Goal: Task Accomplishment & Management: Use online tool/utility

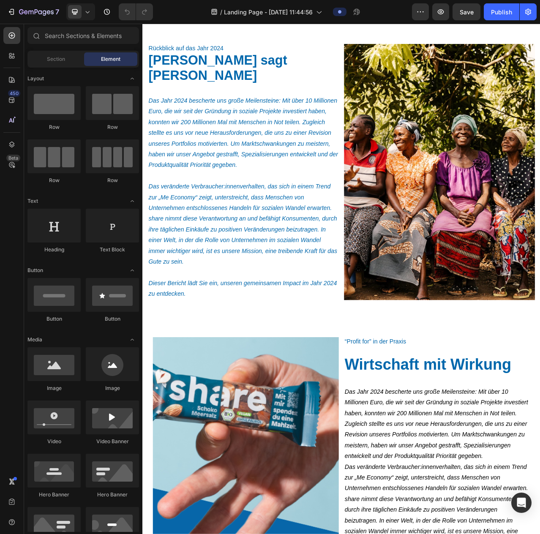
scroll to position [254, 0]
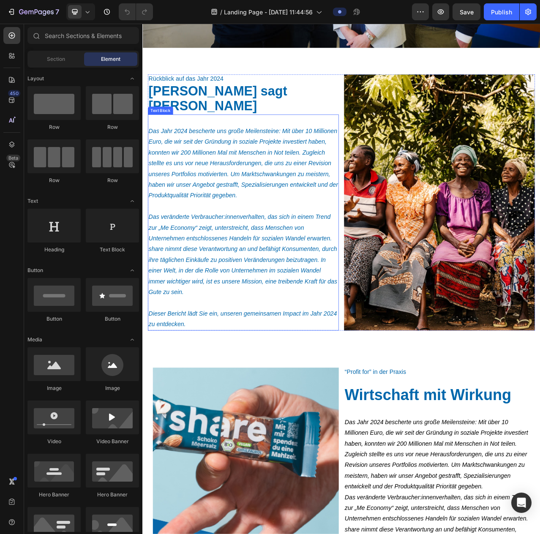
click at [284, 205] on p "Das Jahr 2024 bescherte uns große Meilensteine: Mit über 10 Millionen Euro, die…" at bounding box center [271, 202] width 242 height 96
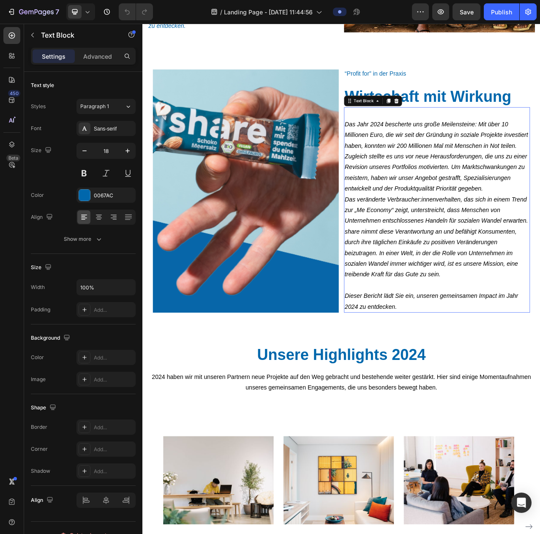
click at [400, 234] on p "Das Jahr 2024 bescherte uns große Meilensteine: Mit über 10 Millionen Euro, die…" at bounding box center [517, 185] width 235 height 109
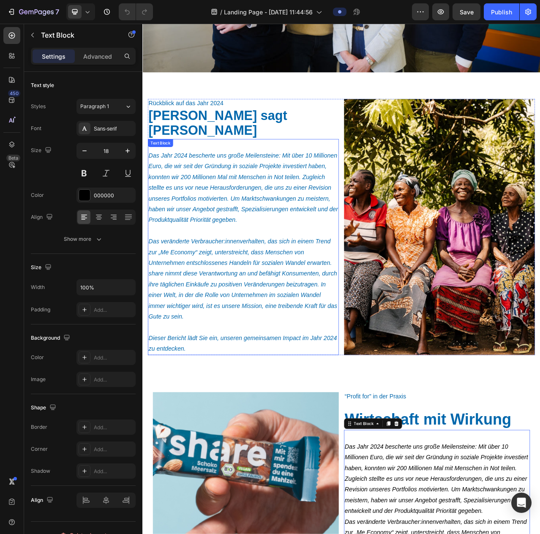
scroll to position [211, 0]
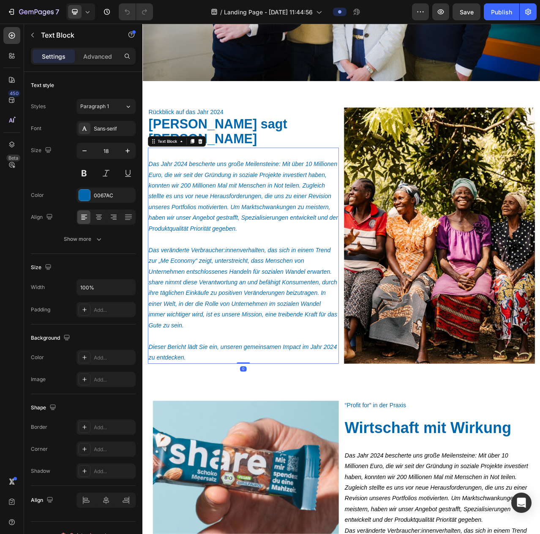
click at [188, 232] on p "Das Jahr 2024 bescherte uns große Meilensteine: Mit über 10 Millionen Euro, die…" at bounding box center [271, 244] width 242 height 96
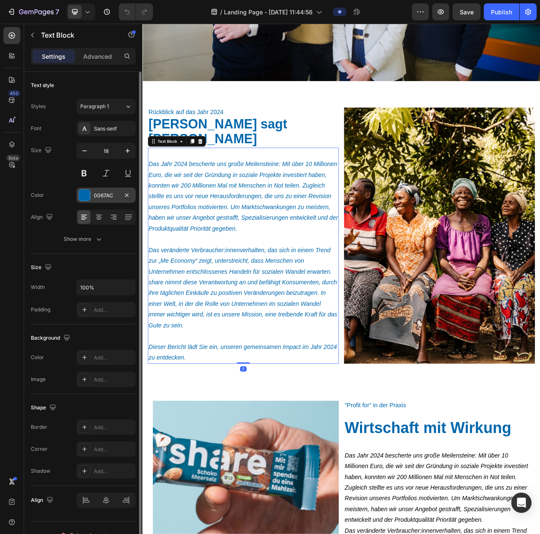
click at [95, 192] on div "0067AC" at bounding box center [106, 196] width 25 height 8
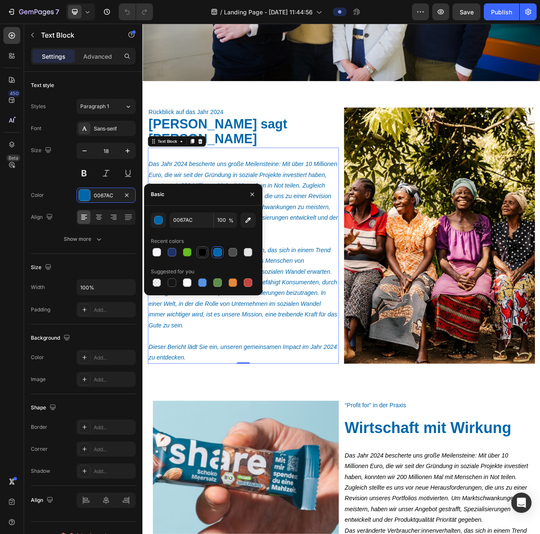
click at [203, 250] on div at bounding box center [202, 252] width 8 height 8
type input "000000"
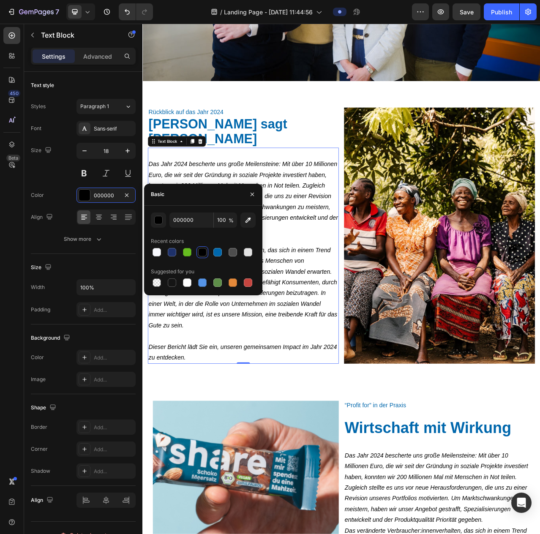
click at [327, 292] on p at bounding box center [271, 299] width 242 height 14
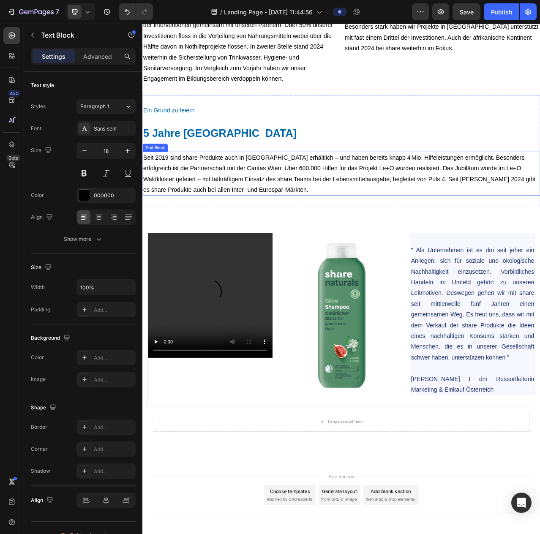
scroll to position [3533, 0]
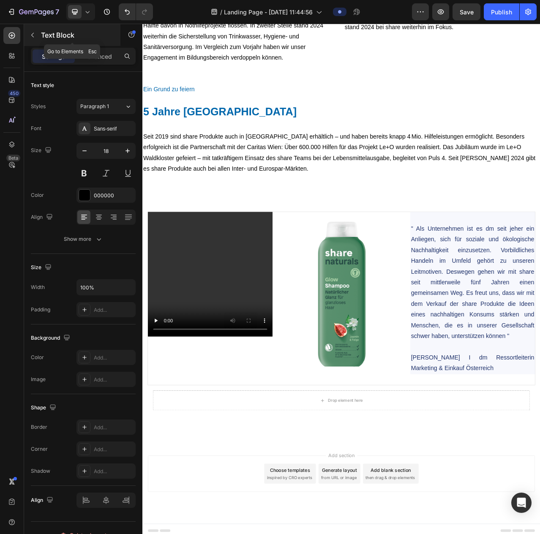
click at [34, 36] on icon "button" at bounding box center [32, 35] width 7 height 7
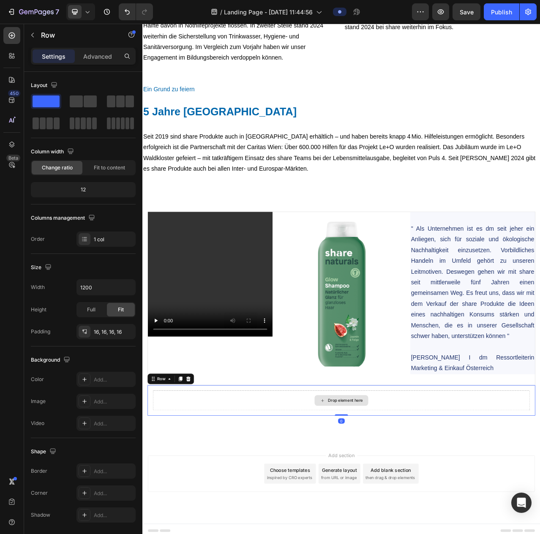
click at [256, 496] on div "Drop element here" at bounding box center [396, 503] width 481 height 25
click at [540, 494] on div "Drop element here" at bounding box center [396, 503] width 481 height 25
click at [201, 474] on icon at bounding box center [200, 477] width 5 height 6
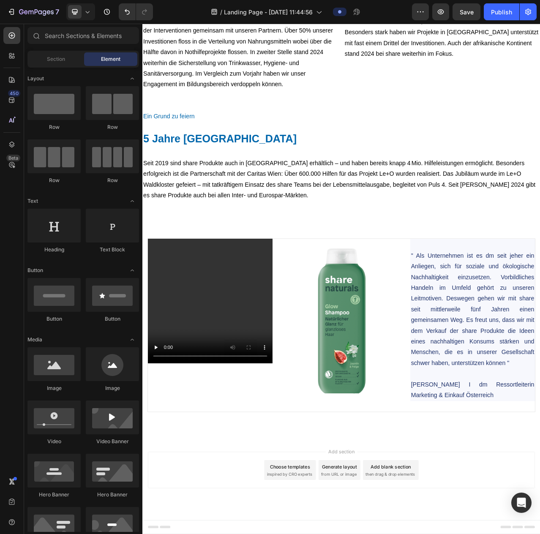
scroll to position [3494, 0]
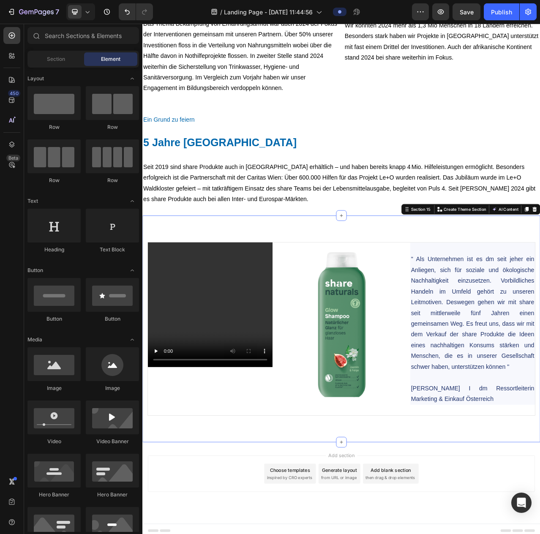
click at [517, 298] on div "Video Image " Als Unternehmen ist es dm seit jeher ein Anliegen, sich für sozia…" at bounding box center [395, 412] width 507 height 289
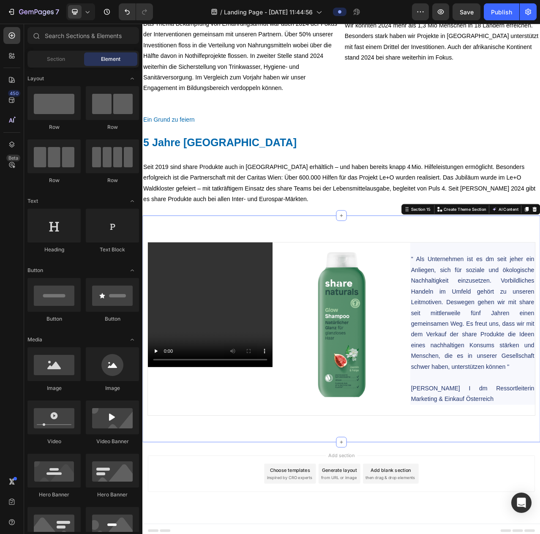
scroll to position [3205, 0]
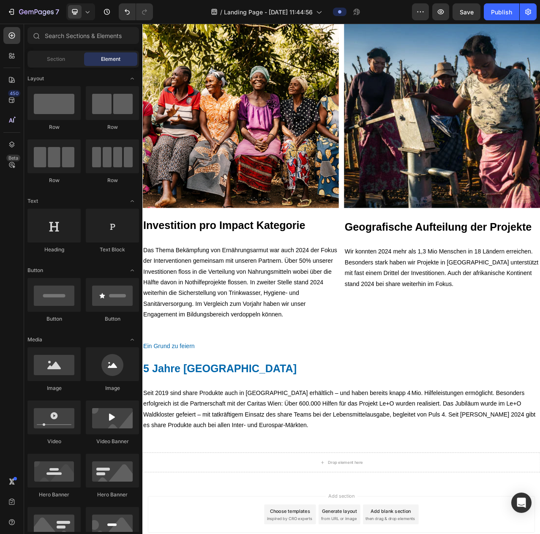
scroll to position [3257, 0]
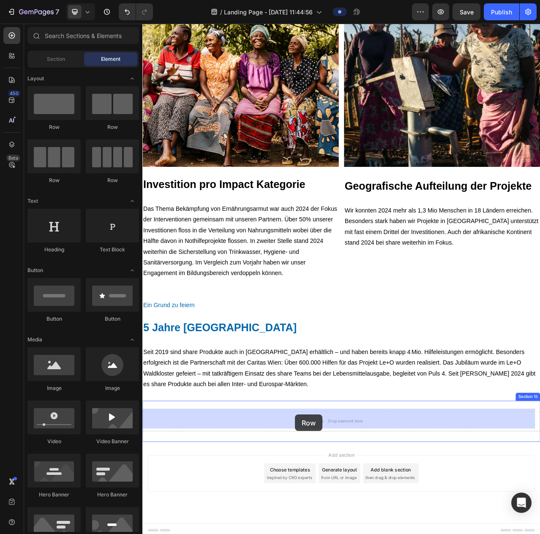
drag, startPoint x: 203, startPoint y: 186, endPoint x: 487, endPoint y: 502, distance: 424.9
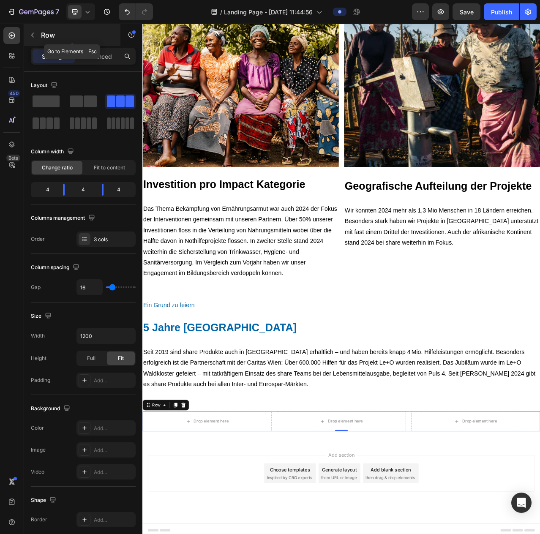
click at [30, 37] on icon "button" at bounding box center [32, 35] width 7 height 7
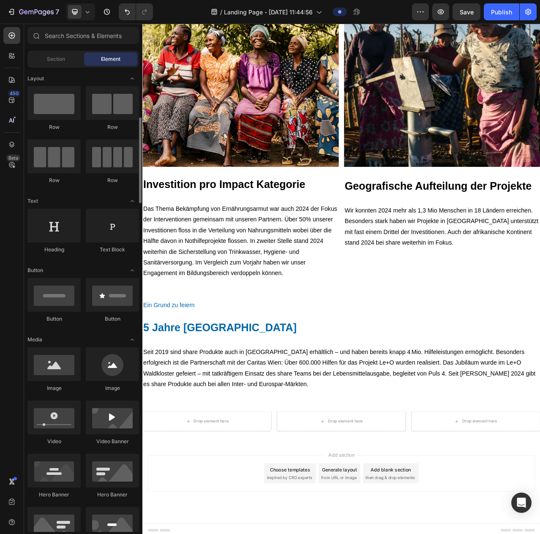
scroll to position [85, 0]
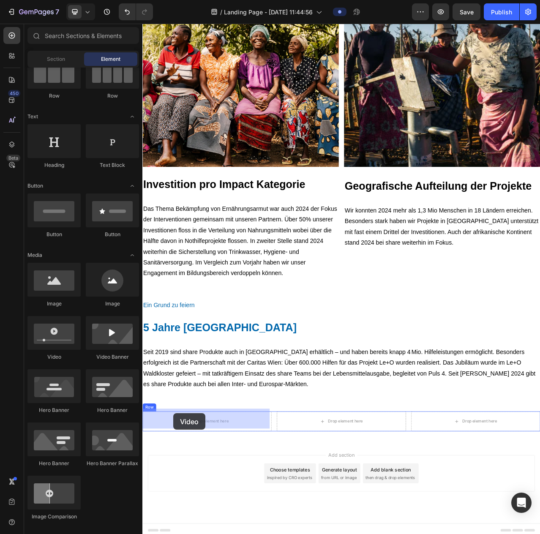
drag, startPoint x: 183, startPoint y: 359, endPoint x: 182, endPoint y: 521, distance: 161.8
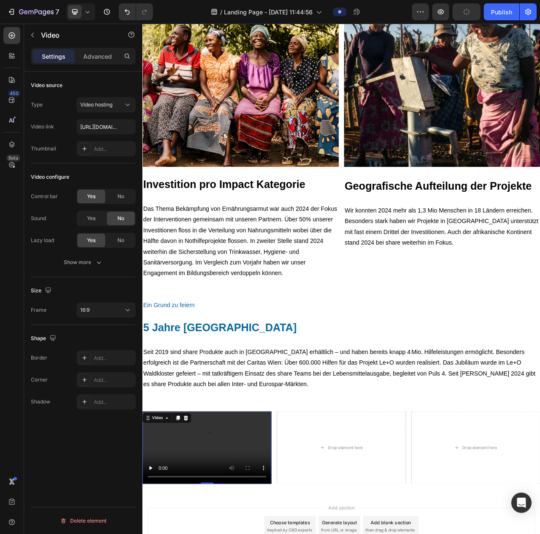
scroll to position [3323, 0]
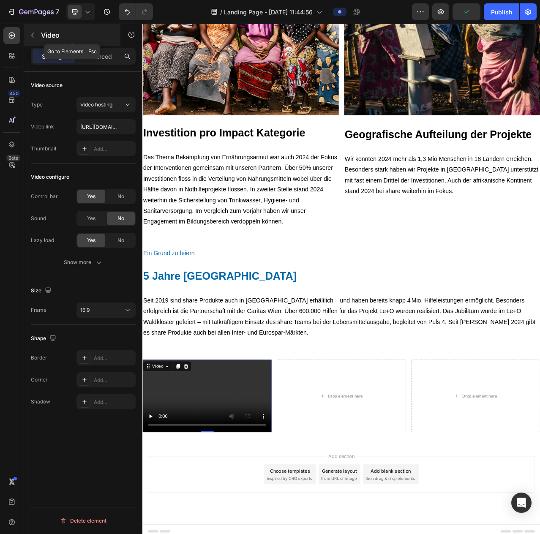
click at [35, 33] on icon "button" at bounding box center [32, 35] width 7 height 7
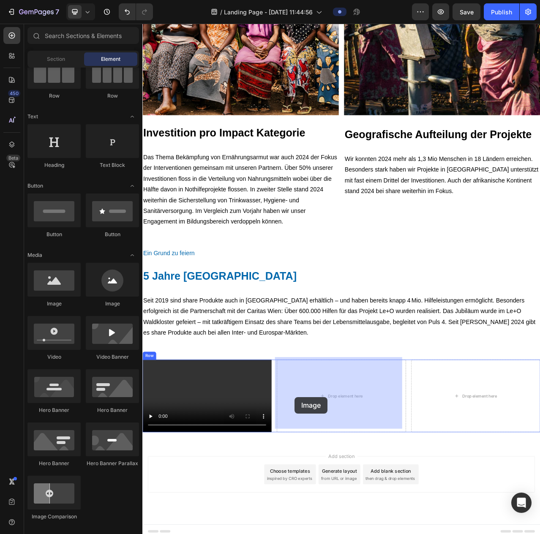
drag, startPoint x: 194, startPoint y: 307, endPoint x: 336, endPoint y: 500, distance: 239.6
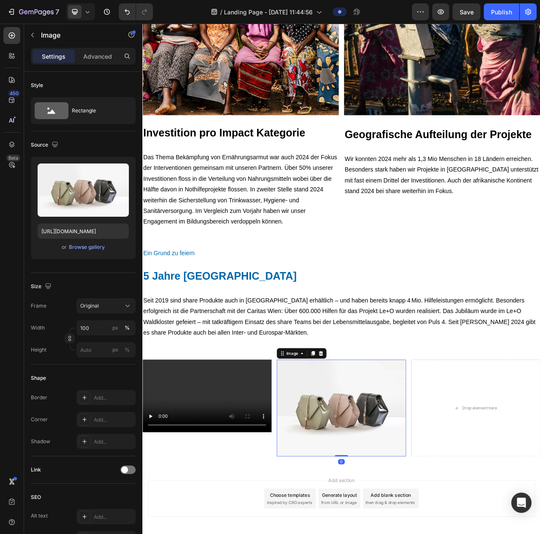
scroll to position [3354, 0]
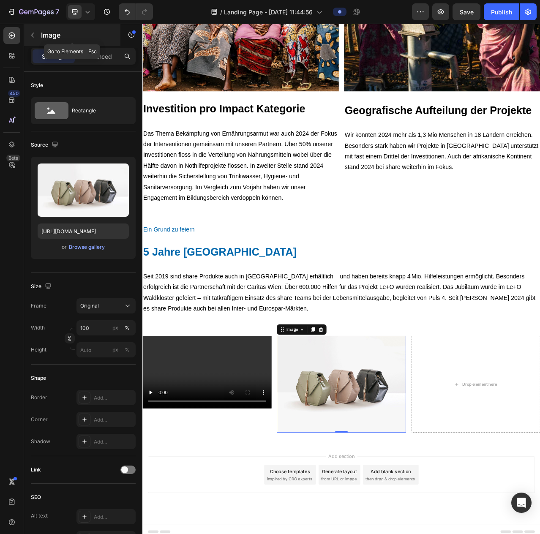
click at [29, 32] on icon "button" at bounding box center [32, 35] width 7 height 7
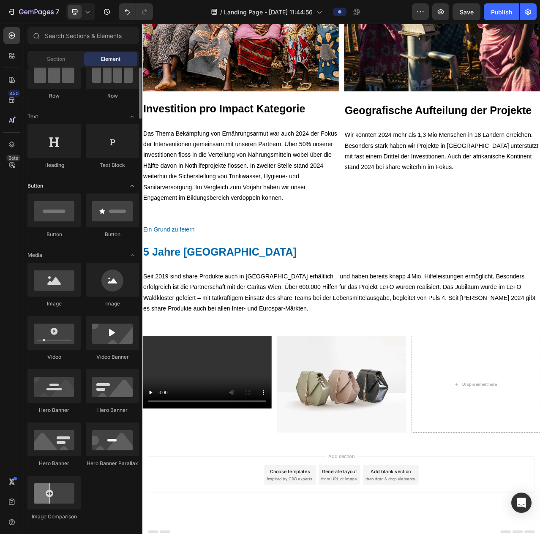
scroll to position [42, 0]
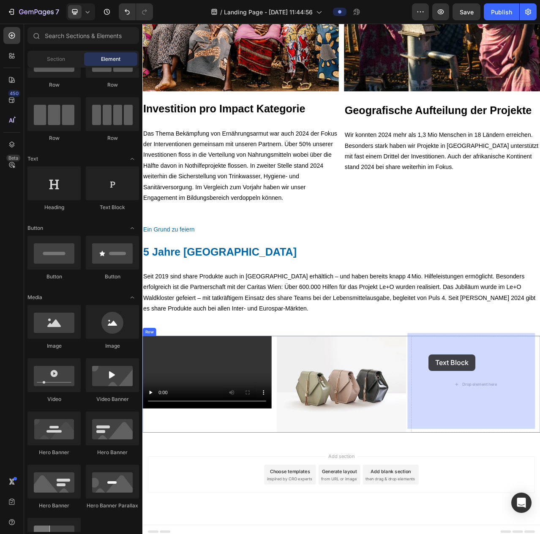
drag, startPoint x: 257, startPoint y: 218, endPoint x: 507, endPoint y: 445, distance: 337.4
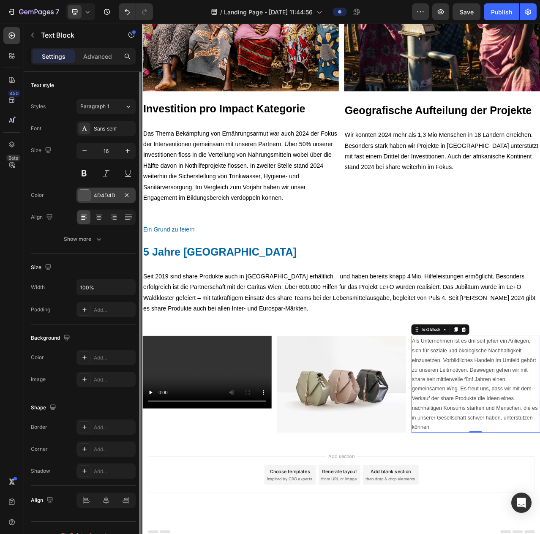
click at [105, 192] on div "4D4D4D" at bounding box center [106, 196] width 25 height 8
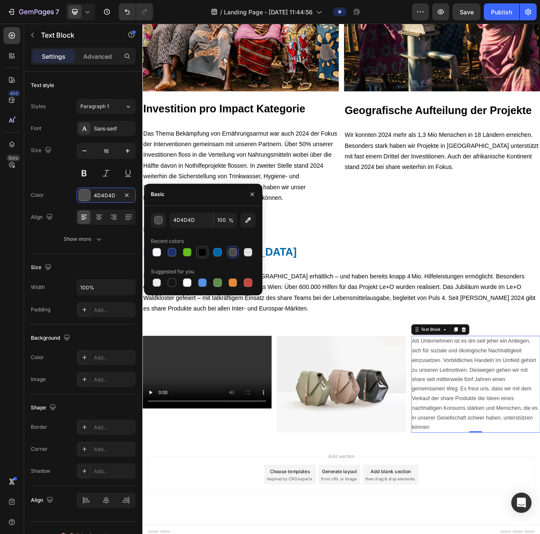
click at [204, 251] on div at bounding box center [202, 252] width 8 height 8
type input "000000"
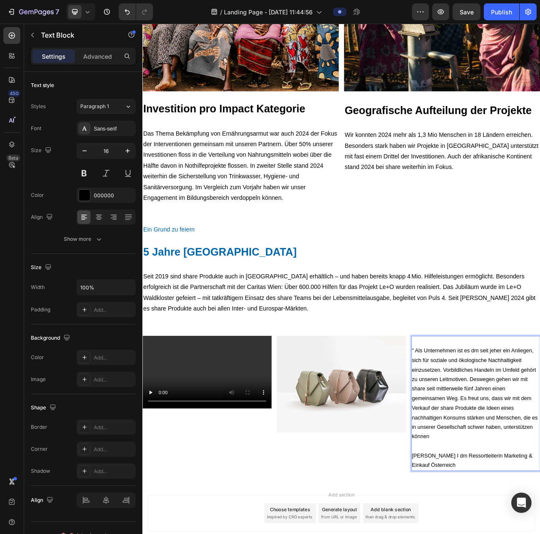
drag, startPoint x: 483, startPoint y: 436, endPoint x: 488, endPoint y: 447, distance: 12.5
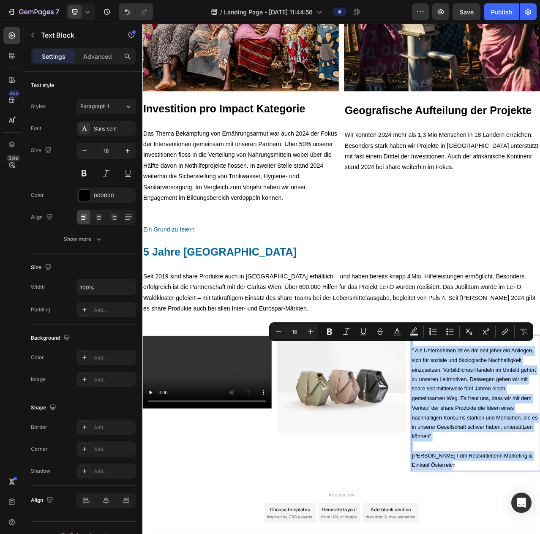
drag, startPoint x: 547, startPoint y: 584, endPoint x: 553, endPoint y: 360, distance: 224.0
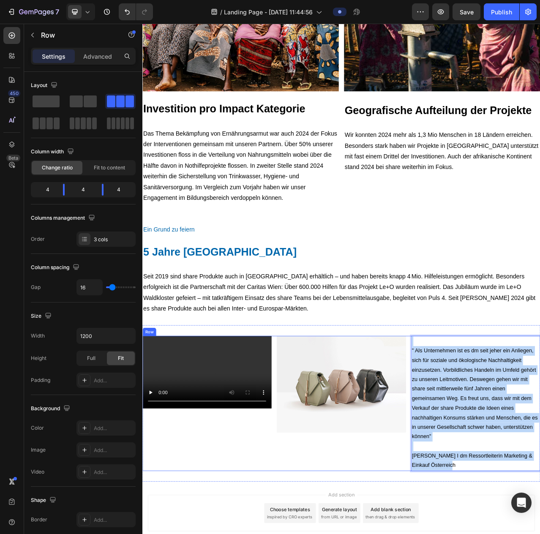
click at [259, 534] on div "Video" at bounding box center [224, 508] width 164 height 172
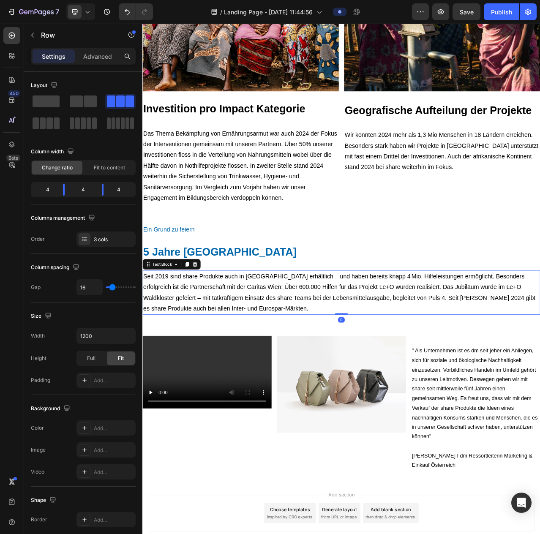
click at [476, 391] on div "Seit 2019 sind share Produkte auch in [GEOGRAPHIC_DATA] erhältlich – und haben …" at bounding box center [395, 366] width 507 height 57
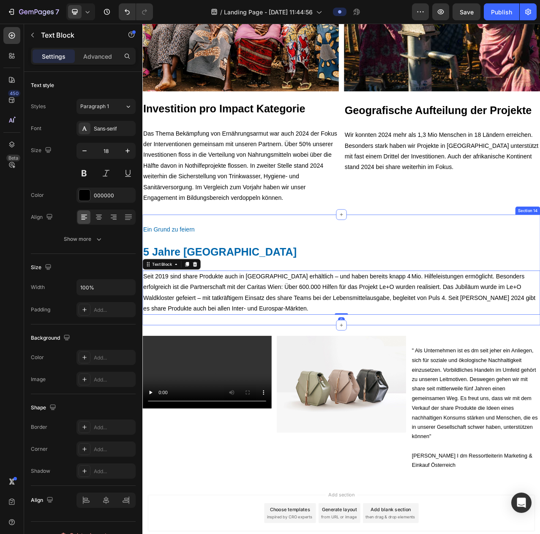
click at [476, 402] on div "Ein Grund zu feiern Heading 5 Jahre Österreich Heading Seit 2019 sind share Pro…" at bounding box center [395, 338] width 507 height 142
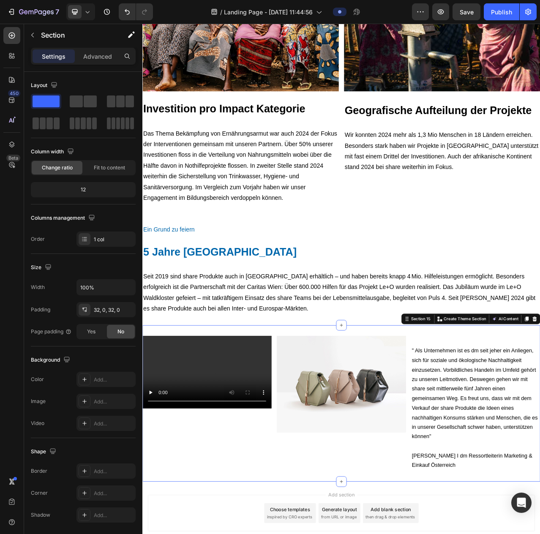
click at [486, 411] on div "Video Image " Als Unternehmen ist es dm seit jeher ein Anliegen, sich für sozia…" at bounding box center [395, 507] width 507 height 199
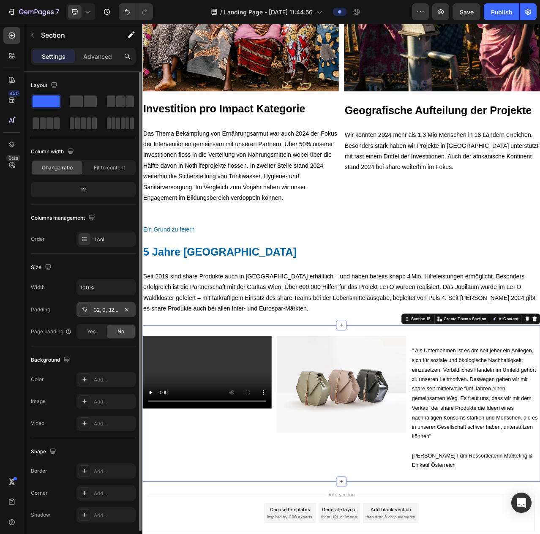
click at [106, 310] on div "32, 0, 32, 0" at bounding box center [106, 310] width 25 height 8
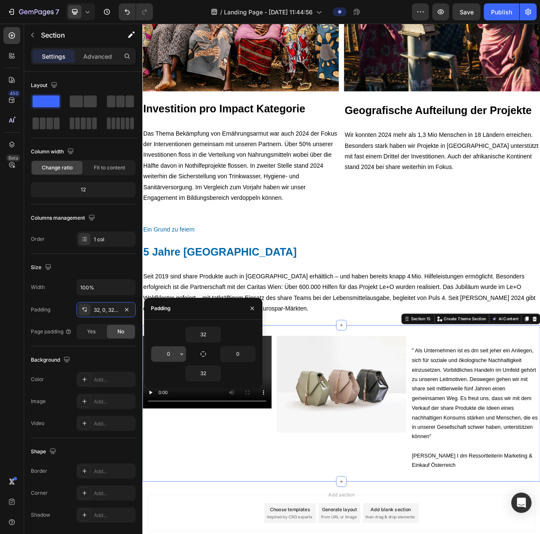
click at [177, 351] on button "button" at bounding box center [181, 353] width 8 height 15
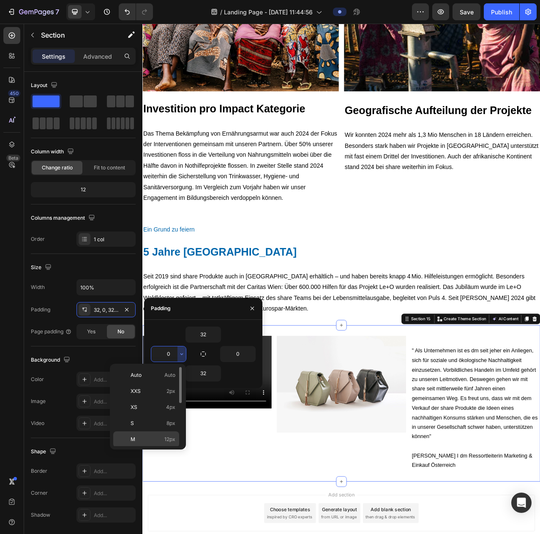
click at [149, 436] on p "M 12px" at bounding box center [153, 440] width 45 height 8
type input "12"
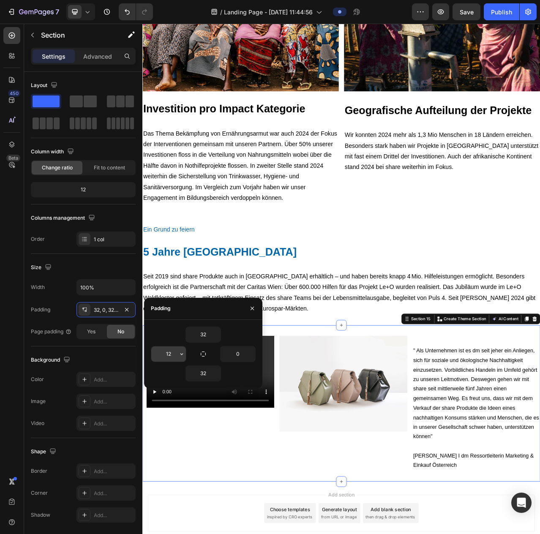
click at [174, 356] on input "12" at bounding box center [168, 353] width 35 height 15
click at [181, 355] on icon "button" at bounding box center [181, 354] width 7 height 7
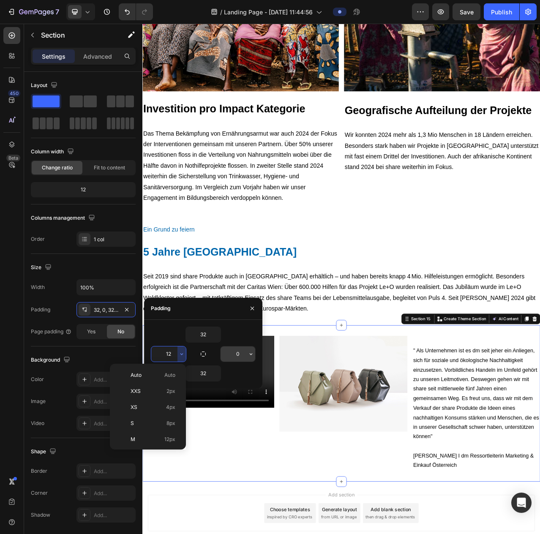
click at [243, 352] on input "0" at bounding box center [238, 353] width 35 height 15
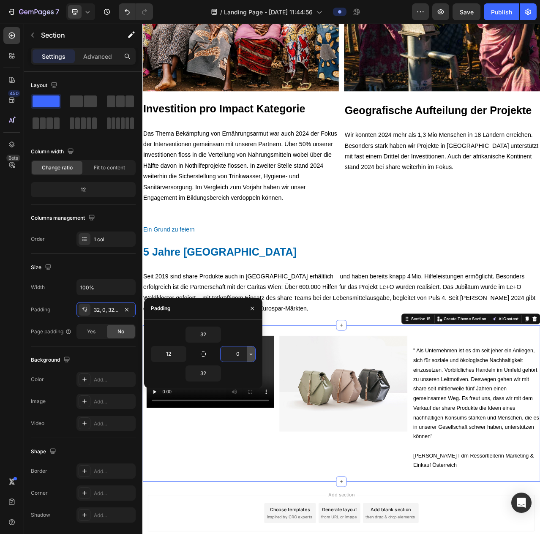
click at [248, 354] on icon "button" at bounding box center [251, 354] width 7 height 7
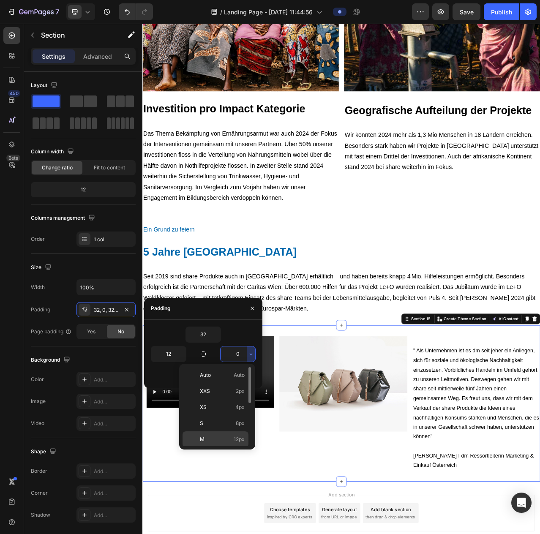
click at [218, 440] on p "M 12px" at bounding box center [222, 440] width 45 height 8
type input "12"
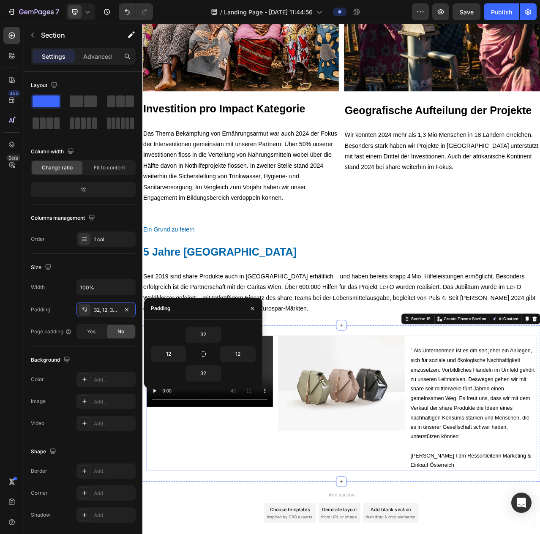
click at [309, 534] on div "Video Image " Als Unternehmen ist es dm seit jeher ein Anliegen, sich für sozia…" at bounding box center [395, 508] width 497 height 172
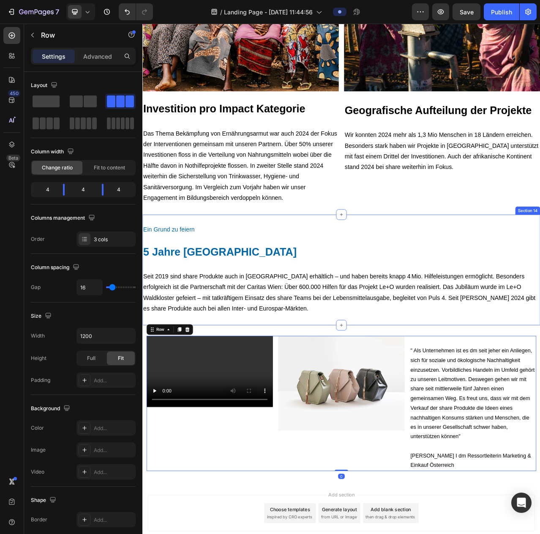
click at [395, 396] on div "Ein Grund zu feiern Heading 5 Jahre Österreich Heading Seit 2019 sind share Pro…" at bounding box center [395, 338] width 507 height 142
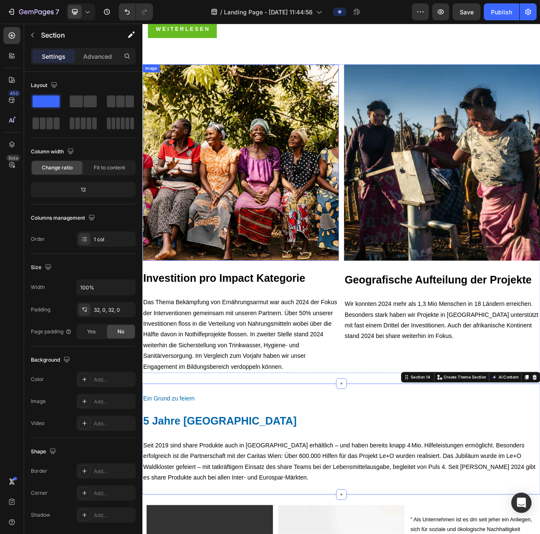
scroll to position [3016, 0]
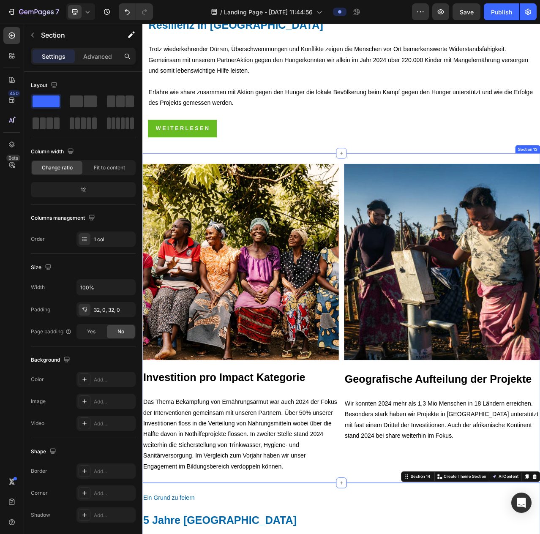
click at [292, 192] on div "Image Investition pro Impact Kategorie Heading Das Thema Bekämpfung von Ernähru…" at bounding box center [395, 399] width 507 height 420
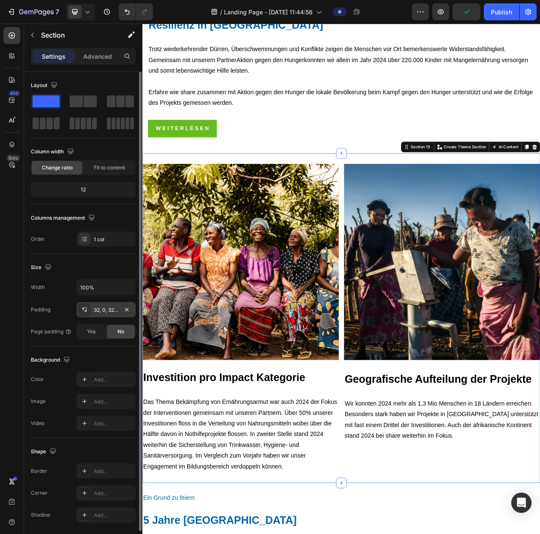
click at [109, 306] on div "32, 0, 32, 0" at bounding box center [106, 310] width 25 height 8
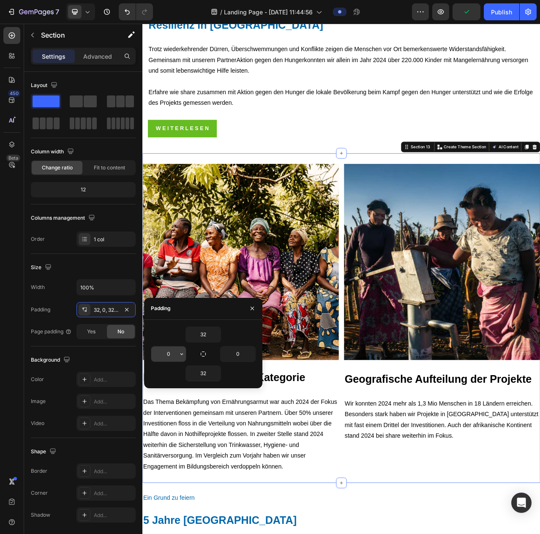
click at [167, 352] on input "0" at bounding box center [168, 353] width 35 height 15
click at [181, 354] on icon "button" at bounding box center [181, 354] width 7 height 7
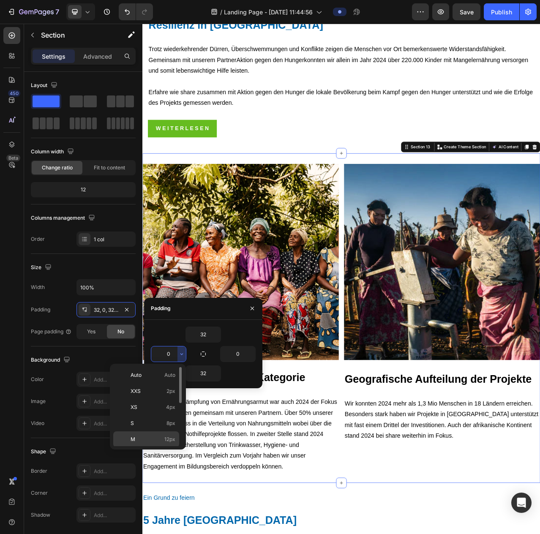
click at [165, 436] on span "12px" at bounding box center [169, 440] width 11 height 8
type input "12"
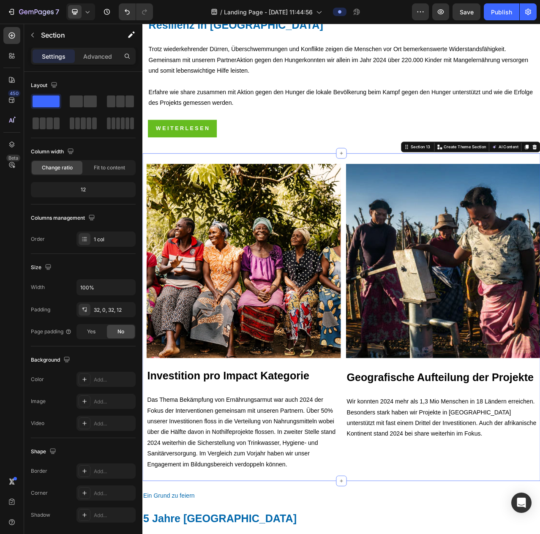
click at [540, 196] on div "Image Investition pro Impact Kategorie Heading Das Thema Bekämpfung von Ernähru…" at bounding box center [395, 398] width 507 height 418
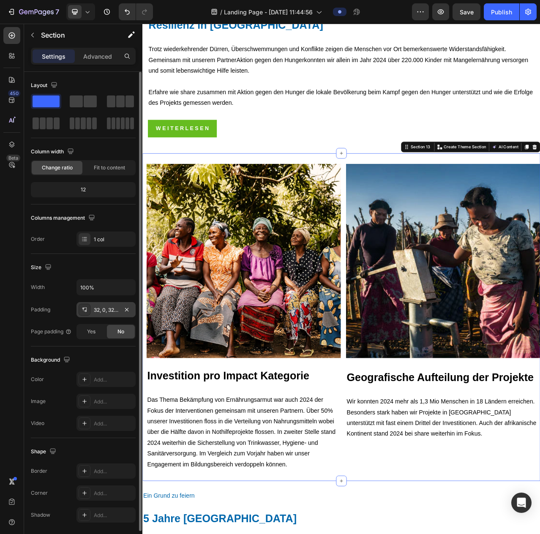
click at [108, 310] on div "32, 0, 32, 12" at bounding box center [106, 310] width 25 height 8
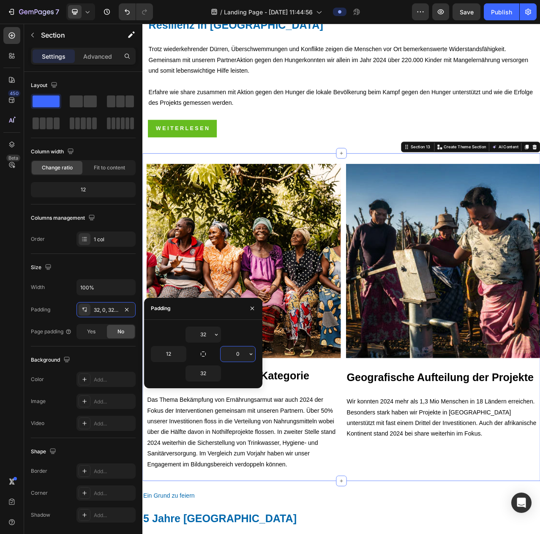
click at [233, 358] on input "0" at bounding box center [238, 353] width 35 height 15
click at [250, 355] on icon "button" at bounding box center [251, 354] width 7 height 7
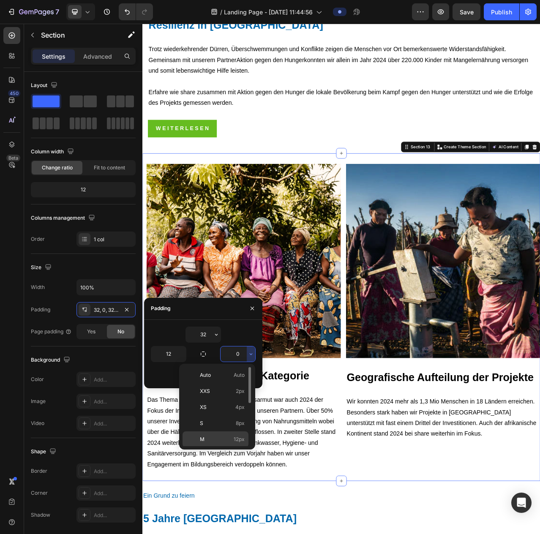
click at [219, 436] on p "M 12px" at bounding box center [222, 440] width 45 height 8
type input "12"
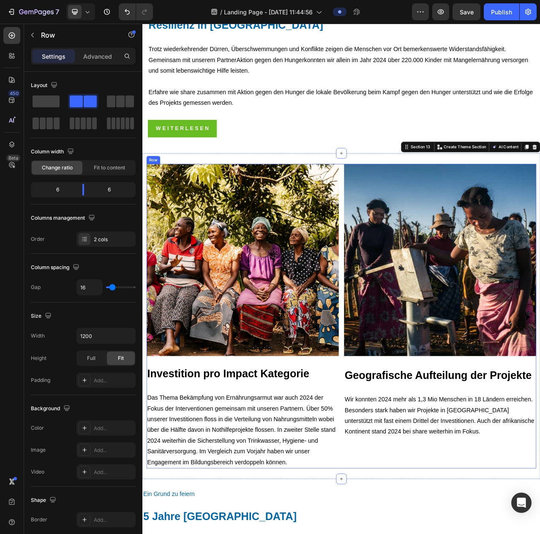
click at [477, 534] on div "Image Heading Geografische Aufteilung der Projekte Heading Wir konnten 2024 meh…" at bounding box center [521, 396] width 245 height 388
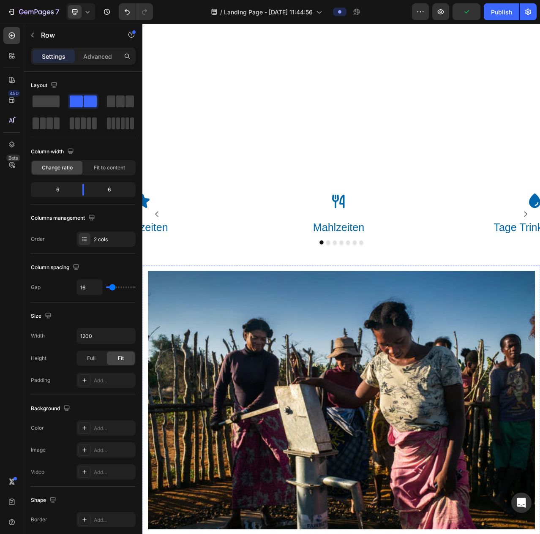
scroll to position [2297, 0]
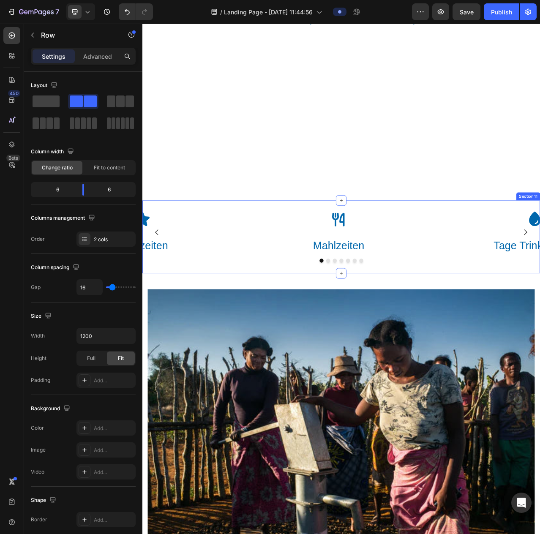
click at [284, 331] on div "Icon Mahlzeiten Heading Icon Tage Trinkwasser Heading Icon Stunden Bildung Head…" at bounding box center [395, 295] width 507 height 93
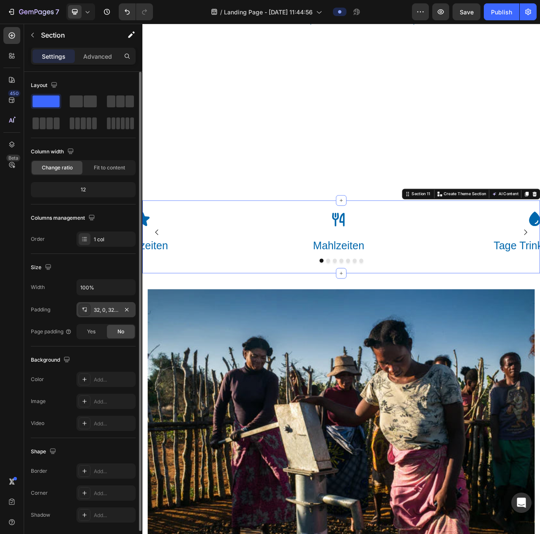
click at [102, 309] on div "32, 0, 32, 0" at bounding box center [106, 310] width 25 height 8
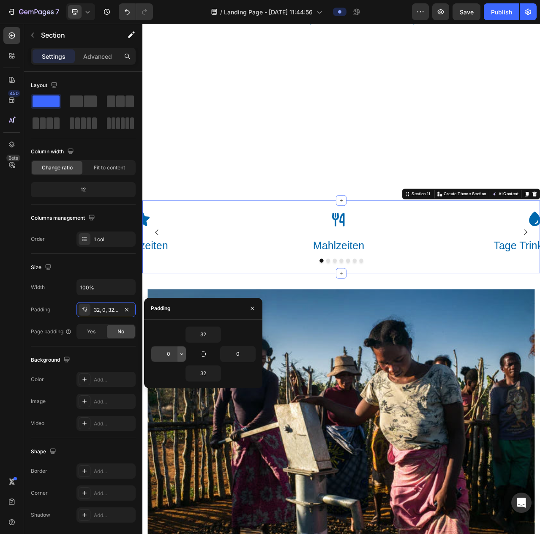
click at [181, 358] on button "button" at bounding box center [181, 353] width 8 height 15
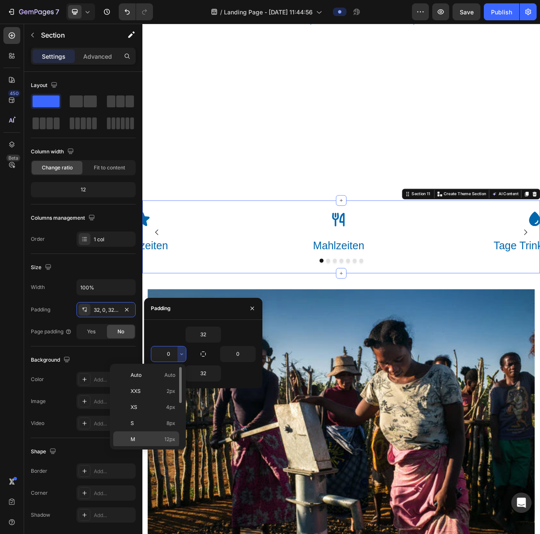
click at [145, 441] on p "M 12px" at bounding box center [153, 440] width 45 height 8
type input "12"
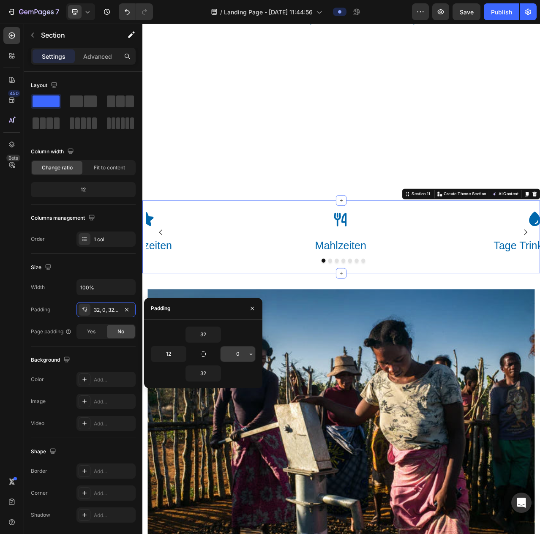
click at [240, 355] on input "0" at bounding box center [238, 353] width 35 height 15
click at [253, 357] on button "button" at bounding box center [251, 353] width 8 height 15
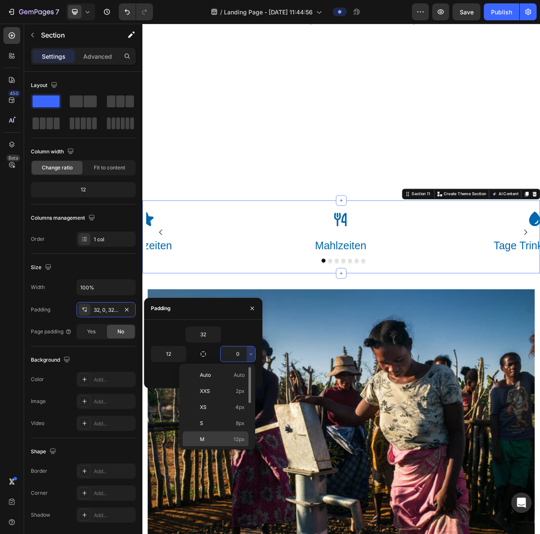
click at [214, 436] on p "M 12px" at bounding box center [222, 440] width 45 height 8
type input "12"
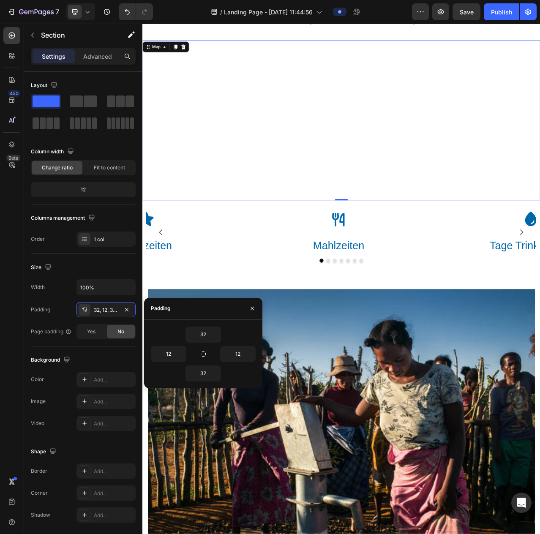
click at [381, 172] on div at bounding box center [395, 147] width 507 height 204
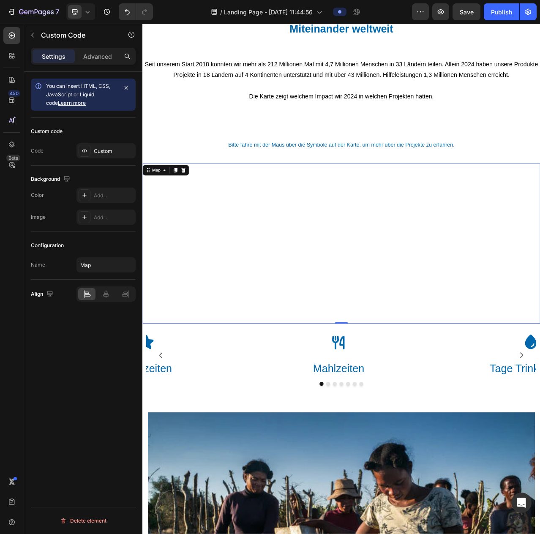
scroll to position [1959, 0]
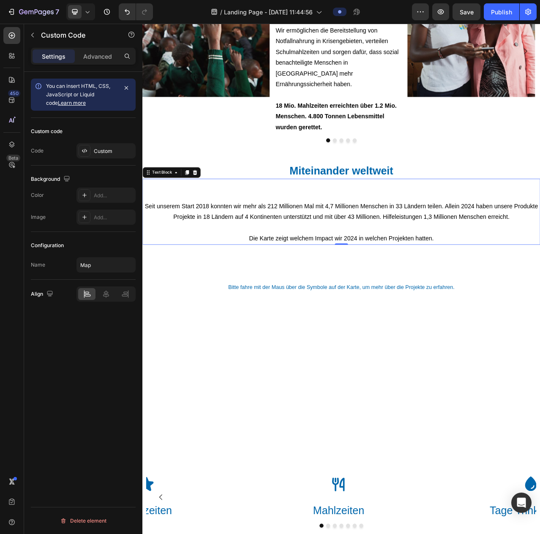
click at [381, 267] on p "Seit unserem Start 2018 konnten wir mehr als 212 Millionen Mal mit 4,7 Millione…" at bounding box center [395, 277] width 505 height 55
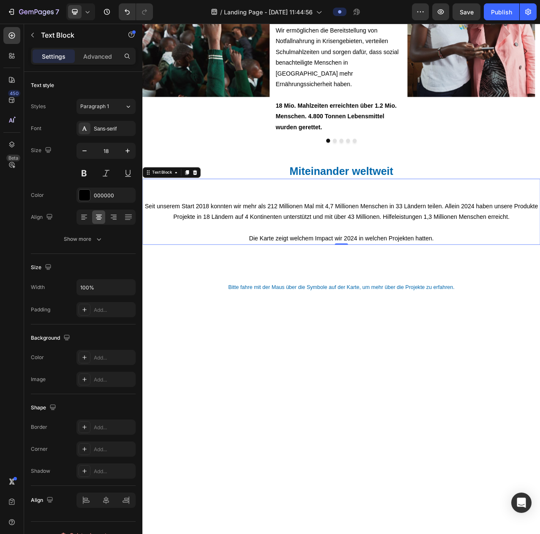
scroll to position [1833, 0]
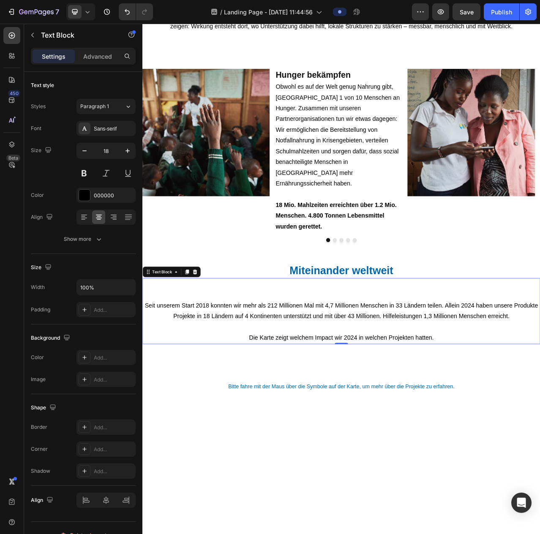
click at [356, 365] on p at bounding box center [395, 370] width 505 height 14
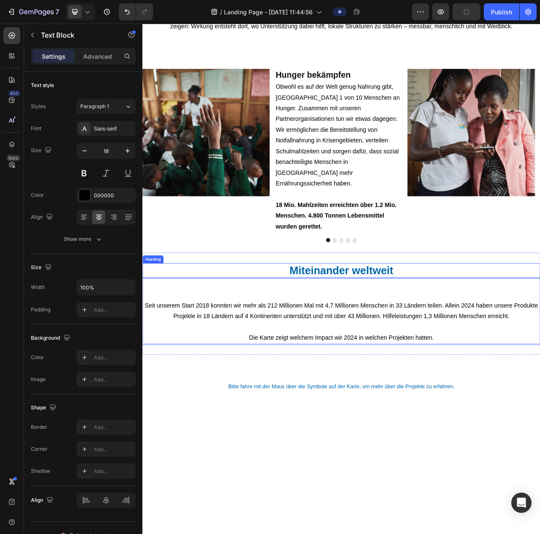
click at [371, 345] on h2 "Miteinander weltweit" at bounding box center [395, 338] width 507 height 19
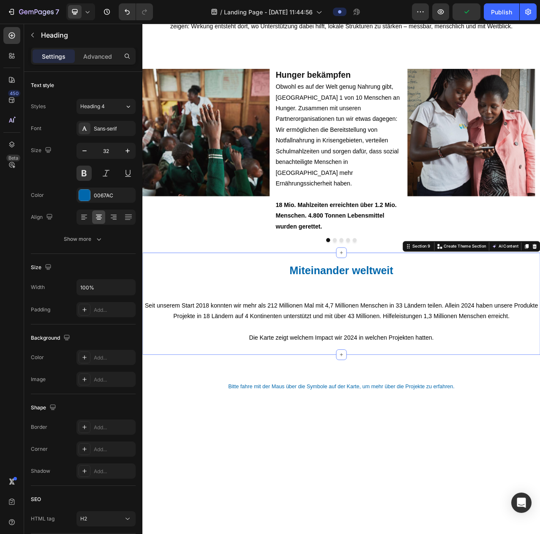
click at [340, 433] on div "Miteinander weltweit Heading Seit unserem Start 2018 konnten wir mehr als 212 M…" at bounding box center [395, 381] width 507 height 130
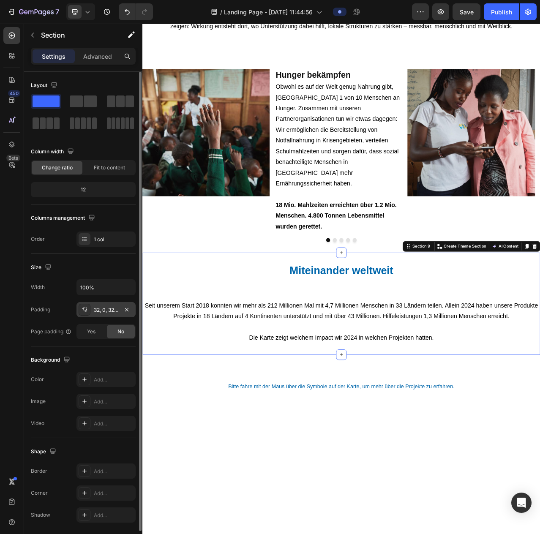
click at [110, 306] on div "32, 0, 32, 0" at bounding box center [106, 310] width 25 height 8
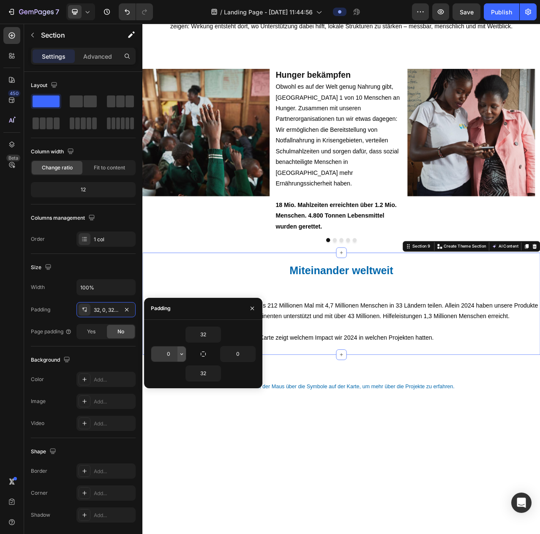
click at [182, 351] on icon "button" at bounding box center [181, 354] width 7 height 7
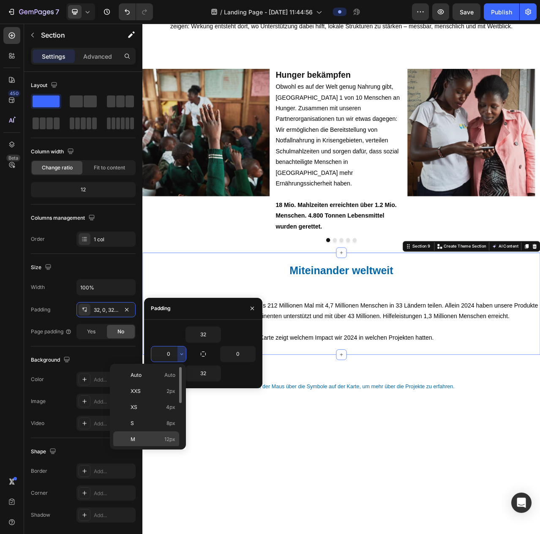
click at [158, 436] on p "M 12px" at bounding box center [153, 440] width 45 height 8
type input "12"
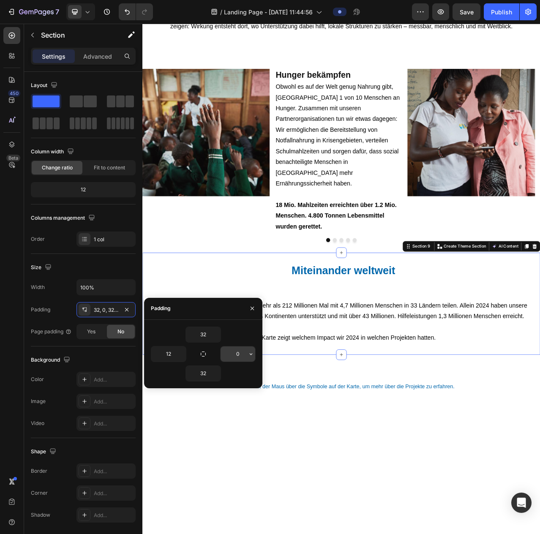
click at [248, 355] on icon "button" at bounding box center [251, 354] width 7 height 7
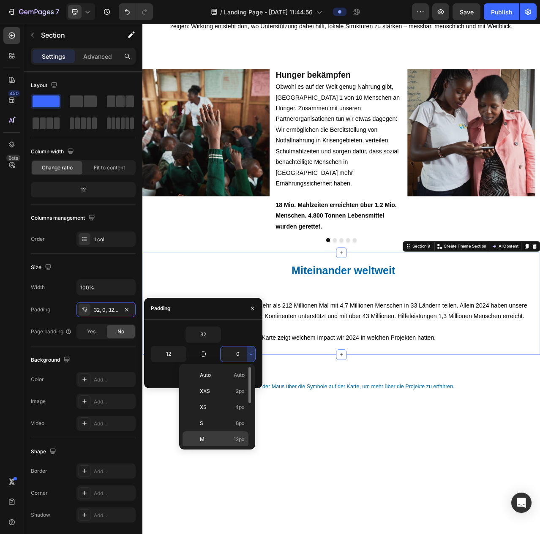
drag, startPoint x: 226, startPoint y: 440, endPoint x: 114, endPoint y: 521, distance: 138.0
click at [226, 440] on p "M 12px" at bounding box center [222, 440] width 45 height 8
type input "12"
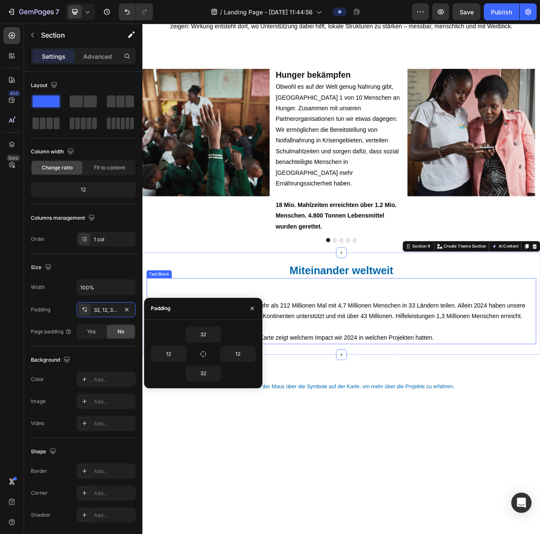
click at [503, 406] on p "Seit unserem Start 2018 konnten wir mehr als 212 Millionen Mal mit 4,7 Millione…" at bounding box center [395, 403] width 495 height 55
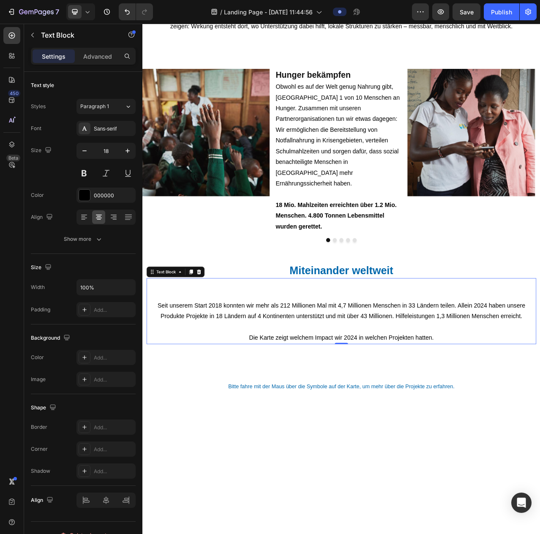
scroll to position [1664, 0]
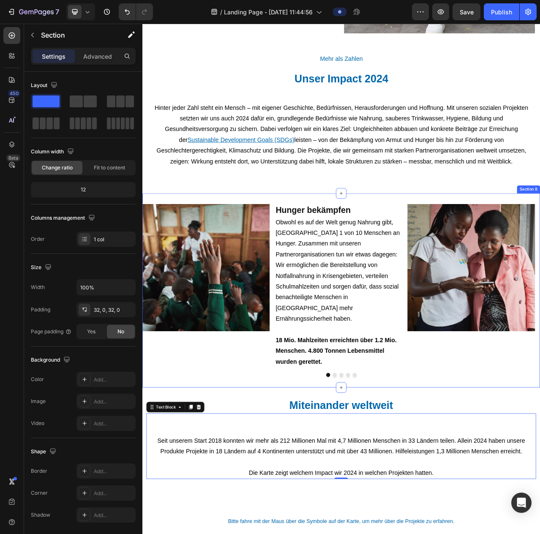
click at [508, 241] on div "Image Hunger bekämpfen Heading Obwohl es auf der Welt genug Nahrung gibt, leide…" at bounding box center [395, 364] width 507 height 248
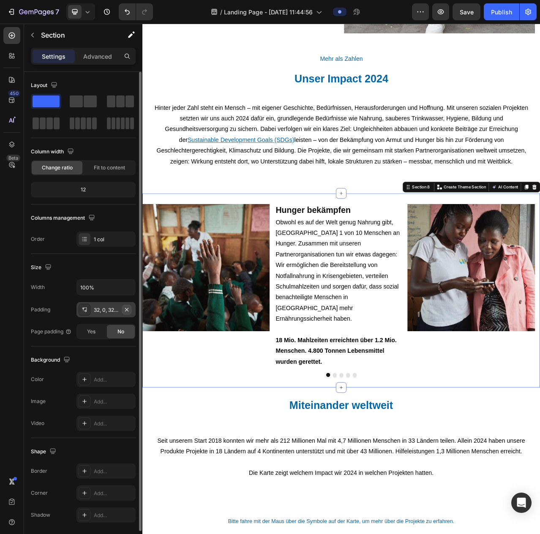
click at [123, 310] on button "button" at bounding box center [127, 310] width 10 height 10
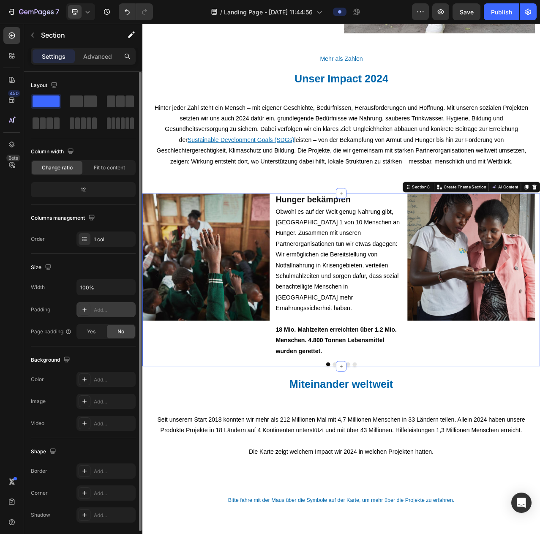
click at [117, 310] on div "Add..." at bounding box center [114, 310] width 40 height 8
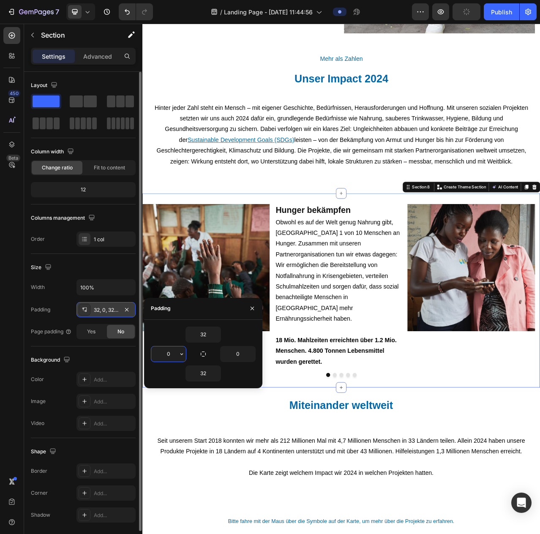
click at [176, 354] on input "0" at bounding box center [168, 353] width 35 height 15
click at [181, 354] on icon "button" at bounding box center [181, 354] width 7 height 7
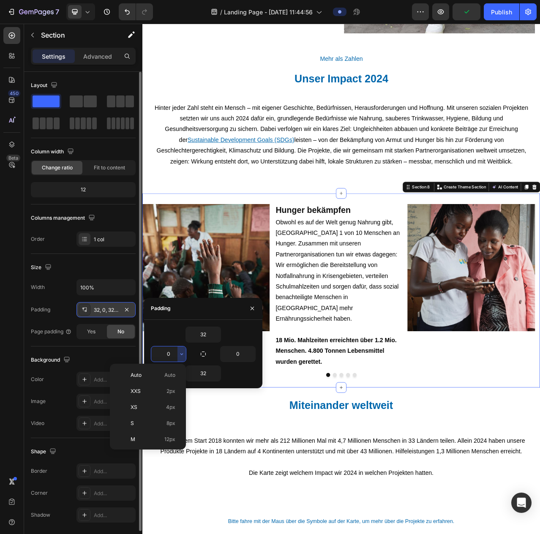
drag, startPoint x: 153, startPoint y: 436, endPoint x: 249, endPoint y: 383, distance: 109.9
click at [155, 436] on p "M 12px" at bounding box center [153, 440] width 45 height 8
type input "12"
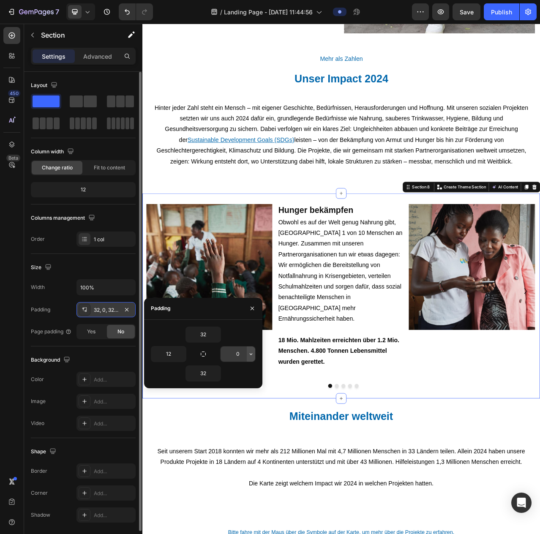
click at [249, 355] on icon "button" at bounding box center [251, 354] width 7 height 7
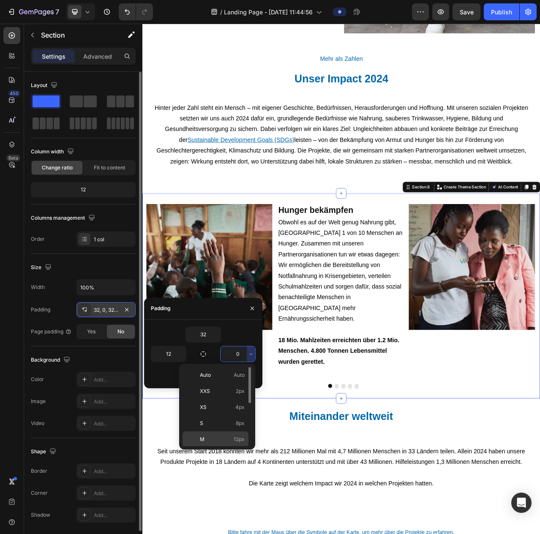
drag, startPoint x: 221, startPoint y: 438, endPoint x: 100, endPoint y: 527, distance: 149.8
click at [221, 438] on p "M 12px" at bounding box center [222, 440] width 45 height 8
type input "12"
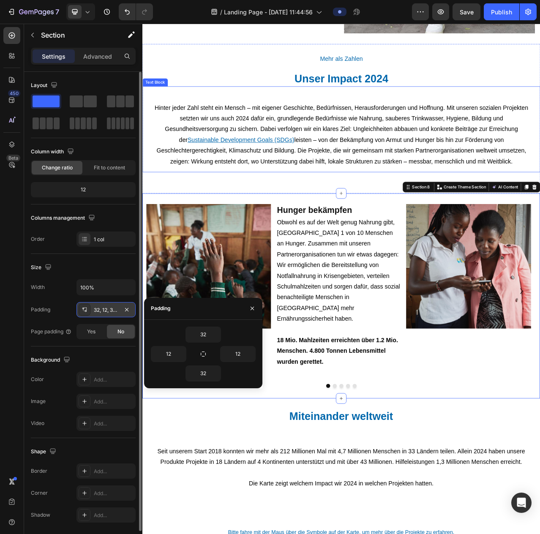
click at [390, 192] on p "Hinter jeder Zahl steht ein Mensch – mit eigener Geschichte, Bedürfnissen, Hera…" at bounding box center [396, 165] width 494 height 82
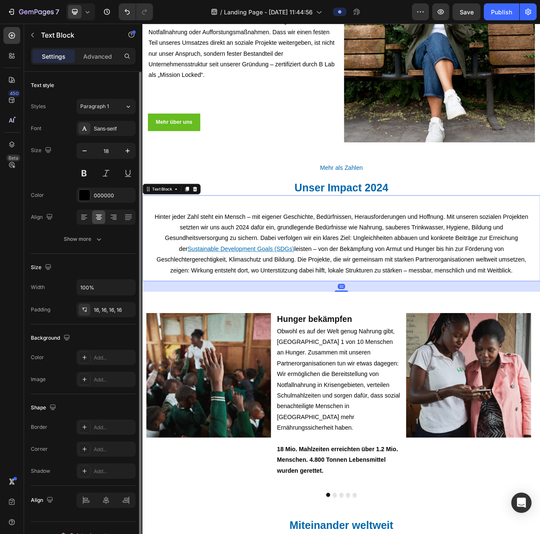
scroll to position [1495, 0]
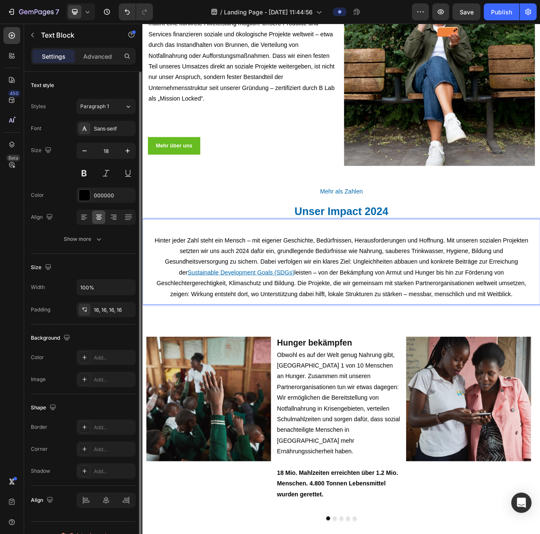
click at [540, 279] on p "Rich Text Editor. Editing area: main" at bounding box center [396, 286] width 494 height 14
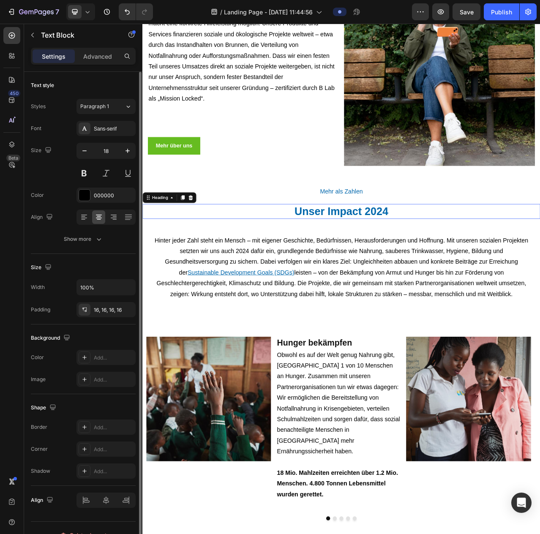
click at [540, 267] on h2 "Unser Impact 2024" at bounding box center [395, 263] width 507 height 19
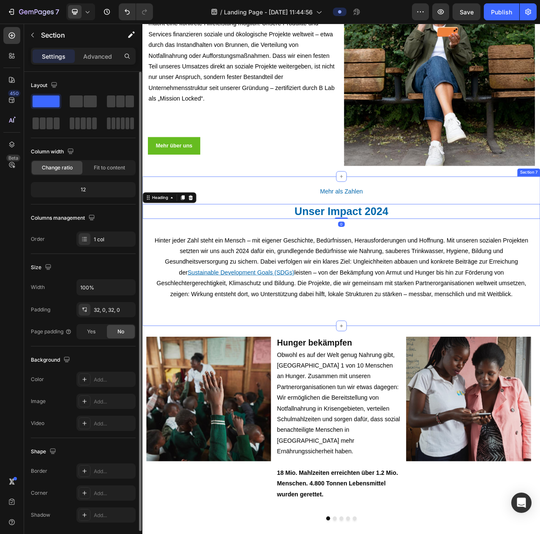
click at [540, 390] on div "Mehr als Zahlen Heading Unser Impact 2024 Heading 0 Hinter jeder Zahl steht ein…" at bounding box center [395, 314] width 507 height 164
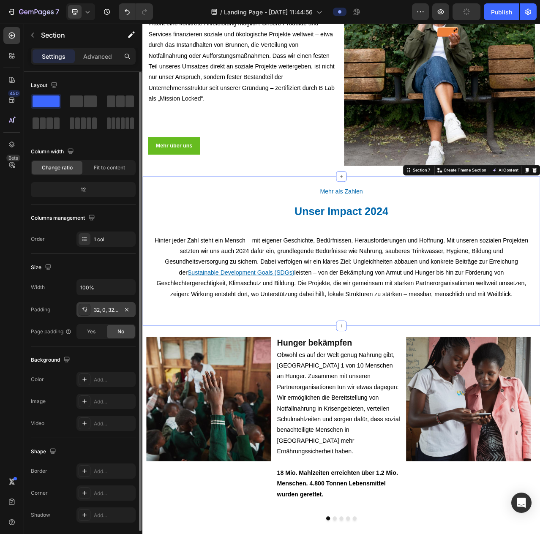
click at [105, 309] on div "32, 0, 32, 0" at bounding box center [106, 310] width 25 height 8
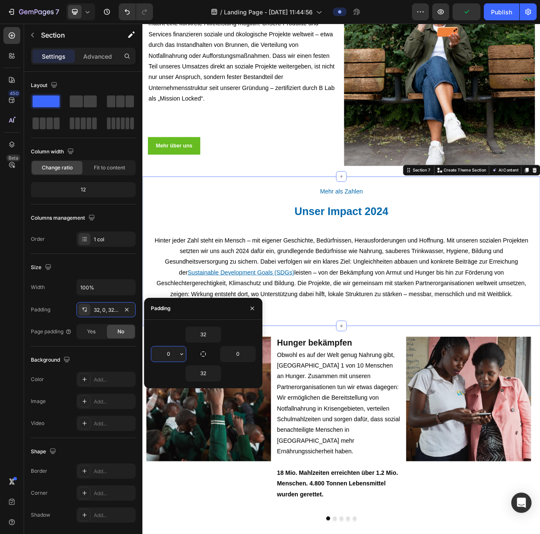
click at [174, 350] on input "0" at bounding box center [168, 353] width 35 height 15
click at [179, 352] on icon "button" at bounding box center [181, 354] width 7 height 7
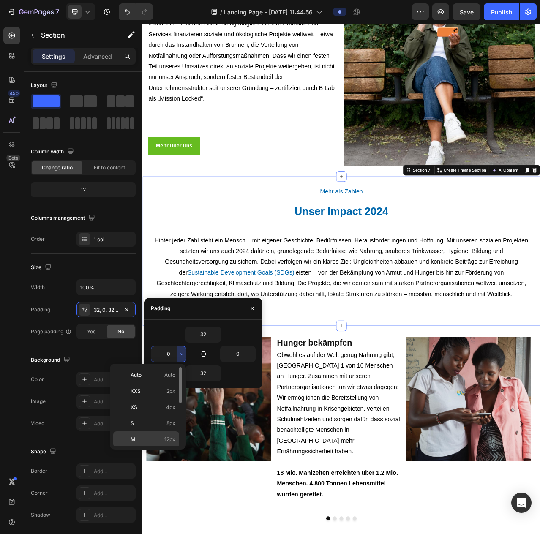
click at [148, 436] on p "M 12px" at bounding box center [153, 440] width 45 height 8
type input "12"
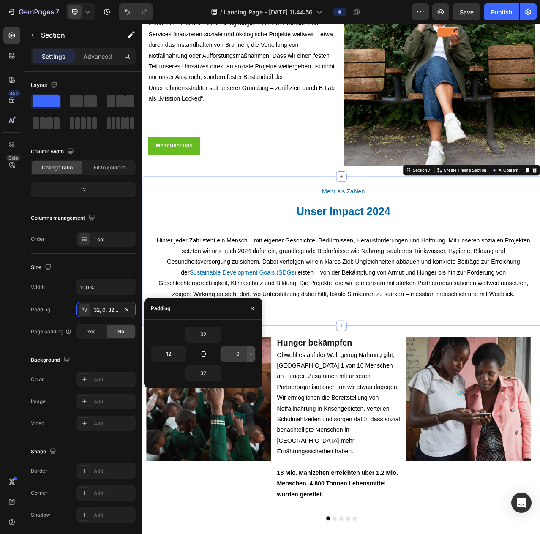
click at [248, 356] on icon "button" at bounding box center [251, 354] width 7 height 7
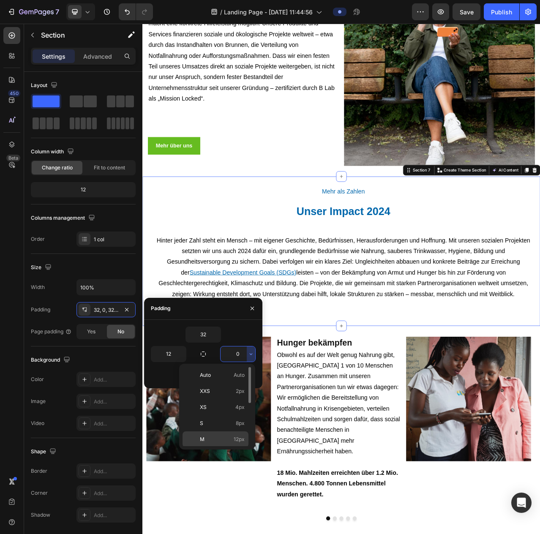
click at [222, 436] on p "M 12px" at bounding box center [222, 440] width 45 height 8
type input "12"
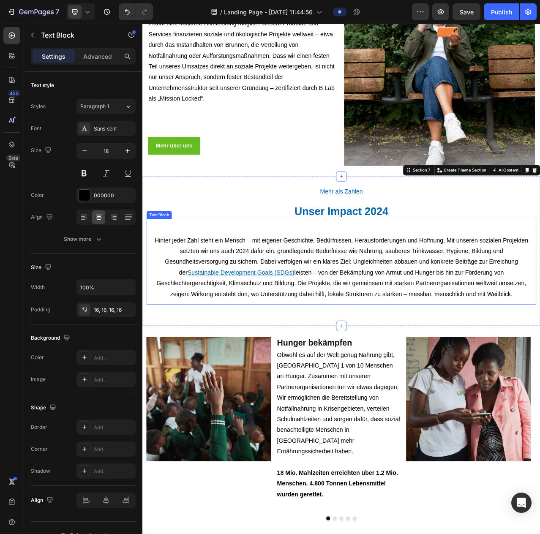
click at [452, 279] on p "Rich Text Editor. Editing area: main" at bounding box center [395, 286] width 483 height 14
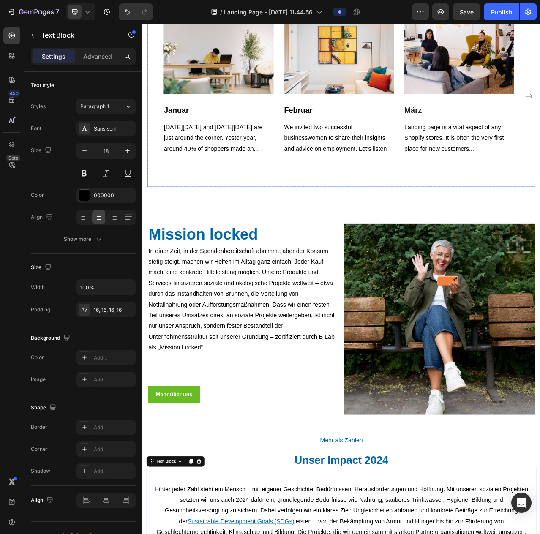
scroll to position [1093, 0]
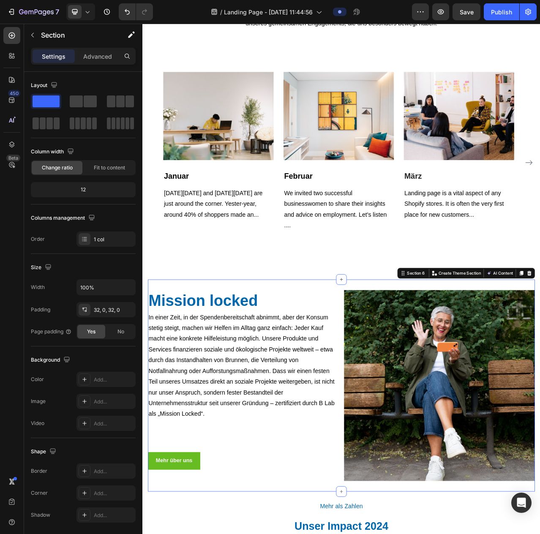
click at [447, 355] on div "Mission locked Heading In einer Zeit, in der Spendenbereitschaft abnimmt, aber …" at bounding box center [396, 485] width 494 height 270
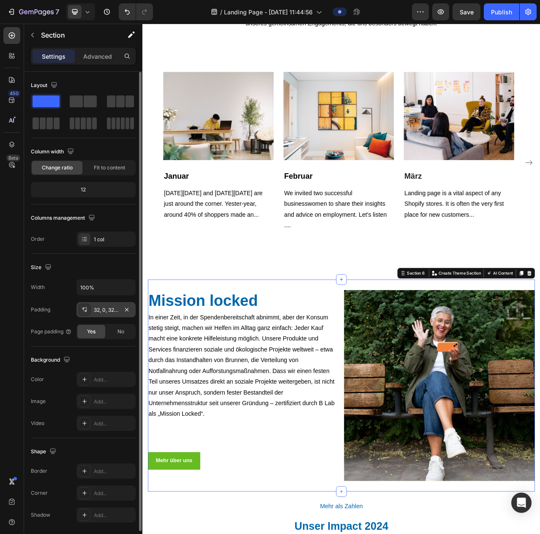
click at [113, 309] on div "32, 0, 32, 0" at bounding box center [106, 310] width 25 height 8
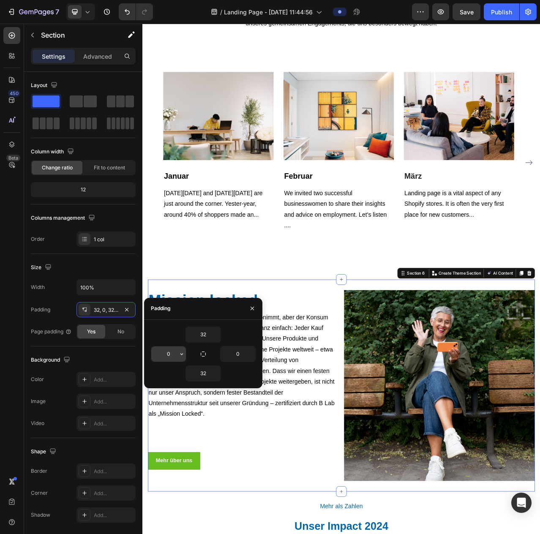
click at [164, 349] on input "0" at bounding box center [168, 353] width 35 height 15
click at [180, 355] on icon "button" at bounding box center [181, 354] width 7 height 7
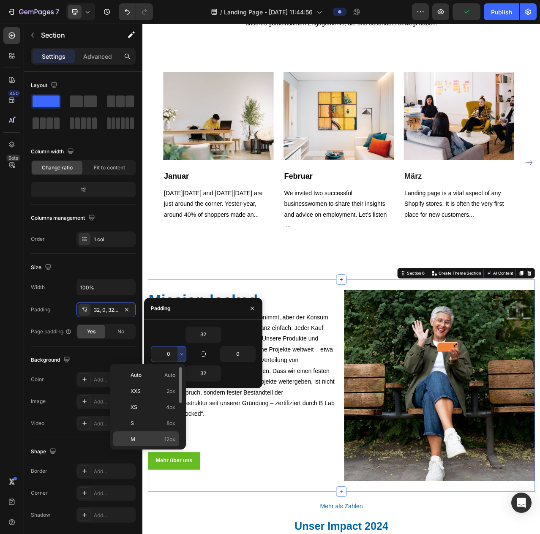
click at [146, 436] on p "M 12px" at bounding box center [153, 440] width 45 height 8
type input "12"
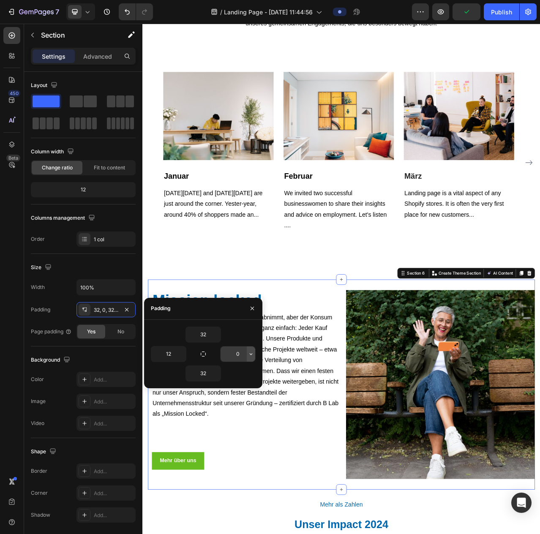
click at [248, 352] on icon "button" at bounding box center [251, 354] width 7 height 7
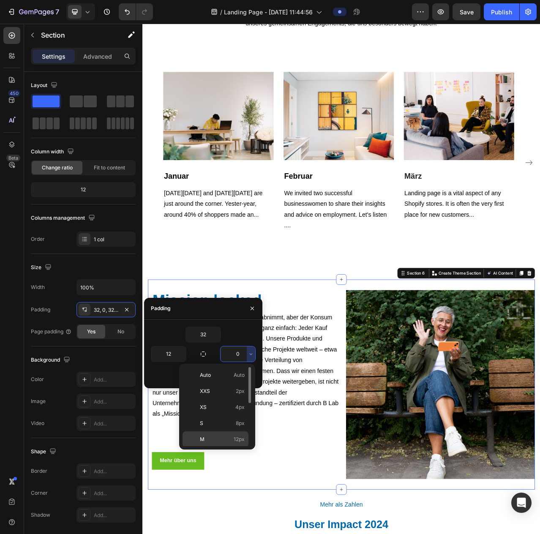
click at [210, 436] on p "M 12px" at bounding box center [222, 440] width 45 height 8
type input "12"
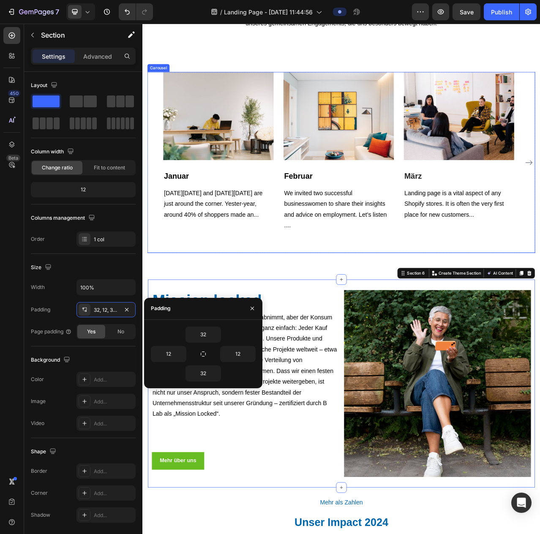
click at [352, 311] on div "Image Januar Heading Black Friday and Cyber Monday are just around the corner. …" at bounding box center [392, 200] width 447 height 231
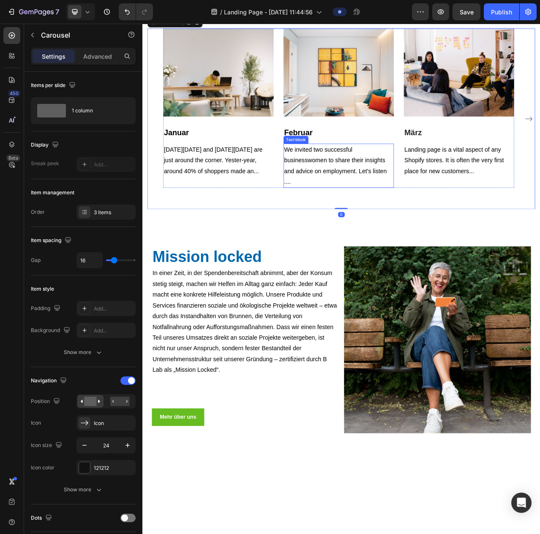
scroll to position [924, 0]
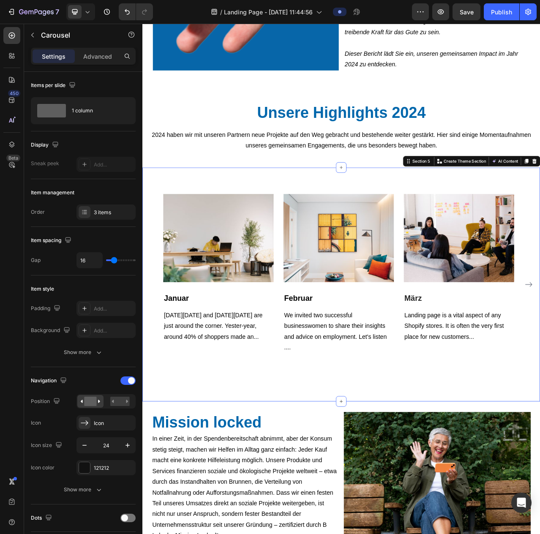
click at [431, 248] on div "Image Januar Heading Black Friday and Cyber Monday are just around the corner. …" at bounding box center [395, 356] width 507 height 298
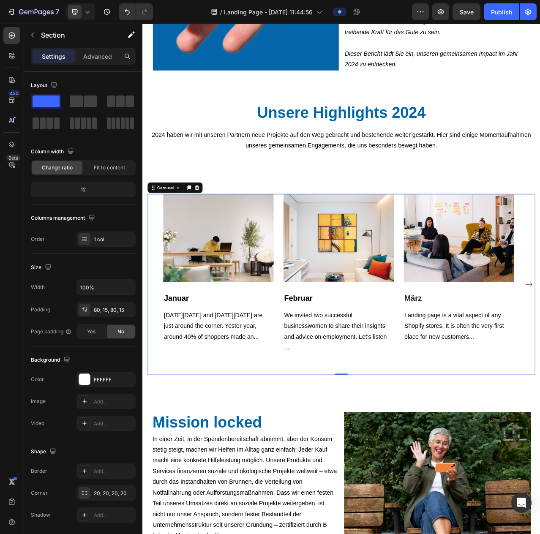
click at [153, 381] on div "Image Januar Heading Black Friday and Cyber Monday are just around the corner. …" at bounding box center [396, 356] width 494 height 231
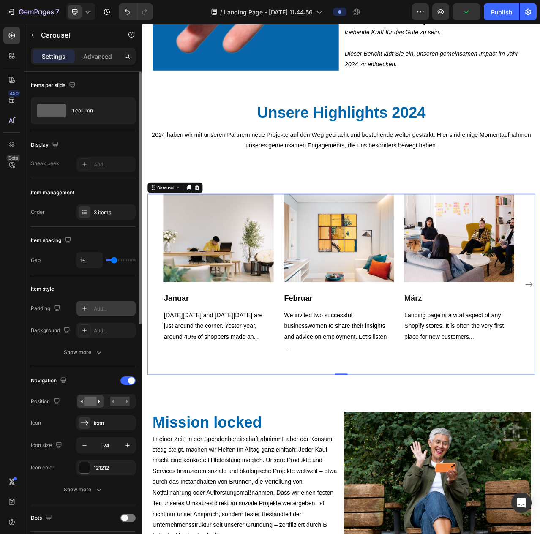
click at [115, 310] on div "Add..." at bounding box center [114, 309] width 40 height 8
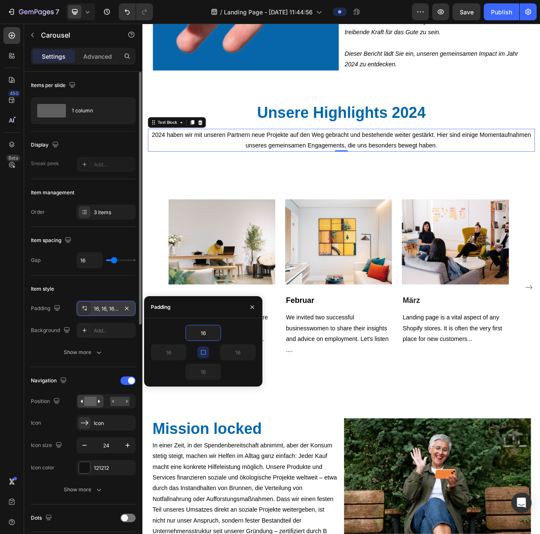
click at [513, 183] on p "2024 haben wir mit unseren Partnern neue Projekte auf den Weg gebracht und best…" at bounding box center [396, 171] width 492 height 27
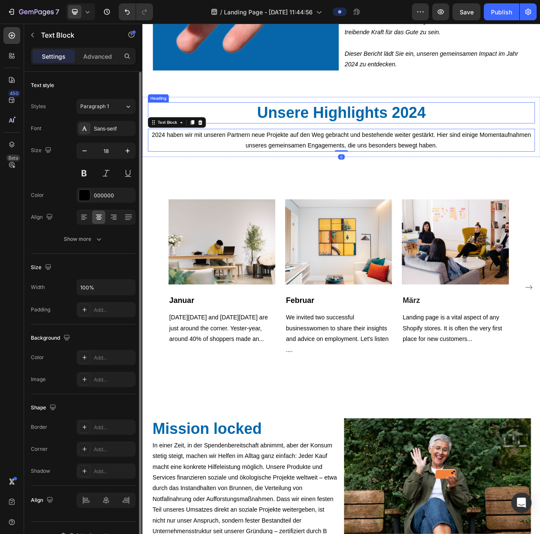
click at [540, 151] on h2 "Unsere Highlights 2024" at bounding box center [396, 137] width 494 height 27
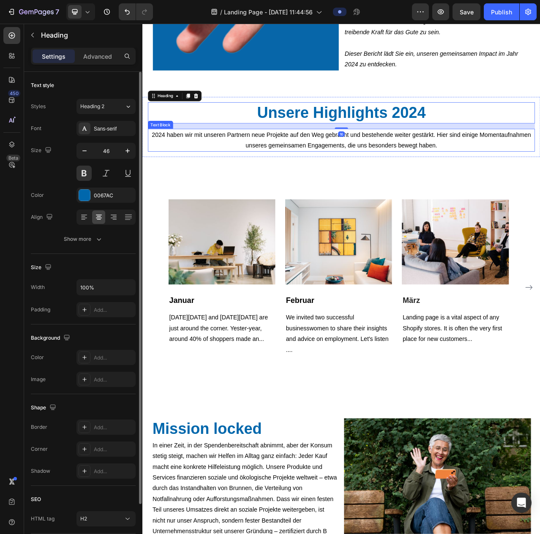
click at [540, 175] on p "2024 haben wir mit unseren Partnern neue Projekte auf den Weg gebracht und best…" at bounding box center [396, 171] width 492 height 27
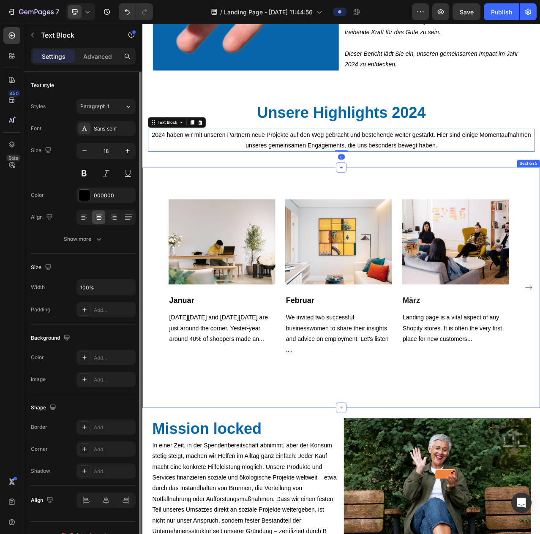
click at [540, 224] on div "Image Januar Heading Black Friday and Cyber Monday are just around the corner. …" at bounding box center [395, 360] width 507 height 306
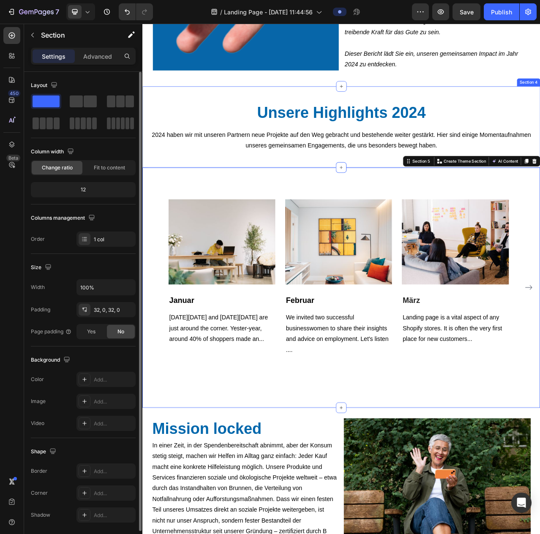
click at [339, 128] on div "Unsere Highlights 2024 Heading 2024 haben wir mit unseren Partnern neue Projekt…" at bounding box center [395, 156] width 507 height 104
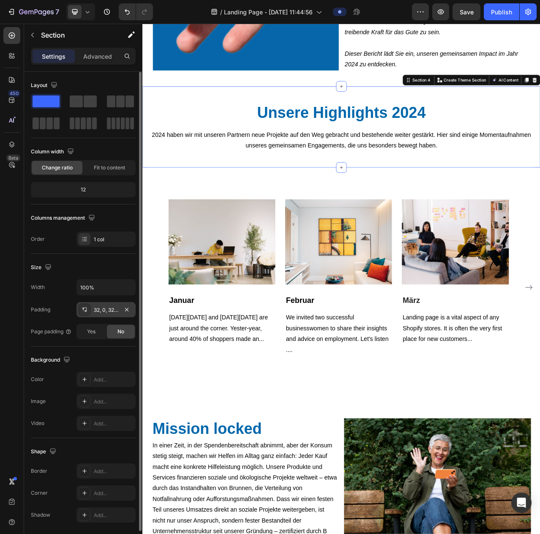
click at [114, 311] on div "32, 0, 32, 0" at bounding box center [106, 310] width 25 height 8
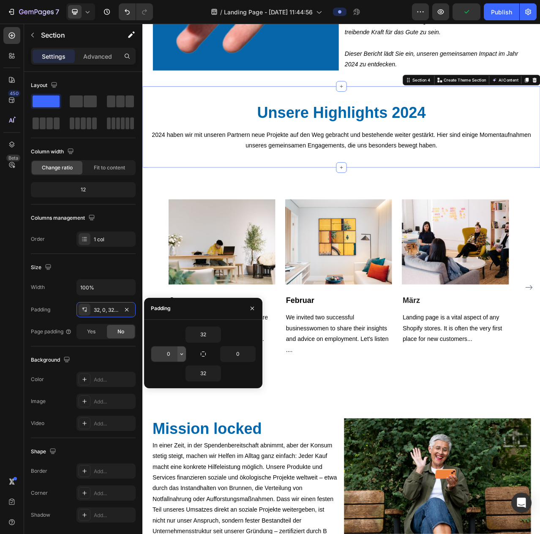
click at [181, 357] on button "button" at bounding box center [181, 353] width 8 height 15
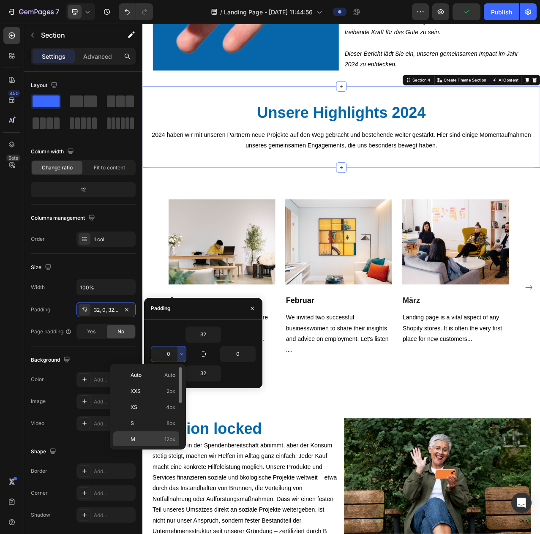
click at [149, 437] on p "M 12px" at bounding box center [153, 440] width 45 height 8
type input "12"
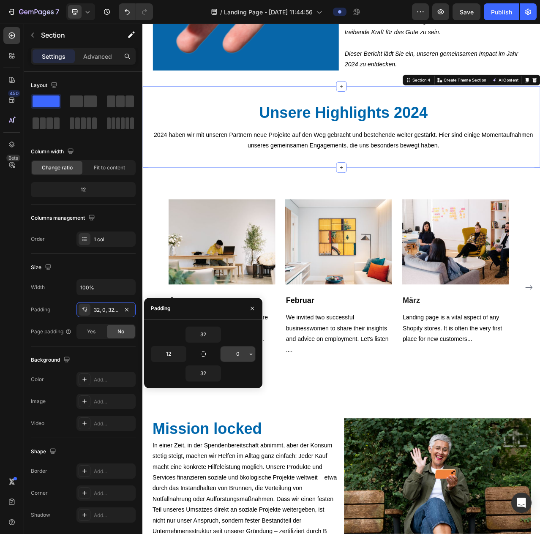
click at [254, 352] on icon "button" at bounding box center [251, 354] width 7 height 7
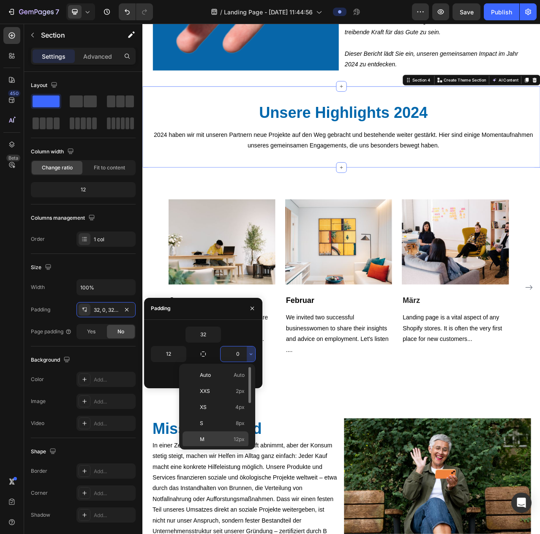
click at [217, 437] on p "M 12px" at bounding box center [222, 440] width 45 height 8
type input "12"
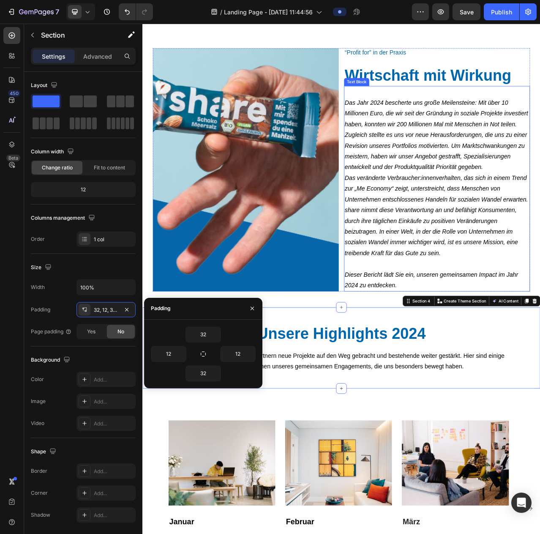
scroll to position [628, 0]
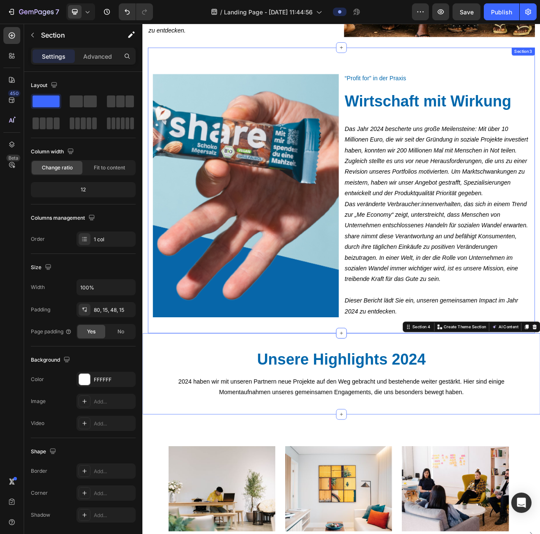
click at [491, 61] on div "Image “Profit for” in der Praxis Heading Wirtschaft mit Wirkung Heading Das Jah…" at bounding box center [396, 236] width 494 height 364
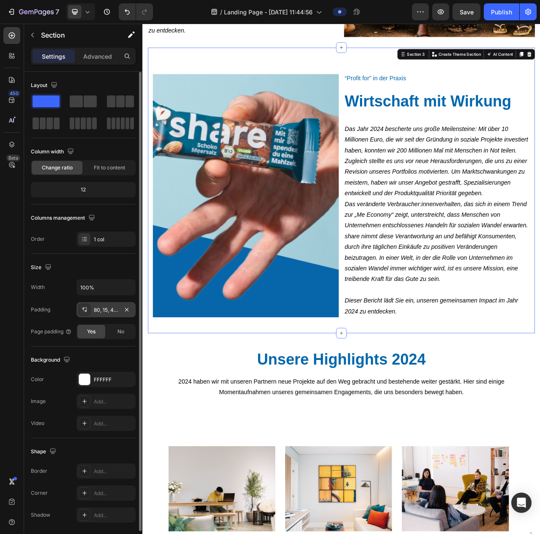
click at [117, 310] on div "80, 15, 48, 15" at bounding box center [106, 310] width 25 height 8
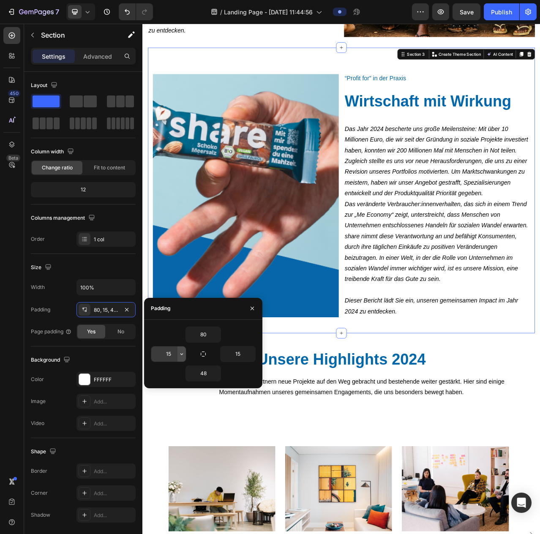
click at [186, 357] on button "button" at bounding box center [181, 353] width 8 height 15
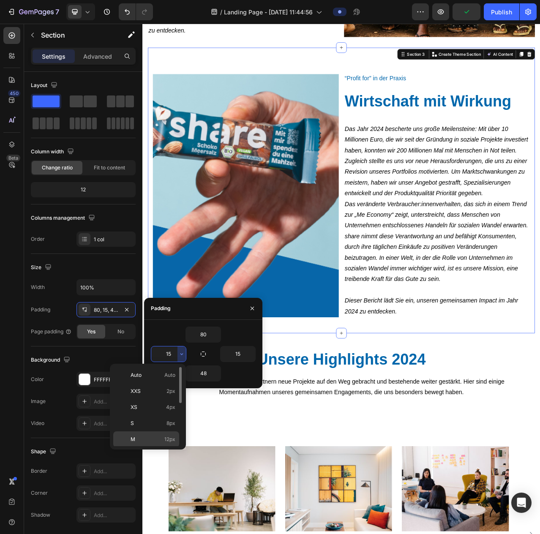
click at [169, 439] on span "12px" at bounding box center [169, 440] width 11 height 8
type input "12"
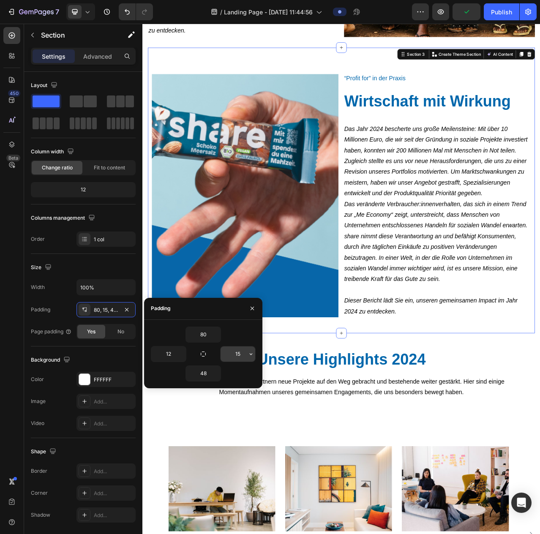
click at [249, 355] on icon "button" at bounding box center [251, 354] width 7 height 7
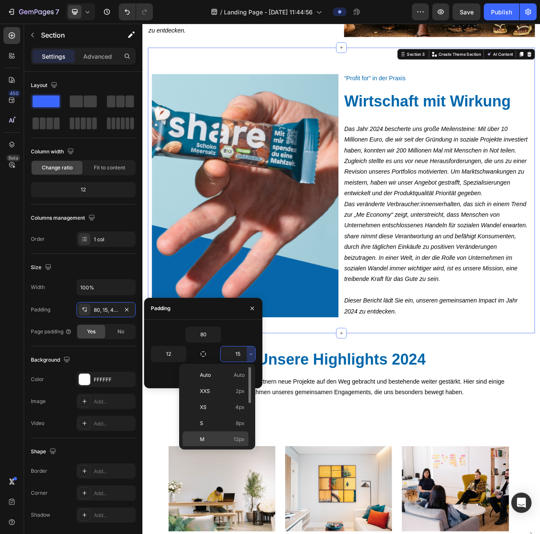
click at [209, 437] on p "M 12px" at bounding box center [222, 440] width 45 height 8
type input "12"
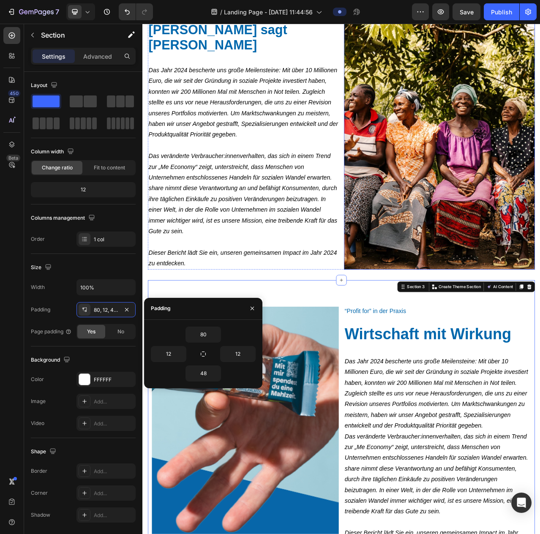
scroll to position [290, 0]
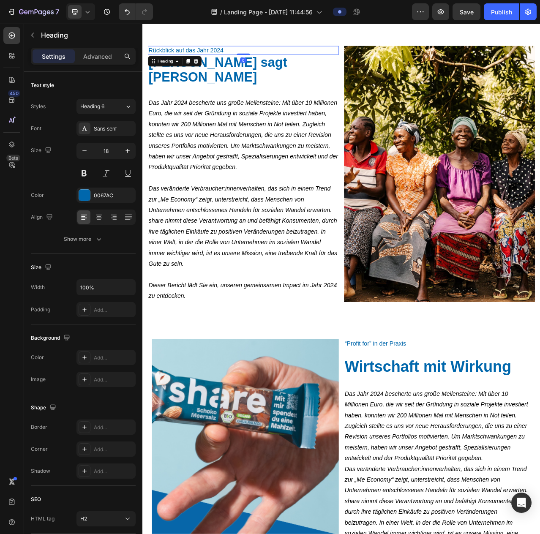
click at [352, 53] on h2 "Rückblick auf das Jahr 2024" at bounding box center [270, 57] width 243 height 11
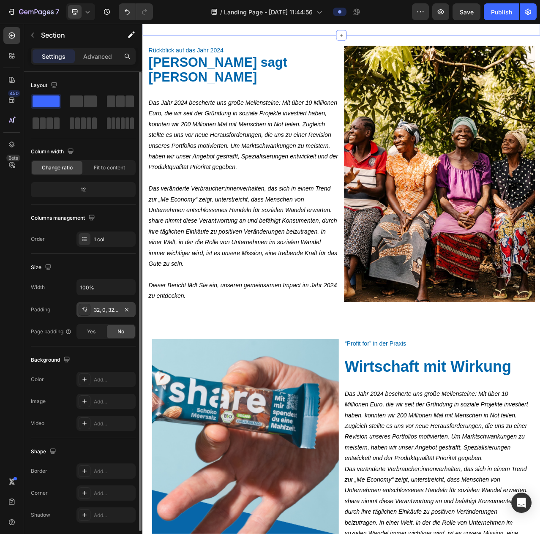
click at [116, 312] on div "32, 0, 32, 0" at bounding box center [106, 310] width 25 height 8
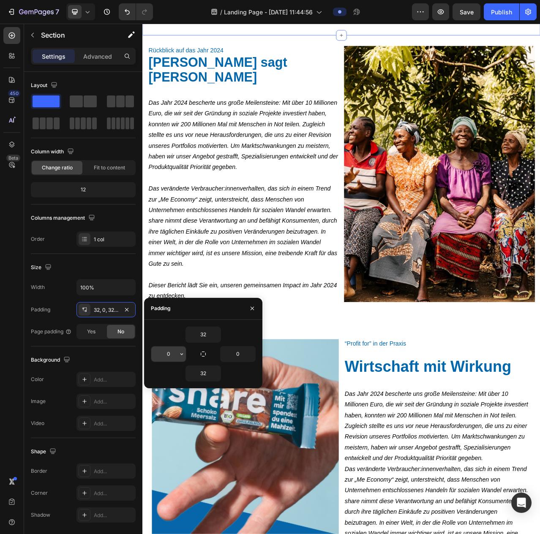
click at [172, 353] on input "0" at bounding box center [168, 353] width 35 height 15
click at [181, 356] on icon "button" at bounding box center [181, 354] width 7 height 7
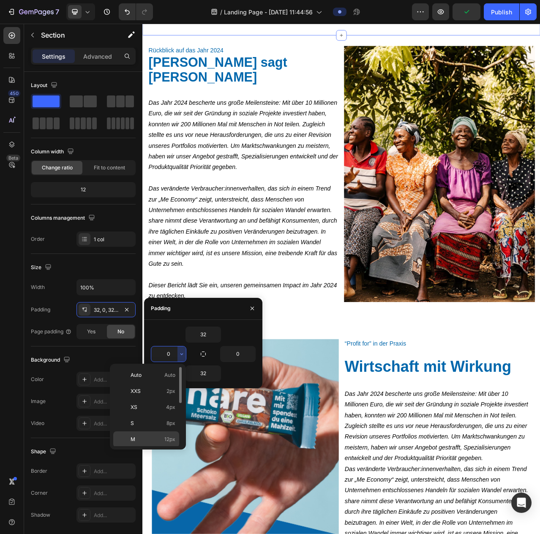
click at [154, 440] on p "M 12px" at bounding box center [153, 440] width 45 height 8
type input "12"
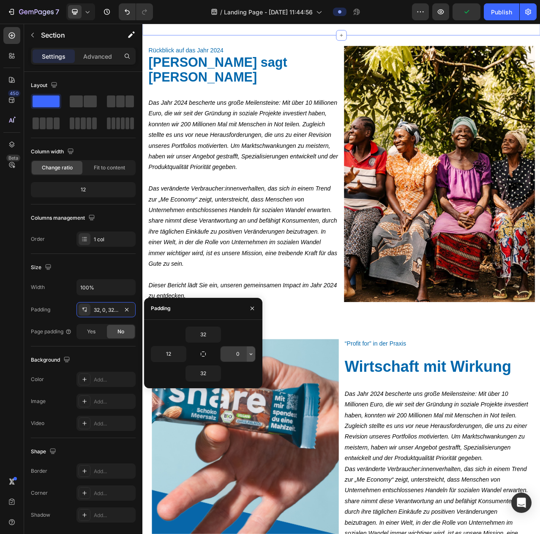
click at [254, 348] on button "button" at bounding box center [251, 353] width 8 height 15
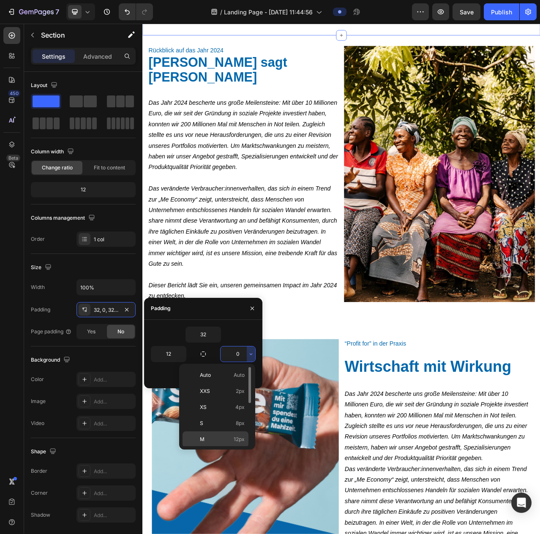
click at [208, 447] on div "M 12px" at bounding box center [216, 455] width 66 height 16
type input "12"
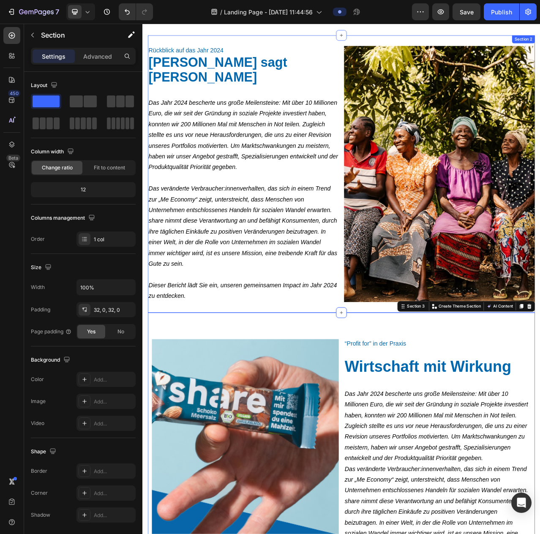
click at [360, 369] on div "Rückblick auf das Jahr 2024 Heading Gründer Ben sagt Hallo Heading Das Jahr 202…" at bounding box center [396, 215] width 494 height 354
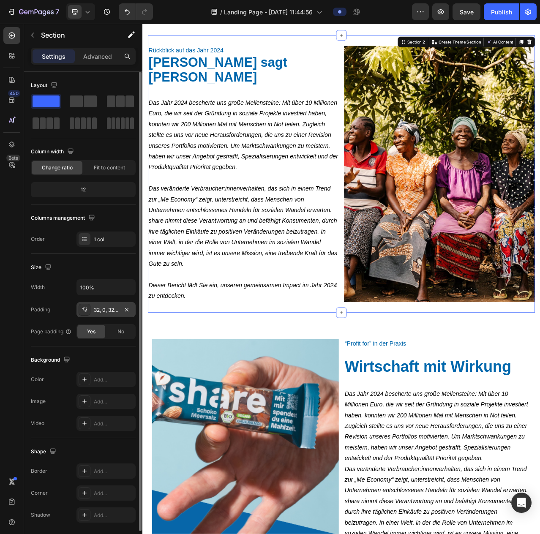
click at [117, 312] on div "32, 0, 32, 0" at bounding box center [106, 310] width 25 height 8
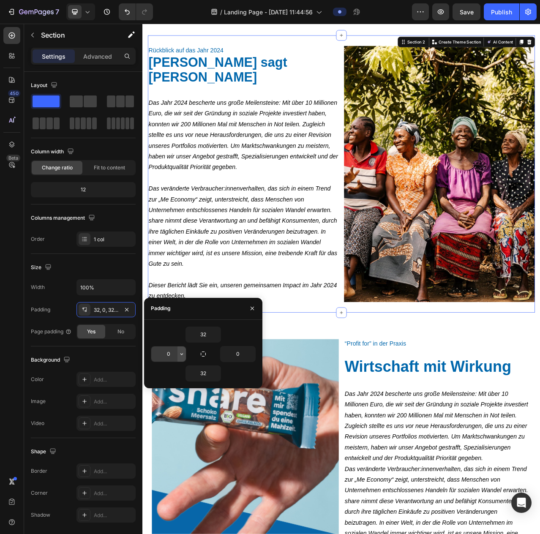
click at [178, 352] on icon "button" at bounding box center [181, 354] width 7 height 7
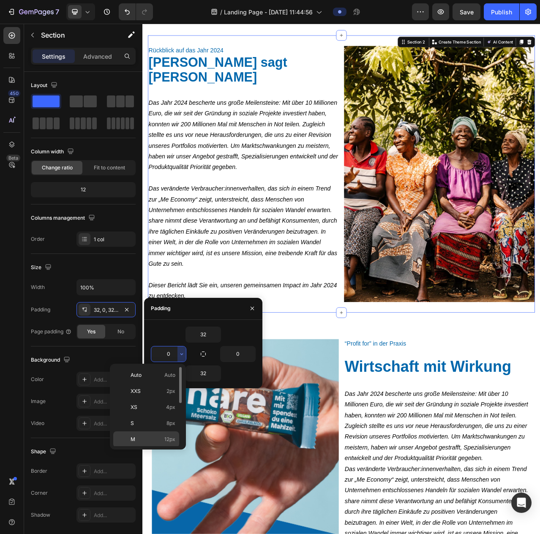
click at [134, 440] on span "M" at bounding box center [133, 440] width 5 height 8
type input "12"
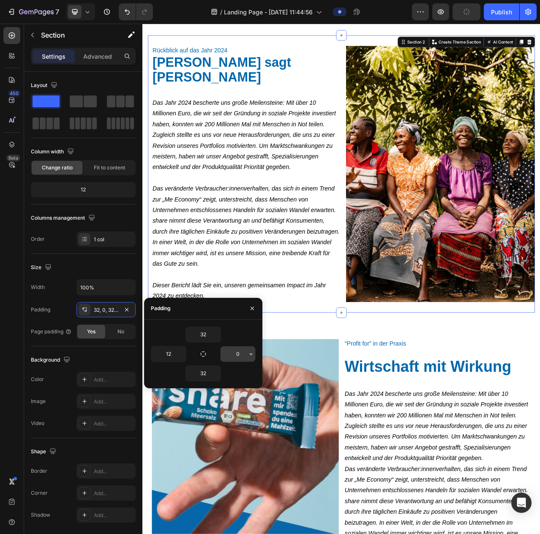
click at [251, 356] on icon "button" at bounding box center [251, 354] width 7 height 7
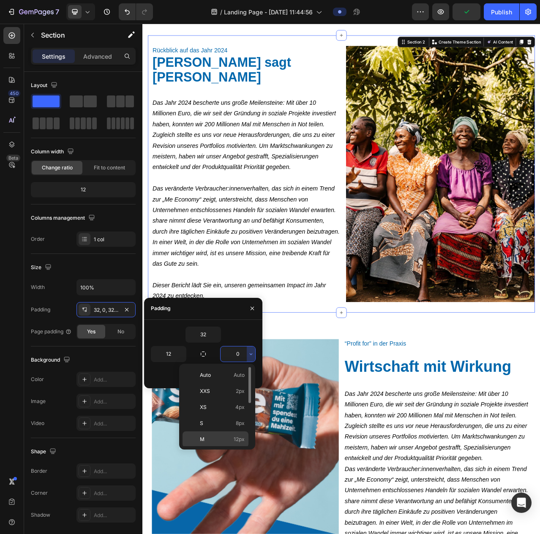
click at [200, 447] on div "M 12px" at bounding box center [216, 455] width 66 height 16
type input "12"
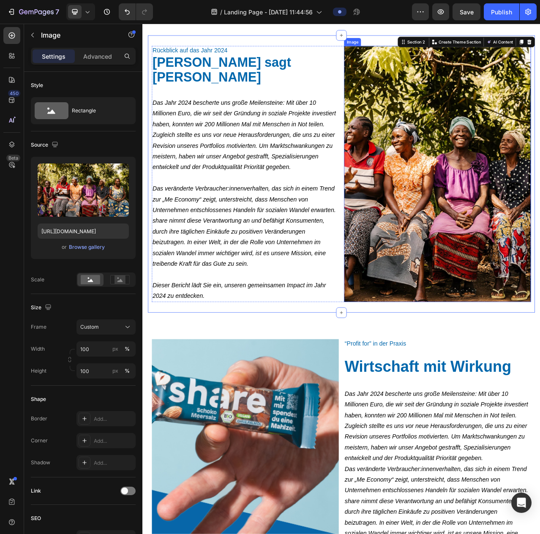
click at [502, 322] on img at bounding box center [518, 215] width 238 height 327
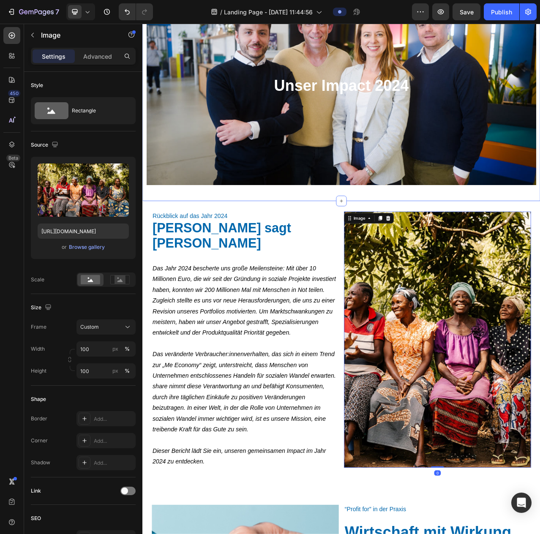
scroll to position [0, 0]
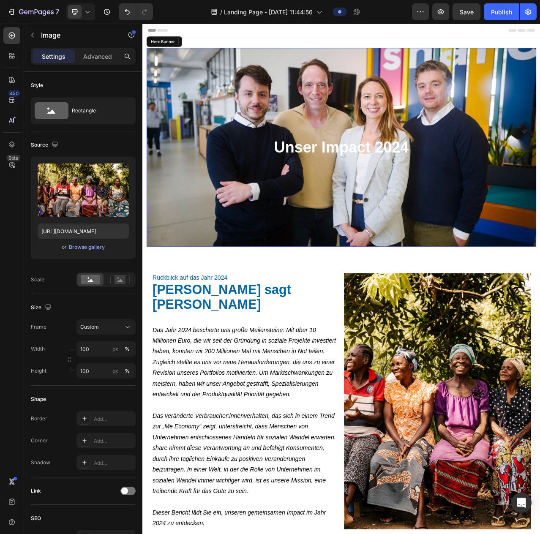
click at [498, 236] on div "Background Image" at bounding box center [395, 182] width 497 height 254
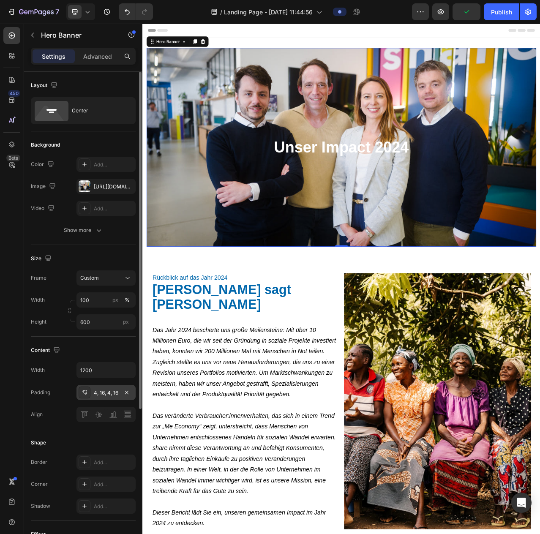
click at [116, 391] on div "4, 16, 4, 16" at bounding box center [106, 393] width 25 height 8
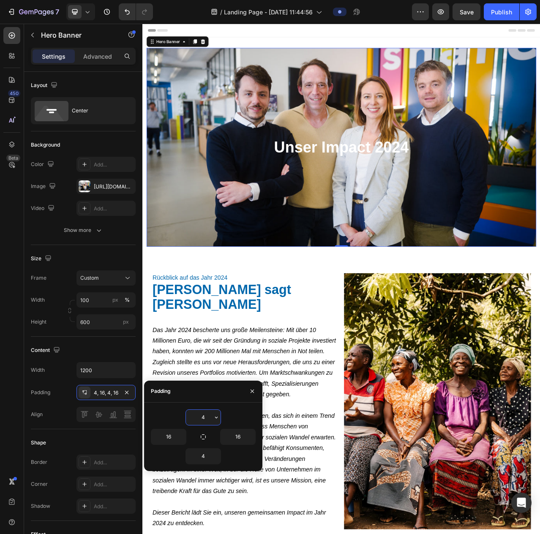
click at [205, 418] on input "4" at bounding box center [203, 417] width 35 height 15
click at [227, 416] on div at bounding box center [203, 417] width 105 height 16
type input "0"
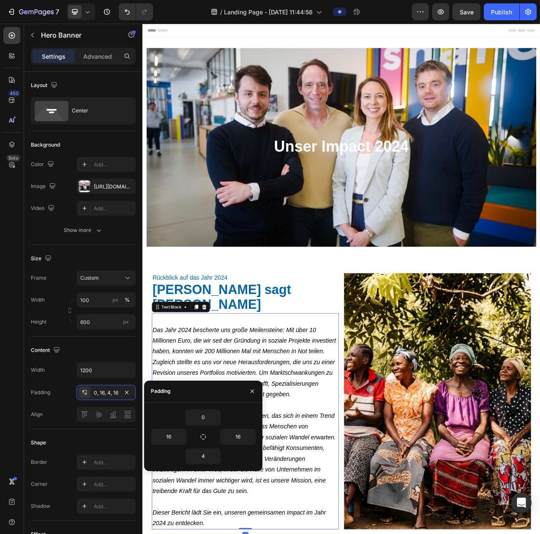
click at [332, 475] on icon "Das Jahr 2024 bescherte uns große Meilensteine: Mit über 10 Millionen Euro, die…" at bounding box center [272, 455] width 234 height 90
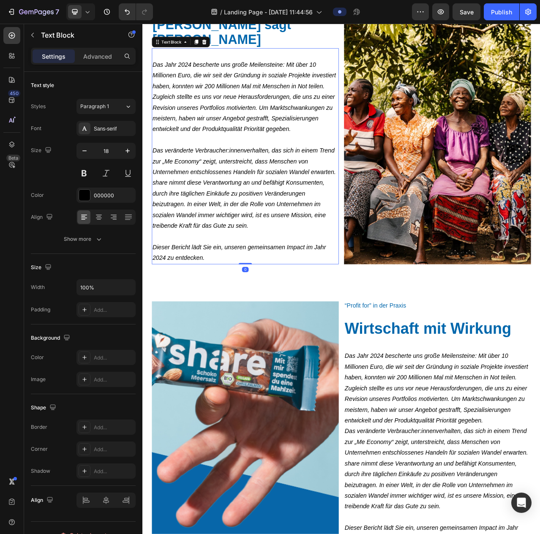
scroll to position [127, 0]
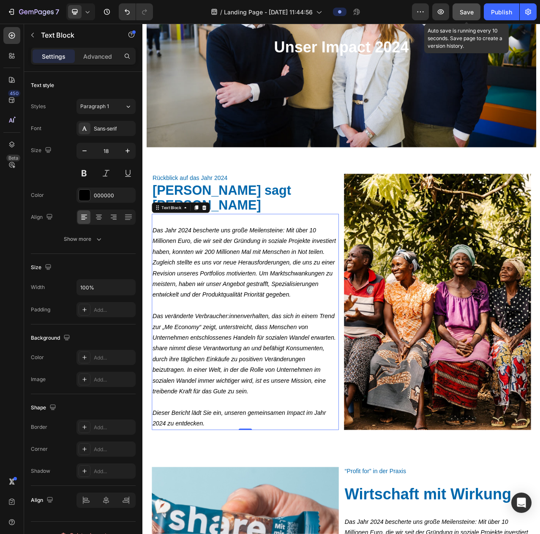
click at [467, 8] on span "Save" at bounding box center [467, 11] width 14 height 7
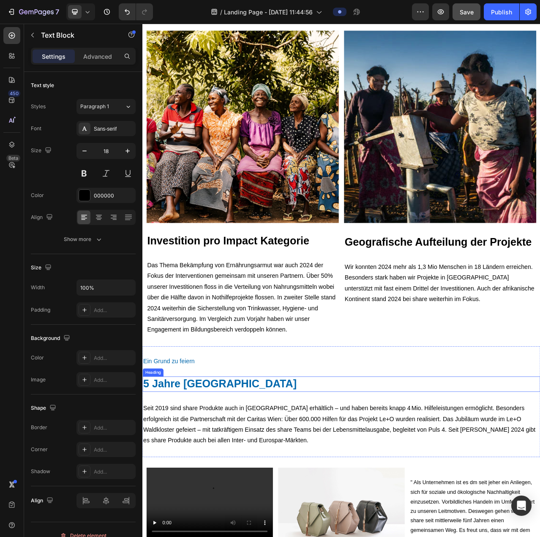
scroll to position [3427, 0]
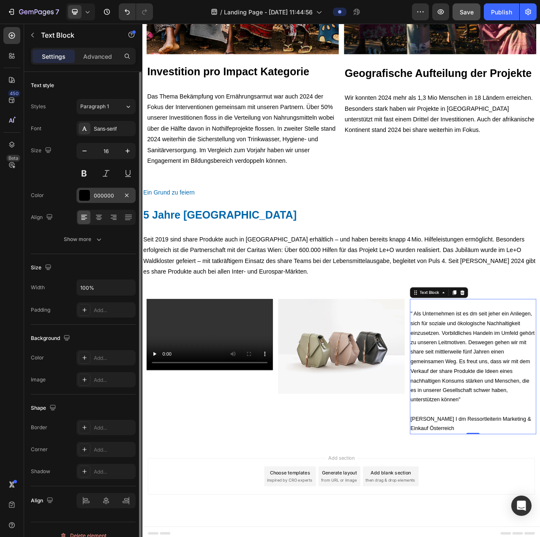
click at [111, 192] on div "000000" at bounding box center [106, 196] width 25 height 8
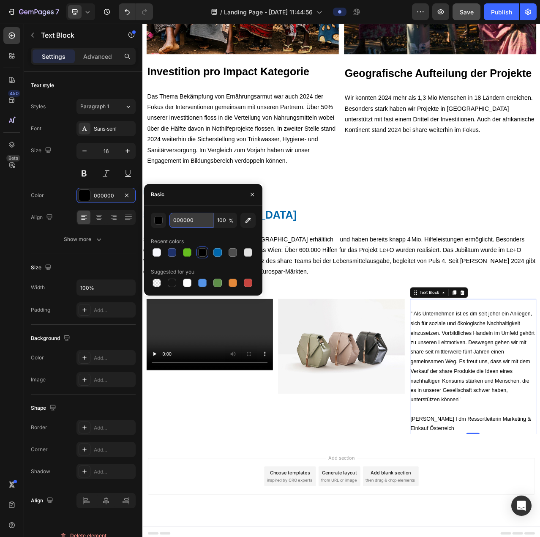
click at [194, 219] on input "000000" at bounding box center [191, 220] width 44 height 15
paste input "1E316A"
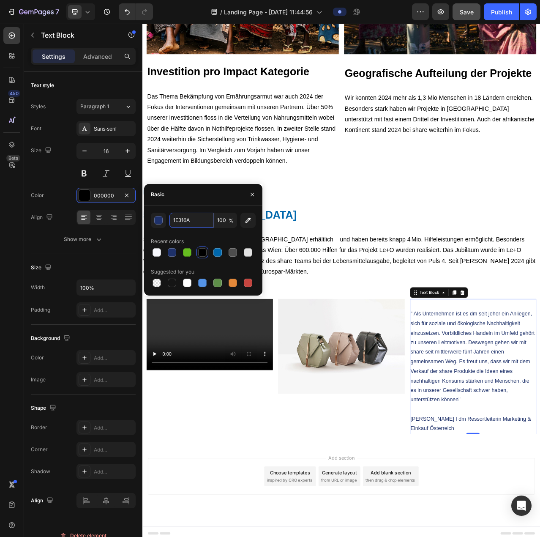
type input "1E316A"
click at [209, 233] on div "1E316A 100 % Recent colors Suggested for you" at bounding box center [203, 251] width 105 height 76
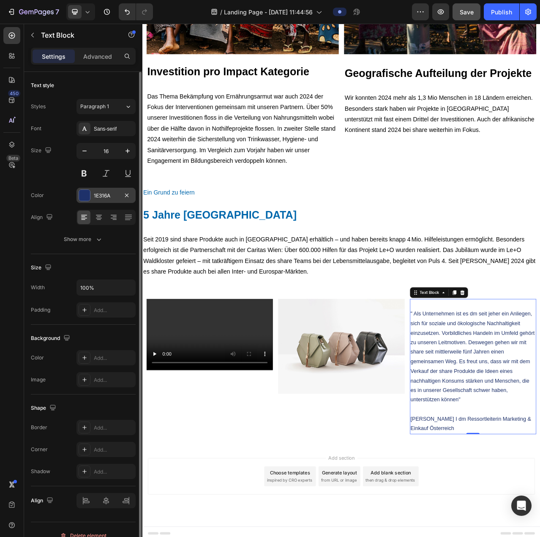
click at [100, 196] on div "1E316A" at bounding box center [106, 196] width 25 height 8
click at [65, 240] on div "Show more" at bounding box center [83, 239] width 39 height 8
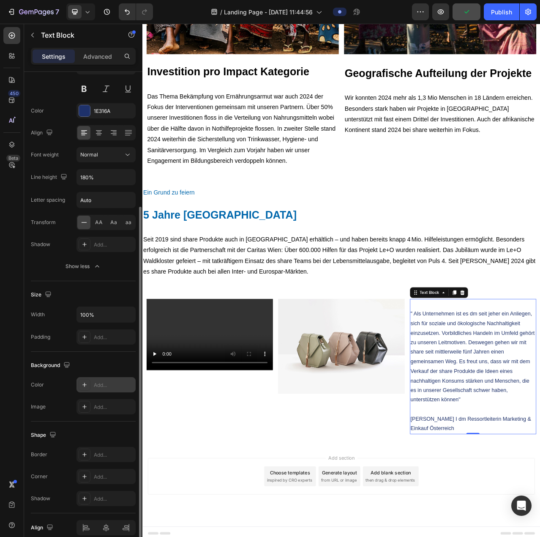
scroll to position [122, 0]
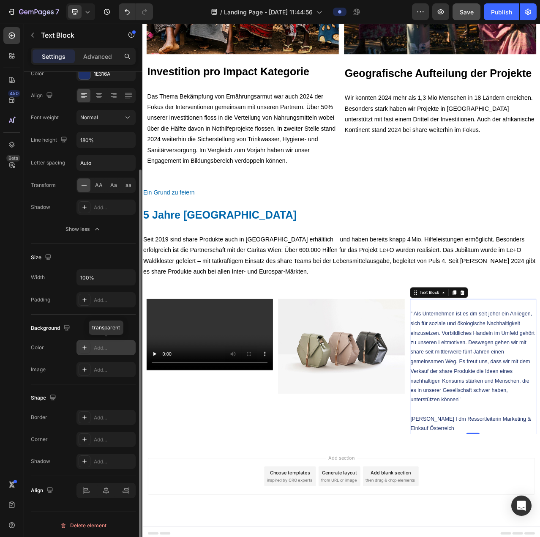
click at [85, 346] on icon at bounding box center [84, 347] width 7 height 7
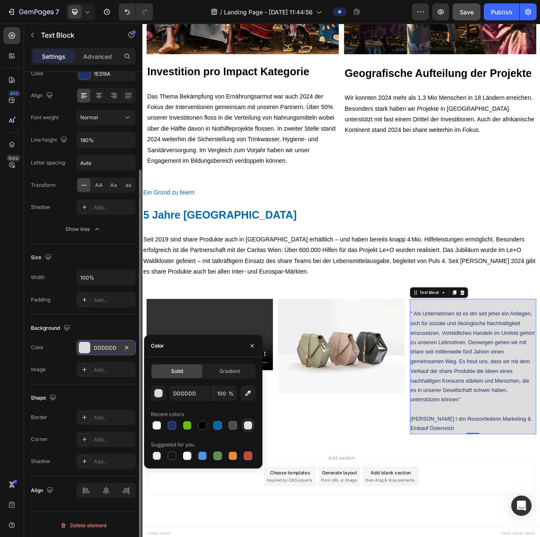
click at [250, 423] on div at bounding box center [248, 425] width 8 height 8
click at [156, 422] on div at bounding box center [157, 425] width 8 height 8
type input "F7F8FD"
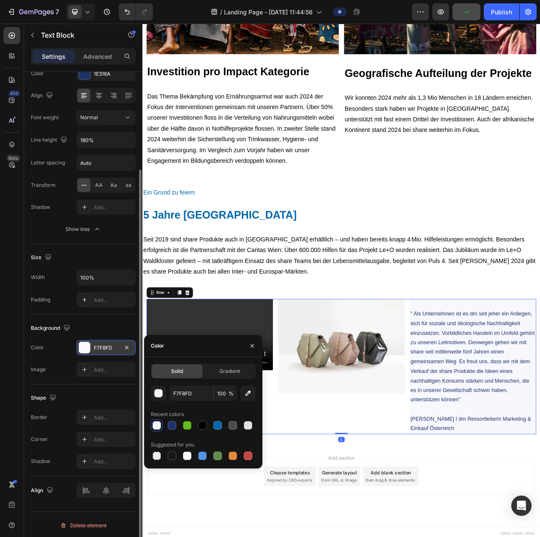
click at [329, 521] on div "Image" at bounding box center [395, 460] width 161 height 172
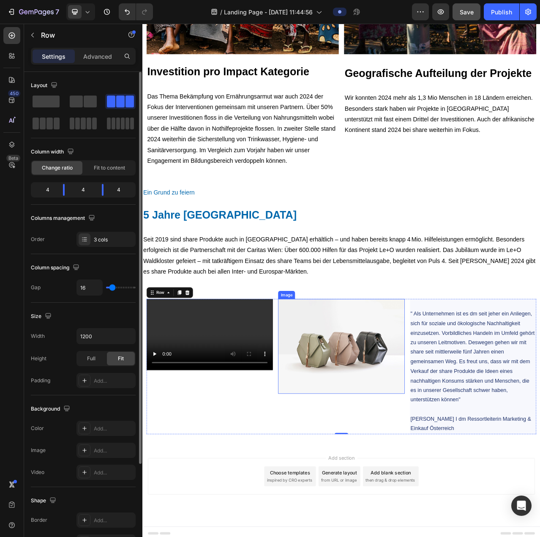
click at [342, 445] on img at bounding box center [395, 434] width 161 height 121
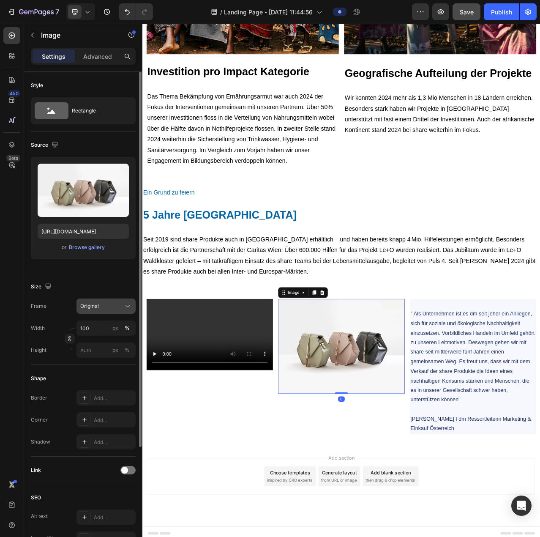
click at [104, 310] on button "Original" at bounding box center [105, 305] width 59 height 15
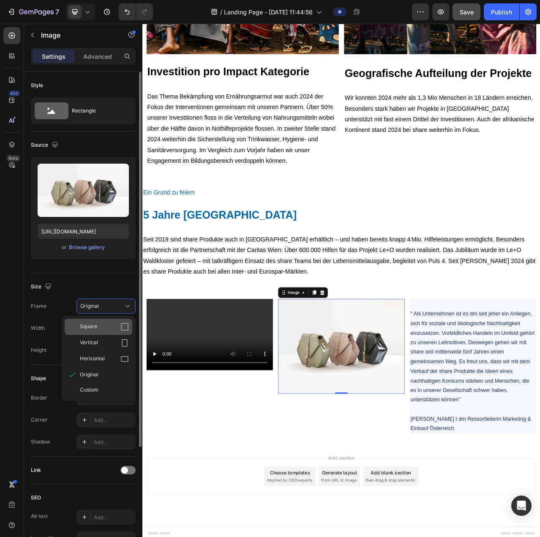
click at [101, 327] on div "Square" at bounding box center [104, 326] width 49 height 8
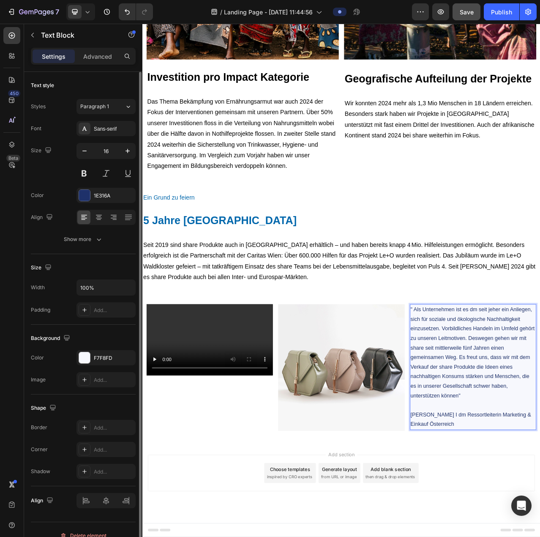
scroll to position [3414, 0]
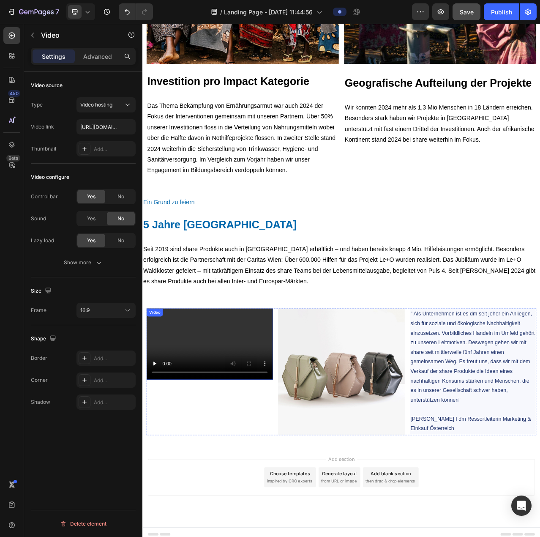
click at [300, 389] on video at bounding box center [227, 432] width 161 height 90
click at [123, 306] on icon at bounding box center [127, 310] width 8 height 8
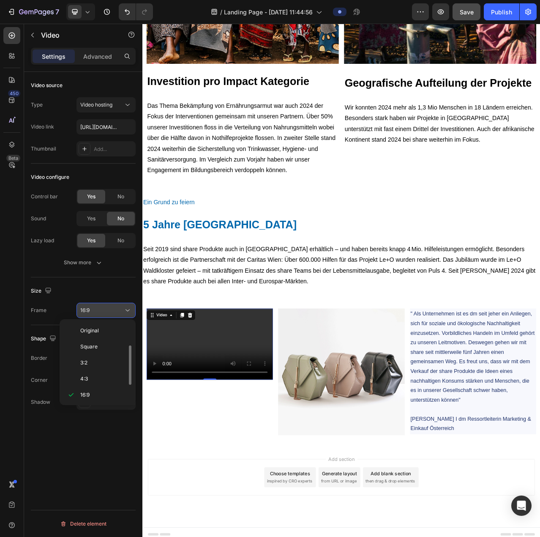
scroll to position [15, 0]
click at [101, 339] on div "Square" at bounding box center [96, 347] width 66 height 16
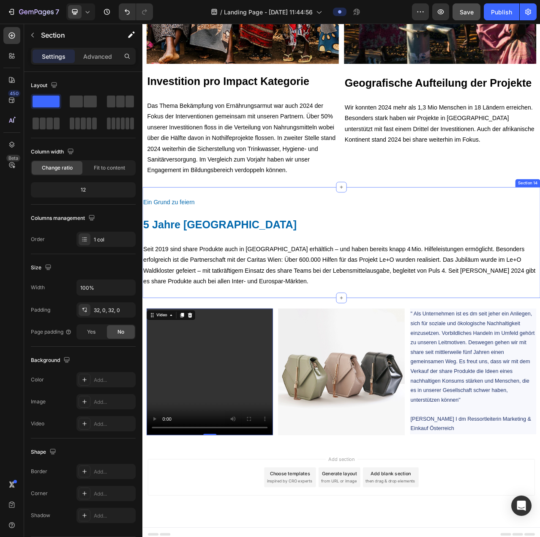
click at [355, 368] on div "Ein Grund zu feiern Heading 5 Jahre Österreich Heading Seit 2019 sind share Pro…" at bounding box center [395, 303] width 507 height 142
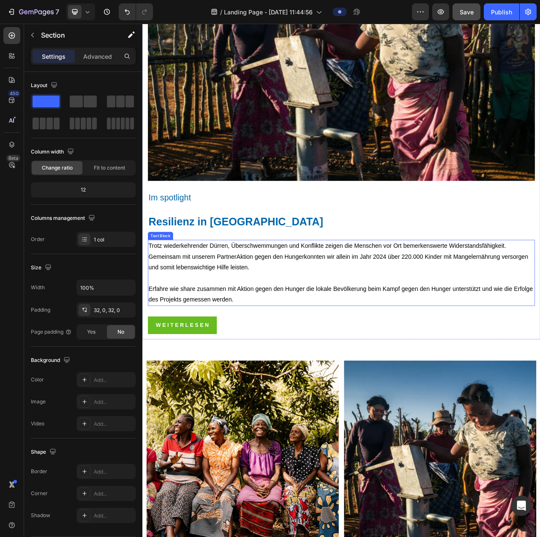
scroll to position [2738, 0]
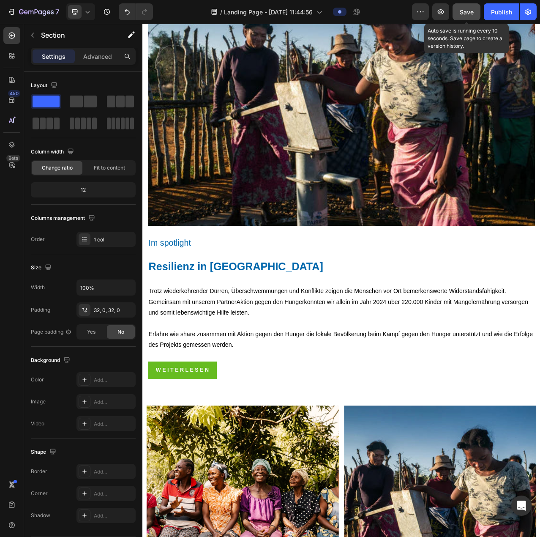
click at [462, 10] on span "Save" at bounding box center [467, 11] width 14 height 7
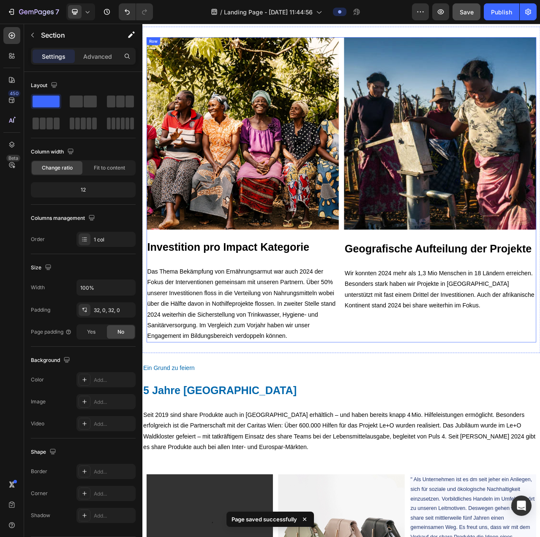
scroll to position [3414, 0]
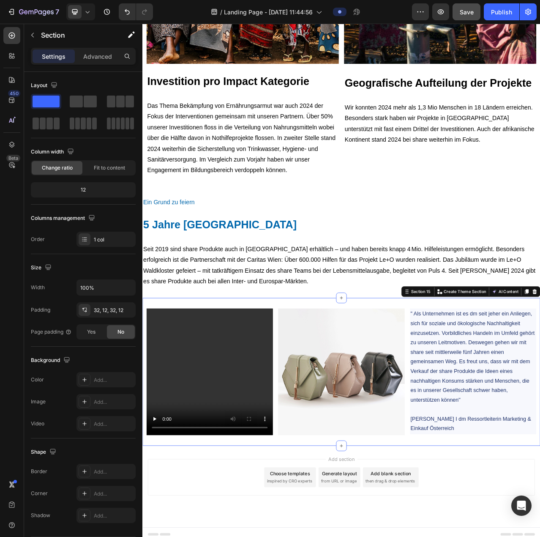
click at [228, 376] on div "Video Image " Als Unternehmen ist es dm seit jeher ein Anliegen, sich für sozia…" at bounding box center [395, 467] width 507 height 188
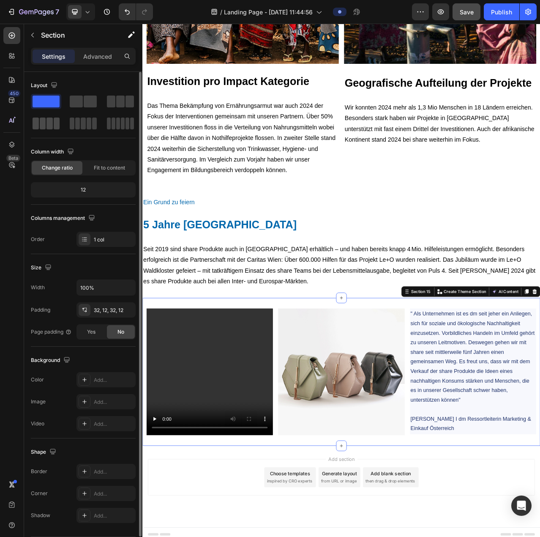
click at [46, 120] on div at bounding box center [46, 123] width 27 height 12
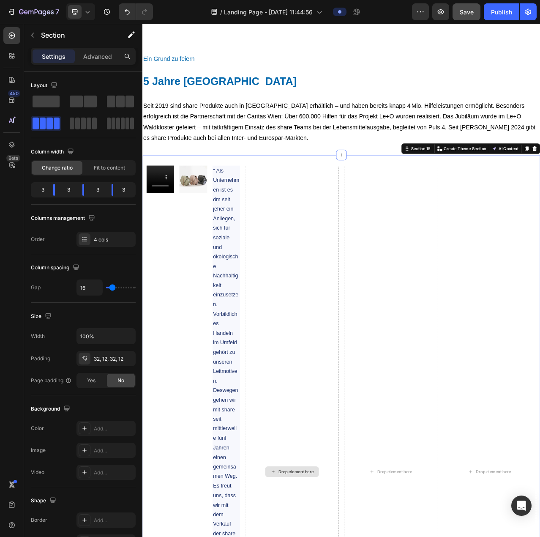
scroll to position [3582, 0]
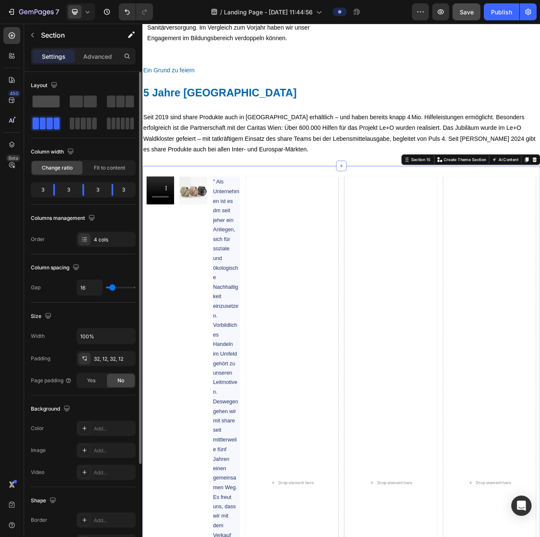
click at [54, 101] on span at bounding box center [46, 101] width 27 height 12
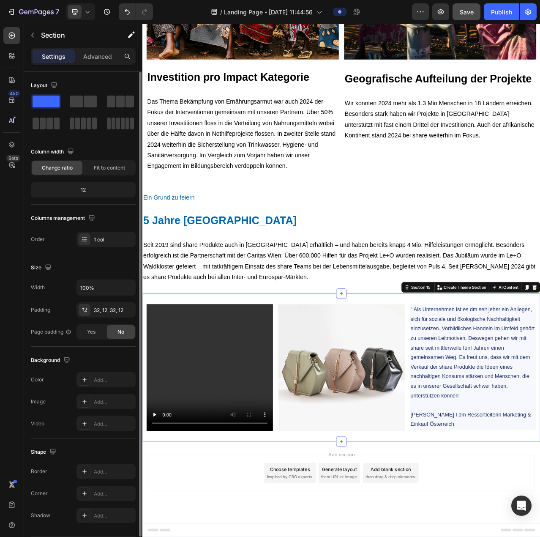
scroll to position [3414, 0]
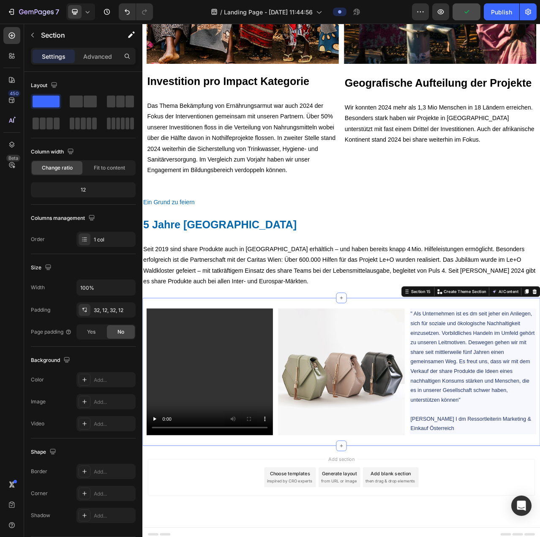
click at [254, 377] on div "Video Image " Als Unternehmen ist es dm seit jeher ein Anliegen, sich für sozia…" at bounding box center [395, 467] width 507 height 188
click at [369, 534] on div "Video Image " Als Unternehmen ist es dm seit jeher ein Anliegen, sich für sozia…" at bounding box center [395, 467] width 507 height 188
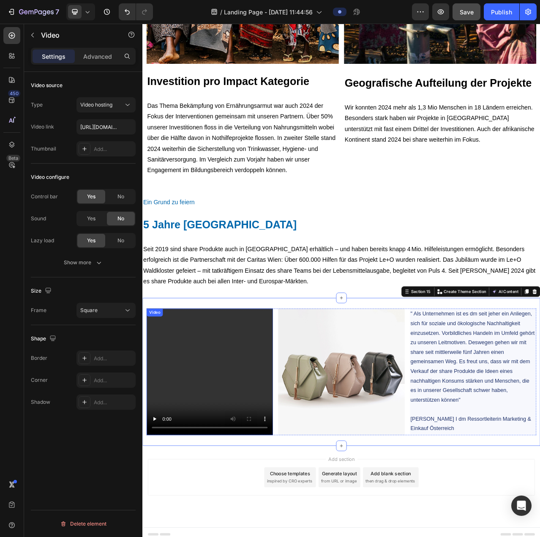
click at [274, 389] on video at bounding box center [227, 467] width 161 height 161
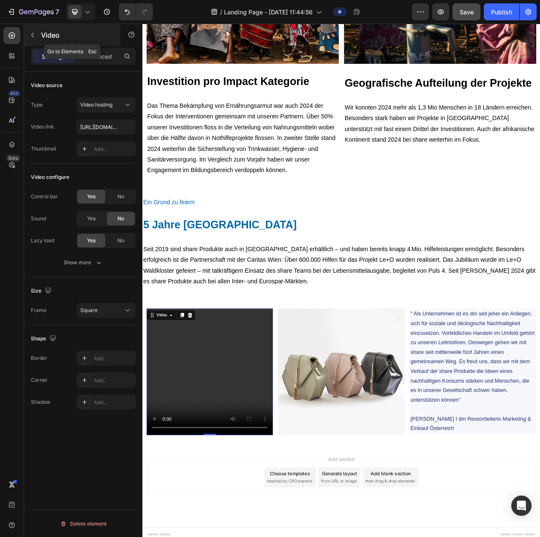
click at [35, 41] on button "button" at bounding box center [33, 35] width 14 height 14
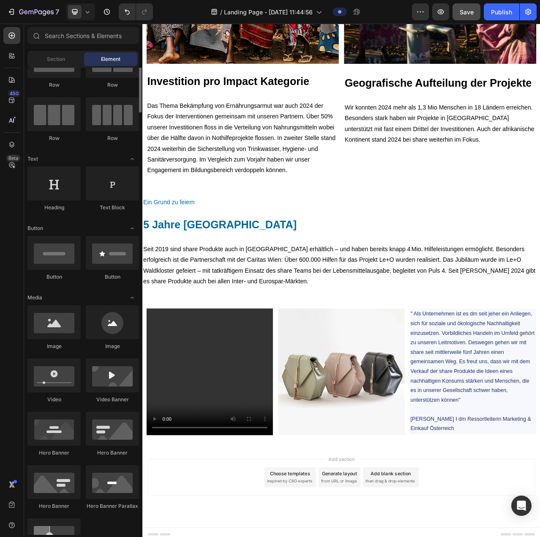
scroll to position [0, 0]
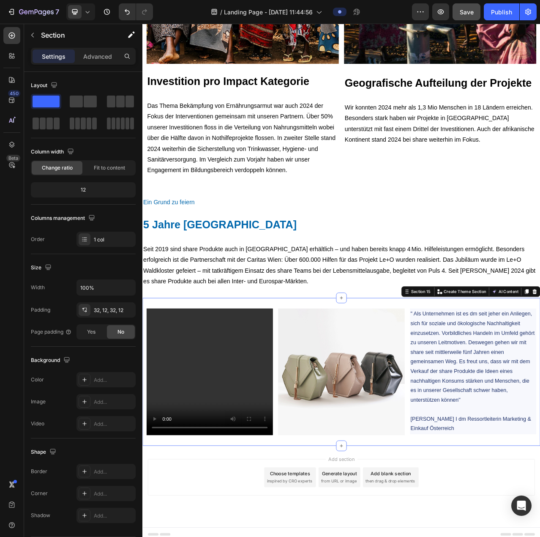
click at [510, 375] on div "Video Image " Als Unternehmen ist es dm seit jeher ein Anliegen, sich für sozia…" at bounding box center [395, 467] width 507 height 188
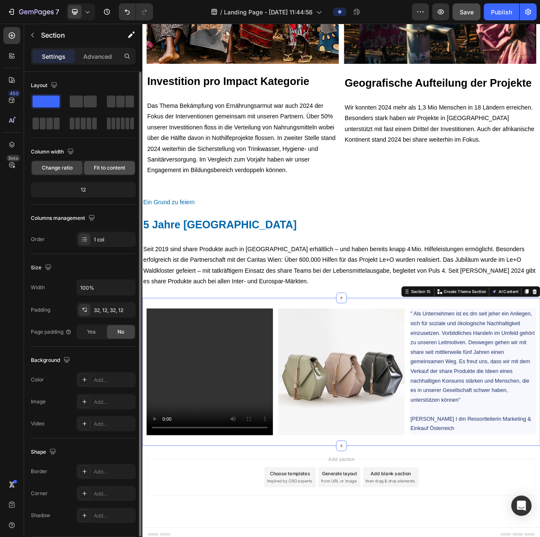
click at [112, 168] on span "Fit to content" at bounding box center [109, 168] width 31 height 8
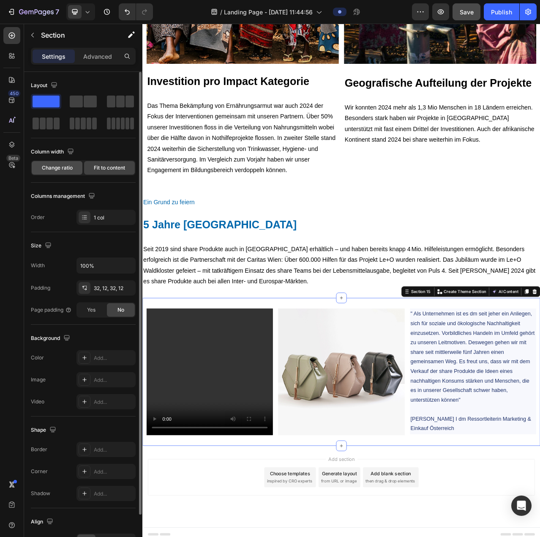
click at [57, 164] on span "Change ratio" at bounding box center [57, 168] width 31 height 8
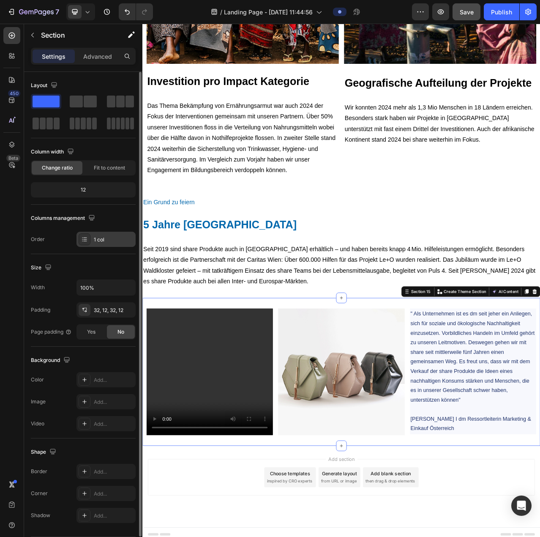
click at [94, 240] on div "1 col" at bounding box center [114, 240] width 40 height 8
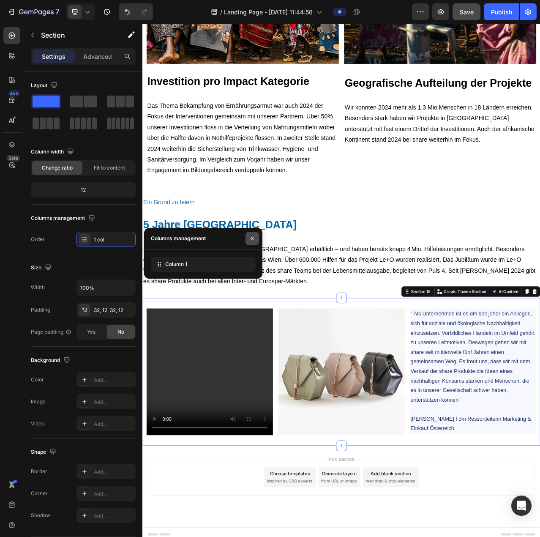
click at [256, 232] on button "button" at bounding box center [253, 239] width 14 height 14
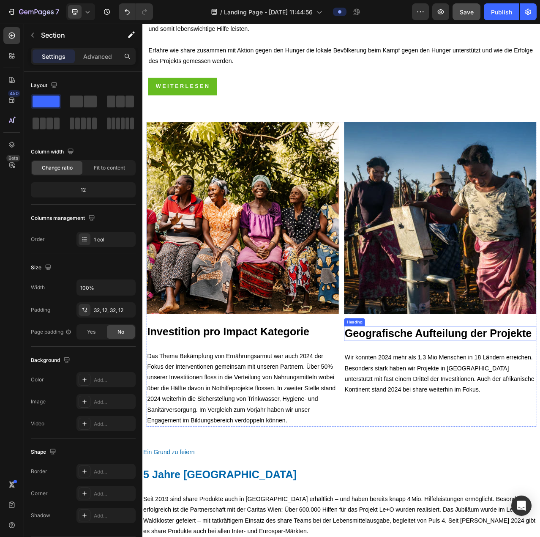
scroll to position [3076, 0]
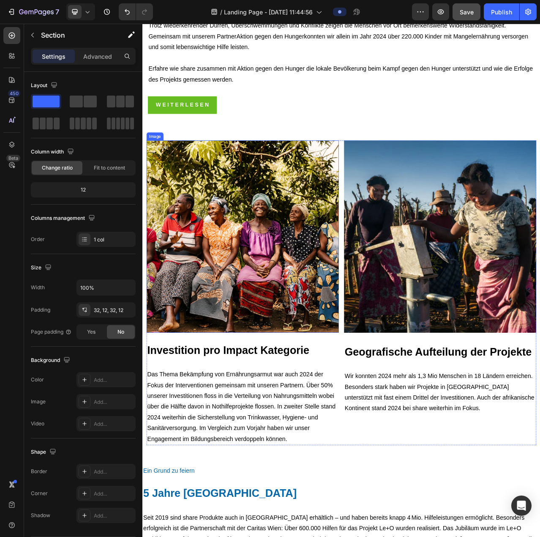
click at [312, 269] on img at bounding box center [269, 294] width 245 height 245
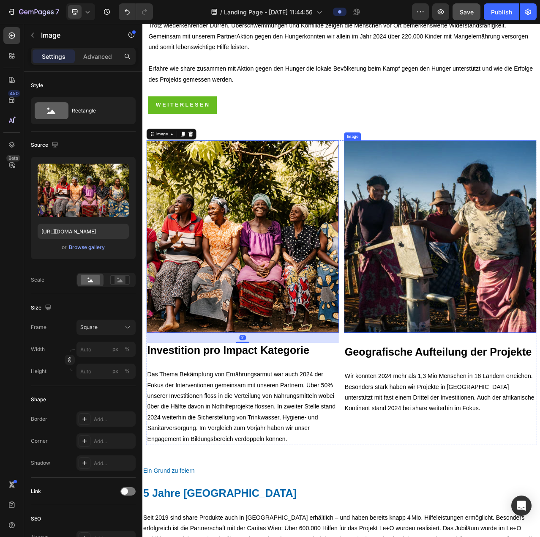
click at [431, 272] on img at bounding box center [521, 294] width 245 height 245
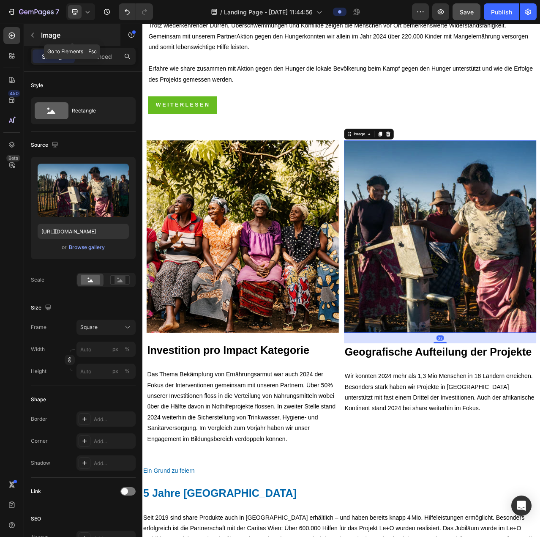
click at [30, 37] on icon "button" at bounding box center [32, 35] width 7 height 7
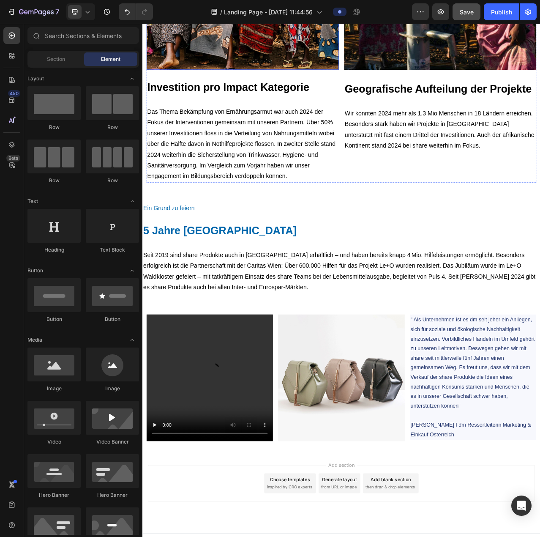
scroll to position [3414, 0]
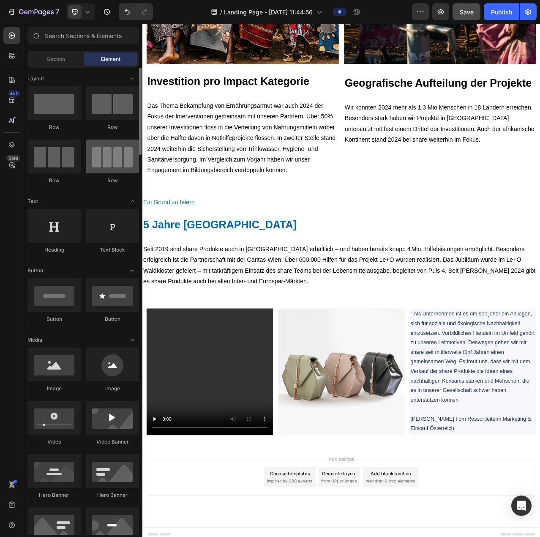
click at [116, 163] on div at bounding box center [112, 156] width 53 height 34
drag, startPoint x: 116, startPoint y: 154, endPoint x: 110, endPoint y: 169, distance: 15.4
click at [110, 169] on div at bounding box center [112, 156] width 53 height 34
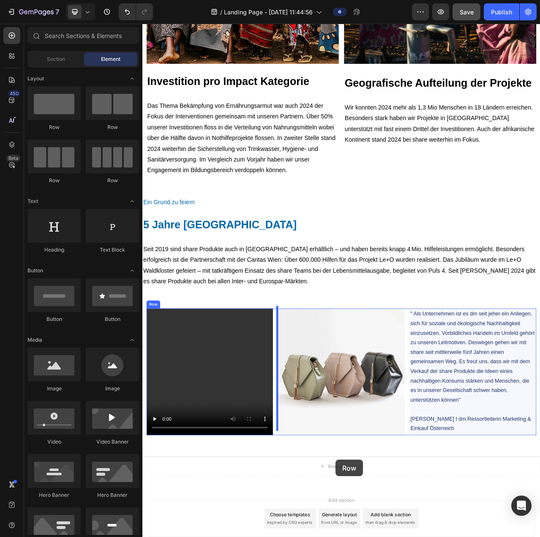
scroll to position [3467, 0]
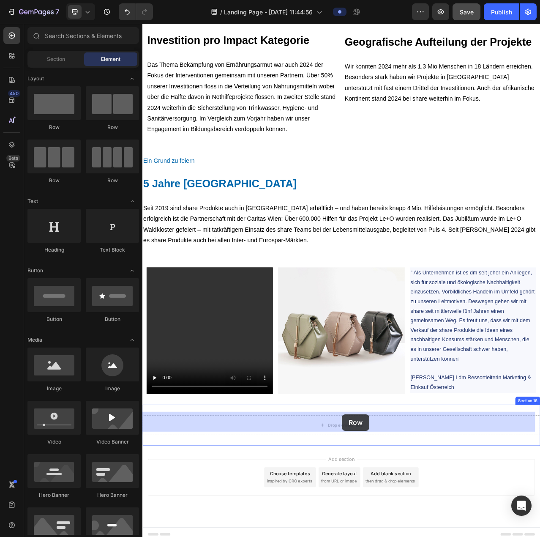
drag, startPoint x: 254, startPoint y: 177, endPoint x: 394, endPoint y: 549, distance: 398.0
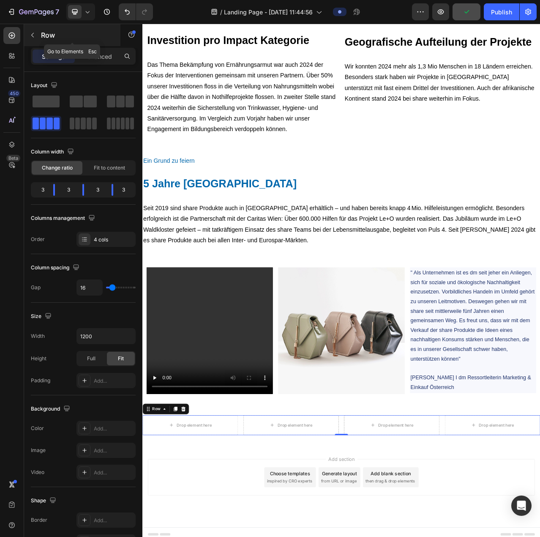
click at [35, 36] on icon "button" at bounding box center [32, 35] width 7 height 7
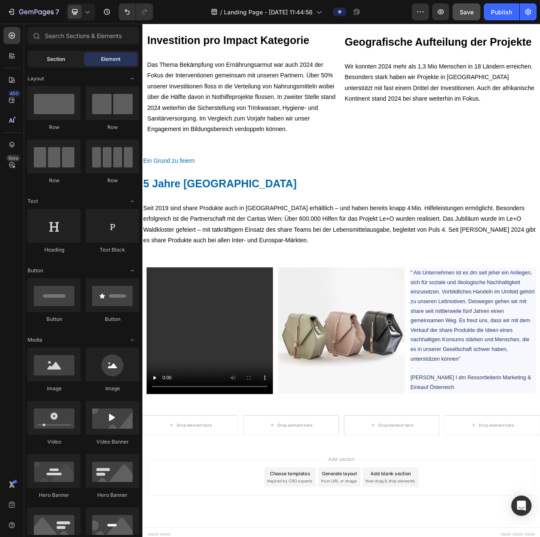
click at [62, 63] on span "Section" at bounding box center [56, 59] width 18 height 8
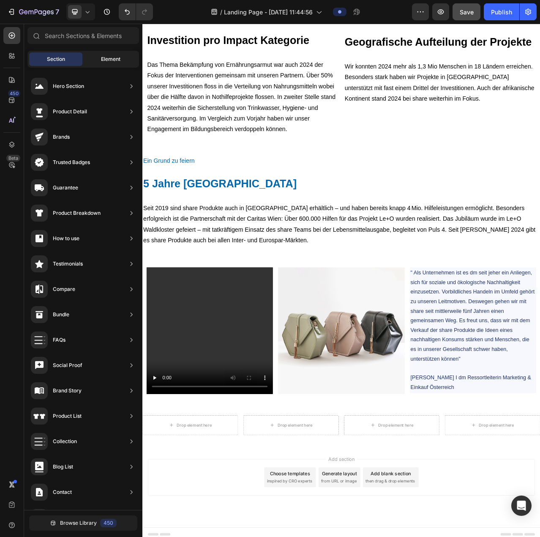
click at [101, 63] on div "Element" at bounding box center [110, 59] width 53 height 14
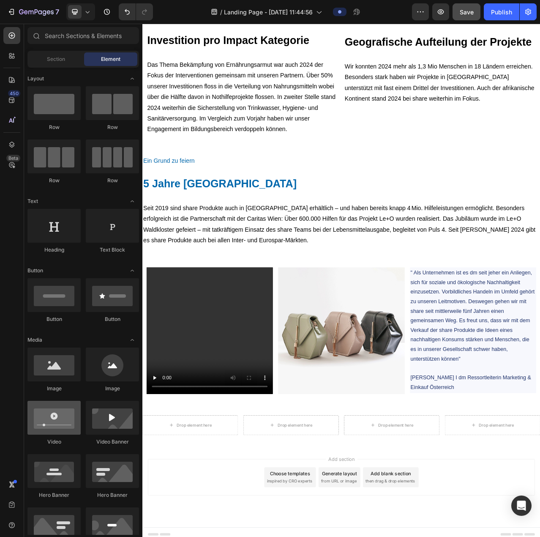
scroll to position [127, 0]
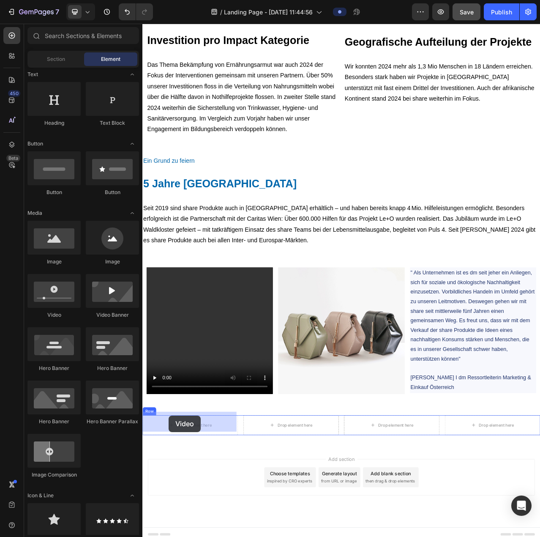
drag, startPoint x: 196, startPoint y: 324, endPoint x: 176, endPoint y: 523, distance: 200.1
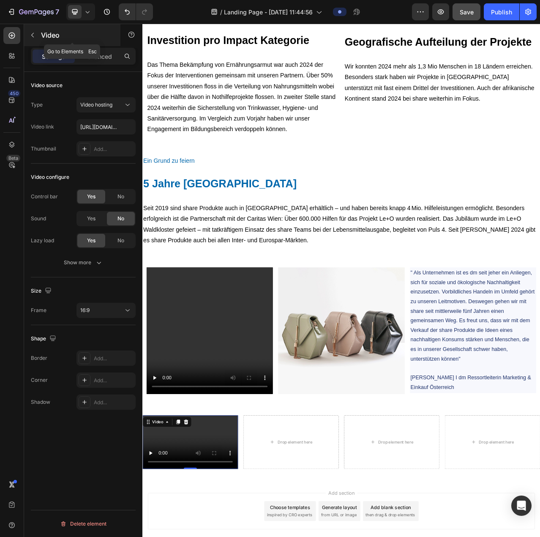
click at [32, 40] on button "button" at bounding box center [33, 35] width 14 height 14
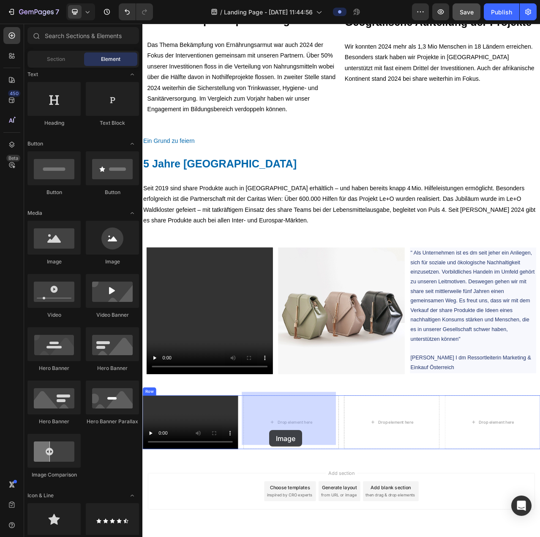
scroll to position [3509, 0]
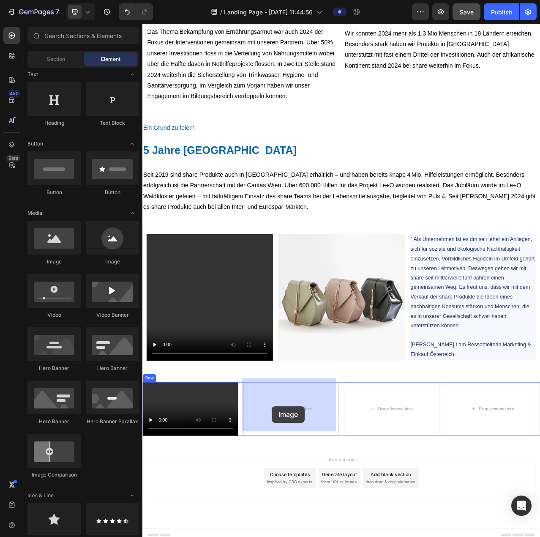
drag, startPoint x: 197, startPoint y: 271, endPoint x: 307, endPoint y: 511, distance: 264.1
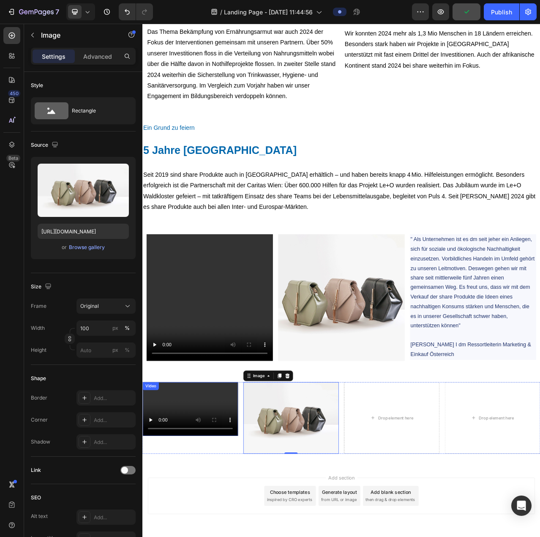
click at [222, 480] on video at bounding box center [203, 514] width 122 height 68
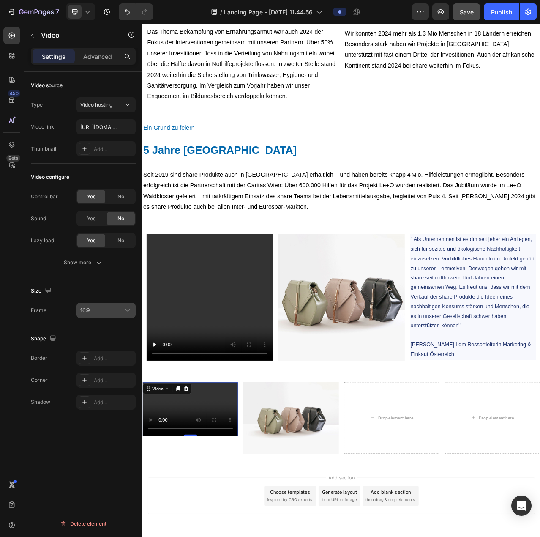
click at [106, 311] on div "16:9" at bounding box center [101, 310] width 43 height 8
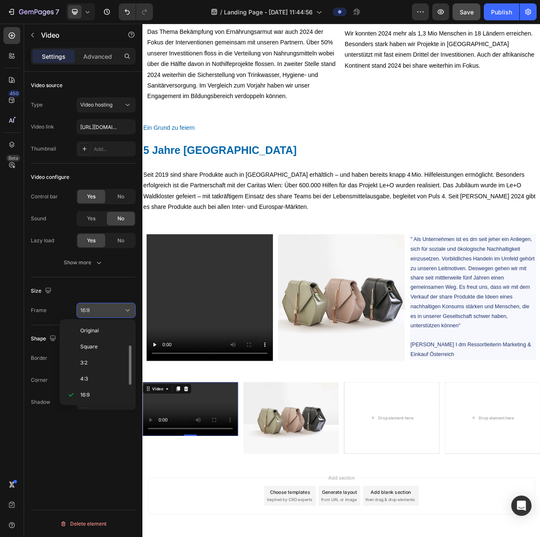
scroll to position [15, 0]
click at [105, 330] on p "Square" at bounding box center [102, 331] width 45 height 8
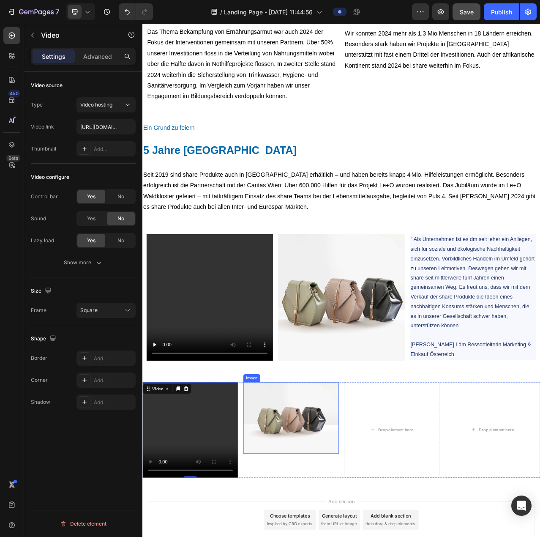
click at [335, 486] on img at bounding box center [332, 525] width 122 height 91
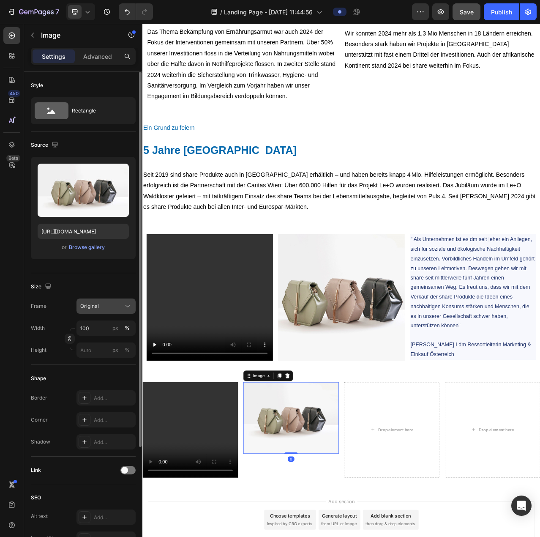
click at [119, 310] on button "Original" at bounding box center [105, 305] width 59 height 15
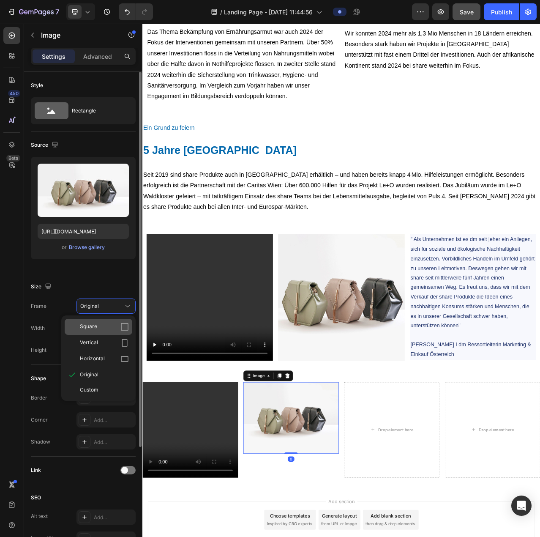
click at [108, 330] on div "Square" at bounding box center [104, 326] width 49 height 8
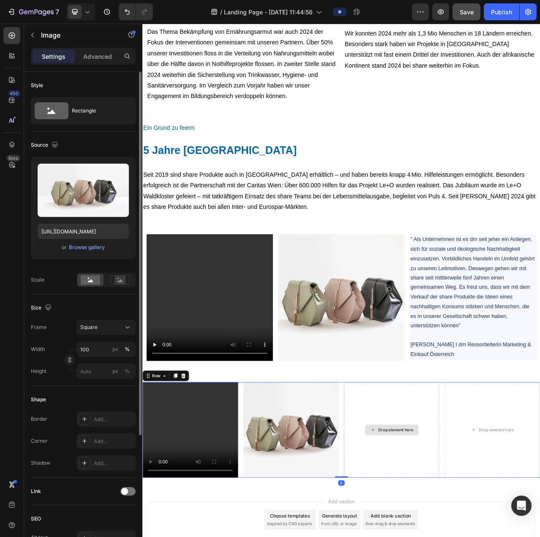
click at [442, 485] on div "Drop element here" at bounding box center [460, 541] width 122 height 122
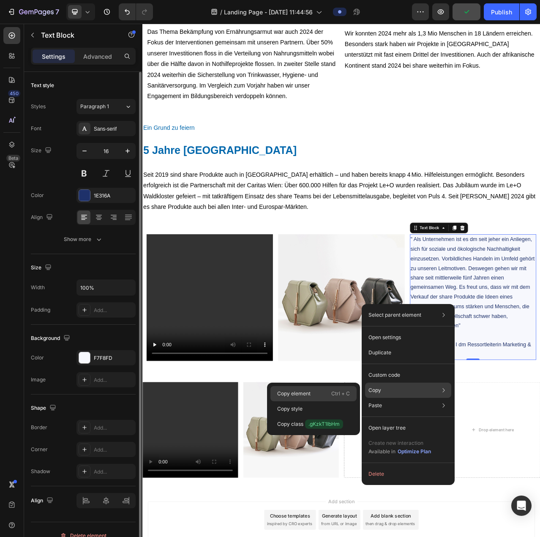
click at [305, 396] on p "Copy element" at bounding box center [293, 394] width 33 height 8
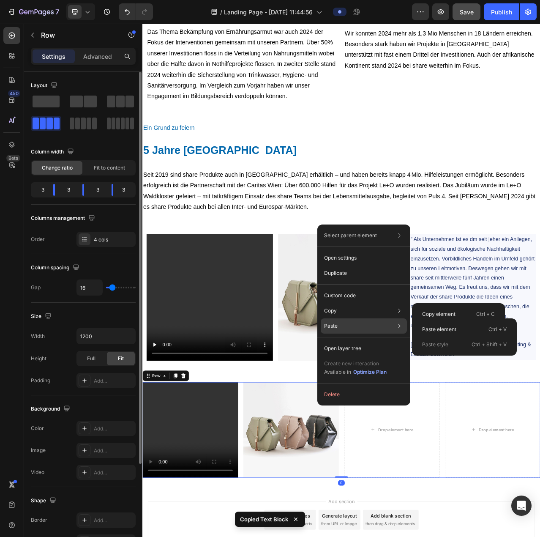
click at [346, 341] on div "Paste Paste element Ctrl + V Paste style Ctrl + Shift + V" at bounding box center [364, 348] width 86 height 15
drag, startPoint x: 437, startPoint y: 327, endPoint x: 343, endPoint y: 450, distance: 155.0
click at [437, 327] on p "Paste element" at bounding box center [439, 329] width 34 height 8
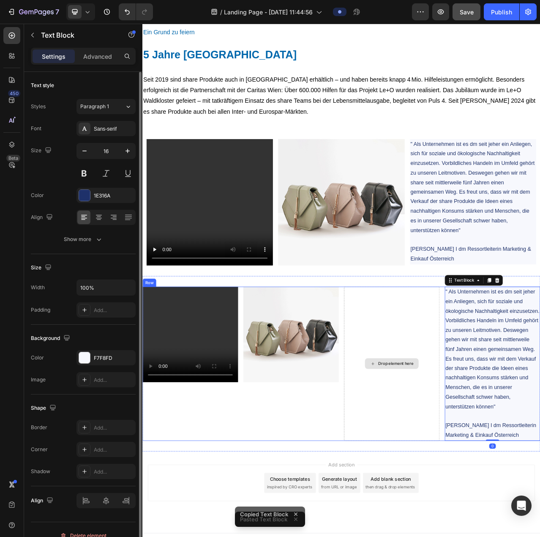
scroll to position [3638, 0]
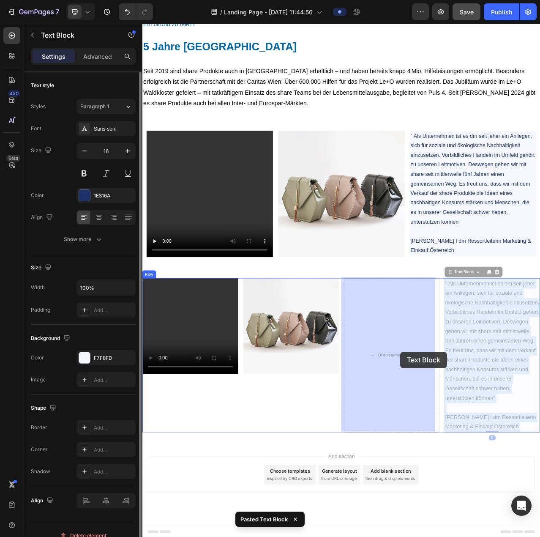
drag, startPoint x: 557, startPoint y: 445, endPoint x: 471, endPoint y: 442, distance: 86.3
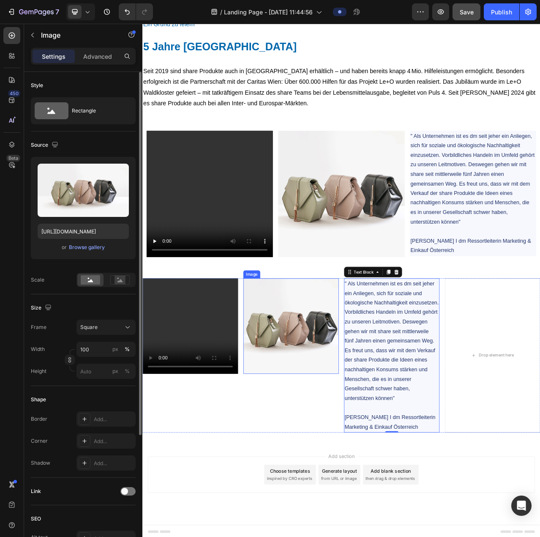
click at [308, 434] on img at bounding box center [332, 409] width 122 height 122
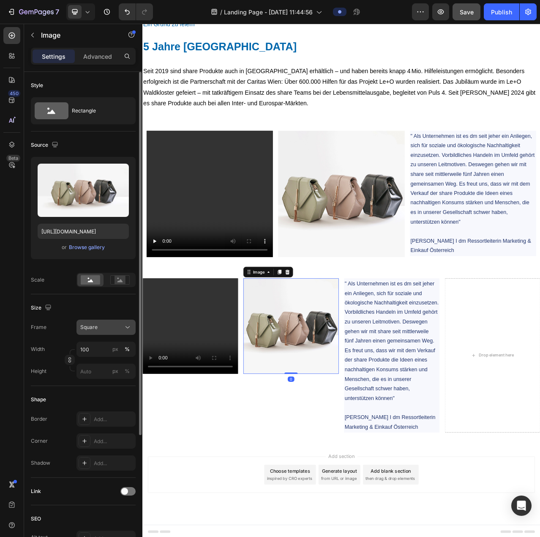
click at [101, 327] on div "Square" at bounding box center [100, 327] width 41 height 8
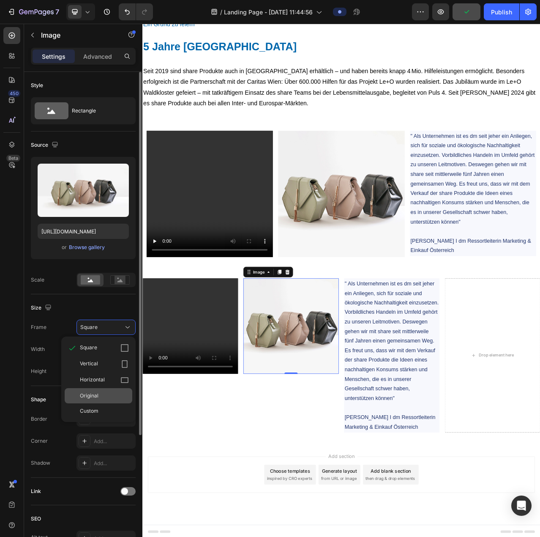
click at [95, 393] on span "Original" at bounding box center [89, 396] width 19 height 8
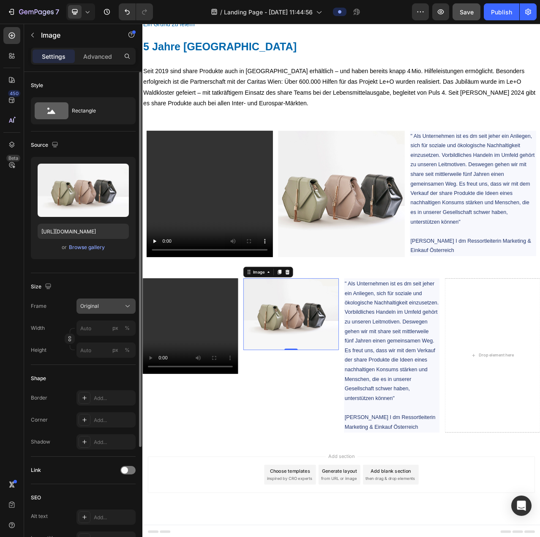
click at [112, 300] on button "Original" at bounding box center [105, 305] width 59 height 15
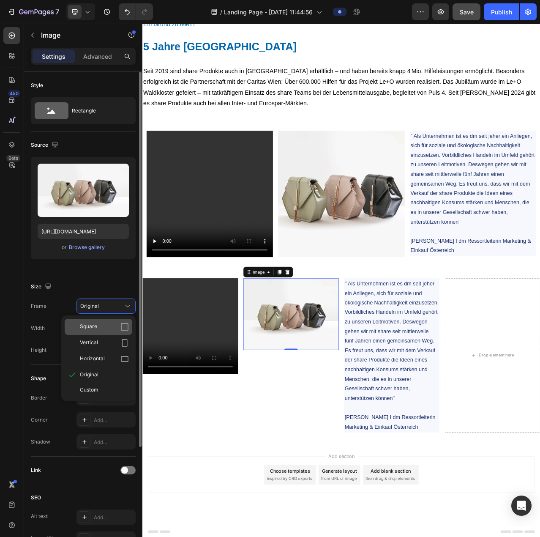
click at [105, 326] on div "Square" at bounding box center [104, 326] width 49 height 8
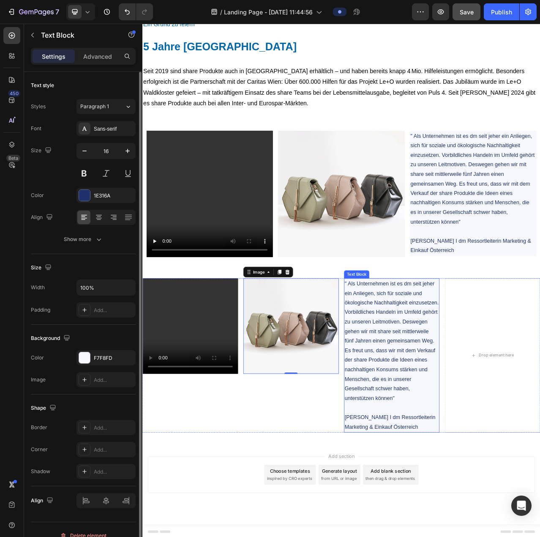
click at [469, 431] on p "" Als Unternehmen ist es dm seit jeher ein Anliegen, sich für soziale und ökolo…" at bounding box center [460, 428] width 120 height 158
click at [508, 390] on p "" Als Unternehmen ist es dm seit jeher ein Anliegen, sich für soziale und ökolo…" at bounding box center [460, 428] width 120 height 158
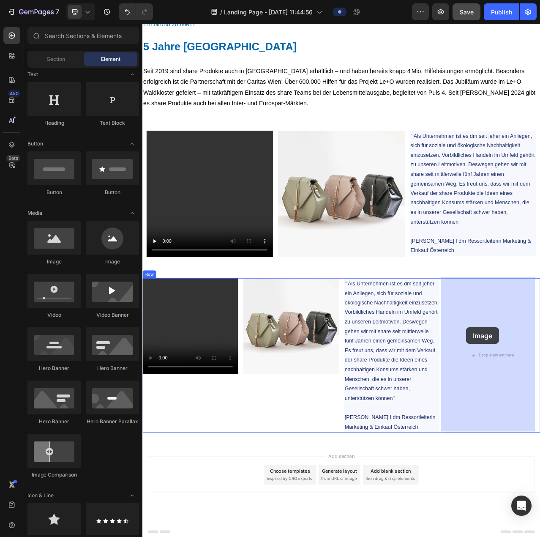
drag, startPoint x: 187, startPoint y: 266, endPoint x: 555, endPoint y: 411, distance: 395.6
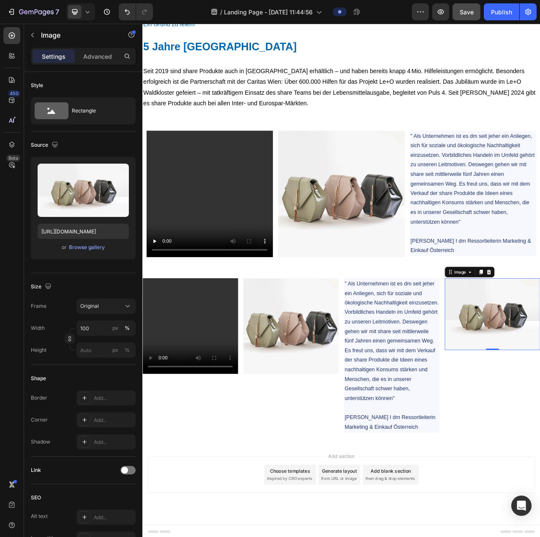
click at [115, 309] on div "Original" at bounding box center [106, 306] width 52 height 8
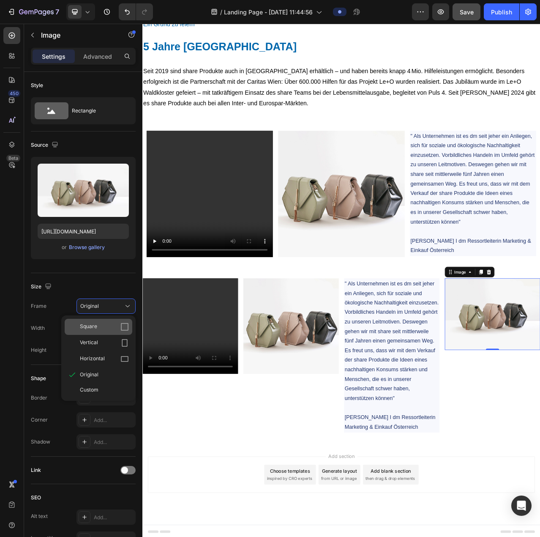
click at [105, 328] on div "Square" at bounding box center [104, 326] width 49 height 8
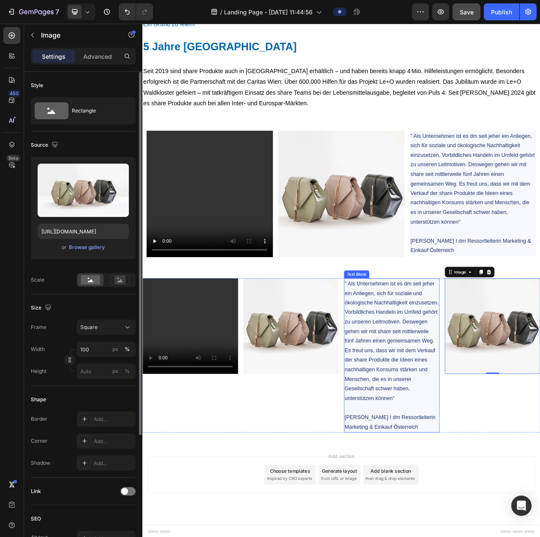
click at [455, 372] on p "" Als Unternehmen ist es dm seit jeher ein Anliegen, sich für soziale und ökolo…" at bounding box center [460, 428] width 120 height 158
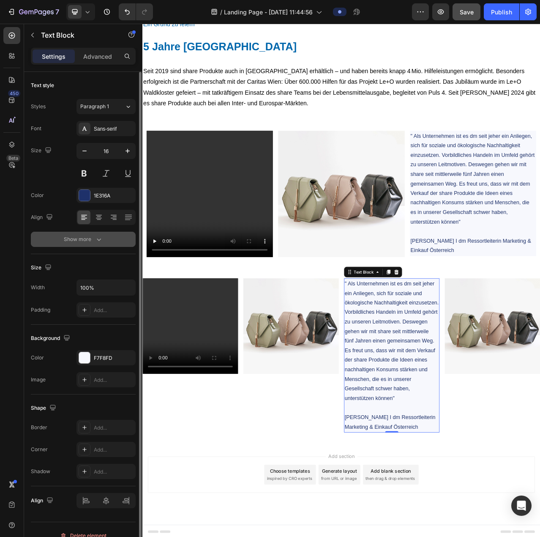
click at [78, 238] on div "Show more" at bounding box center [83, 239] width 39 height 8
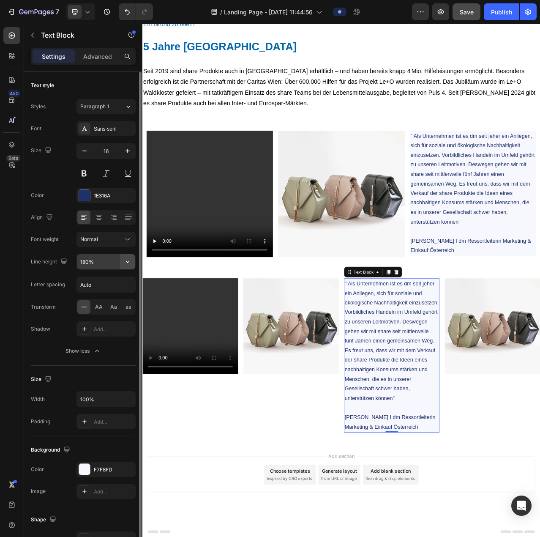
click at [122, 259] on button "button" at bounding box center [127, 261] width 15 height 15
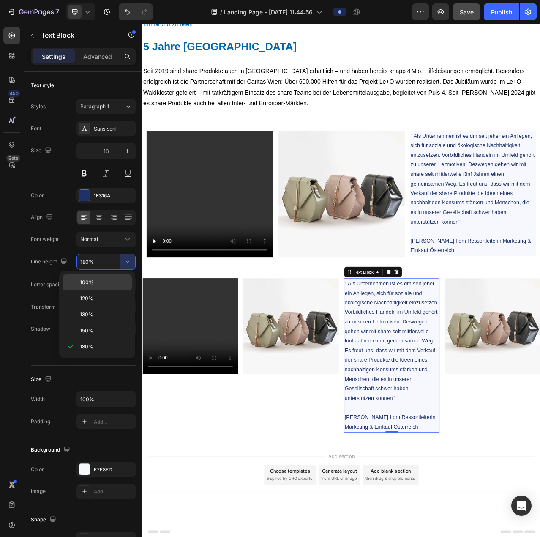
click at [97, 278] on p "100%" at bounding box center [104, 282] width 48 height 8
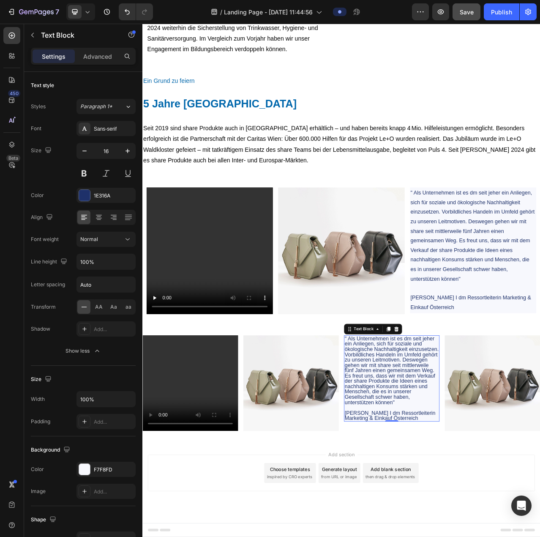
scroll to position [3561, 0]
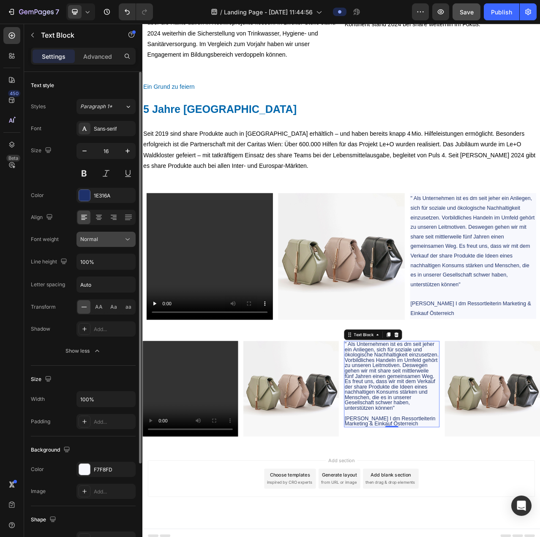
click at [99, 236] on div "Normal" at bounding box center [101, 239] width 43 height 8
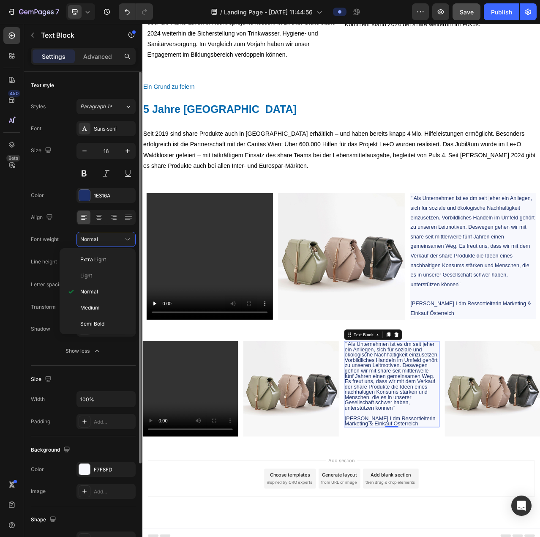
click at [47, 249] on div "Font Sans-serif Size 16 Color 1E316A Align Font weight Normal Line height 100% …" at bounding box center [83, 239] width 105 height 237
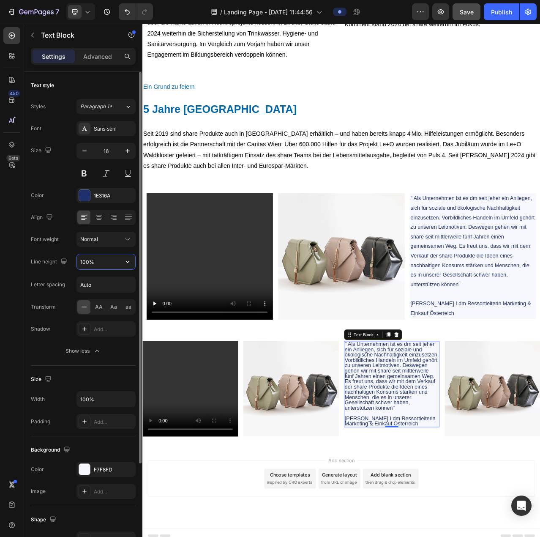
click at [107, 265] on input "100%" at bounding box center [106, 261] width 58 height 15
click at [127, 263] on icon "button" at bounding box center [127, 261] width 8 height 8
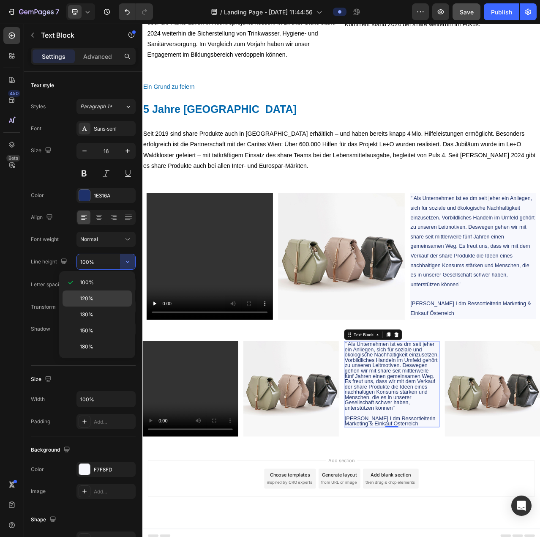
click at [106, 295] on p "120%" at bounding box center [104, 299] width 48 height 8
type input "120%"
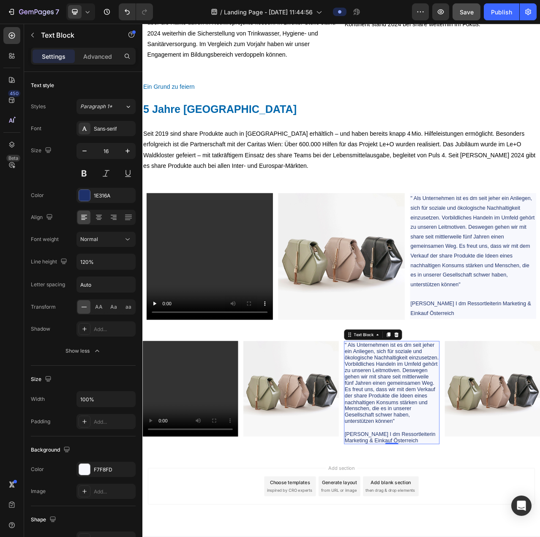
scroll to position [3573, 0]
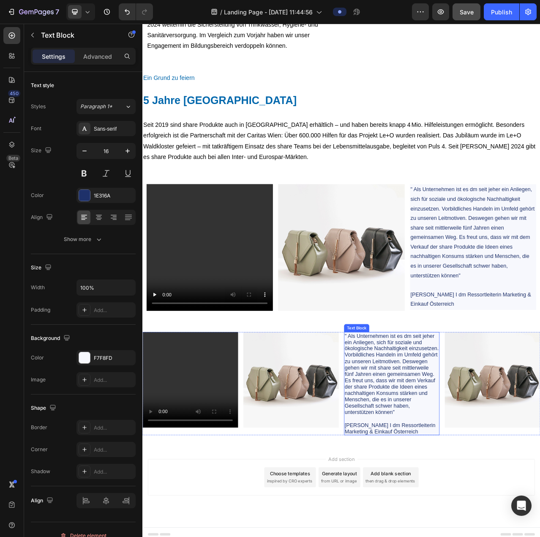
click at [401, 417] on p "" Als Unternehmen ist es dm seit jeher ein Anliegen, sich für soziale und ökolo…" at bounding box center [460, 470] width 120 height 106
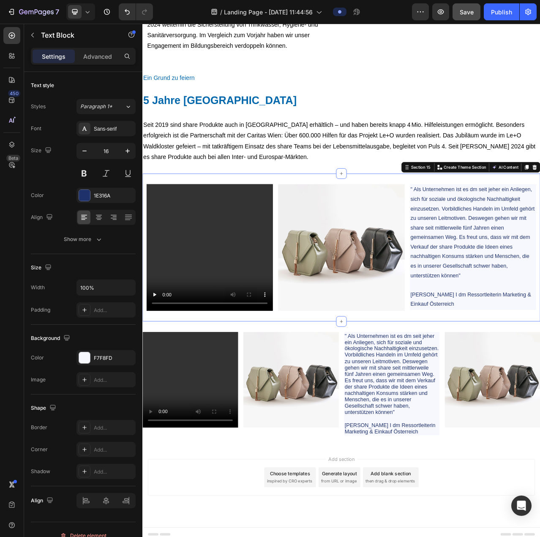
click at [355, 395] on div "Video Image " Als Unternehmen ist es dm seit jeher ein Anliegen, sich für sozia…" at bounding box center [395, 309] width 507 height 188
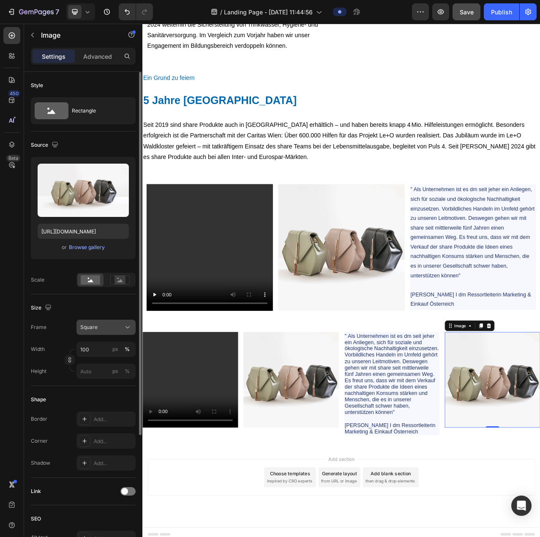
click at [112, 321] on button "Square" at bounding box center [105, 326] width 59 height 15
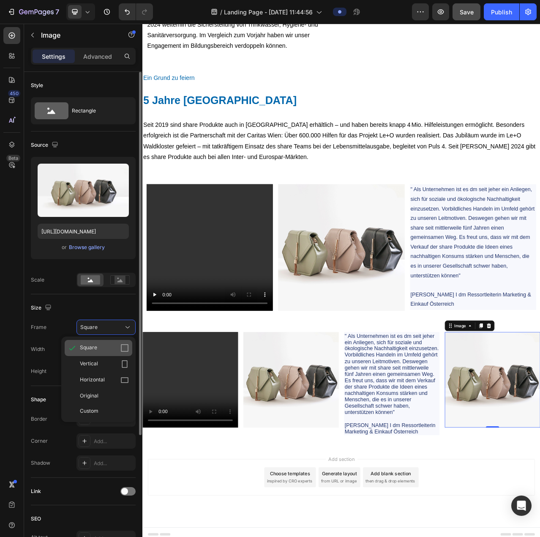
click at [106, 344] on div "Square" at bounding box center [104, 348] width 49 height 8
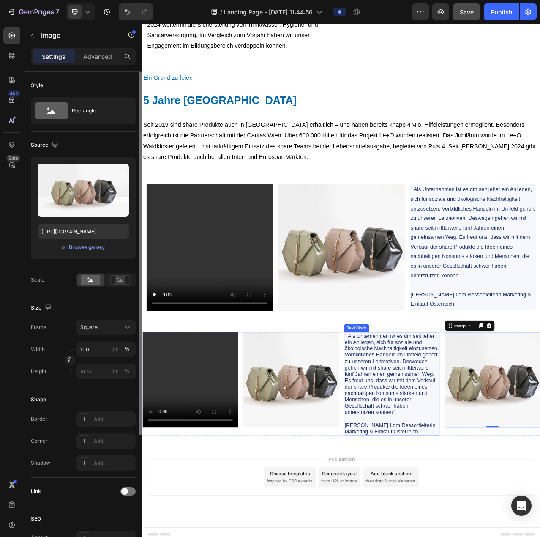
click at [497, 512] on p "" Als Unternehmen ist es dm seit jeher ein Anliegen, sich für soziale und ökolo…" at bounding box center [460, 470] width 120 height 106
click at [40, 38] on div "Image" at bounding box center [72, 35] width 96 height 22
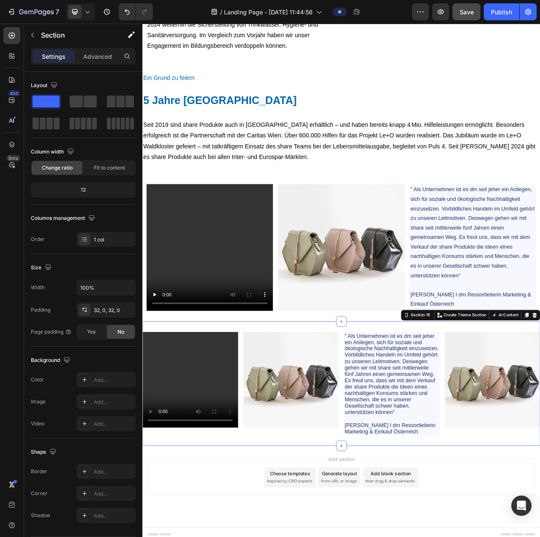
click at [359, 405] on div "Video Image " Als Unternehmen ist es dm seit jeher ein Anliegen, sich für sozia…" at bounding box center [395, 482] width 507 height 158
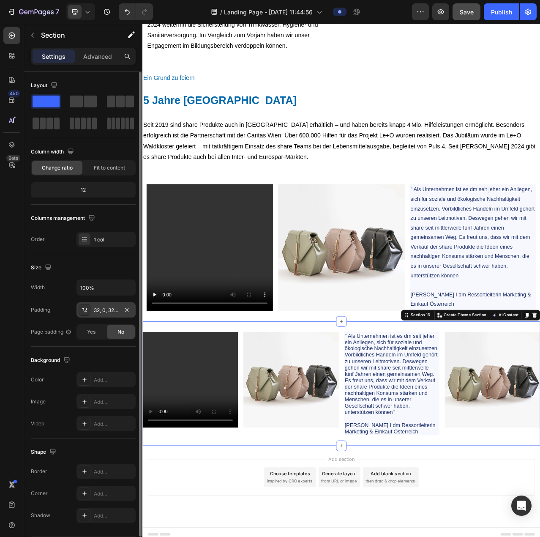
click at [105, 312] on div "32, 0, 32, 0" at bounding box center [106, 310] width 25 height 8
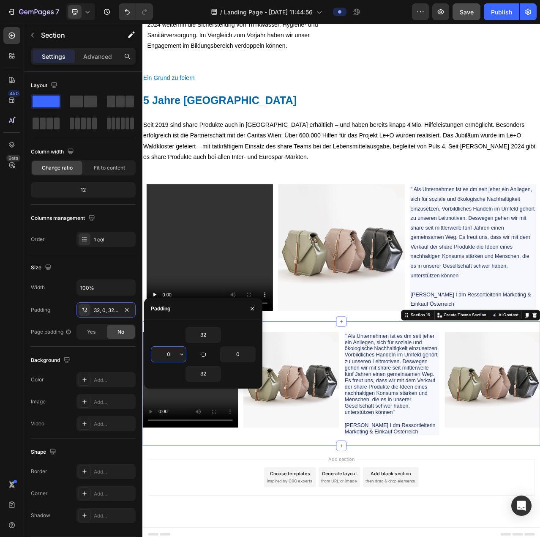
click at [171, 349] on input "0" at bounding box center [168, 353] width 35 height 15
click at [181, 354] on icon "button" at bounding box center [181, 354] width 7 height 7
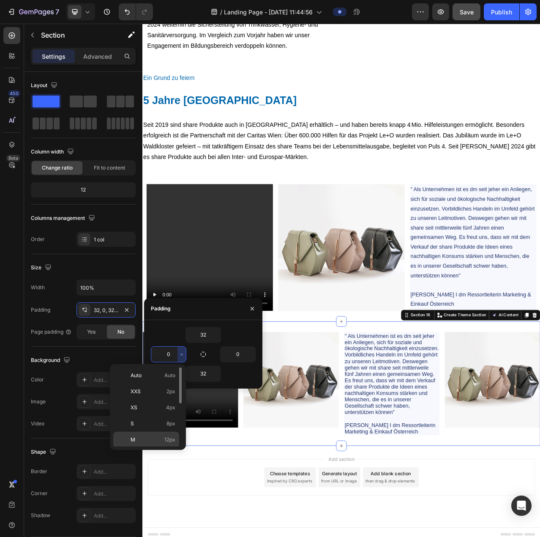
click at [154, 436] on p "M 12px" at bounding box center [153, 440] width 45 height 8
type input "12"
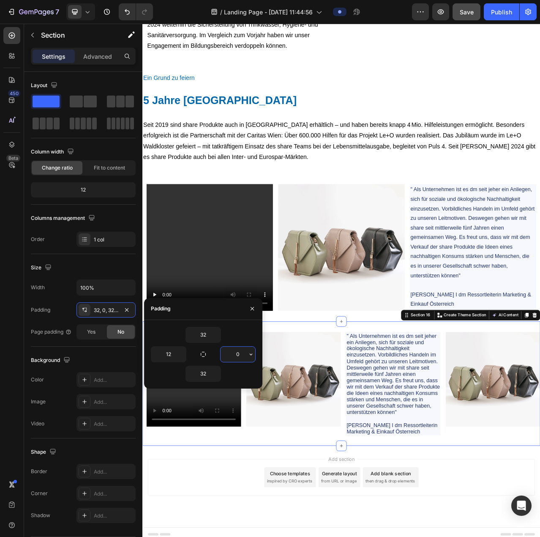
click at [245, 350] on input "0" at bounding box center [238, 353] width 35 height 15
click at [251, 356] on icon "button" at bounding box center [251, 354] width 7 height 7
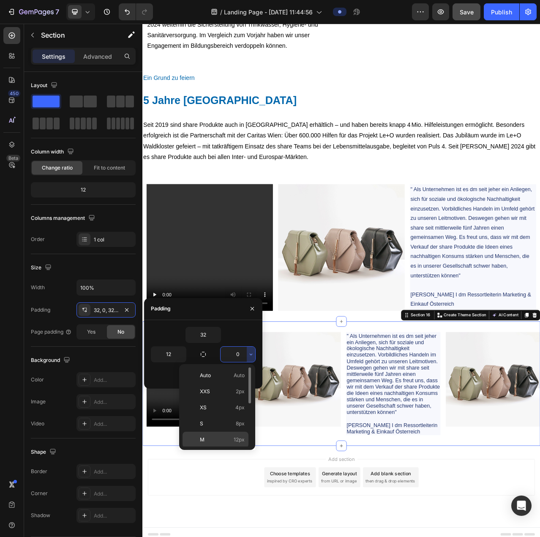
drag, startPoint x: 216, startPoint y: 436, endPoint x: 92, endPoint y: 526, distance: 152.5
click at [216, 436] on p "M 12px" at bounding box center [222, 440] width 45 height 8
type input "12"
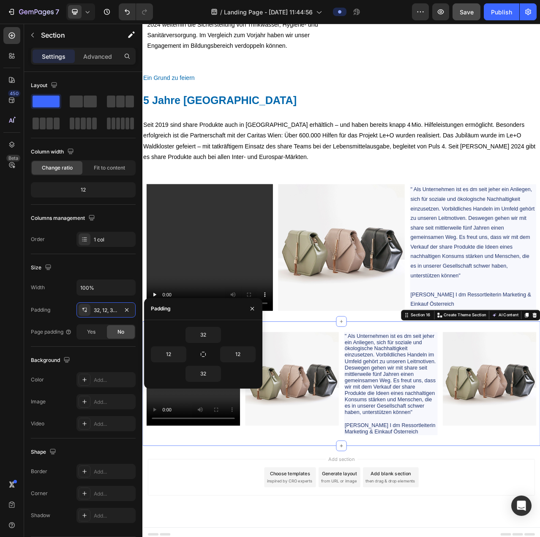
click at [302, 534] on div "Video Image " Als Unternehmen ist es dm seit jeher ein Anliegen, sich für sozia…" at bounding box center [395, 482] width 507 height 158
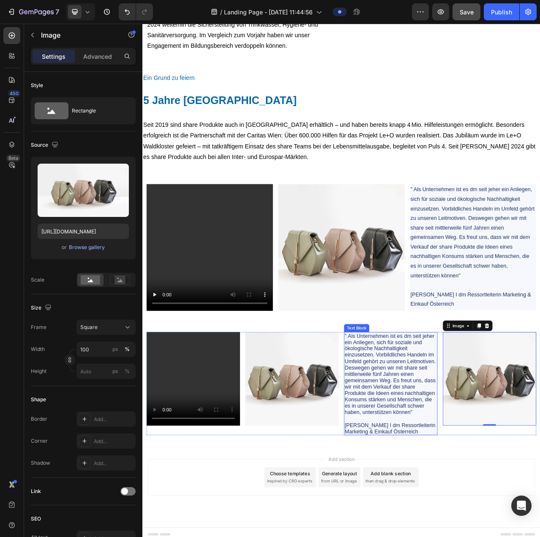
click at [456, 503] on p "" Als Unternehmen ist es dm seit jeher ein Anliegen, sich für soziale und ökolo…" at bounding box center [458, 470] width 117 height 106
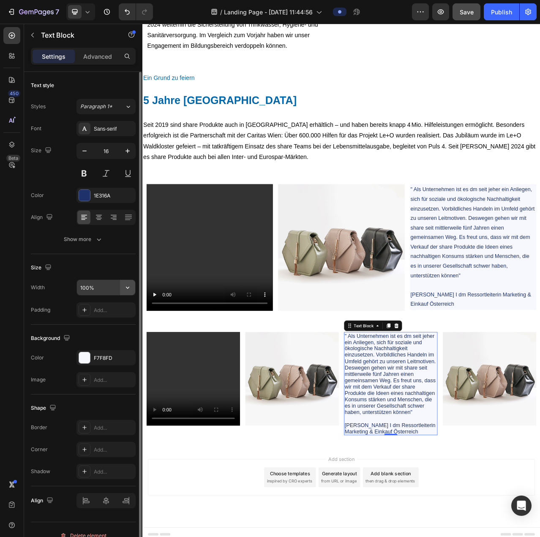
click at [125, 289] on icon "button" at bounding box center [127, 287] width 8 height 8
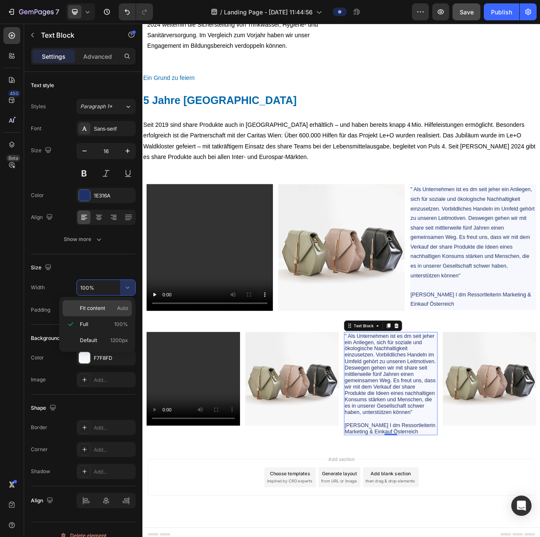
click at [119, 303] on div "Fit content Auto" at bounding box center [97, 308] width 69 height 16
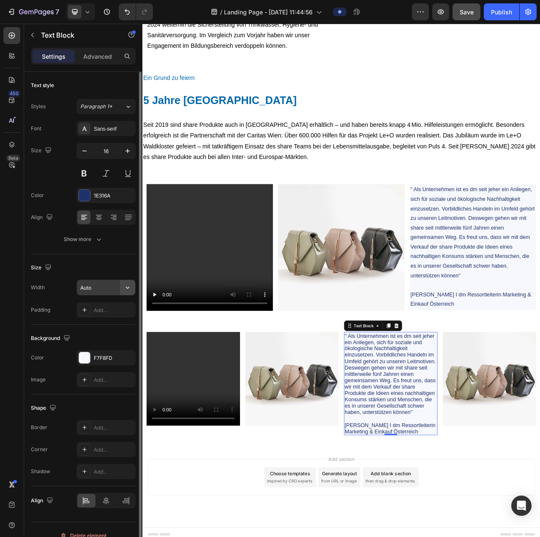
click at [126, 292] on button "button" at bounding box center [127, 287] width 15 height 15
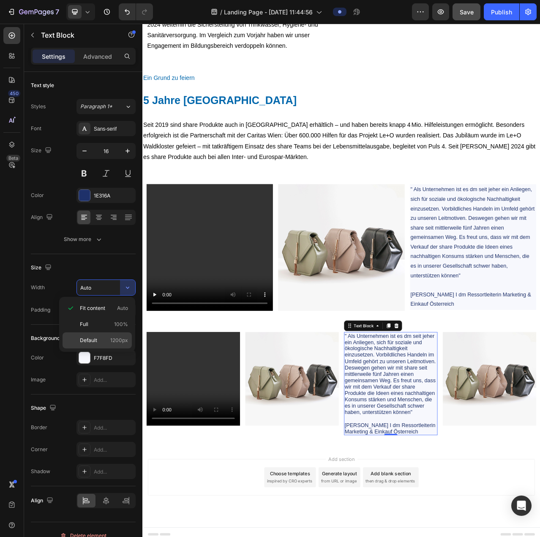
click at [117, 336] on span "1200px" at bounding box center [119, 340] width 18 height 8
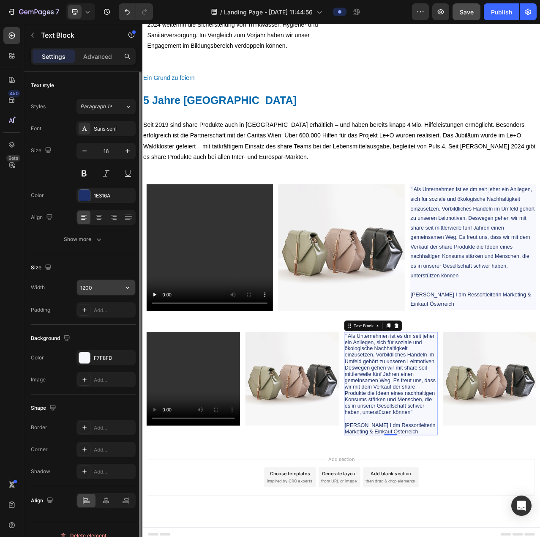
click at [116, 284] on input "1200" at bounding box center [106, 287] width 58 height 15
click at [123, 289] on icon "button" at bounding box center [127, 287] width 8 height 8
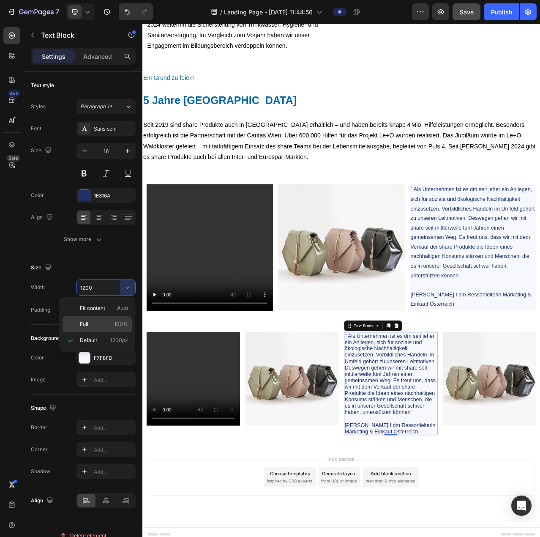
click at [103, 322] on p "Full 100%" at bounding box center [104, 324] width 48 height 8
type input "100%"
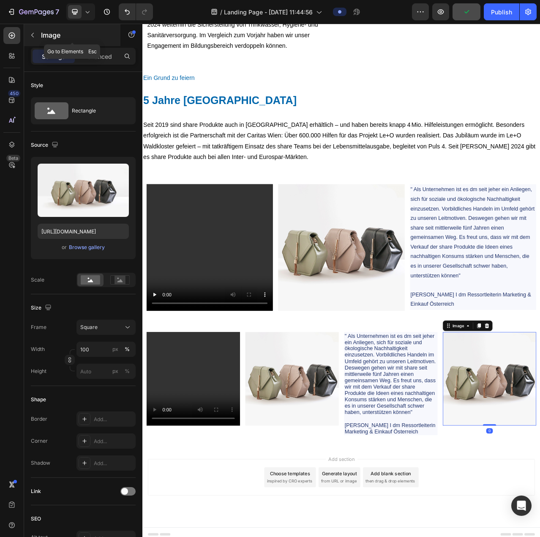
click at [35, 37] on icon "button" at bounding box center [32, 35] width 7 height 7
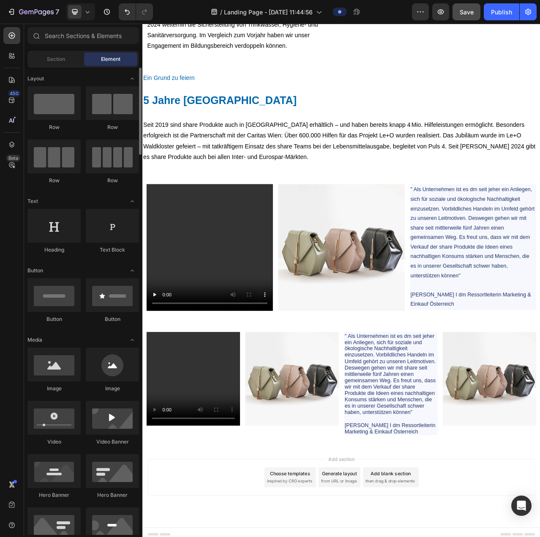
scroll to position [85, 0]
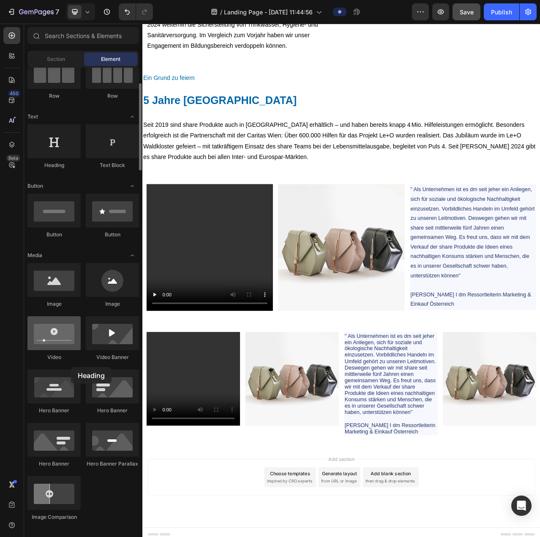
drag, startPoint x: 55, startPoint y: 146, endPoint x: 63, endPoint y: 338, distance: 192.9
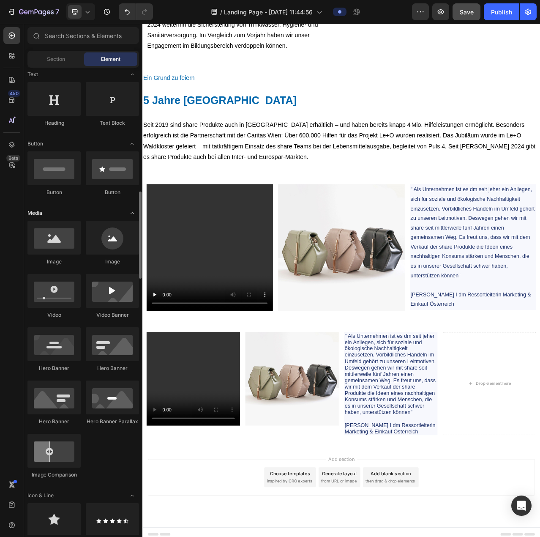
scroll to position [211, 0]
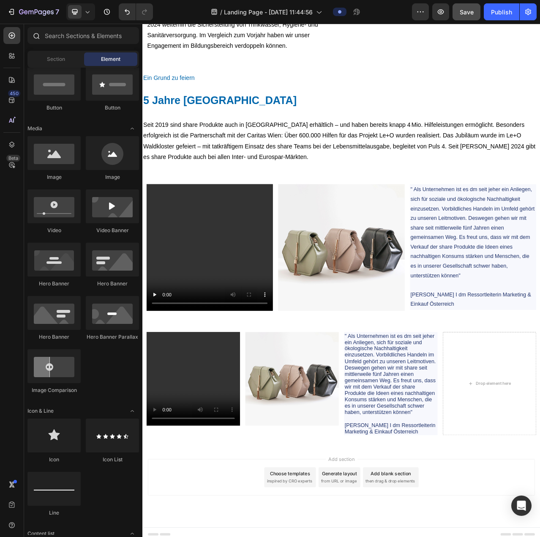
click at [42, 28] on div at bounding box center [35, 35] width 17 height 17
click at [42, 31] on div at bounding box center [35, 35] width 17 height 17
click at [75, 41] on input "text" at bounding box center [83, 35] width 112 height 17
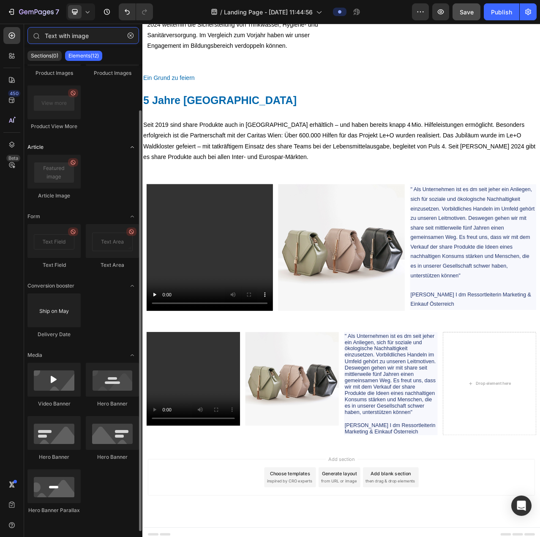
scroll to position [0, 0]
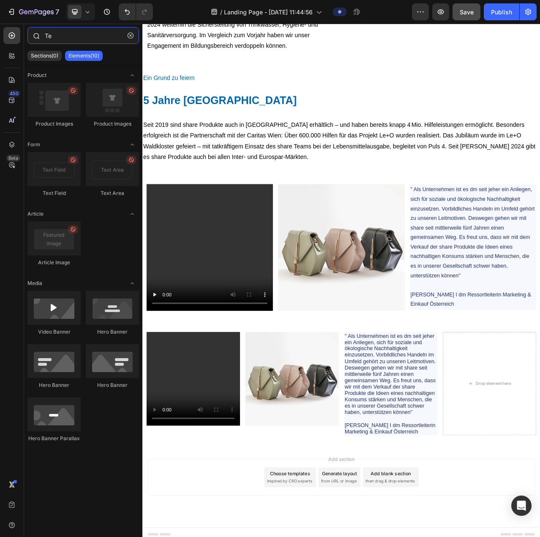
type input "T"
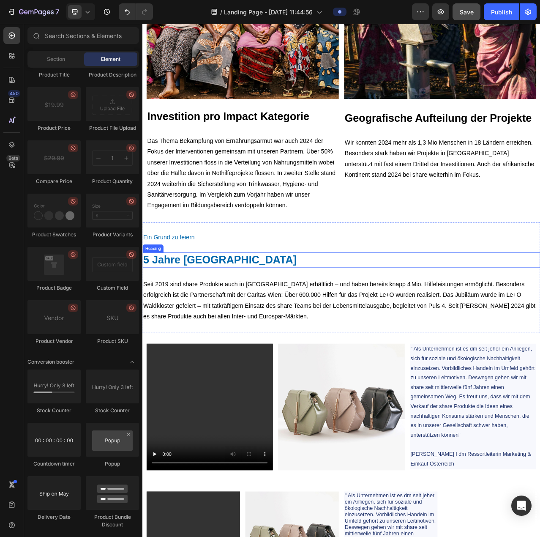
scroll to position [3581, 0]
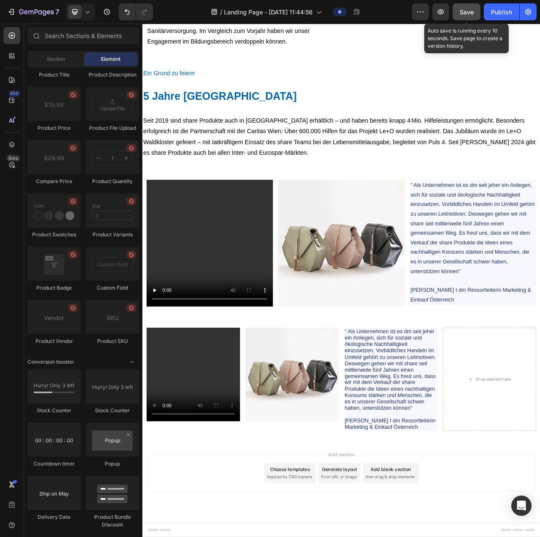
click at [466, 17] on button "Save" at bounding box center [467, 11] width 28 height 17
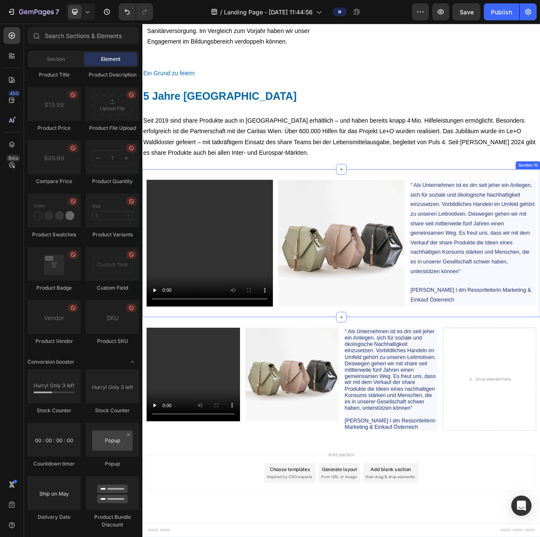
click at [518, 215] on div "Video Image " Als Unternehmen ist es dm seit jeher ein Anliegen, sich für sozia…" at bounding box center [395, 303] width 507 height 188
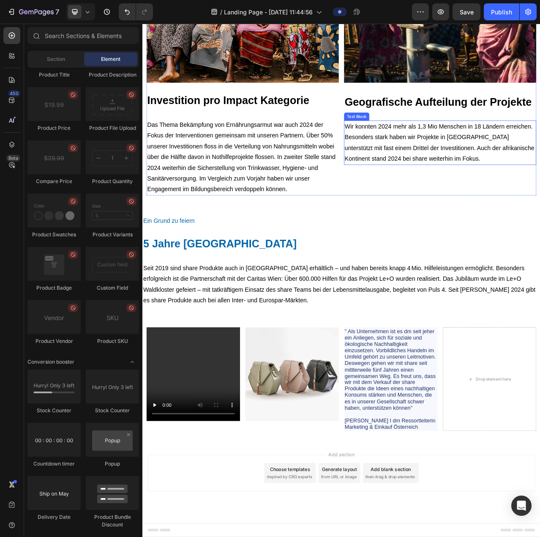
scroll to position [3394, 0]
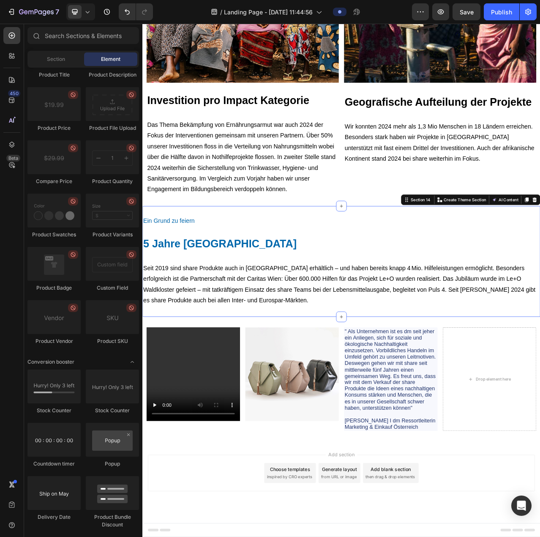
click at [355, 281] on div "Ein Grund zu feiern Heading 5 Jahre Österreich Heading Seit 2019 sind share Pro…" at bounding box center [395, 327] width 507 height 115
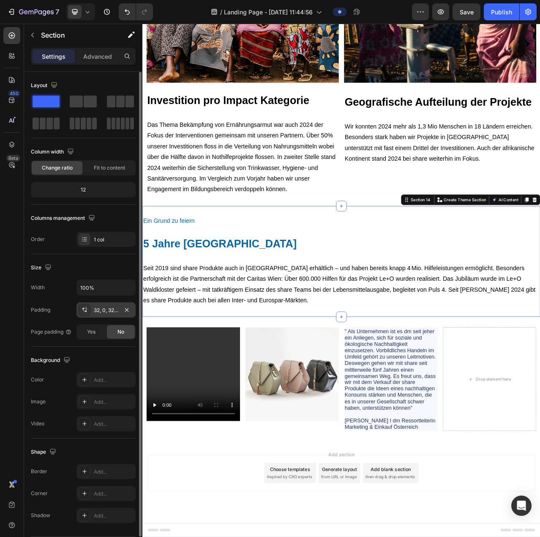
click at [106, 305] on div "32, 0, 32, 0" at bounding box center [105, 309] width 59 height 15
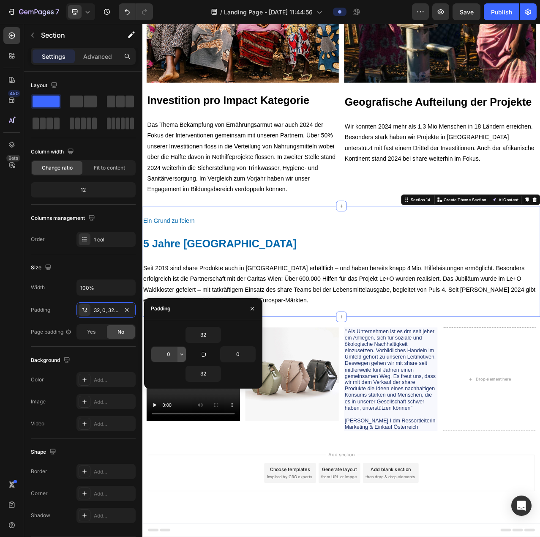
click at [182, 351] on icon "button" at bounding box center [181, 354] width 7 height 7
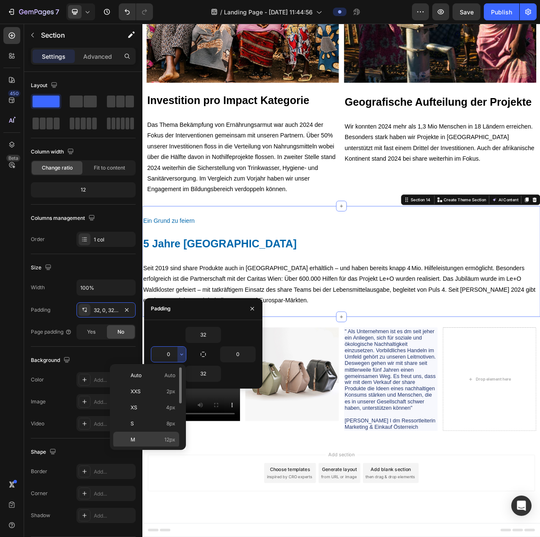
click at [149, 436] on p "M 12px" at bounding box center [153, 440] width 45 height 8
type input "12"
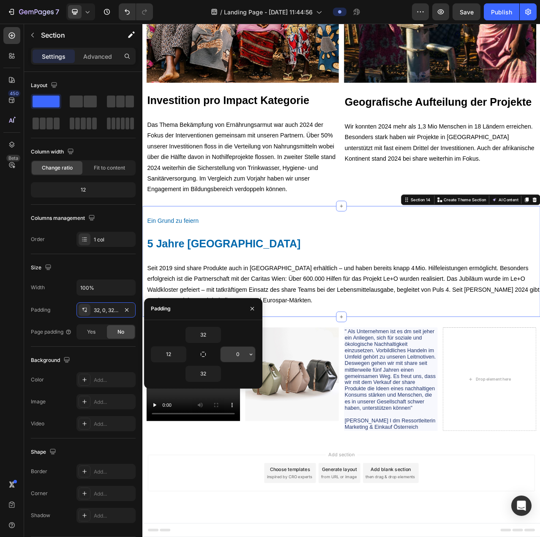
click at [243, 355] on input "0" at bounding box center [238, 353] width 35 height 15
click at [251, 354] on icon "button" at bounding box center [251, 354] width 3 height 2
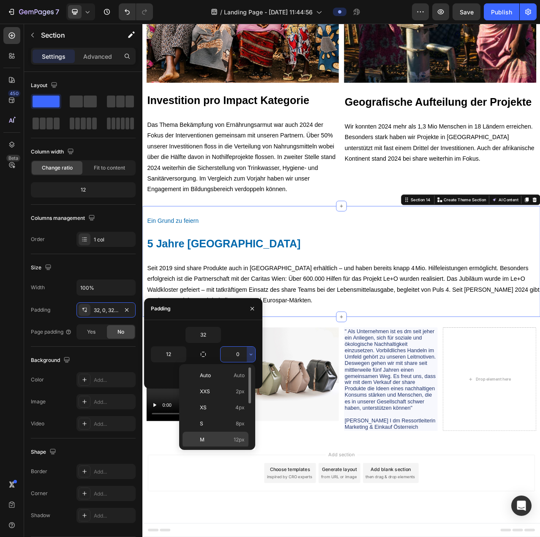
click at [218, 441] on p "M 12px" at bounding box center [222, 440] width 45 height 8
type input "12"
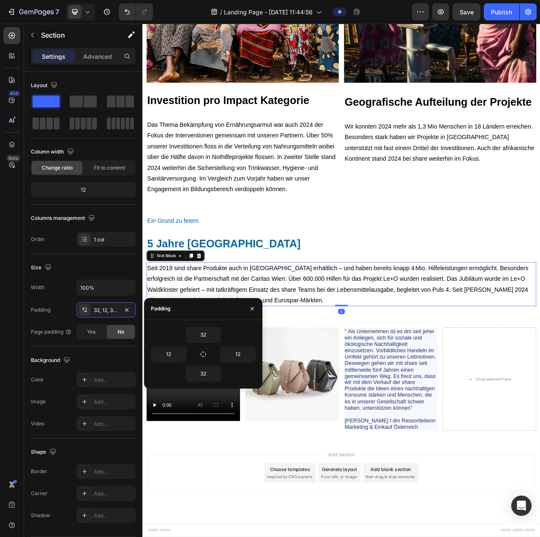
click at [390, 334] on p "Seit 2019 sind share Produkte auch in Österreich erhältlich – und haben bereits…" at bounding box center [395, 355] width 495 height 55
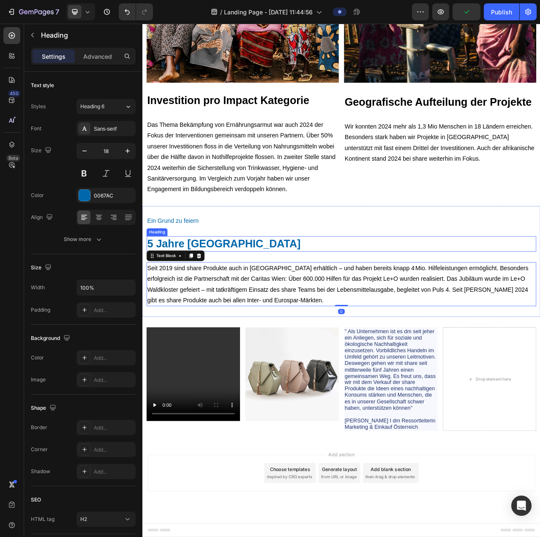
click at [358, 270] on h2 "Ein Grund zu feiern" at bounding box center [395, 275] width 497 height 11
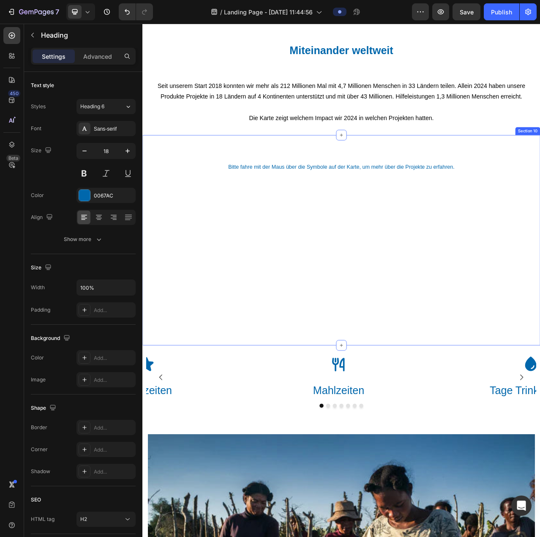
scroll to position [2126, 0]
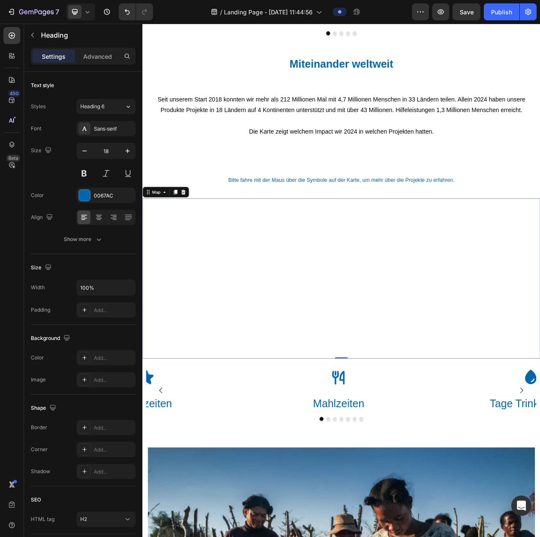
click at [445, 261] on div at bounding box center [395, 348] width 507 height 204
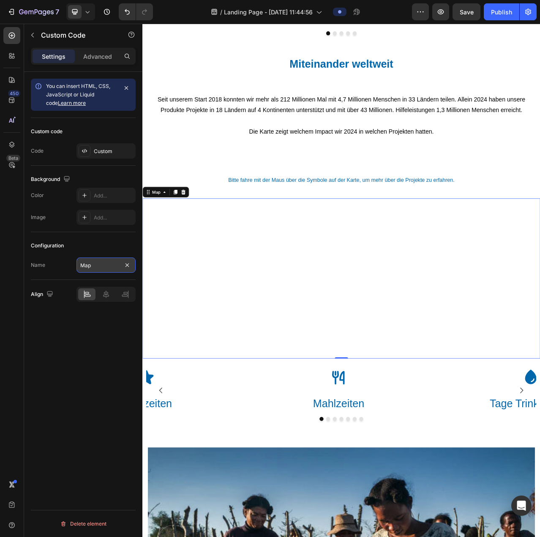
click at [103, 265] on input "Map" at bounding box center [105, 264] width 59 height 15
click at [108, 240] on div "Configuration" at bounding box center [83, 246] width 105 height 14
click at [106, 292] on icon at bounding box center [106, 294] width 8 height 8
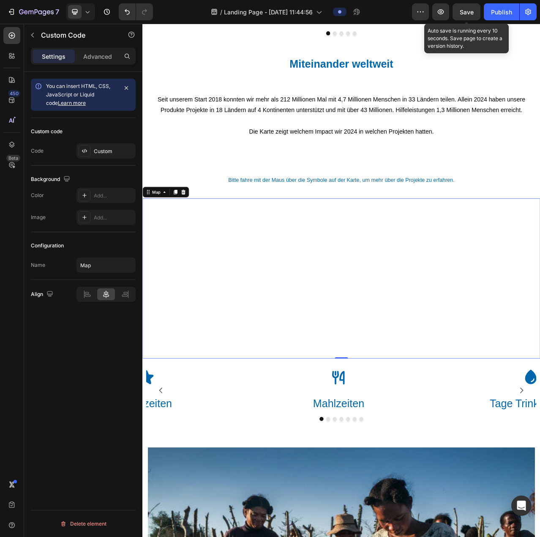
click at [462, 8] on div "Save" at bounding box center [467, 12] width 14 height 9
click at [307, 310] on div at bounding box center [395, 348] width 507 height 204
click at [93, 60] on p "Advanced" at bounding box center [97, 56] width 29 height 9
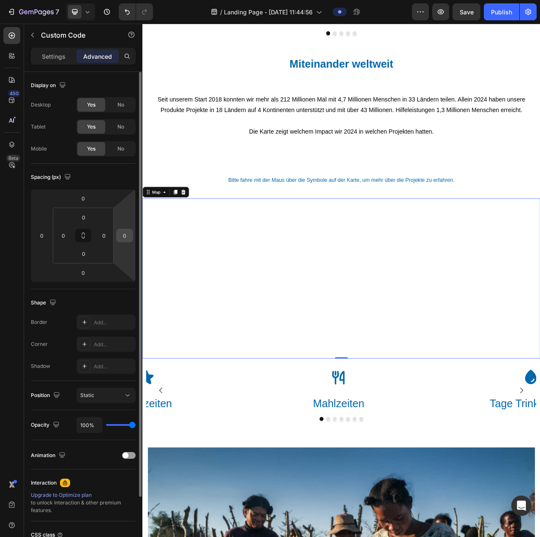
click at [126, 235] on input "0" at bounding box center [124, 235] width 13 height 13
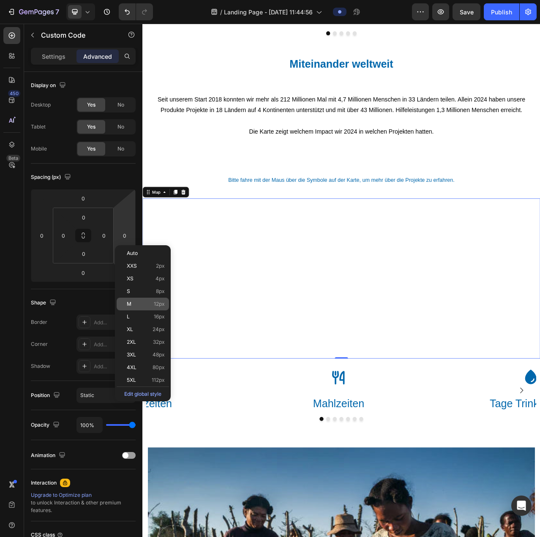
click at [144, 303] on p "M 12px" at bounding box center [146, 304] width 38 height 6
type input "12"
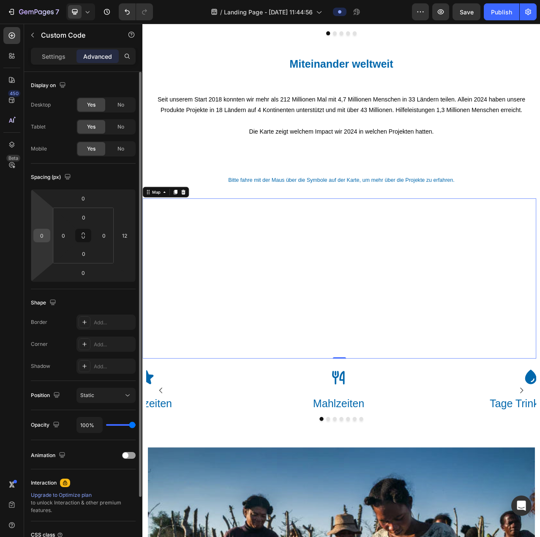
click at [43, 237] on input "0" at bounding box center [41, 235] width 13 height 13
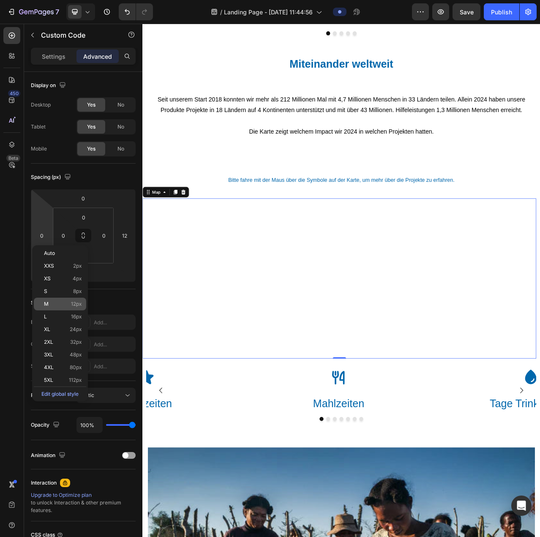
click at [63, 303] on p "M 12px" at bounding box center [63, 304] width 38 height 6
type input "12"
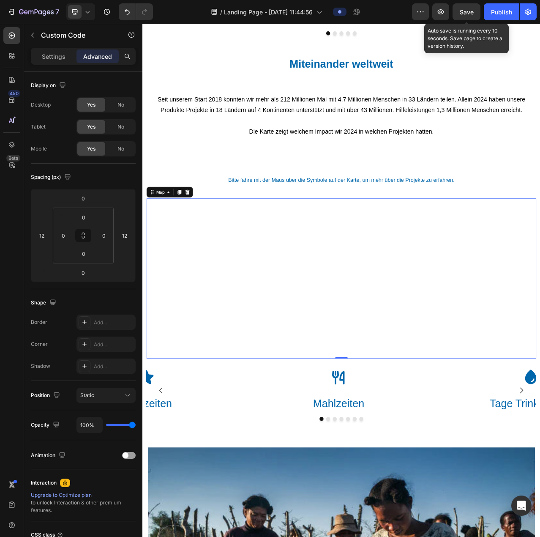
click at [472, 16] on div "Save" at bounding box center [467, 12] width 14 height 9
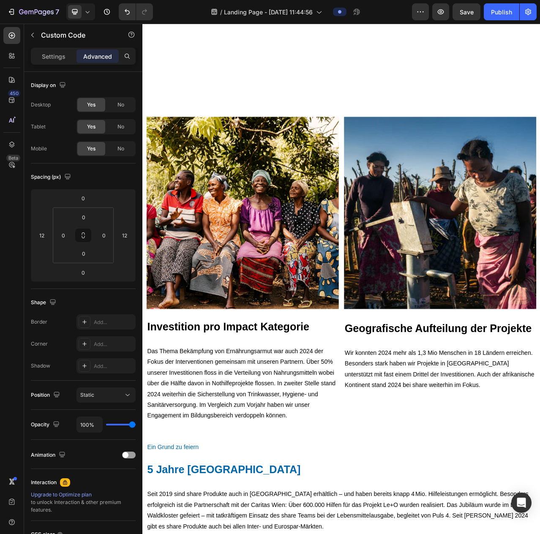
scroll to position [3397, 0]
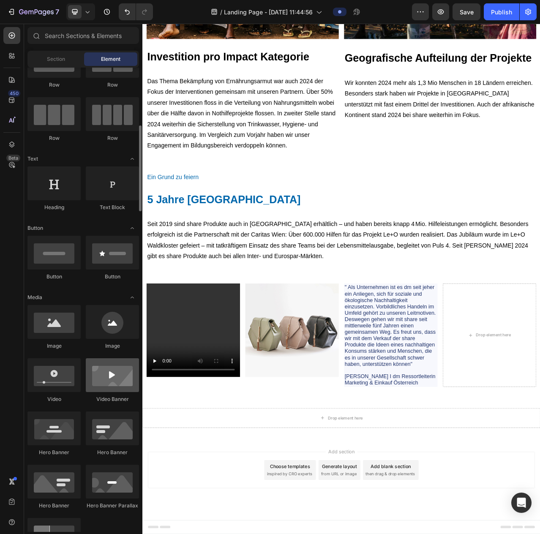
scroll to position [0, 0]
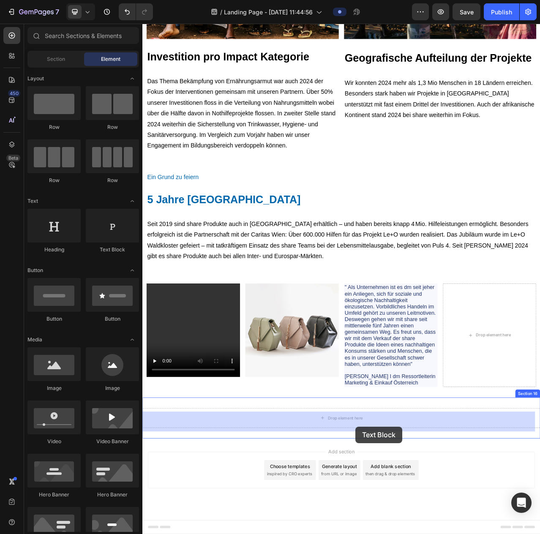
drag, startPoint x: 251, startPoint y: 243, endPoint x: 414, endPoint y: 540, distance: 338.7
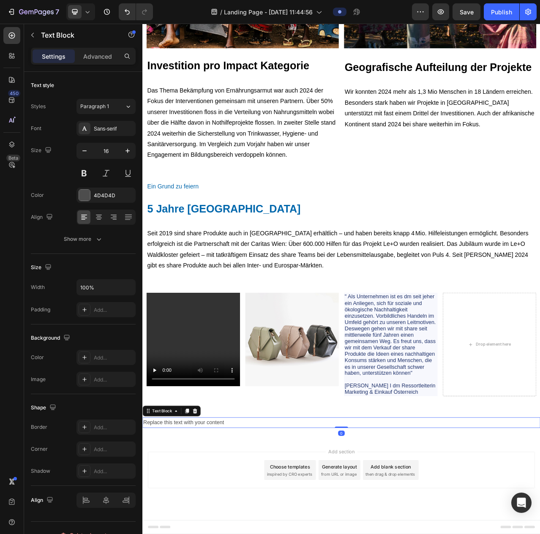
scroll to position [3438, 0]
click at [253, 527] on div "Replace this text with your content" at bounding box center [395, 533] width 507 height 14
click at [251, 532] on p "Replace this text with your content" at bounding box center [395, 533] width 505 height 12
click at [251, 533] on p "Replace this text with your content" at bounding box center [395, 533] width 505 height 12
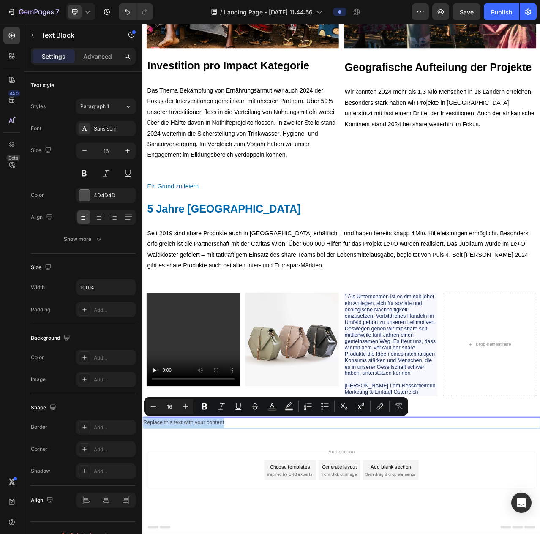
click at [251, 533] on p "Replace this text with your content" at bounding box center [395, 533] width 505 height 12
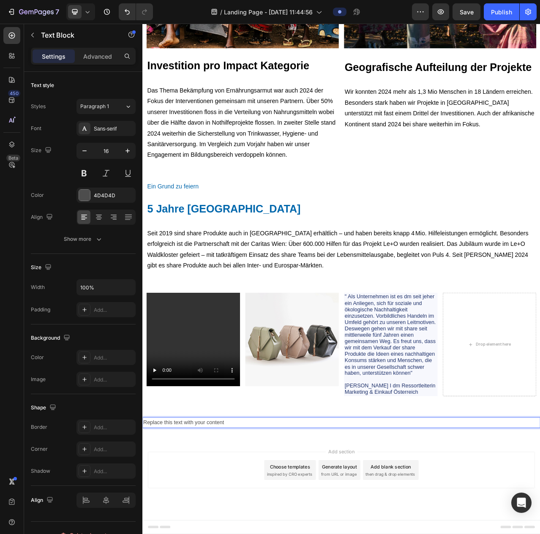
click at [251, 534] on p "Replace this text with your content" at bounding box center [395, 533] width 505 height 12
click at [208, 532] on div "Rich Text Editor. Editing area: main" at bounding box center [395, 533] width 507 height 14
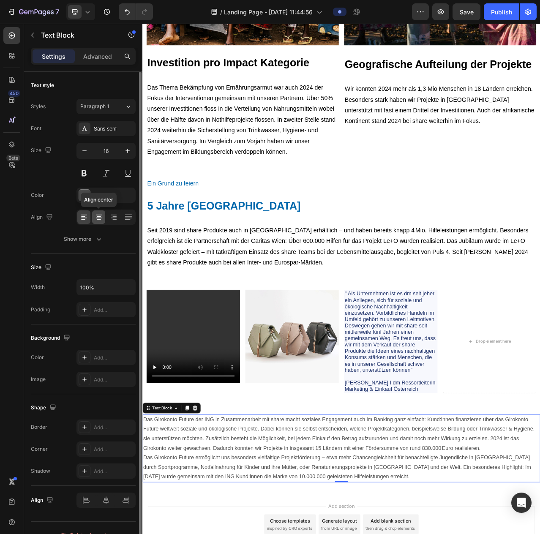
click at [98, 221] on div at bounding box center [98, 217] width 13 height 14
click at [112, 219] on icon at bounding box center [113, 217] width 8 height 8
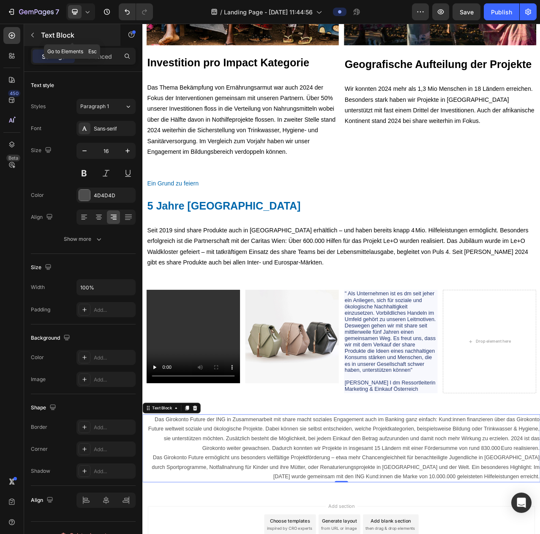
click at [25, 36] on div "Text Block" at bounding box center [72, 35] width 96 height 22
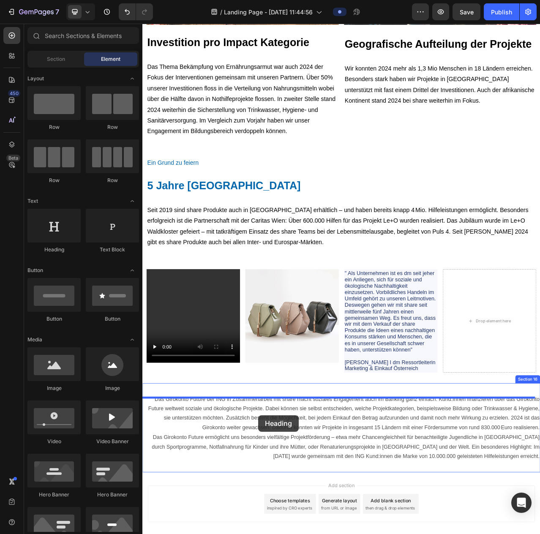
scroll to position [3511, 0]
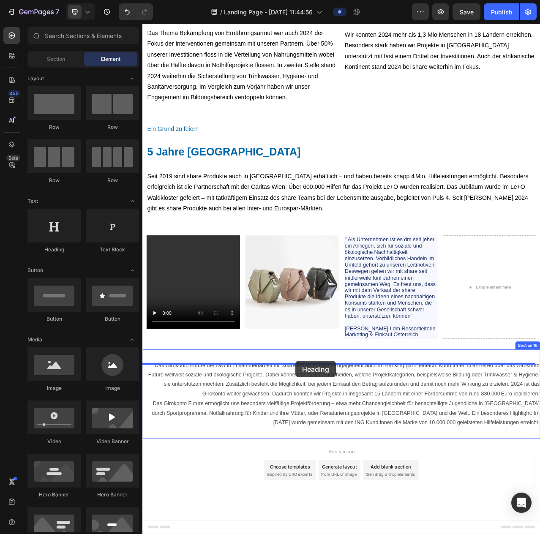
drag, startPoint x: 211, startPoint y: 253, endPoint x: 338, endPoint y: 454, distance: 237.8
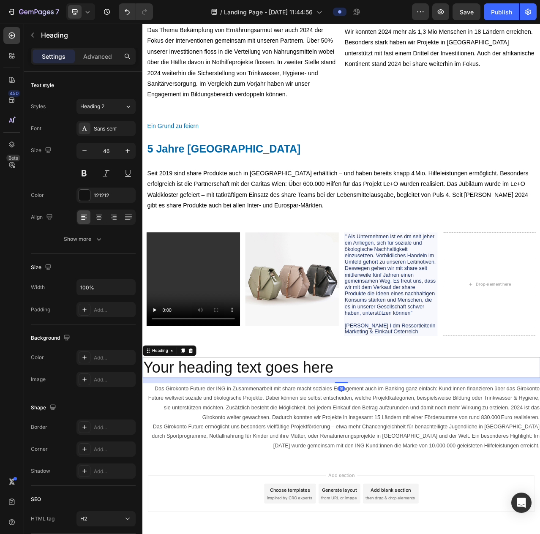
click at [403, 460] on h2 "Your heading text goes here" at bounding box center [395, 462] width 507 height 27
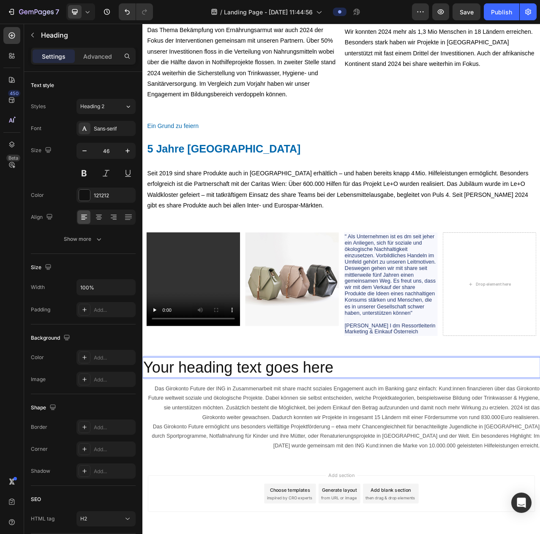
click at [385, 471] on p "Your heading text goes here" at bounding box center [395, 462] width 505 height 25
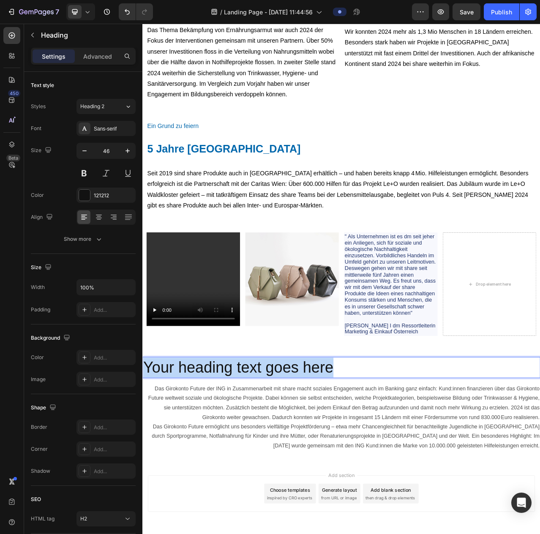
click at [385, 471] on p "Your heading text goes here" at bounding box center [395, 462] width 505 height 25
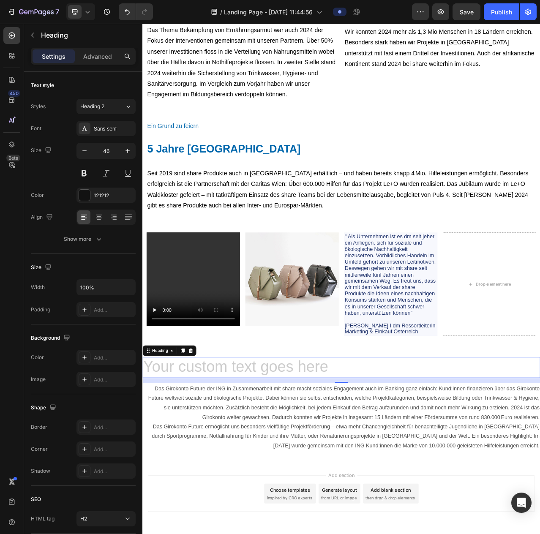
click at [331, 456] on h2 "Rich Text Editor. Editing area: main" at bounding box center [395, 462] width 507 height 27
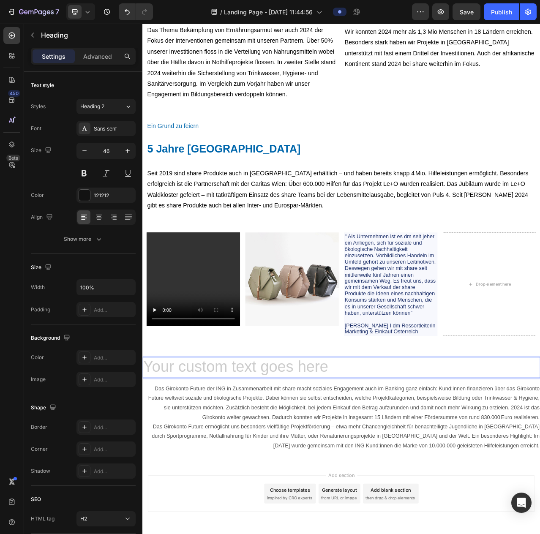
click at [327, 466] on h2 "Rich Text Editor. Editing area: main" at bounding box center [395, 462] width 507 height 27
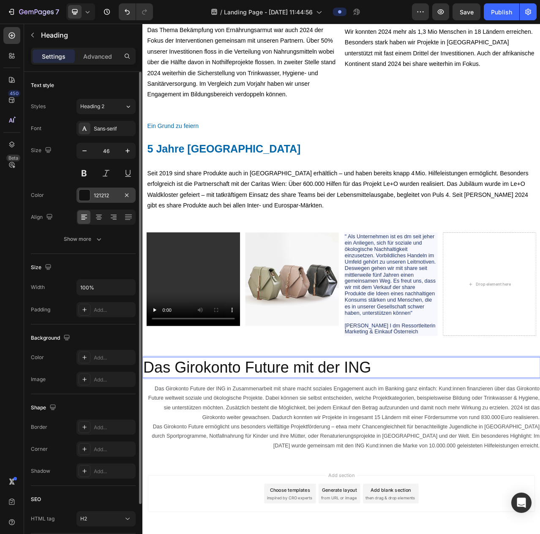
click at [101, 194] on div "121212" at bounding box center [106, 196] width 25 height 8
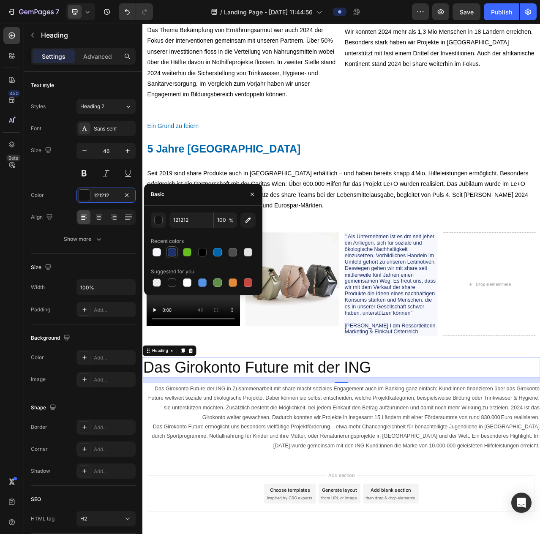
click at [174, 254] on div at bounding box center [172, 252] width 8 height 8
click at [216, 255] on div at bounding box center [217, 252] width 8 height 8
type input "0067AC"
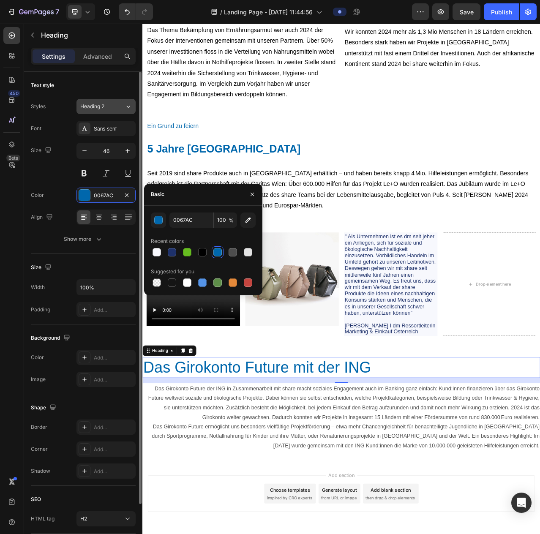
click at [109, 111] on button "Heading 2" at bounding box center [105, 106] width 59 height 15
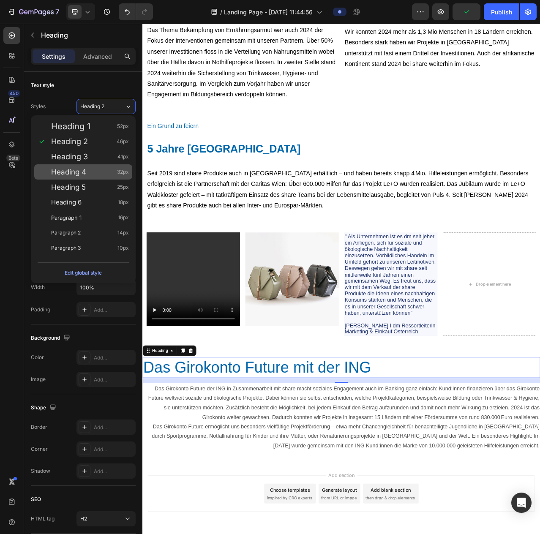
drag, startPoint x: 107, startPoint y: 163, endPoint x: 106, endPoint y: 171, distance: 8.5
click at [106, 171] on div "Heading 1 52px Heading 2 46px Heading 3 41px Heading 4 32px Heading 5 25px Head…" at bounding box center [83, 187] width 105 height 144
click at [106, 171] on div "Heading 4 32px" at bounding box center [90, 172] width 78 height 8
type input "32"
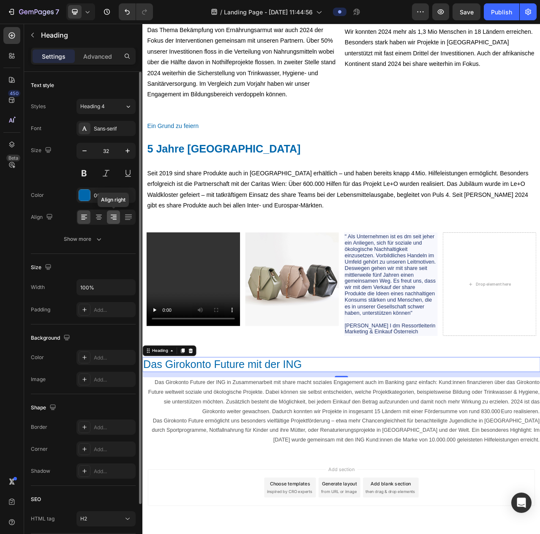
click at [115, 218] on icon at bounding box center [114, 218] width 6 height 1
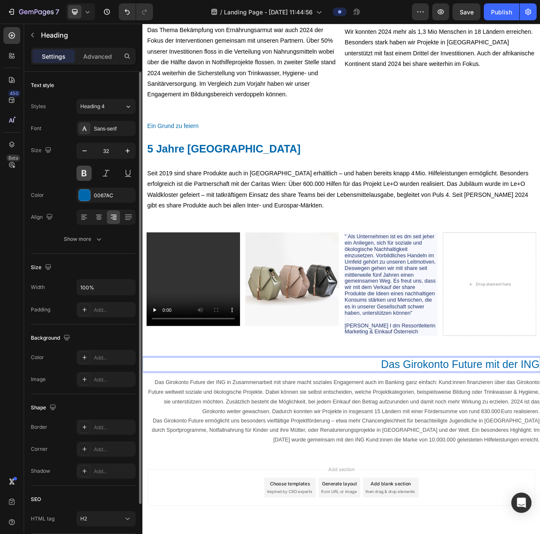
click at [88, 174] on button at bounding box center [83, 173] width 15 height 15
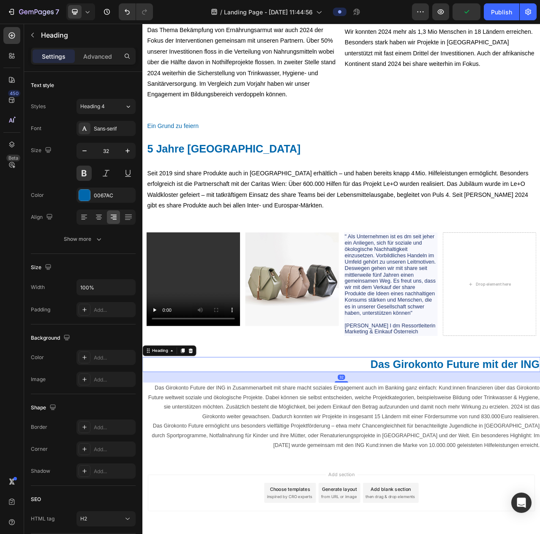
drag, startPoint x: 393, startPoint y: 478, endPoint x: 439, endPoint y: 485, distance: 46.1
click at [432, 468] on div "32" at bounding box center [395, 468] width 507 height 0
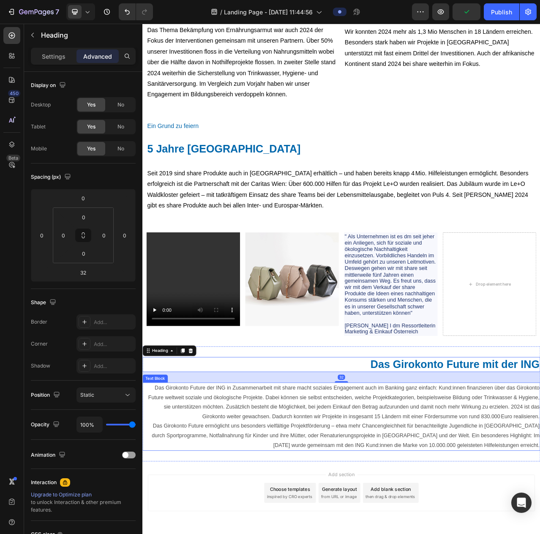
click at [428, 507] on p "Das Girokonto Future der ING in Zusammenarbeit mit share macht soziales Engagem…" at bounding box center [395, 506] width 505 height 49
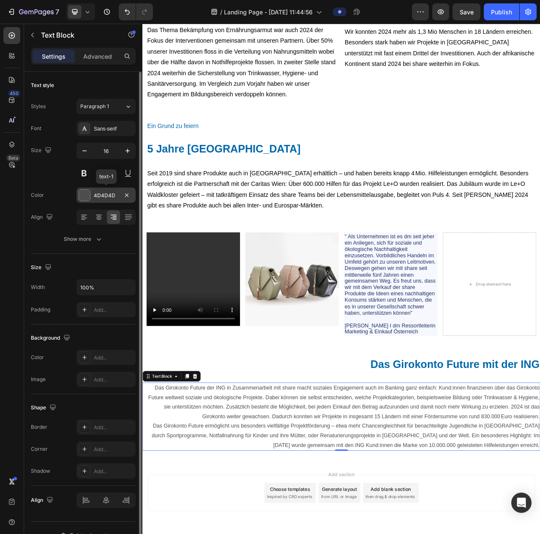
click at [106, 190] on div "4D4D4D" at bounding box center [105, 195] width 59 height 15
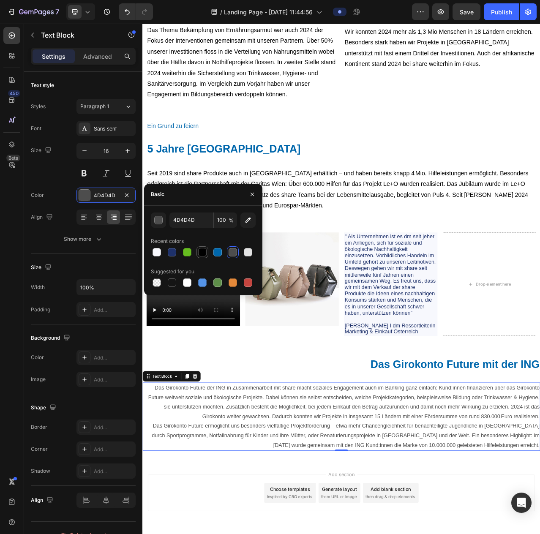
click at [199, 252] on div at bounding box center [202, 252] width 8 height 8
type input "000000"
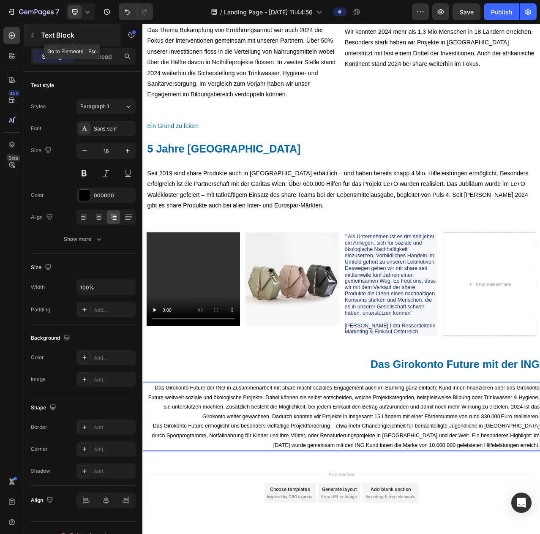
click at [35, 35] on icon "button" at bounding box center [32, 35] width 7 height 7
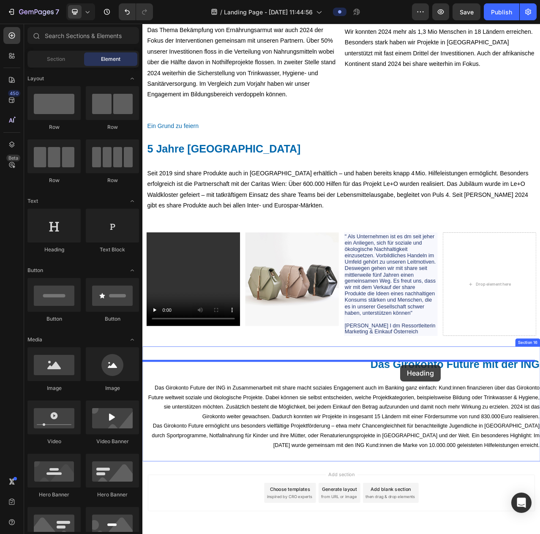
drag, startPoint x: 183, startPoint y: 246, endPoint x: 471, endPoint y: 459, distance: 357.7
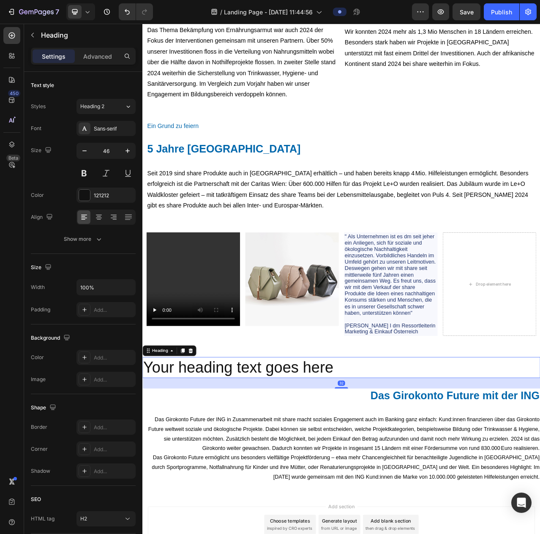
click at [378, 466] on h2 "Your heading text goes here" at bounding box center [395, 462] width 507 height 27
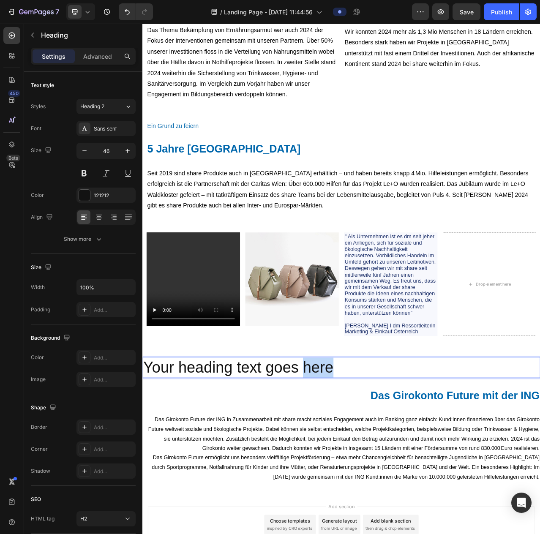
click at [378, 466] on p "Your heading text goes here" at bounding box center [395, 462] width 505 height 25
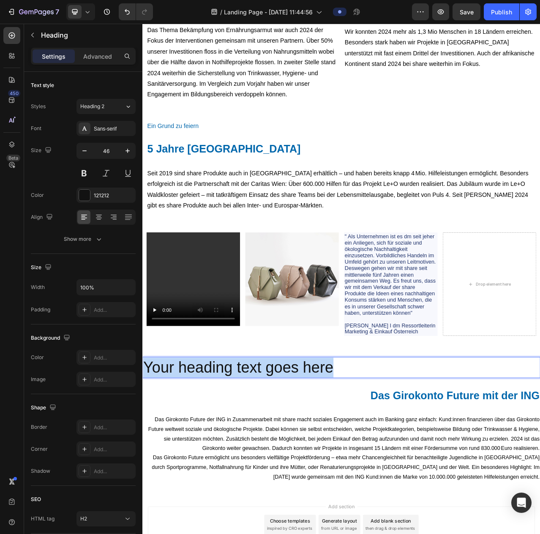
click at [378, 466] on p "Your heading text goes here" at bounding box center [395, 462] width 505 height 25
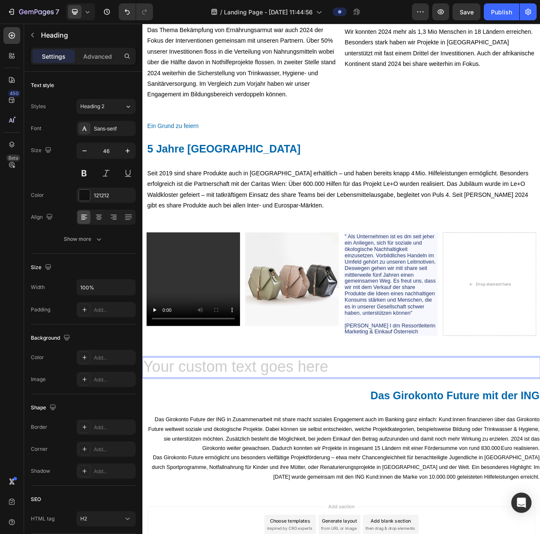
click at [269, 469] on h2 "Rich Text Editor. Editing area: main" at bounding box center [395, 462] width 507 height 27
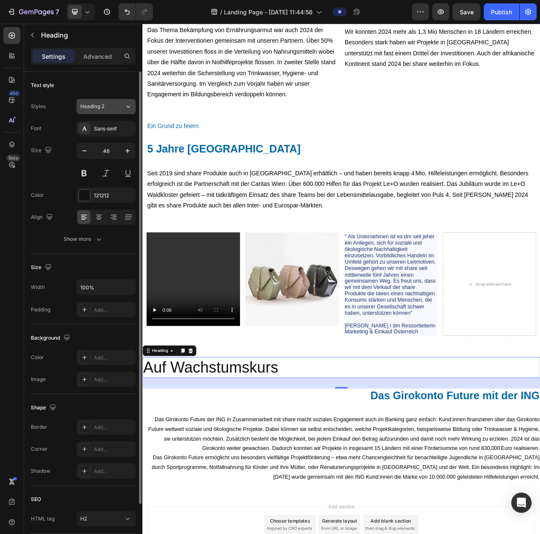
click at [107, 106] on div "Heading 2" at bounding box center [97, 107] width 34 height 8
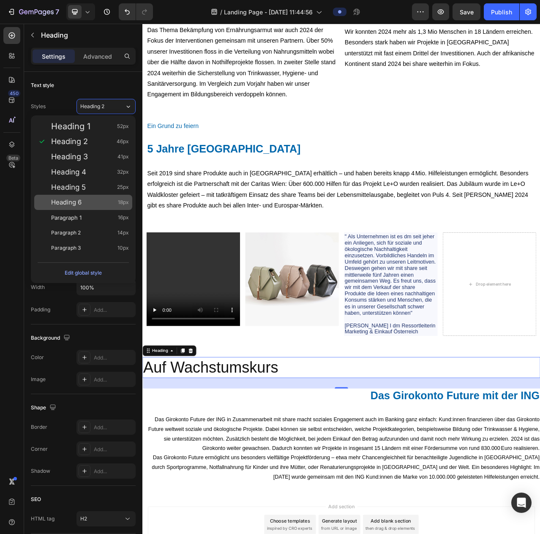
click at [95, 199] on div "Heading 6 18px" at bounding box center [90, 202] width 78 height 8
type input "18"
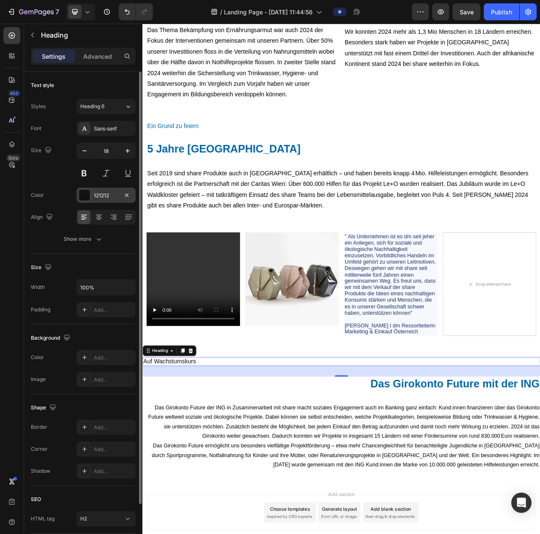
click at [101, 197] on div "121212" at bounding box center [106, 196] width 25 height 8
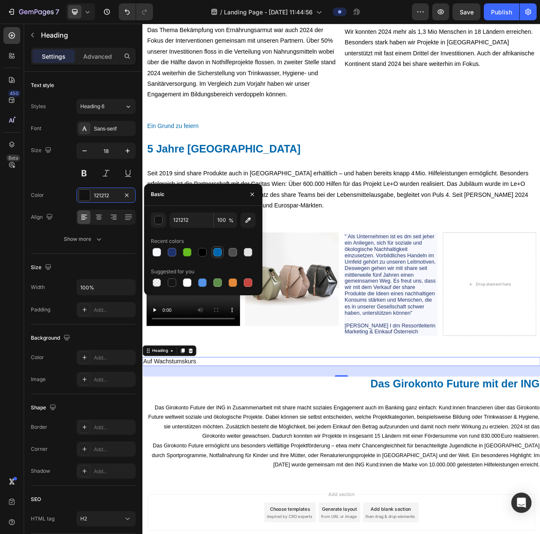
click at [217, 254] on div at bounding box center [217, 252] width 8 height 8
type input "0067AC"
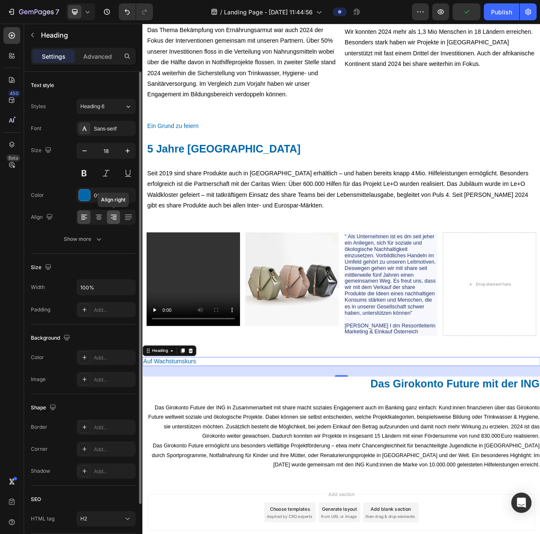
click at [109, 217] on icon at bounding box center [113, 217] width 8 height 8
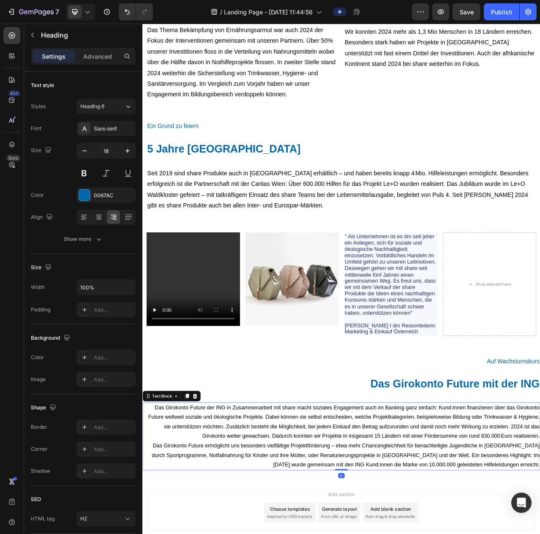
click at [389, 512] on p "Das Girokonto Future der ING in Zusammenarbeit mit share macht soziales Engagem…" at bounding box center [395, 531] width 505 height 49
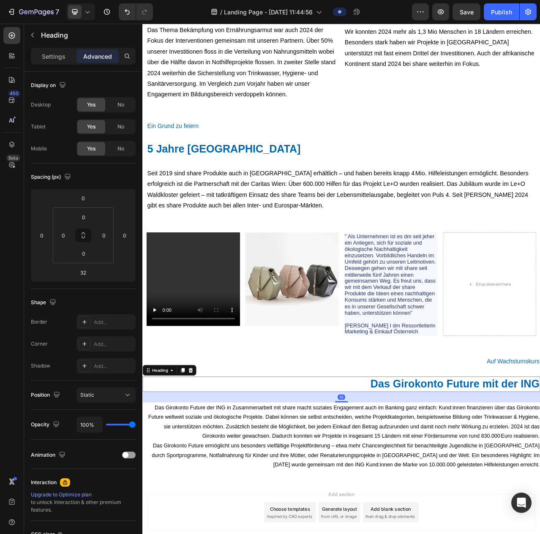
click at [540, 487] on p "Das Girokonto Future mit der ING" at bounding box center [395, 484] width 505 height 18
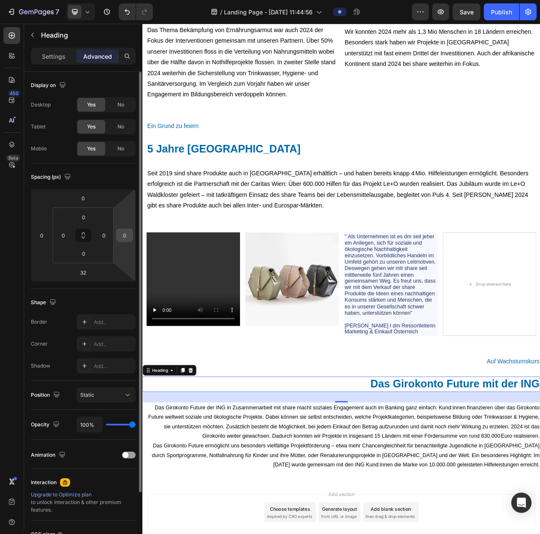
click at [124, 238] on input "0" at bounding box center [124, 235] width 13 height 13
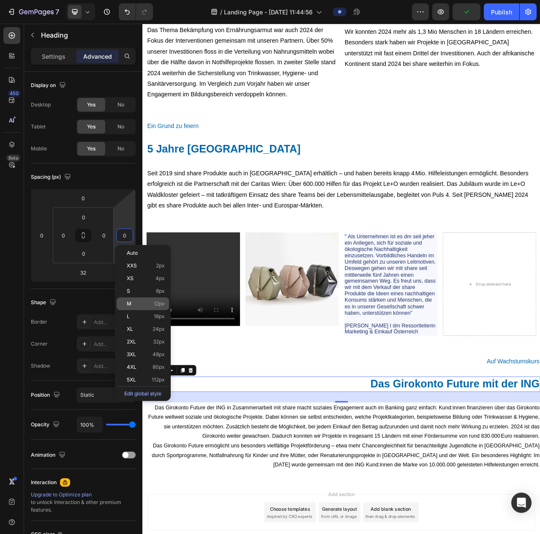
click at [141, 305] on p "M 12px" at bounding box center [146, 304] width 38 height 6
type input "12"
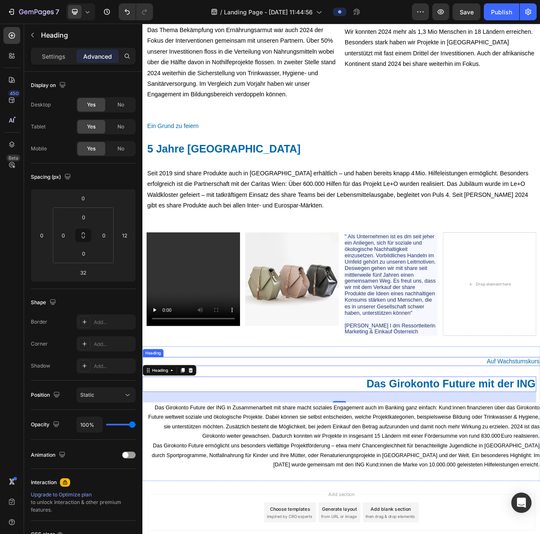
click at [540, 456] on p "Auf Wachstumskurs" at bounding box center [395, 455] width 505 height 10
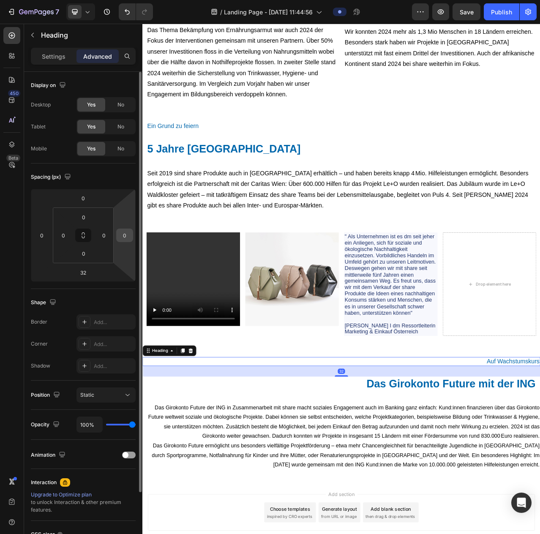
click at [124, 232] on input "0" at bounding box center [124, 235] width 13 height 13
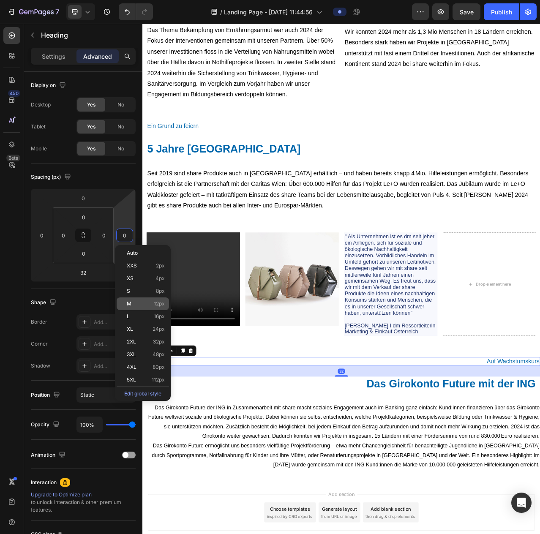
click at [145, 306] on p "M 12px" at bounding box center [146, 304] width 38 height 6
type input "12"
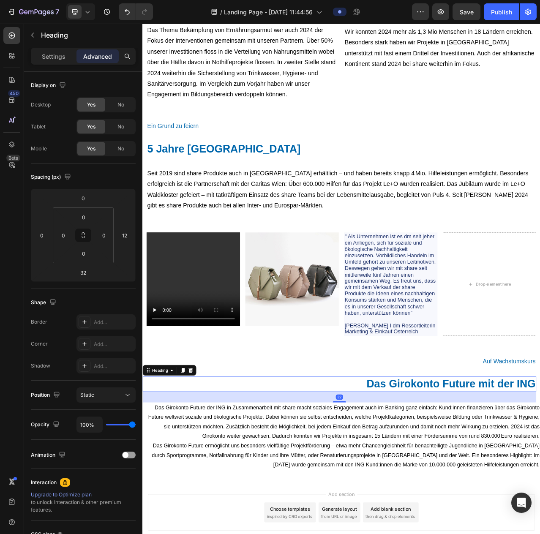
click at [194, 492] on p "Das Girokonto Future mit der ING" at bounding box center [393, 484] width 500 height 18
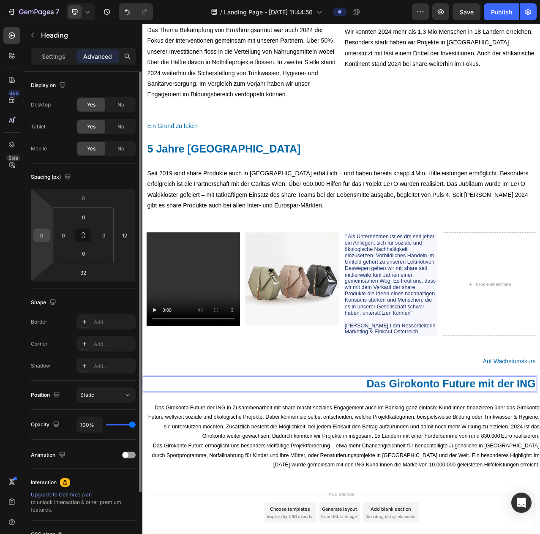
click at [39, 237] on input "0" at bounding box center [41, 235] width 13 height 13
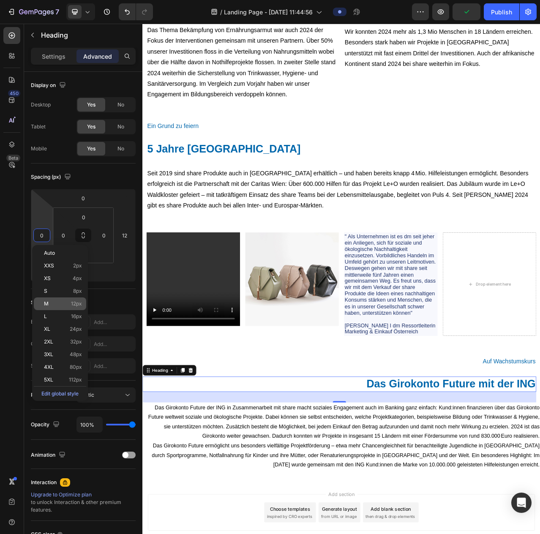
click at [61, 302] on p "M 12px" at bounding box center [63, 304] width 38 height 6
type input "12"
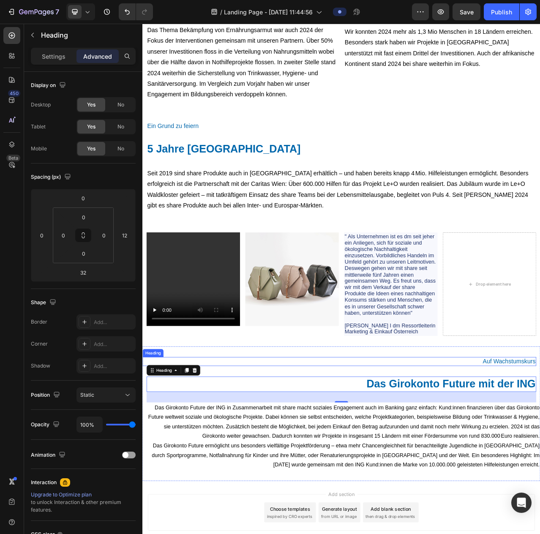
click at [309, 456] on p "Auf Wachstumskurs" at bounding box center [393, 455] width 500 height 10
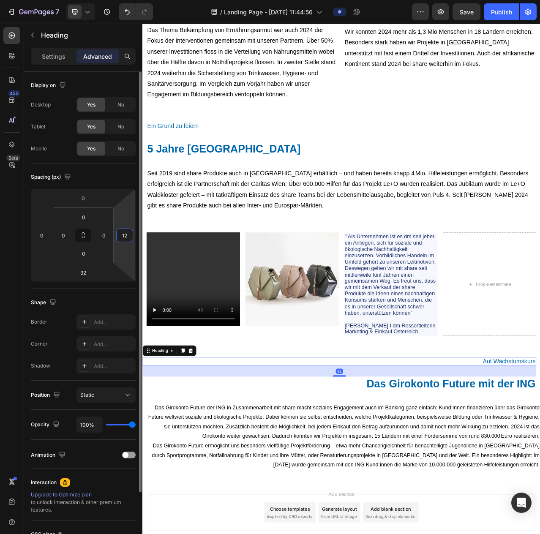
click at [125, 238] on input "12" at bounding box center [124, 235] width 13 height 13
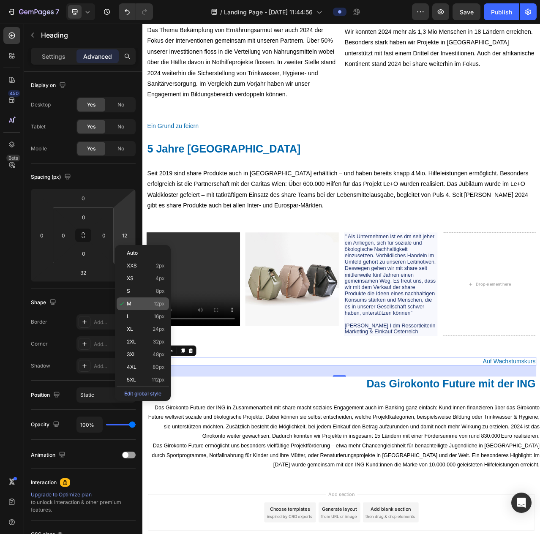
click at [134, 308] on div "M 12px" at bounding box center [143, 303] width 52 height 13
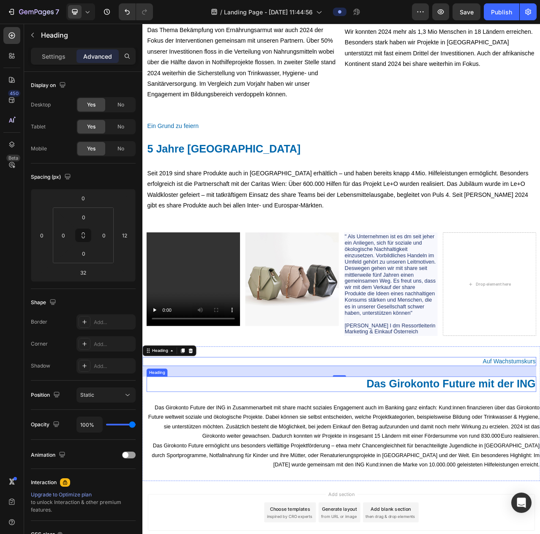
click at [285, 492] on p "Das Girokonto Future mit der ING" at bounding box center [395, 484] width 495 height 18
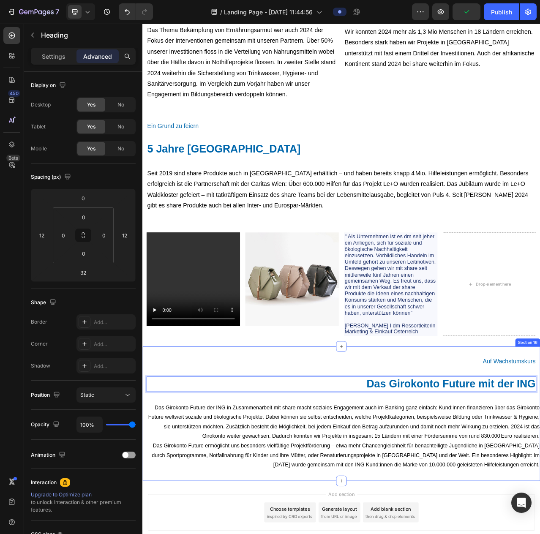
click at [351, 467] on div "Auf Wachstumskurs Heading Das Girokonto Future mit der ING Heading 32 Das Girok…" at bounding box center [395, 521] width 507 height 145
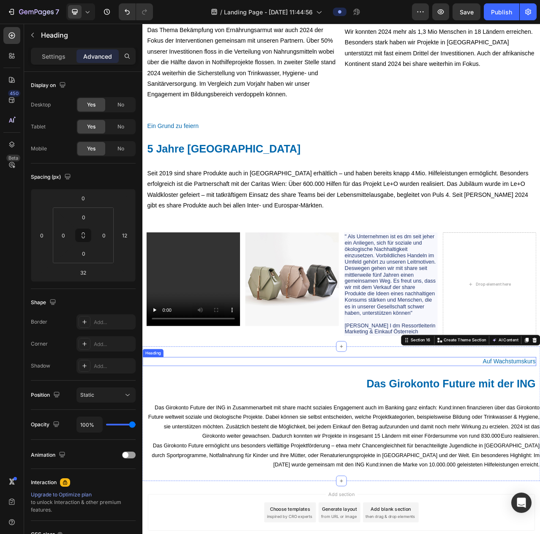
click at [354, 459] on p "Auf Wachstumskurs" at bounding box center [393, 455] width 500 height 10
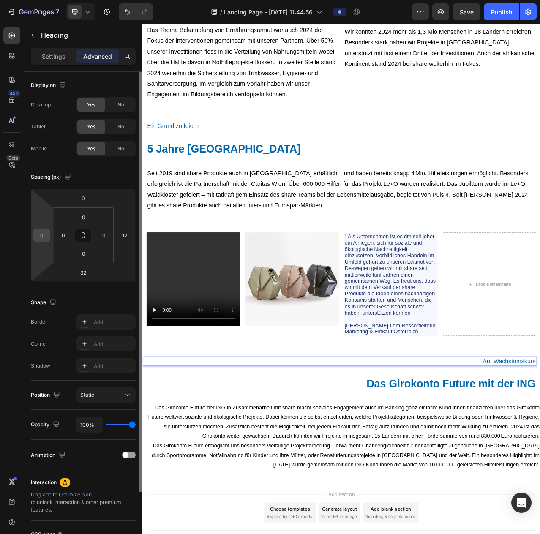
click at [40, 236] on input "0" at bounding box center [41, 235] width 13 height 13
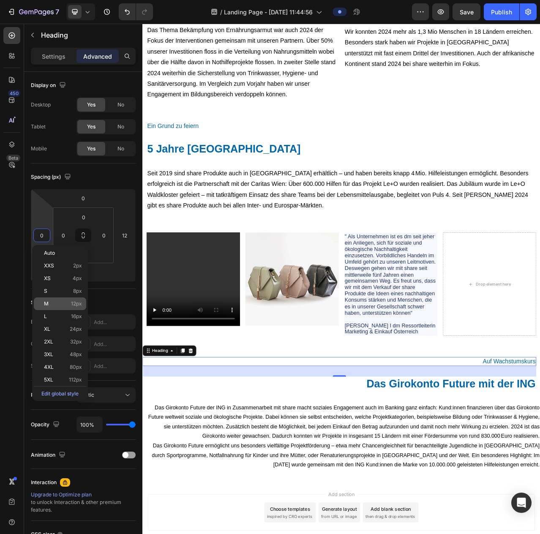
click at [70, 306] on p "M 12px" at bounding box center [63, 304] width 38 height 6
type input "12"
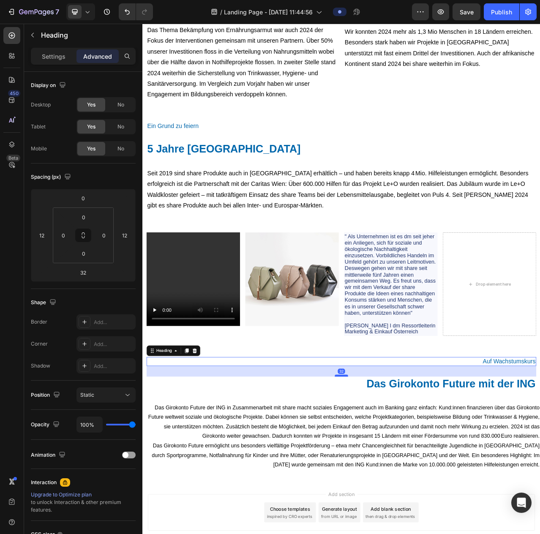
drag, startPoint x: 393, startPoint y: 477, endPoint x: 399, endPoint y: 477, distance: 6.8
click at [399, 474] on div at bounding box center [395, 472] width 17 height 3
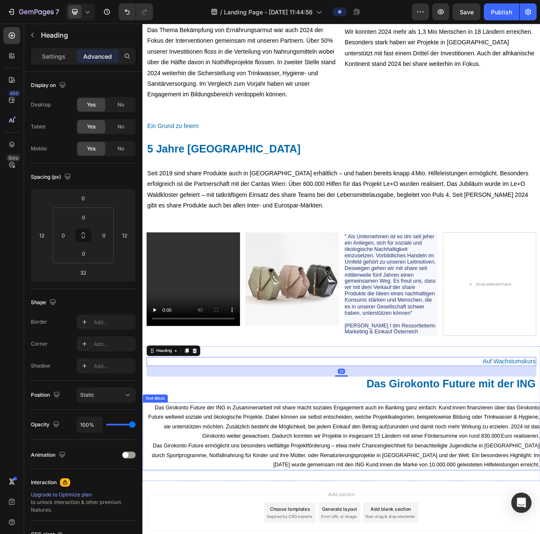
click at [405, 513] on p "Das Girokonto Future der ING in Zusammenarbeit mit share macht soziales Engagem…" at bounding box center [395, 531] width 505 height 49
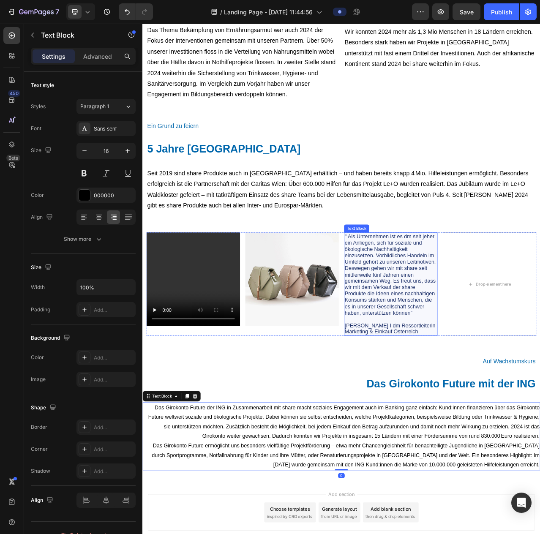
scroll to position [3569, 0]
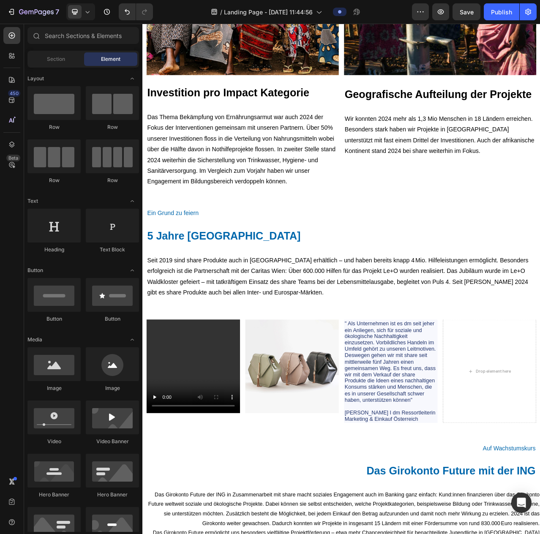
scroll to position [85, 0]
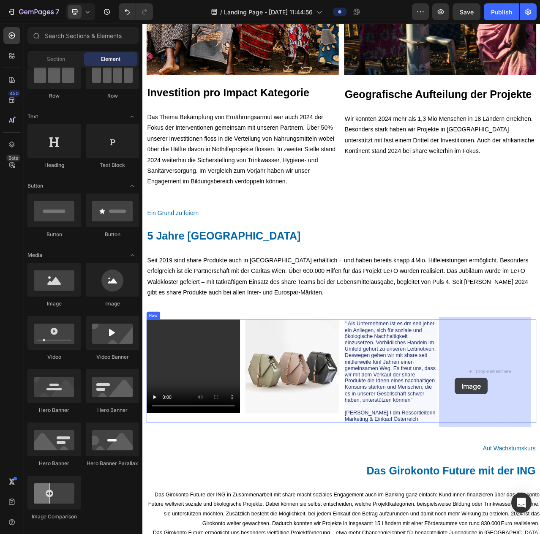
drag, startPoint x: 196, startPoint y: 311, endPoint x: 541, endPoint y: 475, distance: 382.5
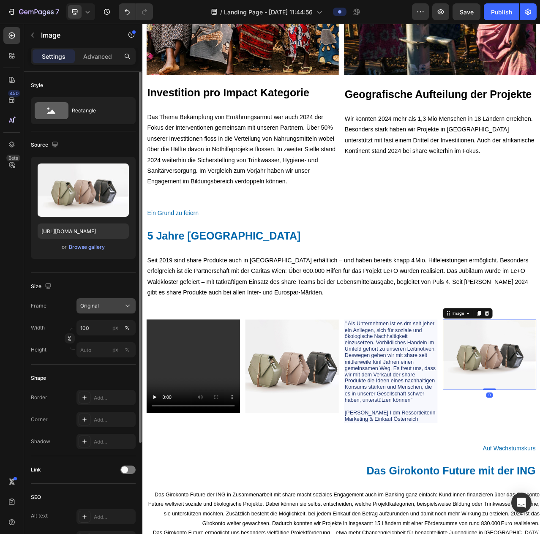
click at [116, 302] on div "Original" at bounding box center [100, 306] width 41 height 8
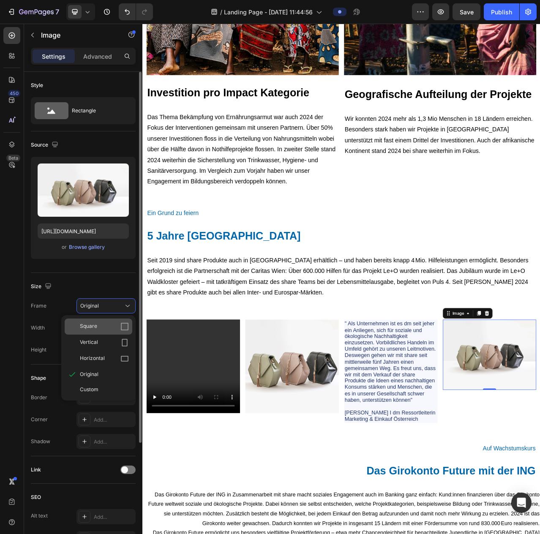
click at [98, 327] on div "Square" at bounding box center [104, 326] width 49 height 8
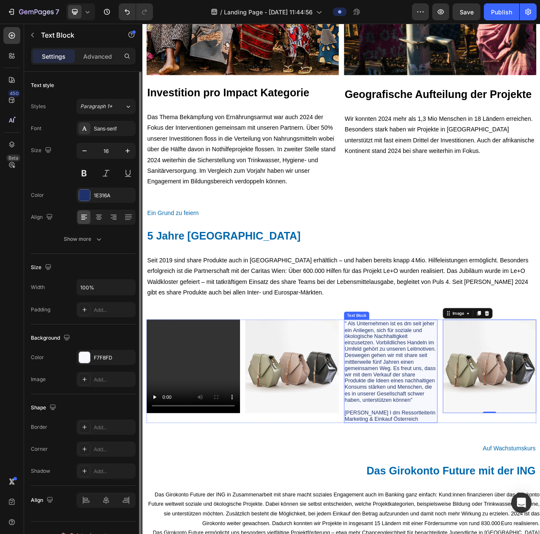
click at [467, 447] on p "" Als Unternehmen ist es dm seit jeher ein Anliegen, sich für soziale und ökolo…" at bounding box center [458, 455] width 117 height 106
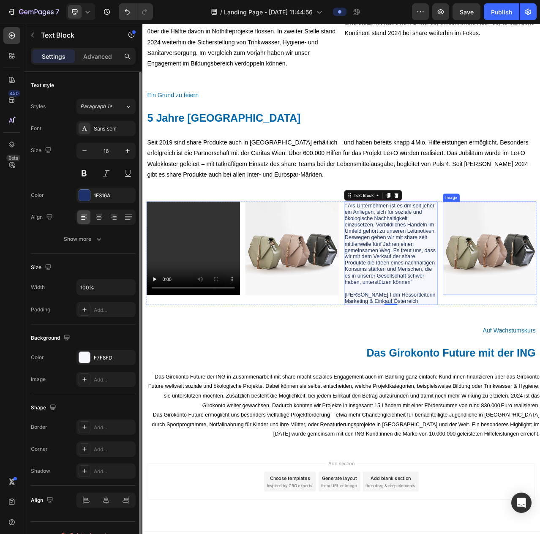
scroll to position [3569, 0]
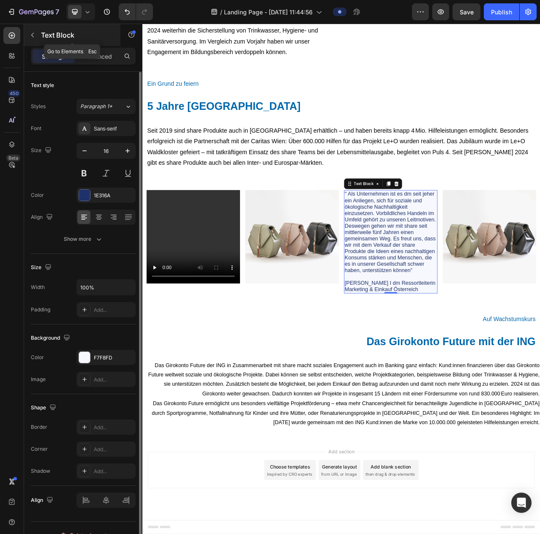
click at [33, 35] on icon "button" at bounding box center [32, 35] width 7 height 7
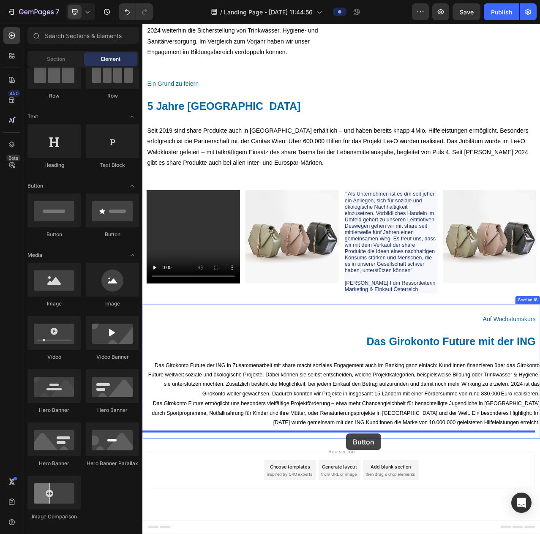
drag, startPoint x: 196, startPoint y: 241, endPoint x: 402, endPoint y: 546, distance: 368.0
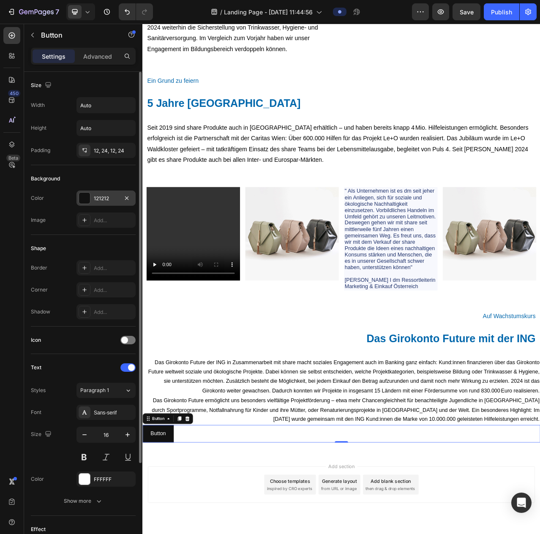
click at [101, 197] on div "121212" at bounding box center [106, 199] width 25 height 8
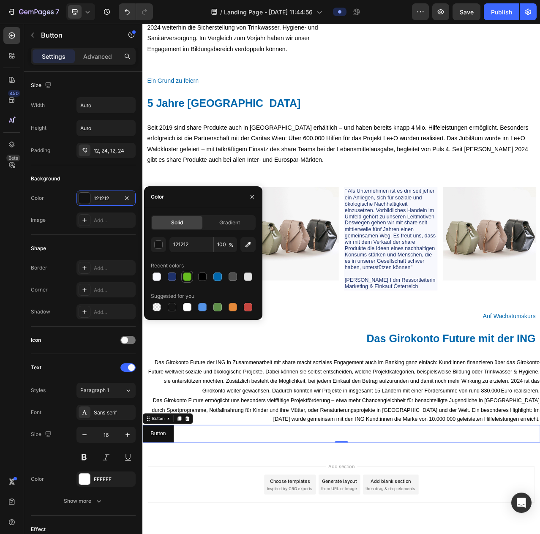
click at [189, 275] on div at bounding box center [187, 277] width 8 height 8
type input "66BC20"
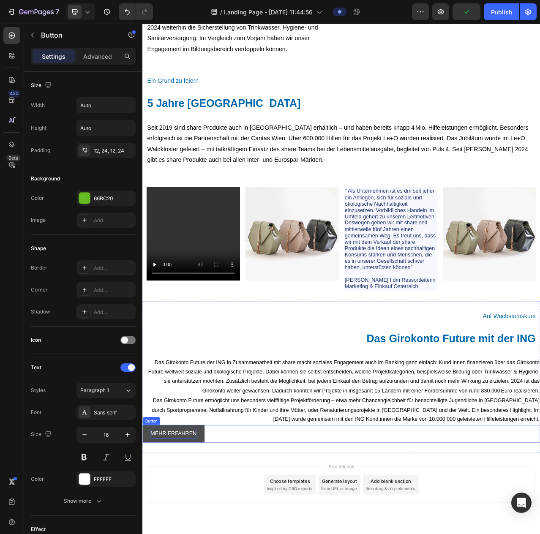
click at [103, 58] on p "Advanced" at bounding box center [97, 56] width 29 height 9
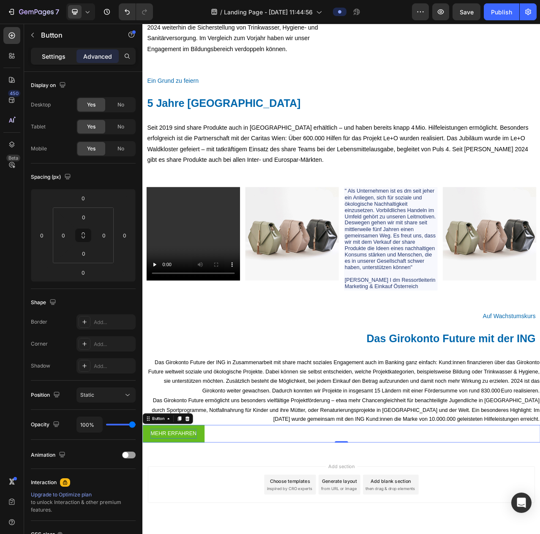
click at [51, 53] on p "Settings" at bounding box center [54, 56] width 24 height 9
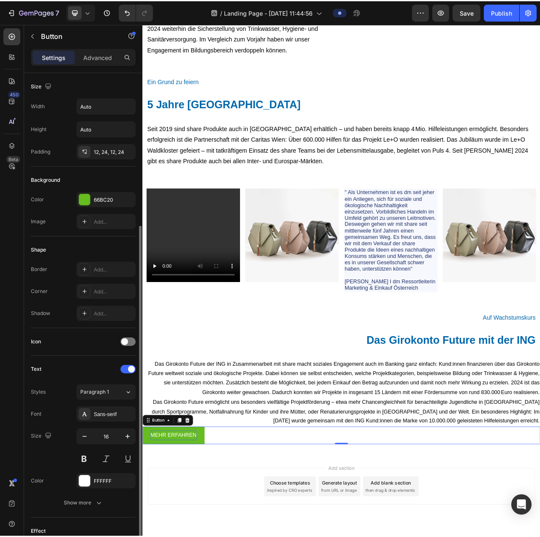
scroll to position [117, 0]
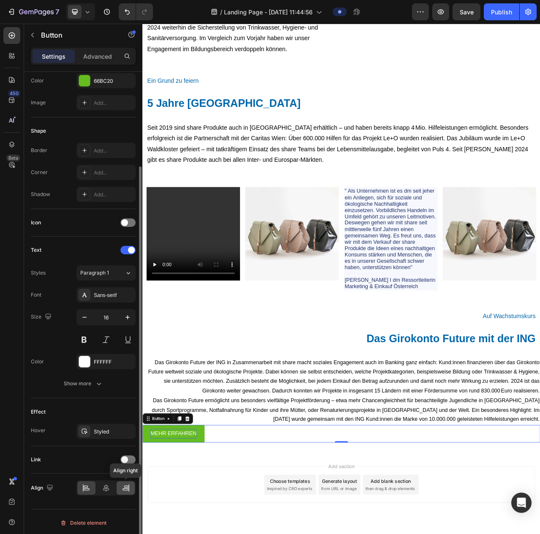
click at [128, 487] on icon at bounding box center [128, 488] width 0 height 8
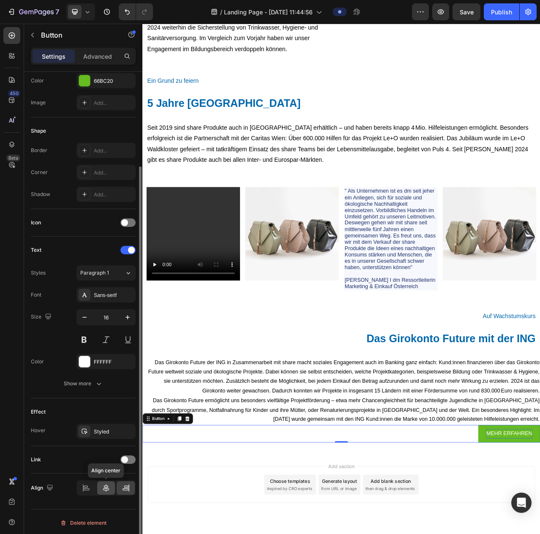
click at [102, 486] on icon at bounding box center [106, 488] width 8 height 8
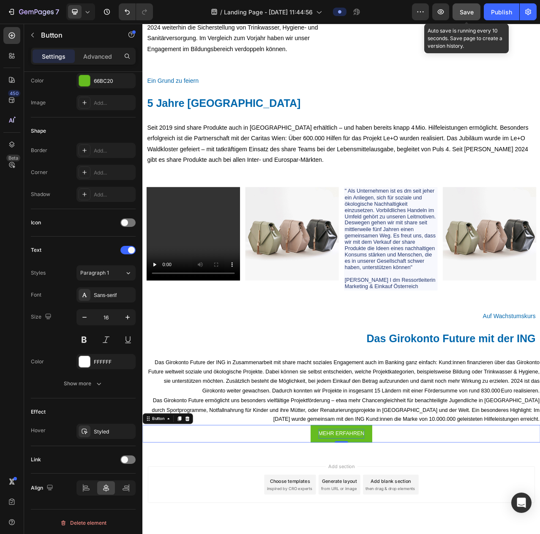
click at [461, 15] on span "Save" at bounding box center [467, 11] width 14 height 7
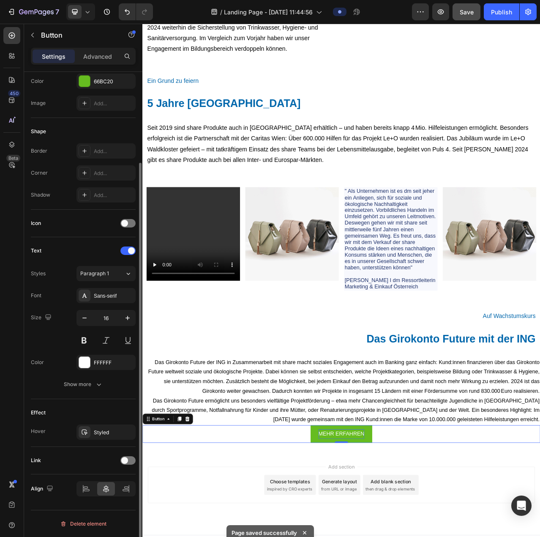
scroll to position [115, 0]
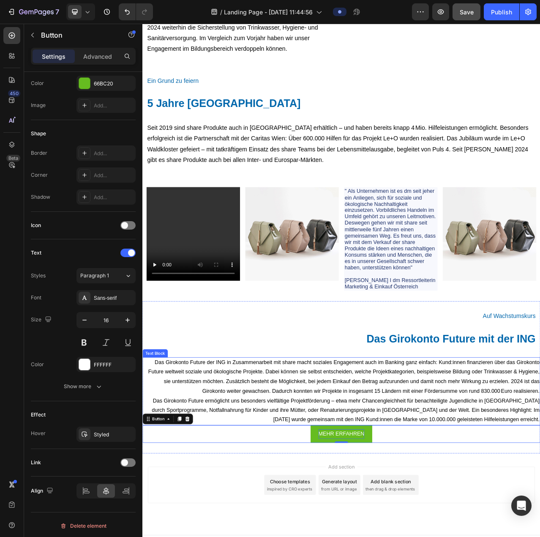
click at [435, 497] on p "Das Girokonto Future der ING in Zusammenarbeit mit share macht soziales Engagem…" at bounding box center [395, 474] width 505 height 49
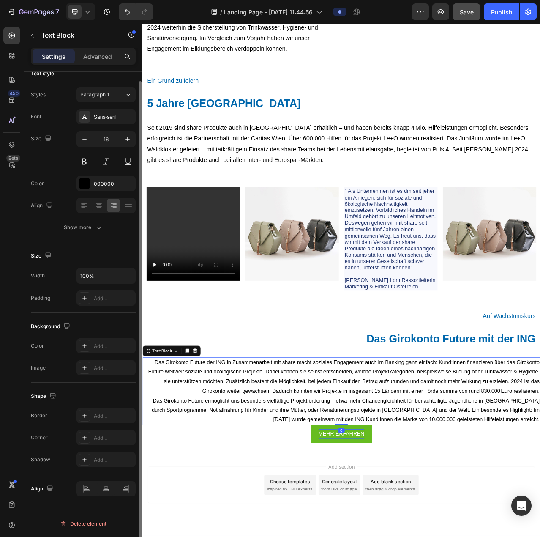
scroll to position [0, 0]
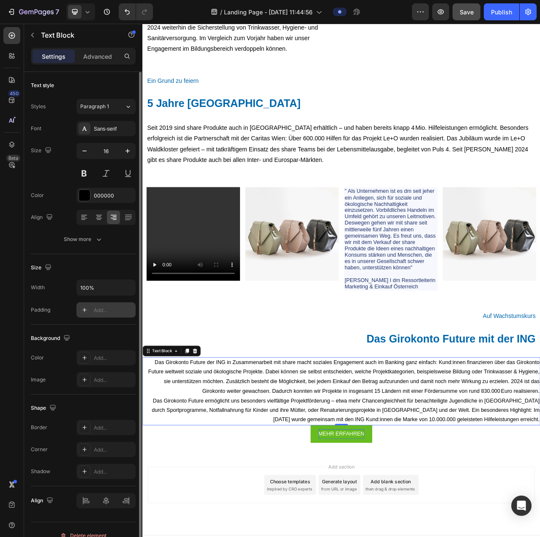
click at [109, 311] on div "Add..." at bounding box center [114, 310] width 40 height 8
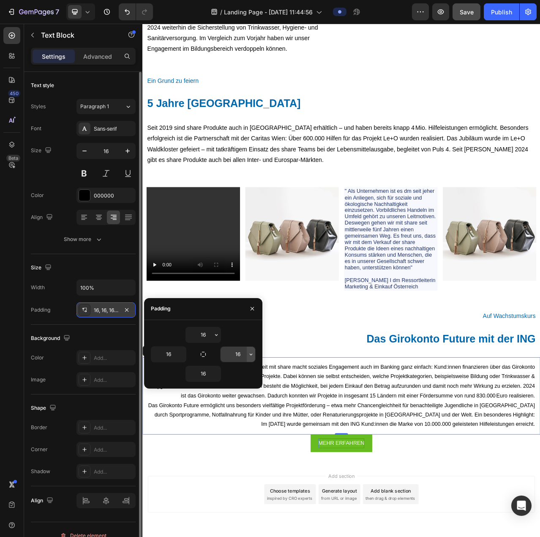
click at [247, 352] on button "button" at bounding box center [251, 353] width 8 height 15
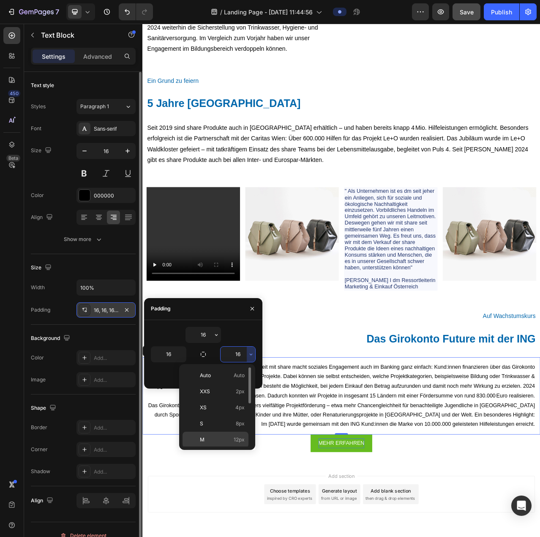
click at [225, 447] on div "M 12px" at bounding box center [216, 455] width 66 height 16
type input "12"
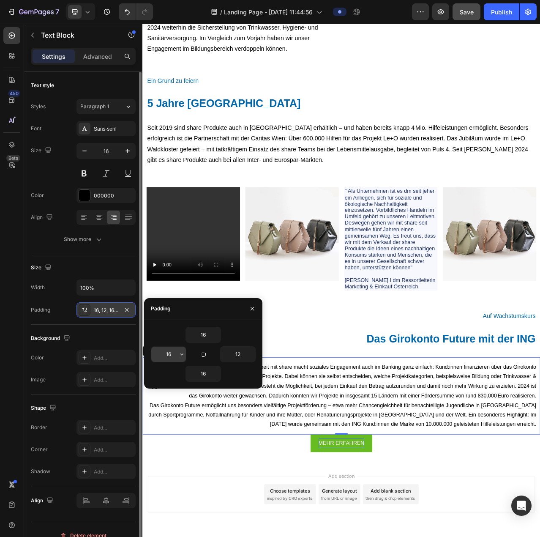
click at [166, 355] on input "16" at bounding box center [168, 353] width 35 height 15
click at [178, 356] on icon "button" at bounding box center [181, 354] width 7 height 7
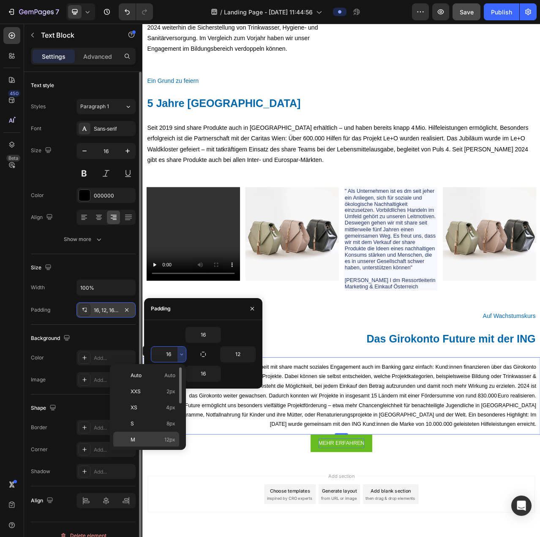
click at [157, 447] on div "M 12px" at bounding box center [146, 455] width 66 height 16
type input "12"
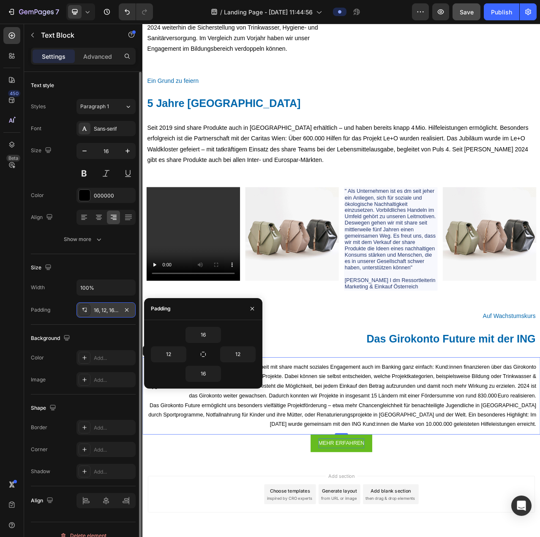
click at [270, 526] on p "Das Girokonto Future ermöglicht uns besonders vielfältige Projektförderung – et…" at bounding box center [395, 522] width 497 height 36
click at [434, 414] on div "Auf Wachstumskurs Heading Das Girokonto Future mit der ING Heading Das Girokont…" at bounding box center [395, 480] width 507 height 179
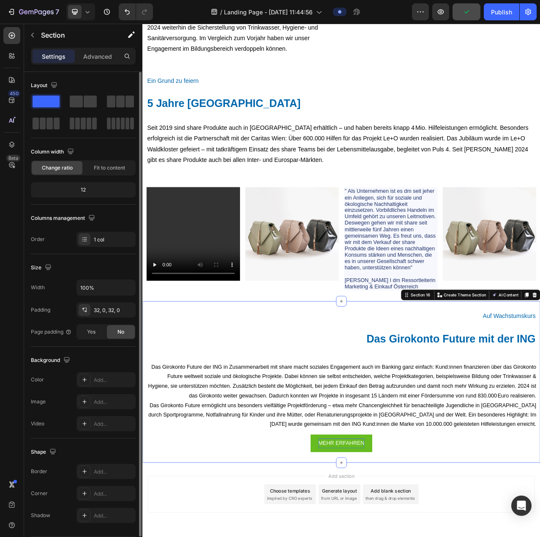
click at [540, 387] on div "Auf Wachstumskurs Heading Das Girokonto Future mit der ING Heading Das Girokont…" at bounding box center [395, 480] width 507 height 206
click at [111, 309] on div "32, 0, 32, 0" at bounding box center [106, 310] width 25 height 8
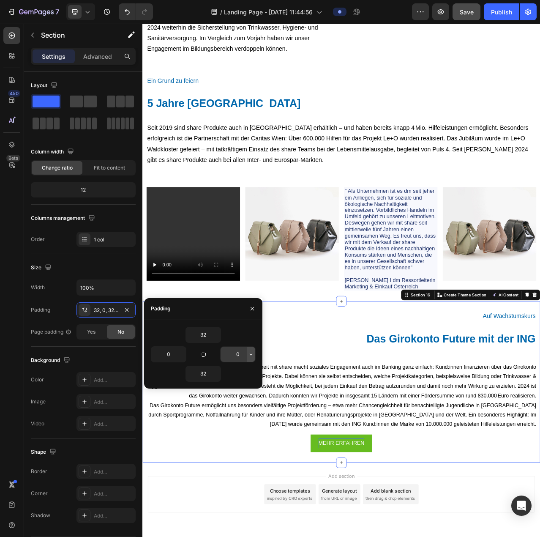
click at [254, 354] on icon "button" at bounding box center [251, 354] width 7 height 7
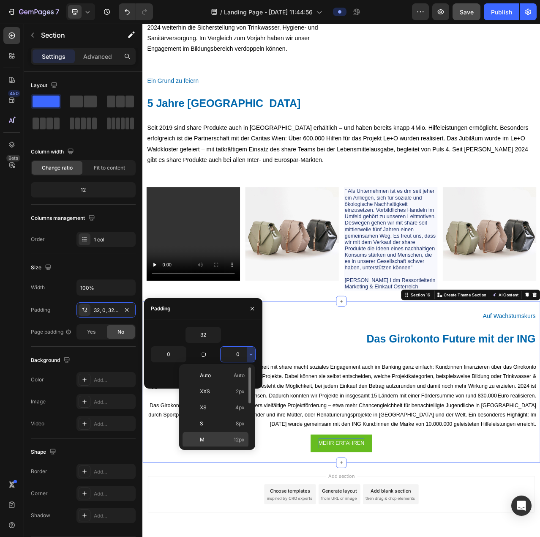
click at [243, 437] on span "12px" at bounding box center [239, 440] width 11 height 8
type input "12"
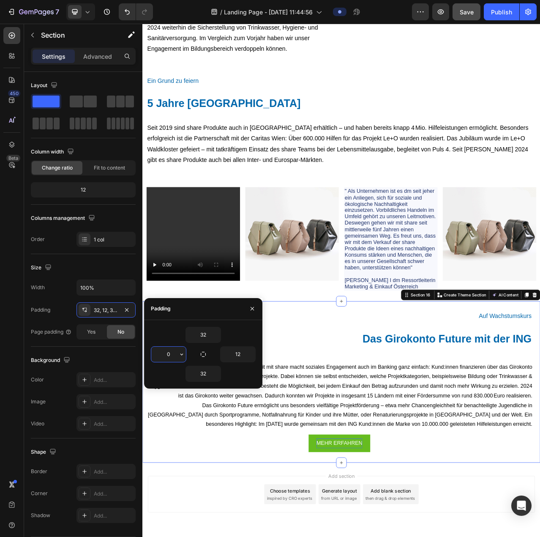
click at [177, 357] on input "0" at bounding box center [168, 353] width 35 height 15
click at [182, 356] on icon "button" at bounding box center [181, 354] width 7 height 7
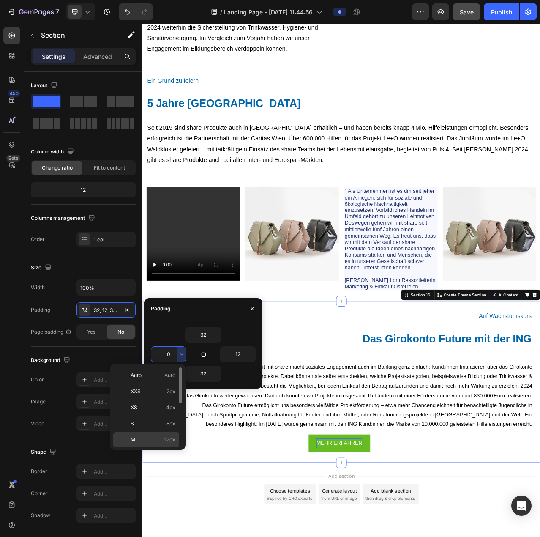
click at [165, 437] on span "12px" at bounding box center [169, 440] width 11 height 8
type input "12"
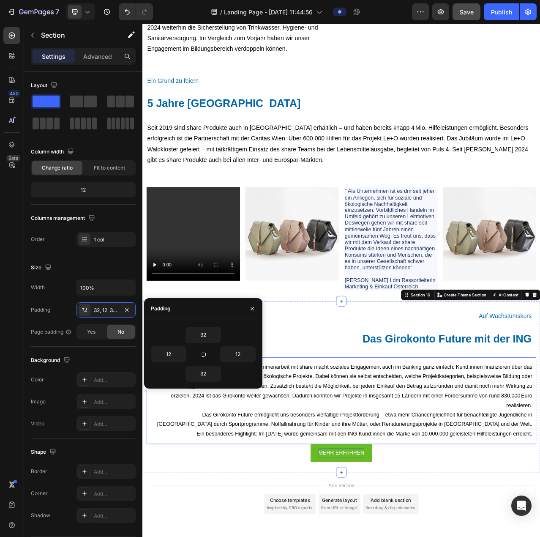
click at [372, 503] on p "Das Girokonto Future der ING in Zusammenarbeit mit share macht soziales Engagem…" at bounding box center [396, 486] width 487 height 61
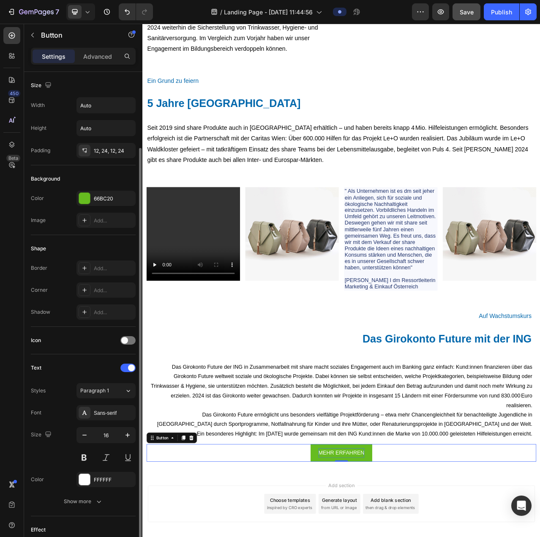
scroll to position [115, 0]
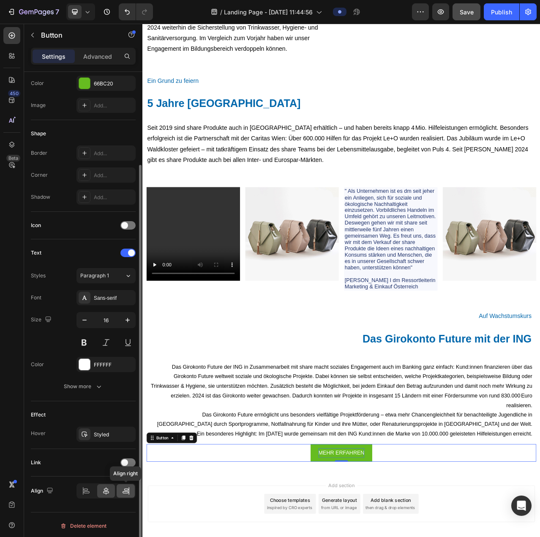
click at [123, 494] on div at bounding box center [126, 491] width 18 height 14
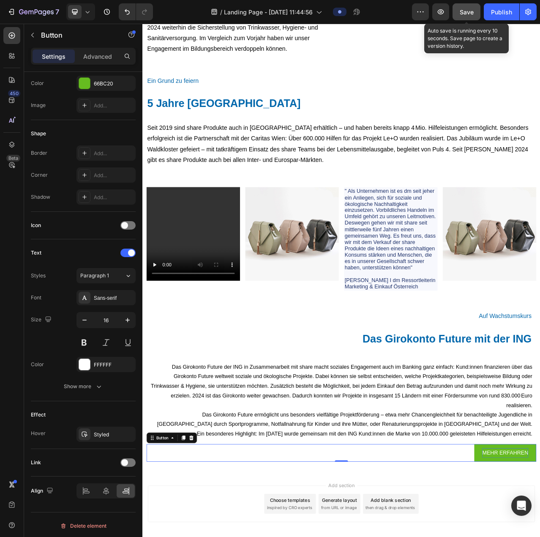
click at [459, 16] on button "Save" at bounding box center [467, 11] width 28 height 17
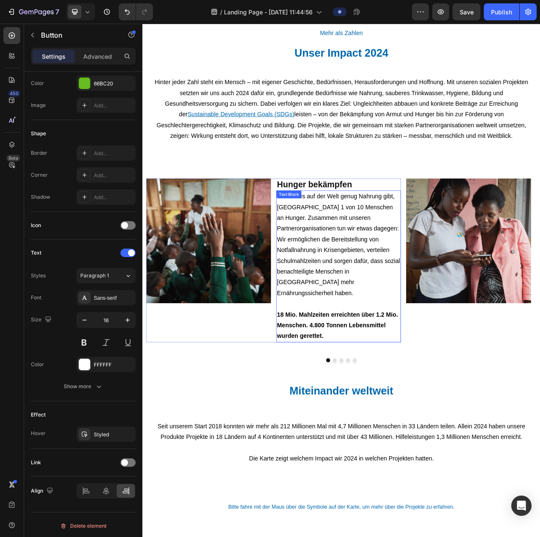
scroll to position [1625, 0]
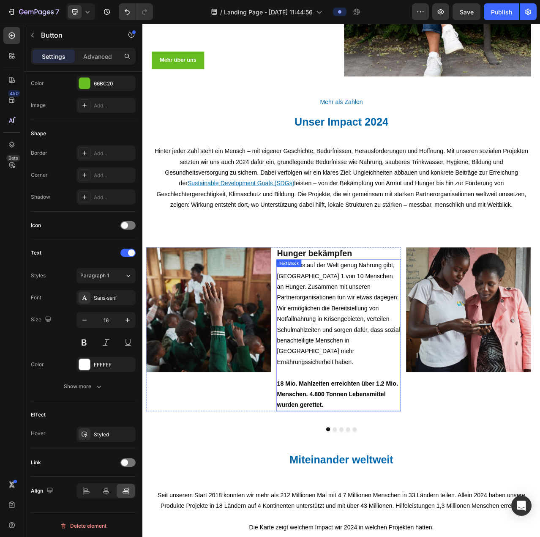
click at [322, 462] on p "18 Mio. Mahlzeiten erreichten über 1.2 Mio. Menschen. 4.800 Tonnen Lebensmittel…" at bounding box center [392, 489] width 157 height 55
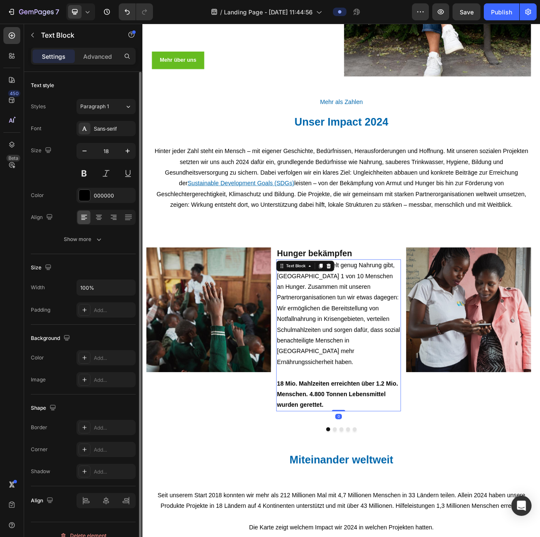
click at [316, 478] on strong "18 Mio. Mahlzeiten erreichten über 1.2 Mio. Menschen. 4.800 Tonnen Lebensmittel…" at bounding box center [391, 496] width 154 height 36
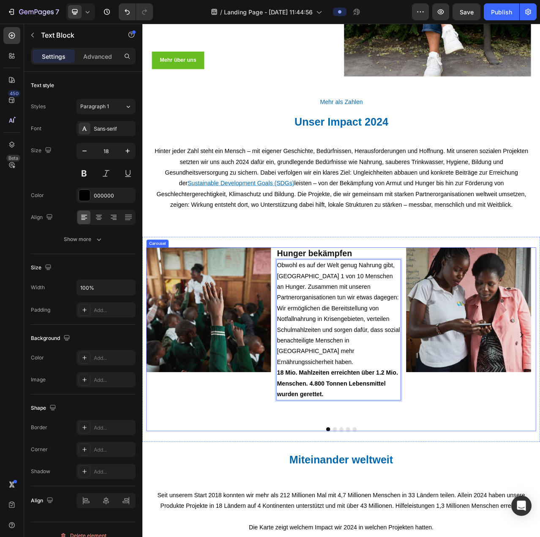
click at [438, 509] on div "Image Hunger bekämpfen Heading Obwohl es auf der Welt genug Nahrung gibt, leide…" at bounding box center [309, 420] width 325 height 223
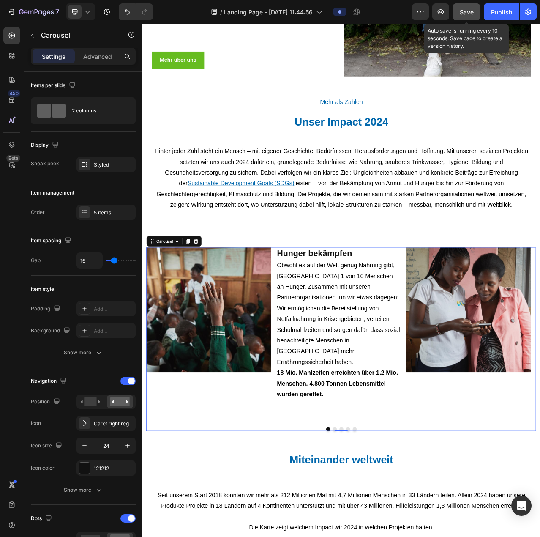
click at [468, 16] on button "Save" at bounding box center [467, 11] width 28 height 17
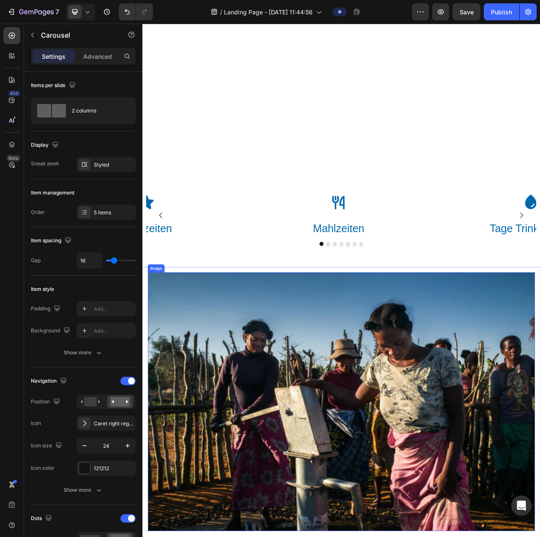
scroll to position [2217, 0]
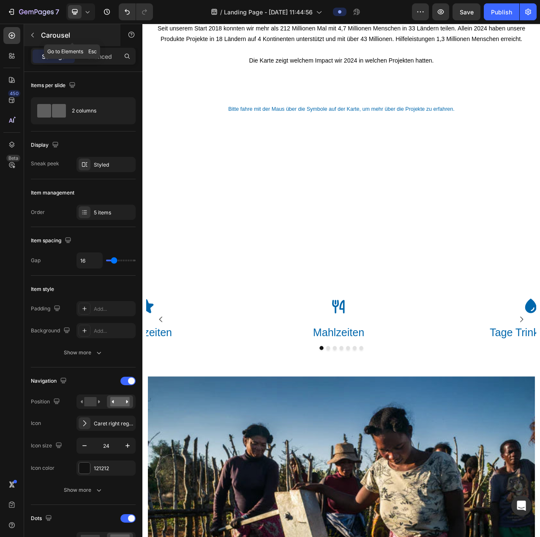
click at [34, 37] on icon "button" at bounding box center [32, 35] width 7 height 7
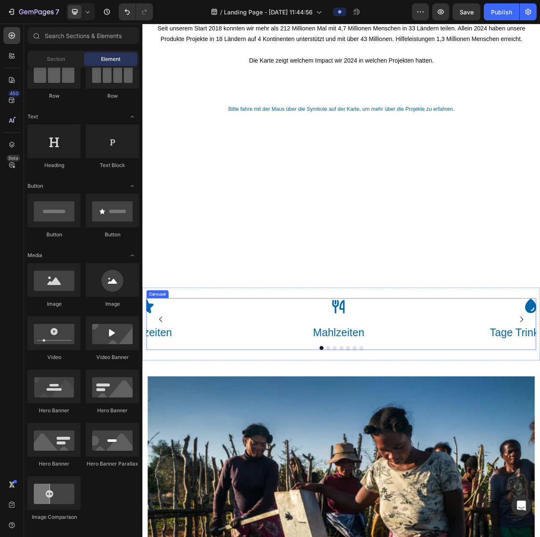
click at [258, 399] on div "Icon Mahlzeiten Heading" at bounding box center [147, 401] width 245 height 54
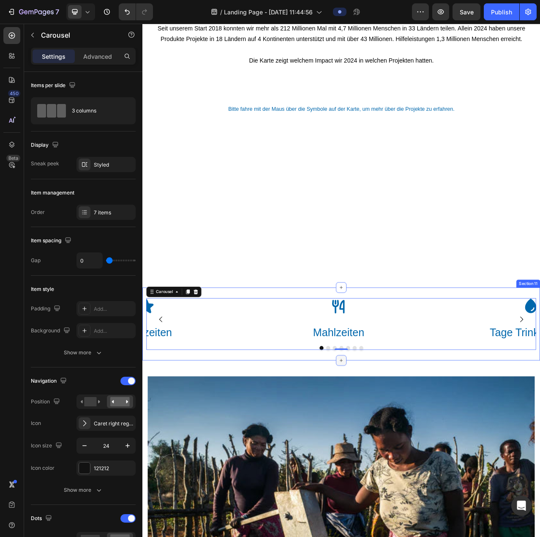
click at [395, 453] on icon at bounding box center [396, 453] width 7 height 7
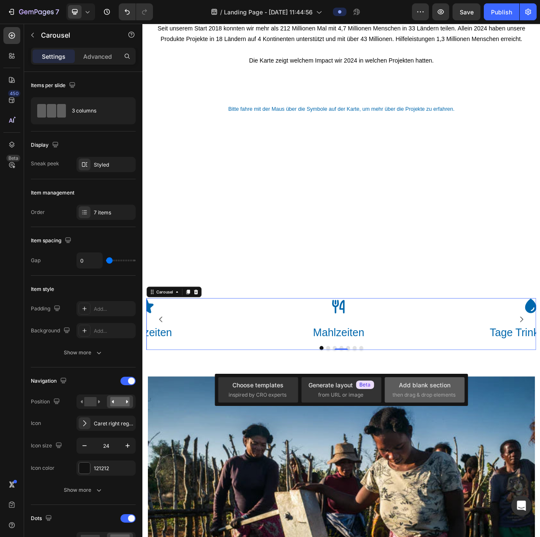
click at [434, 388] on div "Add blank section" at bounding box center [425, 384] width 52 height 9
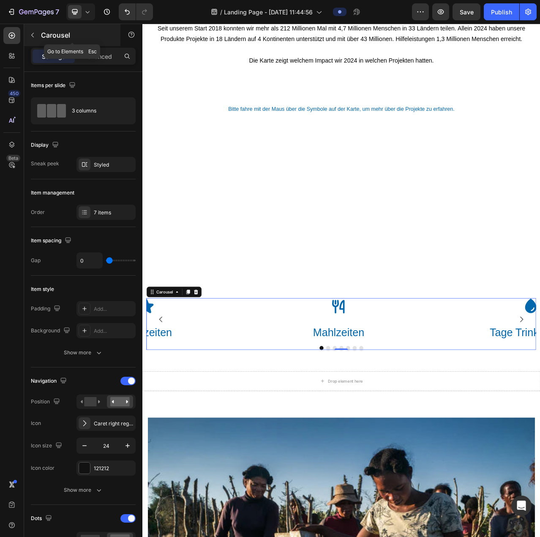
click at [31, 38] on icon "button" at bounding box center [32, 35] width 7 height 7
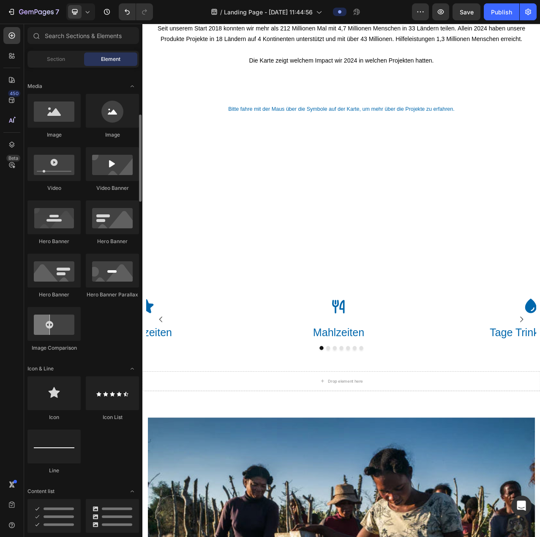
scroll to position [296, 0]
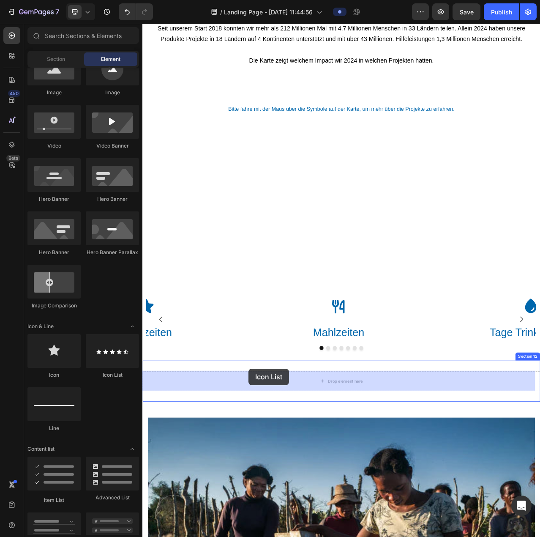
drag, startPoint x: 251, startPoint y: 379, endPoint x: 278, endPoint y: 463, distance: 88.2
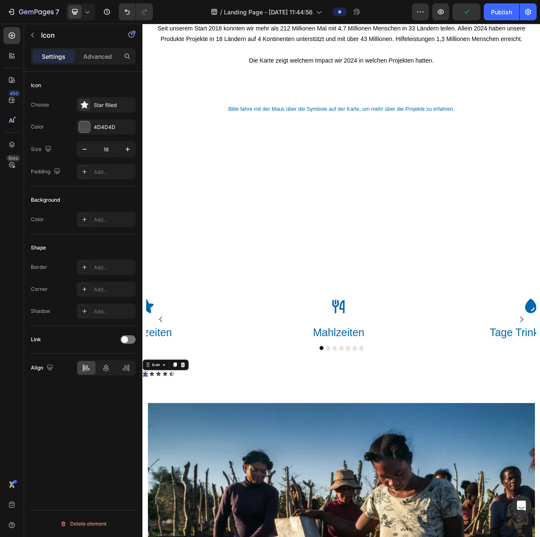
click at [144, 469] on div "Icon 0" at bounding box center [145, 470] width 7 height 7
click at [109, 147] on input "16" at bounding box center [106, 149] width 28 height 15
type input "%"
type input "50"
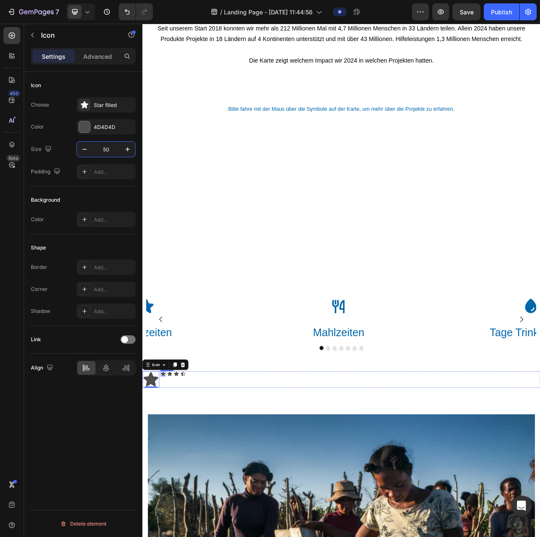
click at [168, 469] on icon at bounding box center [169, 469] width 6 height 5
click at [108, 148] on input "16" at bounding box center [106, 149] width 28 height 15
type input "50"
click at [192, 471] on div "Icon" at bounding box center [191, 470] width 7 height 7
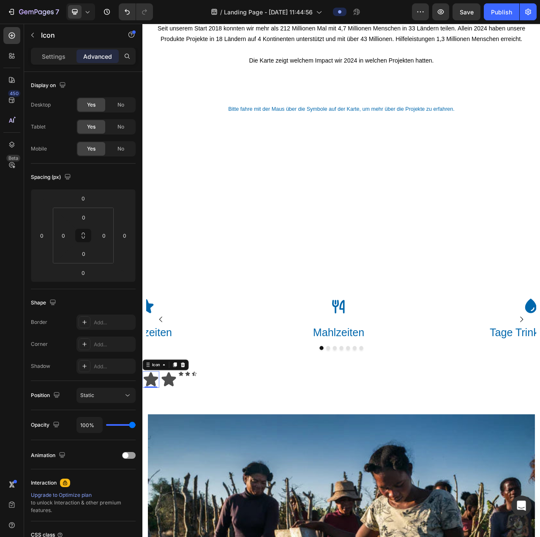
click at [157, 467] on div "Icon 0" at bounding box center [152, 477] width 21 height 21
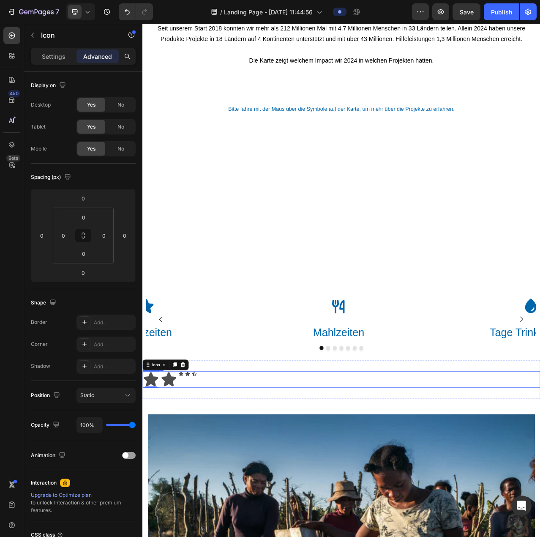
click at [210, 485] on div "Icon 0 Icon Icon Icon Icon" at bounding box center [395, 477] width 507 height 21
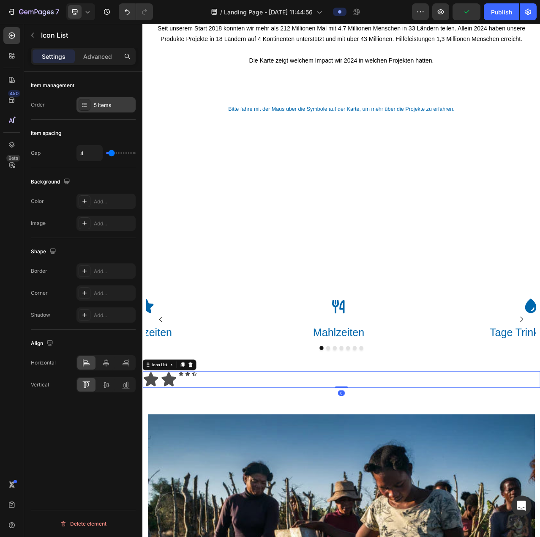
click at [96, 106] on div "5 items" at bounding box center [114, 105] width 40 height 8
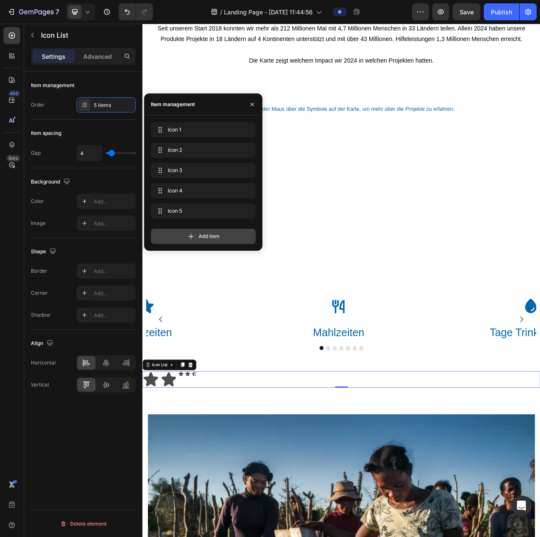
click at [197, 234] on div "Add item" at bounding box center [203, 236] width 105 height 15
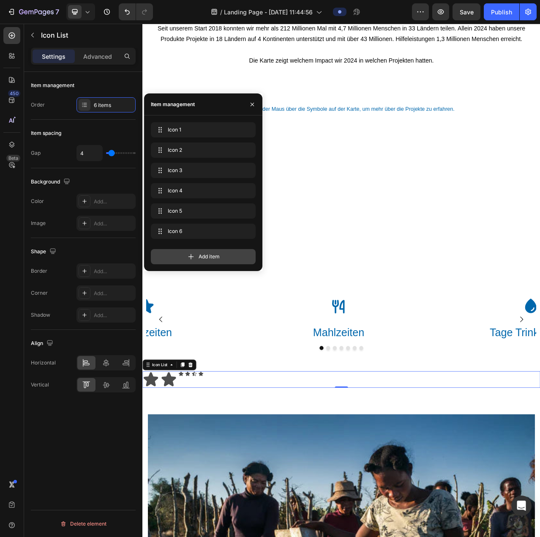
click at [215, 259] on span "Add item" at bounding box center [209, 257] width 21 height 8
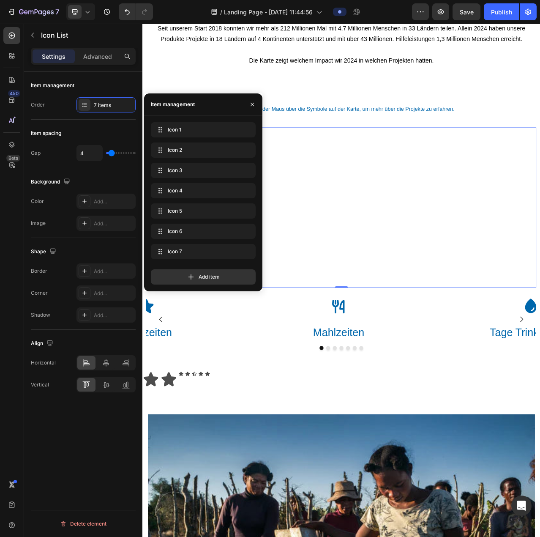
click at [355, 243] on div at bounding box center [395, 258] width 497 height 204
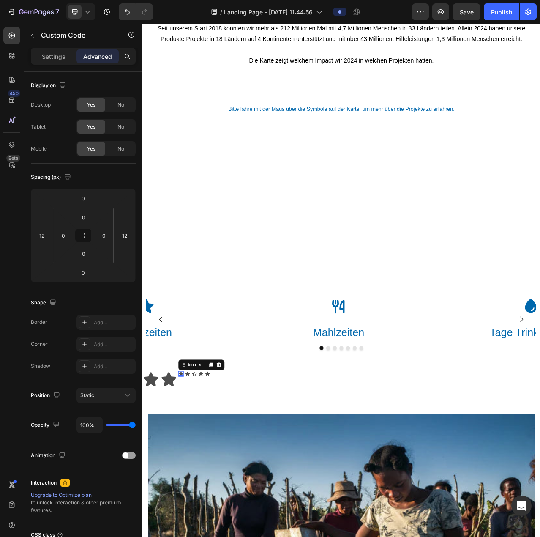
click at [191, 469] on icon at bounding box center [191, 469] width 6 height 5
click at [190, 468] on icon at bounding box center [191, 470] width 7 height 7
click at [52, 53] on p "Settings" at bounding box center [54, 56] width 24 height 9
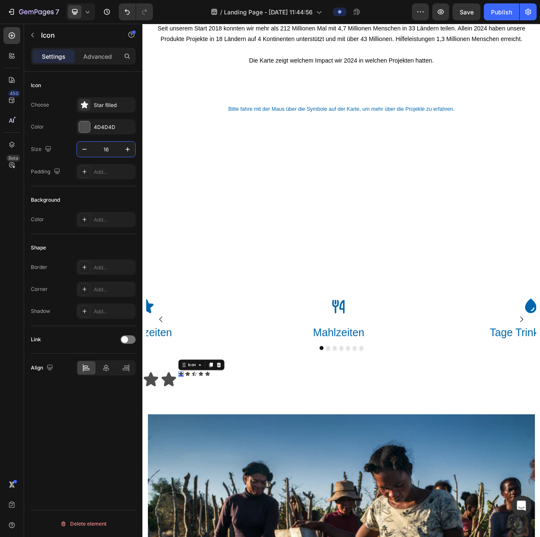
click at [107, 150] on input "16" at bounding box center [106, 149] width 28 height 15
type input "50"
click at [213, 468] on icon at bounding box center [214, 469] width 6 height 5
click at [106, 152] on input "16" at bounding box center [106, 149] width 28 height 15
type input "50"
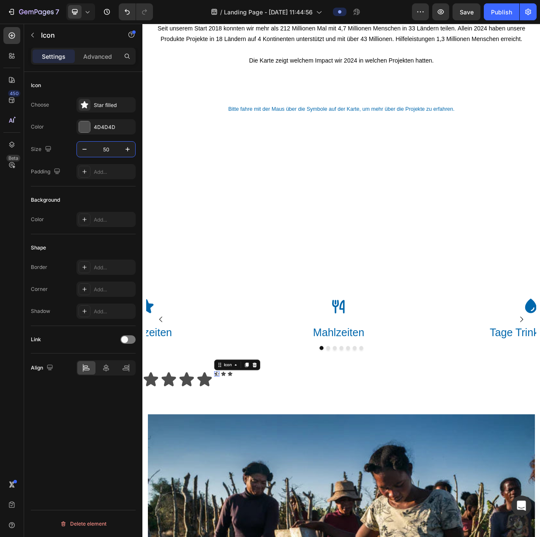
click at [237, 468] on icon at bounding box center [237, 470] width 7 height 7
click at [106, 125] on div "4D4D4D" at bounding box center [106, 127] width 25 height 8
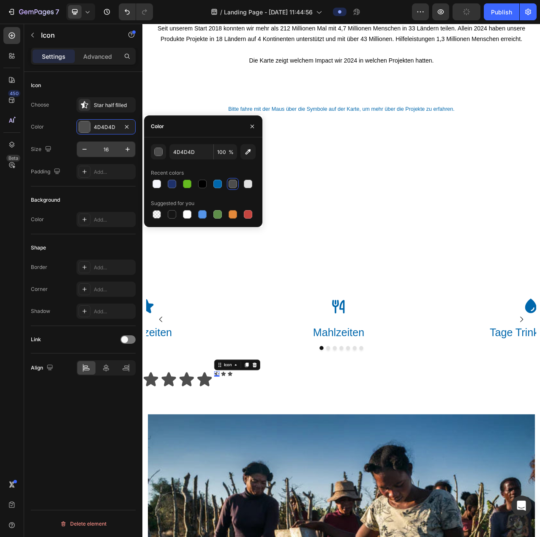
click at [108, 148] on input "16" at bounding box center [106, 149] width 28 height 15
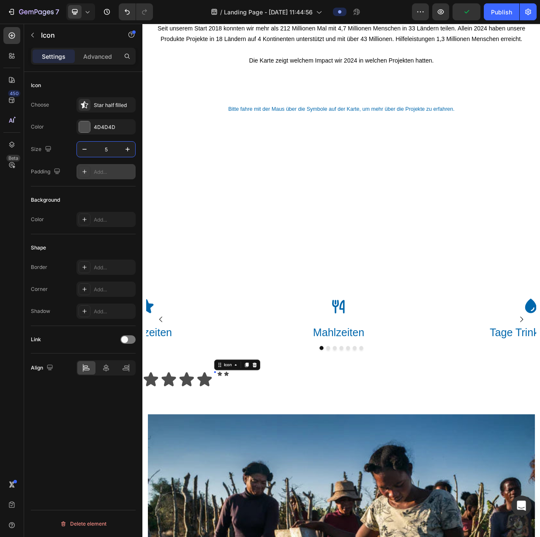
type input "50"
click at [258, 469] on icon at bounding box center [260, 469] width 6 height 5
click at [103, 147] on input "16" at bounding box center [106, 149] width 28 height 15
type input "50"
click at [281, 472] on icon at bounding box center [282, 470] width 7 height 7
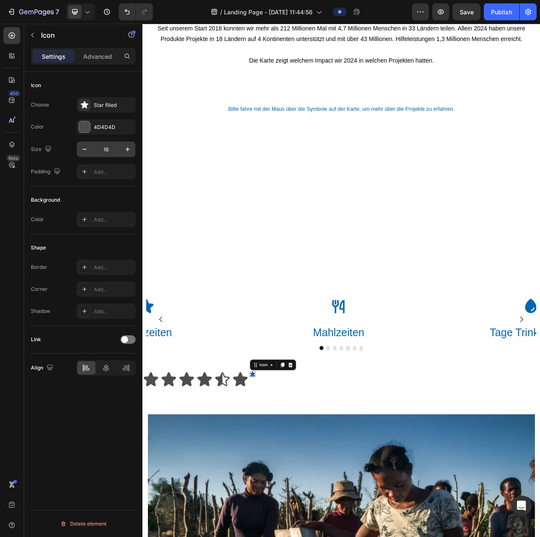
click at [109, 148] on input "16" at bounding box center [106, 149] width 28 height 15
type input "50"
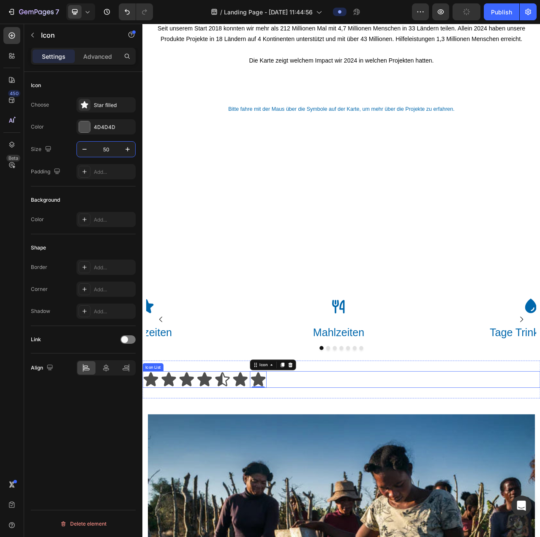
click at [344, 475] on div "Icon Icon Icon Icon Icon Icon Icon 0" at bounding box center [395, 477] width 507 height 21
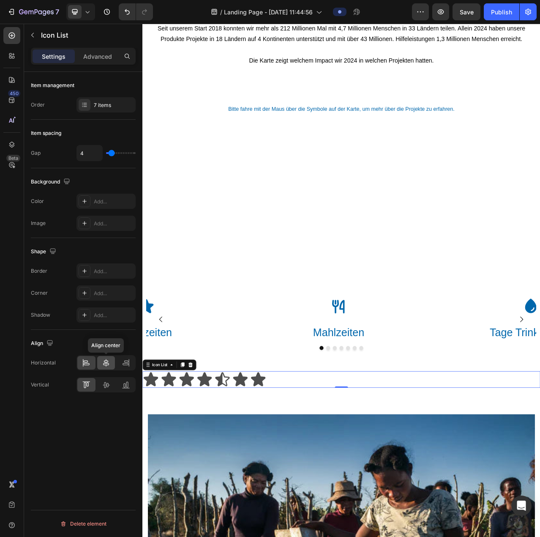
click at [104, 360] on icon at bounding box center [106, 363] width 6 height 8
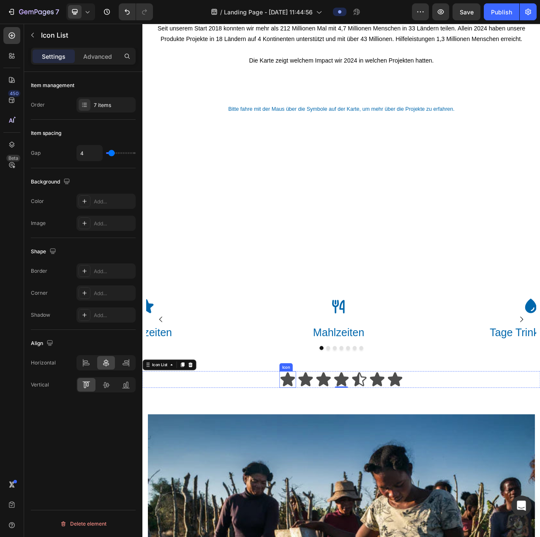
click at [327, 477] on icon at bounding box center [327, 477] width 19 height 18
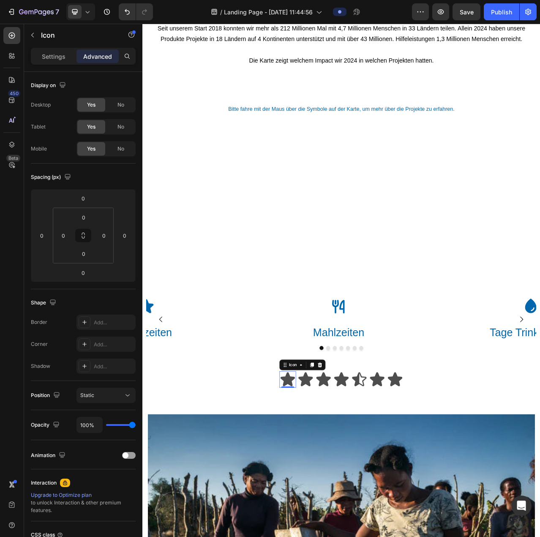
click at [327, 477] on icon at bounding box center [327, 477] width 19 height 18
click at [38, 46] on div "Icon" at bounding box center [72, 36] width 96 height 24
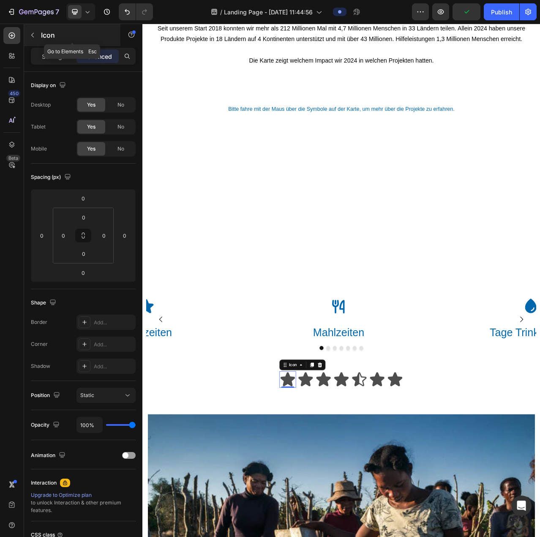
click at [37, 41] on button "button" at bounding box center [33, 35] width 14 height 14
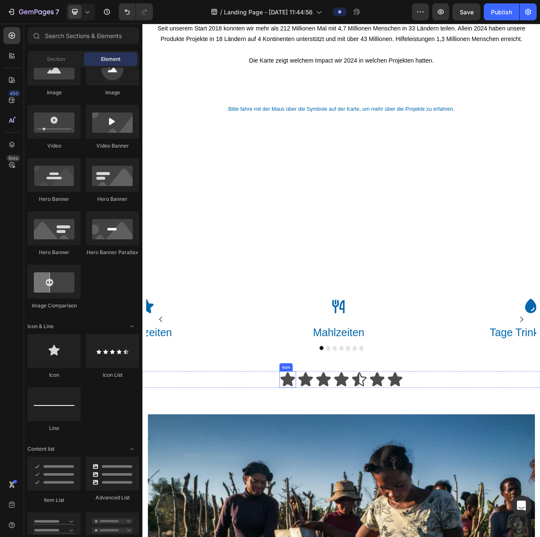
click at [322, 475] on icon at bounding box center [327, 477] width 19 height 18
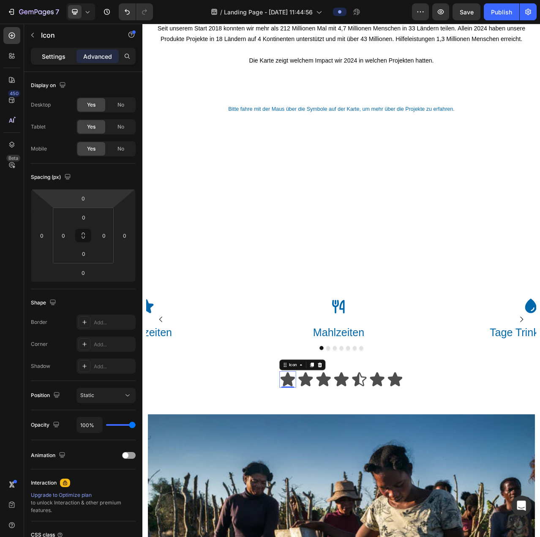
click at [50, 58] on p "Settings" at bounding box center [54, 56] width 24 height 9
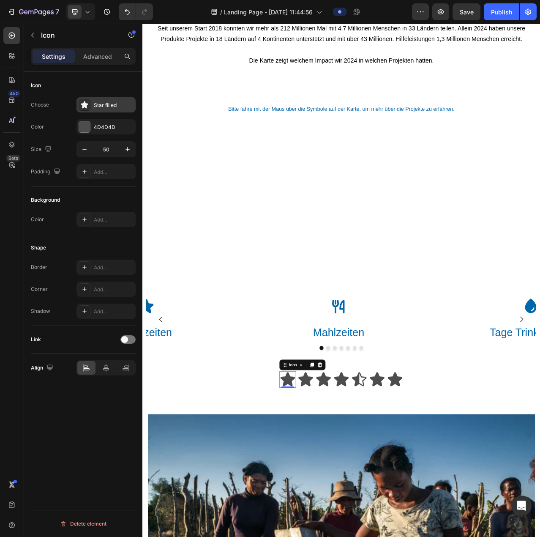
click at [105, 105] on div "Star filled" at bounding box center [114, 105] width 40 height 8
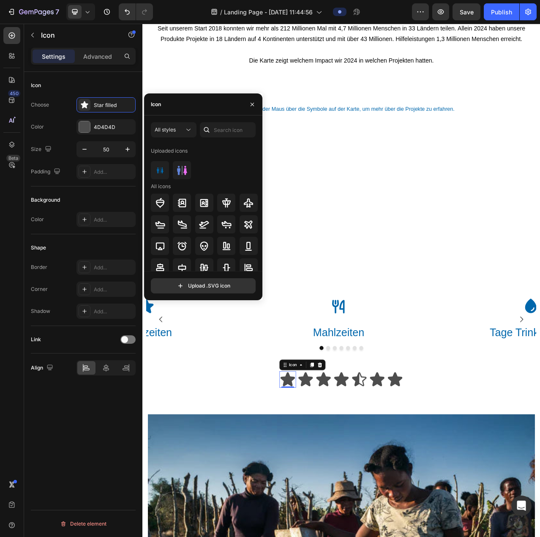
click at [220, 120] on div "All styles Uploaded icons All icons Upload .SVG icon" at bounding box center [203, 207] width 118 height 185
click at [218, 129] on input "text" at bounding box center [228, 129] width 56 height 15
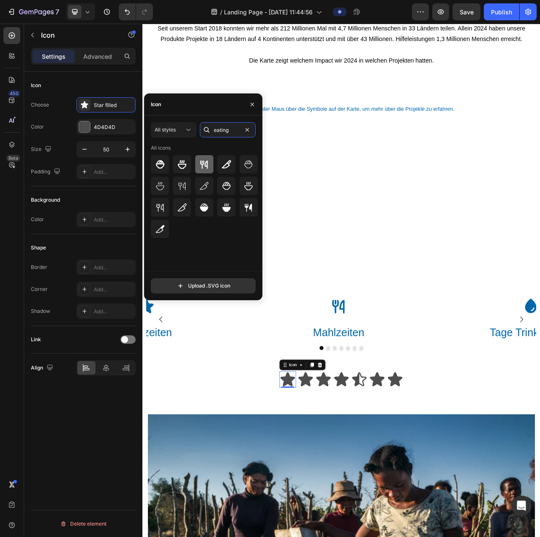
type input "eating"
click at [200, 167] on icon at bounding box center [204, 164] width 10 height 10
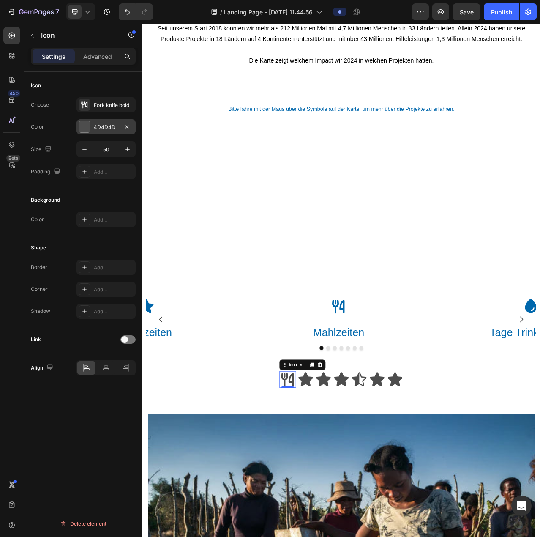
click at [106, 128] on div "4D4D4D" at bounding box center [106, 127] width 25 height 8
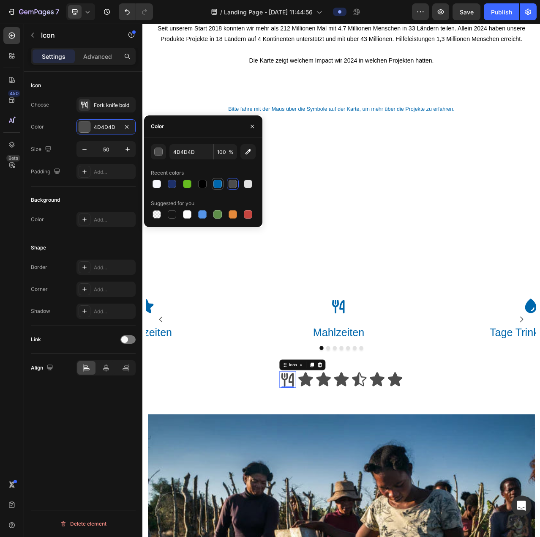
click at [216, 180] on div at bounding box center [217, 184] width 8 height 8
type input "0067AC"
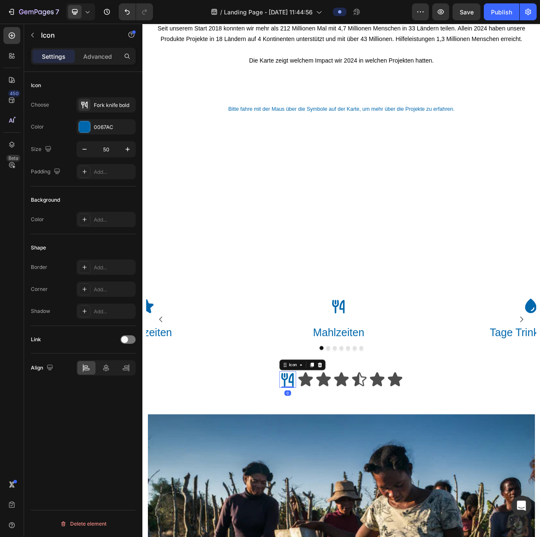
drag, startPoint x: 327, startPoint y: 485, endPoint x: 328, endPoint y: 476, distance: 8.5
click at [328, 476] on div "Icon 0" at bounding box center [327, 477] width 21 height 21
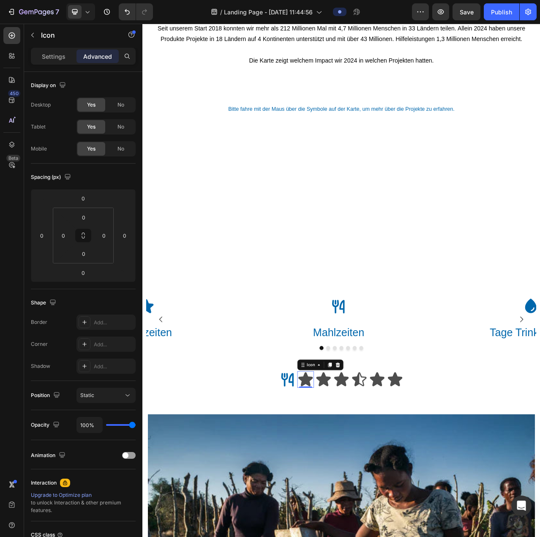
click at [345, 480] on icon at bounding box center [350, 477] width 19 height 18
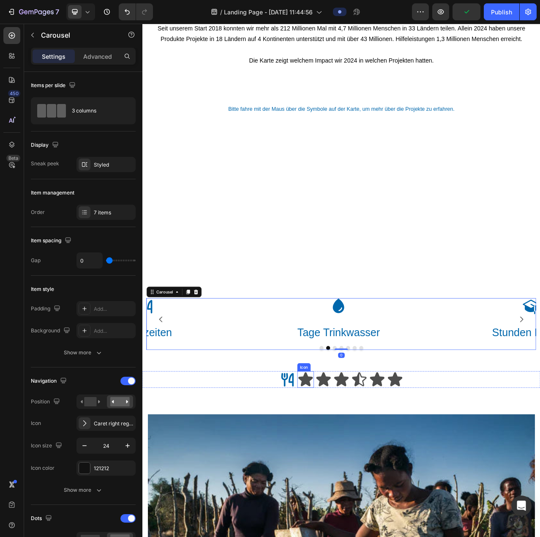
click at [347, 475] on icon at bounding box center [350, 477] width 19 height 18
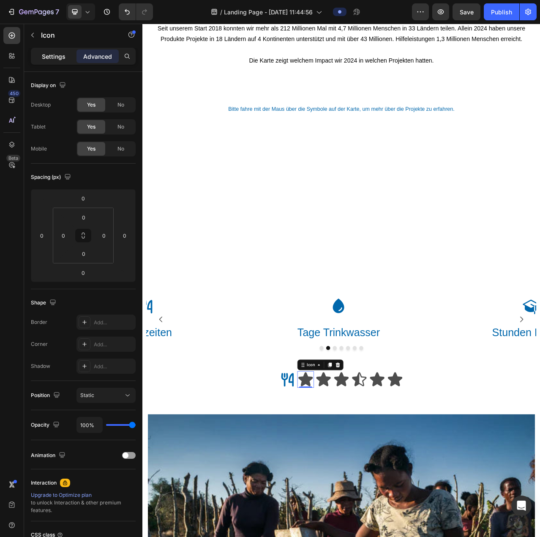
click at [59, 60] on p "Settings" at bounding box center [54, 56] width 24 height 9
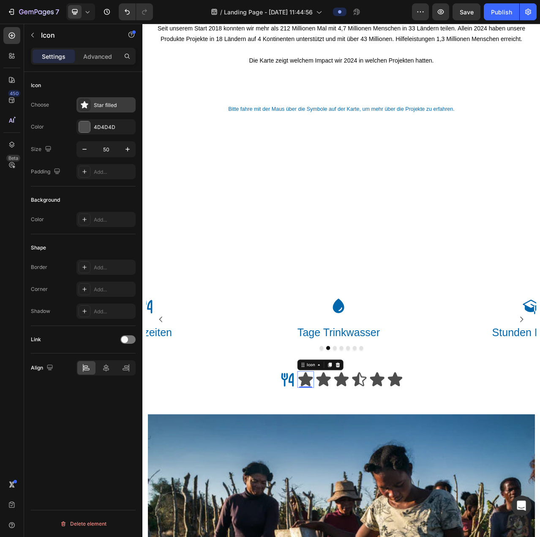
click at [103, 106] on div "Star filled" at bounding box center [114, 105] width 40 height 8
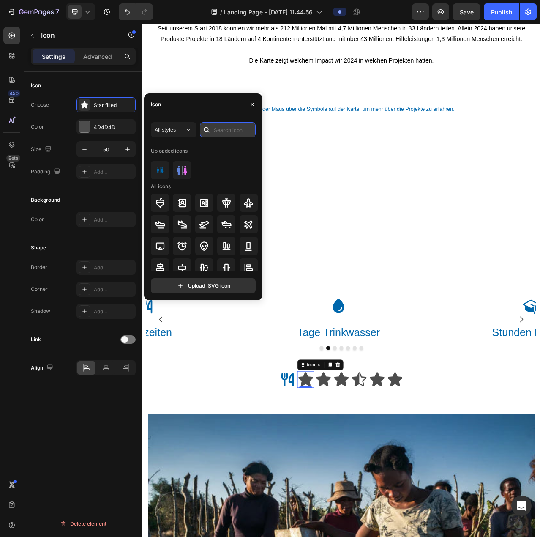
click at [217, 127] on input "text" at bounding box center [228, 129] width 56 height 15
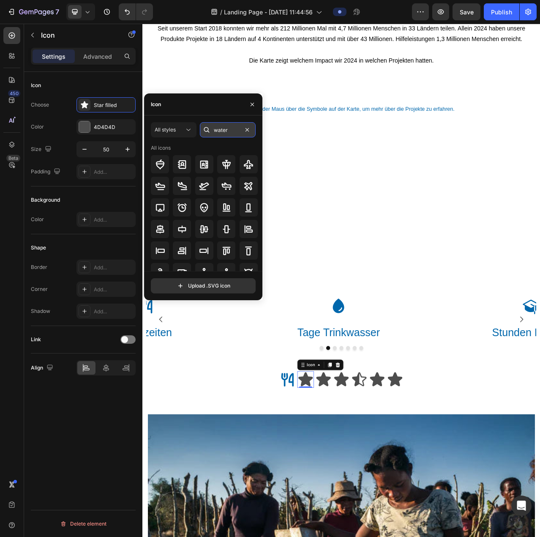
type input "water"
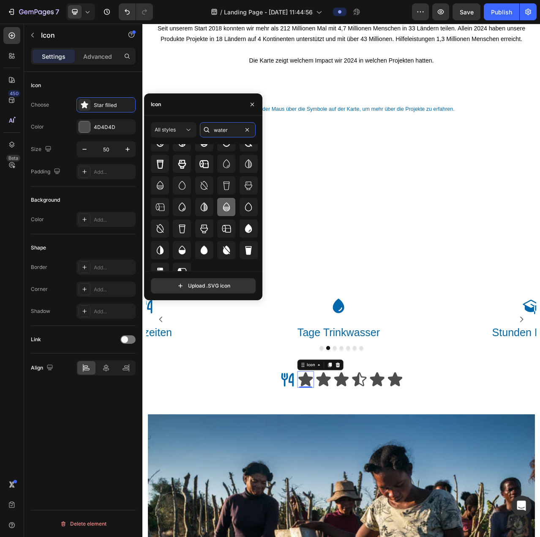
scroll to position [32, 0]
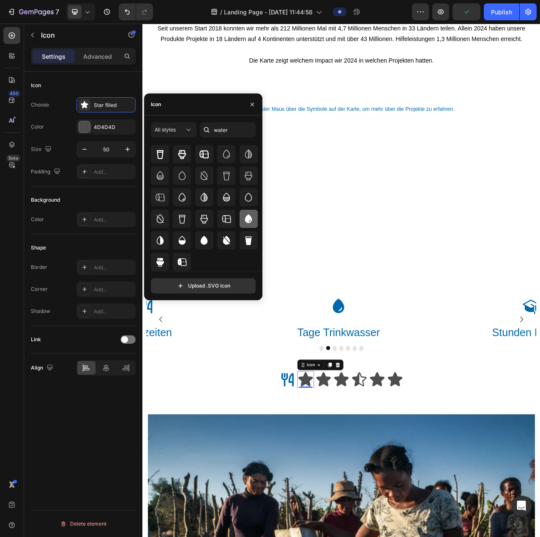
click at [246, 217] on icon at bounding box center [248, 218] width 7 height 9
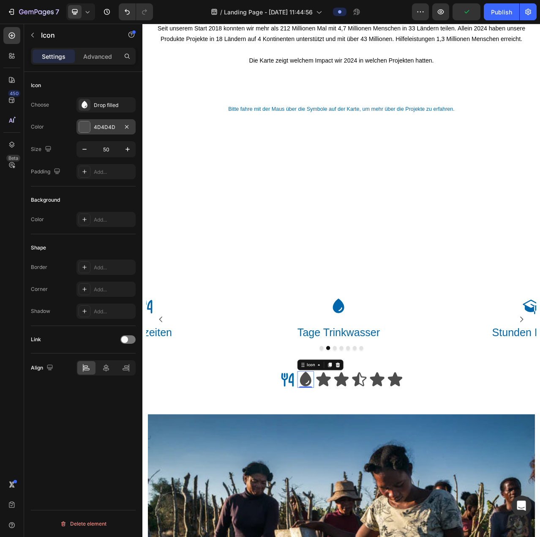
click at [96, 123] on div "4D4D4D" at bounding box center [106, 127] width 25 height 8
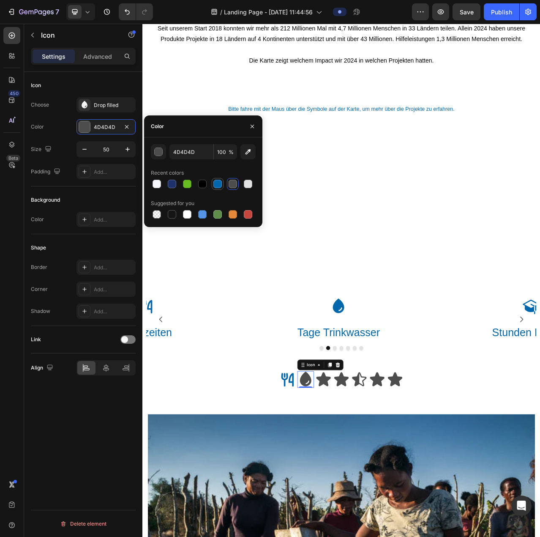
click at [216, 181] on div at bounding box center [217, 184] width 8 height 8
type input "0067AC"
click at [371, 478] on icon at bounding box center [373, 477] width 19 height 18
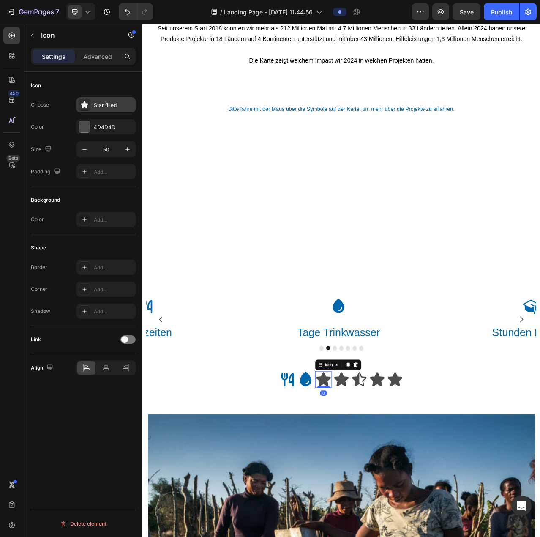
click at [106, 109] on div "Star filled" at bounding box center [105, 104] width 59 height 15
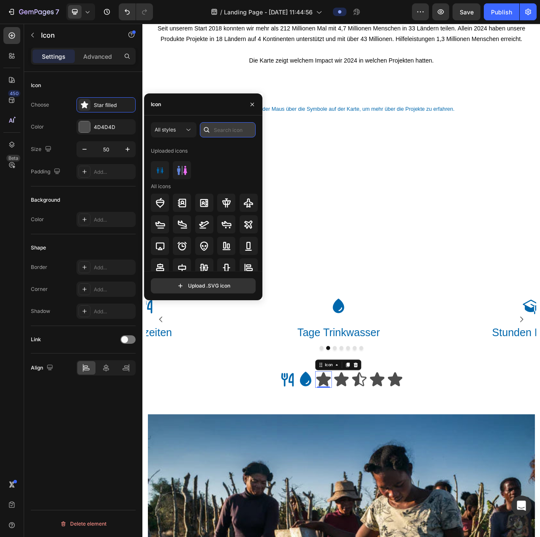
click at [215, 124] on input "text" at bounding box center [228, 129] width 56 height 15
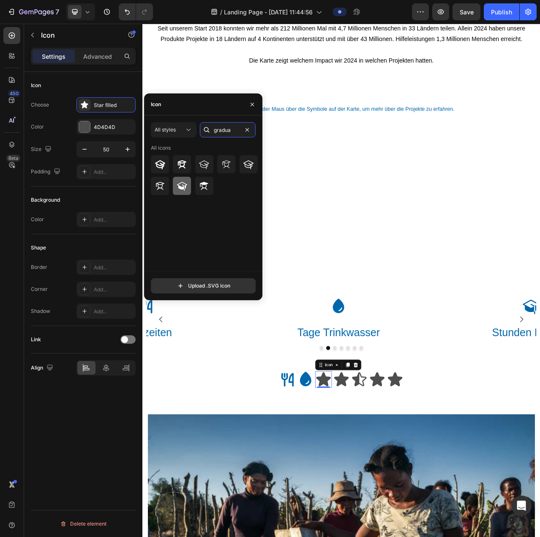
type input "gradua"
click at [187, 182] on icon at bounding box center [182, 186] width 10 height 10
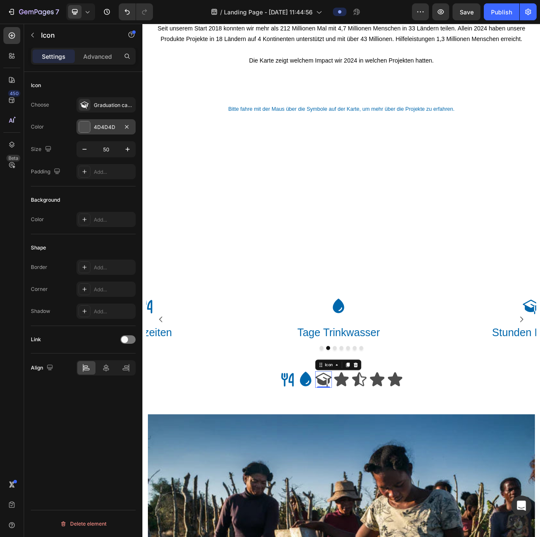
click at [114, 130] on div "4D4D4D" at bounding box center [106, 127] width 25 height 8
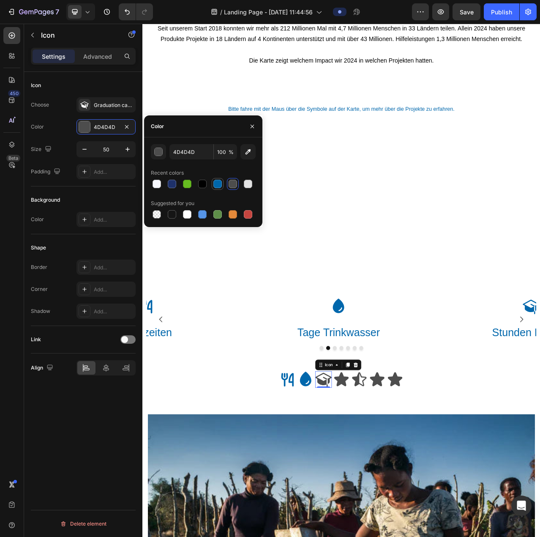
click at [217, 185] on div at bounding box center [217, 184] width 8 height 8
type input "0067AC"
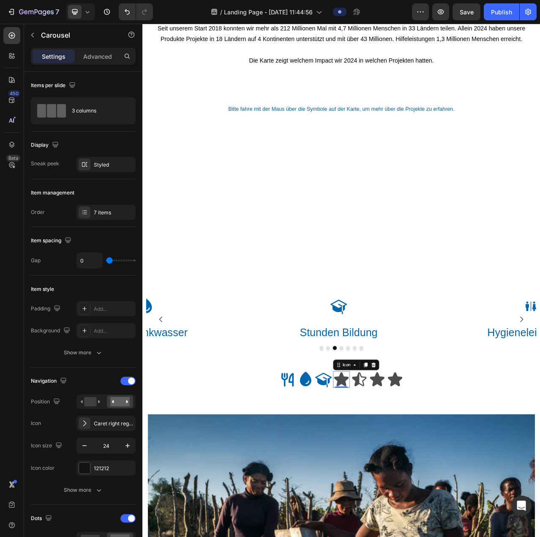
click at [393, 478] on icon at bounding box center [396, 477] width 19 height 18
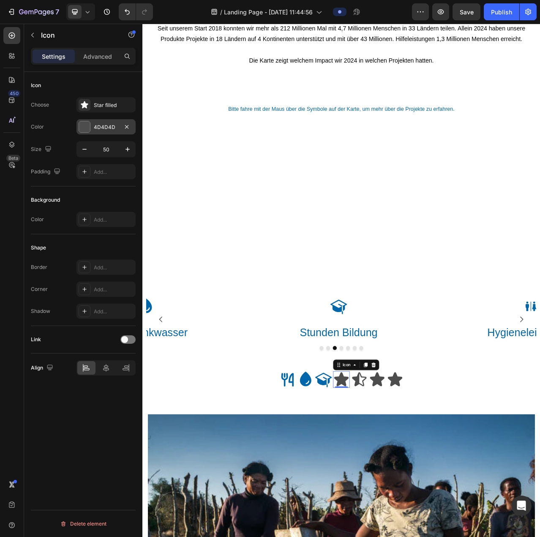
click at [95, 124] on div "4D4D4D" at bounding box center [106, 127] width 25 height 8
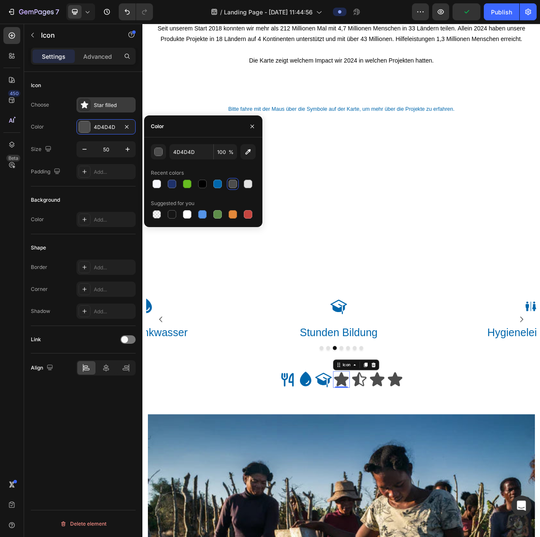
click at [108, 106] on div "Star filled" at bounding box center [114, 105] width 40 height 8
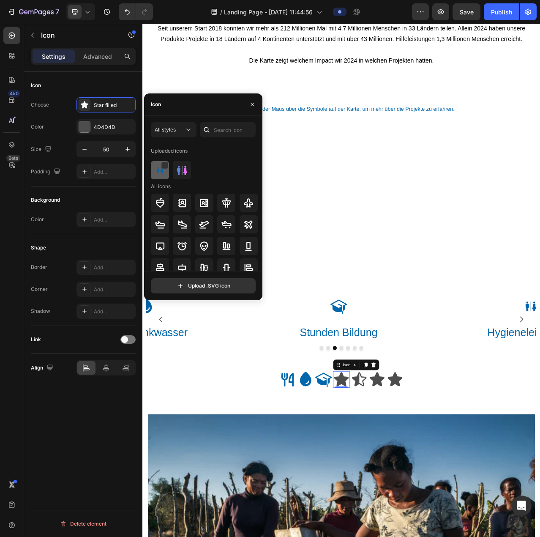
click at [159, 165] on img at bounding box center [160, 170] width 10 height 10
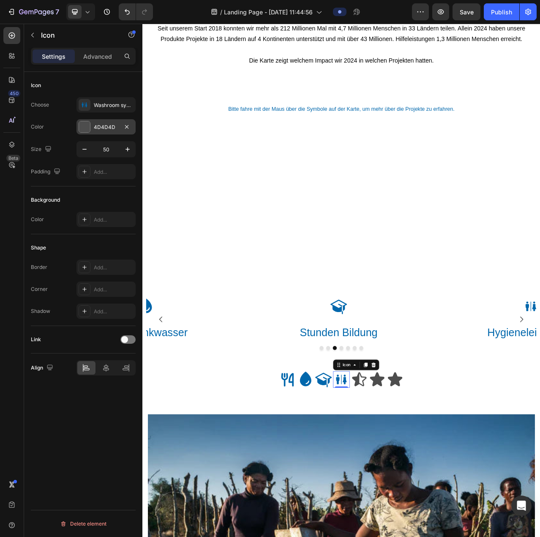
click at [102, 128] on div "4D4D4D" at bounding box center [106, 127] width 25 height 8
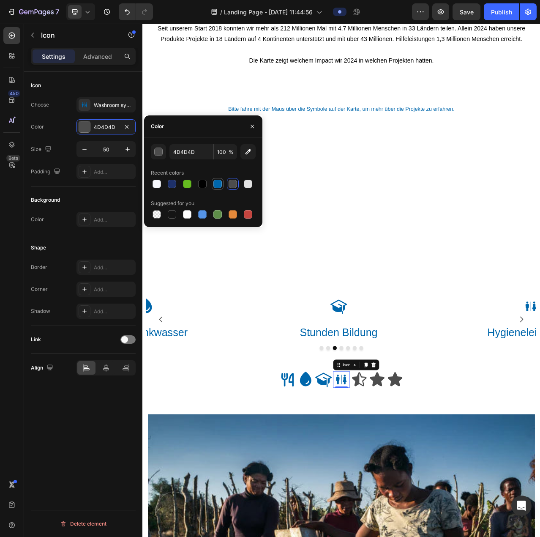
click at [217, 183] on div at bounding box center [217, 184] width 8 height 8
type input "0067AC"
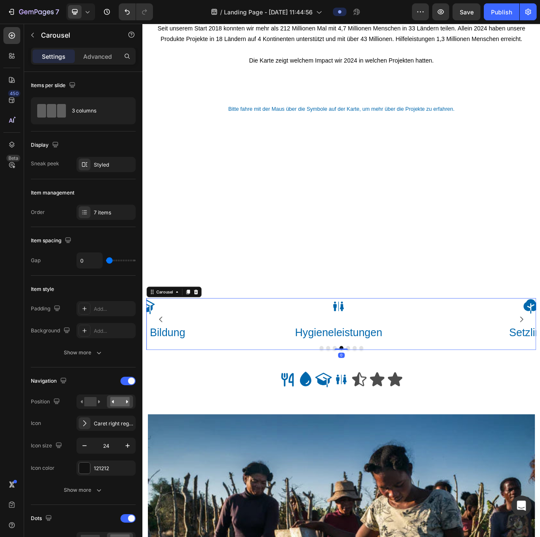
click at [408, 480] on icon at bounding box center [418, 477] width 21 height 21
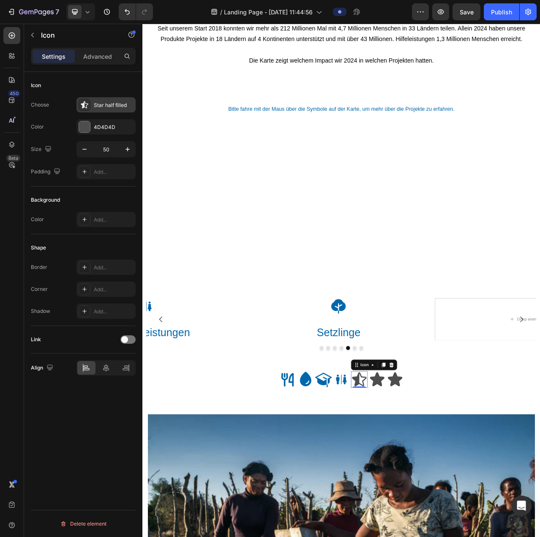
click at [93, 109] on div "Star half filled" at bounding box center [105, 104] width 59 height 15
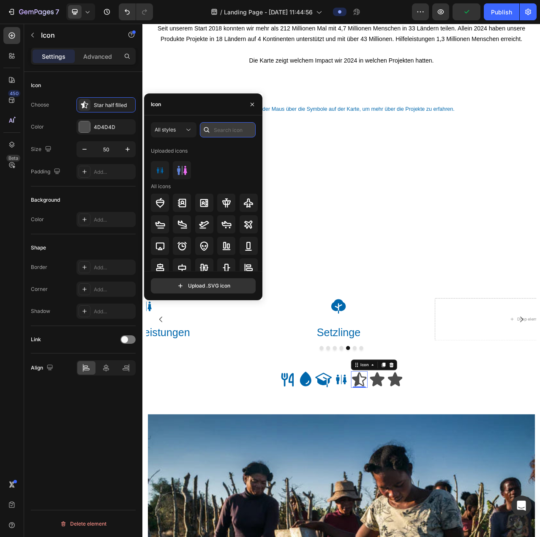
click at [229, 130] on input "text" at bounding box center [228, 129] width 56 height 15
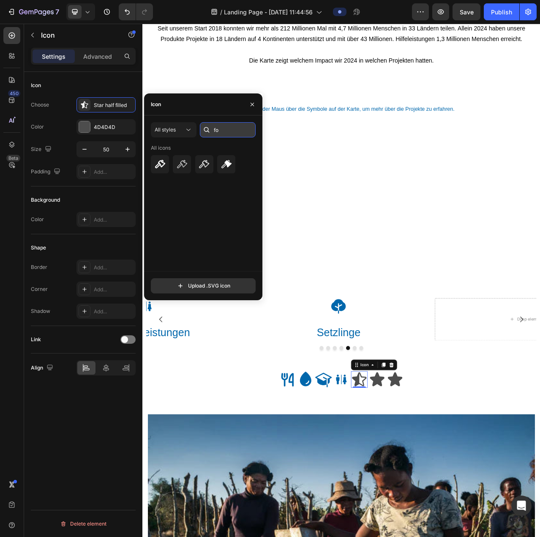
type input "f"
type input "t"
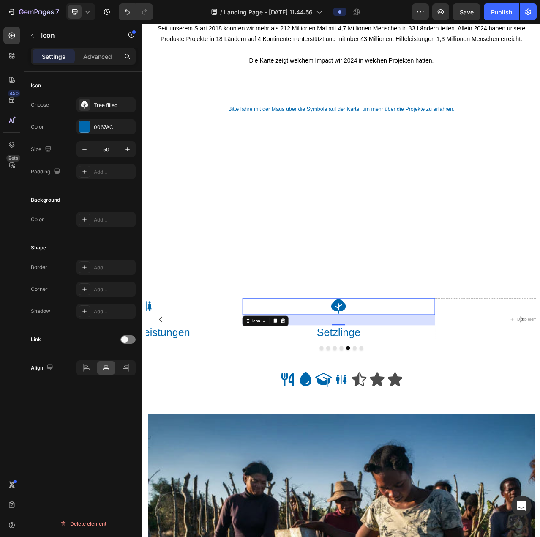
click at [399, 384] on icon at bounding box center [392, 384] width 19 height 19
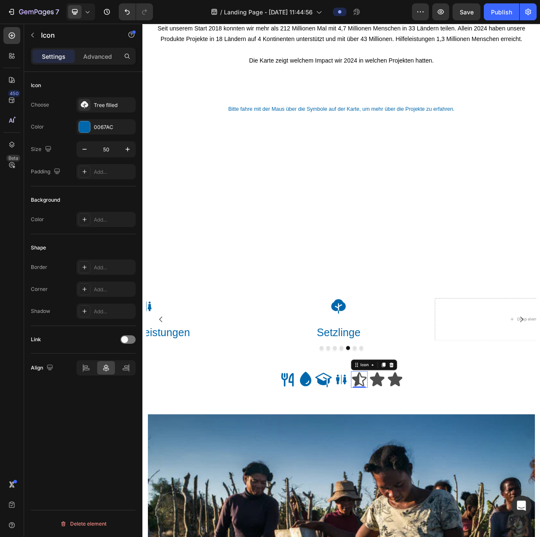
click at [412, 474] on icon at bounding box center [418, 477] width 19 height 18
click at [110, 106] on div "Star half filled" at bounding box center [114, 105] width 40 height 8
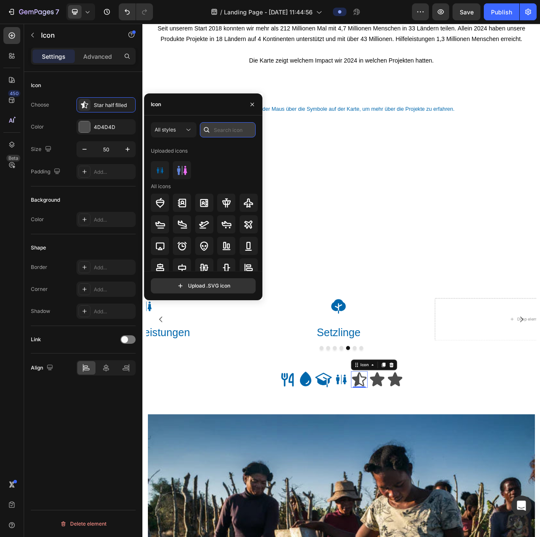
click at [228, 128] on input "text" at bounding box center [228, 129] width 56 height 15
type input "tree"
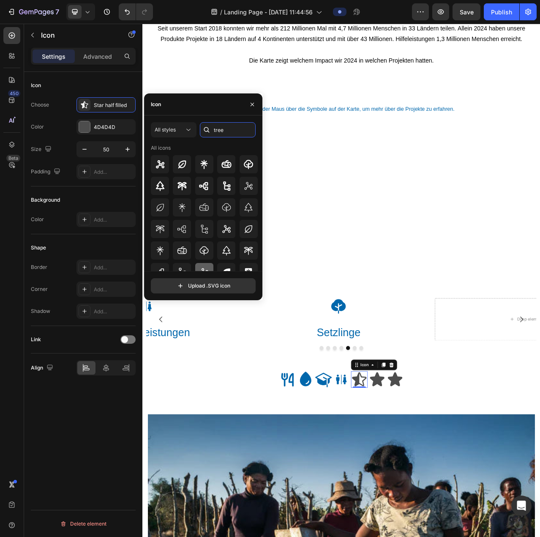
scroll to position [53, 0]
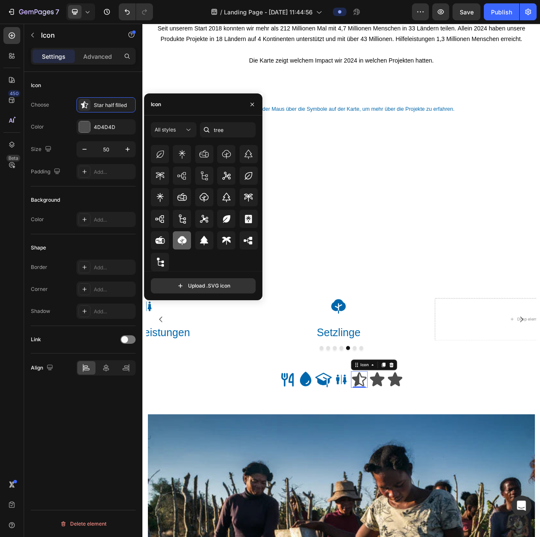
click at [179, 241] on icon at bounding box center [181, 240] width 9 height 9
click at [103, 131] on div "4D4D4D" at bounding box center [105, 126] width 59 height 15
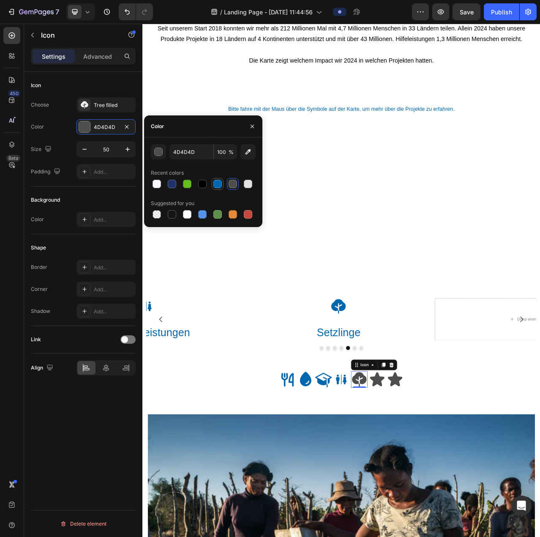
click at [216, 183] on div at bounding box center [217, 184] width 8 height 8
type input "0067AC"
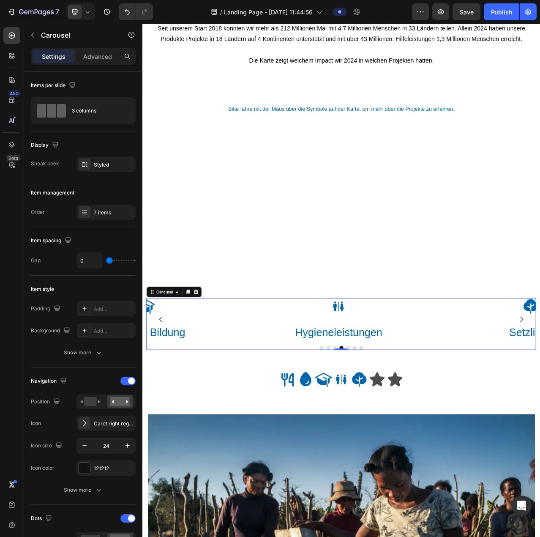
click at [445, 474] on icon at bounding box center [441, 477] width 19 height 18
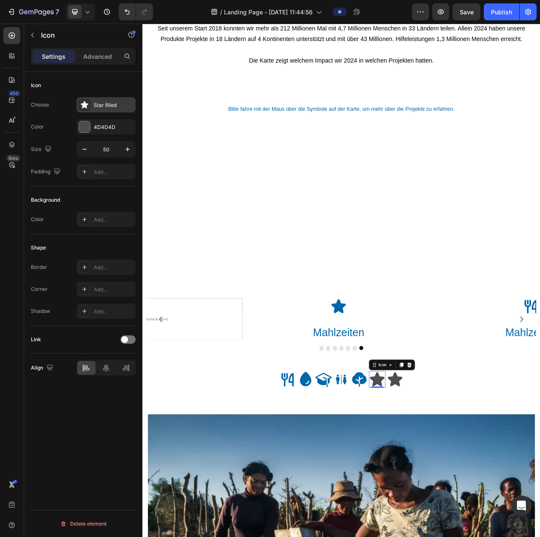
click at [97, 105] on div "Star filled" at bounding box center [114, 105] width 40 height 8
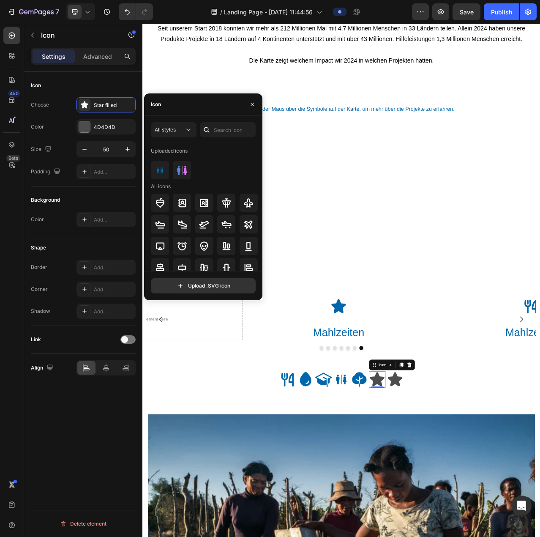
click at [232, 142] on div "All styles Uploaded icons All icons" at bounding box center [203, 196] width 105 height 149
click at [232, 129] on input "text" at bounding box center [228, 129] width 56 height 15
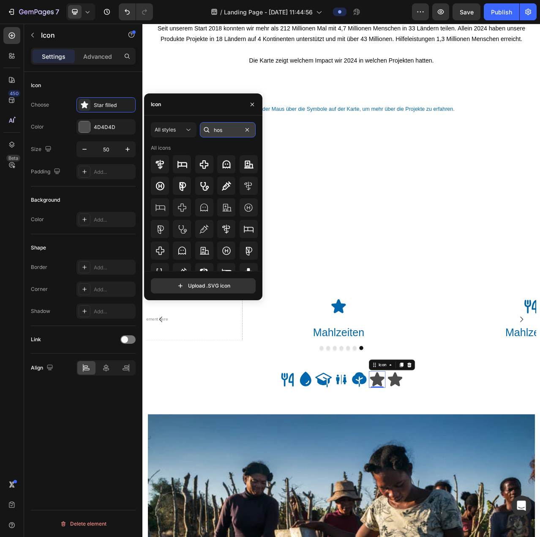
type input "hos"
click at [205, 164] on icon at bounding box center [204, 164] width 10 height 10
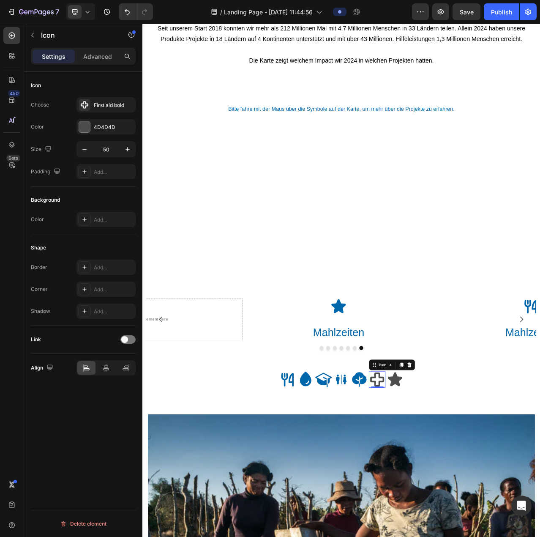
click at [95, 117] on div "Choose First aid bold Color 4D4D4D Size 50 Padding Add..." at bounding box center [83, 138] width 105 height 82
click at [99, 130] on div "4D4D4D" at bounding box center [106, 127] width 25 height 8
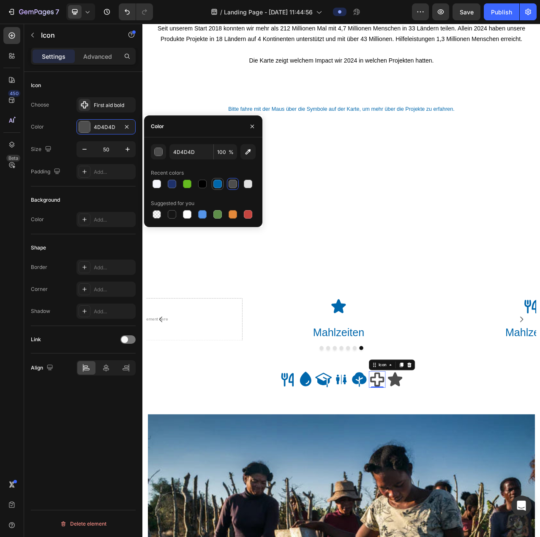
click at [221, 181] on div at bounding box center [217, 184] width 8 height 8
type input "0067AC"
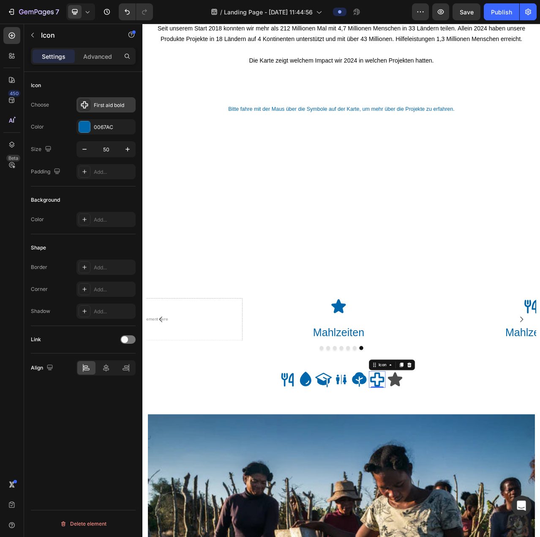
click at [96, 111] on div "First aid bold" at bounding box center [105, 104] width 59 height 15
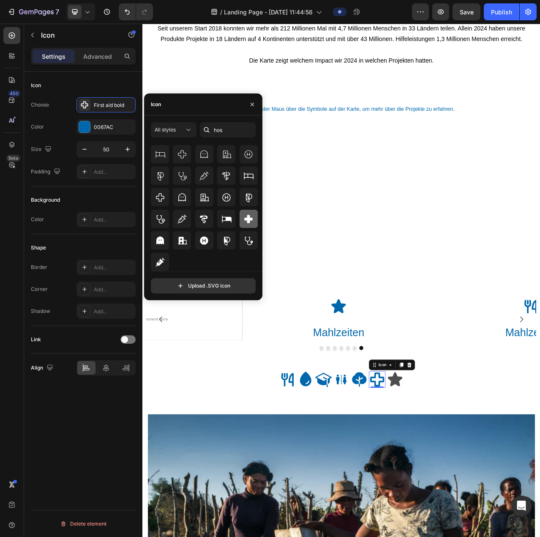
click at [243, 217] on icon at bounding box center [248, 219] width 10 height 10
click at [467, 478] on icon at bounding box center [464, 477] width 21 height 21
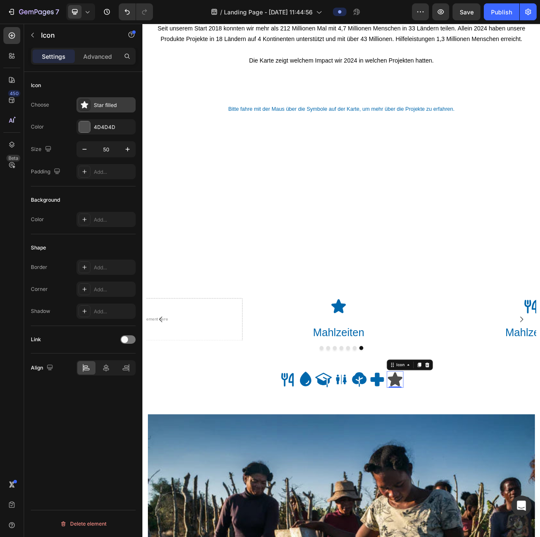
click at [101, 107] on div "Star filled" at bounding box center [114, 105] width 40 height 8
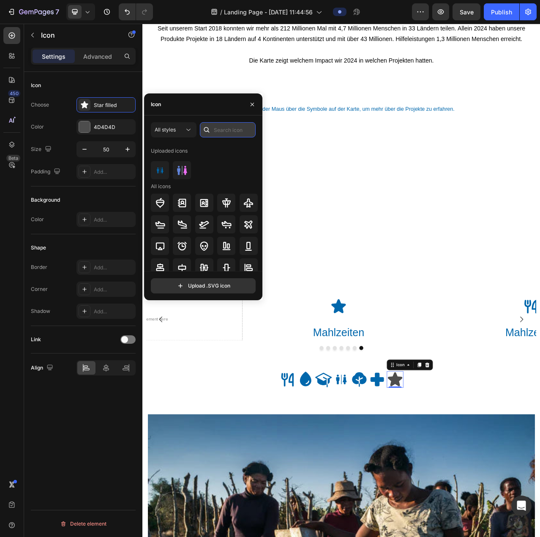
click at [224, 130] on input "text" at bounding box center [228, 129] width 56 height 15
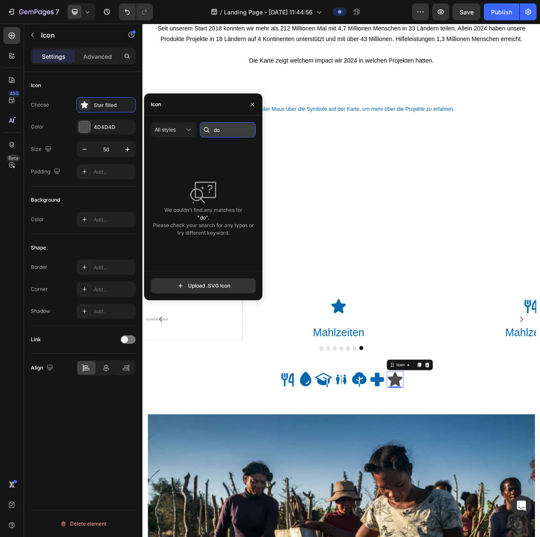
type input "d"
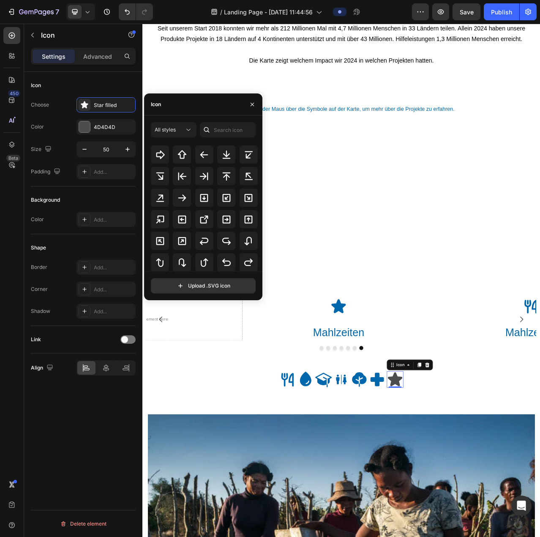
scroll to position [94, 0]
click at [322, 475] on icon at bounding box center [327, 477] width 16 height 17
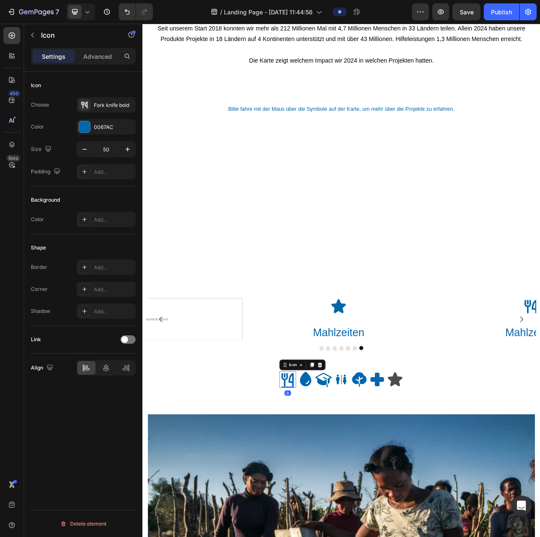
click at [319, 475] on icon at bounding box center [327, 477] width 21 height 21
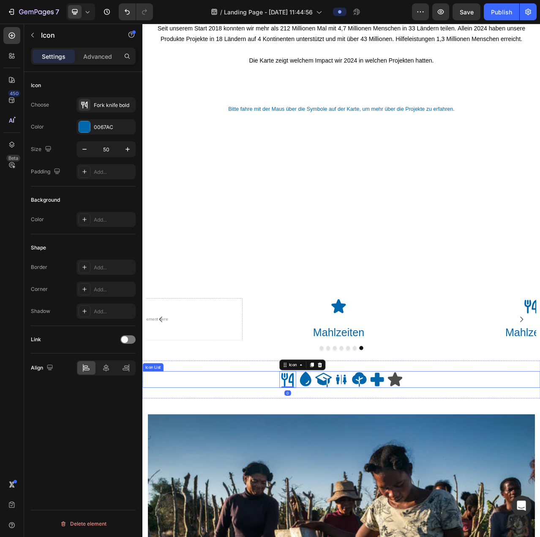
click at [306, 480] on div "Icon 0 Icon Icon Icon Icon Icon Icon" at bounding box center [395, 477] width 507 height 21
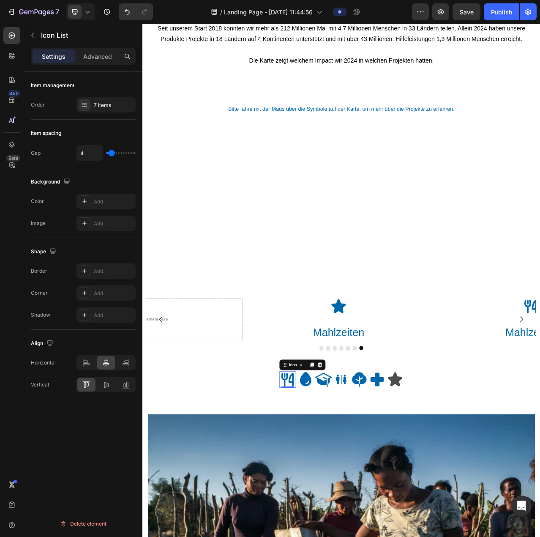
click at [319, 479] on icon at bounding box center [327, 477] width 16 height 17
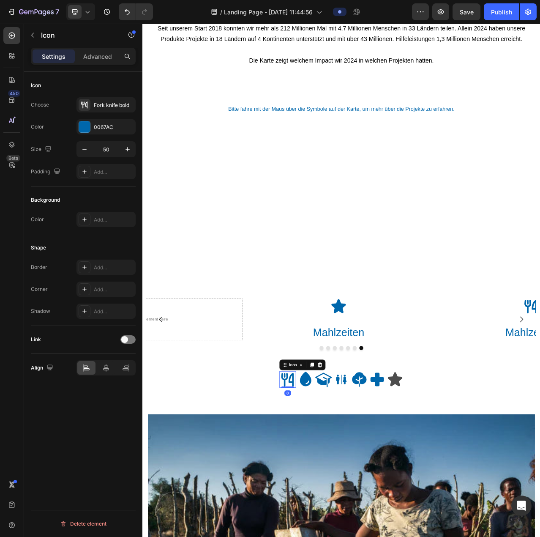
click at [319, 476] on icon at bounding box center [327, 477] width 16 height 17
click at [32, 35] on icon "button" at bounding box center [32, 35] width 7 height 7
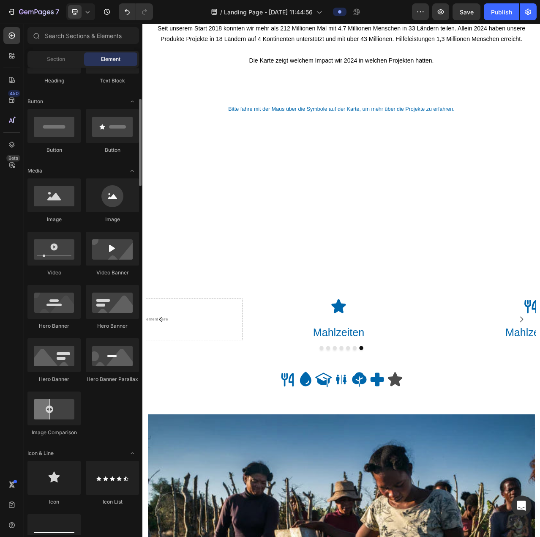
scroll to position [85, 0]
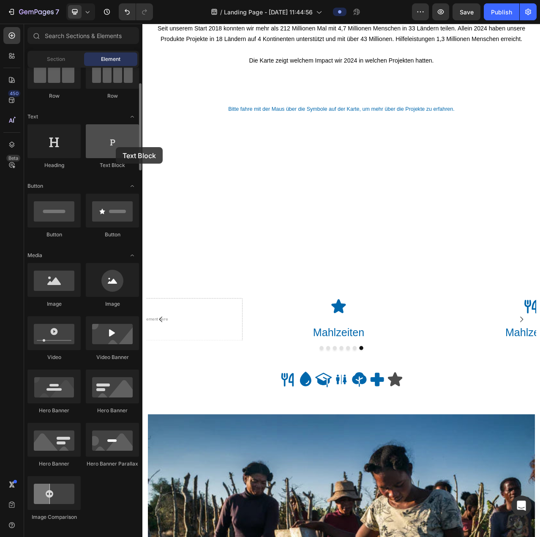
click at [116, 147] on div at bounding box center [112, 141] width 53 height 34
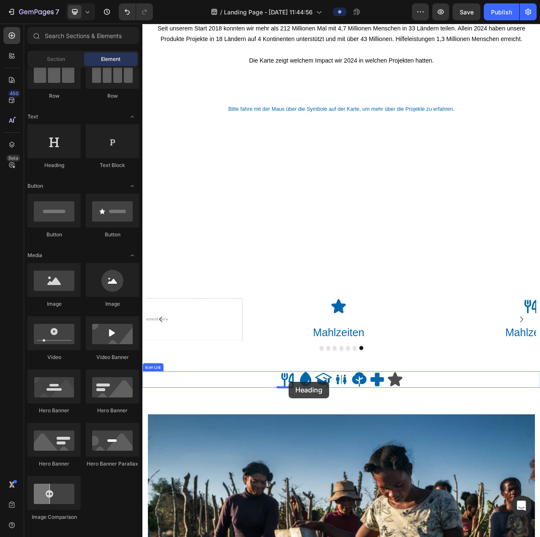
drag, startPoint x: 203, startPoint y: 178, endPoint x: 329, endPoint y: 480, distance: 327.3
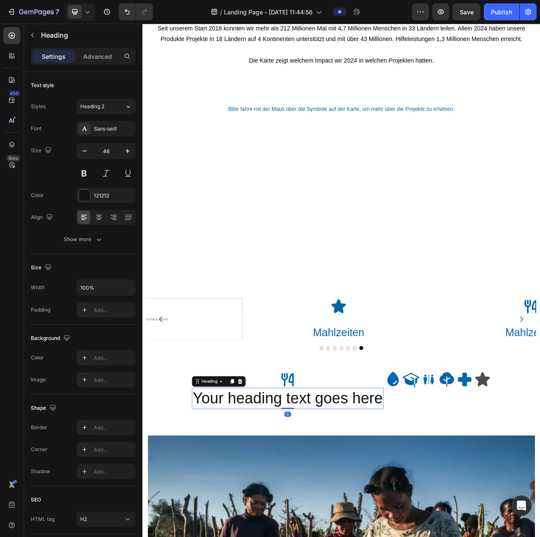
click at [327, 509] on h2 "Your heading text goes here" at bounding box center [327, 501] width 244 height 27
click at [327, 509] on p "Your heading text goes here" at bounding box center [327, 500] width 243 height 25
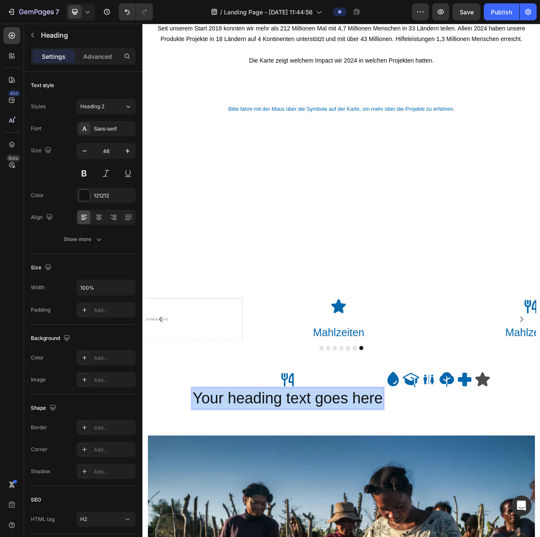
click at [327, 509] on p "Your heading text goes here" at bounding box center [327, 500] width 243 height 25
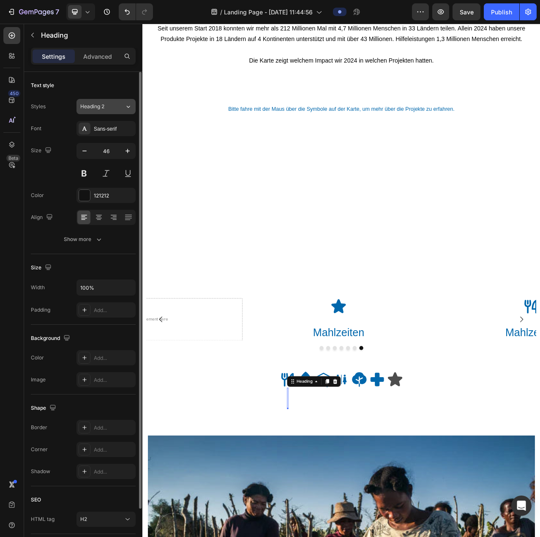
click at [107, 99] on button "Heading 2" at bounding box center [105, 106] width 59 height 15
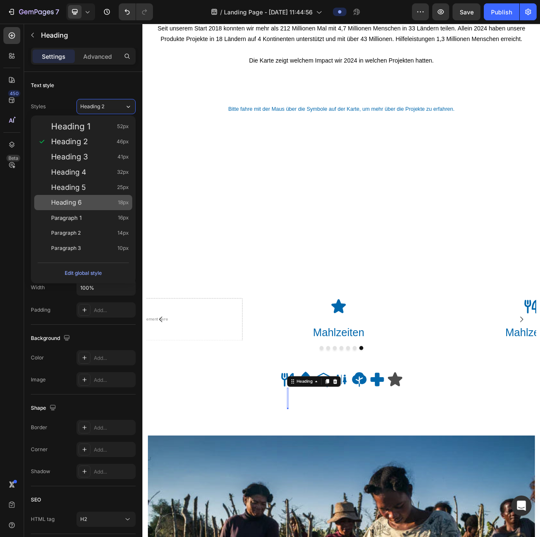
click at [90, 197] on div "Heading 6 18px" at bounding box center [83, 202] width 98 height 15
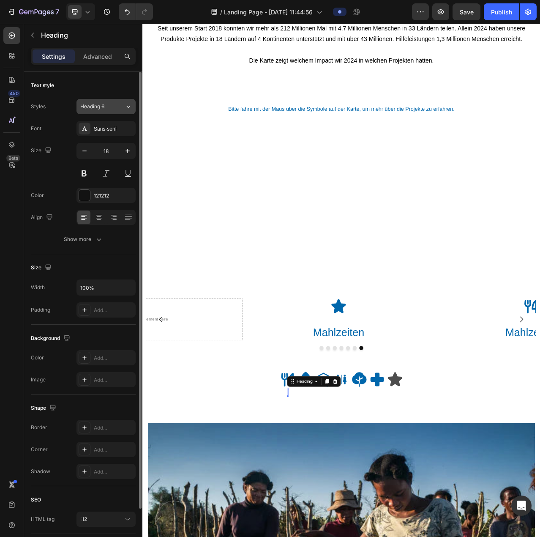
click at [108, 109] on div "Heading 6" at bounding box center [97, 107] width 34 height 8
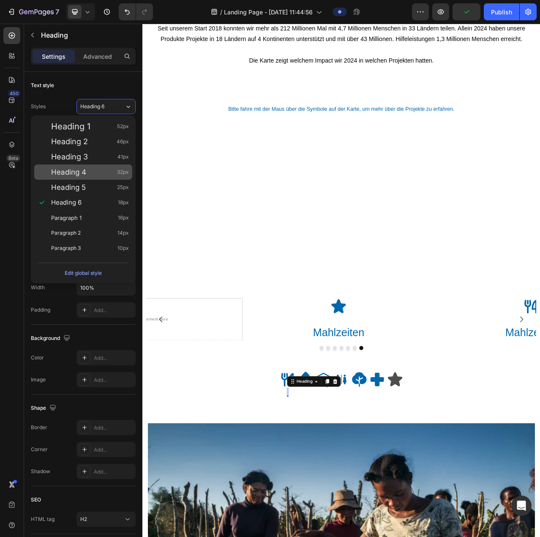
click at [94, 175] on div "Heading 4 32px" at bounding box center [90, 172] width 78 height 8
type input "32"
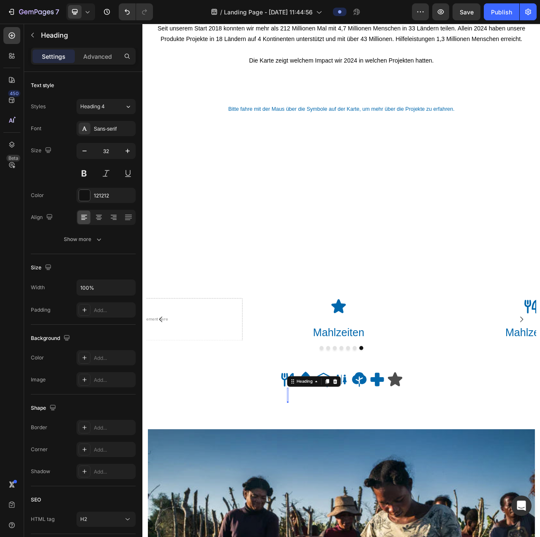
click at [327, 498] on h2 "Rich Text Editor. Editing area: main" at bounding box center [328, 497] width 2 height 19
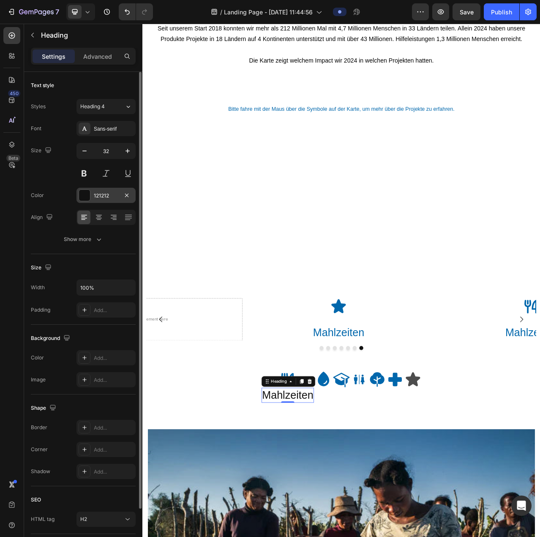
click at [102, 192] on div "121212" at bounding box center [106, 196] width 25 height 8
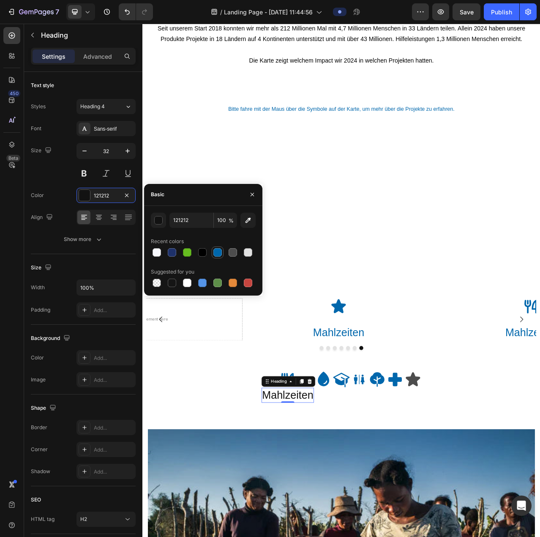
click at [221, 251] on div at bounding box center [217, 252] width 8 height 8
type input "0067AC"
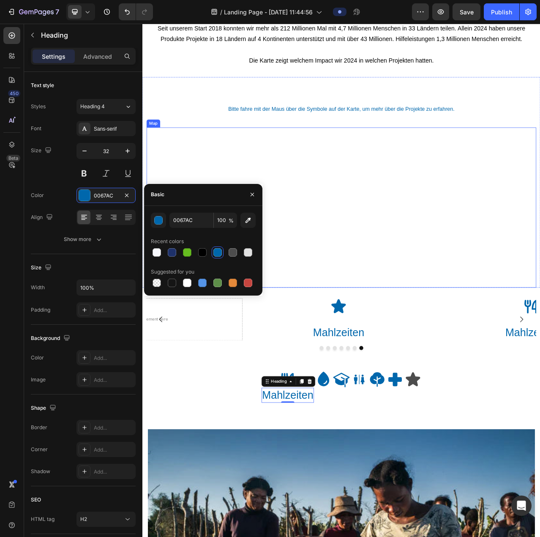
click at [305, 210] on div at bounding box center [395, 258] width 497 height 204
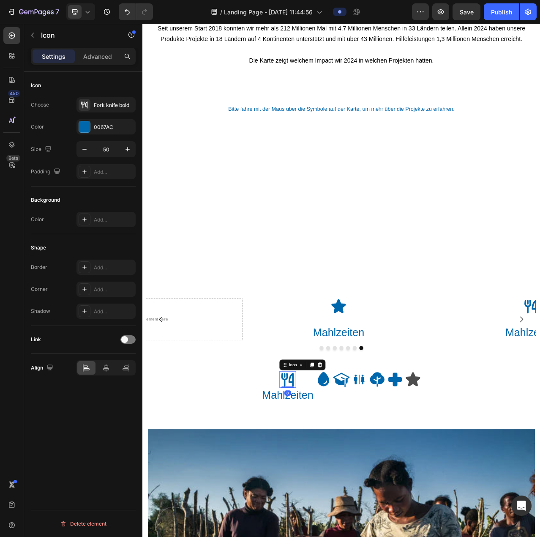
click at [322, 470] on icon at bounding box center [327, 477] width 21 height 21
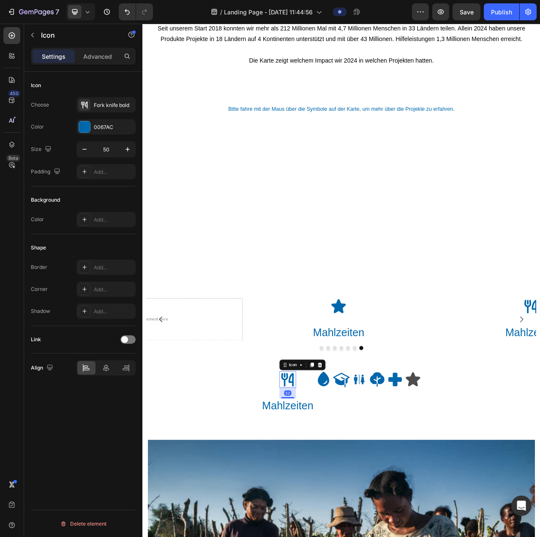
drag, startPoint x: 323, startPoint y: 486, endPoint x: 341, endPoint y: 500, distance: 23.0
click at [341, 500] on div "Icon 32 Mahlzeiten Heading" at bounding box center [327, 494] width 67 height 54
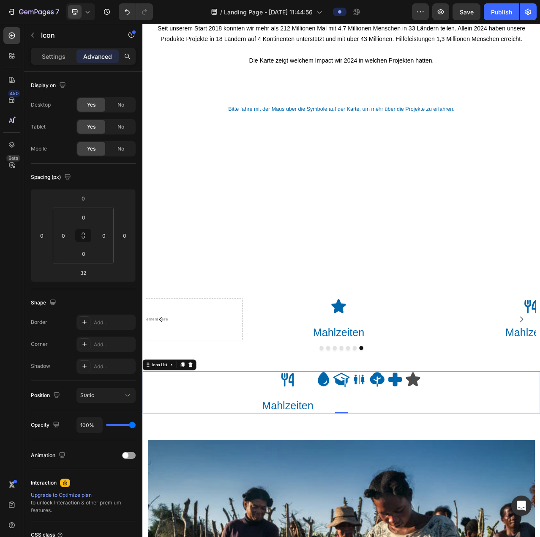
click at [238, 484] on div "Icon Mahlzeiten Heading Icon Icon Icon Icon Icon Icon" at bounding box center [395, 494] width 507 height 54
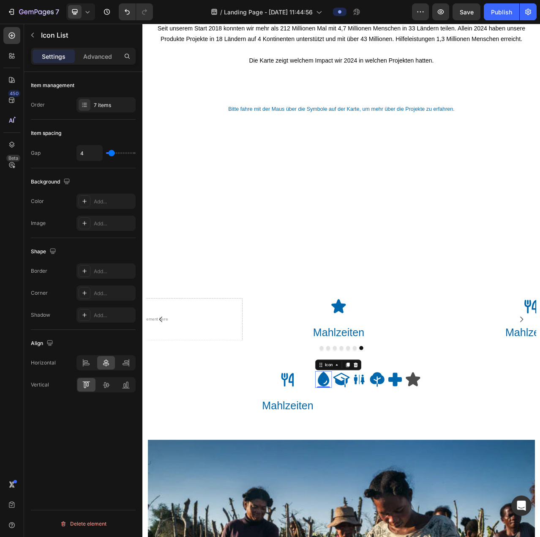
click at [369, 479] on icon at bounding box center [373, 476] width 14 height 19
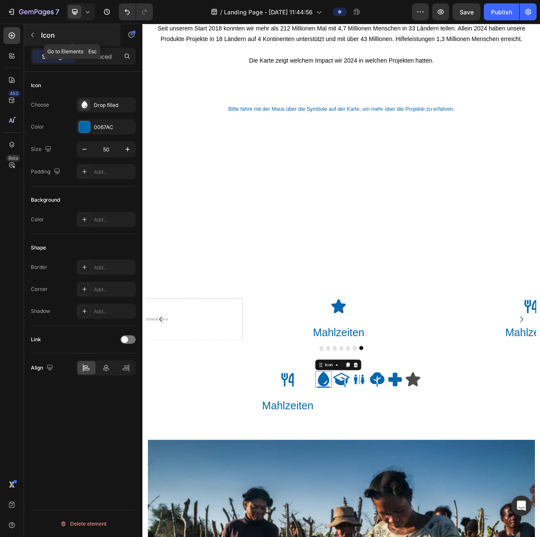
click at [32, 34] on icon "button" at bounding box center [32, 35] width 7 height 7
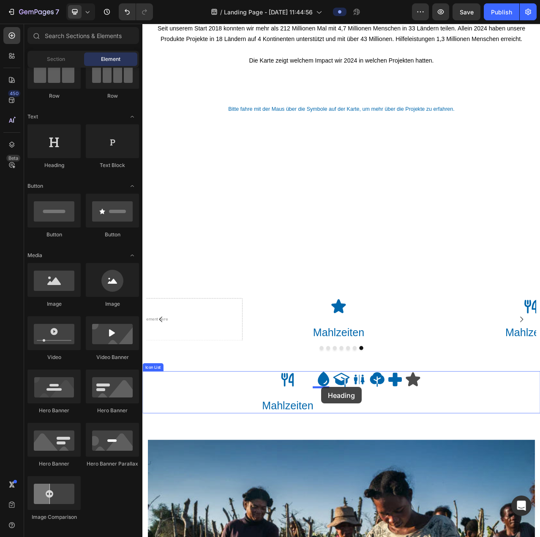
drag, startPoint x: 192, startPoint y: 173, endPoint x: 371, endPoint y: 487, distance: 361.1
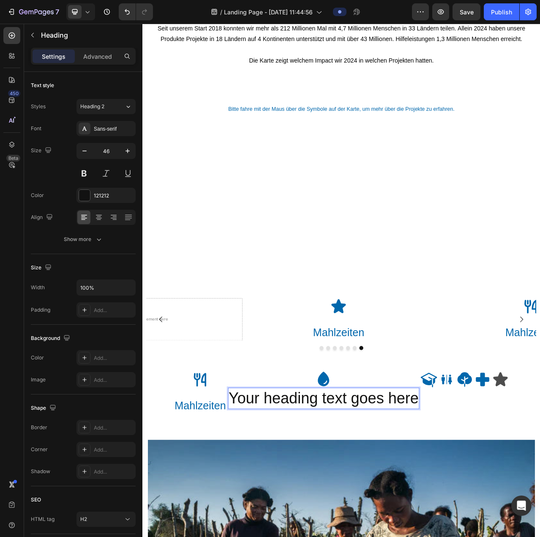
click at [385, 503] on h2 "Your heading text goes here" at bounding box center [373, 501] width 244 height 27
click at [385, 503] on p "Your heading text goes here" at bounding box center [373, 500] width 243 height 25
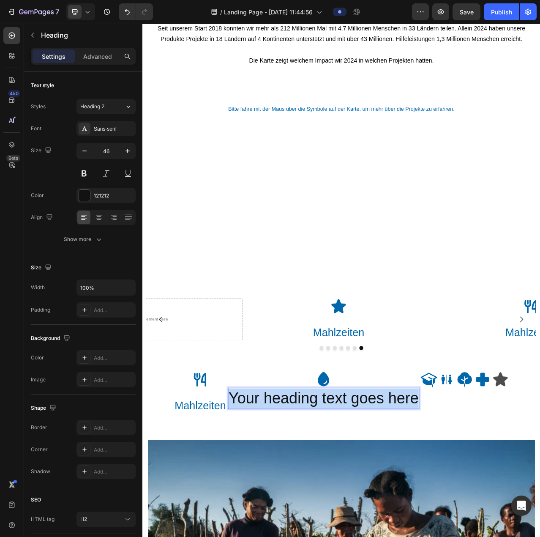
click at [385, 503] on p "Your heading text goes here" at bounding box center [373, 500] width 243 height 25
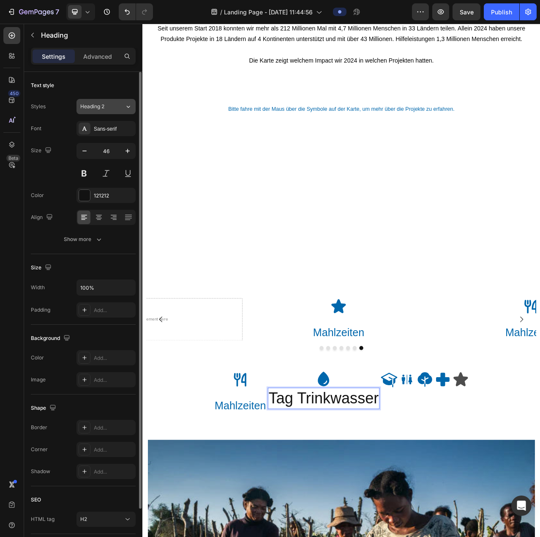
click at [104, 106] on span "Heading 2" at bounding box center [92, 107] width 24 height 8
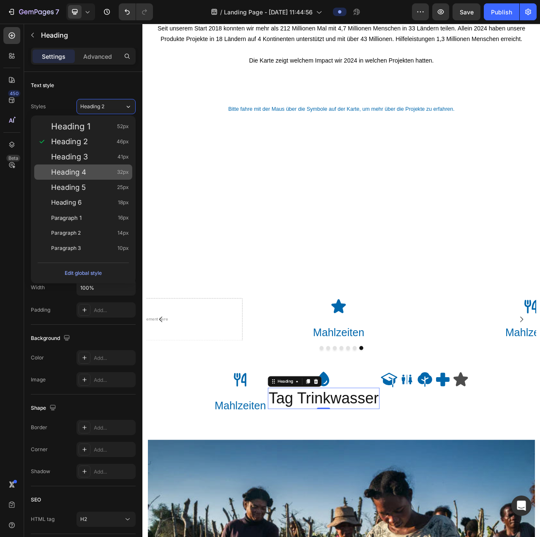
click at [112, 171] on div "Heading 4 32px" at bounding box center [90, 172] width 78 height 8
type input "32"
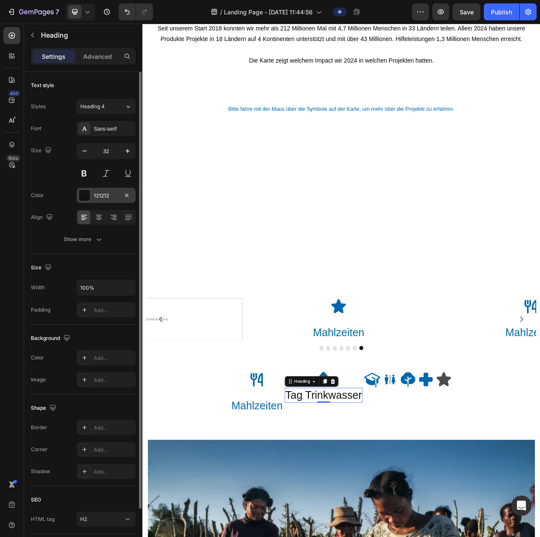
click at [98, 196] on div "121212" at bounding box center [106, 196] width 25 height 8
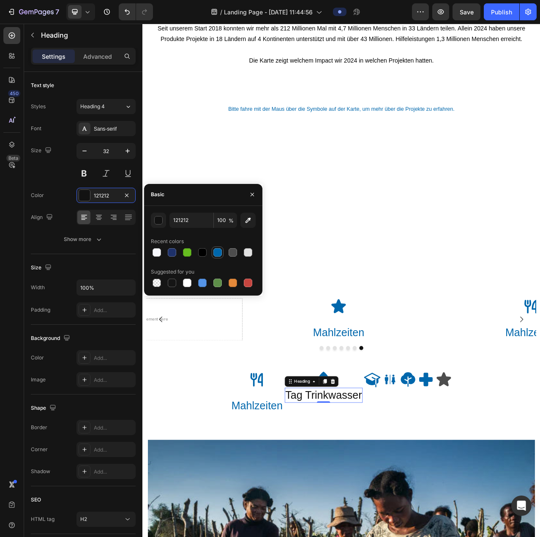
click at [216, 254] on div at bounding box center [217, 252] width 8 height 8
type input "0067AC"
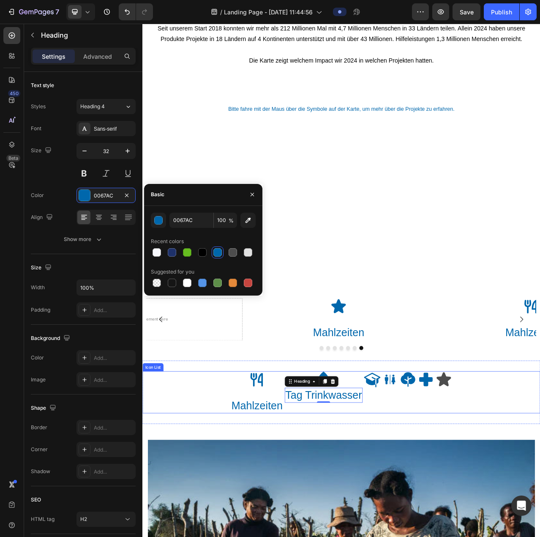
click at [406, 470] on div "Icon Tag Trinkwasser Heading 0" at bounding box center [373, 487] width 99 height 41
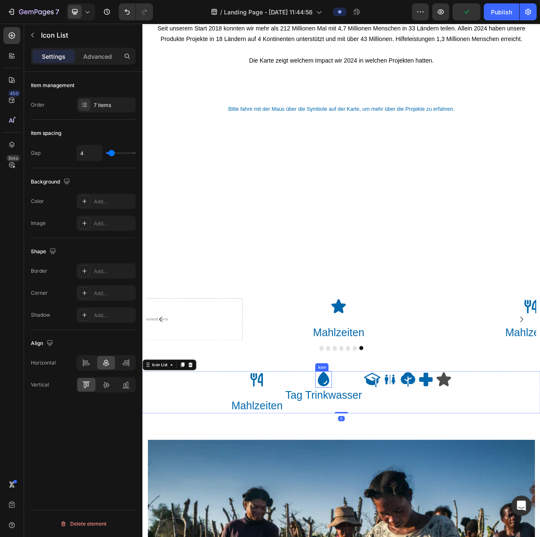
click at [371, 477] on icon at bounding box center [373, 476] width 14 height 19
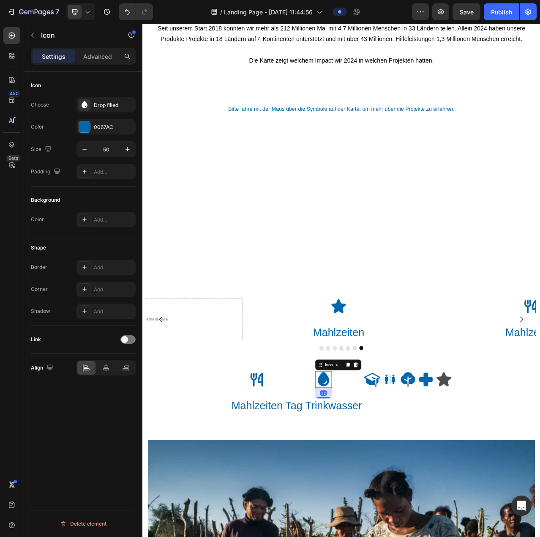
drag, startPoint x: 371, startPoint y: 486, endPoint x: 381, endPoint y: 497, distance: 14.7
click at [381, 500] on div "Icon 32 Tag Trinkwasser Heading" at bounding box center [373, 494] width 99 height 54
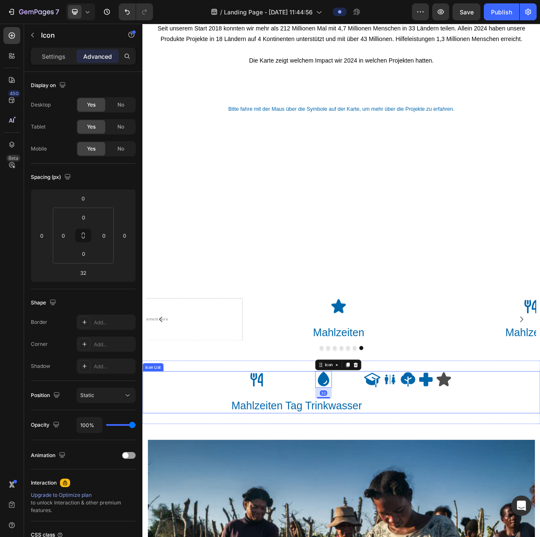
click at [311, 472] on div "Icon Mahlzeiten Heading" at bounding box center [288, 494] width 67 height 54
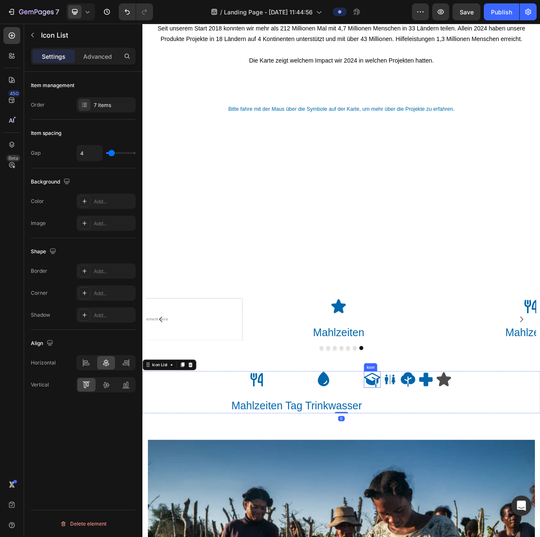
click at [430, 482] on icon at bounding box center [435, 477] width 21 height 19
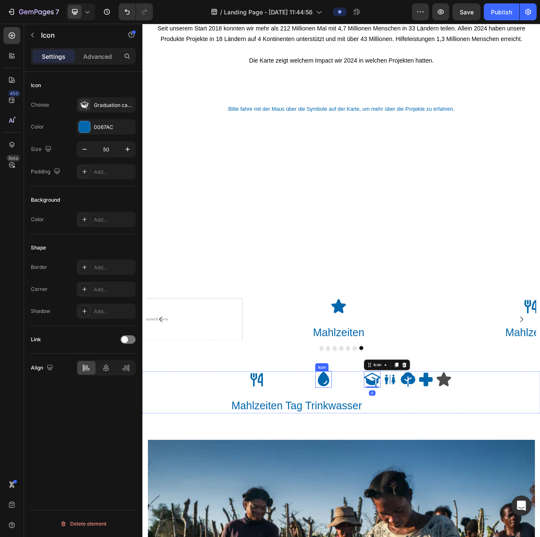
click at [364, 483] on icon at bounding box center [373, 477] width 21 height 21
click at [324, 487] on div "Icon 32 Tag Trinkwasser Heading" at bounding box center [373, 494] width 99 height 54
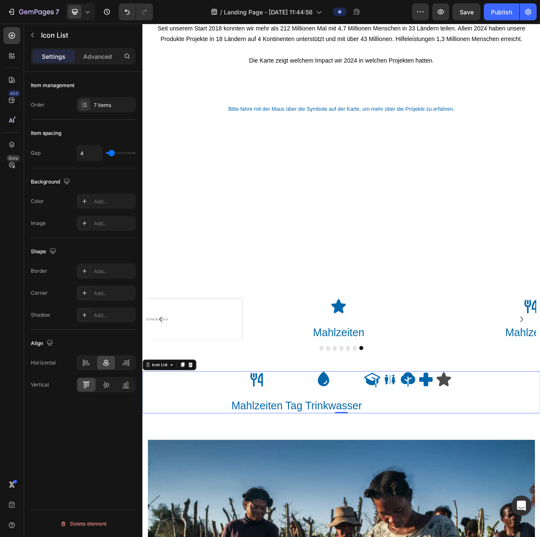
type input "5"
type input "12"
type input "11"
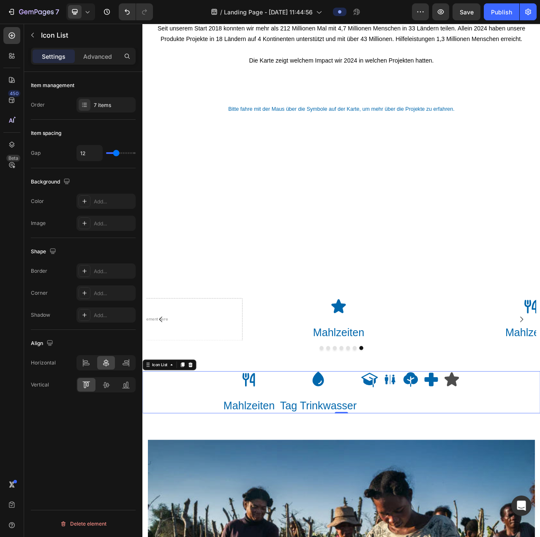
type input "11"
type input "10"
type input "9"
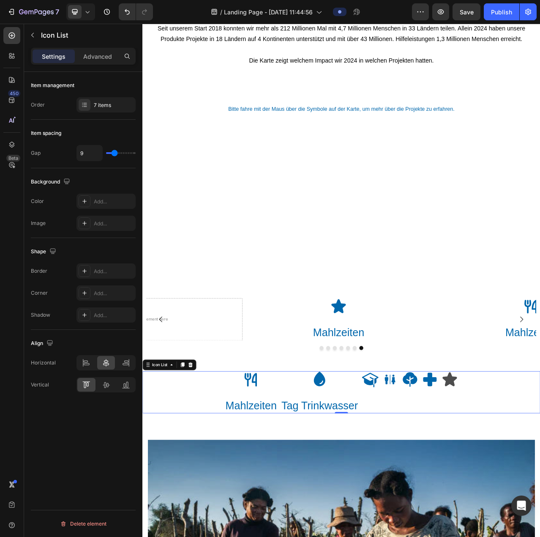
type input "8"
type input "9"
type input "10"
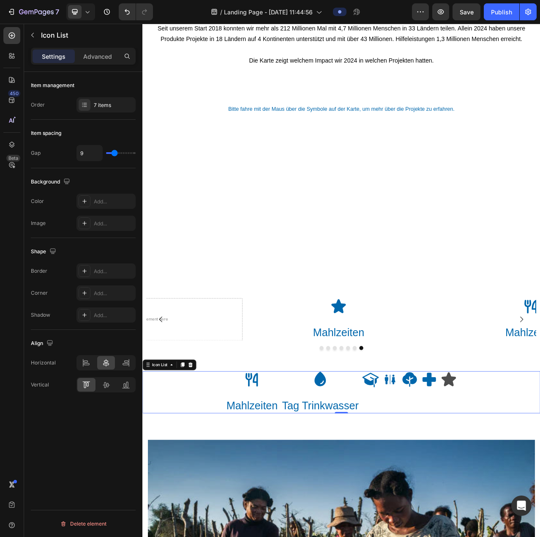
type input "10"
type input "18"
type input "17"
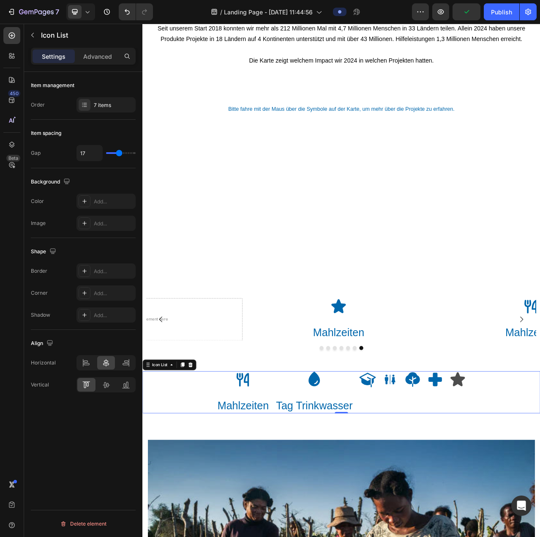
type input "16"
type input "15"
type input "14"
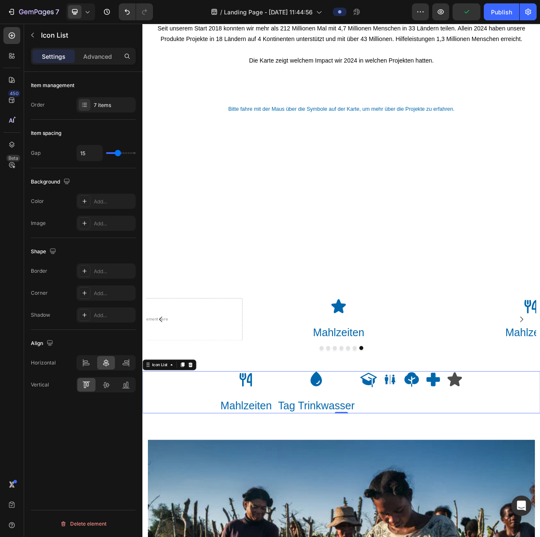
type input "14"
type input "13"
type input "12"
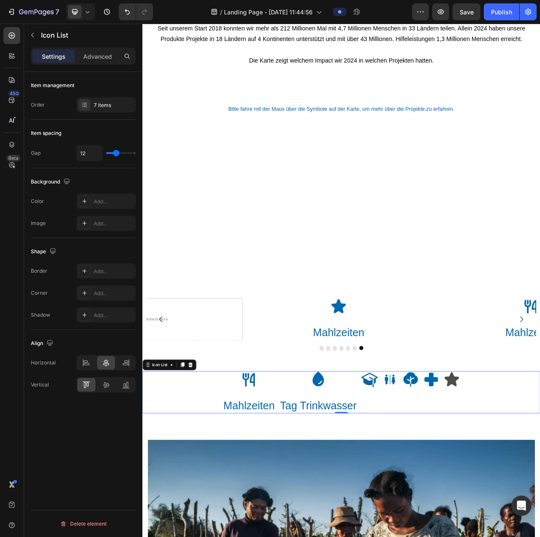
type input "11"
type input "12"
type input "13"
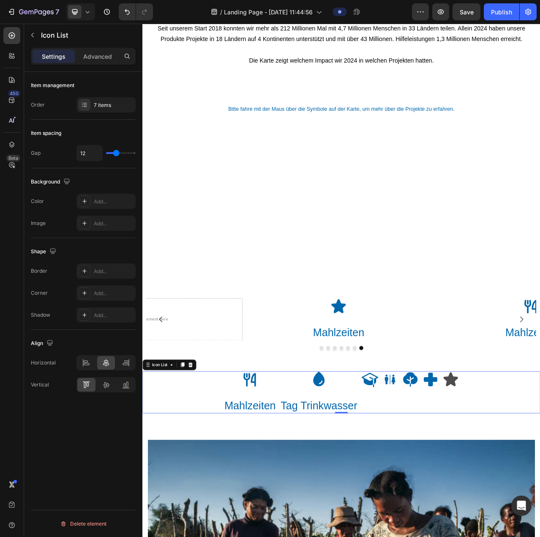
type input "13"
type input "12"
type input "11"
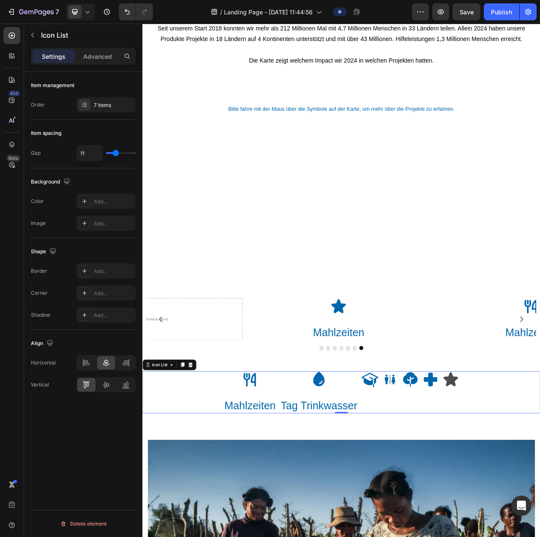
type input "10"
drag, startPoint x: 112, startPoint y: 154, endPoint x: 115, endPoint y: 162, distance: 8.7
type input "10"
click at [115, 154] on input "range" at bounding box center [121, 153] width 30 height 2
click at [432, 478] on icon at bounding box center [432, 477] width 21 height 19
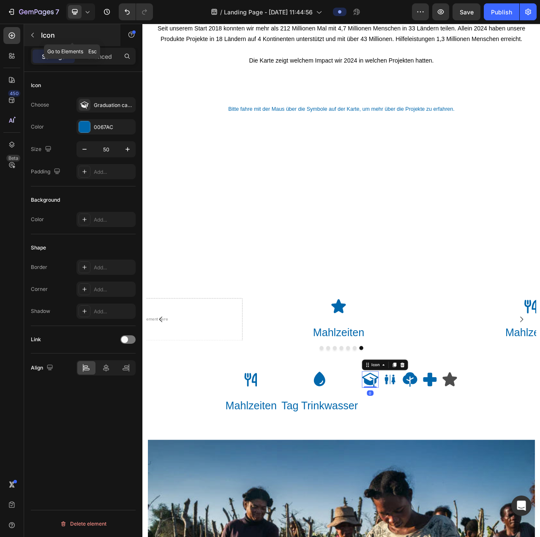
click at [36, 33] on button "button" at bounding box center [33, 35] width 14 height 14
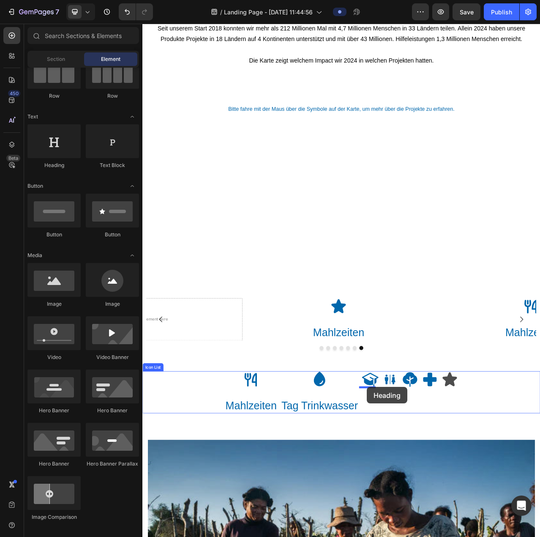
drag, startPoint x: 213, startPoint y: 174, endPoint x: 428, endPoint y: 487, distance: 380.1
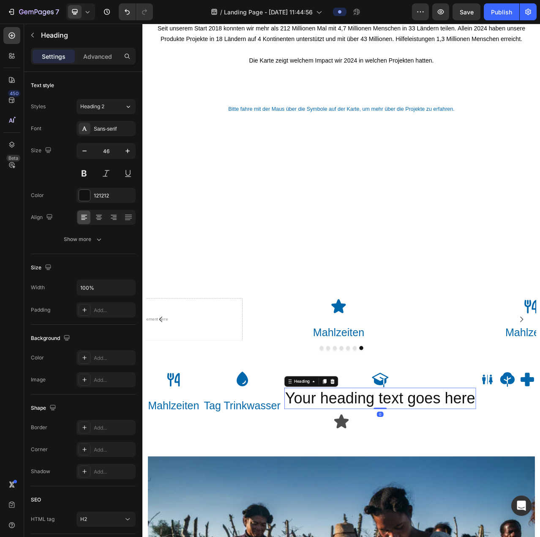
click at [439, 497] on h2 "Your heading text goes here" at bounding box center [445, 501] width 244 height 27
click at [439, 497] on p "Your heading text goes here" at bounding box center [445, 500] width 243 height 25
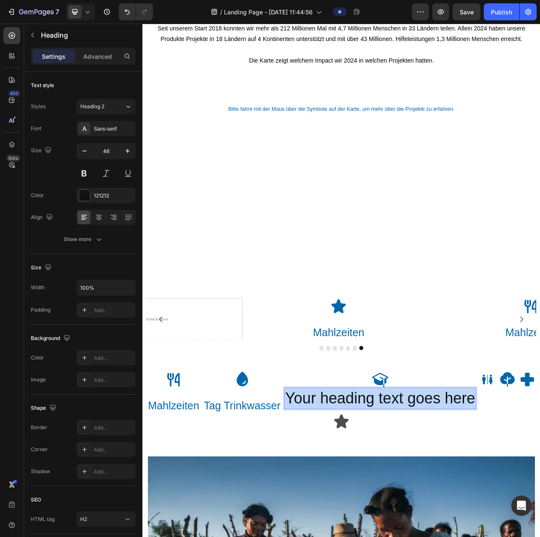
click at [439, 497] on p "Your heading text goes here" at bounding box center [445, 500] width 243 height 25
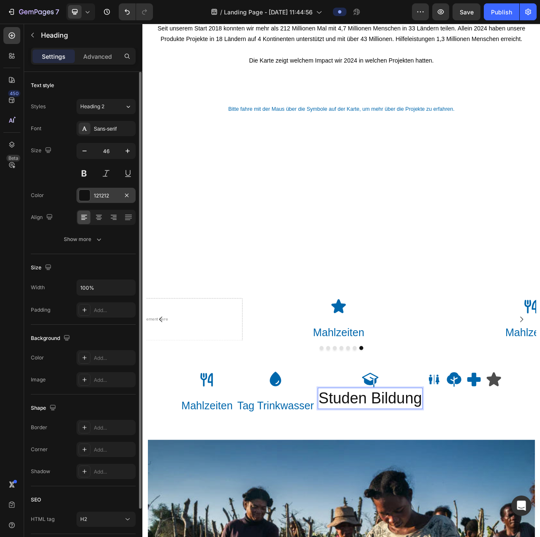
click at [85, 190] on div at bounding box center [84, 195] width 11 height 11
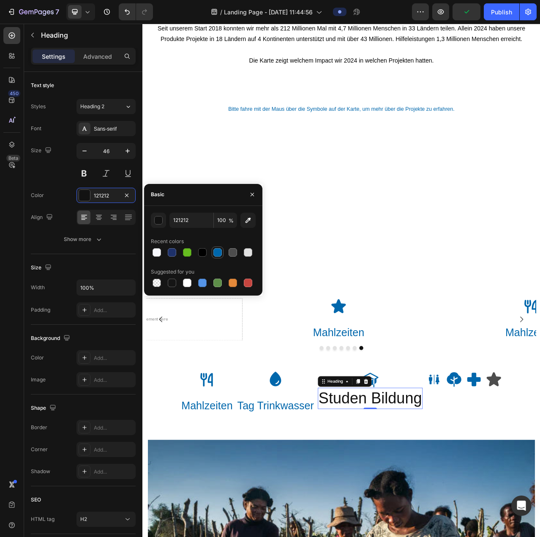
click at [219, 252] on div at bounding box center [217, 252] width 8 height 8
type input "0067AC"
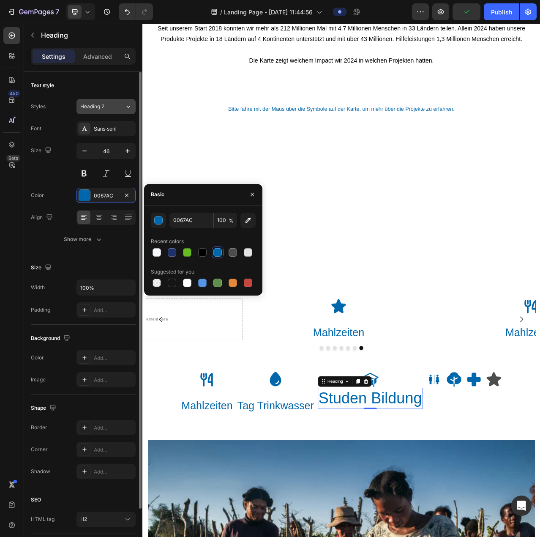
click at [112, 109] on div "Heading 2" at bounding box center [97, 107] width 34 height 8
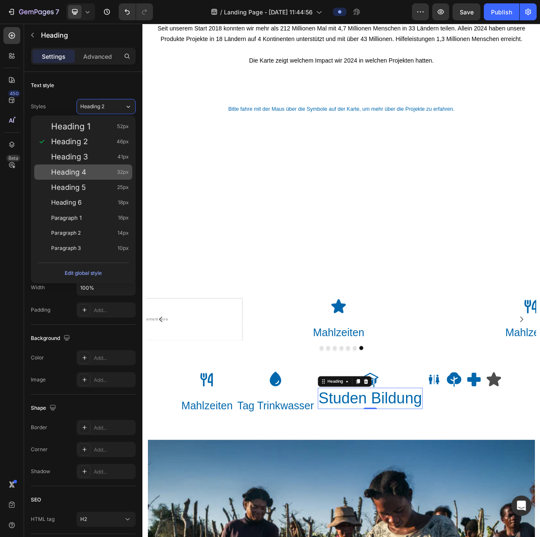
click at [109, 170] on div "Heading 4 32px" at bounding box center [90, 172] width 78 height 8
type input "32"
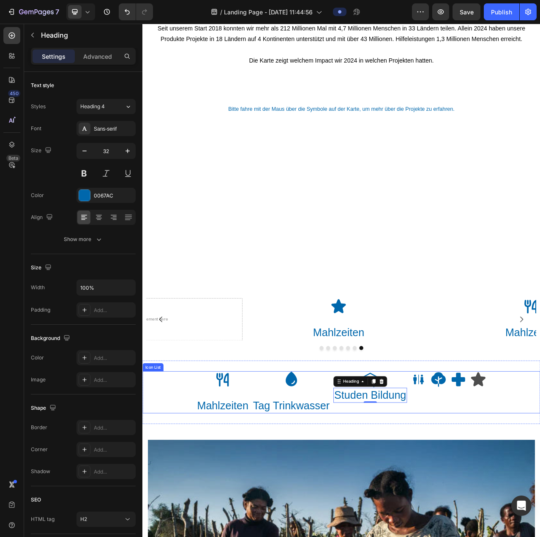
click at [495, 514] on div "Icon Mahlzeiten Heading Icon Tag Trinkwasser Heading Icon Studen Bildung Headin…" at bounding box center [395, 494] width 507 height 54
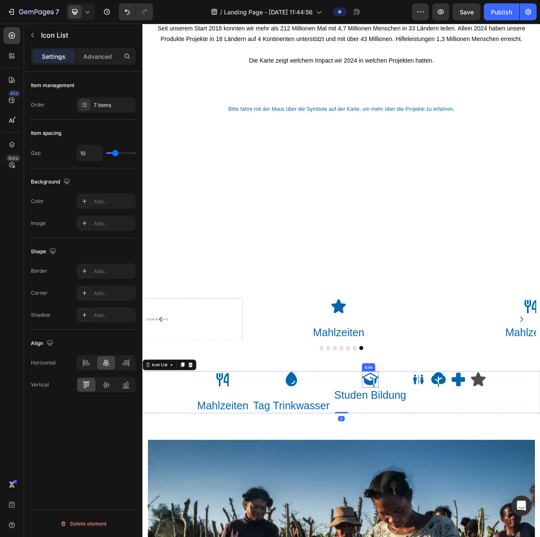
click at [428, 479] on icon at bounding box center [432, 477] width 21 height 19
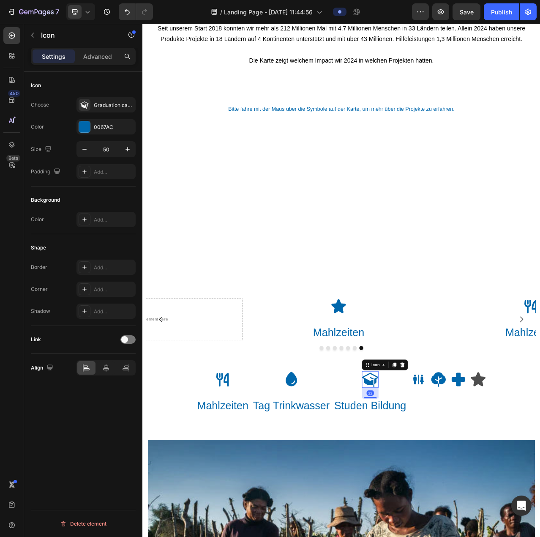
drag, startPoint x: 430, startPoint y: 486, endPoint x: 443, endPoint y: 499, distance: 18.8
click at [443, 499] on div "Icon 32 Studen Bildung Heading" at bounding box center [432, 494] width 93 height 54
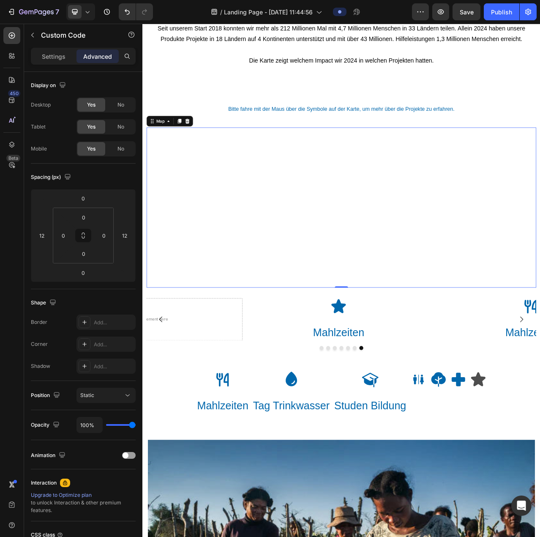
click at [223, 289] on div at bounding box center [395, 258] width 497 height 204
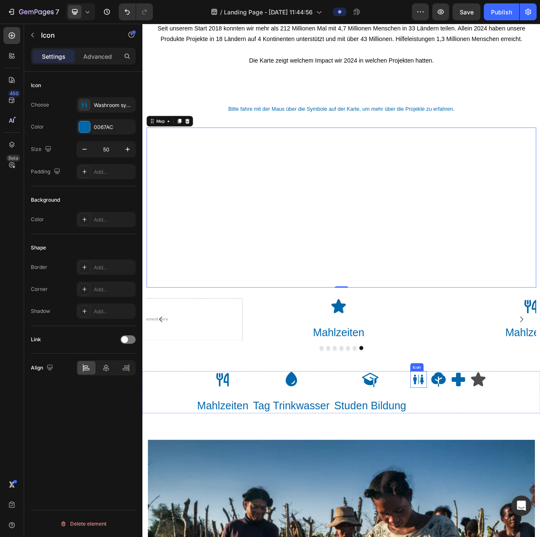
click at [496, 475] on icon at bounding box center [498, 478] width 5 height 9
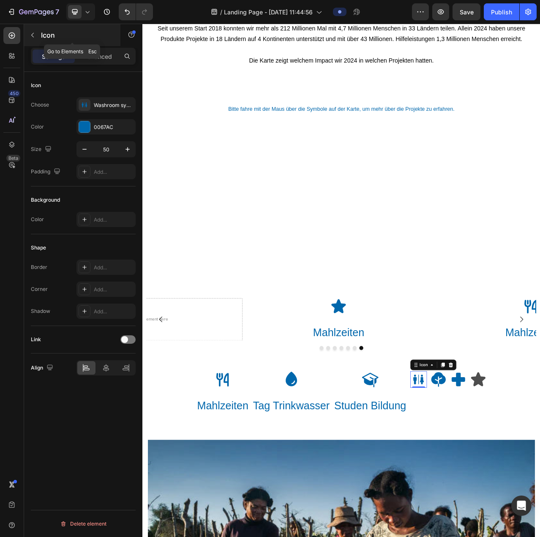
click at [34, 38] on button "button" at bounding box center [33, 35] width 14 height 14
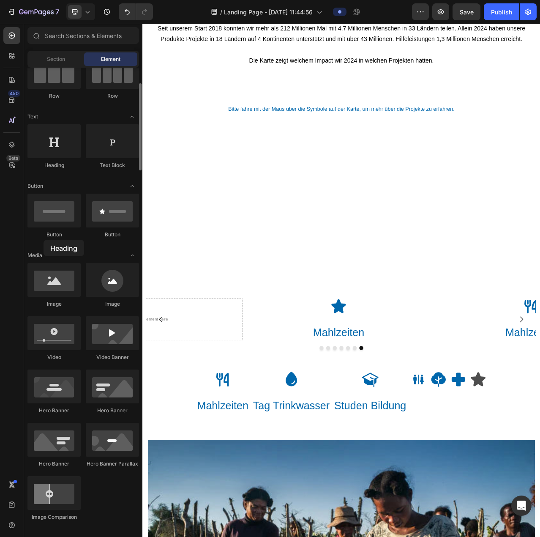
drag, startPoint x: 51, startPoint y: 133, endPoint x: 44, endPoint y: 240, distance: 106.8
click at [484, 468] on icon at bounding box center [494, 477] width 21 height 21
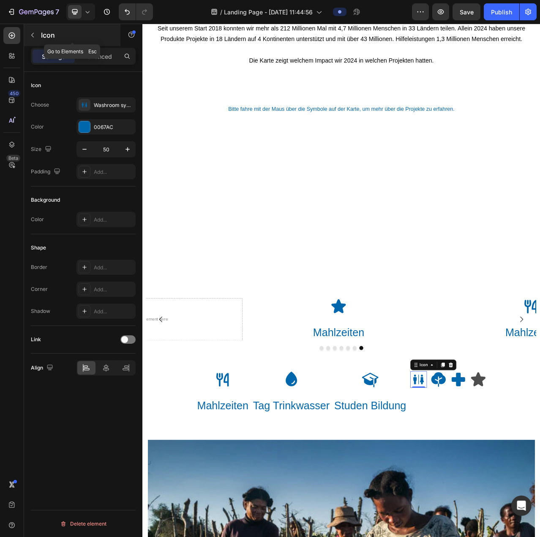
click at [27, 37] on button "button" at bounding box center [33, 35] width 14 height 14
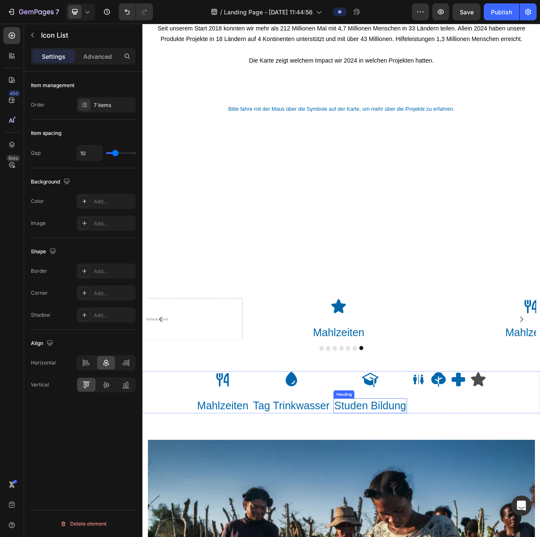
click at [474, 498] on div "Icon Studen Bildung Heading" at bounding box center [432, 494] width 93 height 54
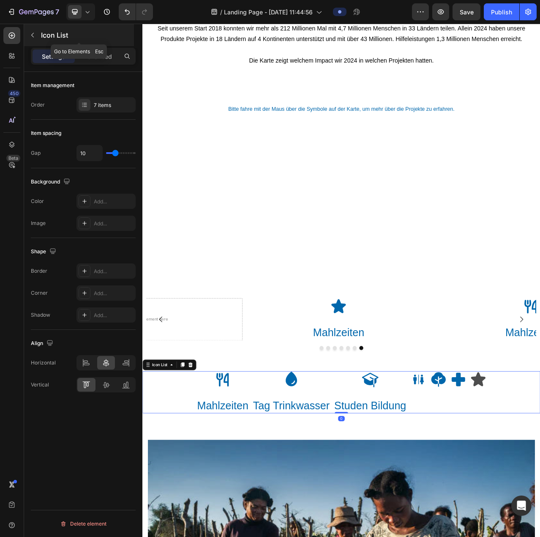
click at [31, 34] on icon "button" at bounding box center [32, 35] width 7 height 7
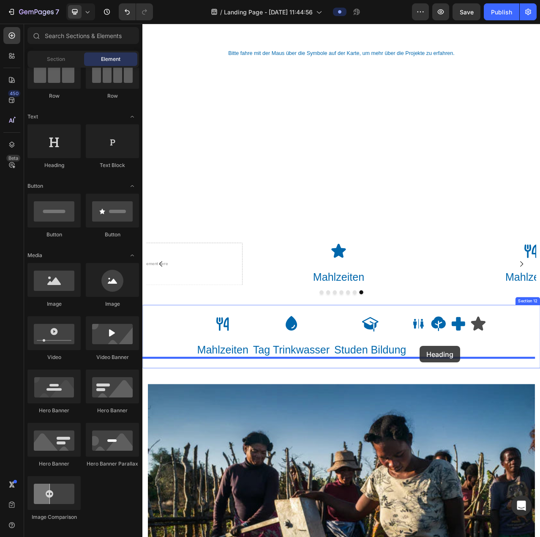
scroll to position [2291, 0]
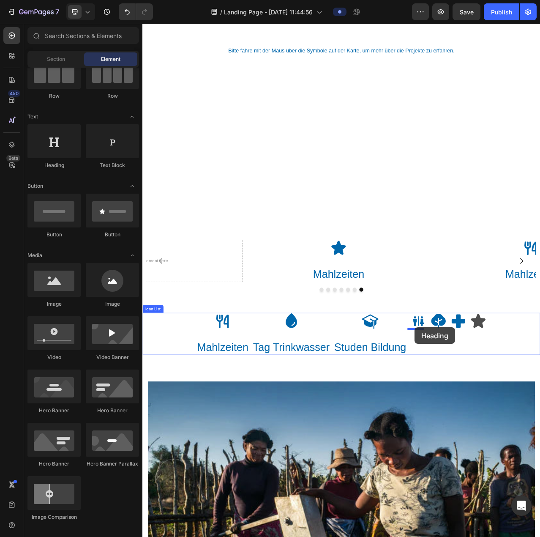
drag, startPoint x: 242, startPoint y: 207, endPoint x: 489, endPoint y: 411, distance: 320.9
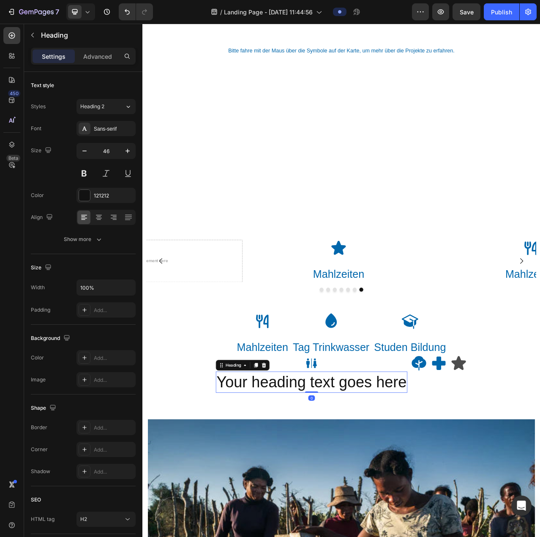
click at [387, 480] on h2 "Your heading text goes here" at bounding box center [358, 480] width 244 height 27
click at [387, 480] on p "Your heading text goes here" at bounding box center [358, 480] width 243 height 25
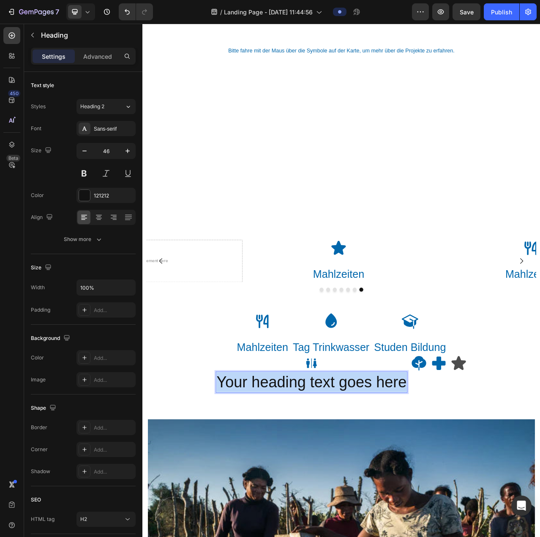
click at [387, 480] on p "Your heading text goes here" at bounding box center [358, 480] width 243 height 25
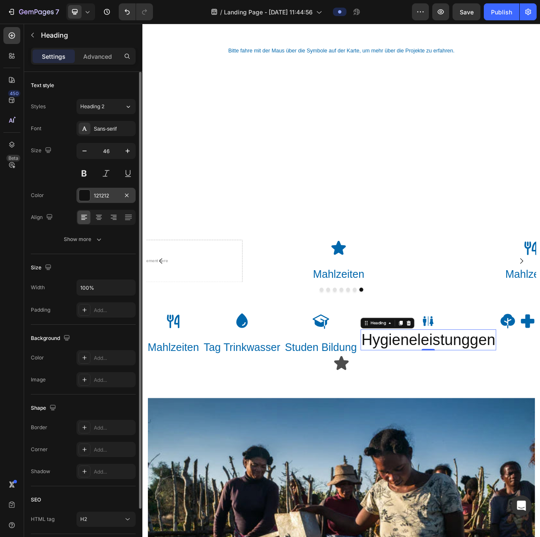
click at [93, 192] on div "121212" at bounding box center [105, 195] width 59 height 15
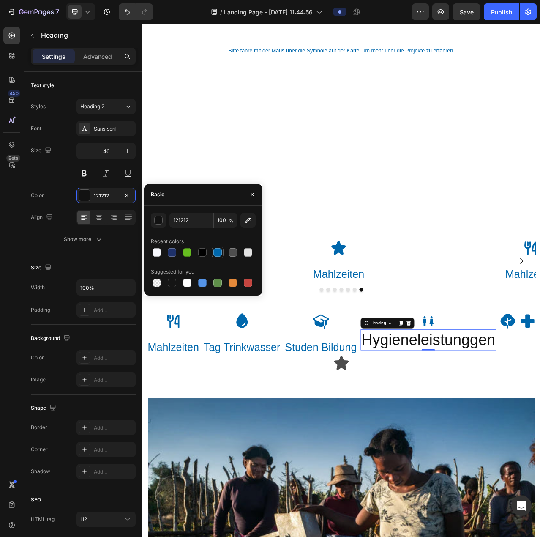
click at [216, 251] on div at bounding box center [217, 252] width 8 height 8
type input "0067AC"
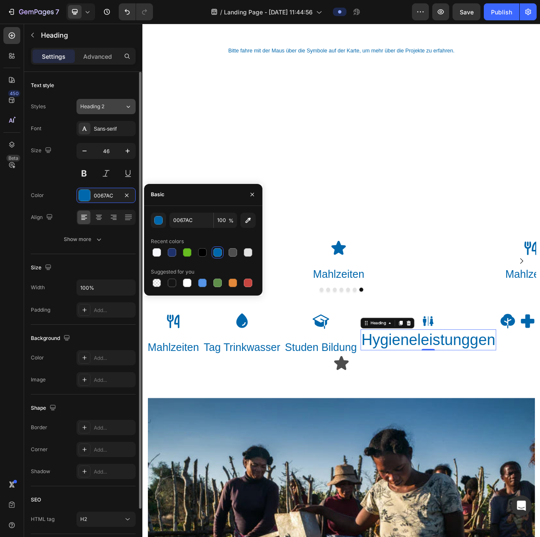
click at [105, 108] on div "Heading 2" at bounding box center [97, 107] width 34 height 8
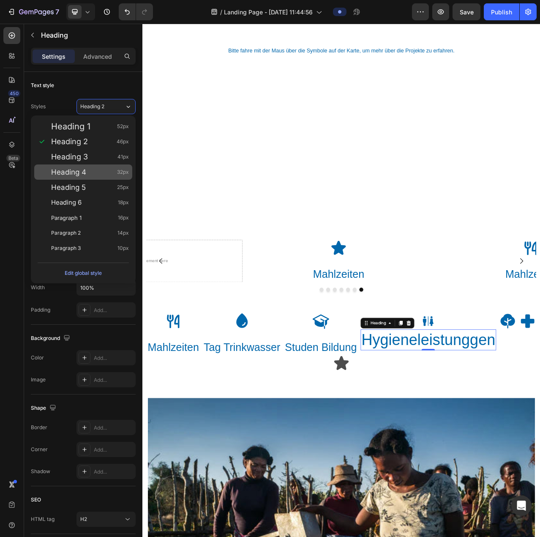
click at [109, 172] on div "Heading 4 32px" at bounding box center [90, 172] width 78 height 8
type input "32"
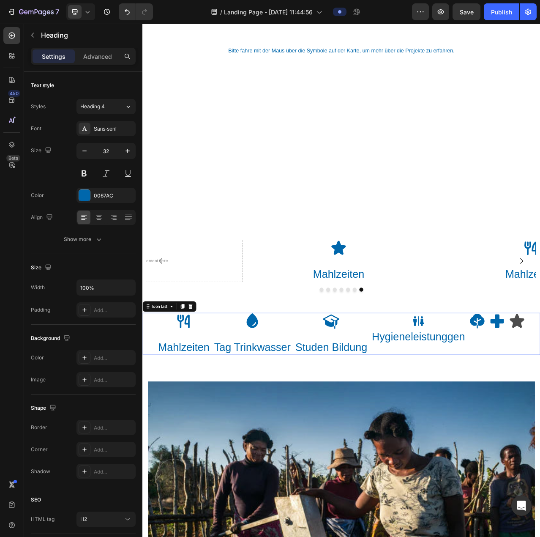
click at [513, 400] on div "Icon Hygieneleistunggen Heading" at bounding box center [494, 412] width 120 height 41
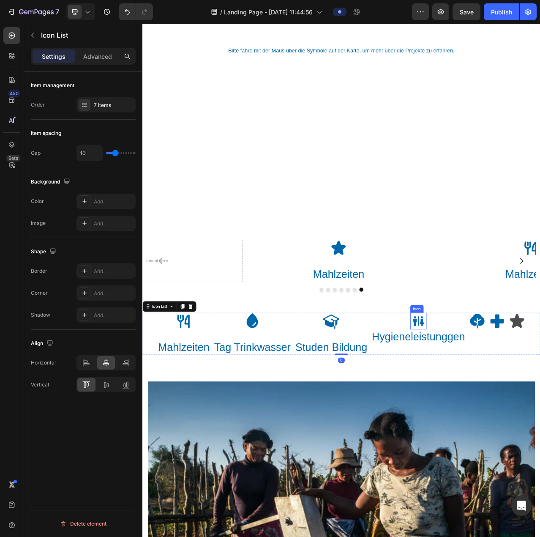
click at [496, 406] on icon at bounding box center [498, 403] width 5 height 9
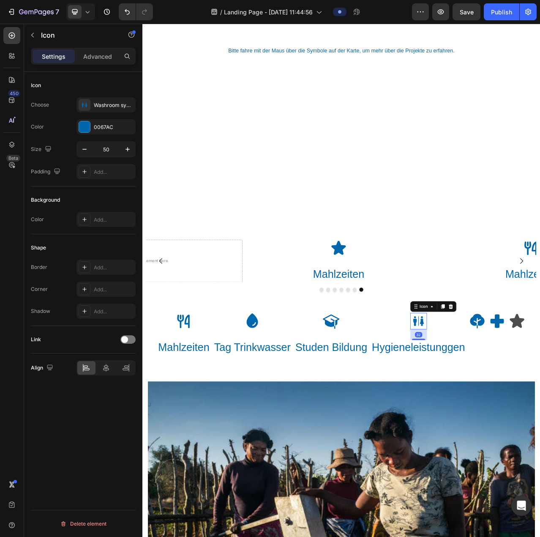
drag, startPoint x: 492, startPoint y: 412, endPoint x: 500, endPoint y: 426, distance: 15.7
click at [500, 413] on div "32" at bounding box center [494, 413] width 21 height 0
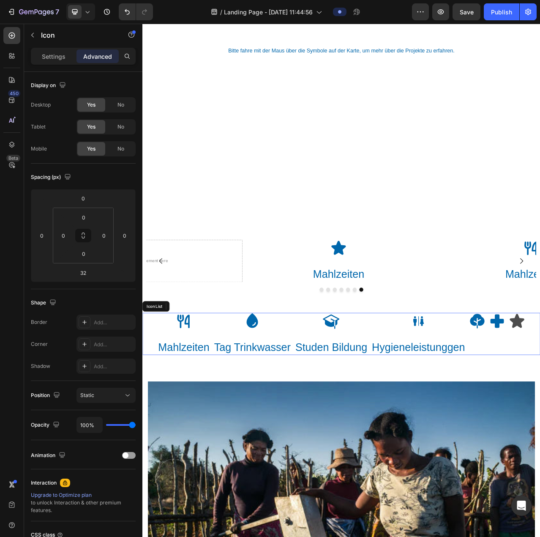
click at [445, 414] on div "Icon 32 Hygieneleistunggen Heading" at bounding box center [494, 419] width 120 height 54
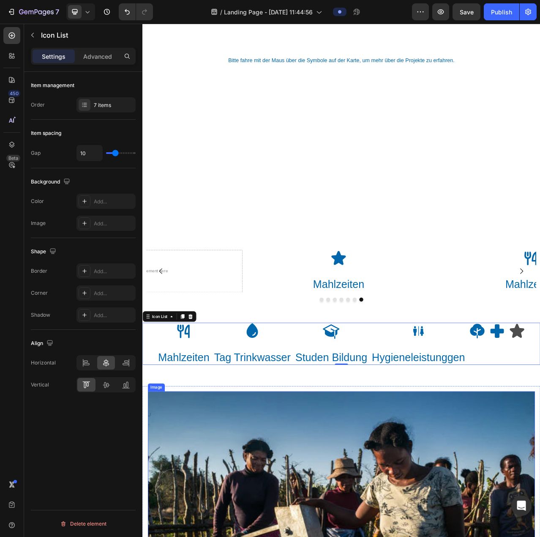
scroll to position [2207, 0]
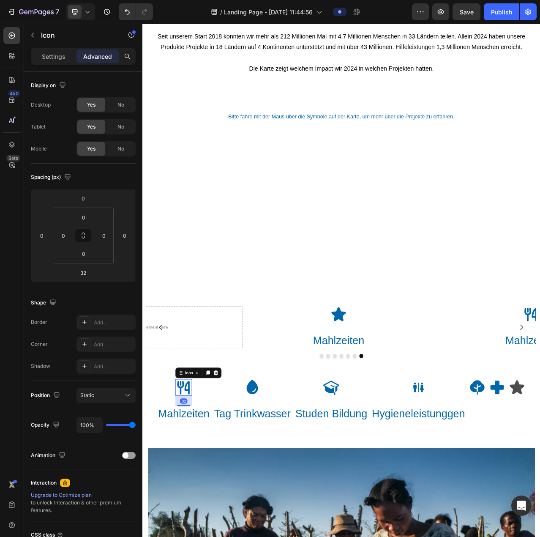
click at [191, 488] on icon at bounding box center [194, 487] width 21 height 21
click at [195, 483] on icon at bounding box center [195, 487] width 16 height 17
click at [58, 51] on div "Settings" at bounding box center [54, 56] width 42 height 14
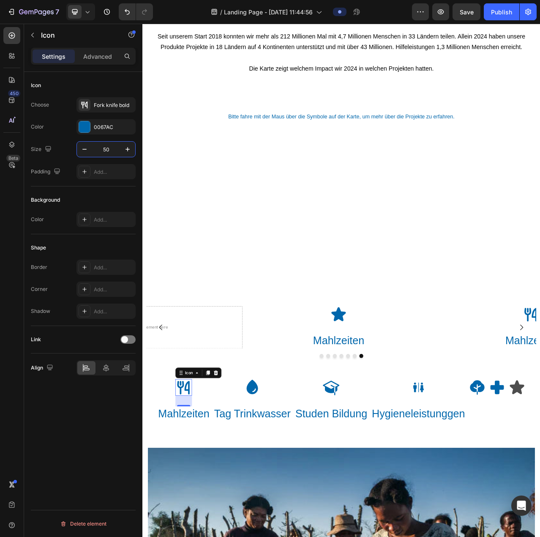
click at [107, 149] on input "50" at bounding box center [106, 149] width 28 height 15
click at [49, 146] on icon "button" at bounding box center [48, 149] width 8 height 8
click at [110, 52] on p "Advanced" at bounding box center [97, 56] width 29 height 9
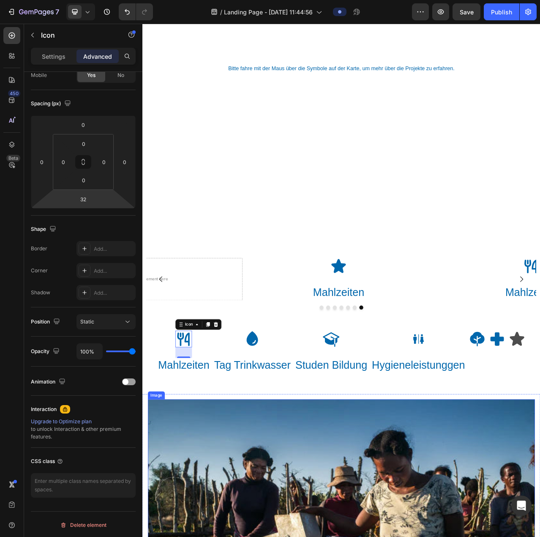
scroll to position [2333, 0]
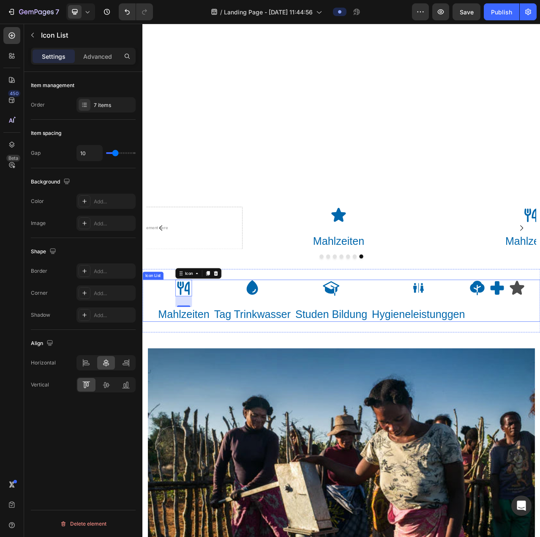
click at [223, 373] on div "Icon 32 Mahlzeiten Heading" at bounding box center [194, 377] width 67 height 54
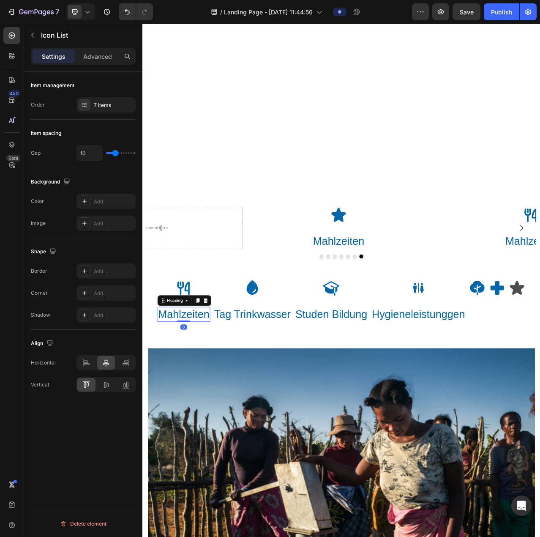
click at [188, 392] on p "Mahlzeiten" at bounding box center [194, 394] width 65 height 18
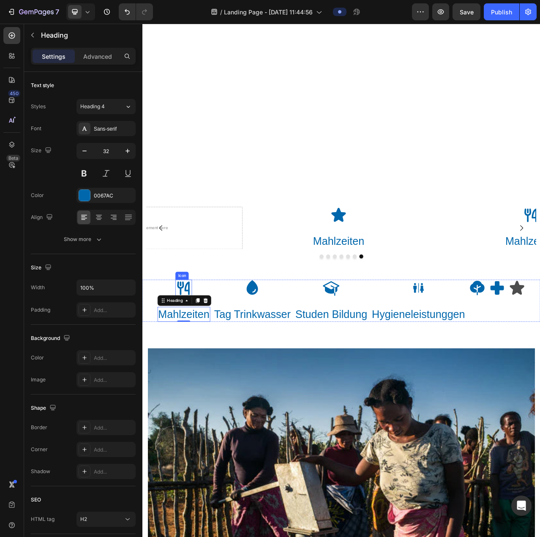
click at [188, 352] on icon at bounding box center [194, 360] width 21 height 21
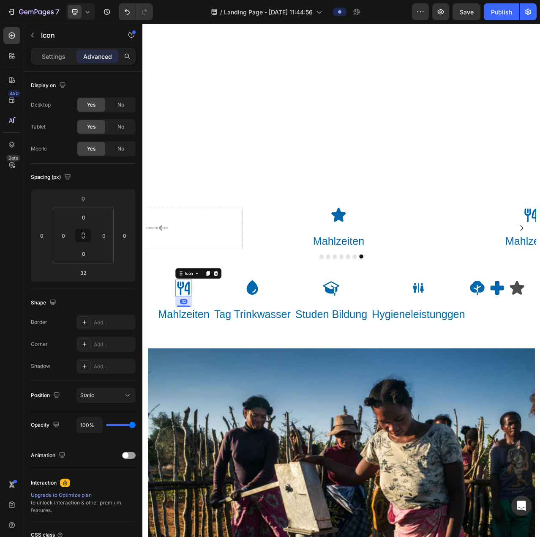
click at [51, 63] on div "Settings Advanced" at bounding box center [83, 56] width 105 height 17
click at [56, 57] on p "Settings" at bounding box center [54, 56] width 24 height 9
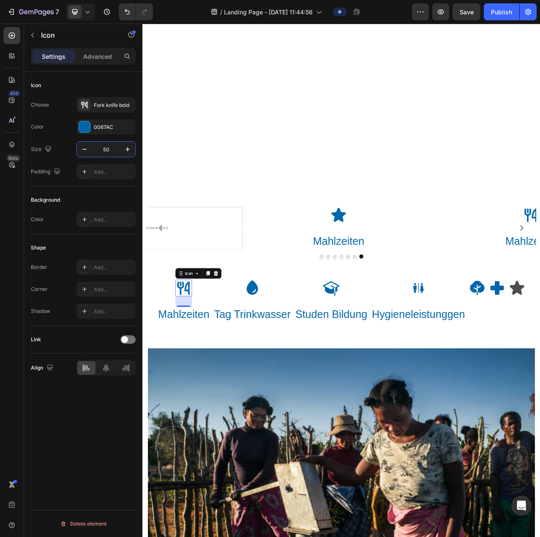
click at [108, 147] on input "50" at bounding box center [106, 149] width 28 height 15
type input "4"
type input "50"
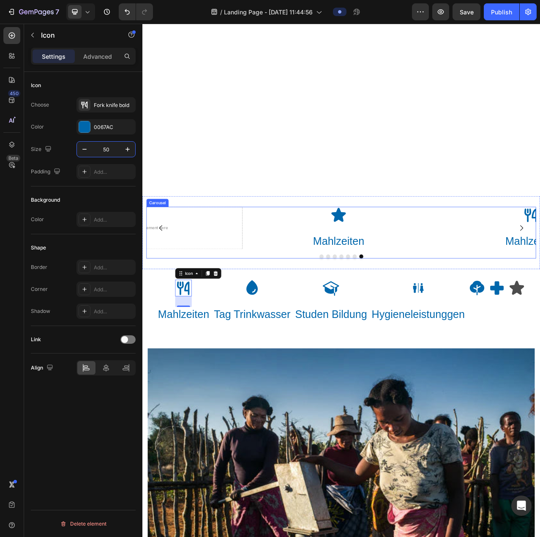
click at [263, 320] on div at bounding box center [395, 320] width 497 height 5
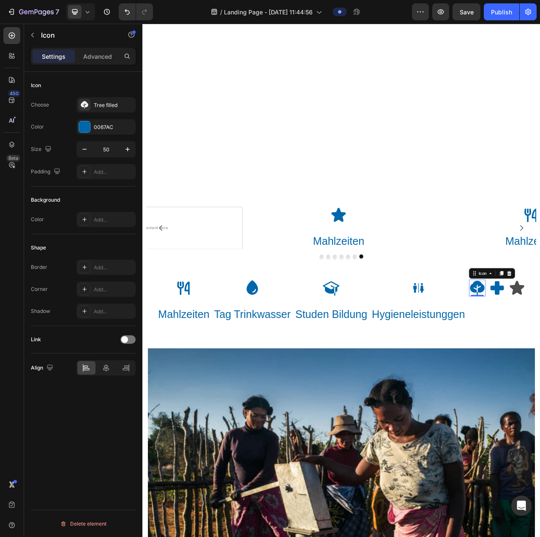
click at [33, 36] on icon "button" at bounding box center [32, 35] width 7 height 7
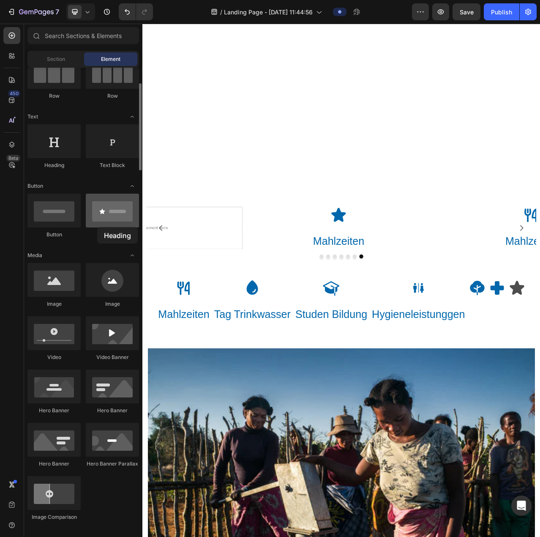
drag, startPoint x: 63, startPoint y: 148, endPoint x: 99, endPoint y: 227, distance: 86.6
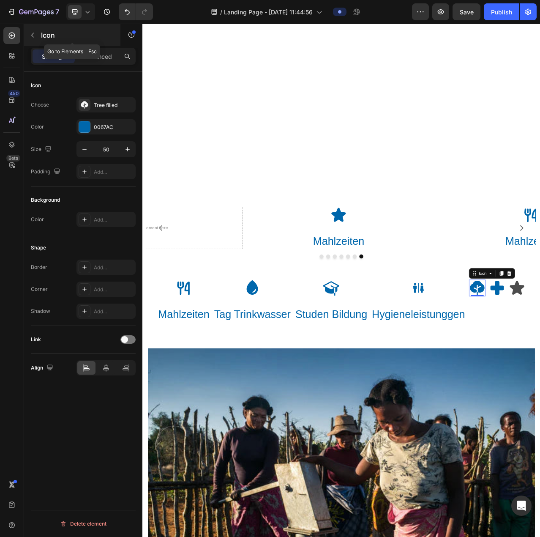
click at [33, 37] on icon "button" at bounding box center [32, 35] width 7 height 7
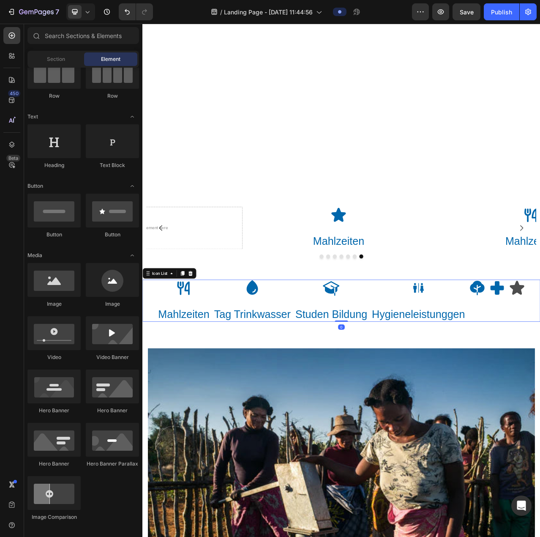
click at [540, 379] on div "Icon Mahlzeiten Heading Icon Tag Trinkwasser Heading Icon Studen Bildung Headin…" at bounding box center [395, 377] width 507 height 54
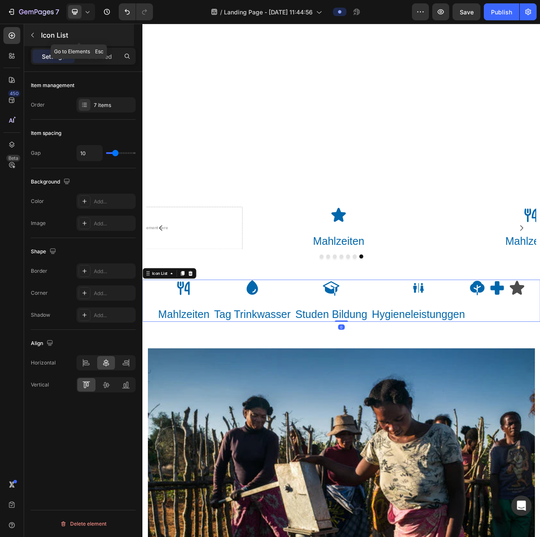
click at [32, 35] on icon "button" at bounding box center [32, 35] width 7 height 7
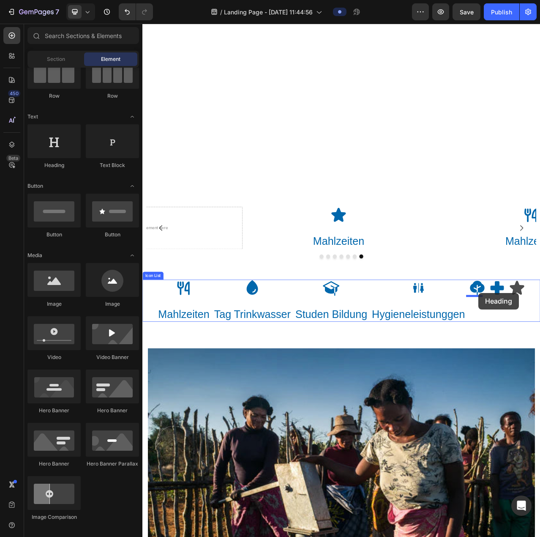
drag, startPoint x: 198, startPoint y: 174, endPoint x: 571, endPoint y: 367, distance: 419.8
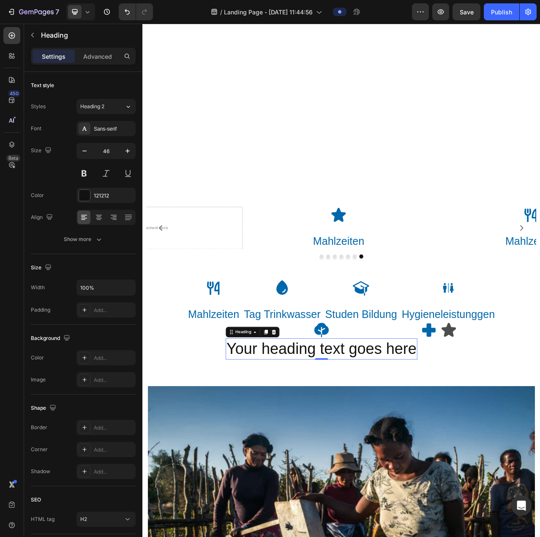
click at [382, 440] on h2 "Your heading text goes here" at bounding box center [370, 438] width 244 height 27
click at [382, 440] on p "Your heading text goes here" at bounding box center [370, 438] width 243 height 25
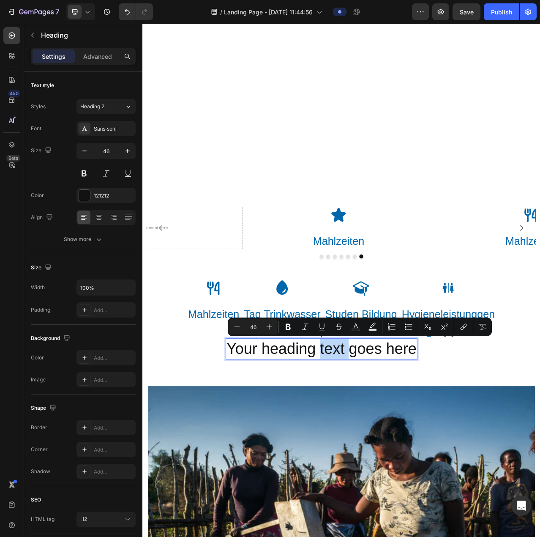
click at [382, 440] on p "Your heading text goes here" at bounding box center [370, 438] width 243 height 25
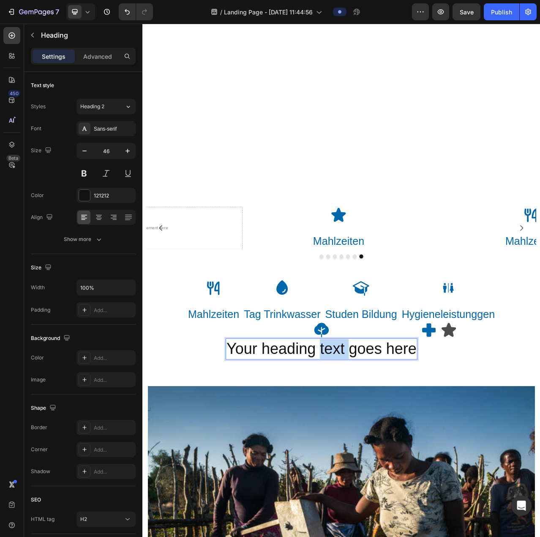
click at [382, 440] on p "Your heading text goes here" at bounding box center [370, 438] width 243 height 25
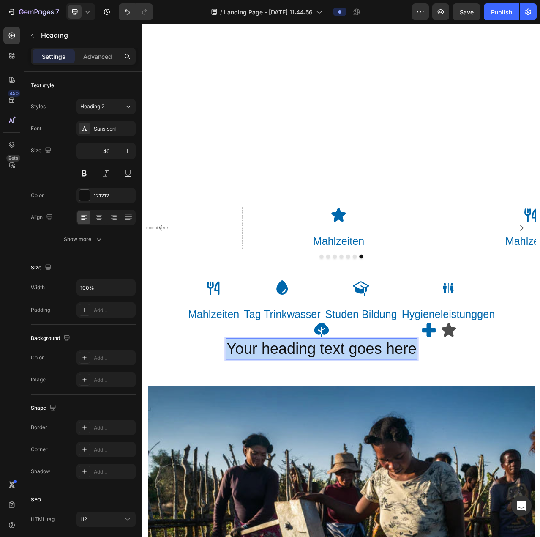
click at [382, 440] on p "Your heading text goes here" at bounding box center [370, 438] width 243 height 25
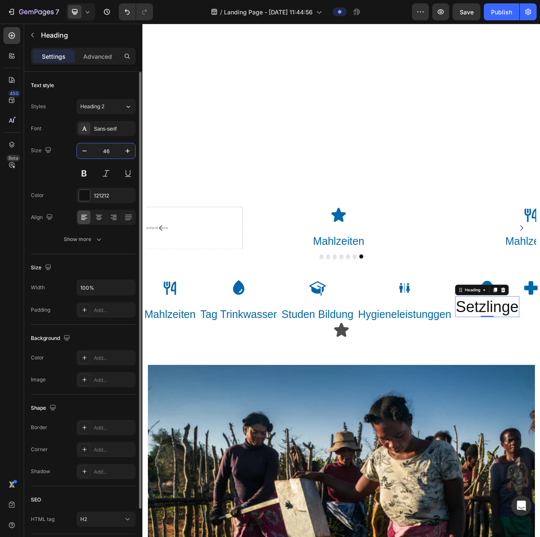
click at [109, 150] on input "46" at bounding box center [106, 150] width 28 height 15
click at [117, 103] on div "Heading 2" at bounding box center [102, 107] width 44 height 8
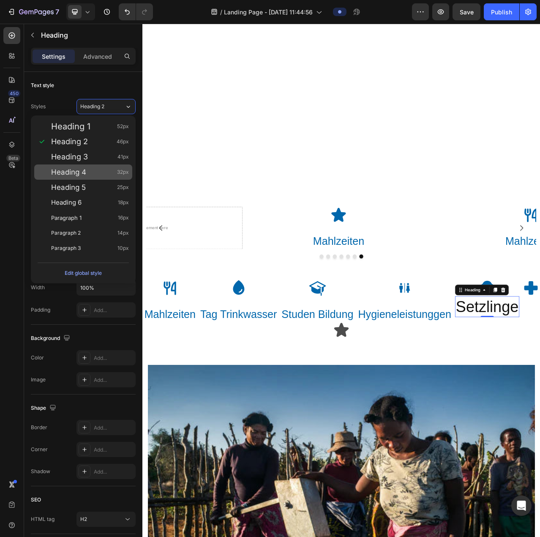
click at [104, 174] on div "Heading 4 32px" at bounding box center [90, 172] width 78 height 8
type input "32"
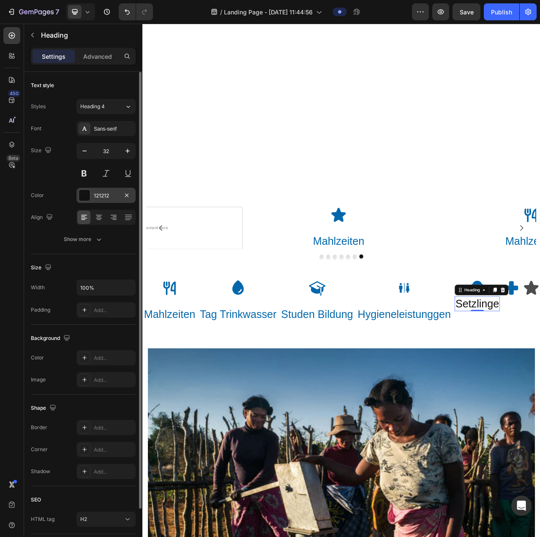
click at [108, 196] on div "121212" at bounding box center [106, 196] width 25 height 8
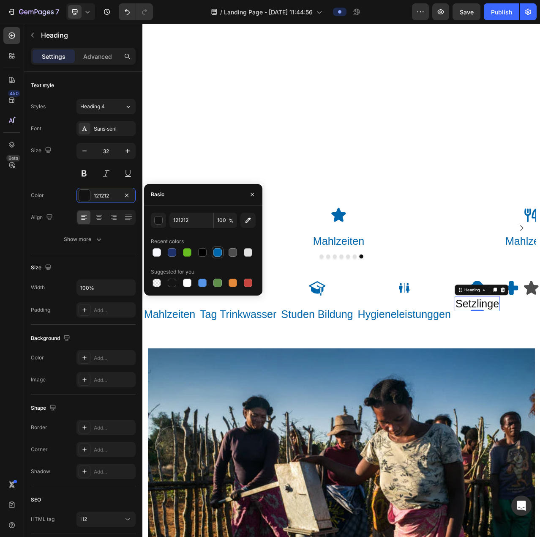
click at [217, 251] on div at bounding box center [217, 252] width 8 height 8
type input "0067AC"
click at [540, 404] on div "Icon Mahlzeiten Heading Icon Tag Trinkwasser Heading Icon Studen Bildung Headin…" at bounding box center [395, 377] width 507 height 54
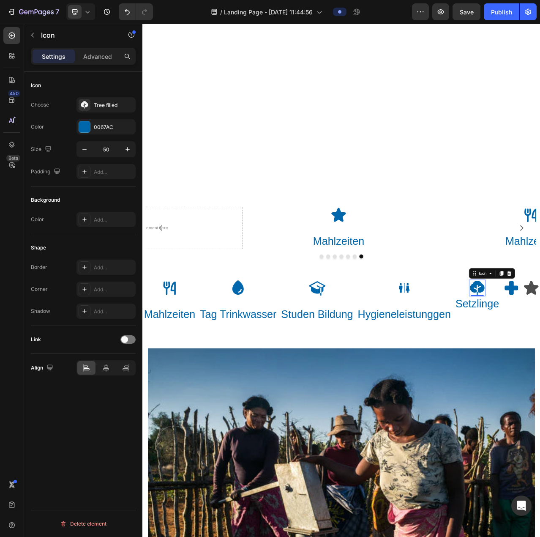
drag, startPoint x: 579, startPoint y: 370, endPoint x: 587, endPoint y: 383, distance: 15.4
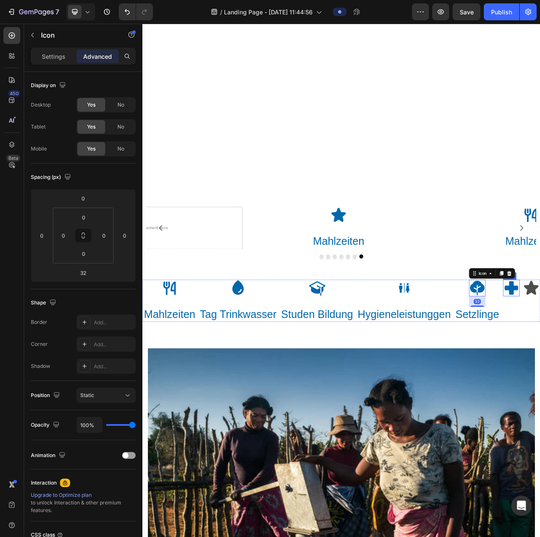
click at [31, 32] on icon "button" at bounding box center [32, 35] width 7 height 7
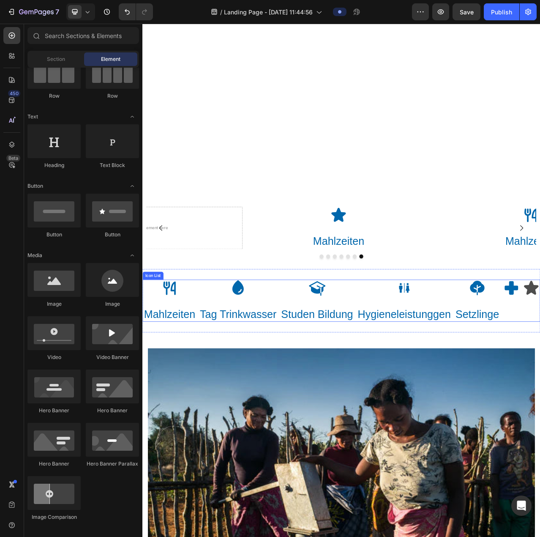
click at [540, 399] on div "Icon Mahlzeiten Heading Icon Tag Trinkwasser Heading Icon Studen Bildung Headin…" at bounding box center [395, 377] width 507 height 54
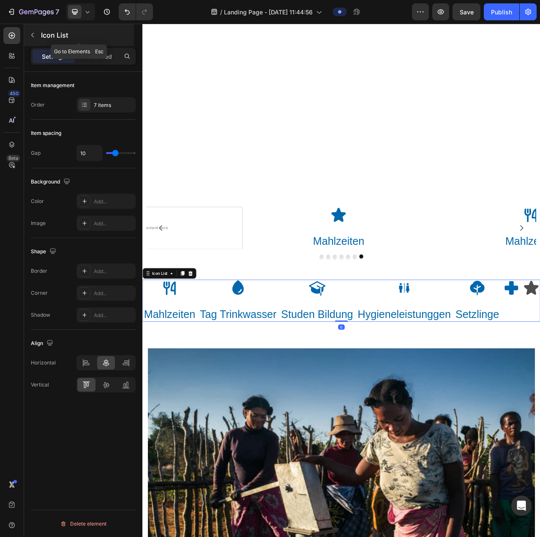
click at [35, 38] on icon "button" at bounding box center [32, 35] width 7 height 7
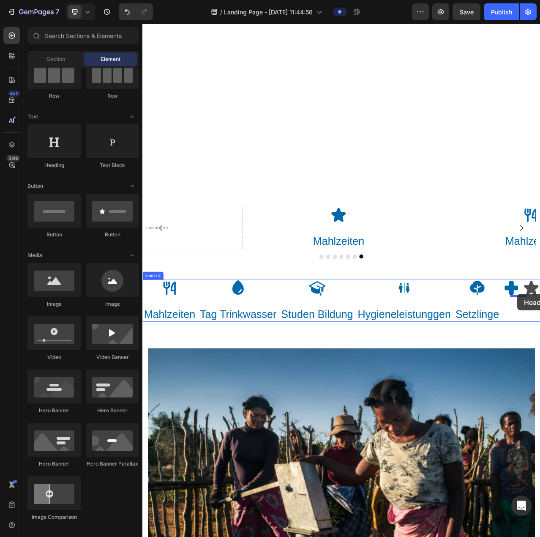
drag, startPoint x: 202, startPoint y: 174, endPoint x: 620, endPoint y: 368, distance: 461.7
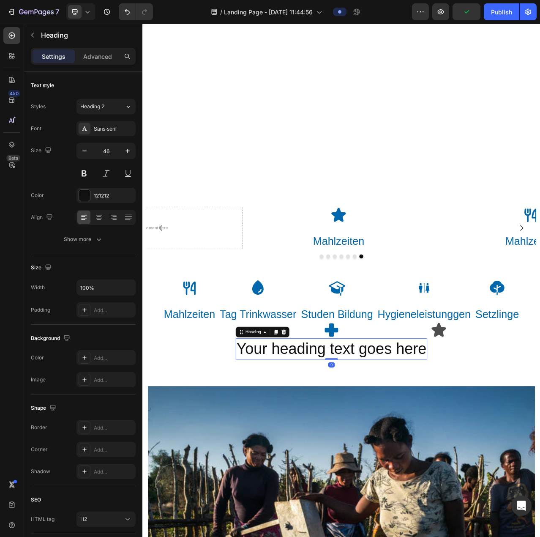
click at [375, 437] on h2 "Your heading text goes here" at bounding box center [383, 438] width 244 height 27
click at [375, 437] on p "Your heading text goes here" at bounding box center [383, 438] width 243 height 25
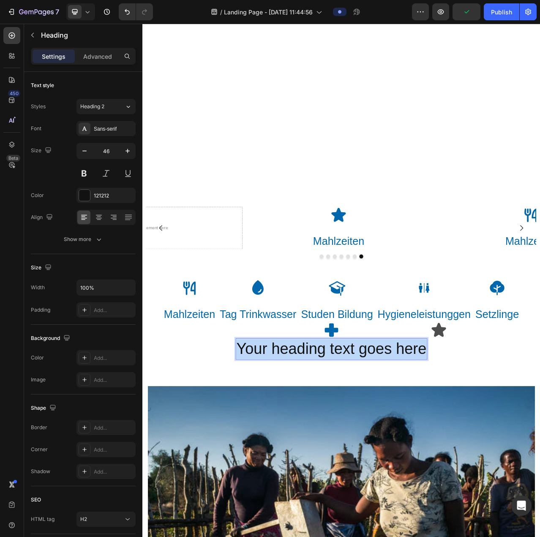
click at [375, 437] on p "Your heading text goes here" at bounding box center [383, 438] width 243 height 25
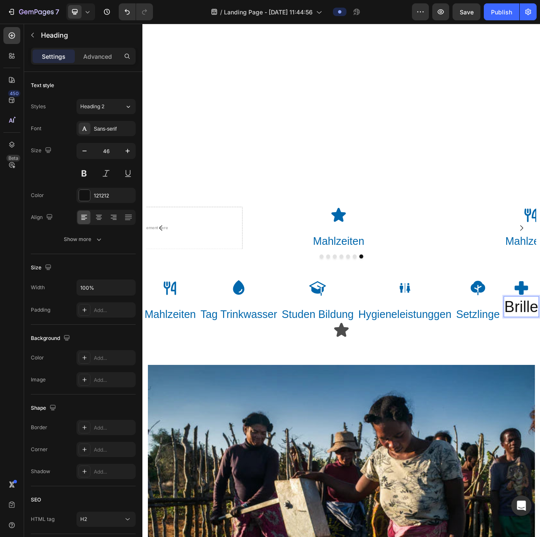
scroll to position [2387, 0]
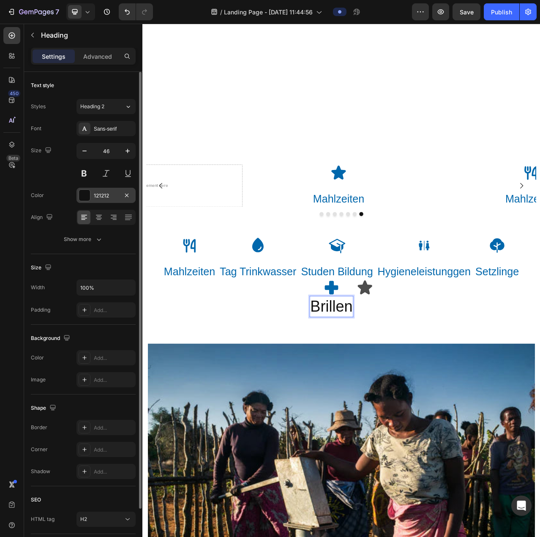
click at [91, 192] on div "121212" at bounding box center [105, 195] width 59 height 15
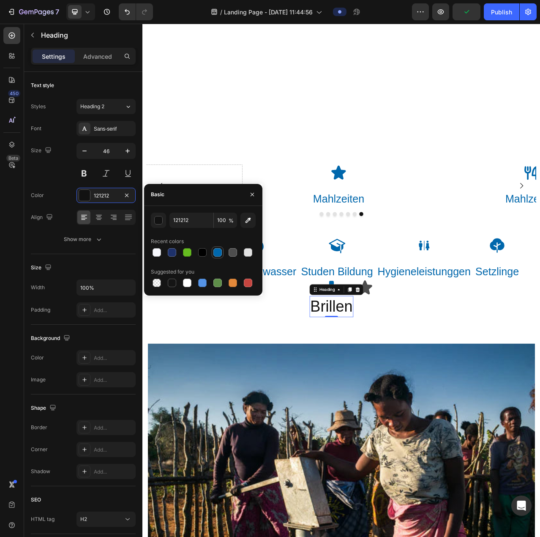
click at [220, 255] on div at bounding box center [217, 252] width 8 height 8
type input "0067AC"
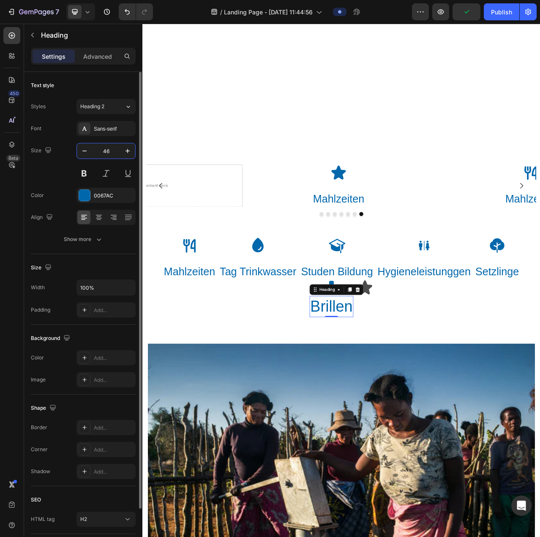
click at [105, 152] on input "46" at bounding box center [106, 150] width 28 height 15
click at [118, 101] on button "Heading 2" at bounding box center [105, 106] width 59 height 15
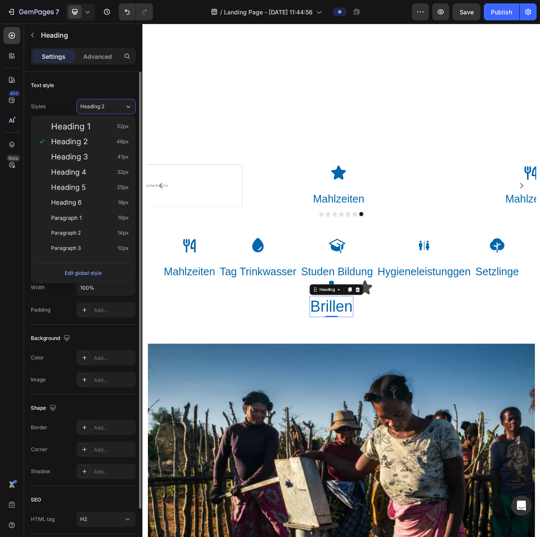
click at [71, 325] on div "Text style Styles Heading 2 Font Sans-serif Size 46 Color 0067AC Align Show more" at bounding box center [83, 360] width 105 height 70
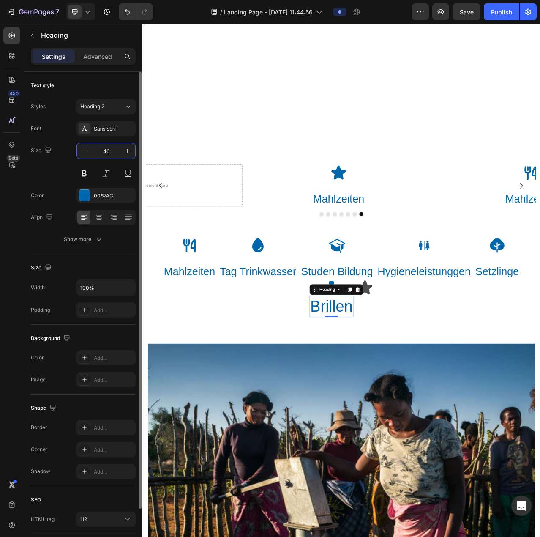
click at [106, 147] on input "46" at bounding box center [106, 150] width 28 height 15
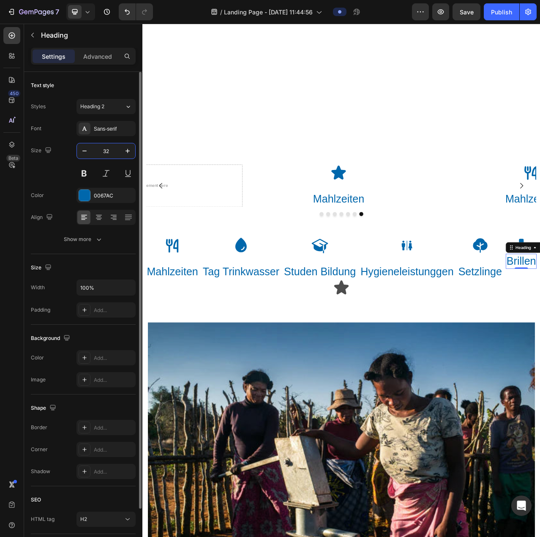
type input "32"
click at [56, 168] on div "Size 32" at bounding box center [83, 162] width 105 height 38
click at [108, 105] on div "Heading 2" at bounding box center [97, 107] width 34 height 8
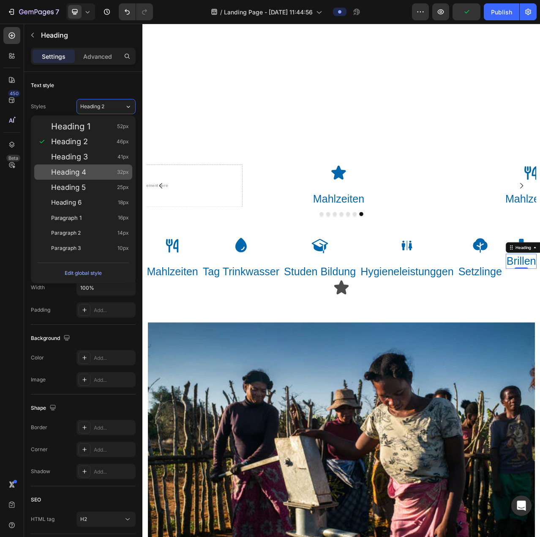
click at [97, 174] on div "Heading 4 32px" at bounding box center [90, 172] width 78 height 8
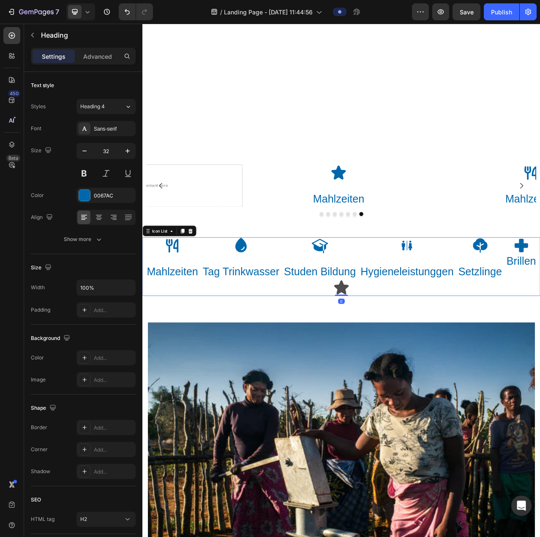
click at [540, 320] on div "Icon Mahlzeiten Heading Icon Tag Trinkwasser Heading Icon Studen Bildung Headin…" at bounding box center [395, 333] width 507 height 75
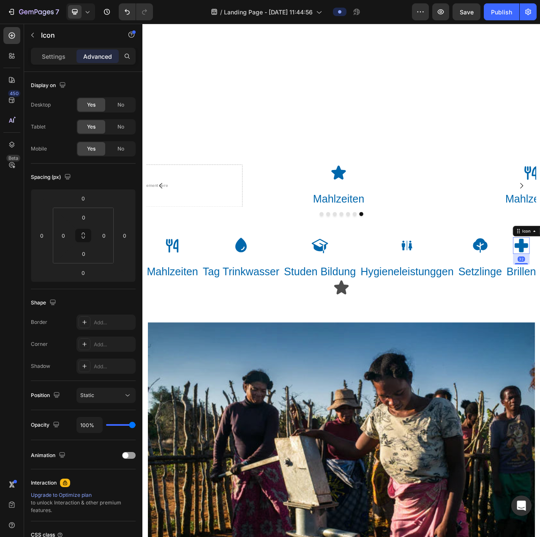
drag, startPoint x: 626, startPoint y: 315, endPoint x: 630, endPoint y: 328, distance: 14.3
type input "32"
click at [385, 364] on icon at bounding box center [395, 359] width 21 height 21
click at [270, 339] on p "Tag Trinkwasser" at bounding box center [268, 340] width 98 height 18
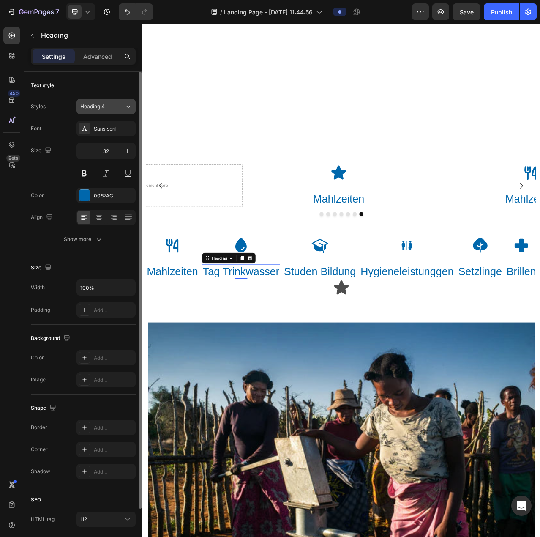
click at [109, 110] on button "Heading 4" at bounding box center [105, 106] width 59 height 15
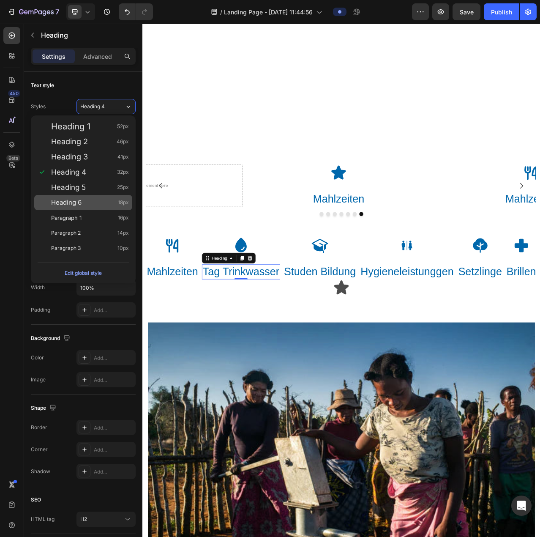
click at [88, 196] on div "Heading 6 18px" at bounding box center [83, 202] width 98 height 15
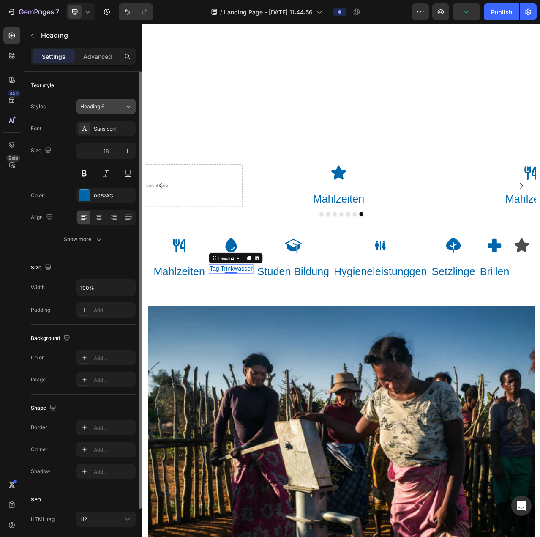
click at [109, 107] on div "Heading 6" at bounding box center [97, 107] width 34 height 8
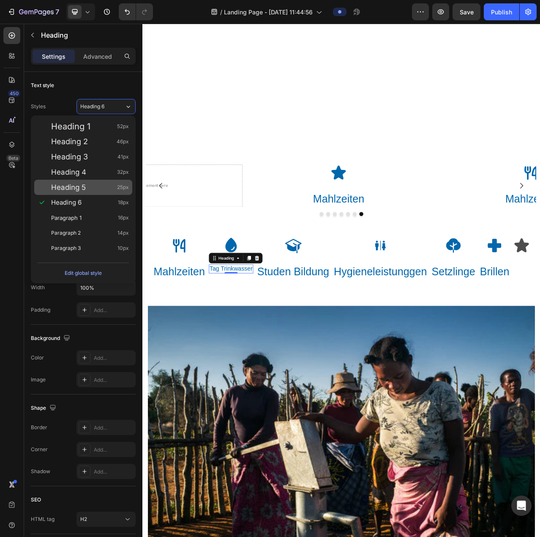
click at [86, 186] on div "Heading 5 25px" at bounding box center [90, 187] width 78 height 8
type input "25"
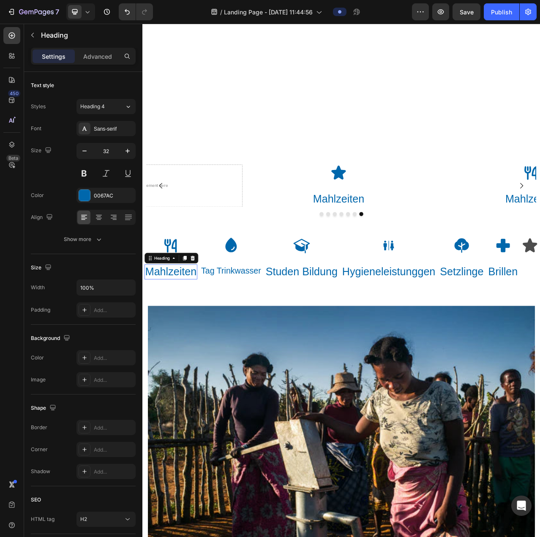
click at [184, 337] on p "Mahlzeiten" at bounding box center [178, 340] width 65 height 18
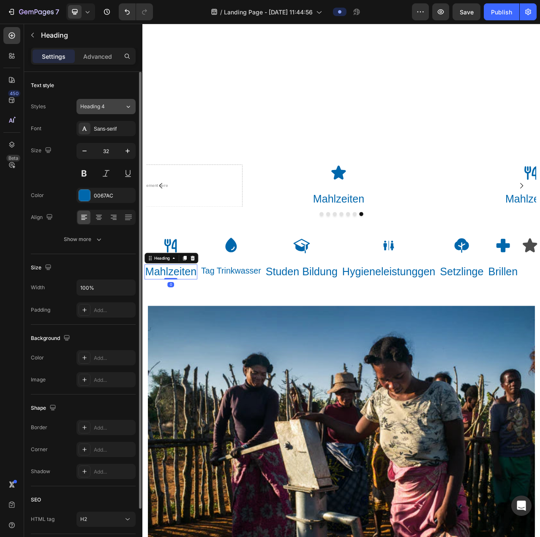
click at [105, 111] on button "Heading 4" at bounding box center [105, 106] width 59 height 15
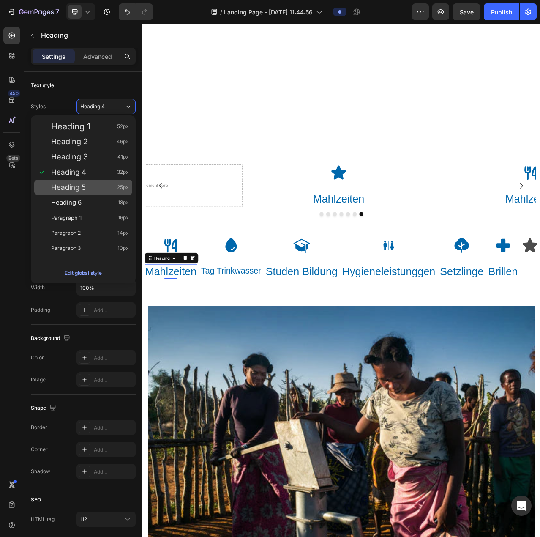
click at [90, 191] on div "Heading 5 25px" at bounding box center [83, 187] width 98 height 15
type input "25"
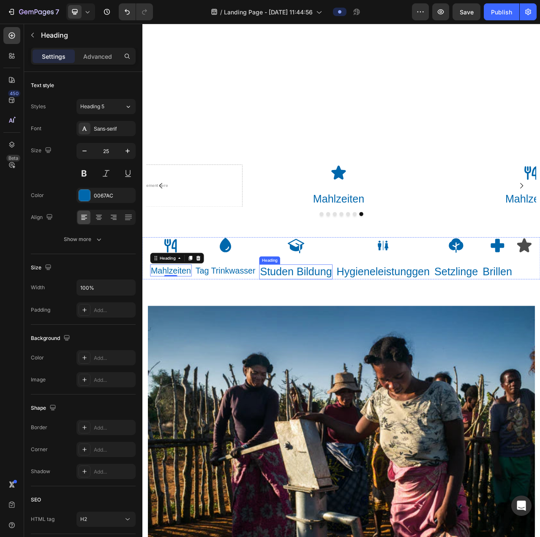
click at [328, 333] on p "Studen Bildung" at bounding box center [338, 340] width 92 height 18
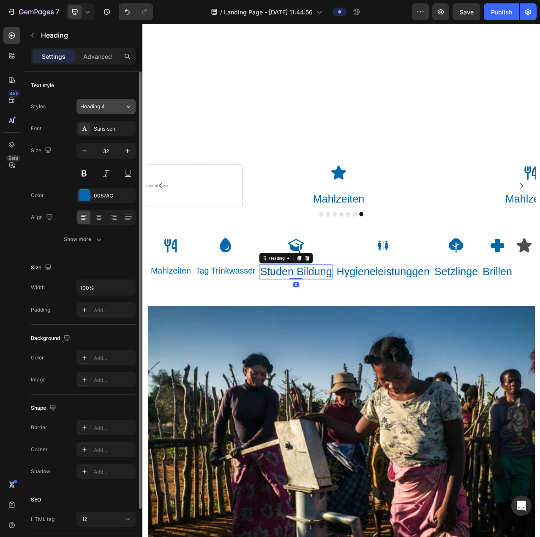
click at [102, 99] on button "Heading 4" at bounding box center [105, 106] width 59 height 15
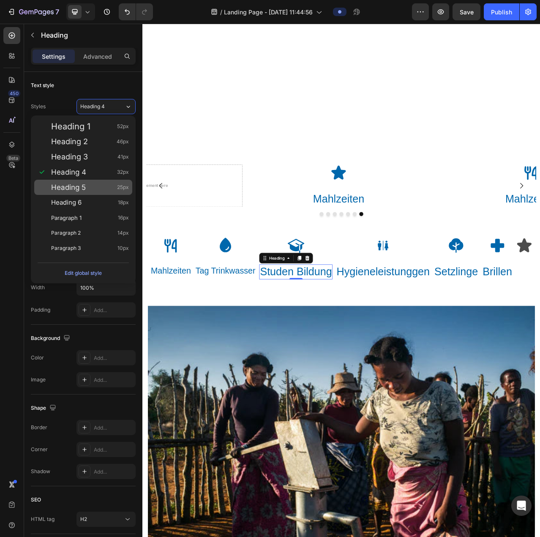
click at [95, 185] on div "Heading 5 25px" at bounding box center [90, 187] width 78 height 8
type input "25"
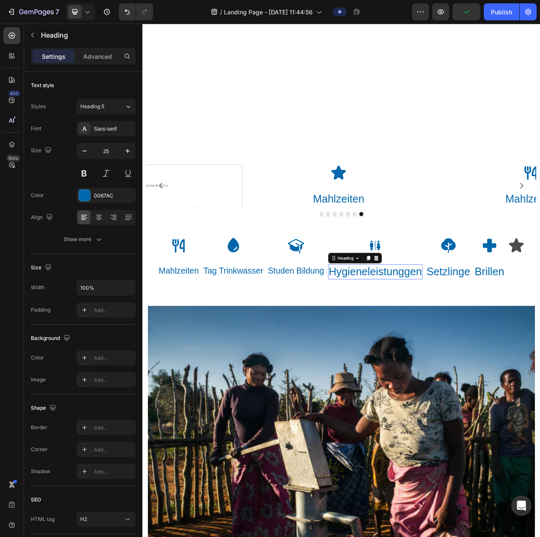
click at [434, 333] on p "Hygieneleistunggen" at bounding box center [439, 340] width 119 height 18
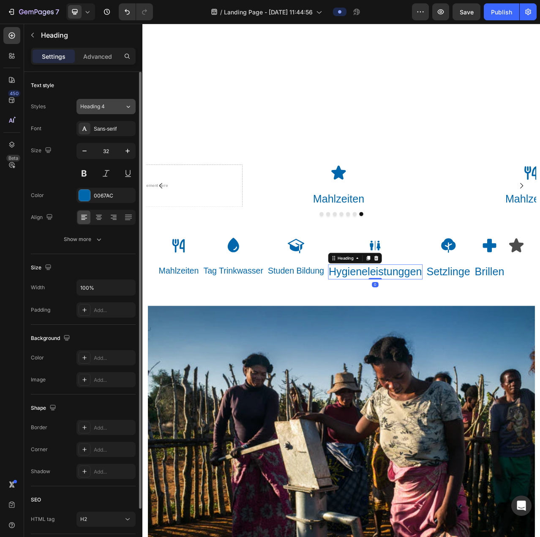
click at [101, 106] on span "Heading 4" at bounding box center [92, 107] width 25 height 8
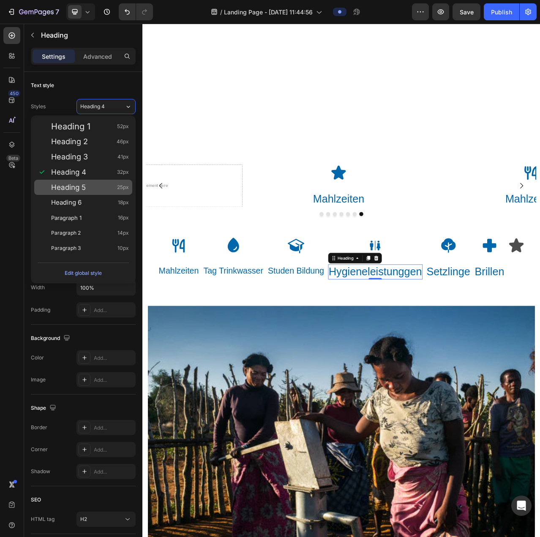
click at [104, 181] on div "Heading 5 25px" at bounding box center [83, 187] width 98 height 15
type input "25"
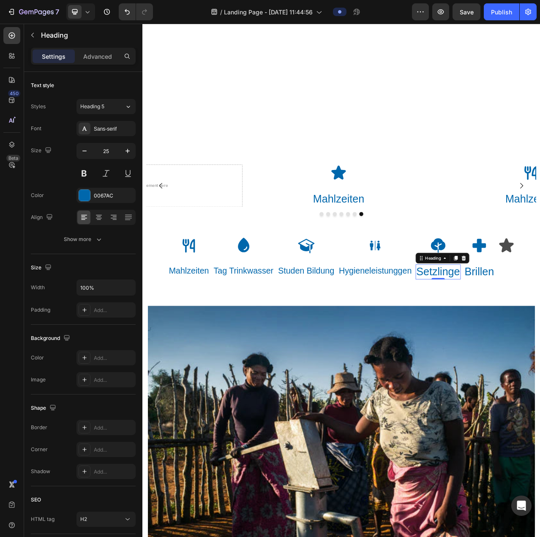
click at [513, 338] on p "Setzlinge" at bounding box center [519, 340] width 56 height 18
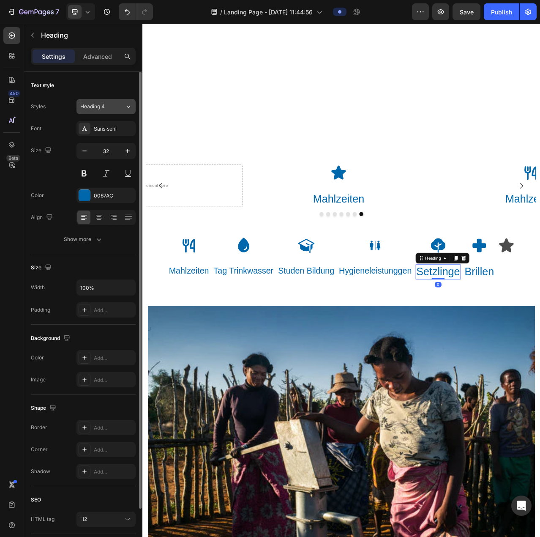
click at [105, 108] on div "Heading 4" at bounding box center [97, 107] width 34 height 8
click at [108, 114] on button "Heading 4" at bounding box center [105, 106] width 59 height 15
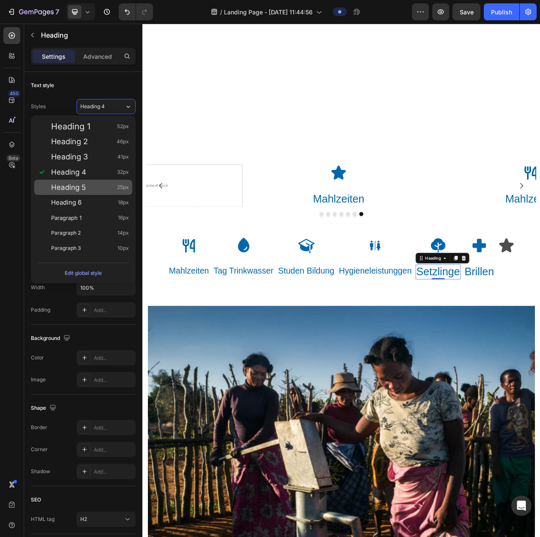
click at [95, 186] on div "Heading 5 25px" at bounding box center [90, 187] width 78 height 8
type input "25"
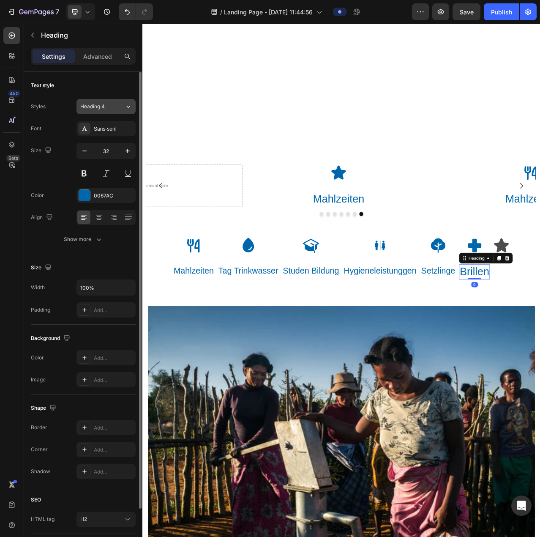
click at [100, 105] on span "Heading 4" at bounding box center [92, 107] width 25 height 8
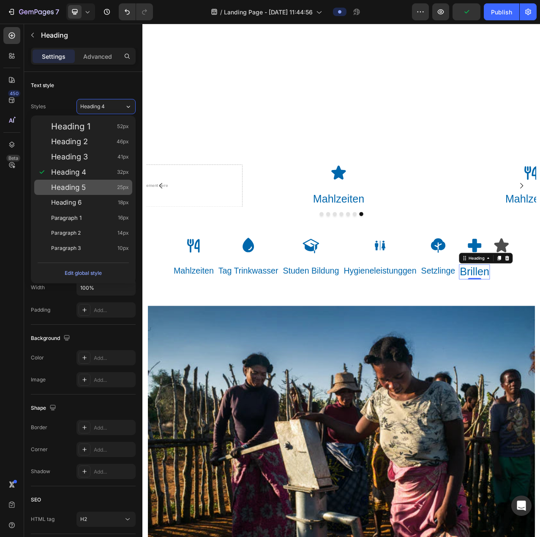
click at [96, 184] on div "Heading 5 25px" at bounding box center [90, 187] width 78 height 8
type input "25"
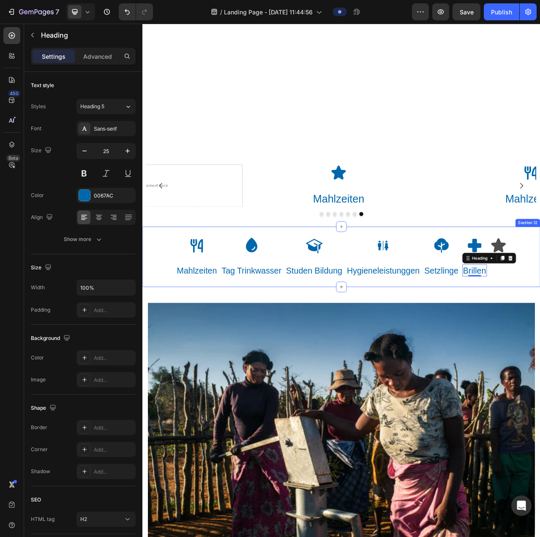
click at [165, 351] on div "Icon Mahlzeiten Heading Icon Tag Trinkwasser Heading Icon Studen Bildung Headin…" at bounding box center [395, 320] width 507 height 77
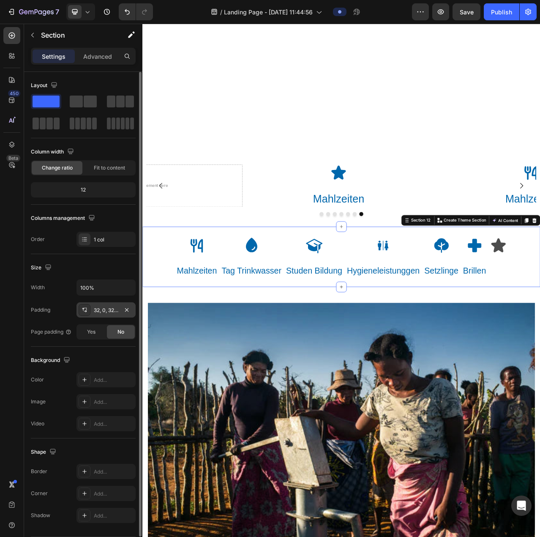
click at [110, 306] on div "32, 0, 32, 0" at bounding box center [106, 310] width 25 height 8
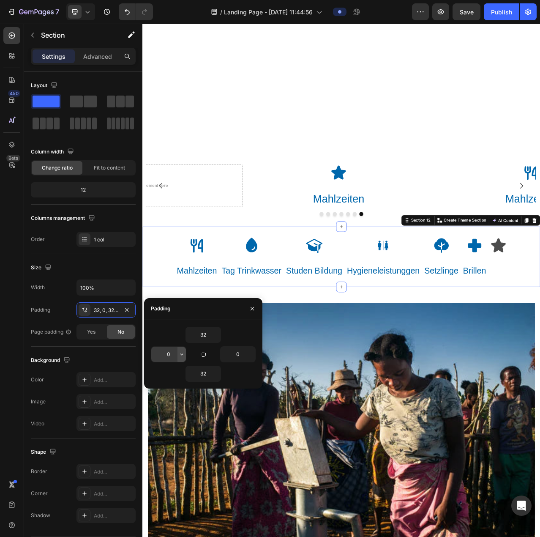
click at [183, 355] on icon "button" at bounding box center [181, 354] width 7 height 7
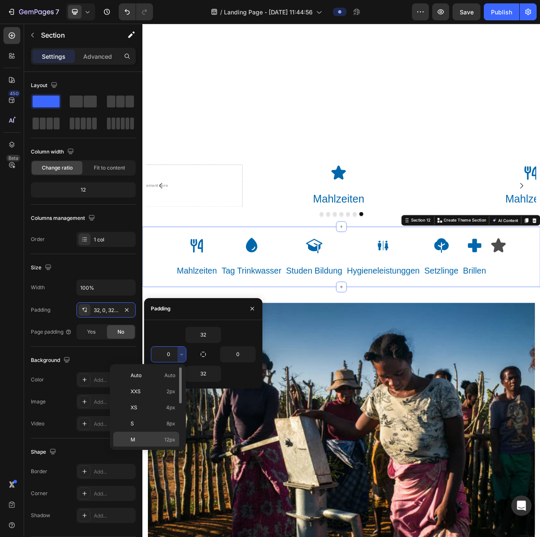
click at [169, 436] on span "12px" at bounding box center [169, 440] width 11 height 8
type input "12"
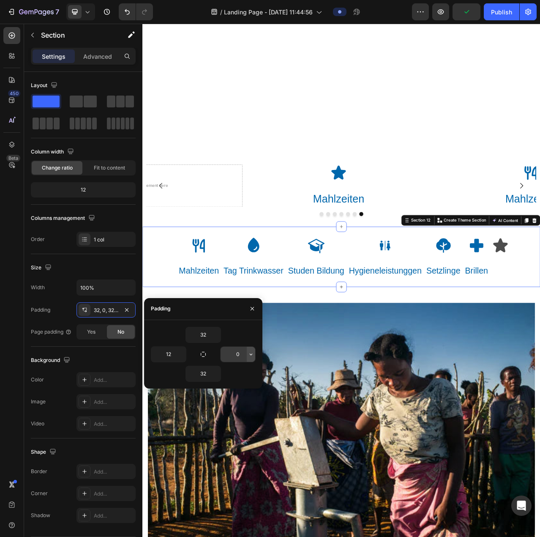
click at [253, 355] on icon "button" at bounding box center [251, 354] width 7 height 7
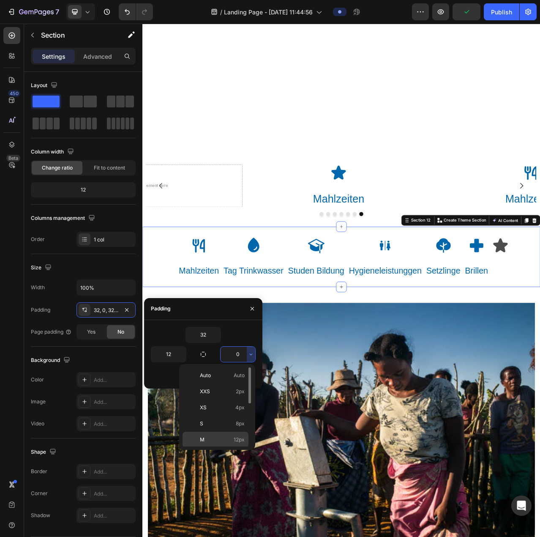
click at [224, 447] on div "M 12px" at bounding box center [216, 455] width 66 height 16
type input "12"
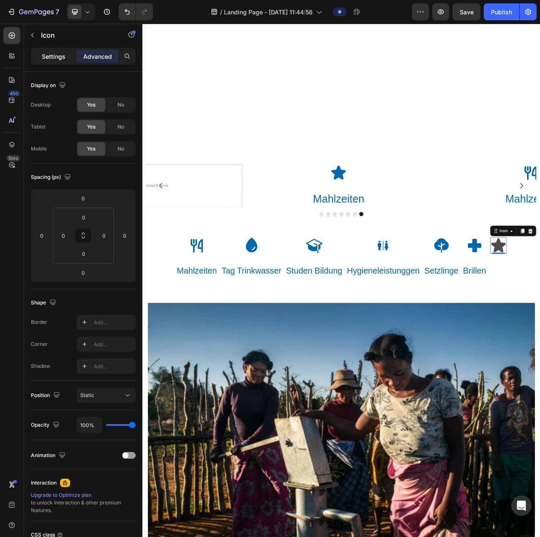
click at [43, 57] on p "Settings" at bounding box center [54, 56] width 24 height 9
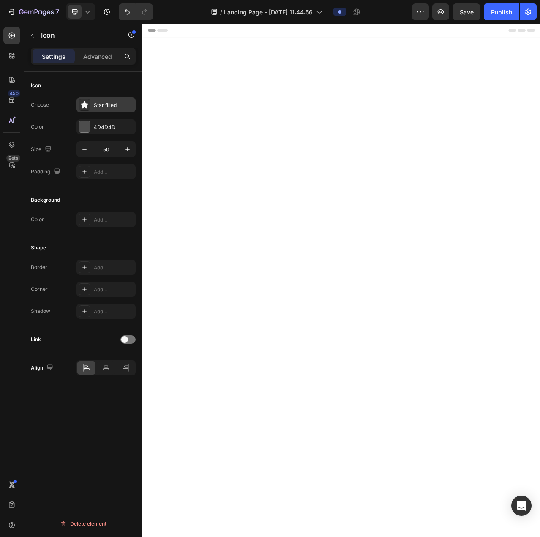
scroll to position [2387, 0]
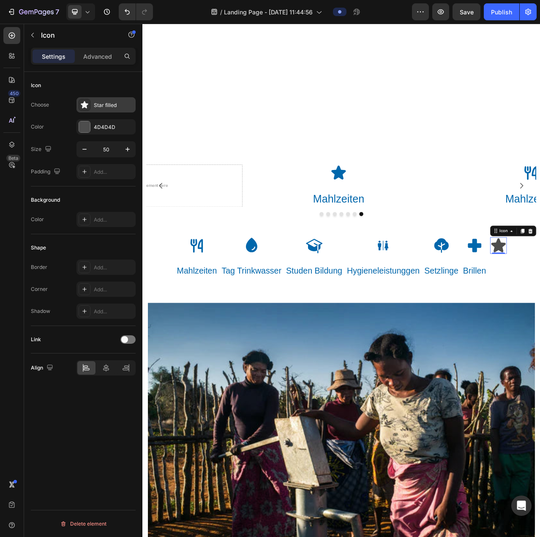
click at [88, 101] on icon at bounding box center [84, 105] width 8 height 8
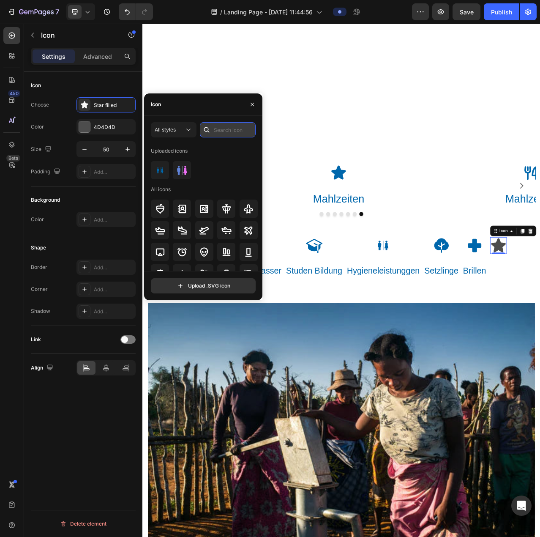
click at [219, 130] on input "text" at bounding box center [228, 129] width 56 height 15
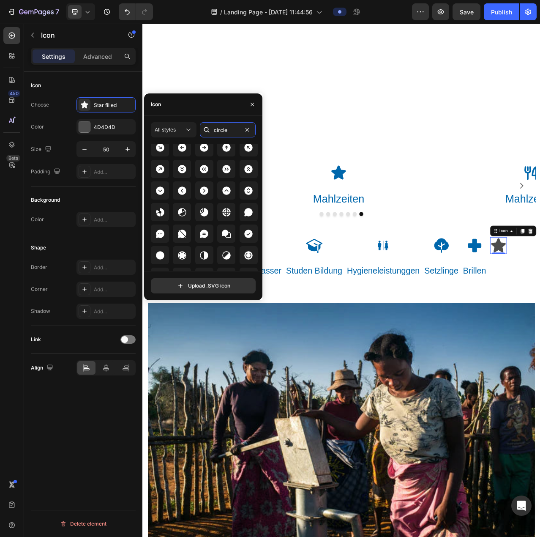
scroll to position [1128, 0]
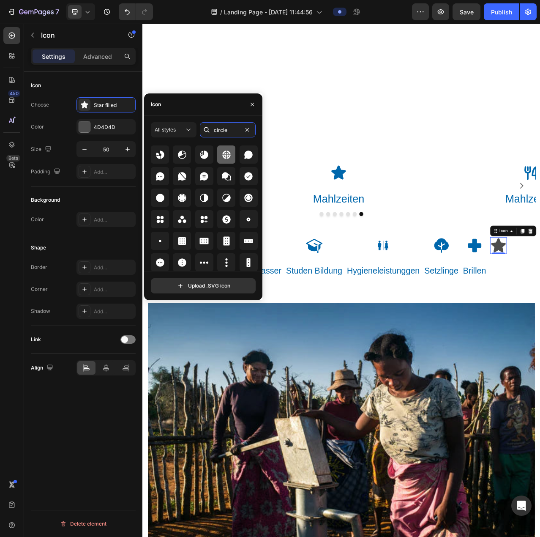
type input "circle"
click at [226, 156] on icon at bounding box center [226, 154] width 8 height 8
click at [106, 119] on div "4D4D4D" at bounding box center [105, 126] width 59 height 15
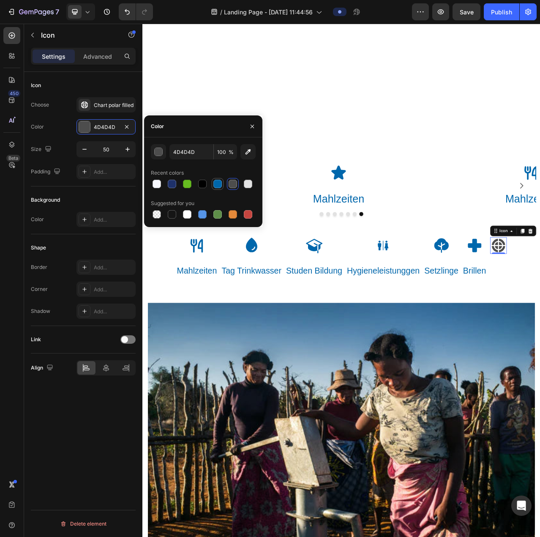
click at [216, 184] on div at bounding box center [217, 184] width 8 height 8
type input "0067AC"
click at [31, 37] on icon "button" at bounding box center [32, 35] width 7 height 7
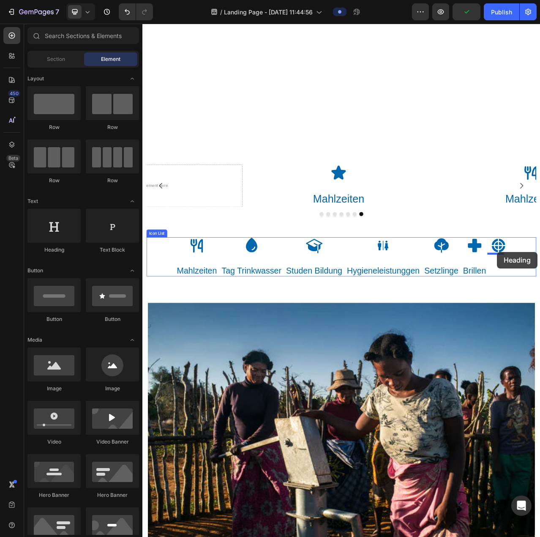
drag, startPoint x: 207, startPoint y: 167, endPoint x: 595, endPoint y: 314, distance: 415.0
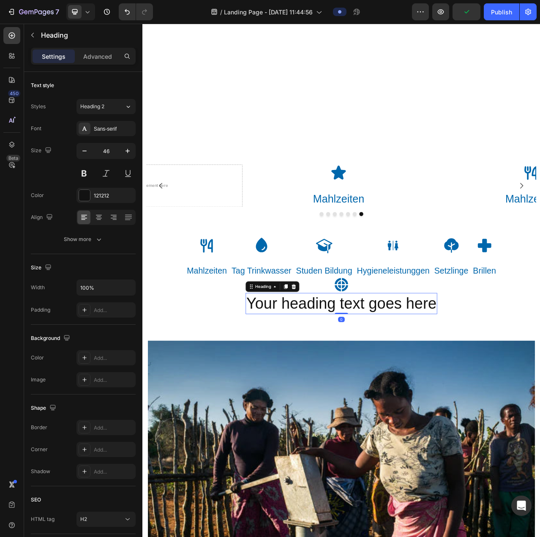
click at [388, 386] on h2 "Your heading text goes here" at bounding box center [396, 380] width 244 height 27
click at [388, 385] on p "Your heading text goes here" at bounding box center [396, 380] width 243 height 25
click at [389, 385] on p "Your heading text goes here" at bounding box center [396, 380] width 243 height 25
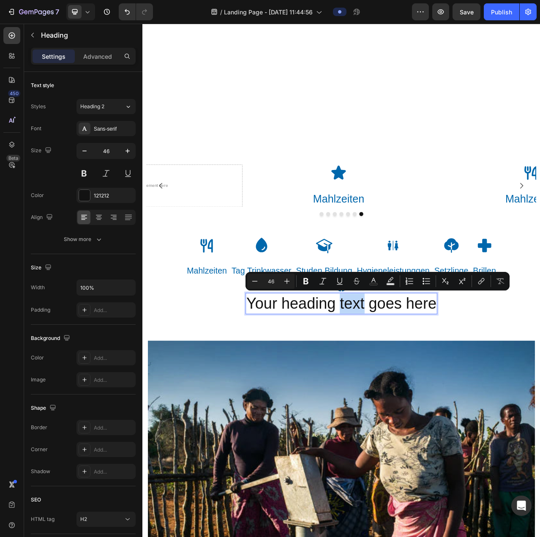
click at [389, 383] on p "Your heading text goes here" at bounding box center [396, 380] width 243 height 25
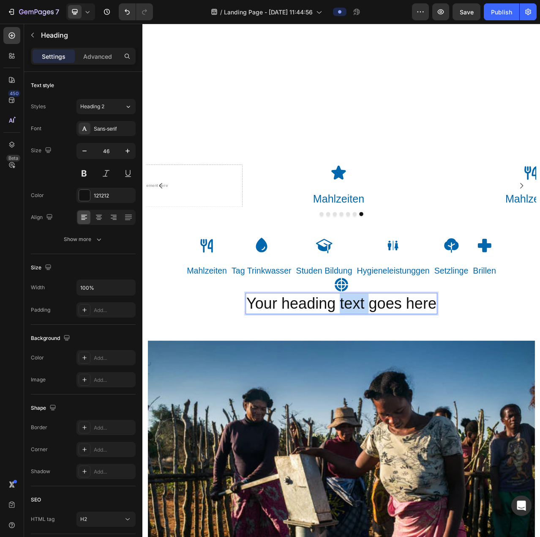
click at [389, 383] on p "Your heading text goes here" at bounding box center [396, 380] width 243 height 25
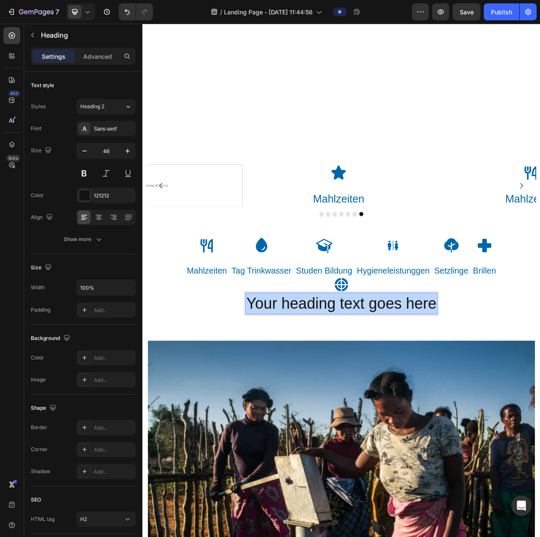
click at [389, 383] on p "Your heading text goes here" at bounding box center [396, 380] width 243 height 25
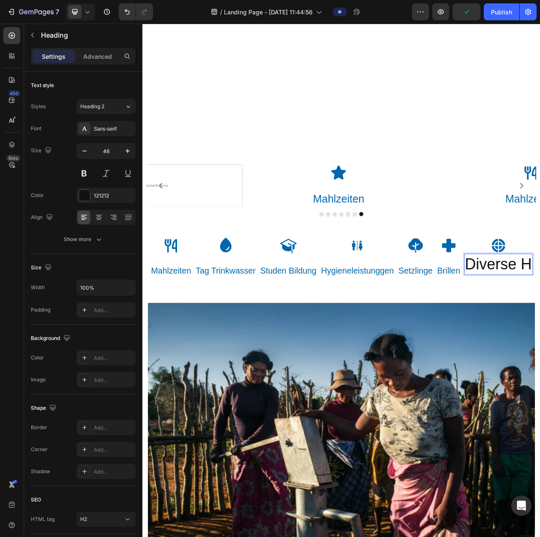
scroll to position [2437, 0]
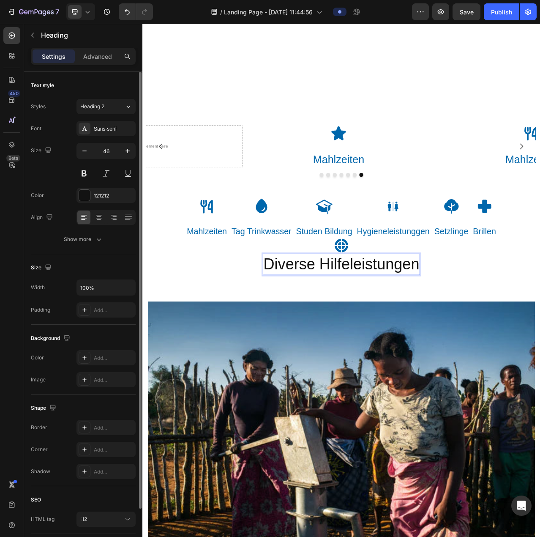
click at [98, 202] on div "Font Sans-serif Size 46 Color 121212 Align Show more" at bounding box center [83, 184] width 105 height 126
click at [99, 199] on div "121212" at bounding box center [105, 195] width 59 height 15
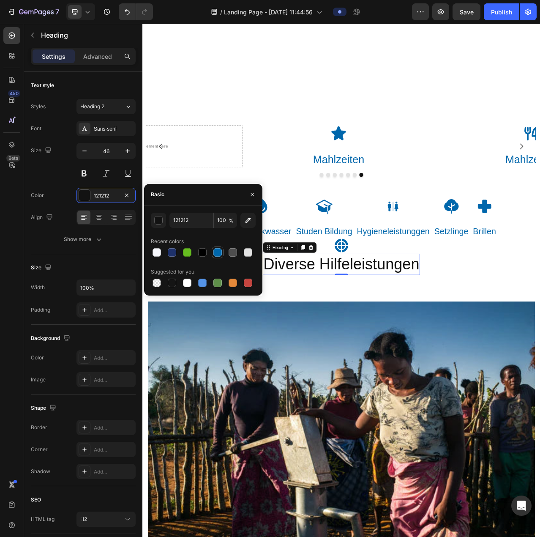
click at [221, 256] on div at bounding box center [218, 252] width 10 height 10
type input "0067AC"
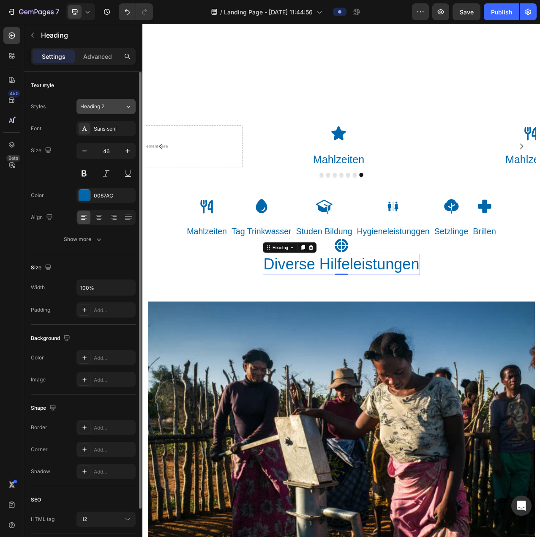
click at [116, 112] on button "Heading 2" at bounding box center [105, 106] width 59 height 15
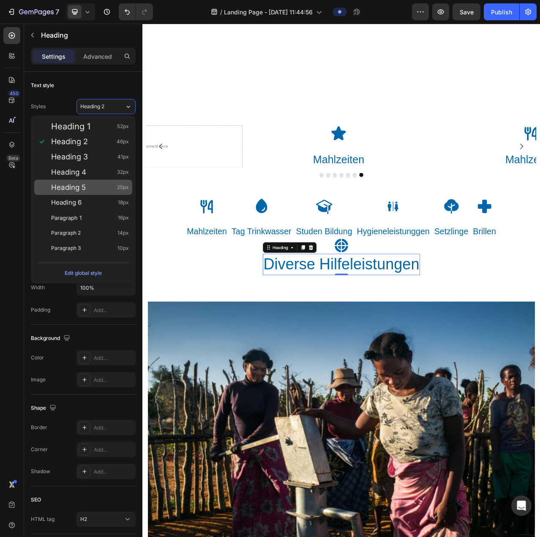
click at [95, 186] on div "Heading 5 25px" at bounding box center [90, 187] width 78 height 8
type input "25"
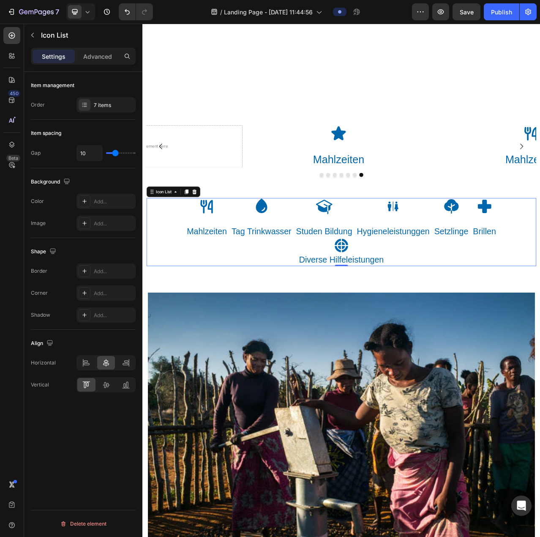
click at [182, 319] on div "Icon Mahlzeiten Heading Icon Tag Trinkwasser Heading Icon Studen Bildung Headin…" at bounding box center [395, 289] width 497 height 87
click at [187, 161] on div "Drop element here" at bounding box center [147, 180] width 245 height 54
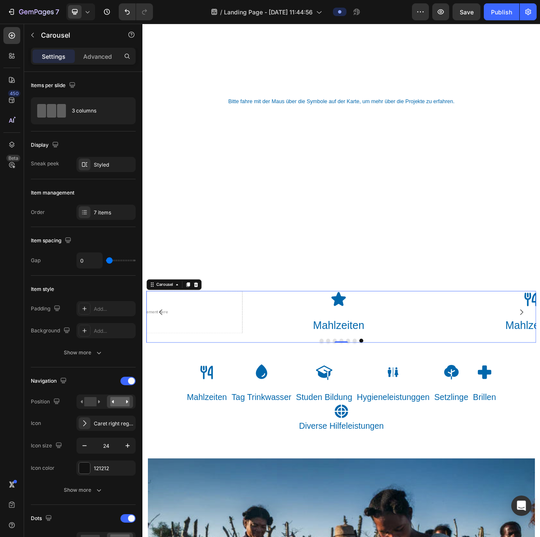
scroll to position [2353, 0]
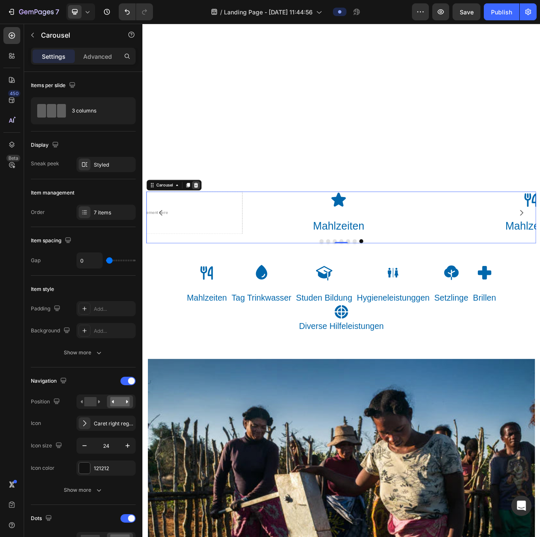
click at [211, 227] on icon at bounding box center [210, 229] width 5 height 6
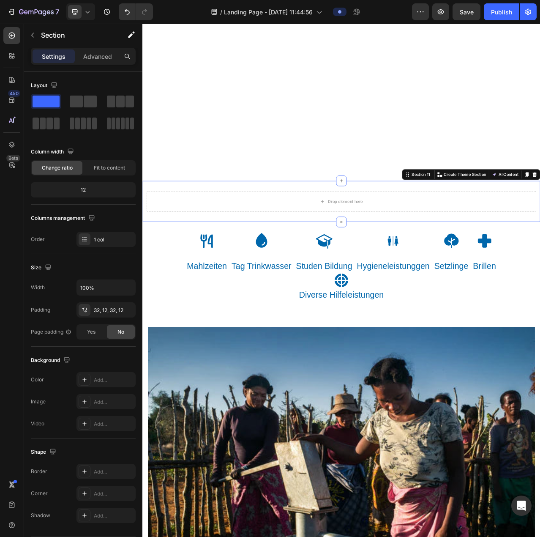
click at [540, 230] on div "Drop element here Section 11 You can create reusable sections Create Theme Sect…" at bounding box center [395, 250] width 507 height 52
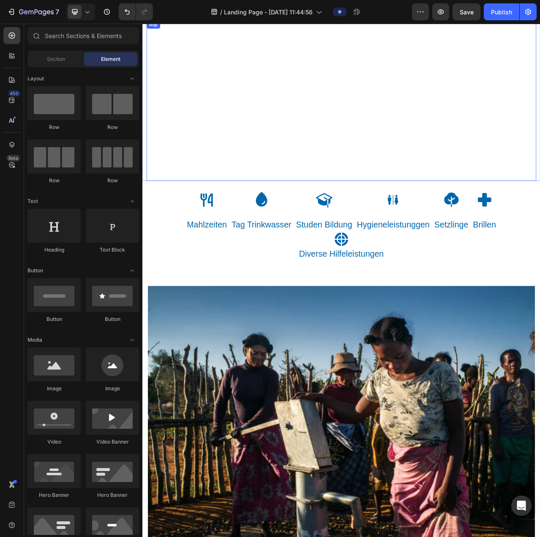
scroll to position [2184, 0]
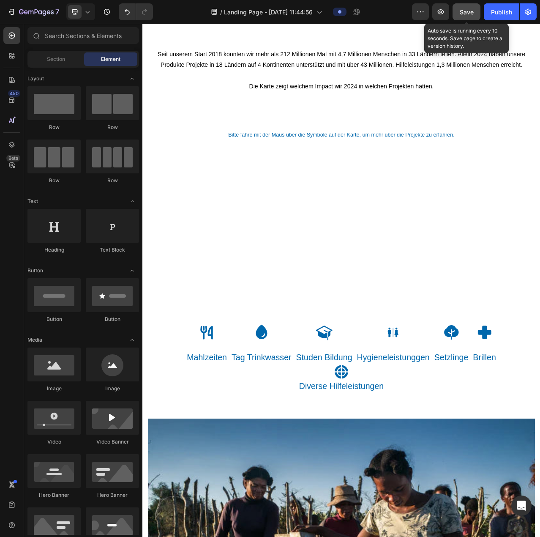
click at [467, 12] on span "Save" at bounding box center [467, 11] width 14 height 7
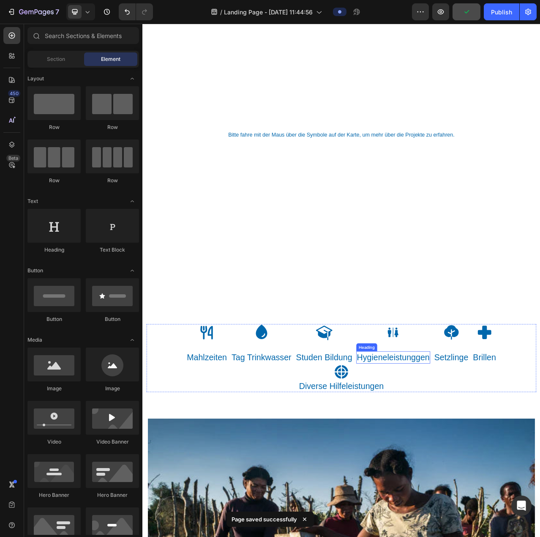
scroll to position [2353, 0]
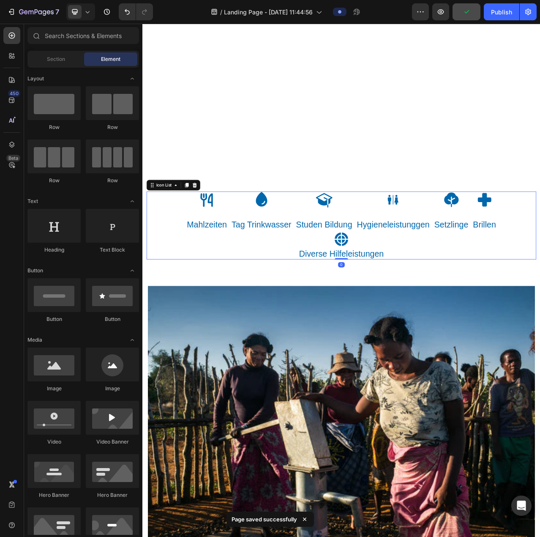
click at [164, 271] on div "Icon Mahlzeiten Heading Icon Tag Trinkwasser Heading Icon Studen Bildung Headin…" at bounding box center [395, 280] width 497 height 87
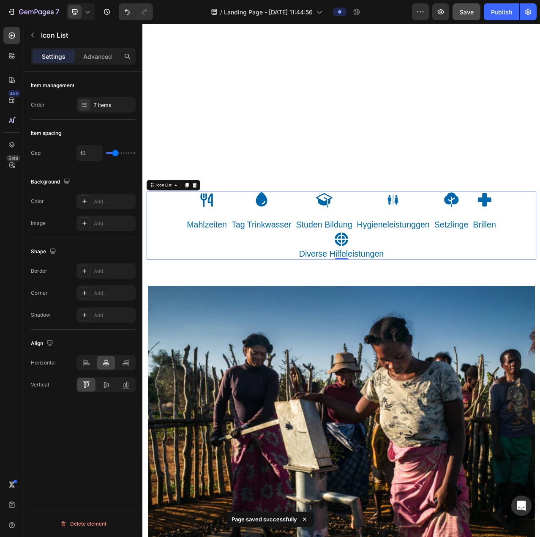
type input "11"
type input "12"
type input "14"
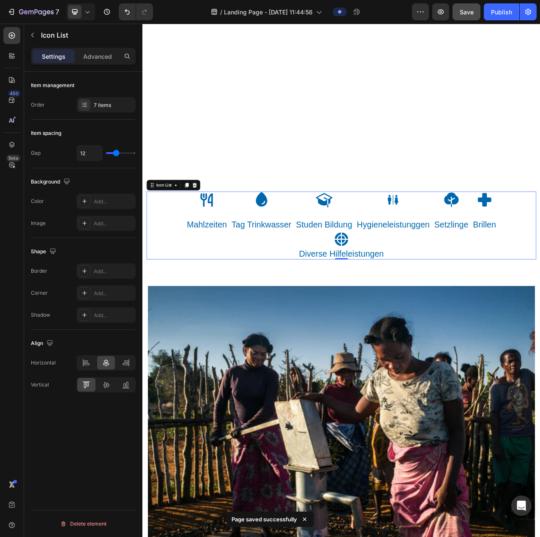
type input "14"
type input "15"
type input "16"
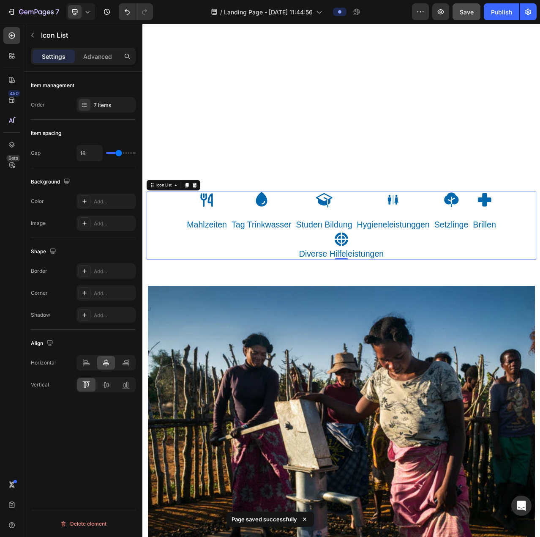
type input "18"
type input "19"
type input "20"
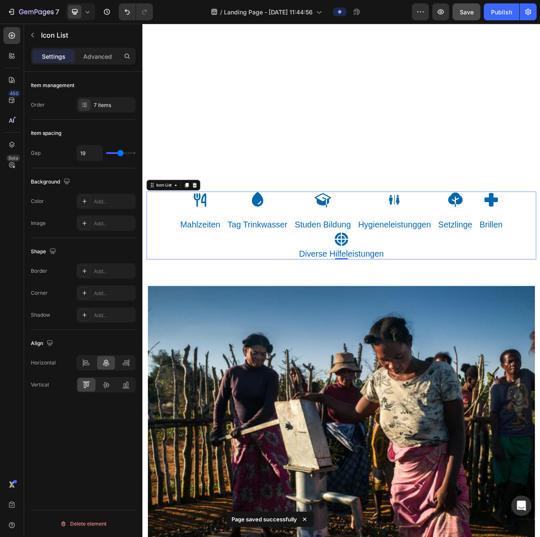
type input "20"
type input "21"
type input "24"
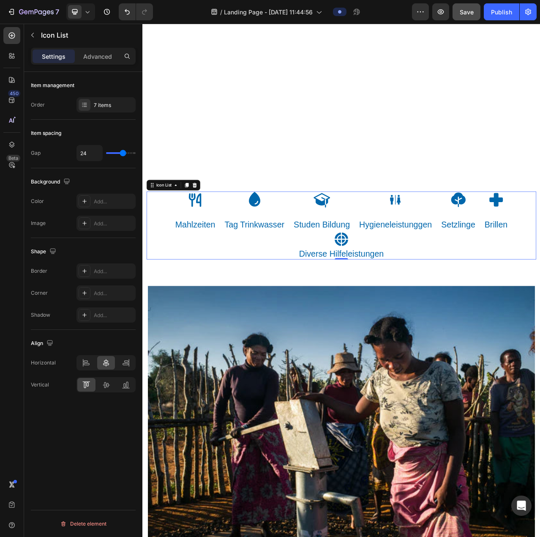
type input "25"
type input "30"
type input "31"
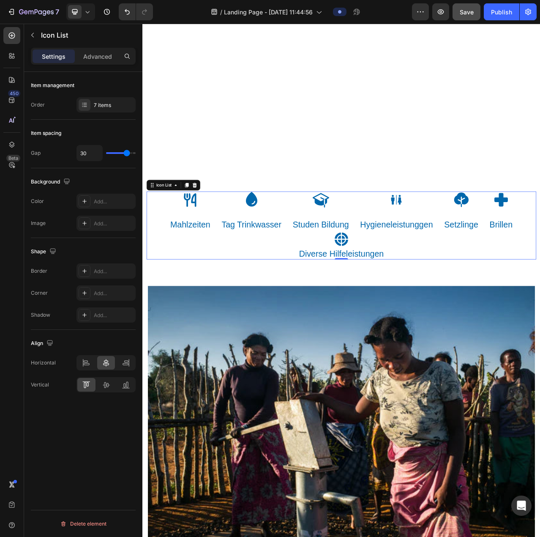
type input "31"
type input "32"
type input "36"
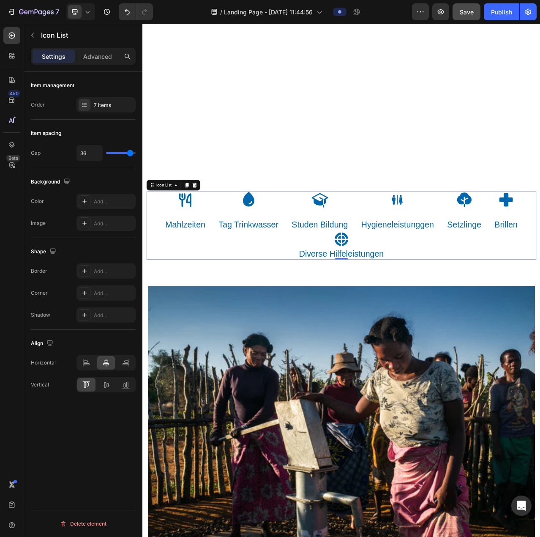
type input "37"
type input "38"
type input "40"
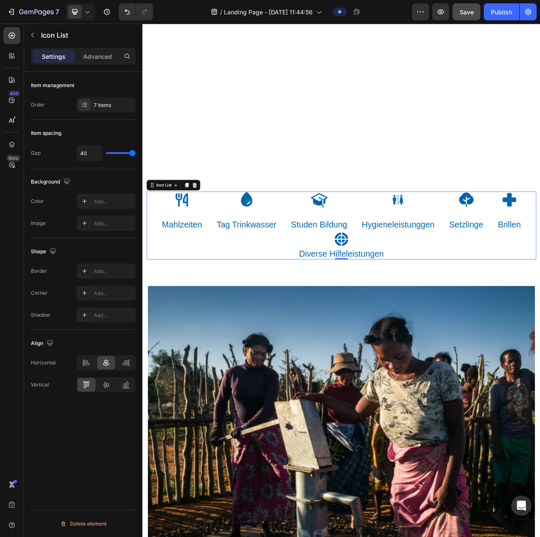
drag, startPoint x: 115, startPoint y: 153, endPoint x: 1, endPoint y: 160, distance: 114.3
type input "40"
click at [136, 152] on input "range" at bounding box center [121, 153] width 30 height 2
click at [110, 142] on div "Item spacing Gap 40" at bounding box center [83, 144] width 105 height 49
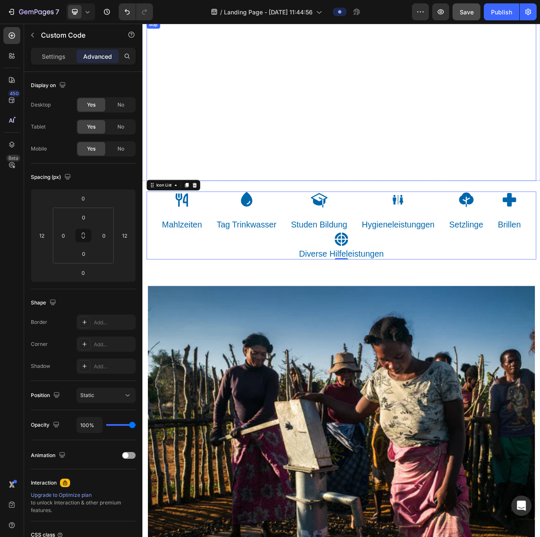
click at [395, 207] on div at bounding box center [395, 122] width 497 height 204
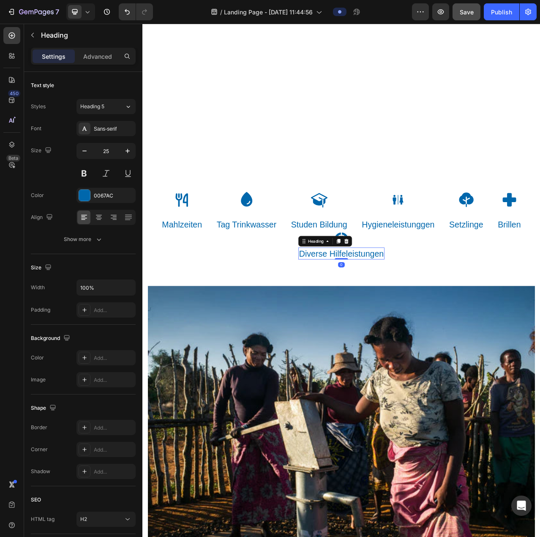
click at [388, 310] on p "Diverse Hilfeleistungen" at bounding box center [396, 317] width 108 height 14
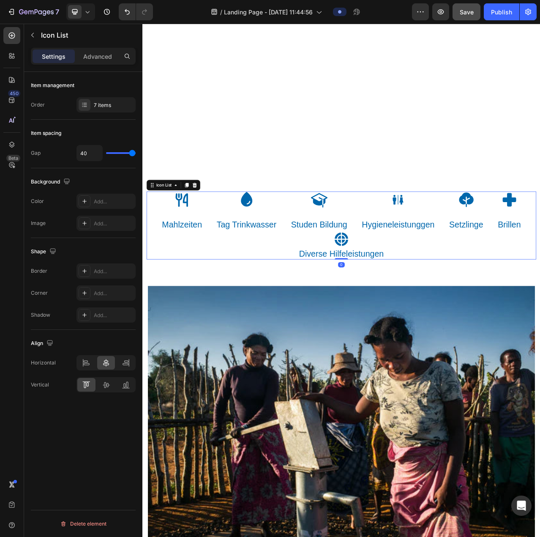
click at [420, 297] on div "Icon Diverse Hilfeleistungen Heading" at bounding box center [396, 306] width 110 height 37
click at [380, 293] on div "Icon Diverse Hilfeleistungen Heading" at bounding box center [396, 306] width 110 height 37
click at [402, 294] on icon at bounding box center [395, 298] width 21 height 21
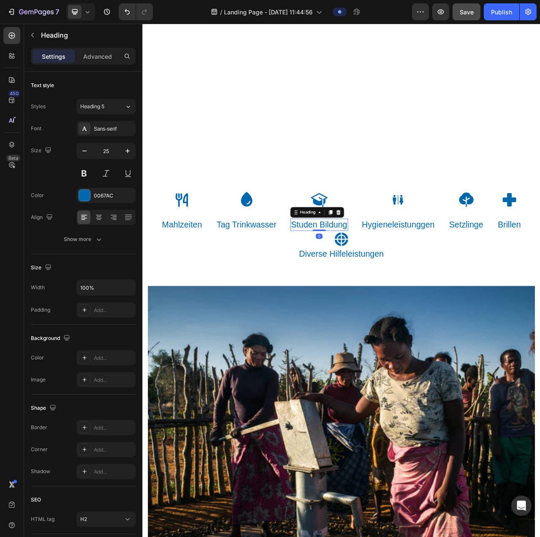
click at [370, 276] on p "Studen Bildung" at bounding box center [368, 280] width 72 height 14
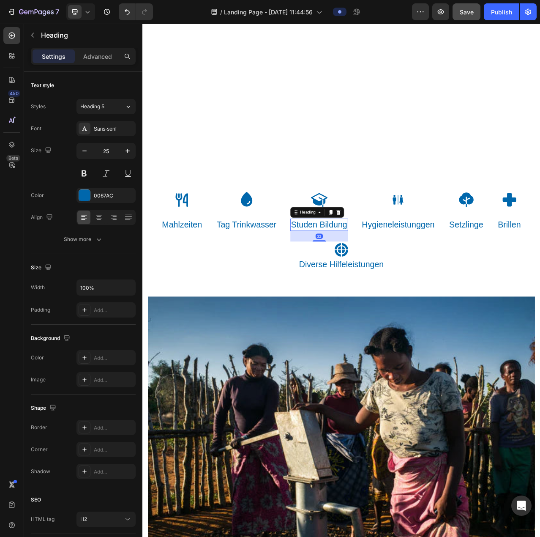
drag, startPoint x: 368, startPoint y: 286, endPoint x: 382, endPoint y: 300, distance: 20.0
click at [382, 288] on div "32" at bounding box center [368, 288] width 74 height 0
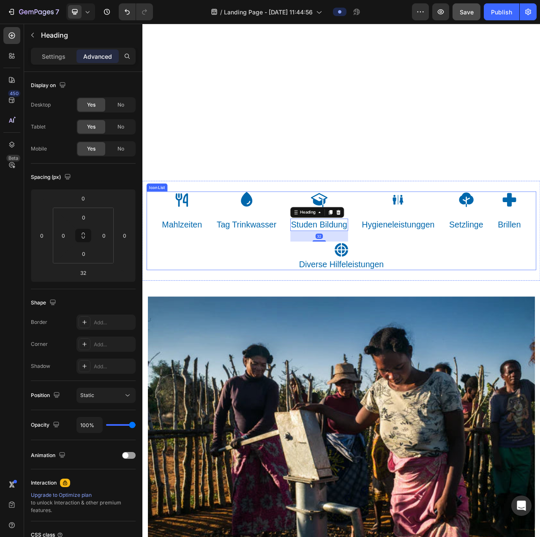
click at [296, 310] on div "Icon Mahlzeiten Heading Icon Tag Trinkwasser Heading Icon Studen Bildung Headin…" at bounding box center [395, 287] width 497 height 100
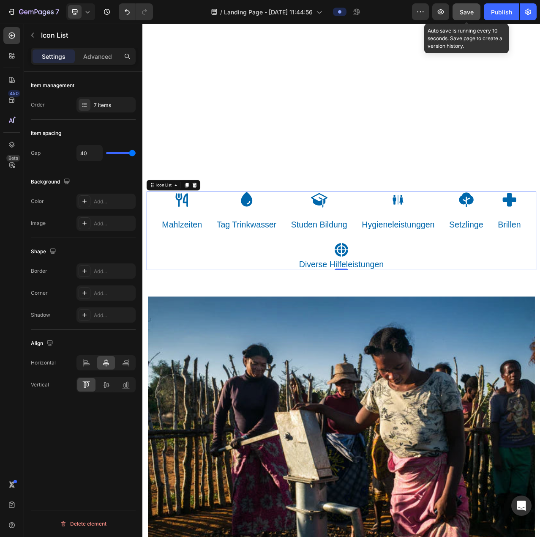
click at [466, 16] on div "Save" at bounding box center [467, 12] width 14 height 9
click at [463, 8] on span "Save" at bounding box center [467, 11] width 14 height 7
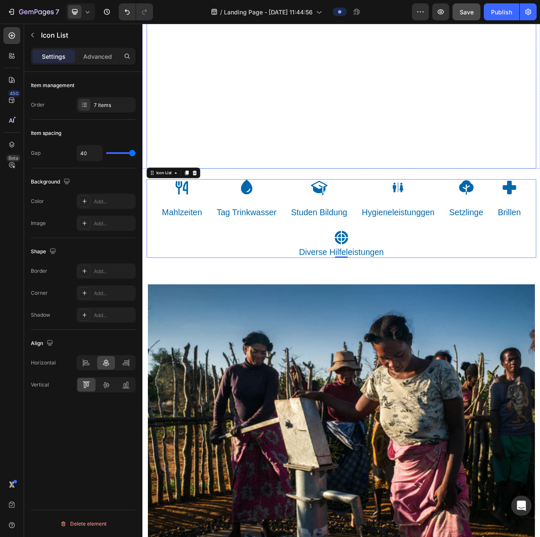
scroll to position [2480, 0]
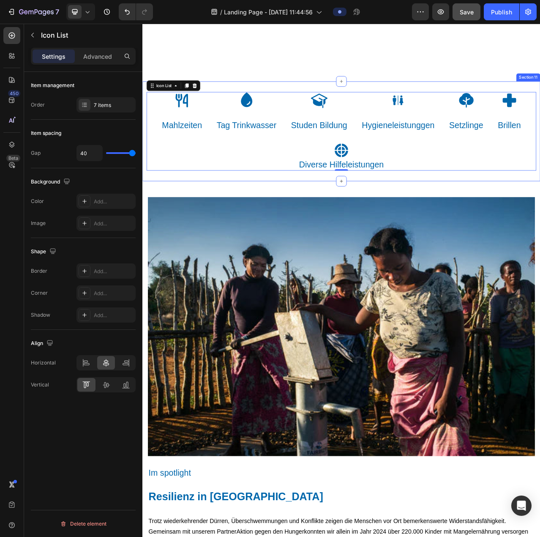
click at [454, 222] on div "Icon Mahlzeiten Heading Icon Tag Trinkwasser Heading Icon Studen Bildung Headin…" at bounding box center [395, 160] width 507 height 127
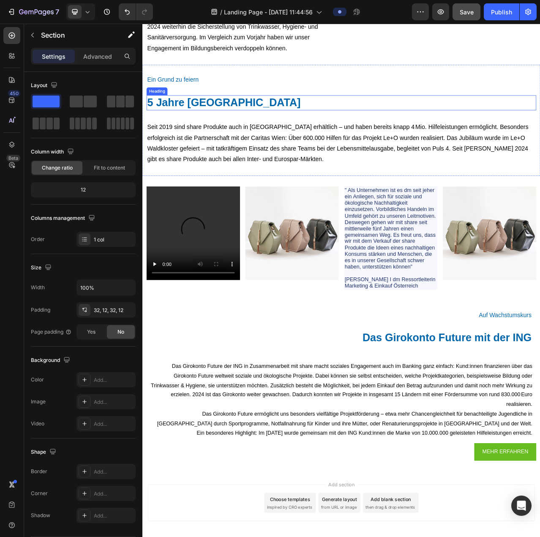
scroll to position [3647, 0]
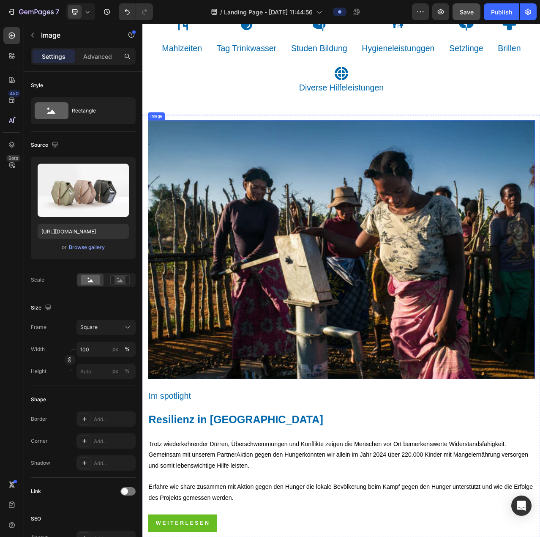
scroll to position [2609, 0]
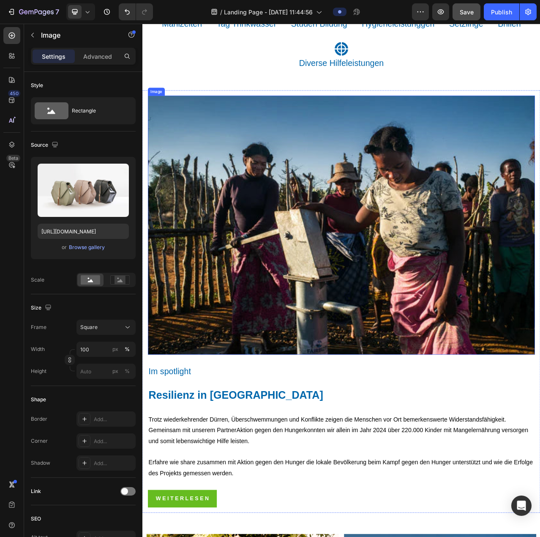
click at [259, 298] on img at bounding box center [396, 280] width 494 height 330
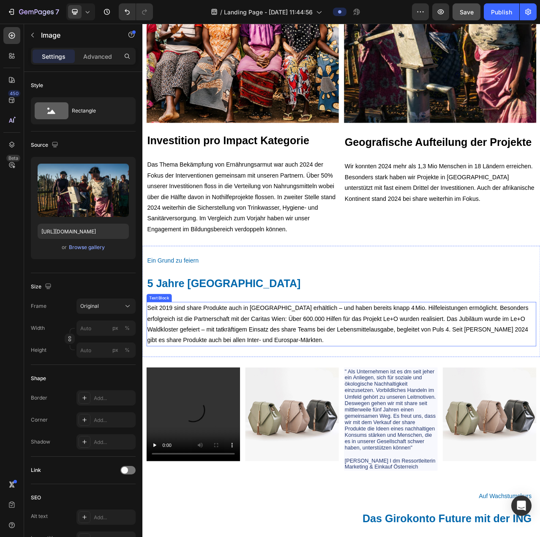
scroll to position [3412, 0]
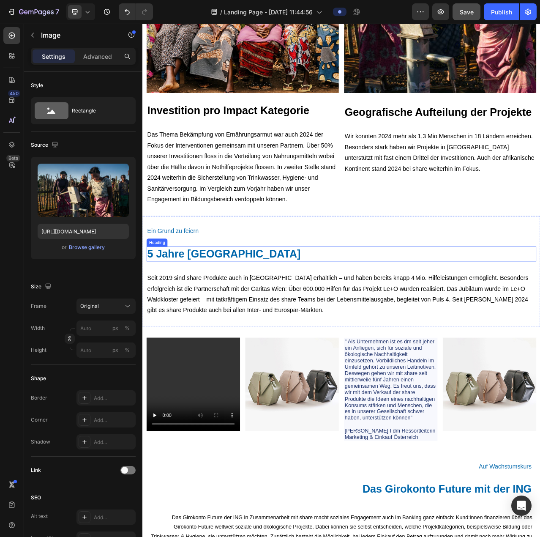
click at [230, 322] on h2 "5 Jahre [GEOGRAPHIC_DATA]" at bounding box center [395, 317] width 497 height 19
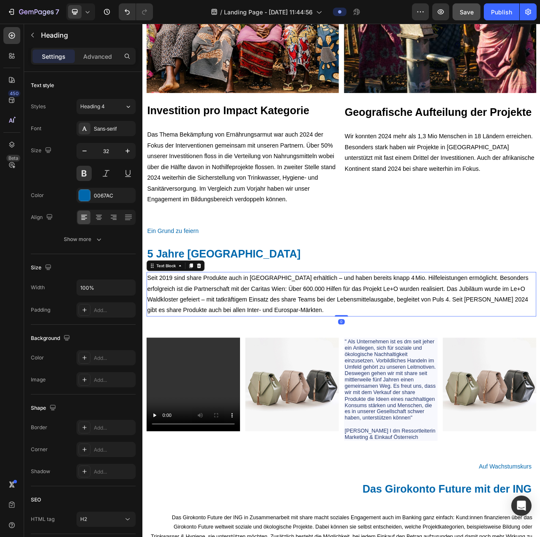
click at [232, 348] on p "Seit 2019 sind share Produkte auch in [GEOGRAPHIC_DATA] erhältlich – und haben …" at bounding box center [395, 368] width 495 height 55
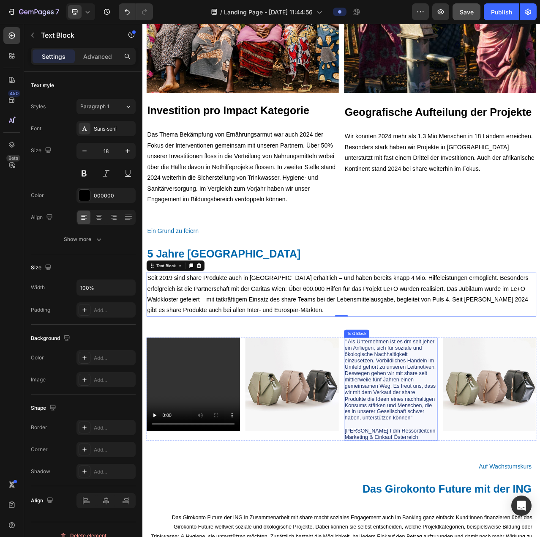
scroll to position [3647, 0]
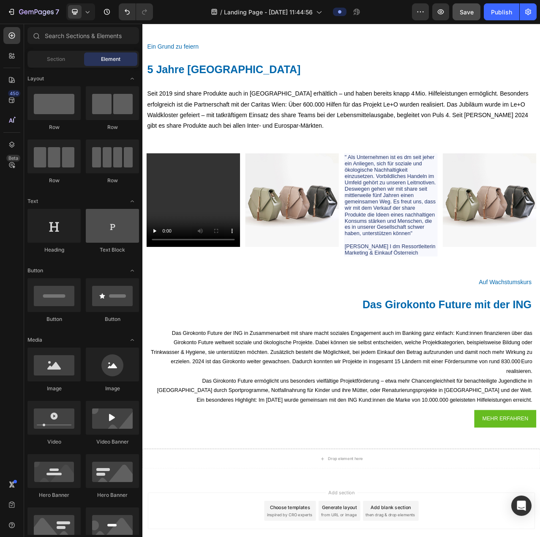
scroll to position [0, 0]
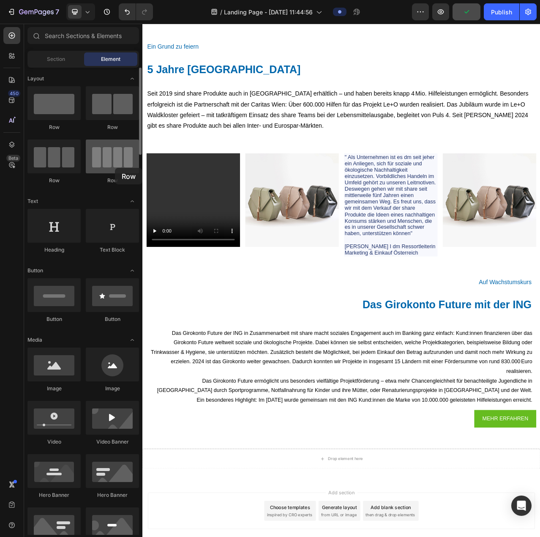
drag, startPoint x: 111, startPoint y: 158, endPoint x: 109, endPoint y: 164, distance: 6.4
click at [109, 164] on div at bounding box center [112, 156] width 53 height 34
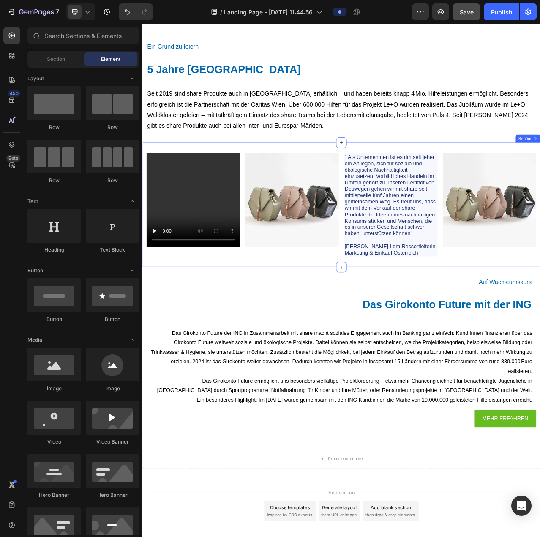
click at [278, 179] on div "Video Image " Als Unternehmen ist es dm seit jeher ein Anliegen, sich für sozia…" at bounding box center [395, 254] width 507 height 158
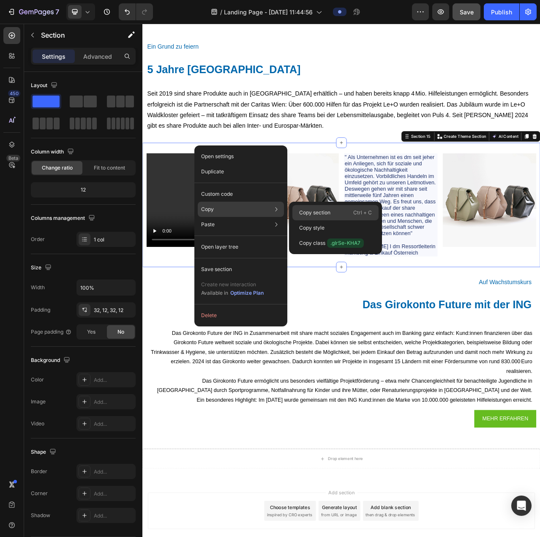
click at [303, 220] on div "Copy section Ctrl + C" at bounding box center [335, 227] width 86 height 15
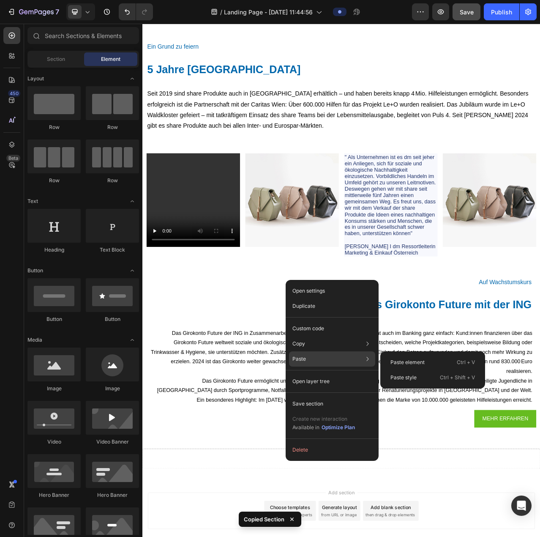
click at [311, 374] on div "Paste Paste element Ctrl + V Paste style Ctrl + Shift + V" at bounding box center [332, 381] width 86 height 15
click at [398, 362] on p "Paste element" at bounding box center [407, 362] width 34 height 8
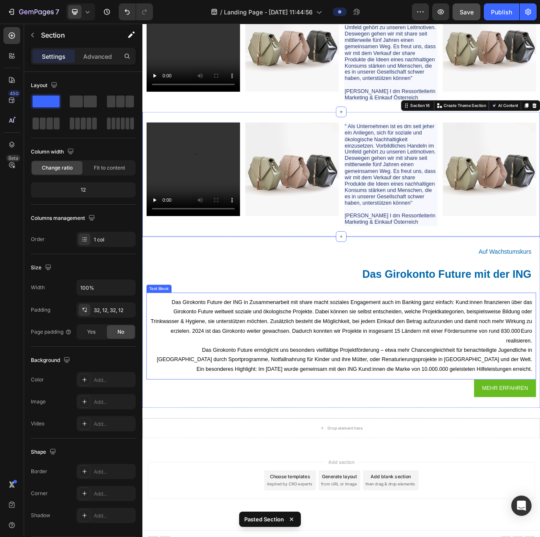
scroll to position [3823, 0]
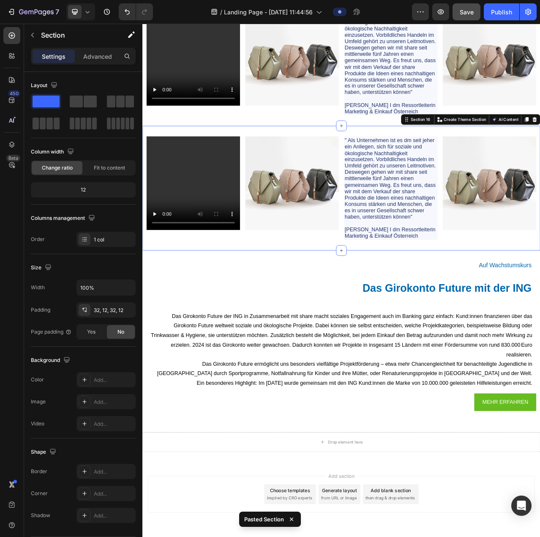
click at [171, 171] on div "Video Image " Als Unternehmen ist es dm seit jeher ein Anliegen, sich für sozia…" at bounding box center [395, 233] width 507 height 158
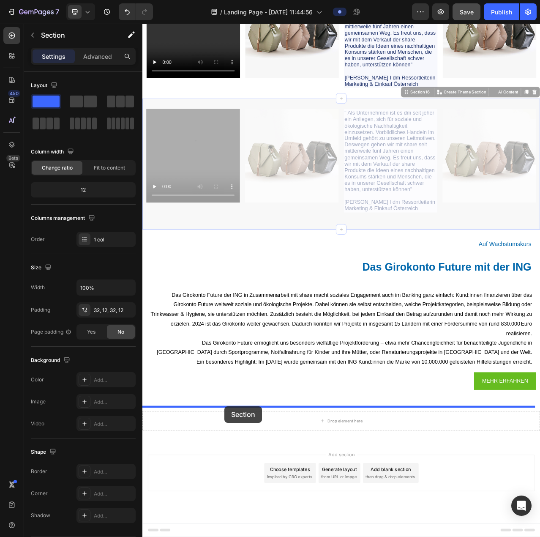
scroll to position [3866, 0]
drag, startPoint x: 150, startPoint y: 166, endPoint x: 254, endPoint y: 492, distance: 342.0
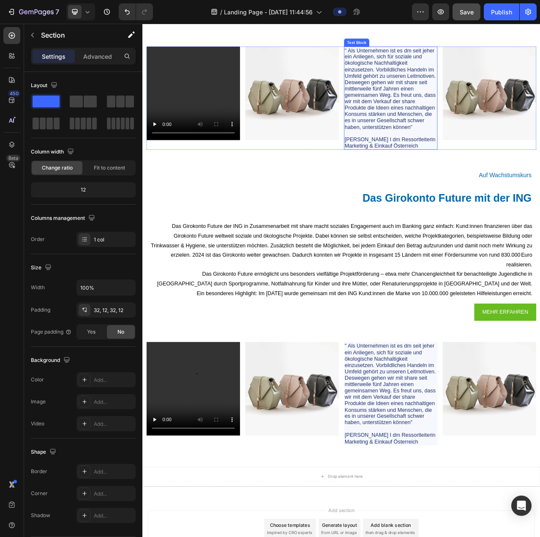
scroll to position [3781, 0]
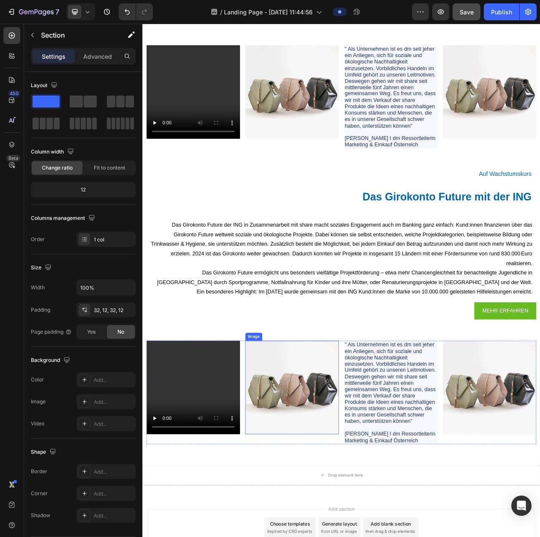
click at [322, 476] on img at bounding box center [332, 487] width 119 height 119
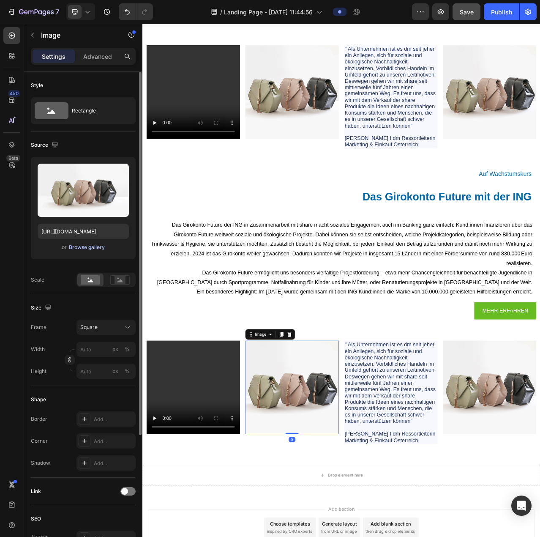
click at [101, 247] on div "Browse gallery" at bounding box center [87, 247] width 36 height 8
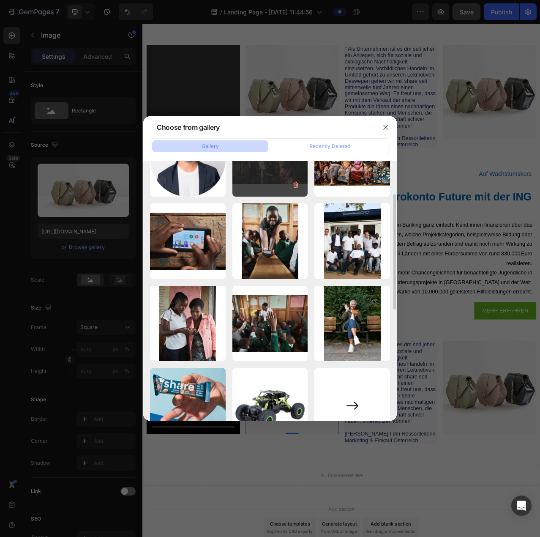
scroll to position [127, 0]
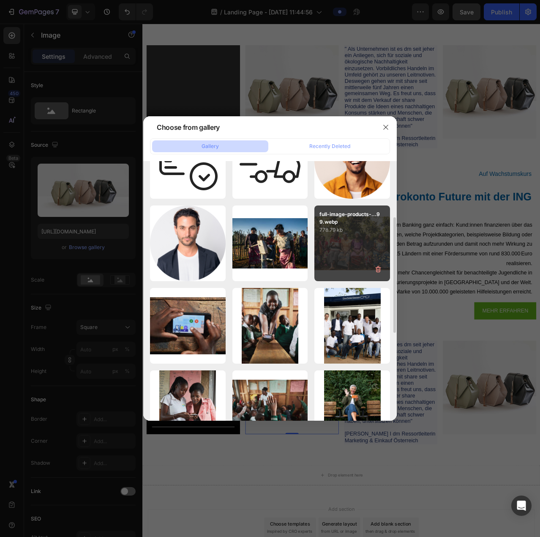
click at [335, 241] on div "full-image-products-...99.webp 778.79 kb" at bounding box center [352, 243] width 76 height 76
type input "https://cdn.shopify.com/s/files/1/0730/2706/0012/files/gempages_565401199738618…"
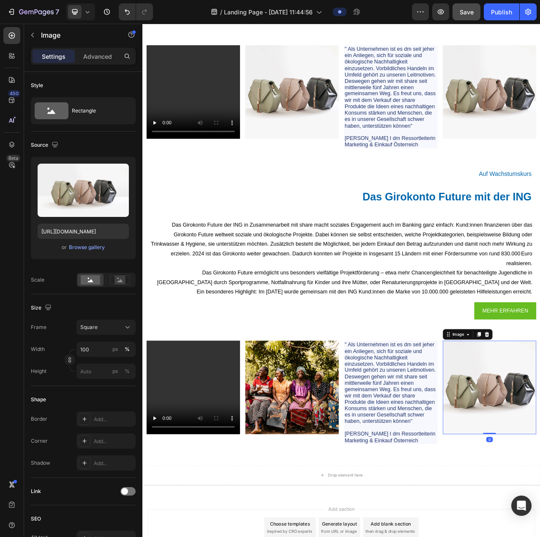
click at [71, 248] on div "Browse gallery" at bounding box center [87, 247] width 36 height 8
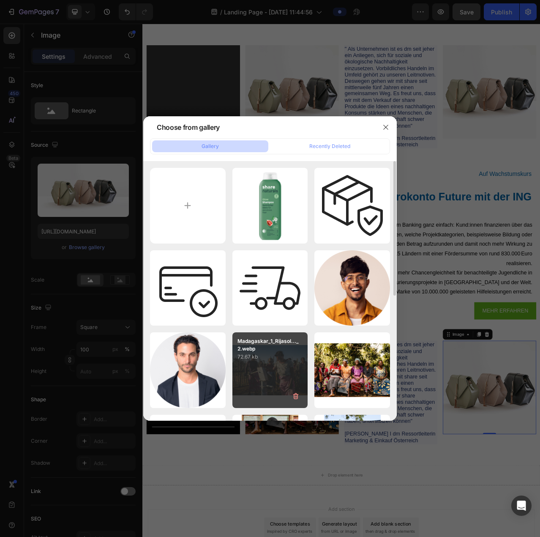
scroll to position [169, 0]
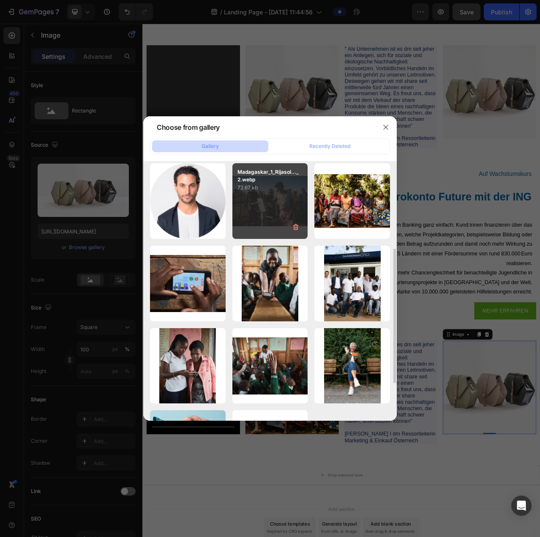
click at [261, 216] on div "Madagaskar_1_Rijasol..._2.webp 72.67 kb" at bounding box center [270, 201] width 76 height 76
type input "[URL][DOMAIN_NAME]"
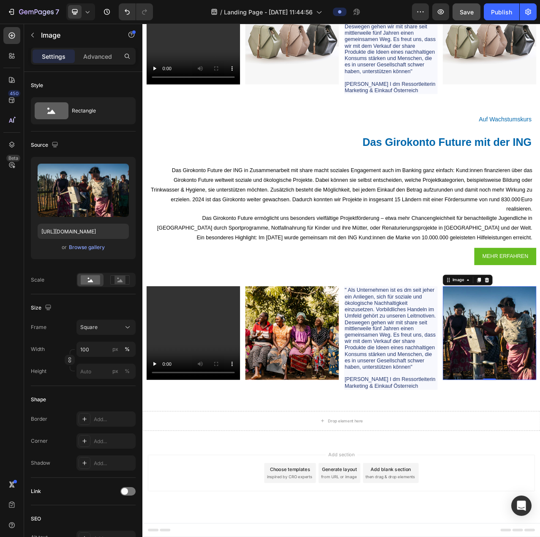
scroll to position [3697, 0]
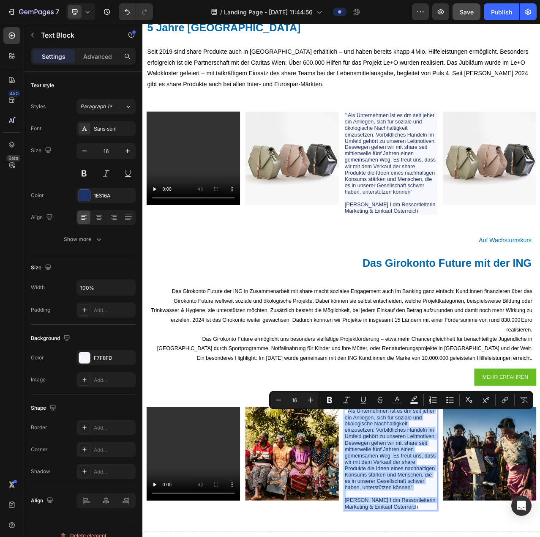
drag, startPoint x: 491, startPoint y: 653, endPoint x: 407, endPoint y: 521, distance: 156.6
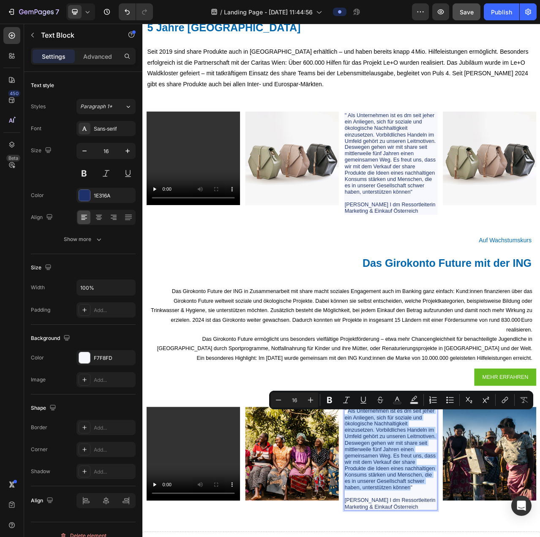
drag, startPoint x: 402, startPoint y: 526, endPoint x: 458, endPoint y: 631, distance: 119.5
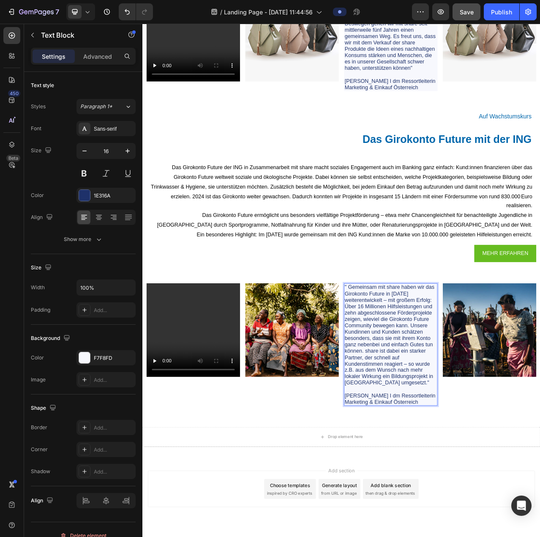
scroll to position [3866, 0]
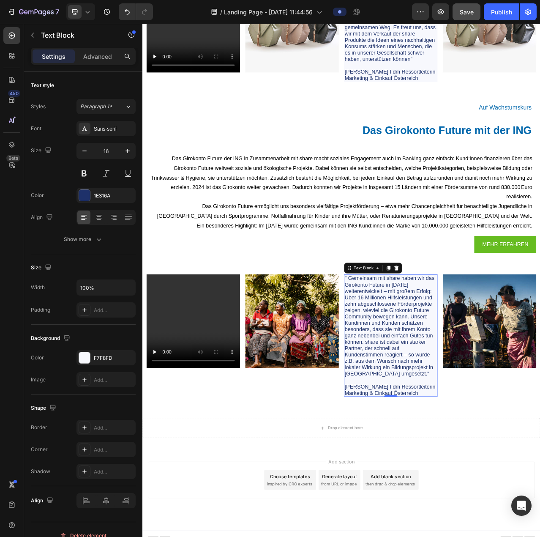
click at [489, 499] on p "[PERSON_NAME] I dm Ressortleiterin Marketing & Einkauf Österreich" at bounding box center [458, 486] width 117 height 25
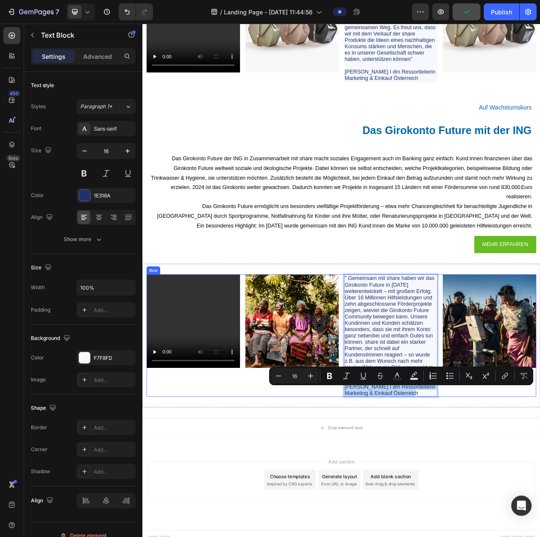
drag, startPoint x: 491, startPoint y: 500, endPoint x: 391, endPoint y: 492, distance: 100.9
click at [391, 492] on div "Video Image " Gemeinsam mit share haben wir das Girokonto Future in 2024 weiter…" at bounding box center [395, 421] width 497 height 156
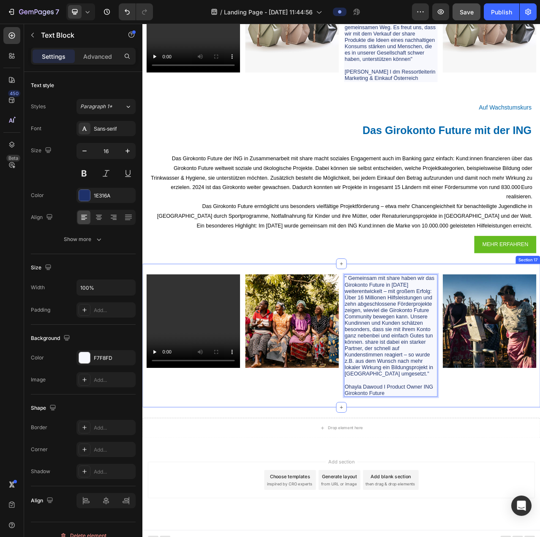
click at [540, 509] on div "Video Image " Gemeinsam mit share haben wir das Girokonto Future in 2024 weiter…" at bounding box center [395, 421] width 507 height 183
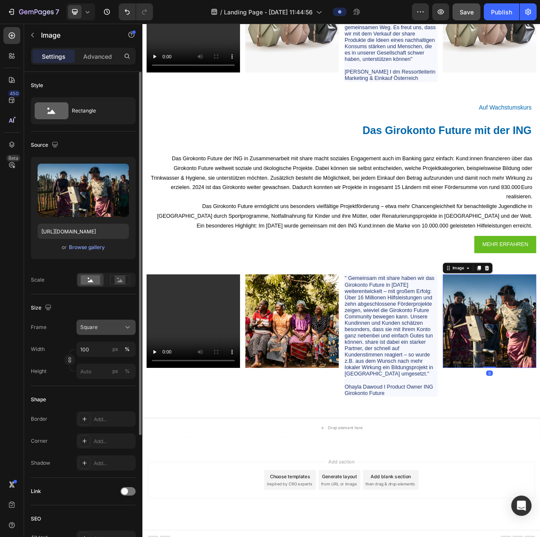
click at [107, 323] on div "Square" at bounding box center [100, 327] width 41 height 8
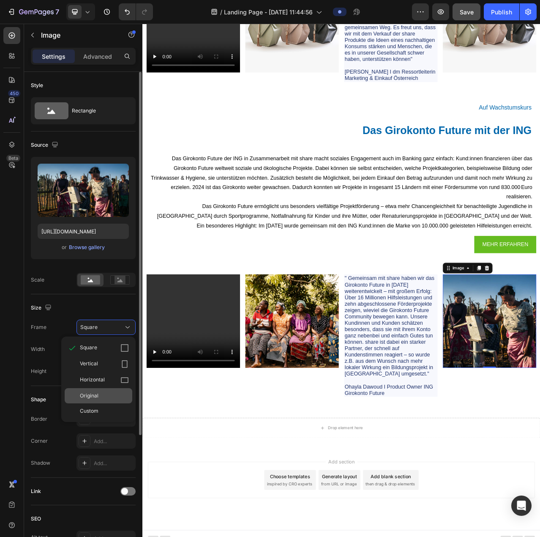
click at [100, 390] on div "Original" at bounding box center [99, 395] width 68 height 15
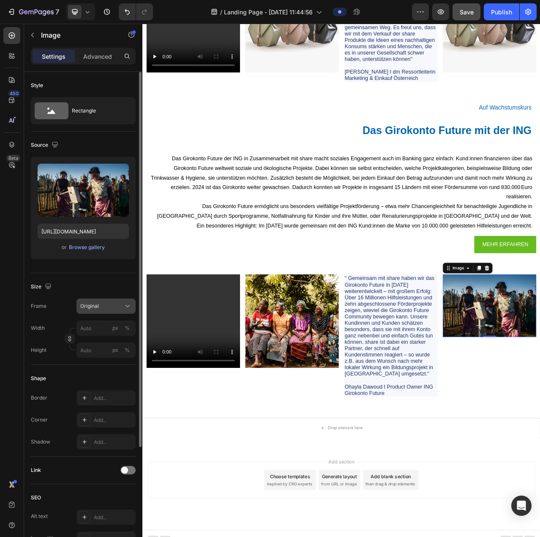
click at [102, 305] on div "Original" at bounding box center [100, 306] width 41 height 8
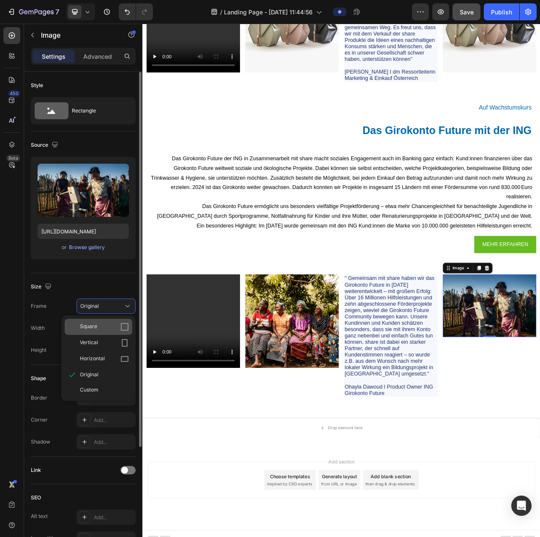
click at [104, 332] on div "Square" at bounding box center [99, 327] width 68 height 16
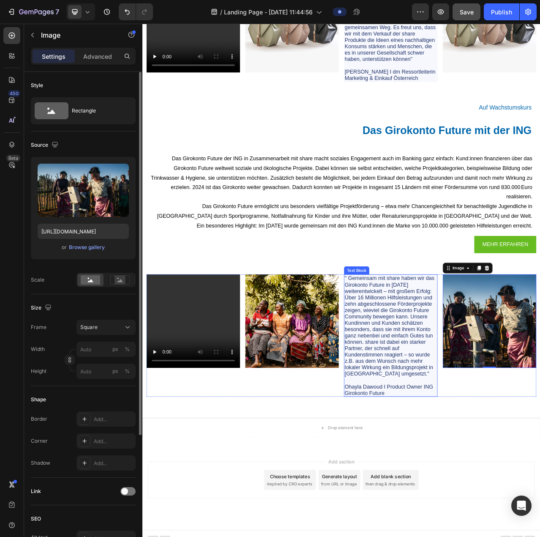
click at [400, 354] on p "" Gemeinsam mit share haben wir das Girokonto Future in [DATE] weiterentwickelt…" at bounding box center [458, 409] width 117 height 130
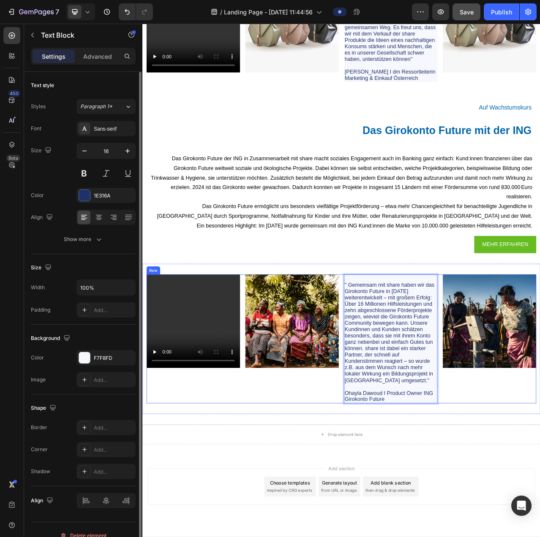
click at [290, 498] on div "Image" at bounding box center [332, 425] width 119 height 164
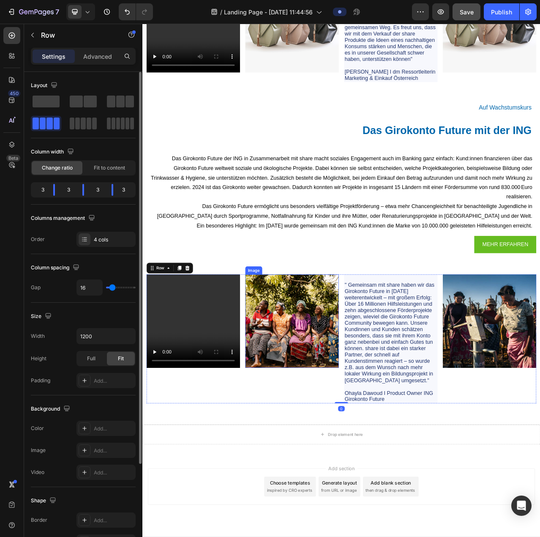
click at [361, 439] on img at bounding box center [332, 402] width 119 height 119
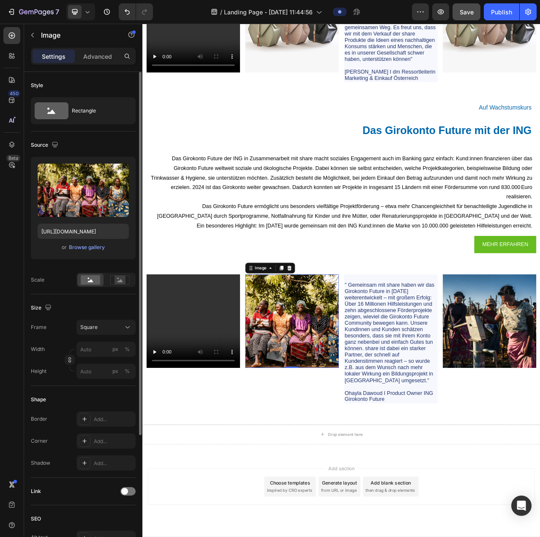
click at [378, 415] on img at bounding box center [332, 402] width 119 height 119
click at [228, 365] on video at bounding box center [206, 402] width 119 height 119
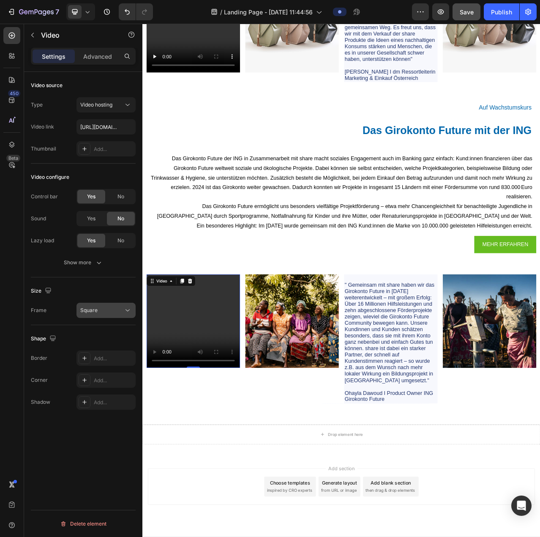
click at [110, 311] on div "Square" at bounding box center [101, 310] width 43 height 8
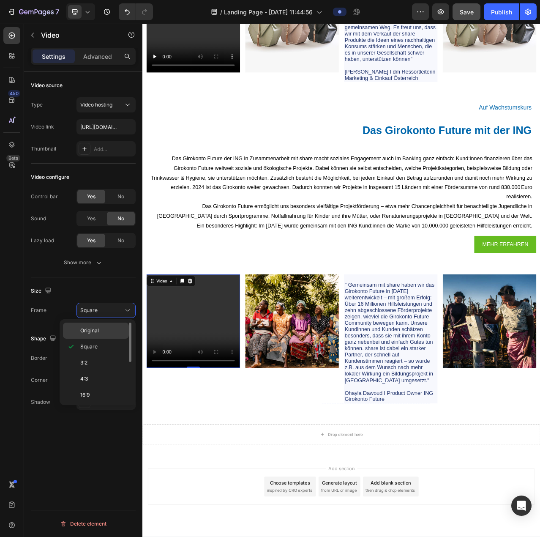
click at [103, 329] on p "Original" at bounding box center [102, 331] width 45 height 8
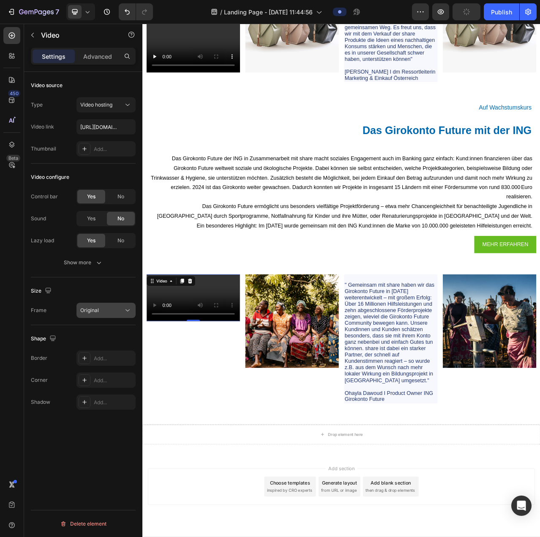
click at [106, 310] on div "Original" at bounding box center [101, 310] width 43 height 8
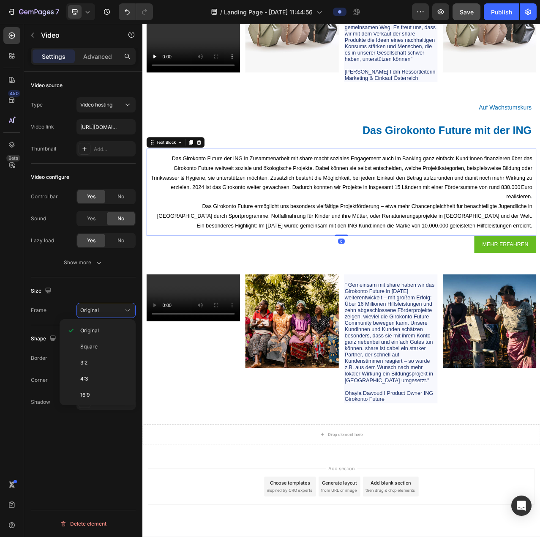
click at [373, 294] on div "Das Girokonto Future der ING in Zusammenarbeit mit share macht soziales Engagem…" at bounding box center [395, 238] width 497 height 111
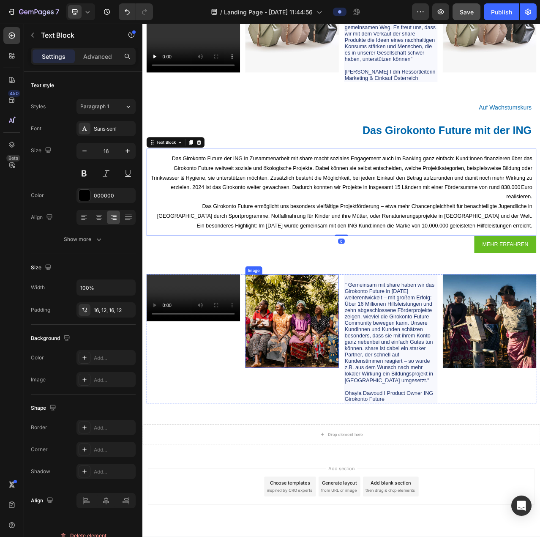
click at [357, 448] on img at bounding box center [332, 402] width 119 height 119
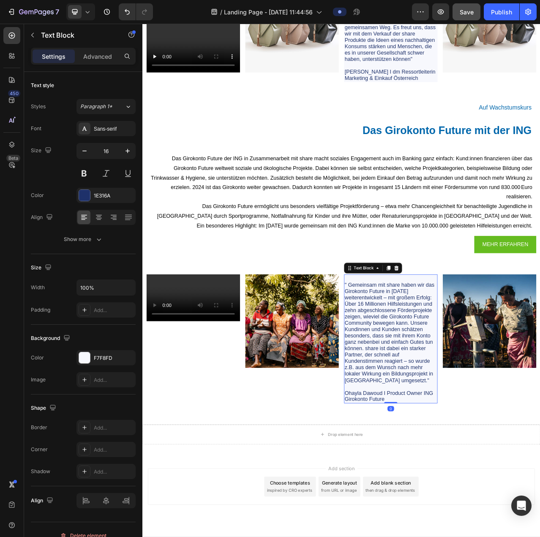
click at [474, 417] on p "" Gemeinsam mit share haben wir das Girokonto Future in [DATE] weiterentwickelt…" at bounding box center [458, 417] width 117 height 130
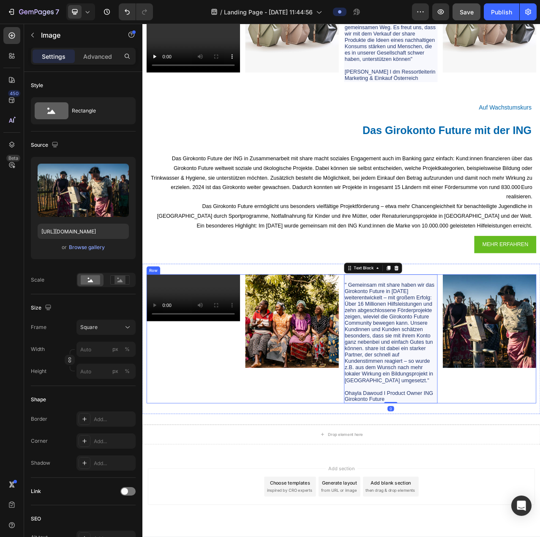
click at [336, 517] on div "Video Image " Gemeinsam mit share haben wir das Girokonto Future in 2024 weiter…" at bounding box center [395, 425] width 507 height 191
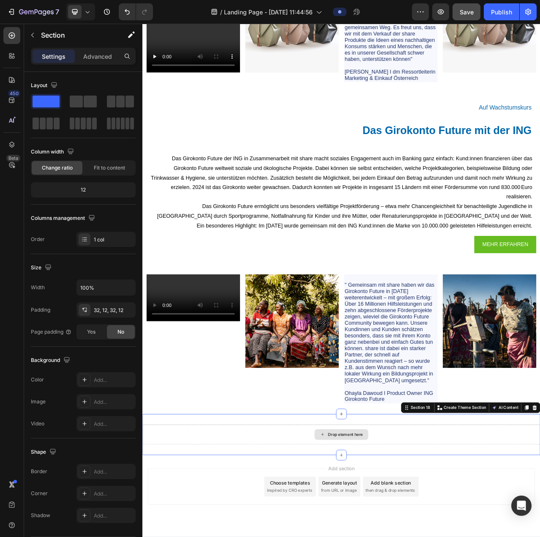
click at [294, 536] on div "Drop element here" at bounding box center [395, 547] width 507 height 25
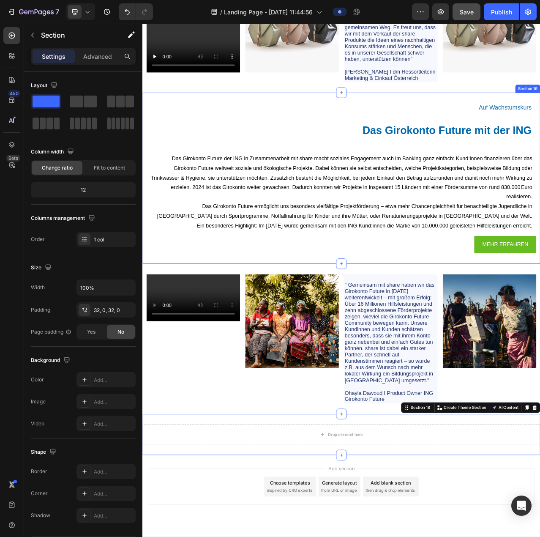
click at [471, 186] on div "Auf Wachstumskurs Heading Das Girokonto Future mit der ING Heading Das Girokont…" at bounding box center [395, 220] width 497 height 191
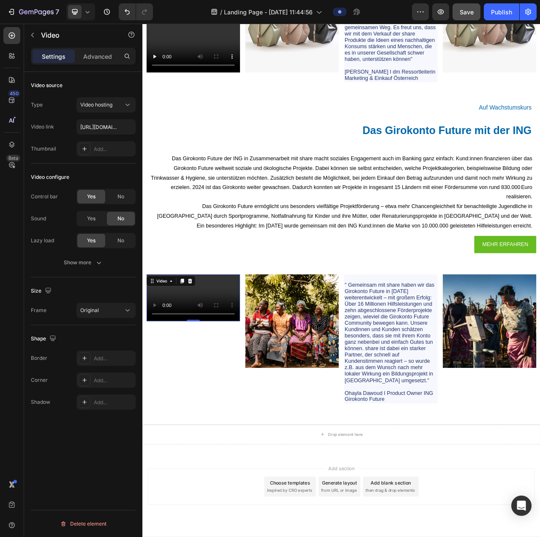
click at [196, 366] on video at bounding box center [206, 373] width 119 height 60
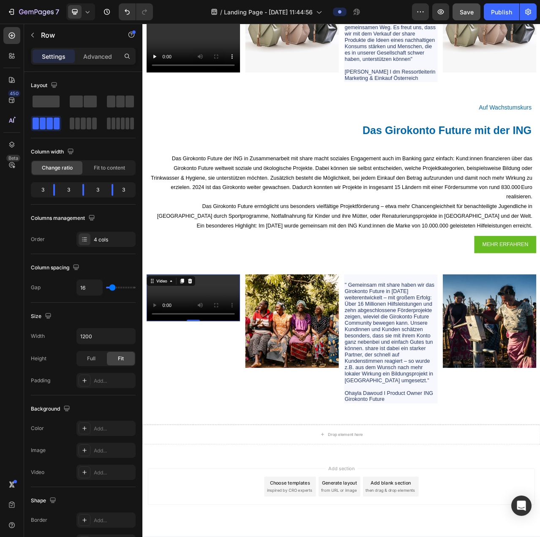
click at [227, 417] on div "Video 0" at bounding box center [206, 425] width 119 height 164
click at [428, 417] on p "" Gemeinsam mit share haben wir das Girokonto Future in [DATE] weiterentwickelt…" at bounding box center [458, 417] width 117 height 130
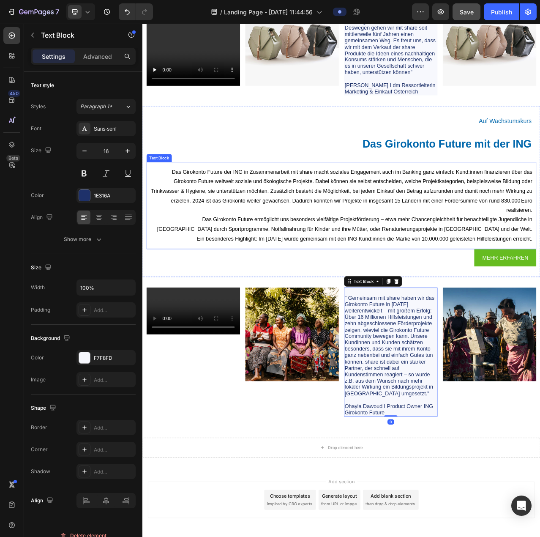
scroll to position [3806, 0]
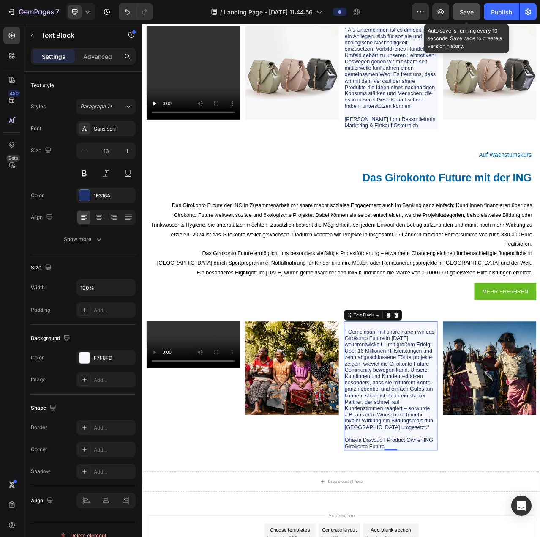
click at [467, 11] on span "Save" at bounding box center [467, 11] width 14 height 7
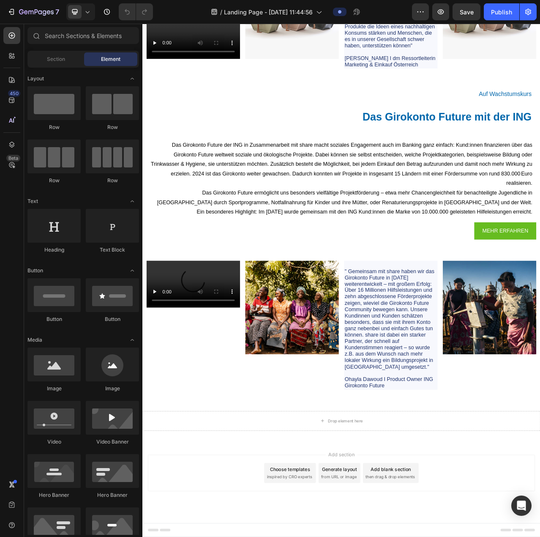
scroll to position [3890, 0]
click at [205, 393] on div "Video" at bounding box center [206, 408] width 119 height 164
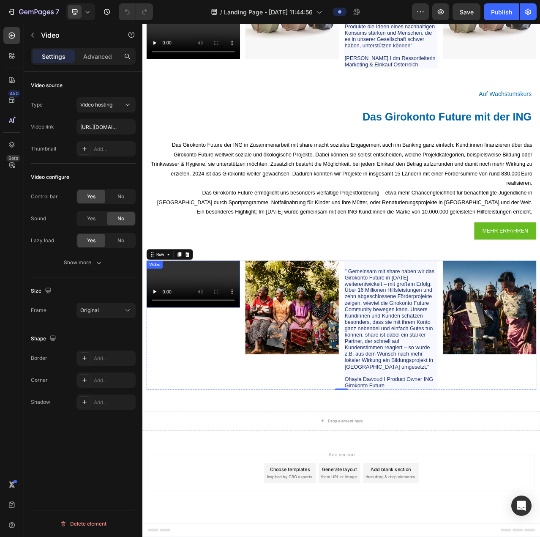
click at [235, 330] on video at bounding box center [206, 356] width 119 height 60
click at [96, 314] on button "Original" at bounding box center [105, 310] width 59 height 15
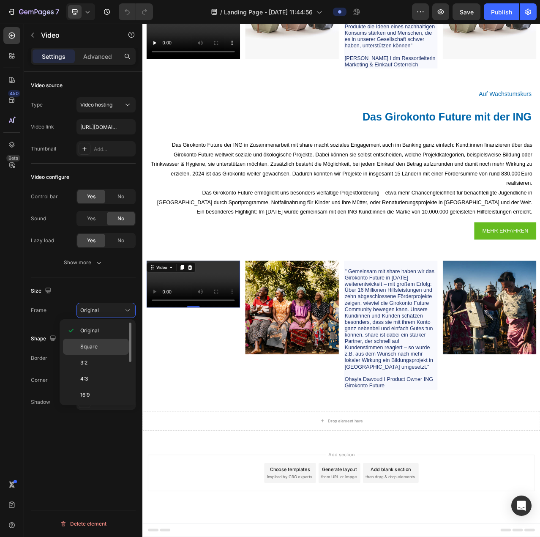
click at [98, 344] on p "Square" at bounding box center [102, 347] width 45 height 8
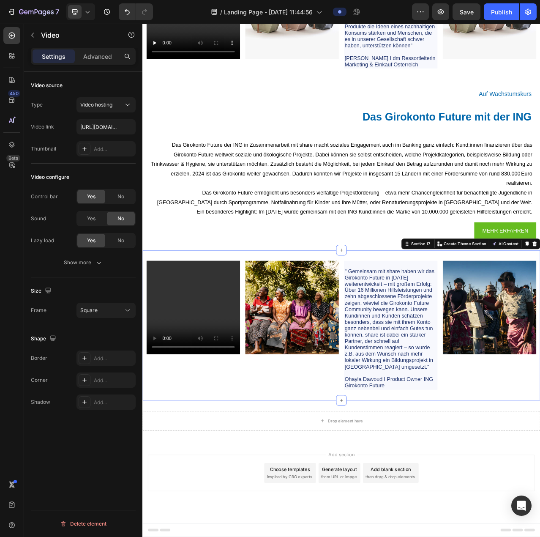
click at [225, 494] on div "Video Image " Gemeinsam mit share haben wir das Girokonto Future in [DATE] weit…" at bounding box center [395, 407] width 507 height 191
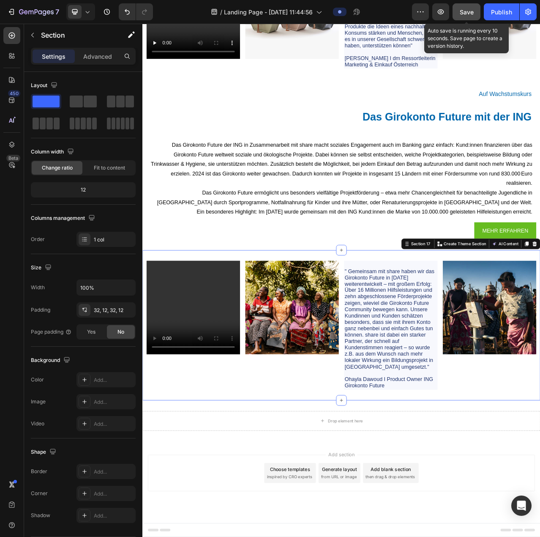
click at [460, 13] on span "Save" at bounding box center [467, 11] width 14 height 7
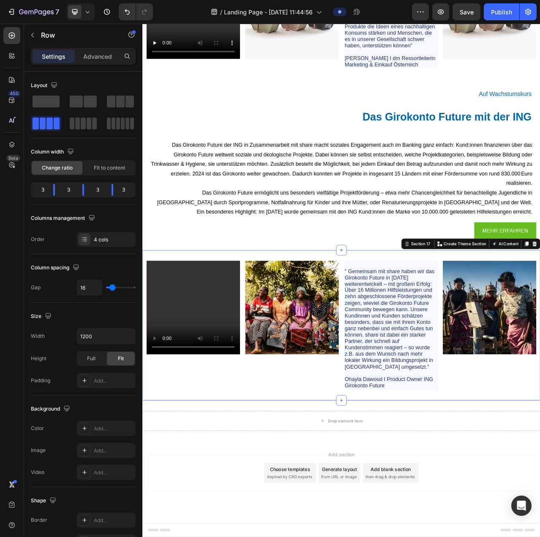
click at [540, 324] on div "Video Image " Gemeinsam mit share haben wir das Girokonto Future in [DATE] weit…" at bounding box center [395, 407] width 507 height 191
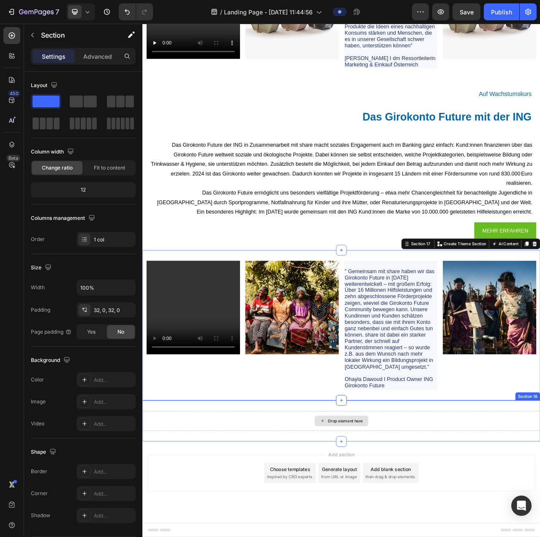
click at [524, 524] on div "Drop element here" at bounding box center [395, 529] width 507 height 25
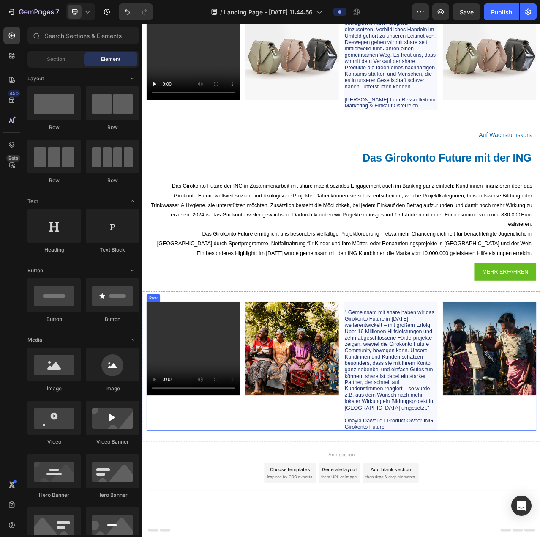
scroll to position [3838, 0]
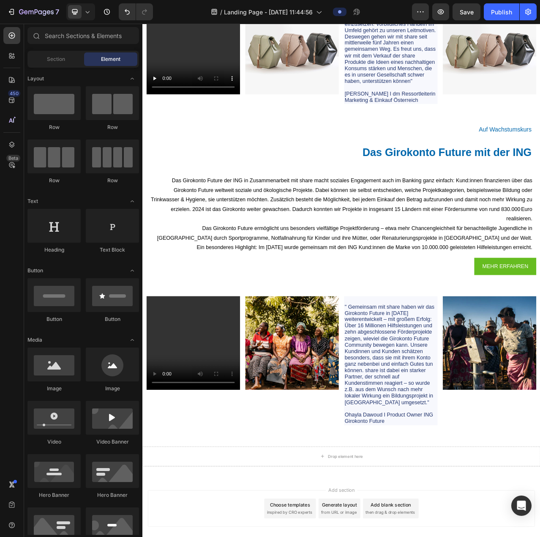
scroll to position [3890, 0]
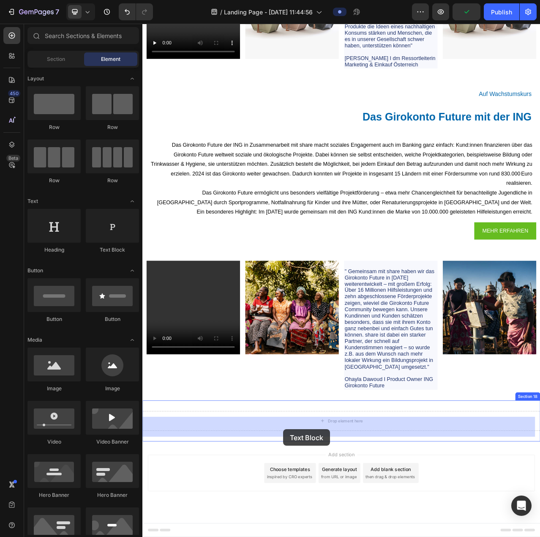
drag, startPoint x: 254, startPoint y: 254, endPoint x: 322, endPoint y: 540, distance: 294.8
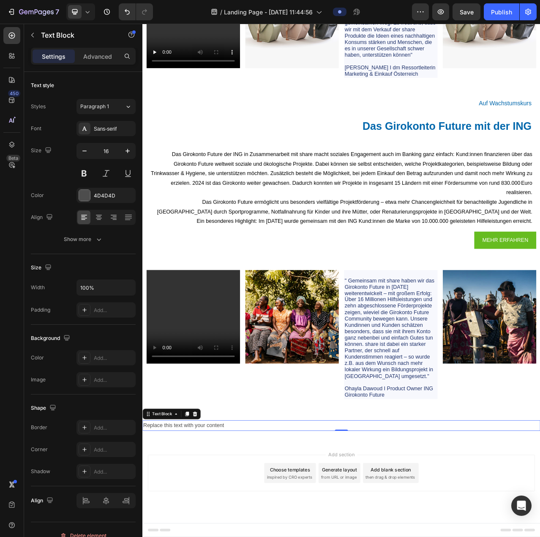
scroll to position [3878, 0]
click at [246, 535] on div "Replace this text with your content" at bounding box center [395, 536] width 507 height 14
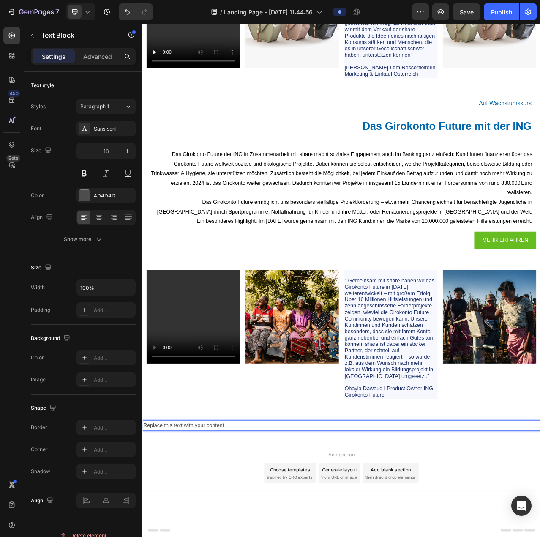
click at [246, 535] on p "Replace this text with your content" at bounding box center [395, 536] width 505 height 12
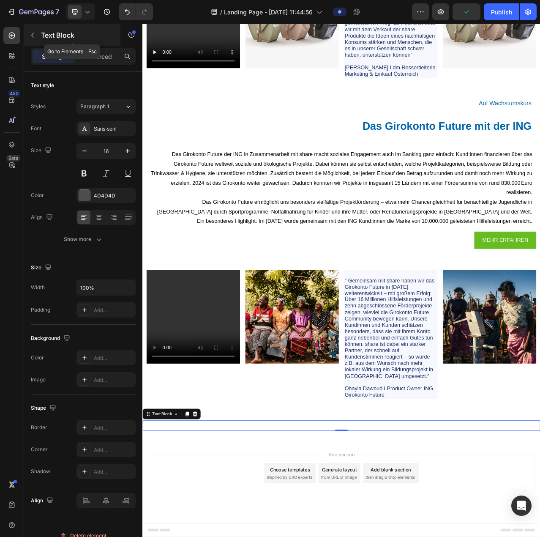
click at [33, 34] on icon "button" at bounding box center [32, 35] width 7 height 7
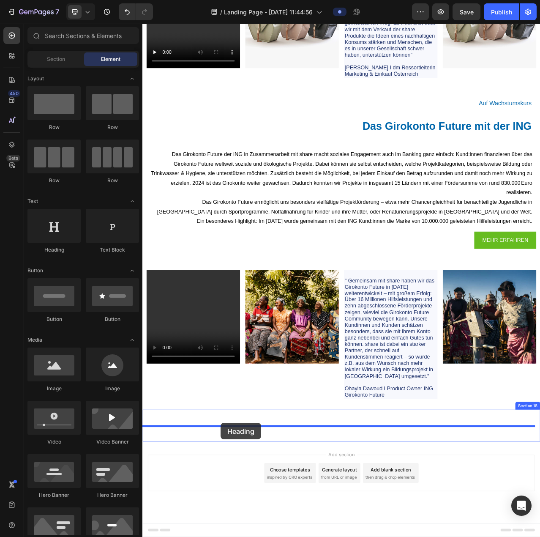
drag, startPoint x: 202, startPoint y: 260, endPoint x: 242, endPoint y: 532, distance: 275.4
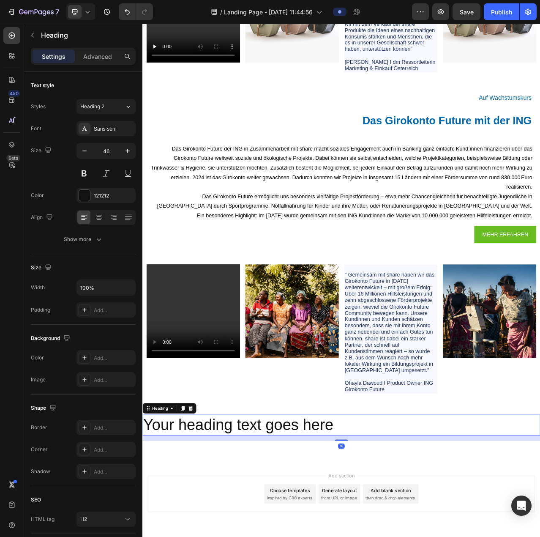
click at [248, 536] on h2 "Your heading text goes here" at bounding box center [395, 535] width 507 height 27
click at [527, 536] on p "Your heading text goes here" at bounding box center [395, 535] width 505 height 25
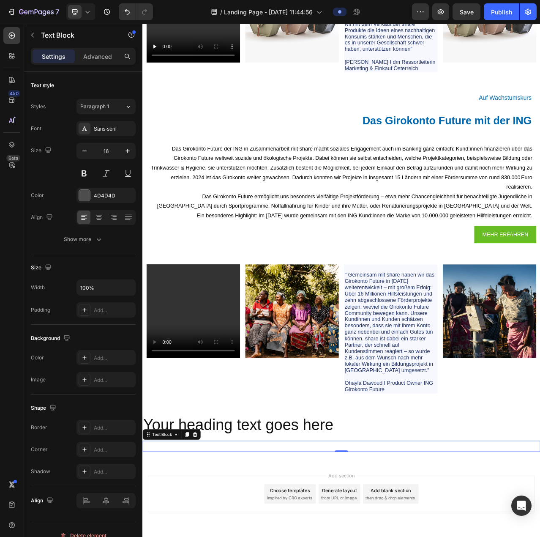
click at [447, 536] on p "Your heading text goes here" at bounding box center [395, 535] width 505 height 25
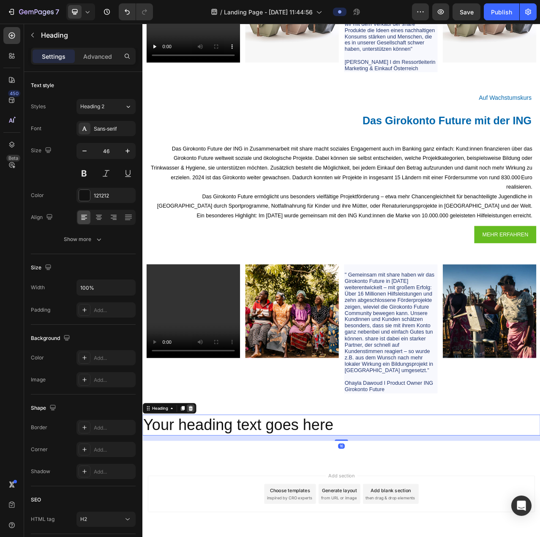
click at [206, 517] on icon at bounding box center [203, 513] width 7 height 7
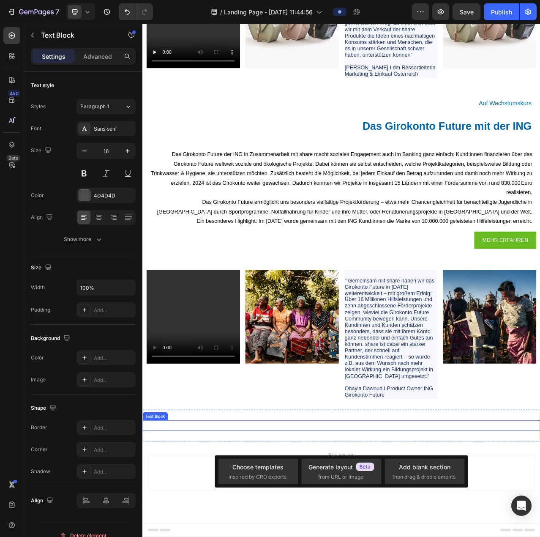
click at [451, 536] on p "Rich Text Editor. Editing area: main" at bounding box center [395, 536] width 505 height 12
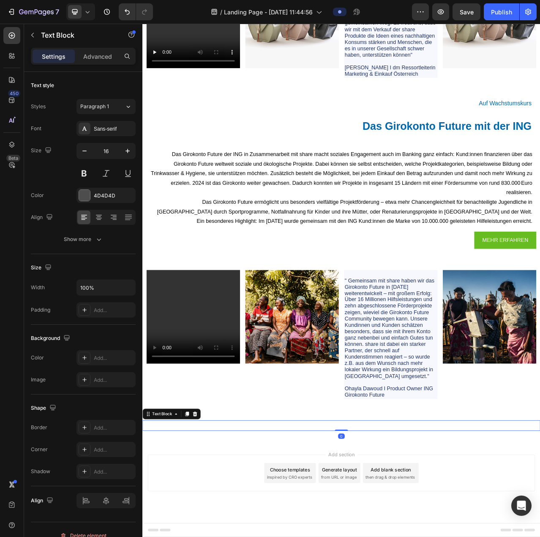
click at [366, 536] on div "Rich Text Editor. Editing area: main" at bounding box center [395, 536] width 507 height 14
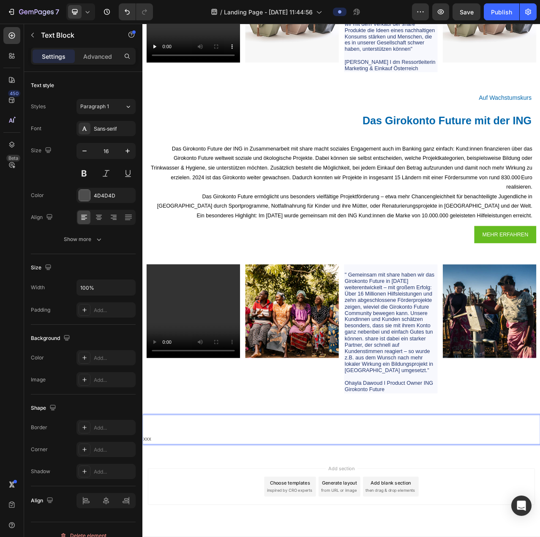
click at [220, 530] on p "Rich Text Editor. Editing area: main" at bounding box center [395, 529] width 505 height 12
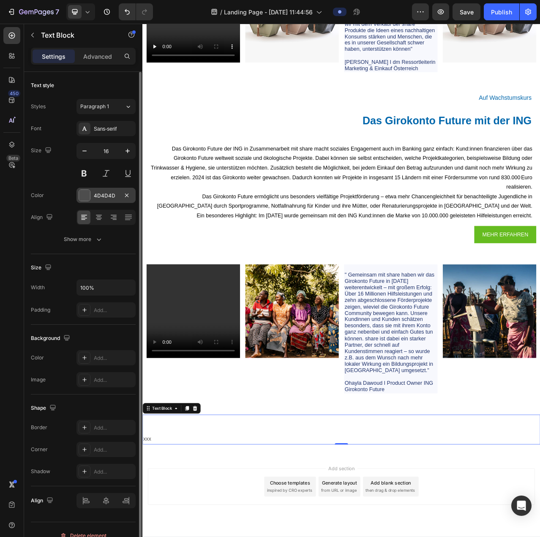
click at [105, 198] on div "4D4D4D" at bounding box center [106, 196] width 25 height 8
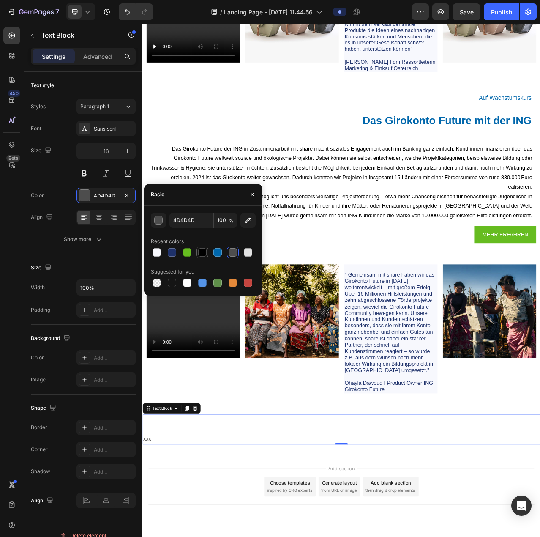
click at [199, 252] on div at bounding box center [202, 252] width 8 height 8
type input "000000"
click at [34, 33] on icon "button" at bounding box center [32, 35] width 7 height 7
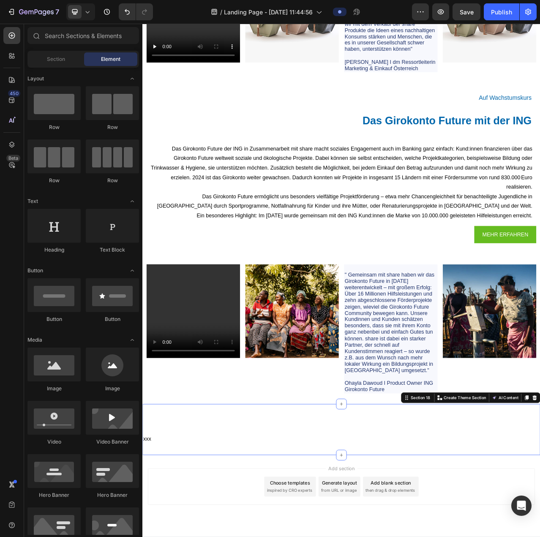
click at [540, 528] on div "xxx Text Block Section 18 You can create reusable sections Create Theme Section…" at bounding box center [395, 540] width 507 height 65
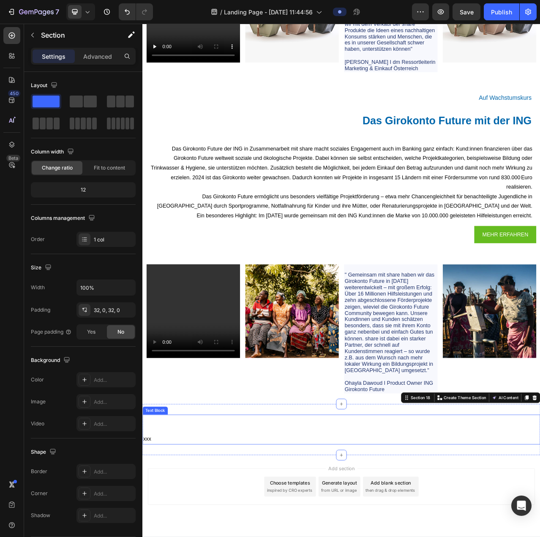
click at [529, 529] on div "xxx Text Block Section 18 You can create reusable sections Create Theme Section…" at bounding box center [395, 540] width 507 height 65
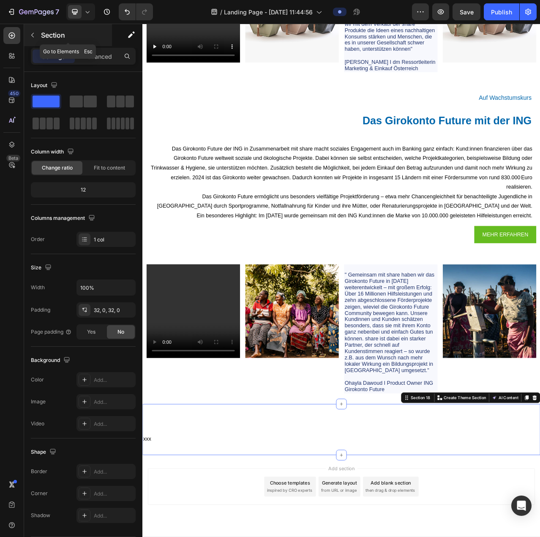
click at [36, 36] on button "button" at bounding box center [33, 35] width 14 height 14
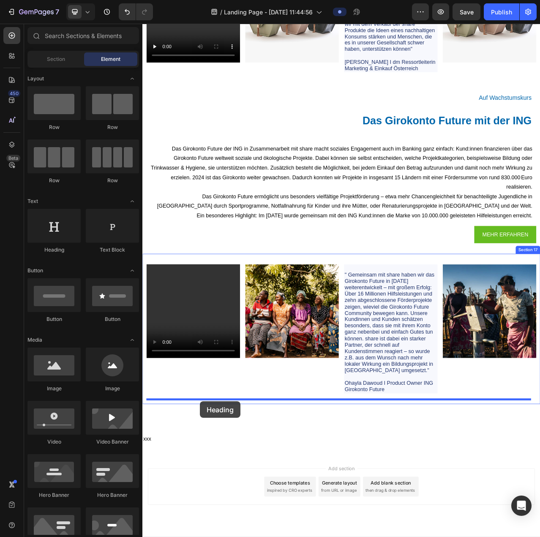
scroll to position [3903, 0]
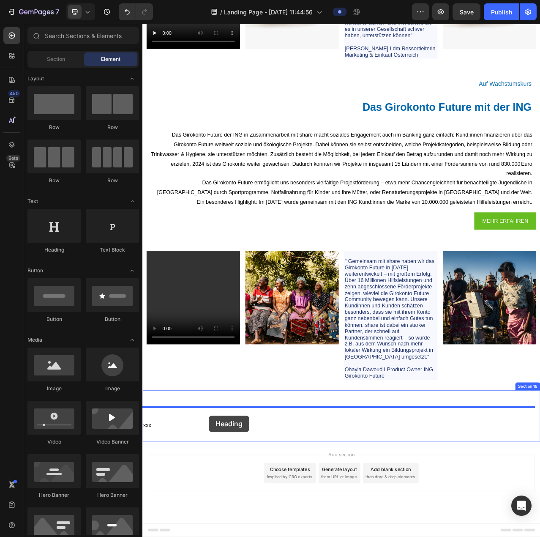
drag, startPoint x: 204, startPoint y: 256, endPoint x: 227, endPoint y: 523, distance: 267.7
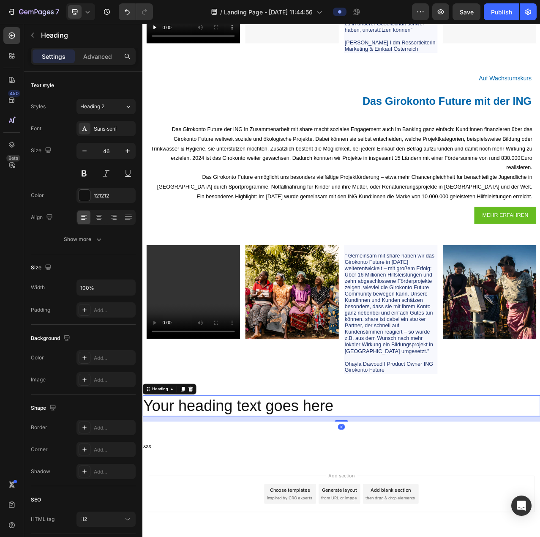
click at [301, 523] on h2 "Your heading text goes here" at bounding box center [395, 510] width 507 height 27
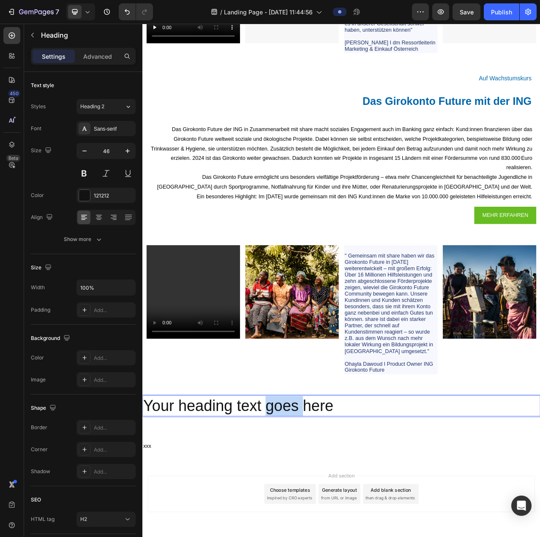
click at [301, 523] on p "Your heading text goes here" at bounding box center [395, 510] width 505 height 25
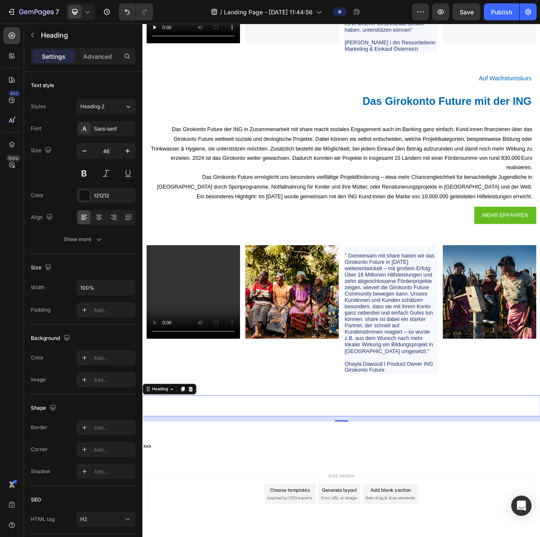
click at [233, 515] on h2 "Rich Text Editor. Editing area: main" at bounding box center [395, 510] width 507 height 27
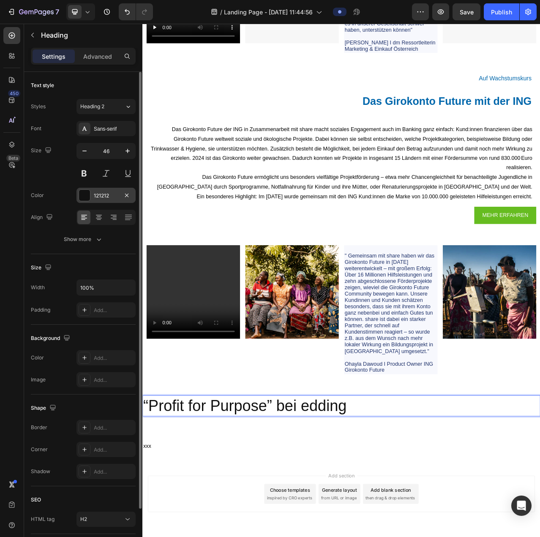
click at [105, 195] on div "121212" at bounding box center [106, 196] width 25 height 8
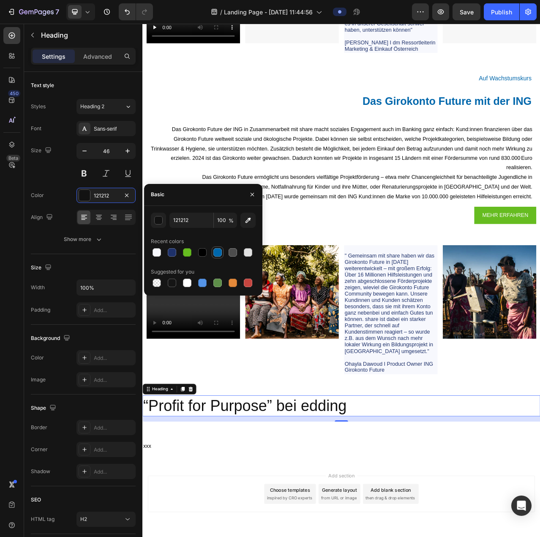
click at [216, 250] on div at bounding box center [217, 252] width 8 height 8
type input "0067AC"
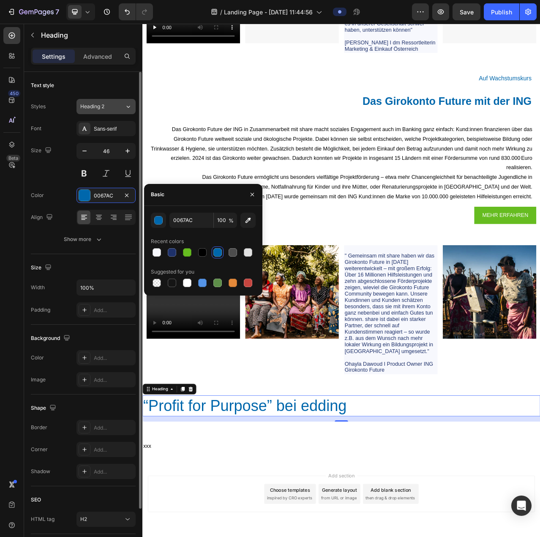
click at [108, 104] on div "Heading 2" at bounding box center [97, 107] width 34 height 8
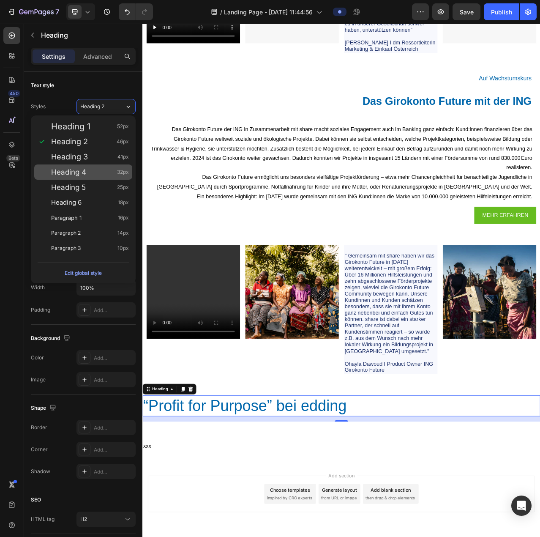
click at [112, 176] on div "Heading 4 32px" at bounding box center [90, 172] width 78 height 8
type input "32"
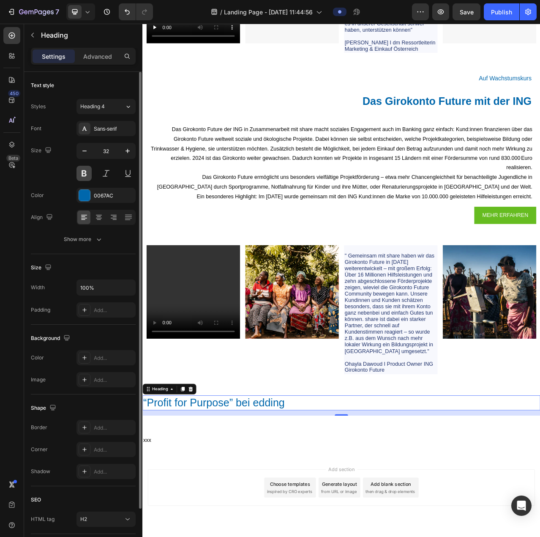
click at [86, 172] on button at bounding box center [83, 173] width 15 height 15
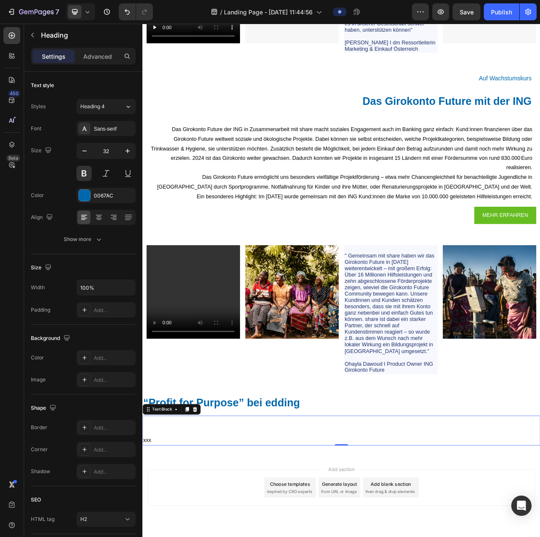
click at [338, 536] on p "Rich Text Editor. Editing area: main" at bounding box center [395, 542] width 505 height 12
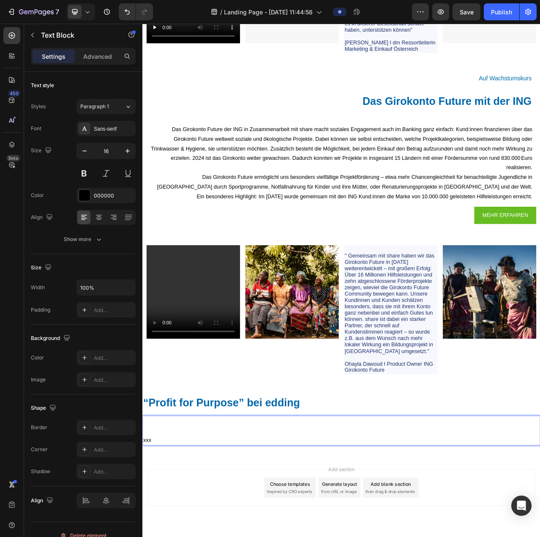
click at [312, 536] on p "Rich Text Editor. Editing area: main" at bounding box center [395, 542] width 505 height 12
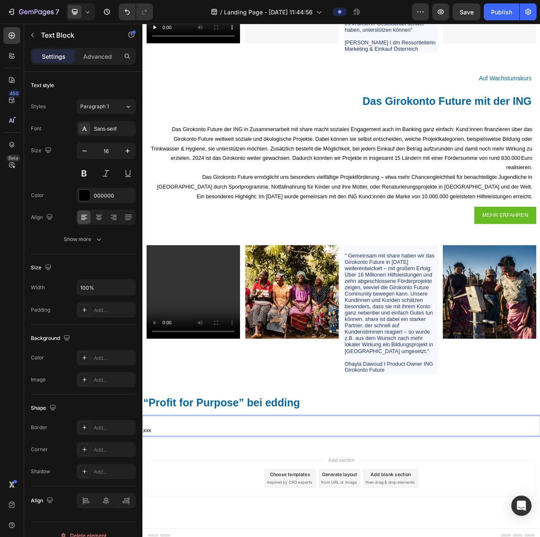
click at [159, 536] on p "xxx" at bounding box center [395, 542] width 505 height 12
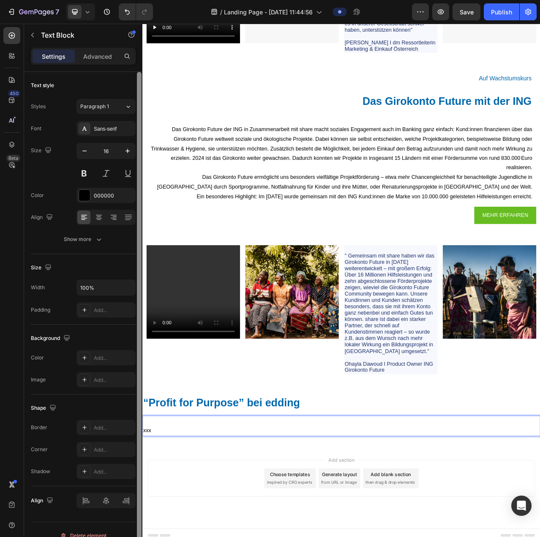
click at [140, 436] on div at bounding box center [139, 311] width 5 height 478
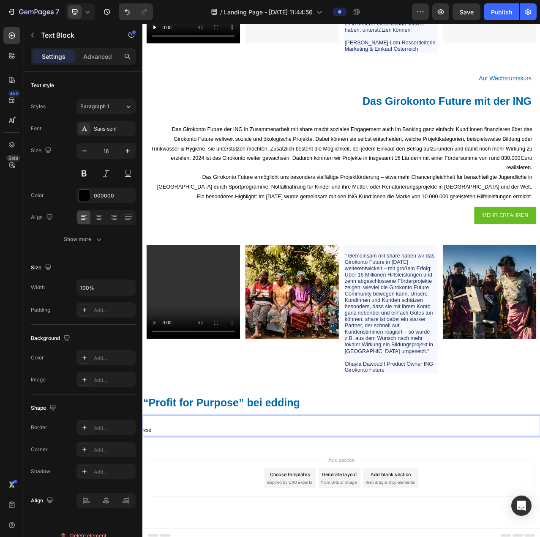
click at [144, 536] on p "xxx" at bounding box center [395, 542] width 505 height 12
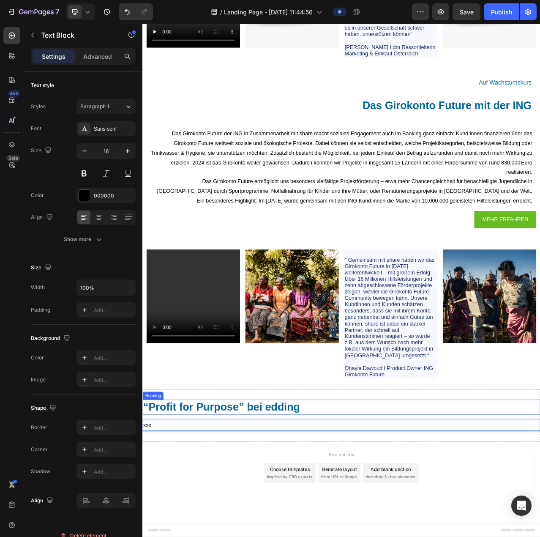
click at [335, 507] on p "“Profit for Purpose” bei edding" at bounding box center [395, 513] width 505 height 18
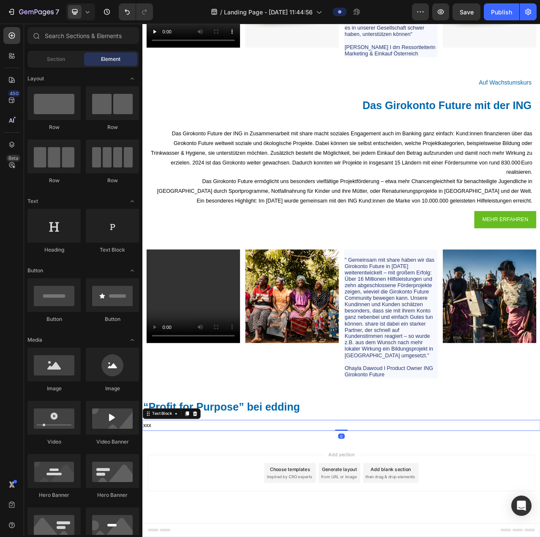
click at [233, 536] on p "xxx" at bounding box center [395, 535] width 505 height 12
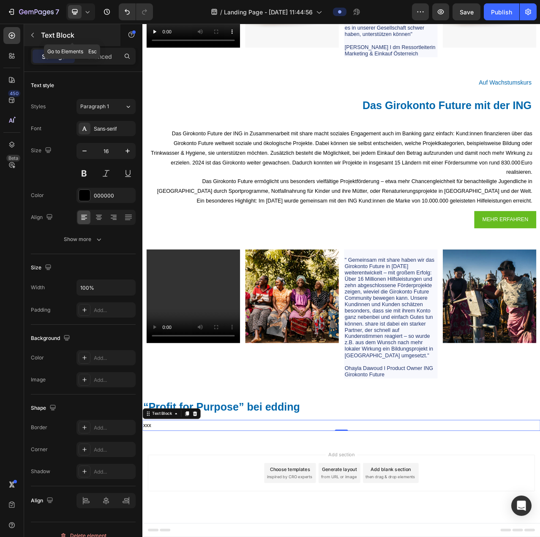
click at [33, 31] on button "button" at bounding box center [33, 35] width 14 height 14
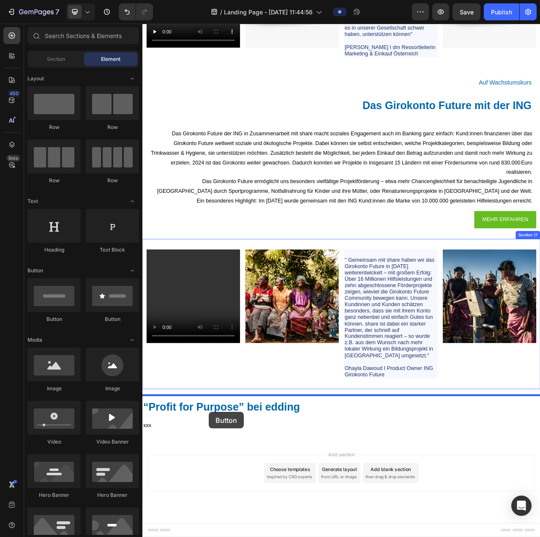
scroll to position [3904, 0]
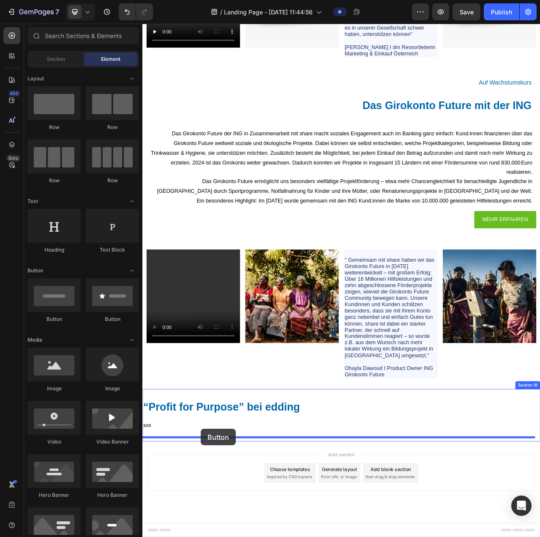
drag, startPoint x: 207, startPoint y: 328, endPoint x: 217, endPoint y: 540, distance: 211.9
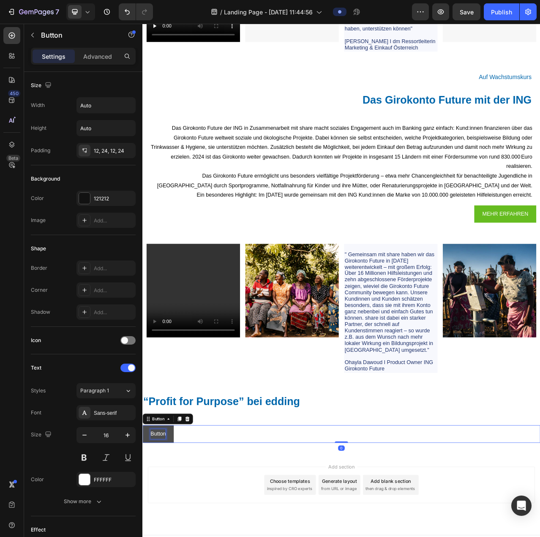
click at [169, 536] on p "Button" at bounding box center [162, 546] width 19 height 12
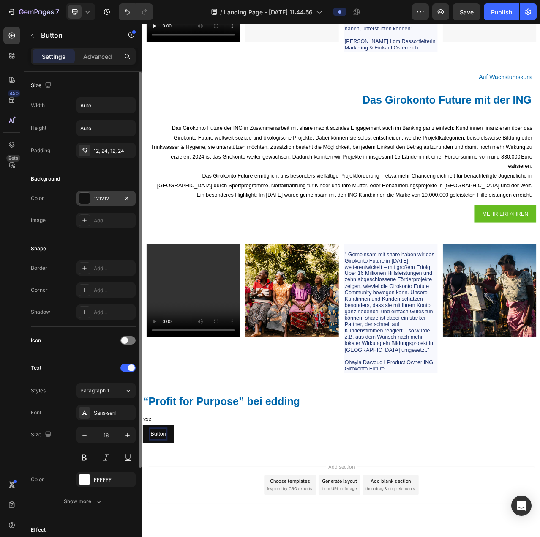
click at [101, 195] on div "121212" at bounding box center [106, 199] width 25 height 8
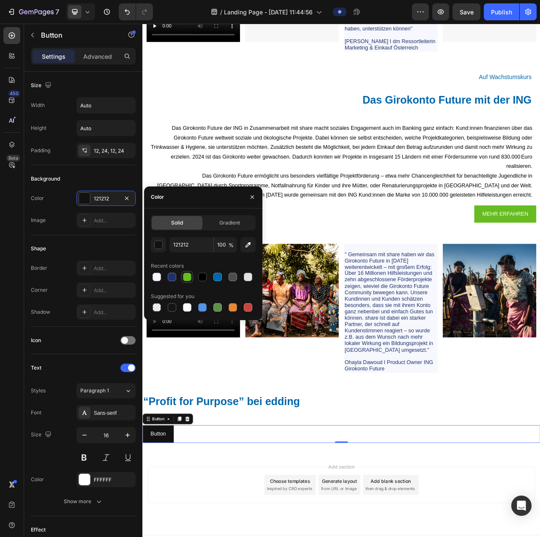
click at [187, 279] on div at bounding box center [187, 277] width 8 height 8
type input "66BC20"
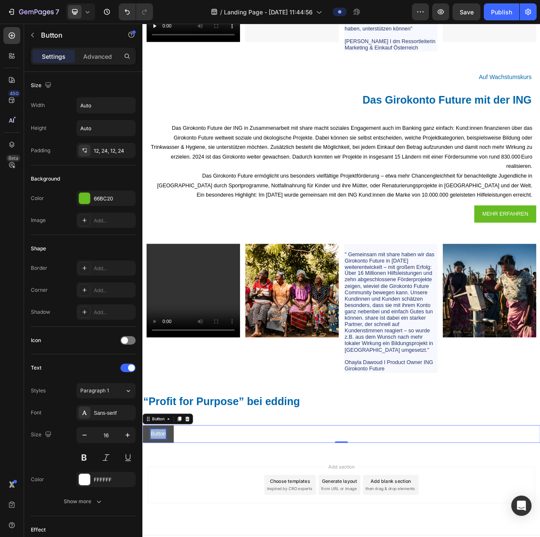
click at [163, 536] on p "Button" at bounding box center [162, 546] width 19 height 12
click at [142, 535] on button "ZU" at bounding box center [156, 546] width 29 height 22
click at [142, 535] on button "ZU DEN" at bounding box center [165, 546] width 46 height 22
click at [142, 535] on button "Z" at bounding box center [154, 546] width 25 height 22
click at [142, 535] on button "Z E" at bounding box center [157, 546] width 31 height 22
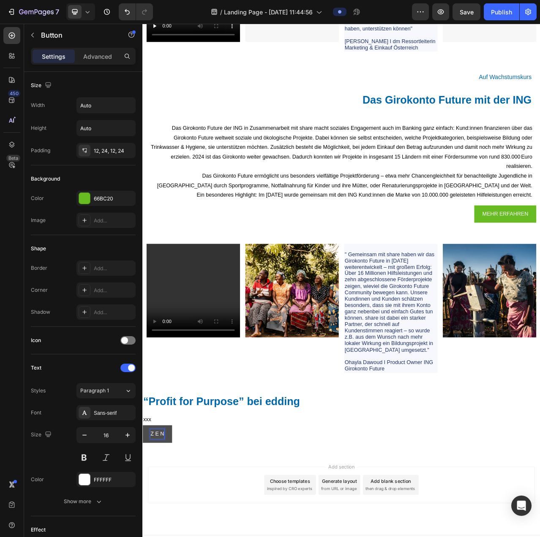
click at [142, 535] on button "Z E N" at bounding box center [161, 546] width 38 height 22
click at [142, 535] on button "Z U" at bounding box center [157, 546] width 31 height 22
click at [142, 535] on button "Z U D" at bounding box center [161, 546] width 38 height 22
click at [142, 535] on button "Z U D E" at bounding box center [164, 546] width 44 height 22
click at [142, 535] on button "Z U D E N" at bounding box center [167, 546] width 51 height 22
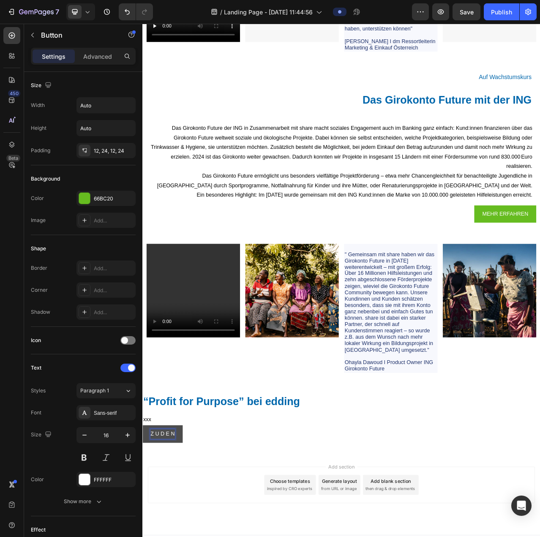
click at [142, 535] on button "Z U D E N" at bounding box center [167, 546] width 51 height 22
click at [142, 535] on button "Z U D E N P" at bounding box center [172, 546] width 61 height 22
click at [142, 535] on button "Z U D E N P R" at bounding box center [176, 546] width 68 height 22
click at [142, 535] on button "Z U D E N P R O" at bounding box center [179, 546] width 75 height 22
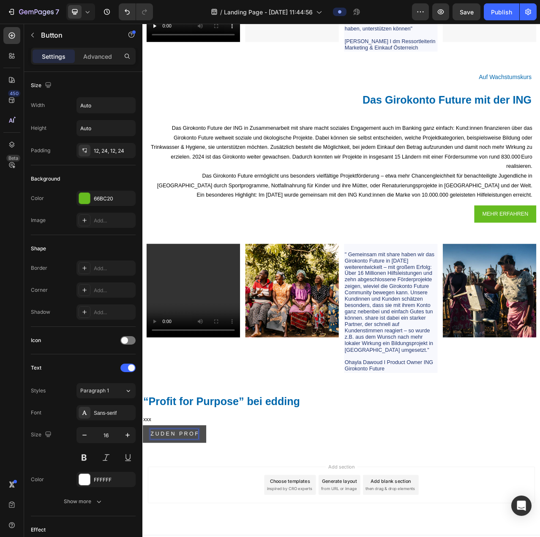
click at [142, 535] on button "Z U D E N P R O F" at bounding box center [182, 546] width 81 height 22
click at [142, 535] on button "Z U D E N P R O D" at bounding box center [183, 546] width 82 height 22
click at [142, 535] on button "Z U D E N P R O D U" at bounding box center [186, 546] width 89 height 22
click at [142, 535] on button "Z U D E N P R O D U K" at bounding box center [189, 546] width 95 height 22
click at [142, 535] on button "Z U D E N P R O D U K T" at bounding box center [192, 546] width 101 height 22
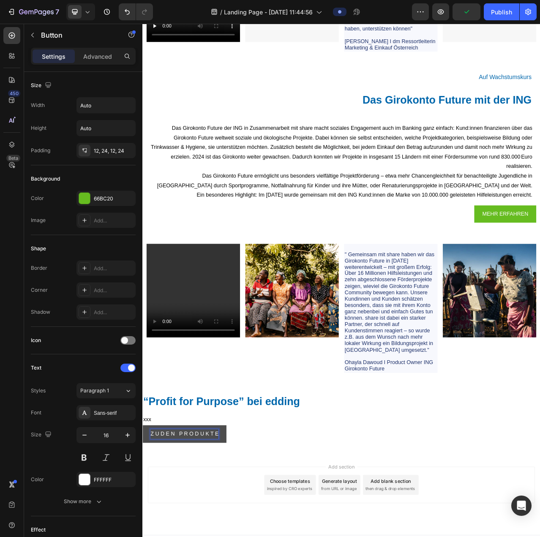
click at [142, 535] on button "Z U D E N P R O D U K T E" at bounding box center [195, 546] width 107 height 22
click at [280, 536] on div "Z U D E N P R O D U K T E N Button 0" at bounding box center [395, 546] width 507 height 22
click at [251, 536] on button "Z U D E N P R O D U K T E N" at bounding box center [199, 546] width 114 height 22
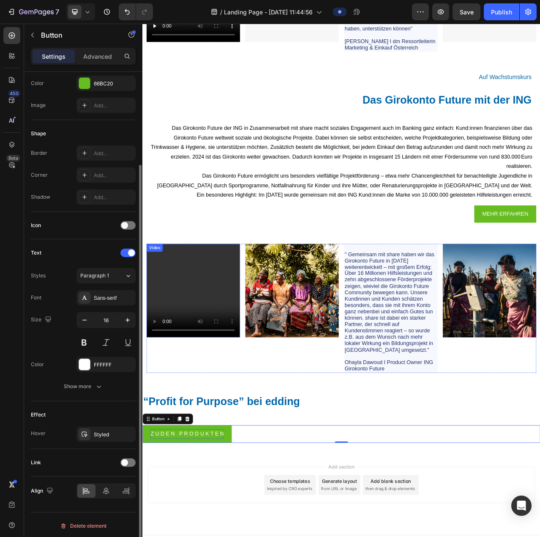
scroll to position [3927, 0]
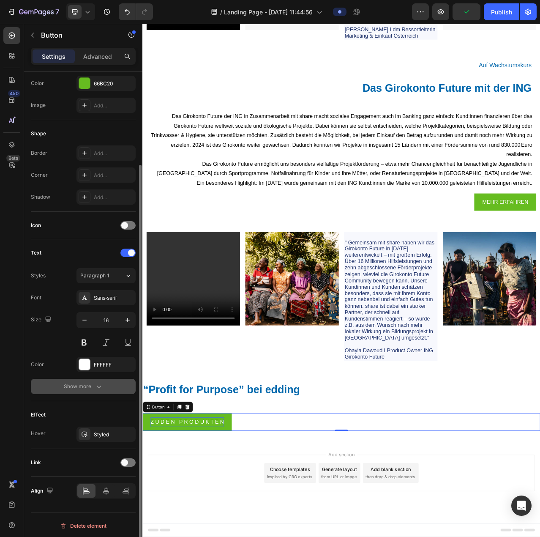
click at [82, 390] on button "Show more" at bounding box center [83, 386] width 105 height 15
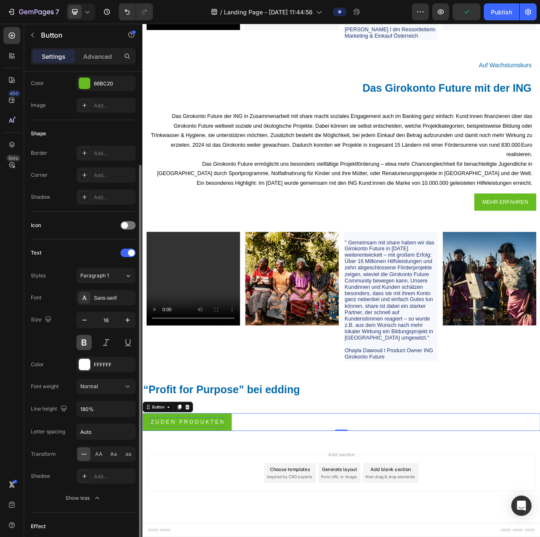
click at [87, 340] on button at bounding box center [83, 342] width 15 height 15
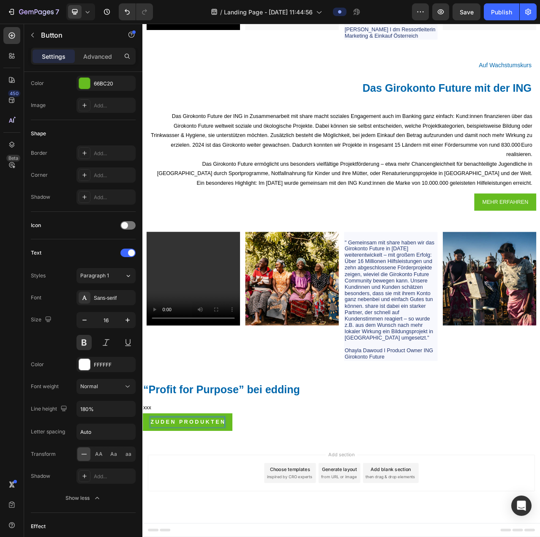
click at [158, 531] on p "Z U D E N P R O D U K T E N" at bounding box center [200, 531] width 94 height 12
click at [308, 536] on div "ZU D E N P R O D U K T E N Button 0" at bounding box center [395, 531] width 507 height 22
click at [163, 529] on p "ZU D E N P R O D U K T E N" at bounding box center [199, 531] width 92 height 12
click at [142, 520] on button "ZU D E N P R O D U K T E N" at bounding box center [198, 531] width 112 height 22
click at [177, 532] on p "ZU D E N P R O D U K T E N" at bounding box center [200, 531] width 94 height 12
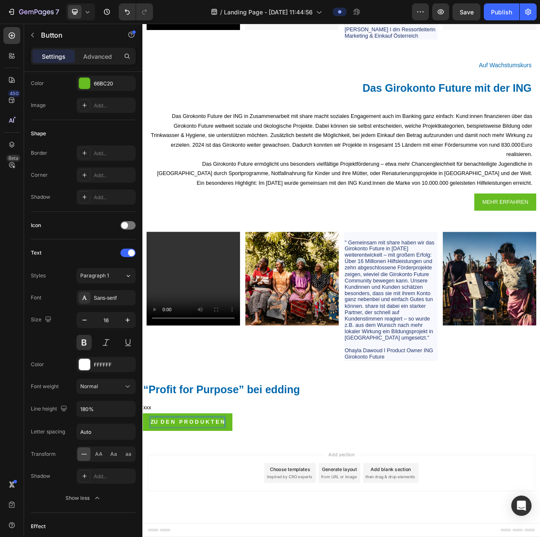
click at [180, 533] on p "ZU D E N P R O D U K T E N" at bounding box center [200, 531] width 94 height 12
click at [171, 531] on p "ZU D EN P R O D U K T E N" at bounding box center [199, 531] width 92 height 12
click at [168, 530] on p "ZU EN P R O D U K T E N" at bounding box center [196, 531] width 87 height 12
click at [339, 536] on div "“Profit for Purpose” bei edding  Heading xxx Text Block ZU DEN P R O D U K T E …" at bounding box center [395, 511] width 507 height 89
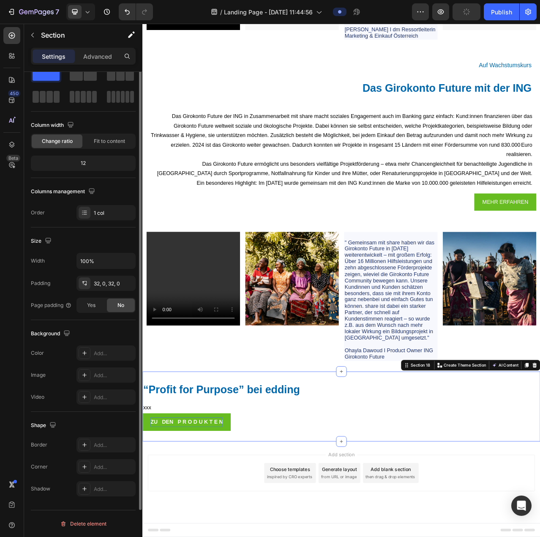
scroll to position [0, 0]
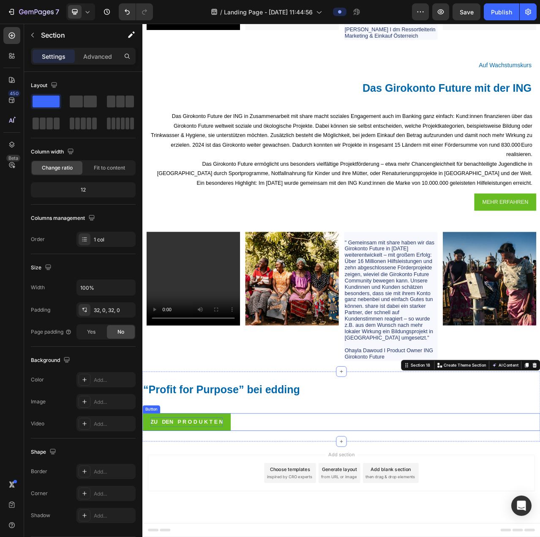
click at [237, 528] on p "ZU DEN P R O D U K T E N" at bounding box center [199, 531] width 92 height 12
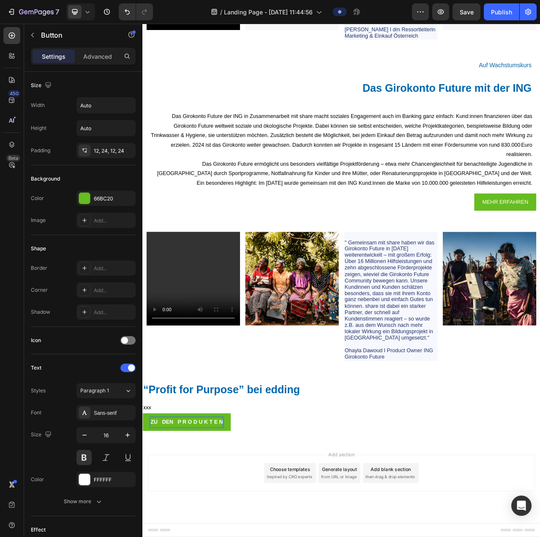
click at [242, 530] on p "ZU DEN P R O D U K T E N" at bounding box center [199, 531] width 92 height 12
click at [234, 533] on p "ZU DEN P R O D U K T EN" at bounding box center [198, 531] width 90 height 12
click at [226, 532] on p "ZU DEN P R O D U K TEN" at bounding box center [197, 531] width 89 height 12
click at [219, 531] on p "ZU DEN P R O D U KTEN" at bounding box center [196, 531] width 87 height 12
click at [221, 530] on p "ZU DEN P R O D U KTEN" at bounding box center [196, 531] width 87 height 12
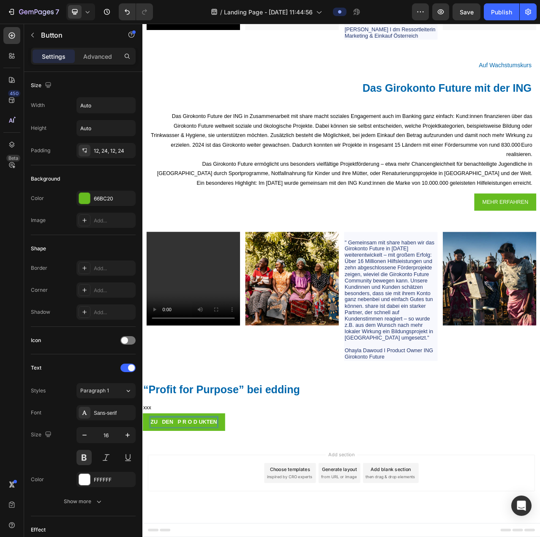
click at [216, 531] on p "ZU DEN P R O D UKTEN" at bounding box center [195, 531] width 85 height 12
click at [207, 530] on p "ZU DEN P R O DUKTEN" at bounding box center [194, 531] width 83 height 12
click at [200, 528] on p "ZU DEN P R ODUKTEN" at bounding box center [193, 531] width 81 height 12
click at [194, 530] on p "ZU DEN P RODUKTEN" at bounding box center [192, 531] width 79 height 12
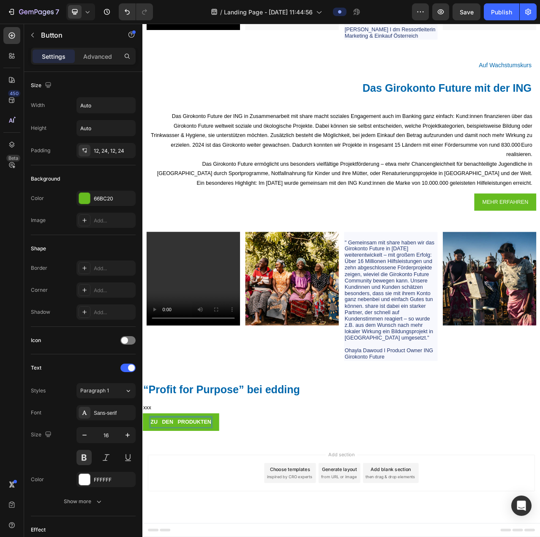
click at [184, 531] on p "ZU DEN PRODUKTEN" at bounding box center [191, 531] width 77 height 12
click at [168, 531] on p "ZU DEN PRODUKTEN" at bounding box center [191, 531] width 76 height 12
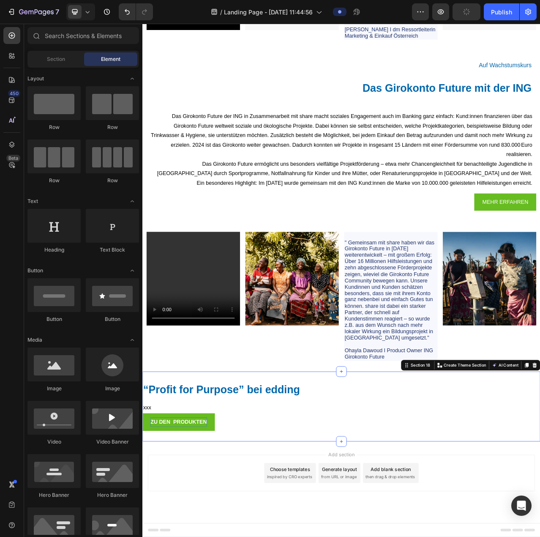
click at [540, 475] on div "“Profit for Purpose” bei edding  Heading xxx Text Block ZU DEN PRODUKTEN Button…" at bounding box center [395, 511] width 507 height 89
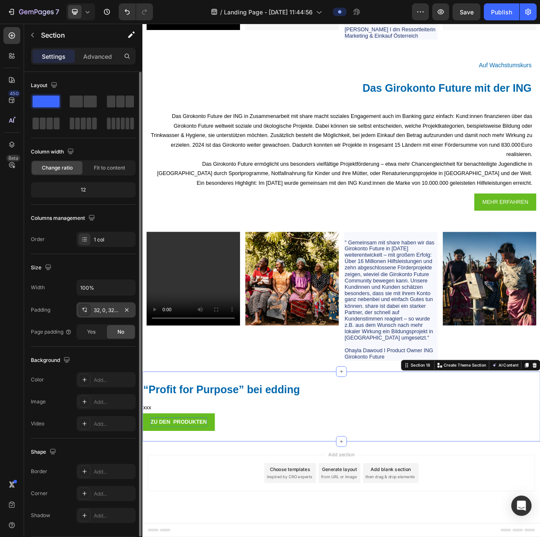
click at [102, 312] on div "32, 0, 32, 0" at bounding box center [106, 310] width 25 height 8
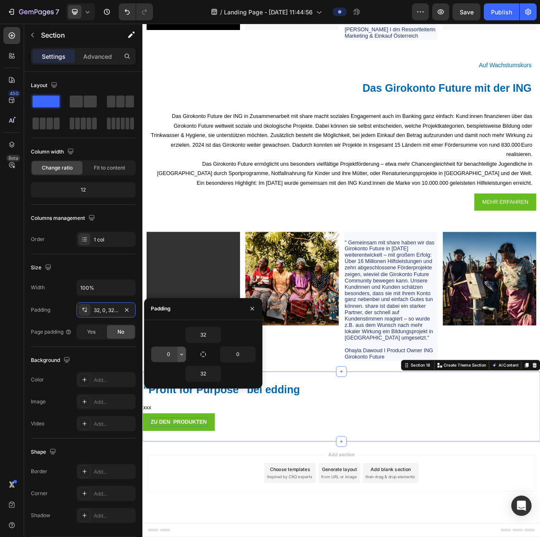
click at [178, 354] on icon "button" at bounding box center [181, 354] width 7 height 7
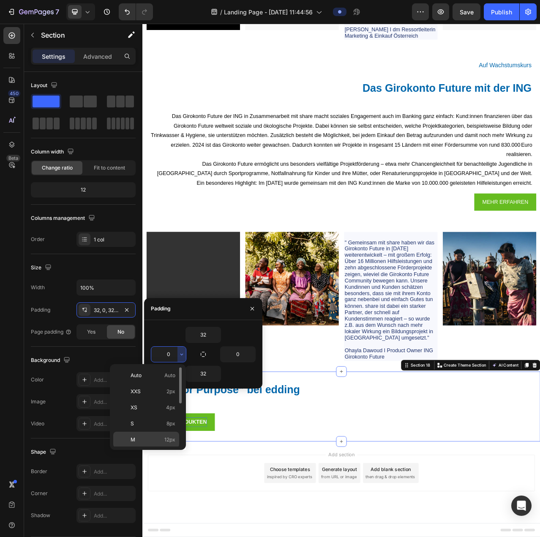
click at [140, 437] on p "M 12px" at bounding box center [153, 440] width 45 height 8
type input "12"
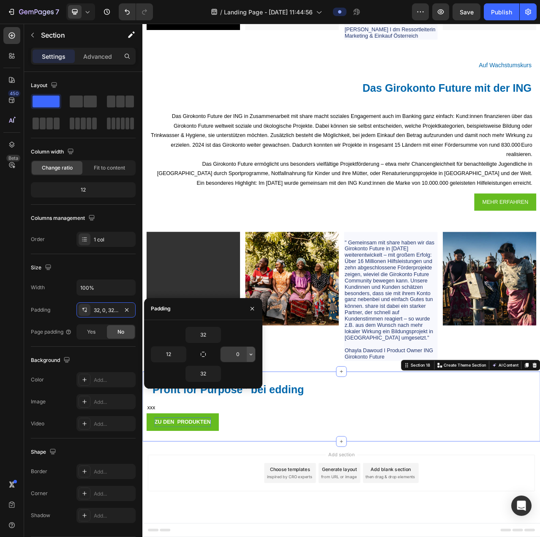
click at [252, 356] on icon "button" at bounding box center [251, 354] width 7 height 7
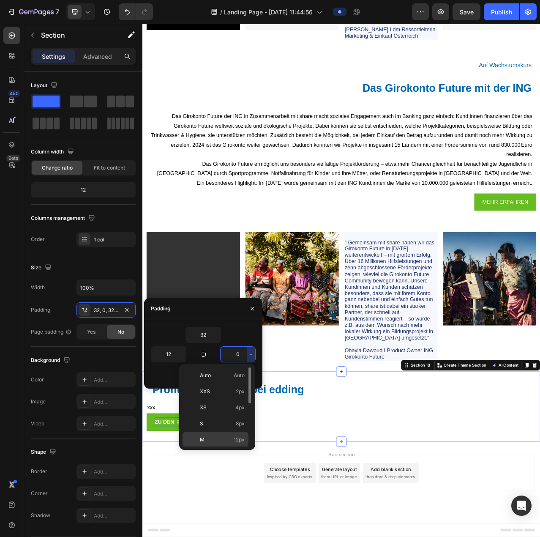
click at [237, 436] on span "12px" at bounding box center [239, 440] width 11 height 8
type input "12"
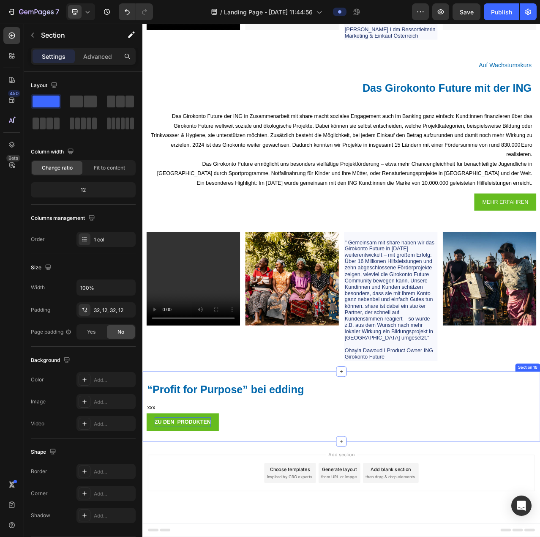
click at [237, 477] on div "“Profit for Purpose” bei edding  Heading xxx Text Block ZU DEN PRODUKTEN Button…" at bounding box center [395, 511] width 507 height 89
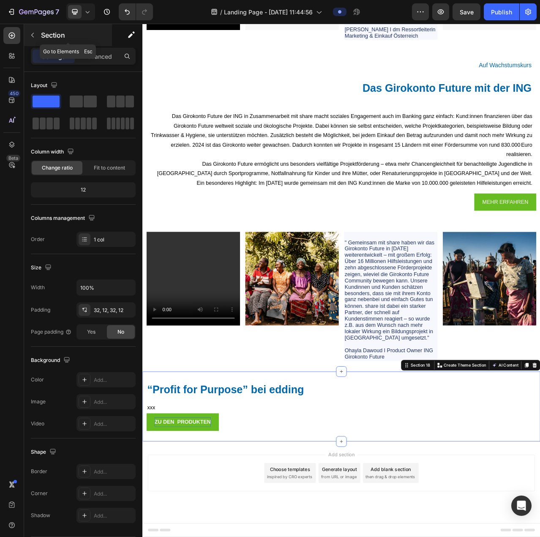
click at [38, 29] on button "button" at bounding box center [33, 35] width 14 height 14
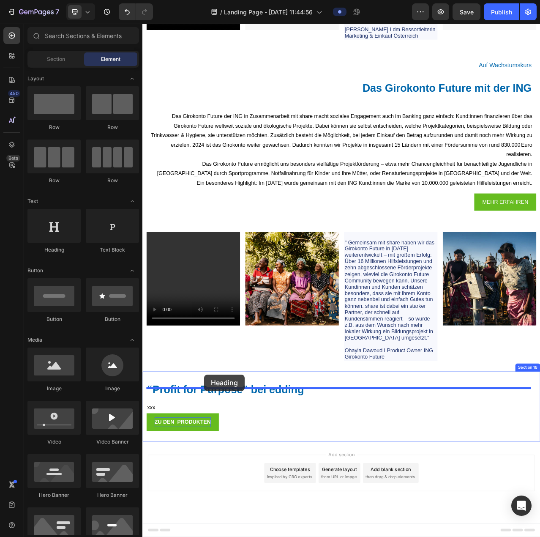
drag, startPoint x: 184, startPoint y: 241, endPoint x: 221, endPoint y: 471, distance: 232.4
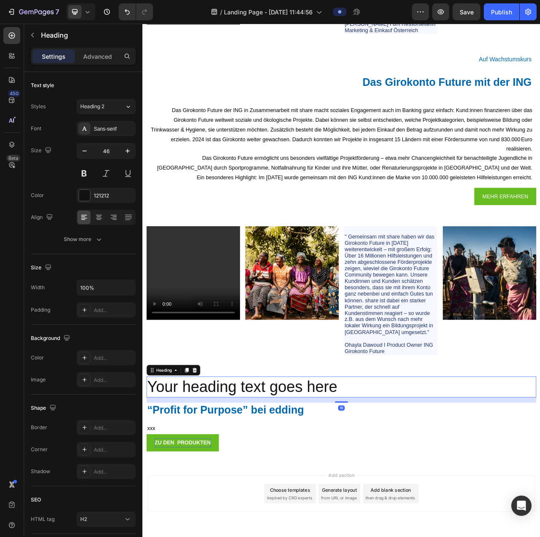
click at [259, 497] on h2 "Your heading text goes here" at bounding box center [395, 486] width 497 height 27
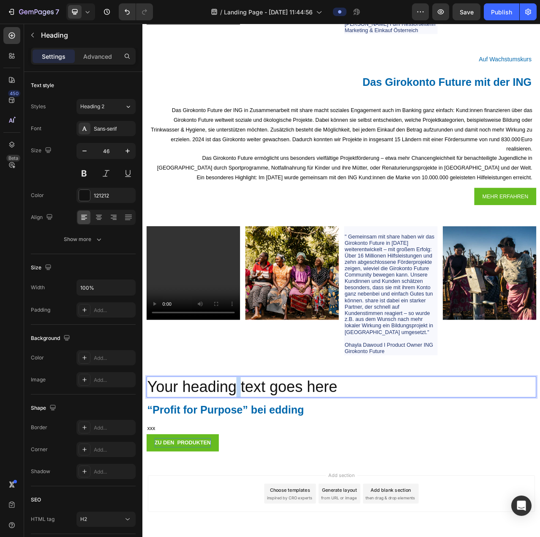
click at [259, 497] on p "Your heading text goes here" at bounding box center [395, 486] width 495 height 25
click at [437, 493] on p "Kooperation mit Vorbildcharakter" at bounding box center [395, 486] width 495 height 25
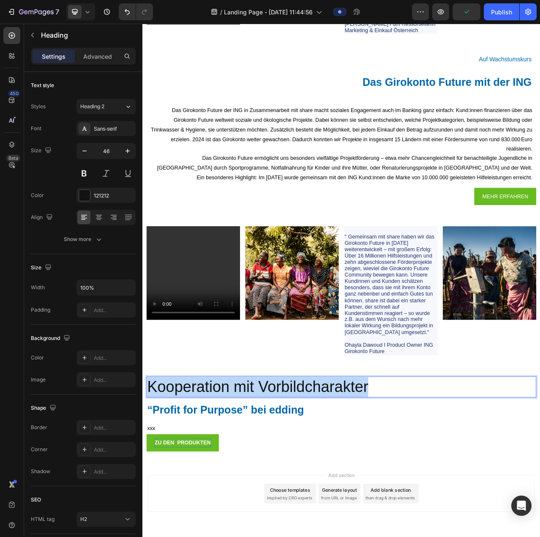
click at [437, 493] on p "Kooperation mit Vorbildcharakter" at bounding box center [395, 486] width 495 height 25
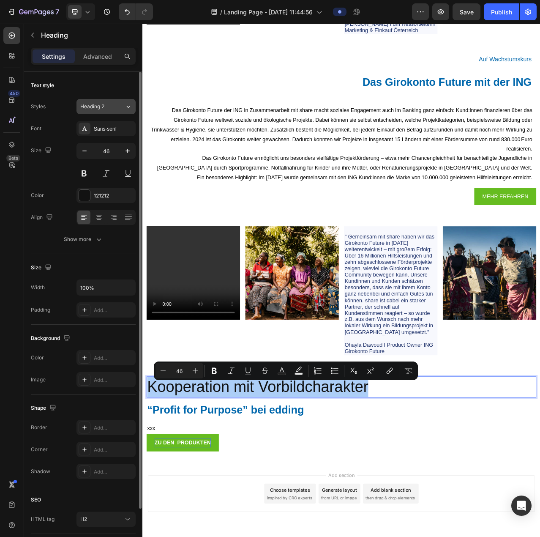
click at [110, 108] on div "Heading 2" at bounding box center [97, 107] width 34 height 8
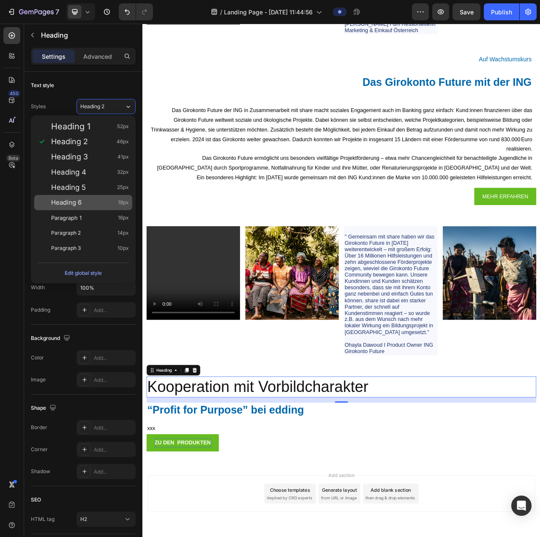
click at [104, 204] on div "Heading 6 18px" at bounding box center [90, 202] width 78 height 8
type input "18"
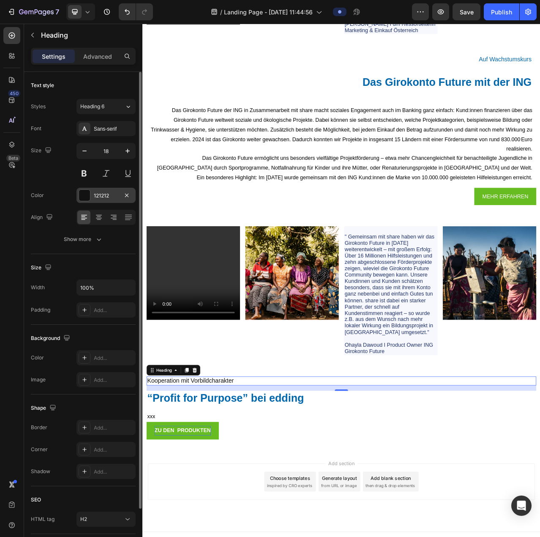
click at [102, 188] on div "121212" at bounding box center [105, 195] width 59 height 15
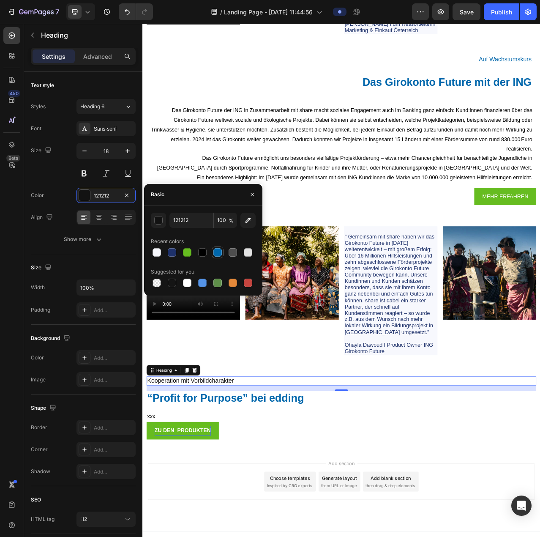
click at [216, 254] on div at bounding box center [217, 252] width 8 height 8
type input "0067AC"
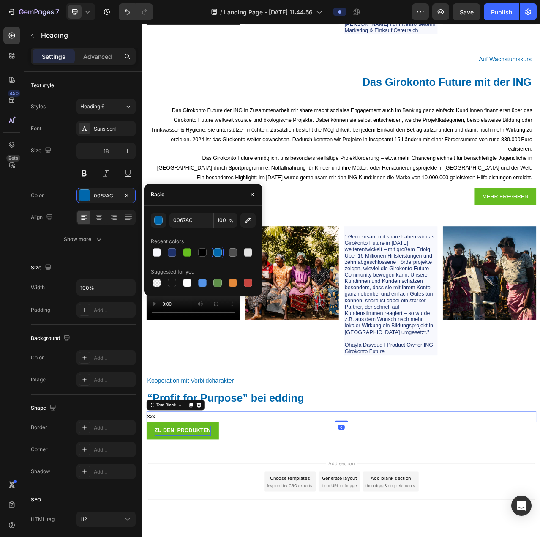
click at [301, 529] on p "xxx" at bounding box center [395, 524] width 495 height 12
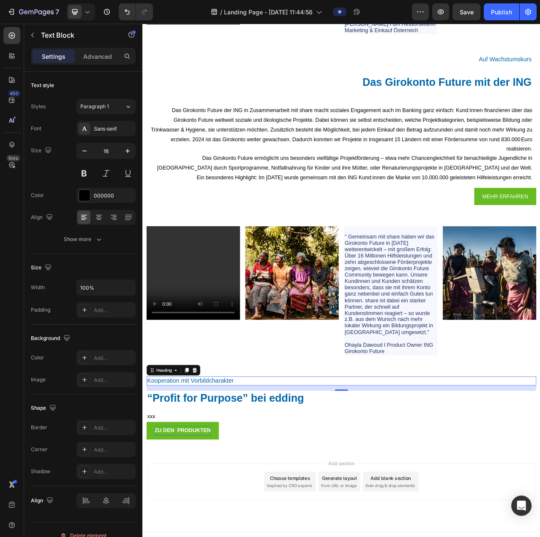
click at [265, 483] on p "Kooperation mit Vorbildcharakter" at bounding box center [395, 479] width 495 height 10
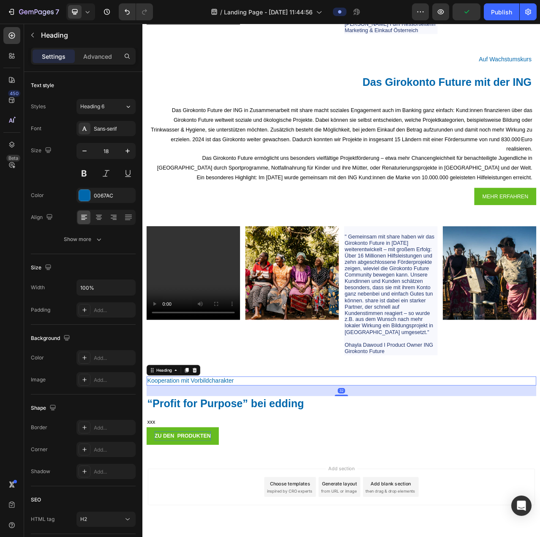
drag, startPoint x: 395, startPoint y: 497, endPoint x: 406, endPoint y: 511, distance: 17.8
click at [417, 485] on div "32" at bounding box center [395, 485] width 497 height 0
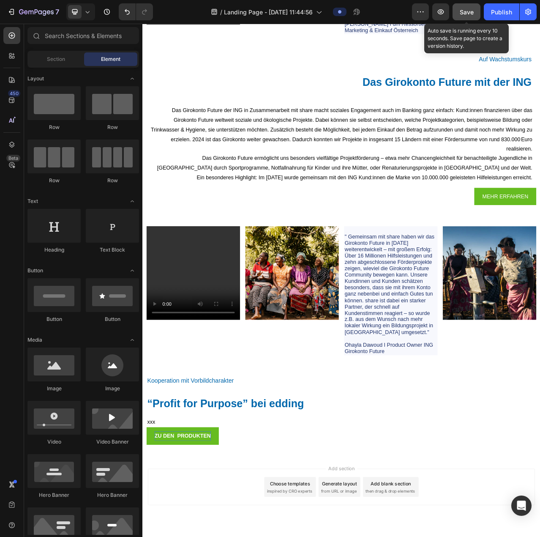
click at [465, 12] on span "Save" at bounding box center [467, 11] width 14 height 7
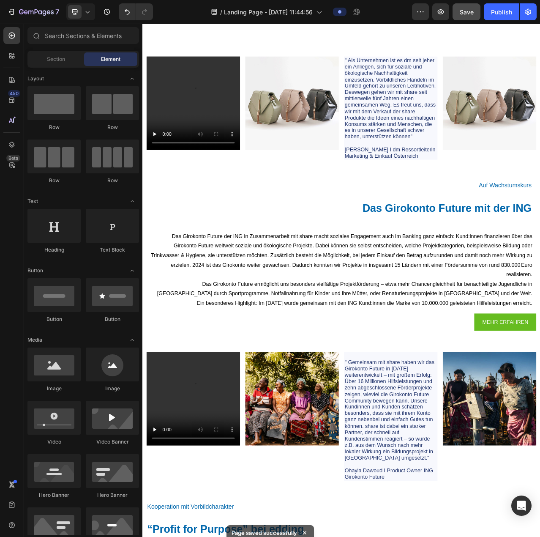
scroll to position [3952, 0]
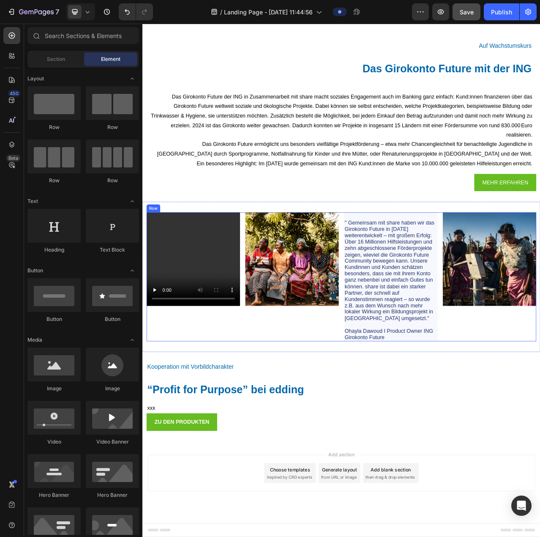
click at [360, 425] on div "Image" at bounding box center [332, 346] width 119 height 164
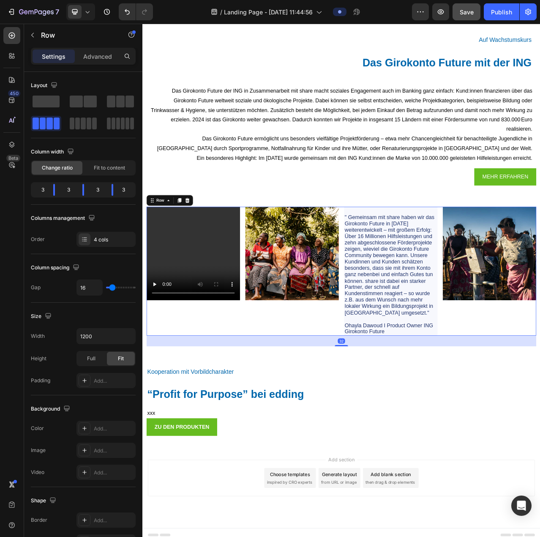
drag, startPoint x: 393, startPoint y: 428, endPoint x: 412, endPoint y: 442, distance: 23.7
click at [412, 421] on div "32" at bounding box center [395, 421] width 497 height 0
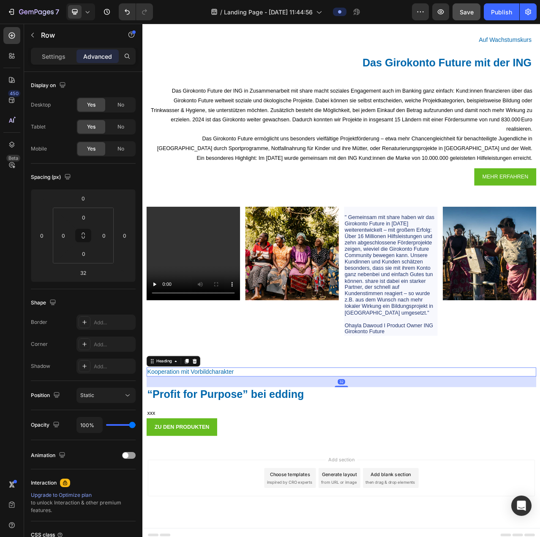
click at [430, 473] on h2 "Kooperation mit Vorbildcharakter" at bounding box center [395, 467] width 497 height 11
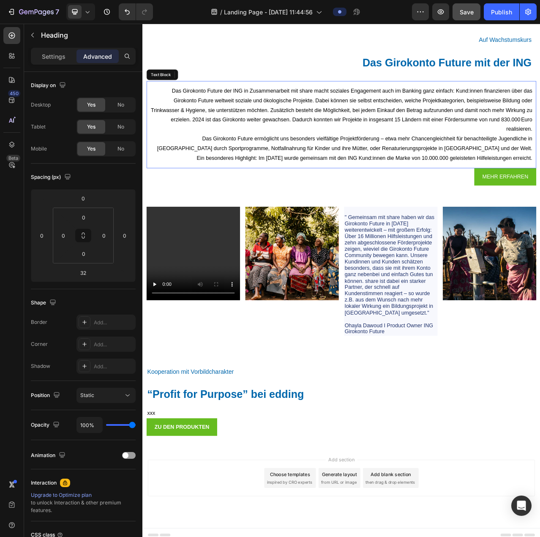
click at [459, 207] on div "Das Girokonto Future der ING in Zusammenarbeit mit share macht soziales Engagem…" at bounding box center [395, 152] width 497 height 111
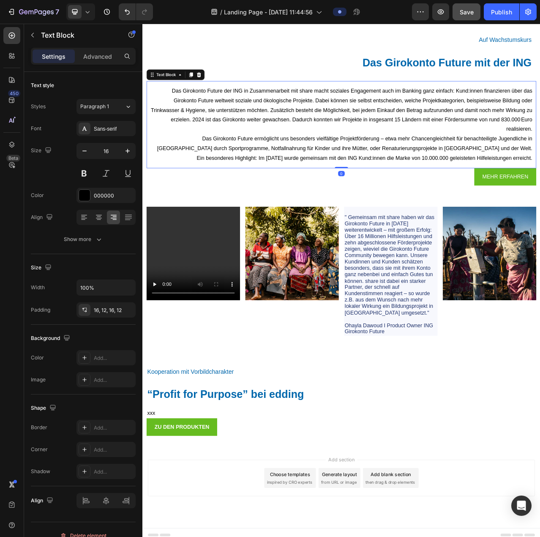
drag, startPoint x: 391, startPoint y: 214, endPoint x: 419, endPoint y: 214, distance: 27.9
click at [419, 207] on div "Das Girokonto Future der ING in Zusammenarbeit mit share macht soziales Engagem…" at bounding box center [395, 152] width 497 height 111
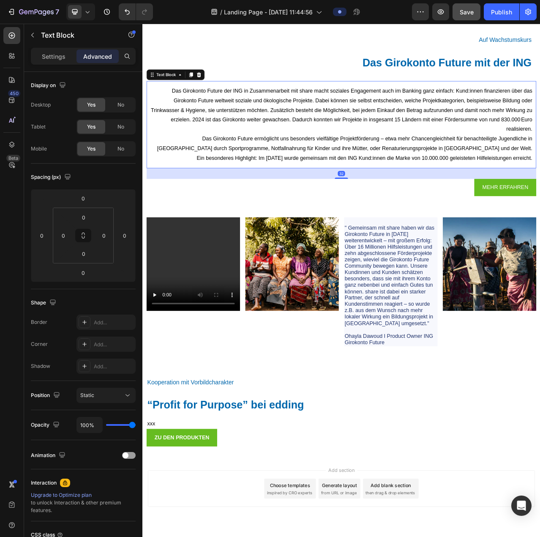
drag, startPoint x: 393, startPoint y: 214, endPoint x: 417, endPoint y: 227, distance: 27.4
click at [417, 208] on div "32" at bounding box center [395, 208] width 497 height 0
type input "31"
click at [419, 243] on div "MEHR ERFAHREN Button" at bounding box center [395, 232] width 497 height 22
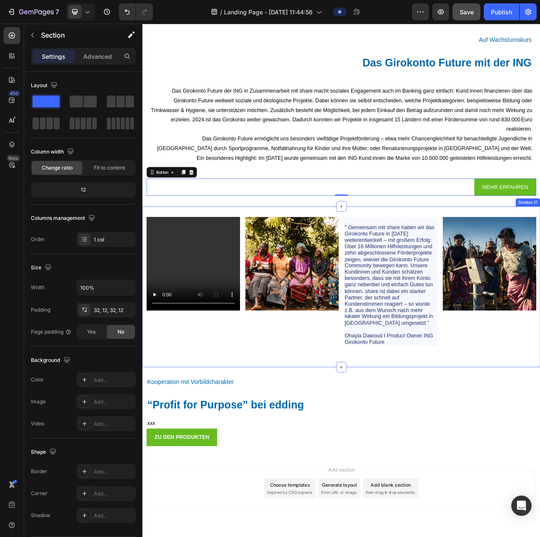
click at [454, 265] on div "Video Image " Gemeinsam mit share haben wir das Girokonto Future in 2024 weiter…" at bounding box center [395, 358] width 507 height 205
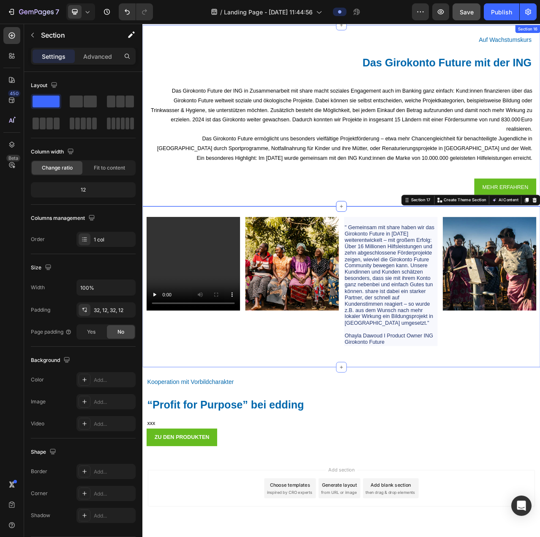
click at [540, 60] on div "Auf Wachstumskurs Heading Das Girokonto Future mit der ING Heading Das Girokont…" at bounding box center [395, 141] width 497 height 204
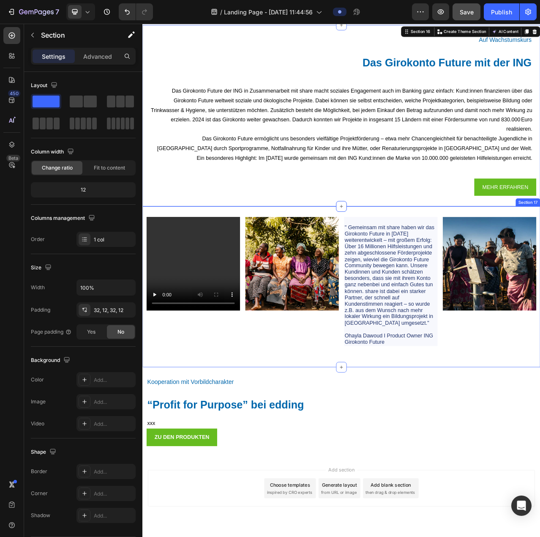
click at [510, 265] on div "Video Image " Gemeinsam mit share haben wir das Girokonto Future in 2024 weiter…" at bounding box center [395, 358] width 507 height 205
click at [540, 183] on div "Auf Wachstumskurs Heading Das Girokonto Future mit der ING Heading Das Girokont…" at bounding box center [395, 140] width 507 height 231
click at [493, 252] on div "Auf Wachstumskurs Heading Das Girokonto Future mit der ING Heading Das Girokont…" at bounding box center [395, 140] width 507 height 231
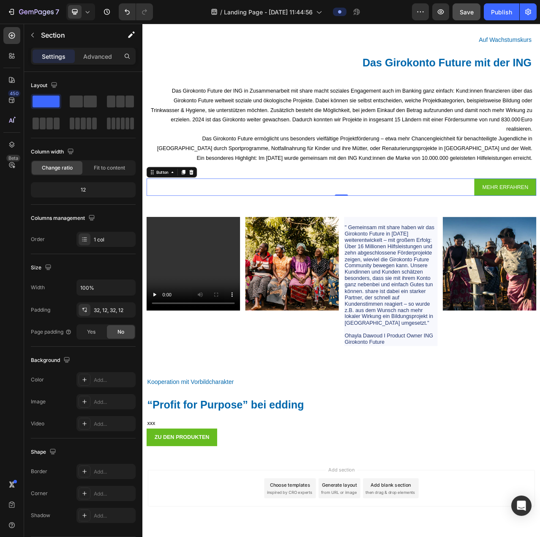
click at [501, 235] on div "MEHR ERFAHREN Button 0" at bounding box center [395, 232] width 497 height 22
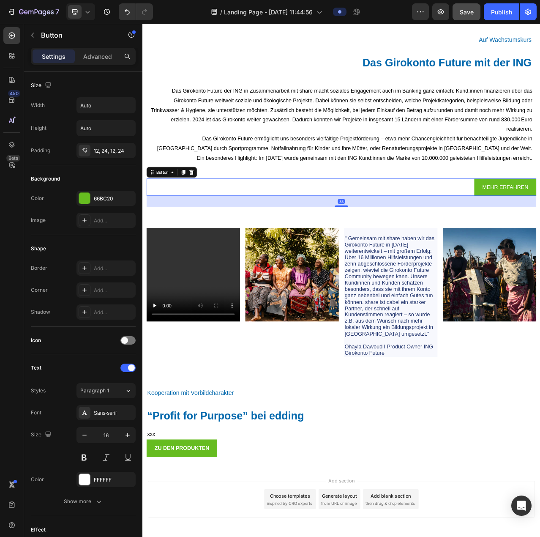
drag, startPoint x: 393, startPoint y: 250, endPoint x: 408, endPoint y: 262, distance: 18.9
click at [408, 243] on div "33" at bounding box center [395, 243] width 497 height 0
click at [408, 257] on div "33" at bounding box center [395, 250] width 497 height 14
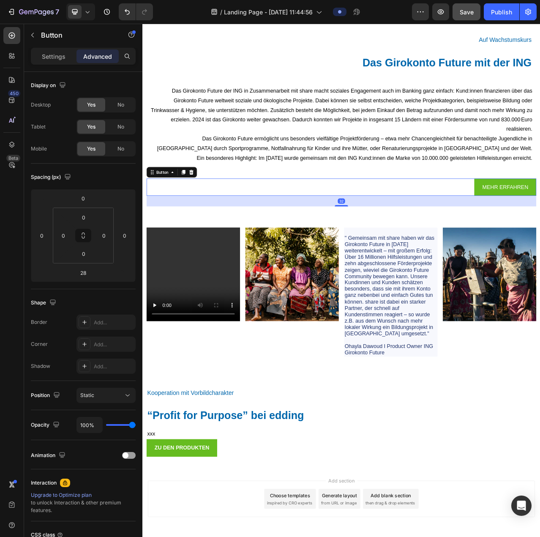
drag, startPoint x: 400, startPoint y: 262, endPoint x: 404, endPoint y: 264, distance: 4.6
click at [404, 243] on div "32" at bounding box center [395, 243] width 497 height 0
type input "32"
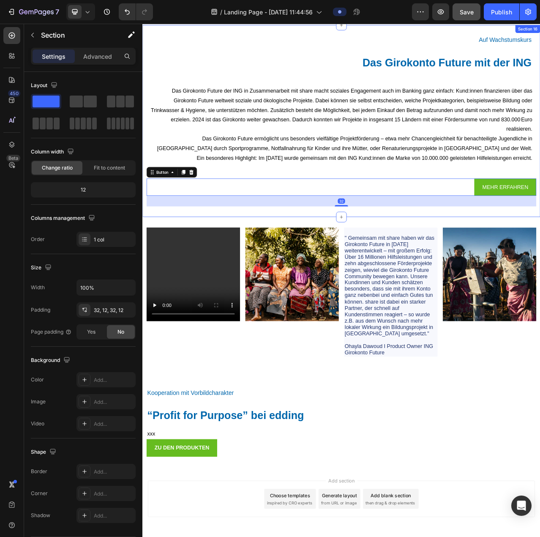
click at [359, 270] on div "Auf Wachstumskurs Heading Das Girokonto Future mit der ING Heading Das Girokont…" at bounding box center [395, 147] width 507 height 245
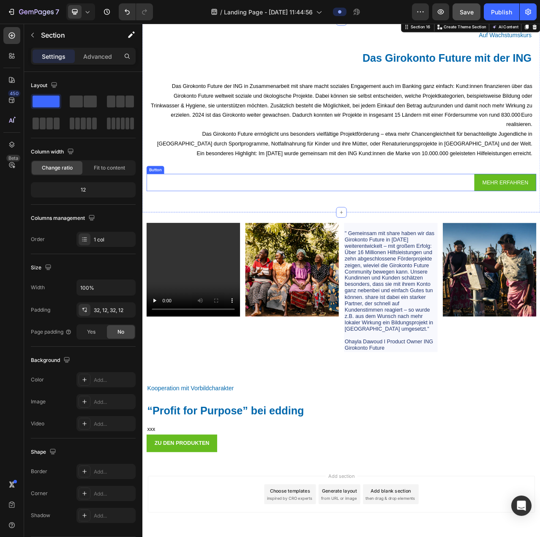
scroll to position [3992, 0]
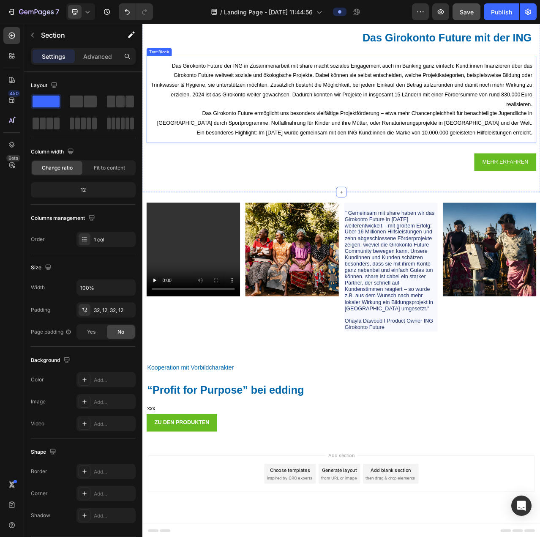
click at [212, 169] on div "Das Girokonto Future der ING in Zusammenarbeit mit share macht soziales Engagem…" at bounding box center [395, 120] width 497 height 111
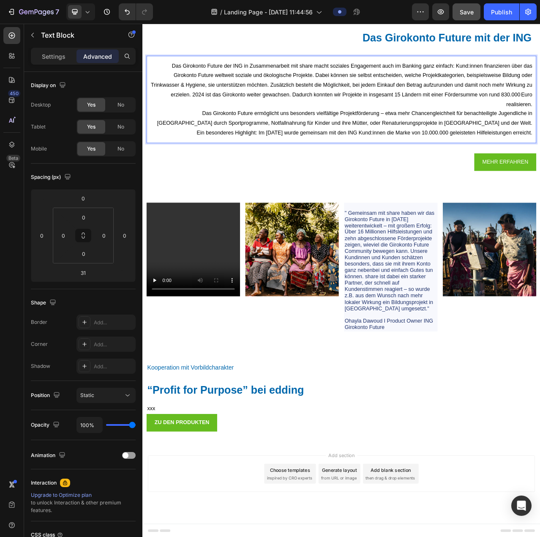
click at [482, 112] on p "Das Girokonto Future der ING in Zusammenarbeit mit share macht soziales Engagem…" at bounding box center [396, 101] width 487 height 61
click at [401, 173] on div "Das Girokonto Future der ING in Zusammenarbeit mit share macht soziales Engagem…" at bounding box center [395, 120] width 497 height 111
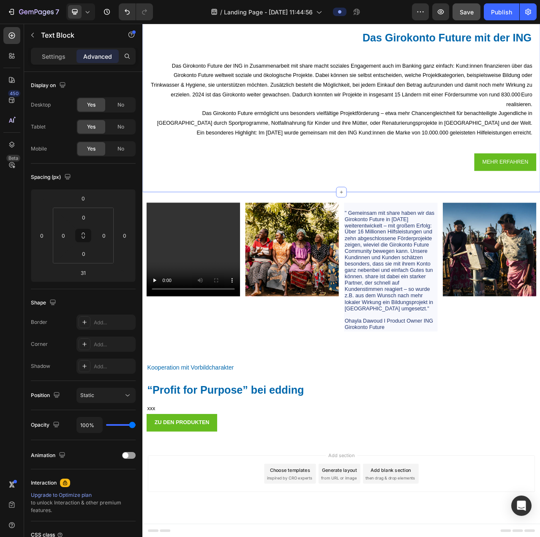
click at [401, 177] on div "Auf Wachstumskurs Heading Das Girokonto Future mit der ING Heading Das Girokont…" at bounding box center [395, 116] width 497 height 218
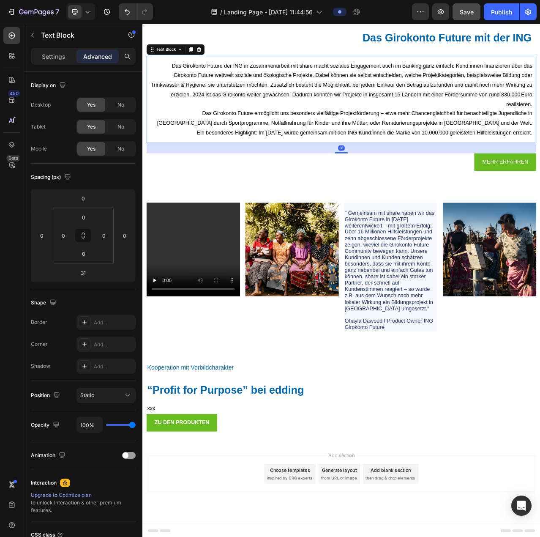
click at [401, 174] on div "Das Girokonto Future der ING in Zusammenarbeit mit share macht soziales Engagem…" at bounding box center [395, 120] width 497 height 111
click at [395, 187] on div at bounding box center [395, 188] width 17 height 3
type input "32"
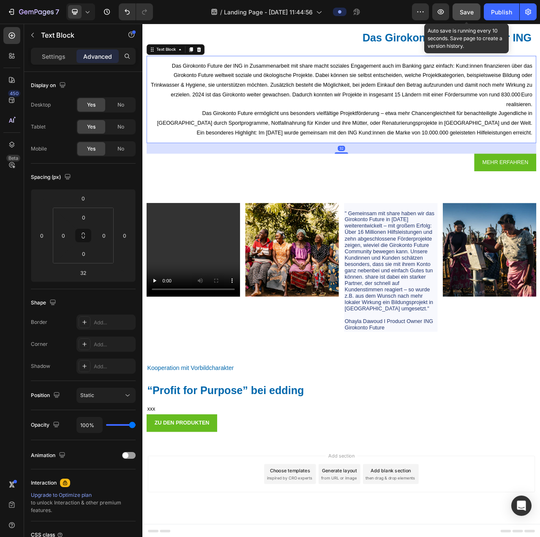
drag, startPoint x: 468, startPoint y: 16, endPoint x: 406, endPoint y: 3, distance: 63.0
click at [468, 16] on div "Save" at bounding box center [467, 12] width 14 height 9
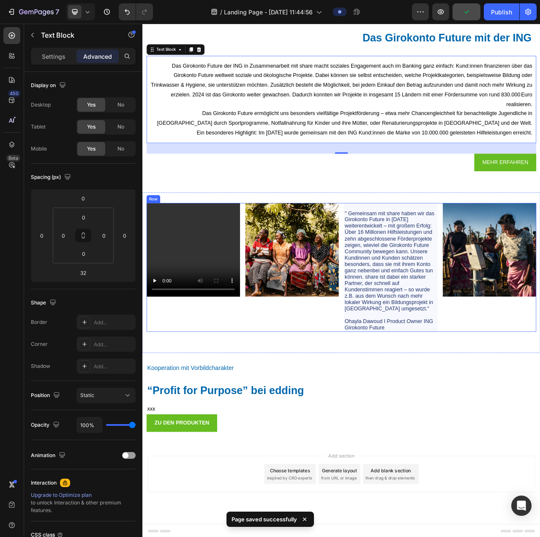
scroll to position [3992, 0]
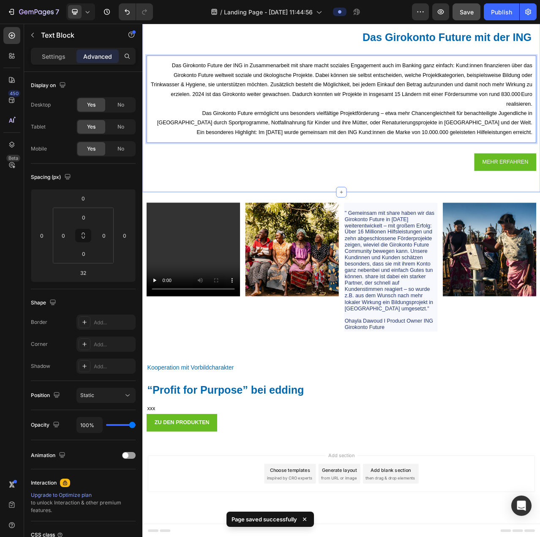
click at [280, 49] on h2 "Das Girokonto Future mit der ING" at bounding box center [396, 41] width 487 height 19
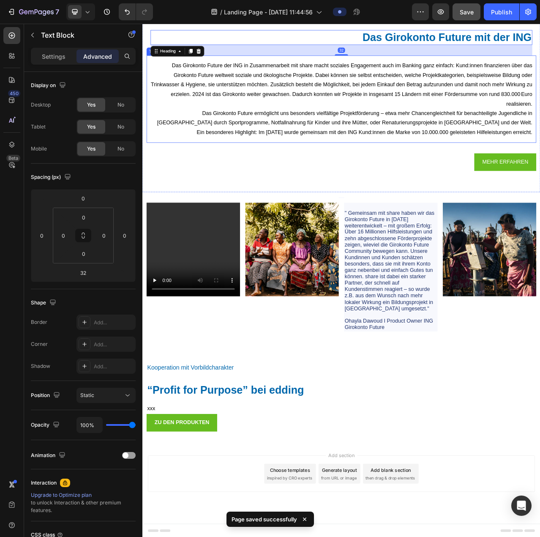
click at [340, 152] on p "Das Girokonto Future ermöglicht uns besonders vielfältige Projektförderung – et…" at bounding box center [396, 150] width 487 height 36
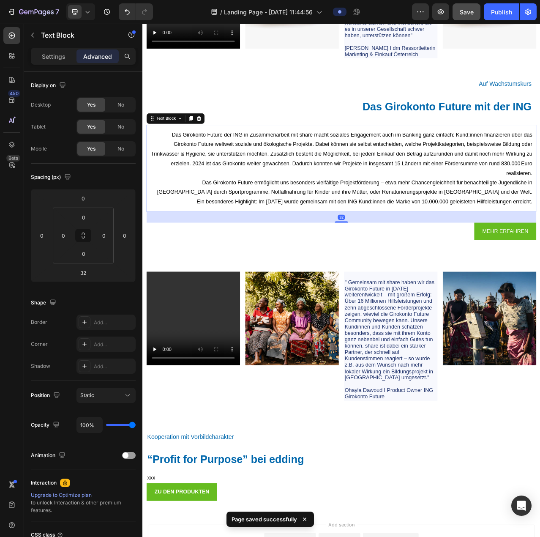
scroll to position [3739, 0]
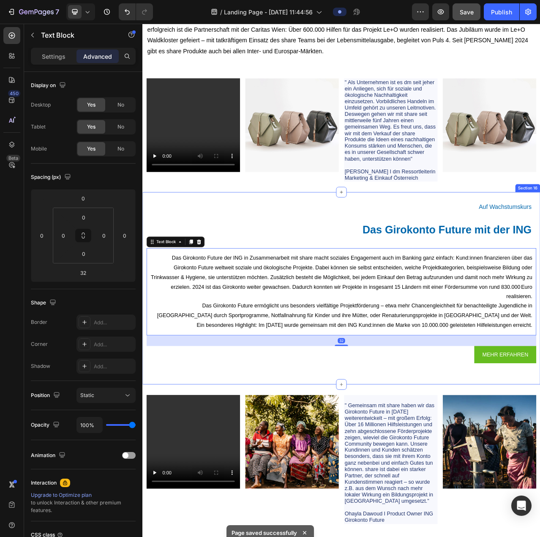
click at [345, 247] on div "Auf Wachstumskurs Heading Das Girokonto Future mit der ING Heading Das Girokont…" at bounding box center [395, 360] width 507 height 245
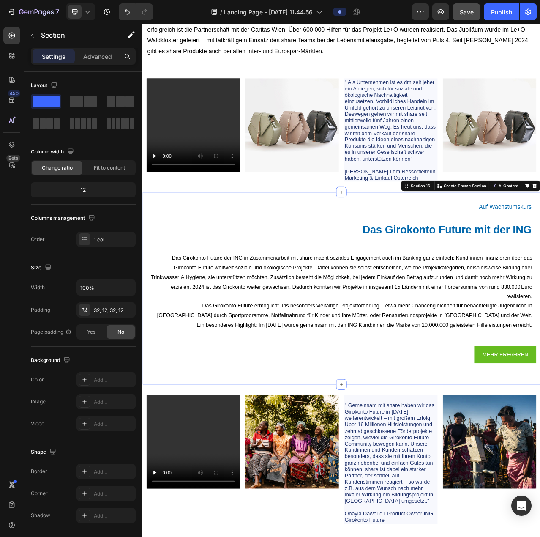
click at [324, 277] on div "Auf Wachstumskurs Heading Das Girokonto Future mit der ING Heading Das Girokont…" at bounding box center [395, 361] width 497 height 218
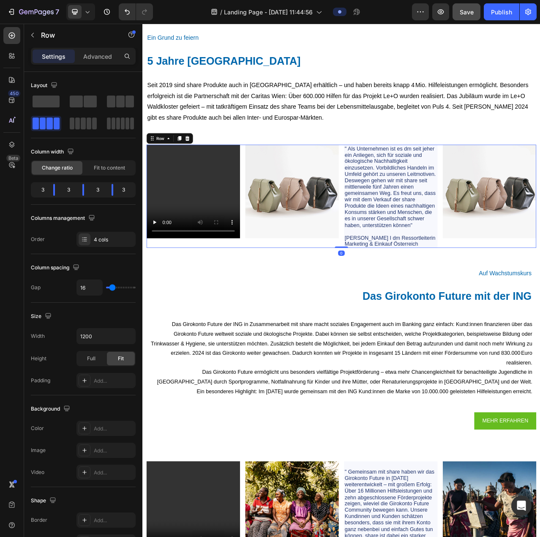
click at [225, 309] on div "Video" at bounding box center [206, 243] width 119 height 131
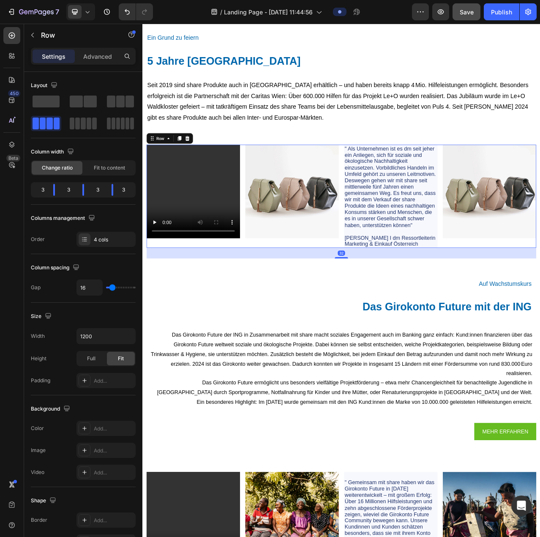
drag, startPoint x: 395, startPoint y: 317, endPoint x: 408, endPoint y: 330, distance: 18.2
click at [409, 330] on div "Video Image " Als Unternehmen ist es dm seit jeher ein Anliegen, sich für sozia…" at bounding box center [395, 250] width 507 height 172
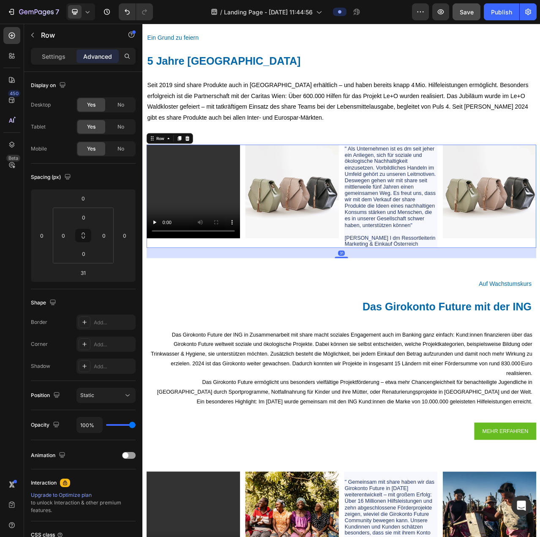
click at [465, 17] on button "Save" at bounding box center [467, 11] width 28 height 17
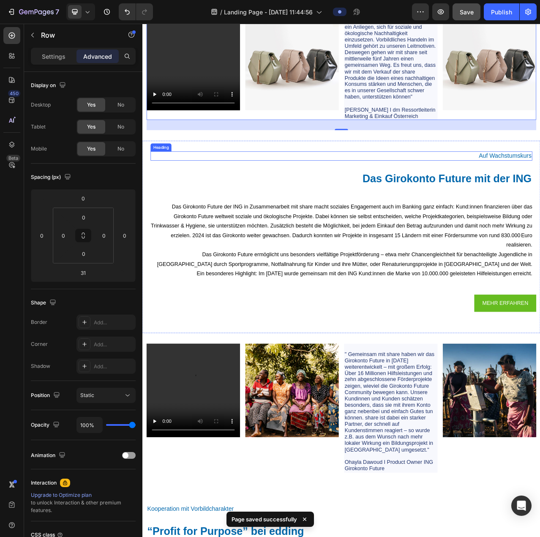
scroll to position [3823, 0]
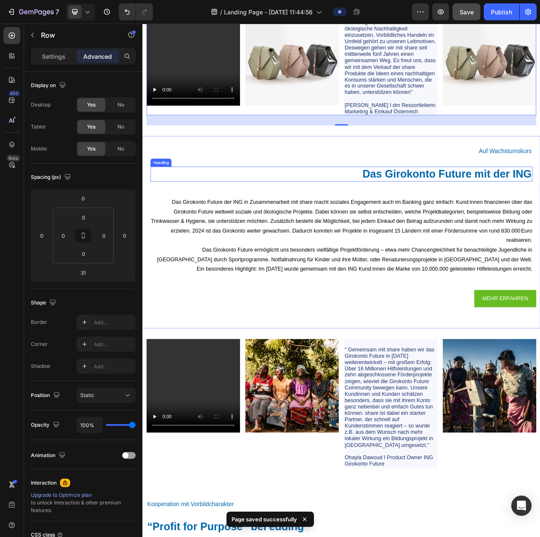
click at [264, 219] on h2 "Das Girokonto Future mit der ING" at bounding box center [396, 215] width 487 height 19
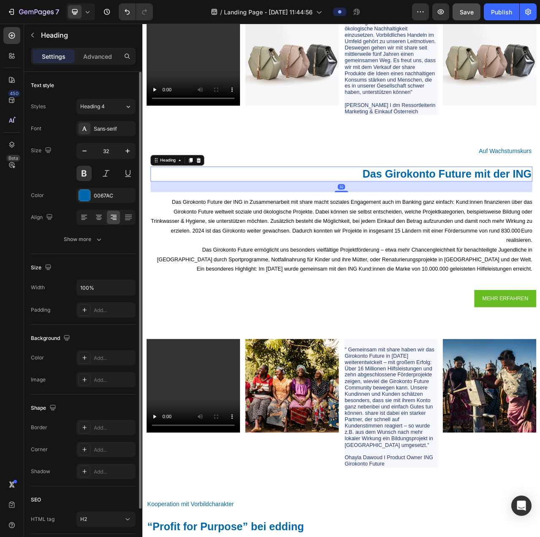
click at [120, 325] on div "Text style Styles Heading 4 Font Sans-serif Size 32 Color 0067AC Align Show more" at bounding box center [83, 360] width 105 height 70
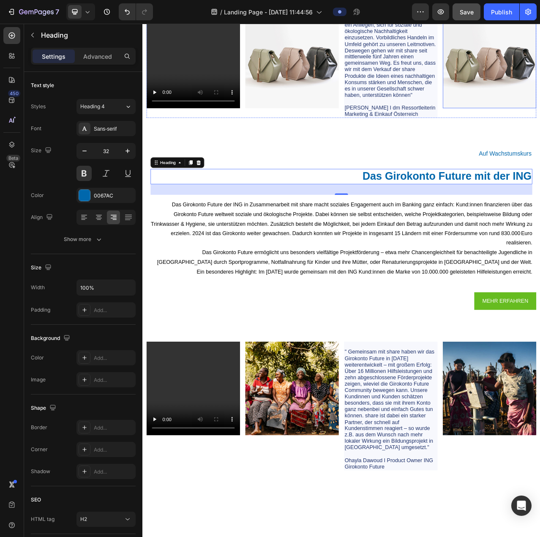
scroll to position [3612, 0]
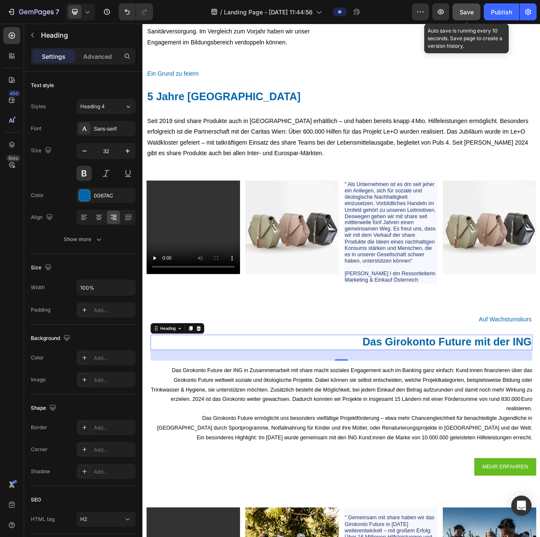
click at [466, 12] on span "Save" at bounding box center [467, 11] width 14 height 7
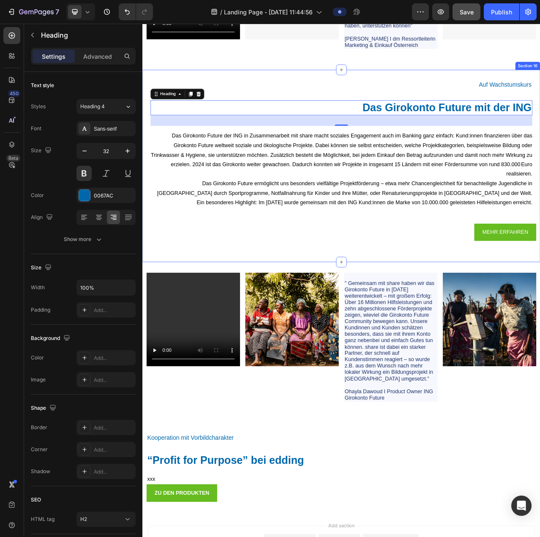
scroll to position [4005, 0]
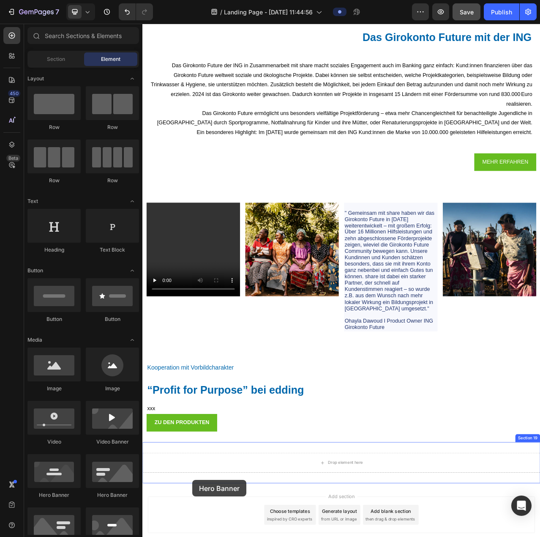
scroll to position [4058, 0]
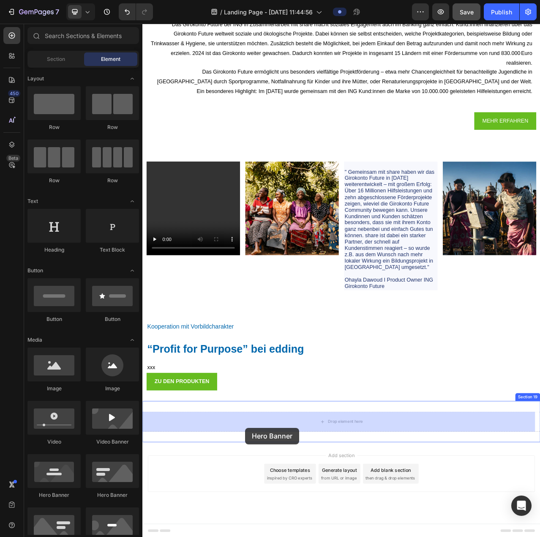
drag, startPoint x: 204, startPoint y: 503, endPoint x: 273, endPoint y: 539, distance: 78.2
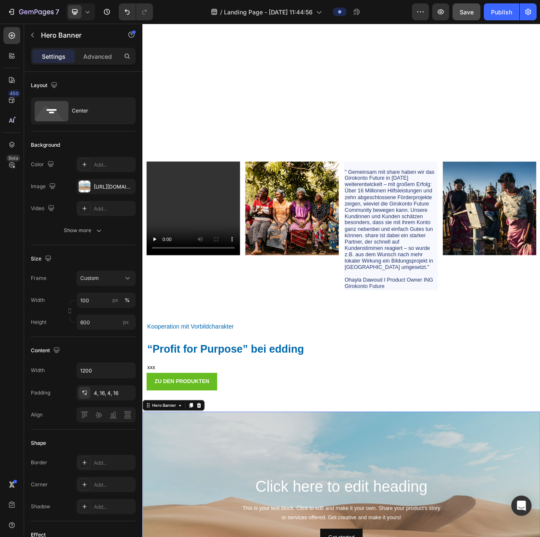
scroll to position [4286, 0]
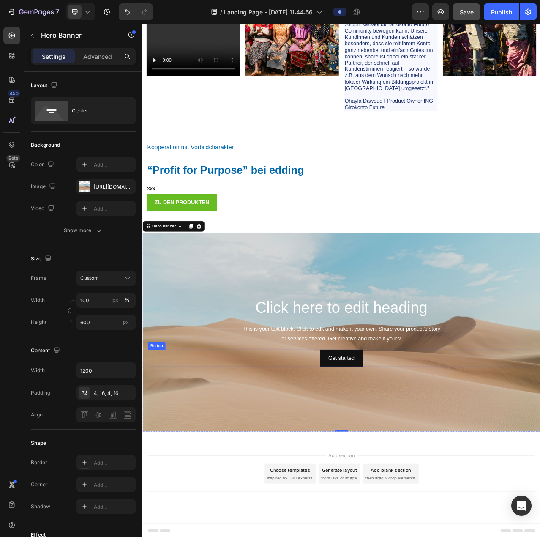
click at [432, 446] on div "Get started Button" at bounding box center [396, 450] width 494 height 22
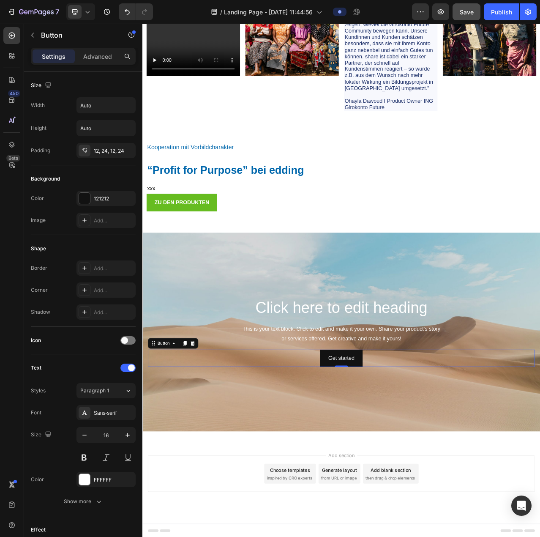
click at [333, 452] on div "Get started Button 0" at bounding box center [396, 450] width 494 height 22
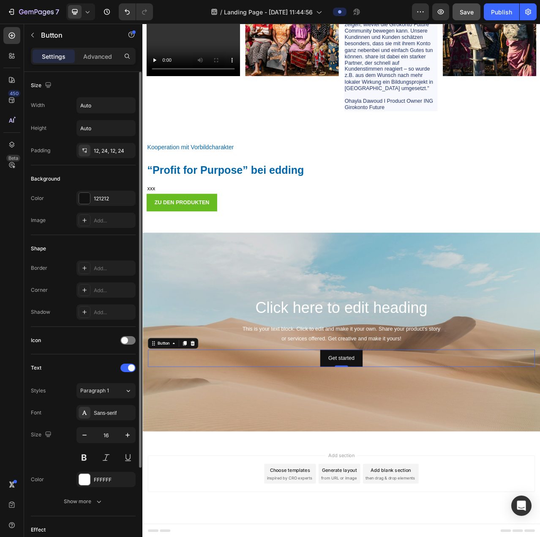
scroll to position [115, 0]
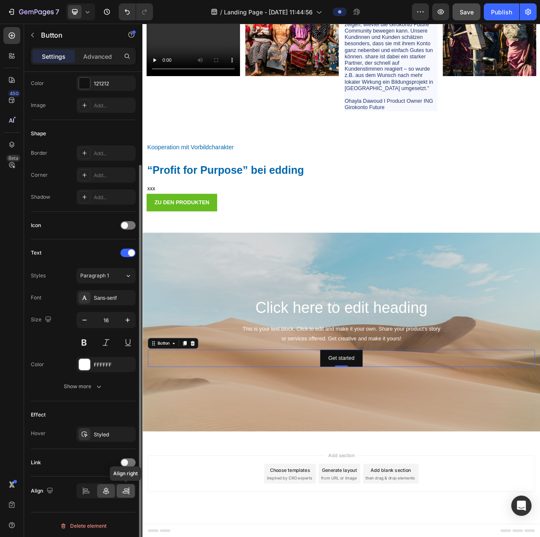
click at [130, 490] on div at bounding box center [126, 491] width 18 height 14
click at [104, 487] on icon at bounding box center [106, 491] width 6 height 8
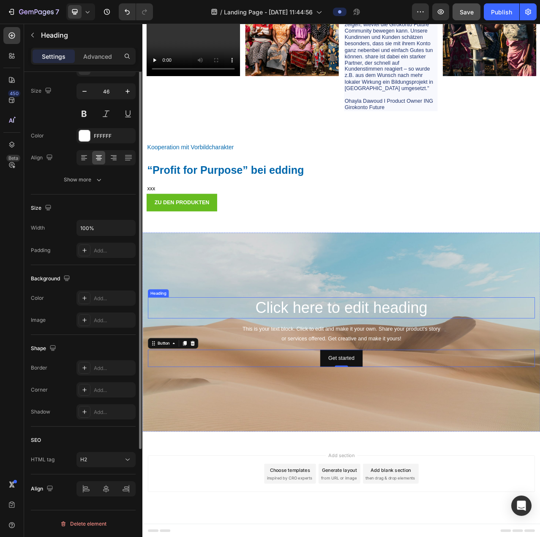
click at [337, 384] on h2 "Click here to edit heading" at bounding box center [396, 385] width 494 height 27
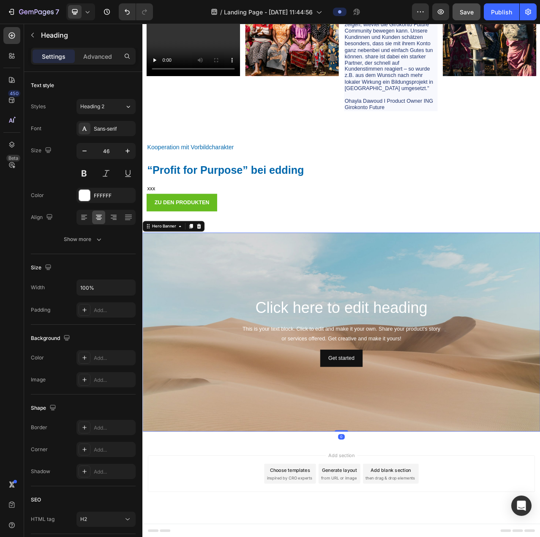
click at [187, 303] on div "Background Image" at bounding box center [395, 417] width 507 height 254
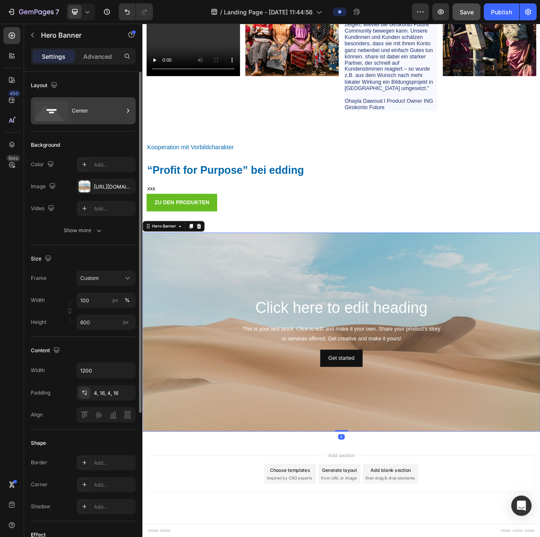
click at [100, 109] on div "Center" at bounding box center [98, 110] width 52 height 19
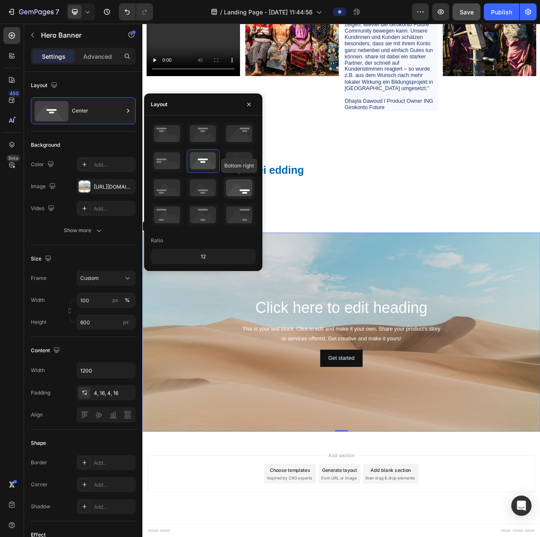
click at [241, 189] on icon at bounding box center [239, 188] width 31 height 22
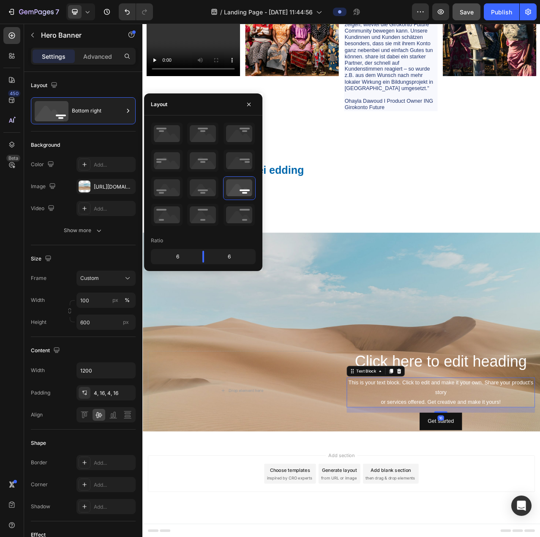
click at [407, 483] on div "This is your text block. Click to edit and make it your own. Share your product…" at bounding box center [523, 494] width 240 height 38
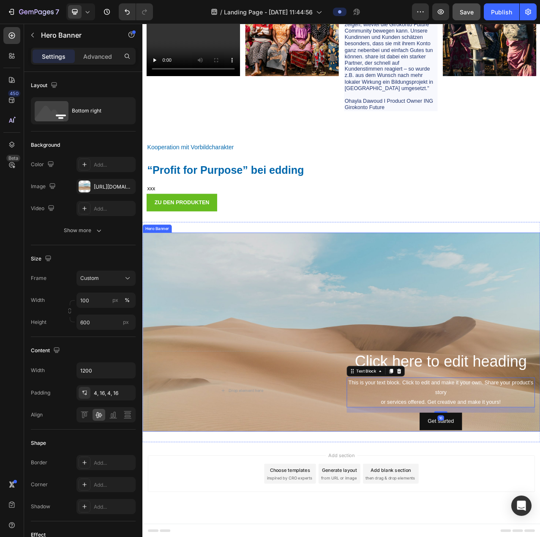
click at [377, 386] on div "Background Image" at bounding box center [395, 417] width 507 height 254
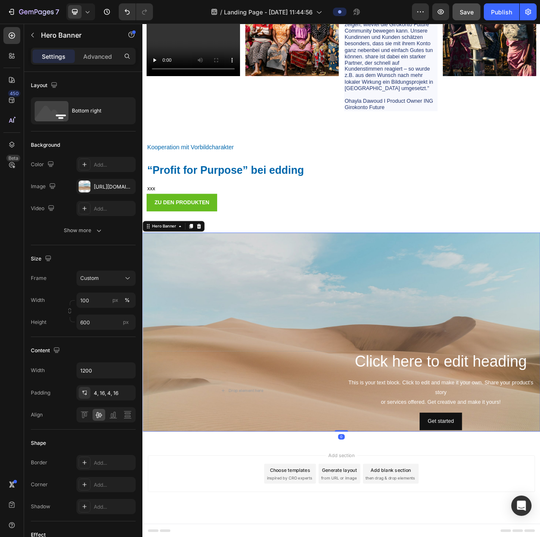
click at [540, 516] on div "Click here to edit heading Heading This is your text block. Click to edit and m…" at bounding box center [523, 491] width 240 height 101
click at [532, 523] on button "Get started" at bounding box center [523, 530] width 54 height 22
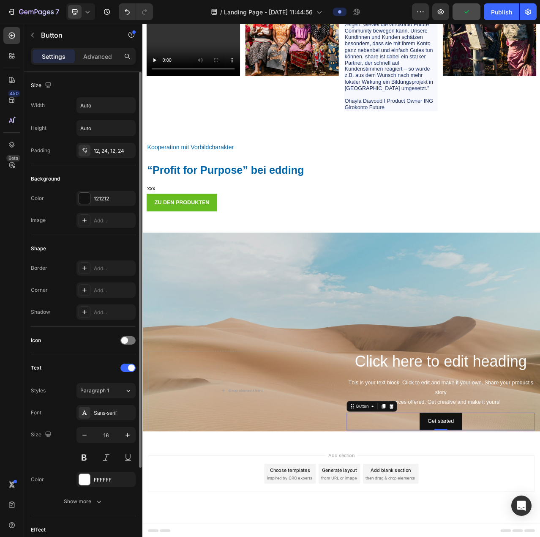
scroll to position [85, 0]
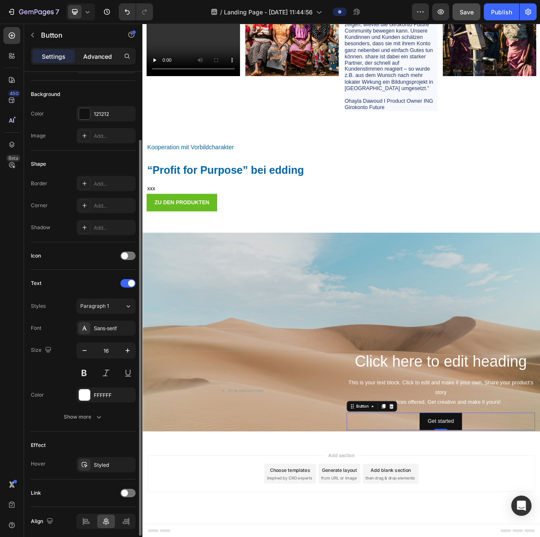
click at [109, 59] on p "Advanced" at bounding box center [97, 56] width 29 height 9
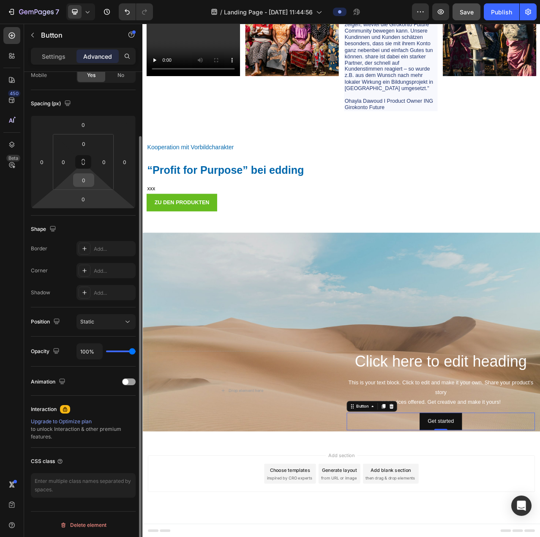
click at [85, 179] on input "0" at bounding box center [83, 180] width 17 height 13
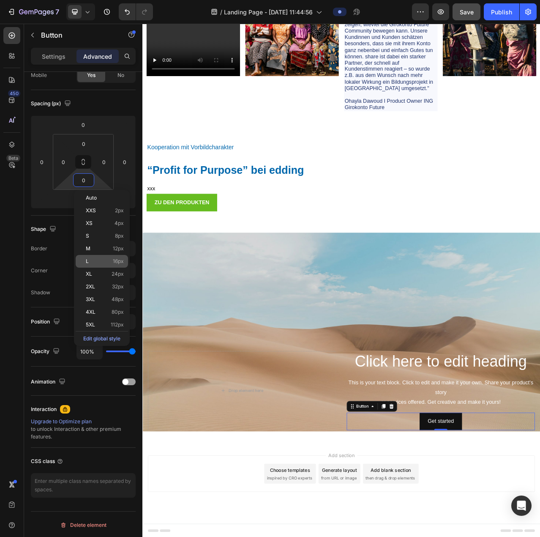
click at [115, 262] on span "16px" at bounding box center [118, 261] width 11 height 6
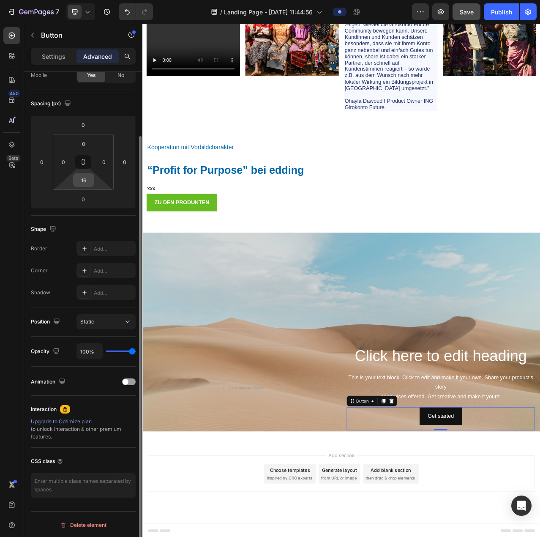
click at [85, 180] on input "16" at bounding box center [83, 180] width 17 height 13
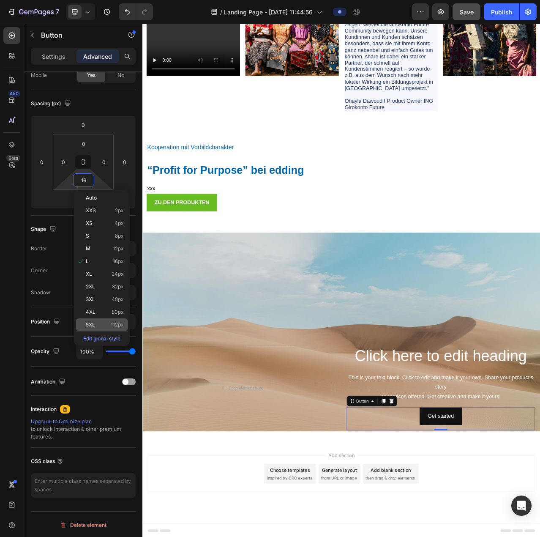
click at [104, 319] on div "5XL 112px" at bounding box center [102, 324] width 52 height 13
type input "112"
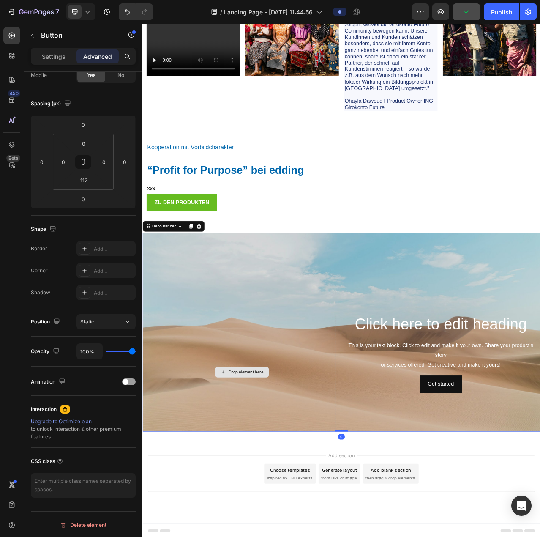
click at [273, 420] on div "Drop element here" at bounding box center [269, 467] width 240 height 148
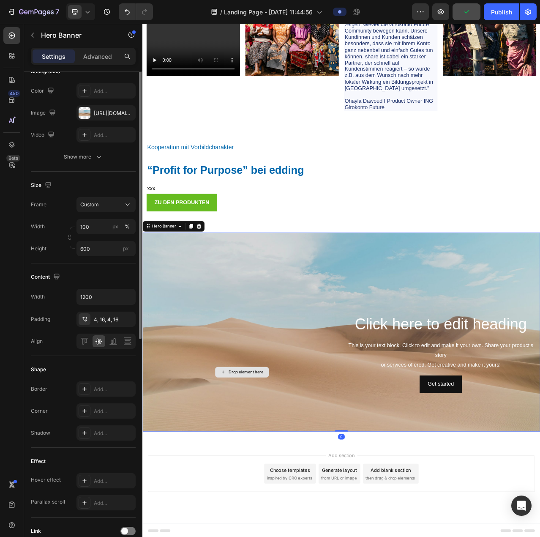
scroll to position [0, 0]
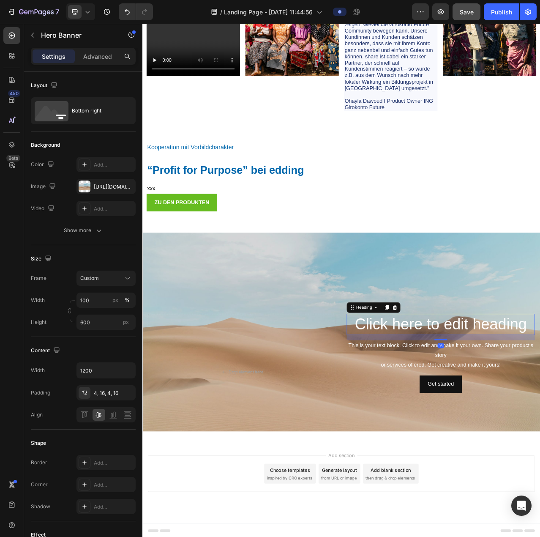
click at [540, 411] on h2 "Click here to edit heading" at bounding box center [523, 406] width 240 height 27
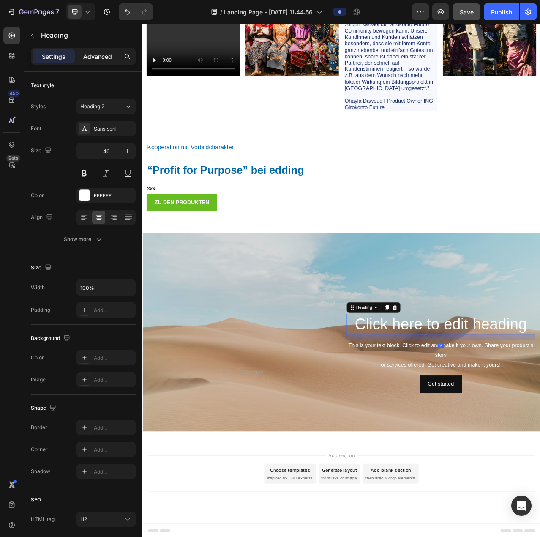
click at [85, 63] on div "Advanced" at bounding box center [97, 56] width 42 height 14
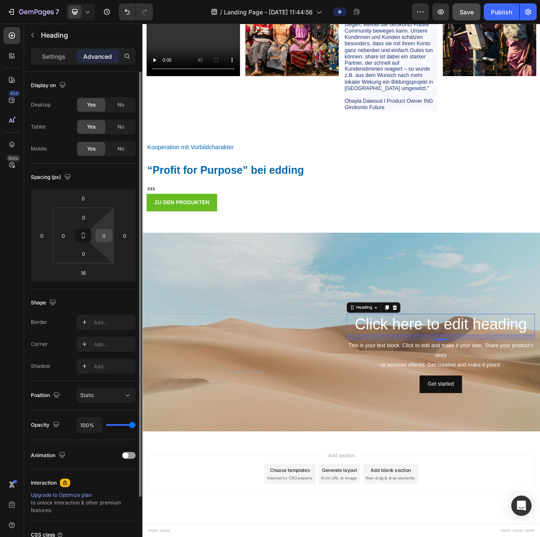
click at [106, 235] on input "0" at bounding box center [104, 235] width 13 height 13
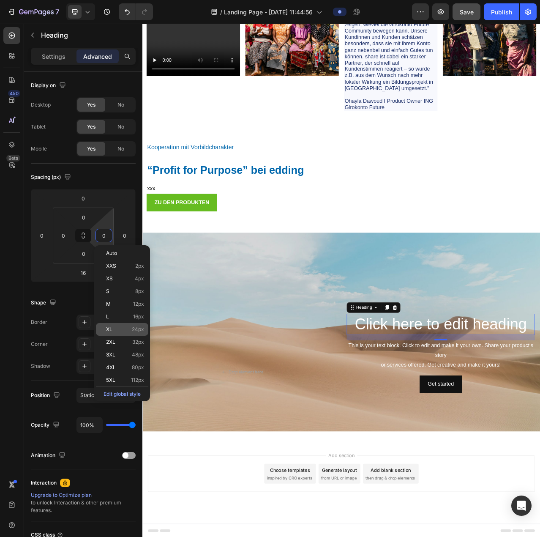
click at [123, 327] on p "XL 24px" at bounding box center [125, 329] width 38 height 6
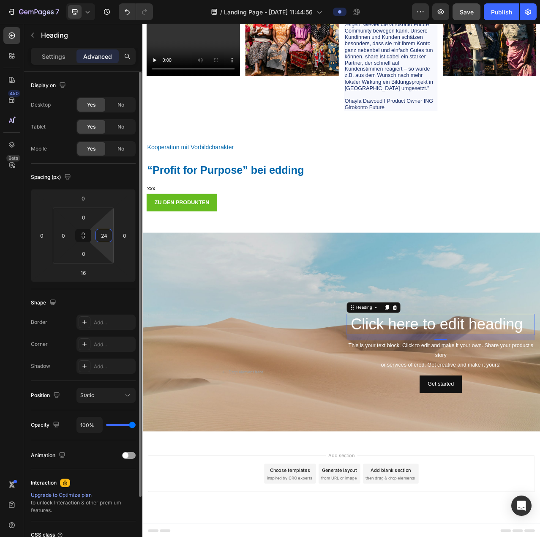
click at [105, 237] on input "24" at bounding box center [104, 235] width 13 height 13
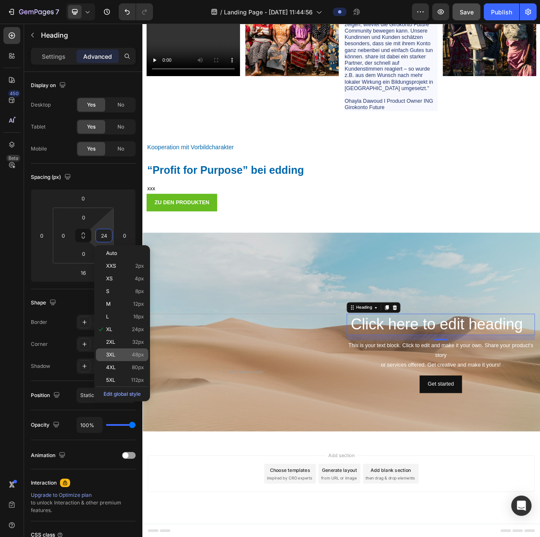
click at [117, 354] on p "3XL 48px" at bounding box center [125, 355] width 38 height 6
type input "48"
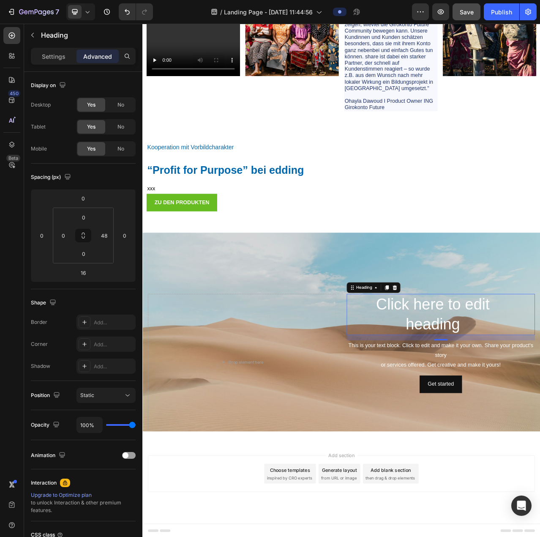
click at [528, 406] on h2 "Click here to edit heading" at bounding box center [513, 394] width 220 height 52
click at [528, 406] on p "Click here to edit heading" at bounding box center [513, 394] width 218 height 51
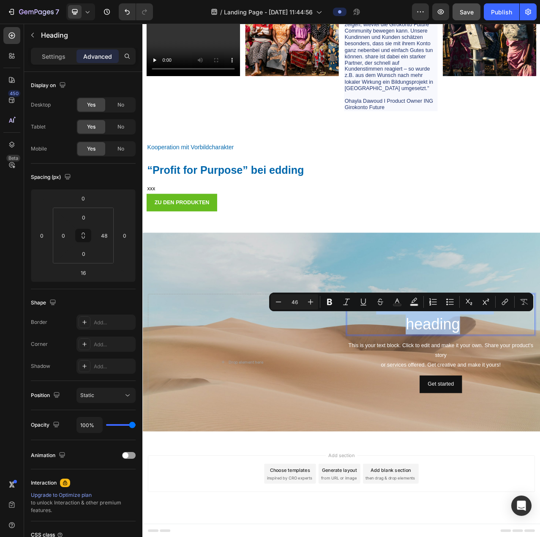
click at [528, 406] on p "Click here to edit heading" at bounding box center [513, 394] width 218 height 51
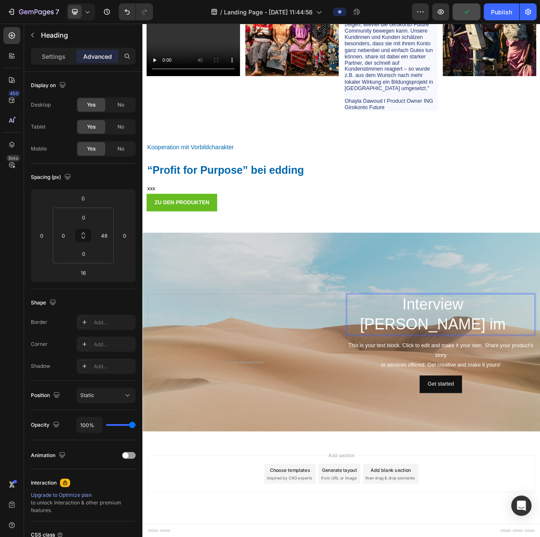
scroll to position [4261, 0]
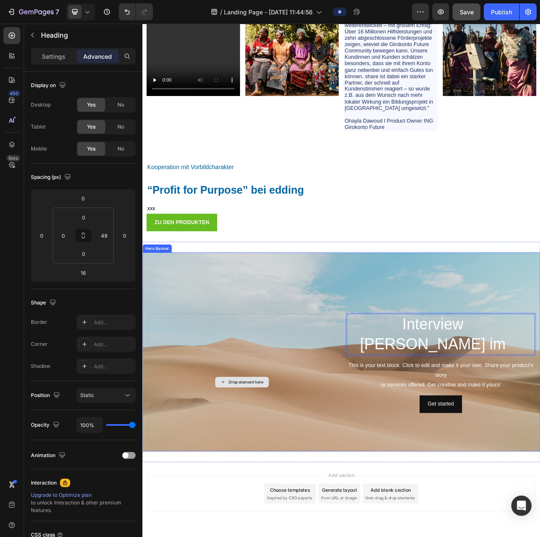
click at [327, 418] on div "Drop element here" at bounding box center [269, 480] width 240 height 174
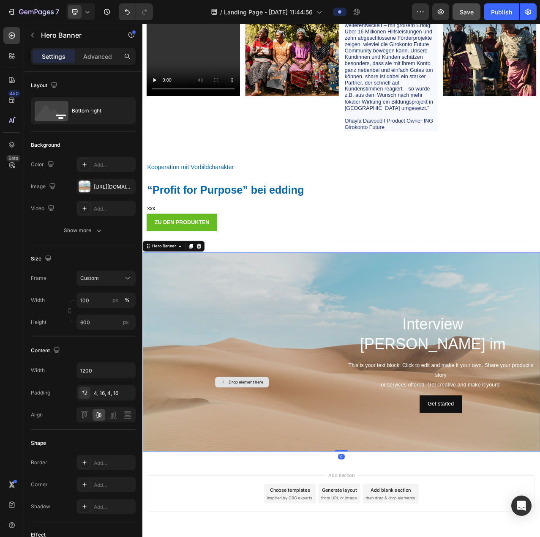
click at [329, 420] on div "Drop element here" at bounding box center [269, 480] width 240 height 174
click at [243, 421] on div "Drop element here" at bounding box center [269, 480] width 240 height 174
click at [389, 348] on div "Background Image" at bounding box center [395, 442] width 507 height 254
click at [349, 409] on div "Drop element here" at bounding box center [269, 480] width 240 height 174
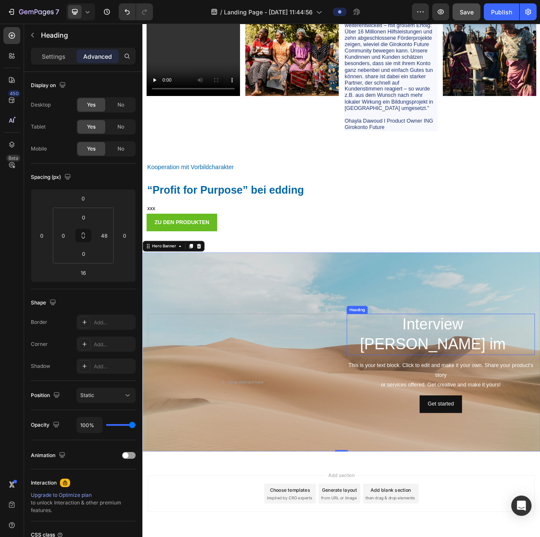
click at [503, 430] on p "Interview Fränzi Kühne im" at bounding box center [513, 419] width 218 height 51
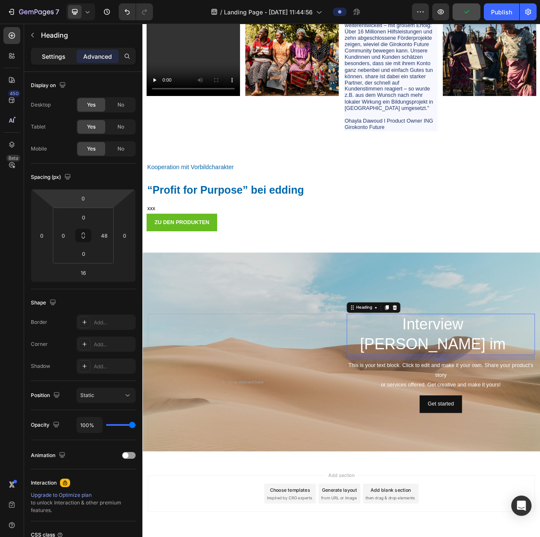
click at [57, 57] on p "Settings" at bounding box center [54, 56] width 24 height 9
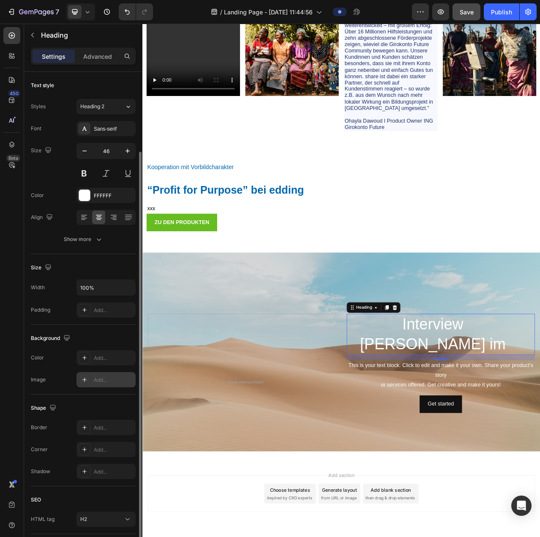
scroll to position [58, 0]
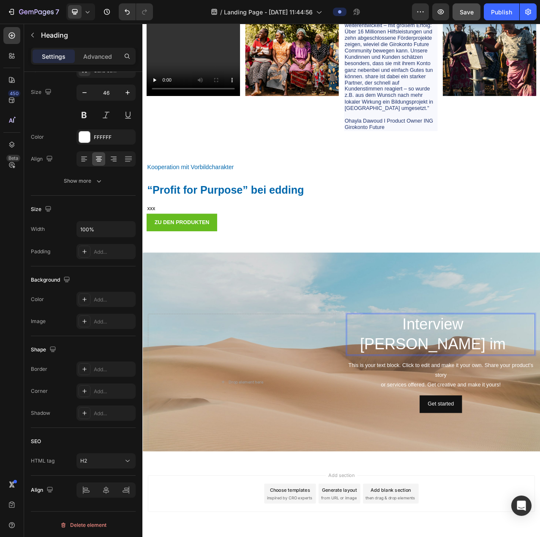
click at [417, 404] on p "Interview Fränzi Kühne im" at bounding box center [513, 419] width 218 height 51
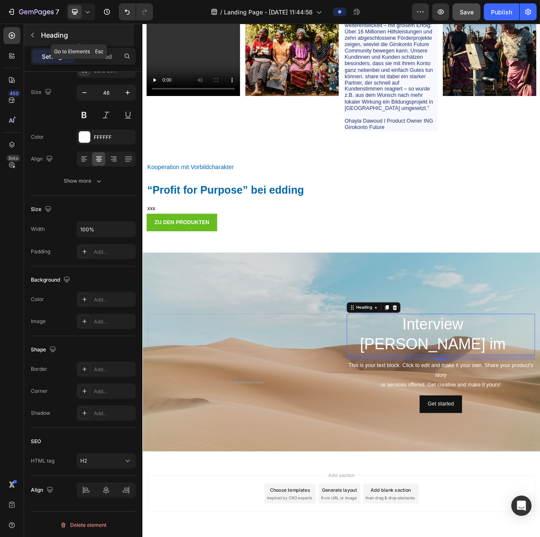
click at [32, 33] on icon "button" at bounding box center [32, 35] width 7 height 7
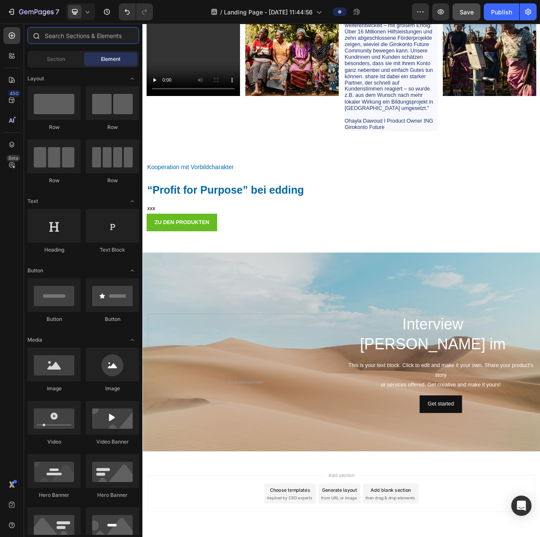
click at [87, 36] on input "text" at bounding box center [83, 35] width 112 height 17
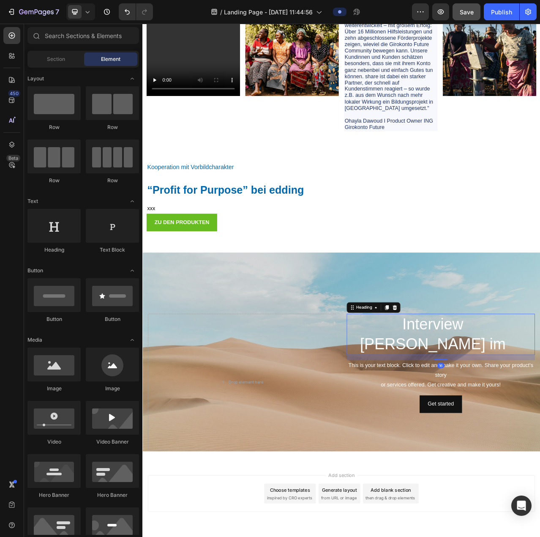
click at [412, 419] on p "Interview Fränzi Kühne im" at bounding box center [513, 419] width 218 height 51
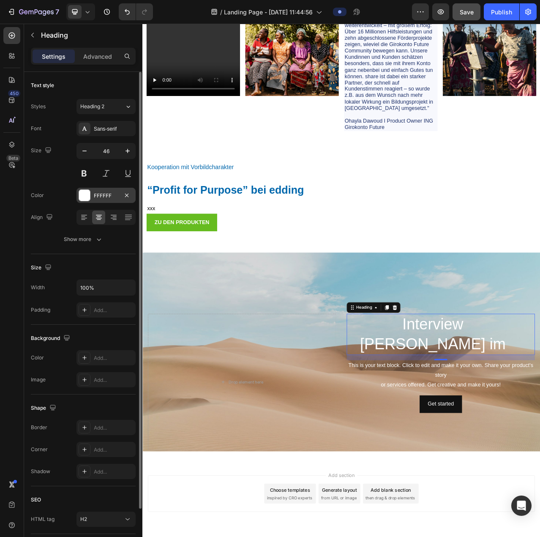
click at [82, 195] on div at bounding box center [84, 195] width 11 height 11
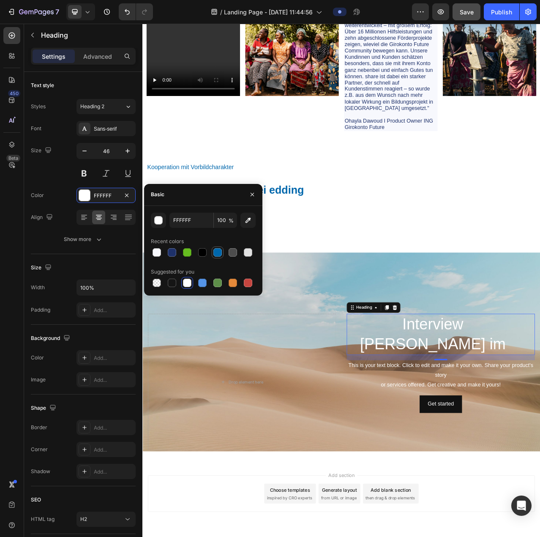
click at [218, 248] on div at bounding box center [217, 252] width 8 height 8
type input "0067AC"
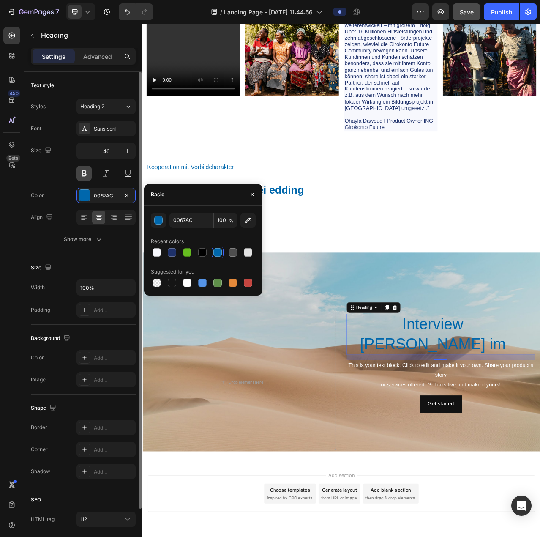
click at [89, 173] on button at bounding box center [83, 173] width 15 height 15
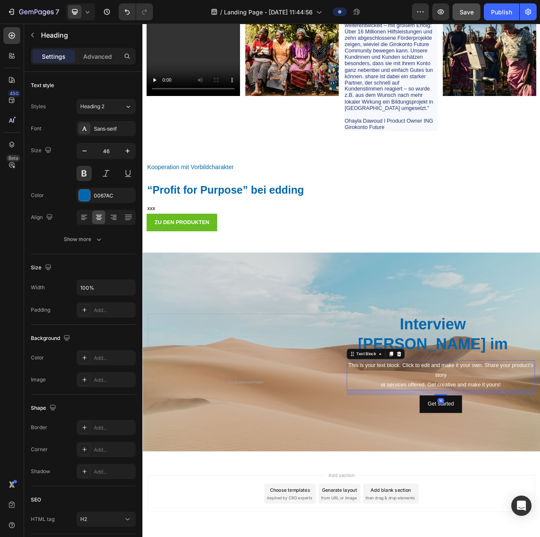
click at [498, 459] on div "This is your text block. Click to edit and make it your own. Share your product…" at bounding box center [523, 472] width 240 height 38
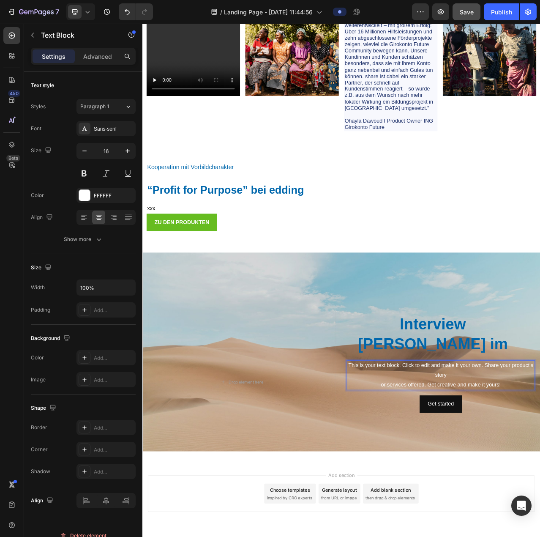
click at [540, 483] on p "This is your text block. Click to edit and make it your own. Share your product…" at bounding box center [523, 471] width 238 height 36
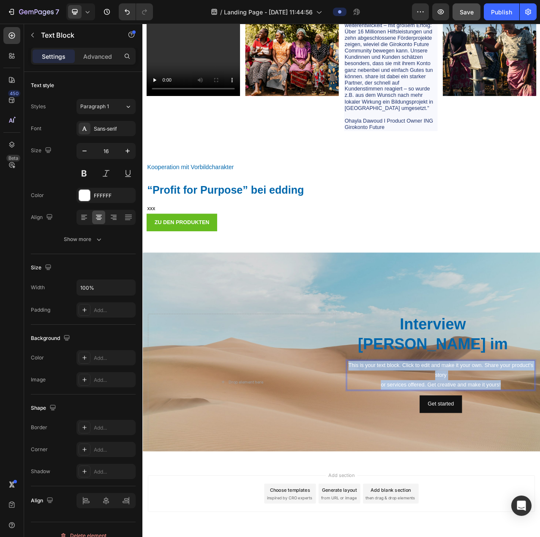
drag, startPoint x: 595, startPoint y: 483, endPoint x: 409, endPoint y: 457, distance: 187.3
click at [409, 457] on p "This is your text block. Click to edit and make it your own. Share your product…" at bounding box center [523, 471] width 238 height 36
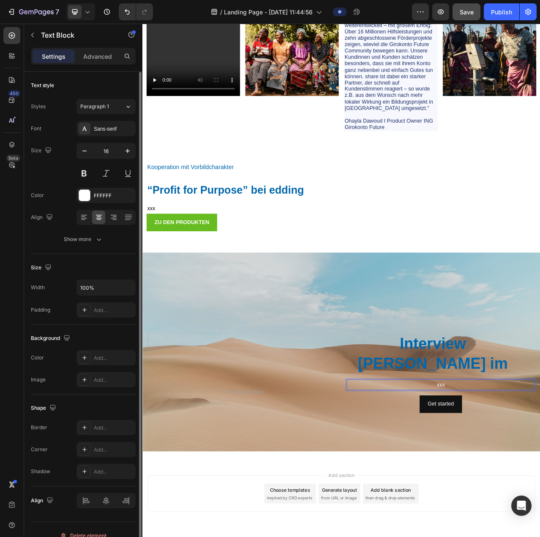
click at [81, 186] on div "Font Sans-serif Size 16 Color FFFFFF Align Show more" at bounding box center [83, 184] width 105 height 126
click at [82, 198] on div at bounding box center [84, 195] width 11 height 11
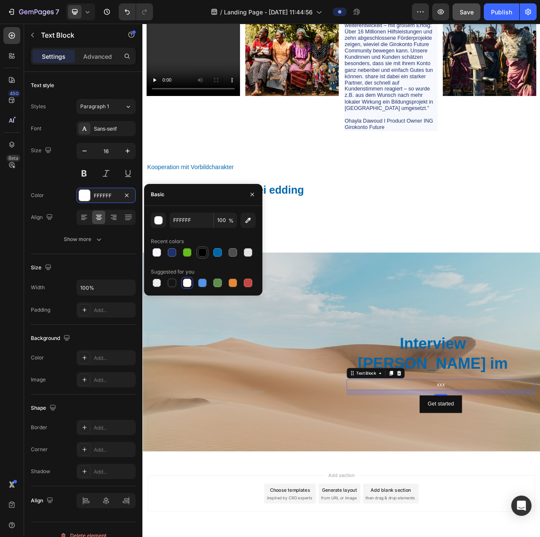
click at [201, 249] on div at bounding box center [202, 252] width 8 height 8
type input "000000"
click at [103, 55] on p "Advanced" at bounding box center [97, 56] width 29 height 9
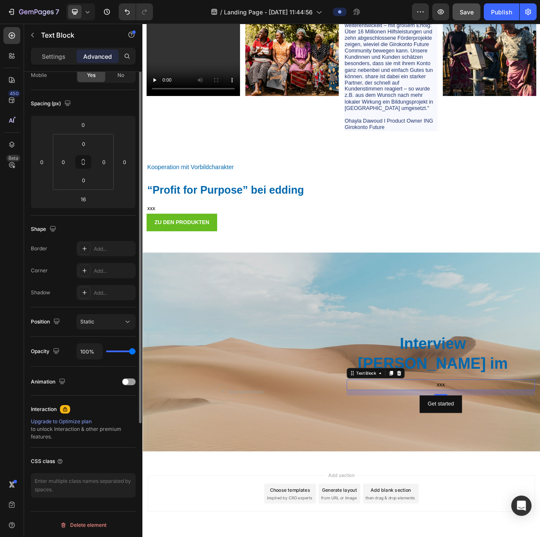
scroll to position [0, 0]
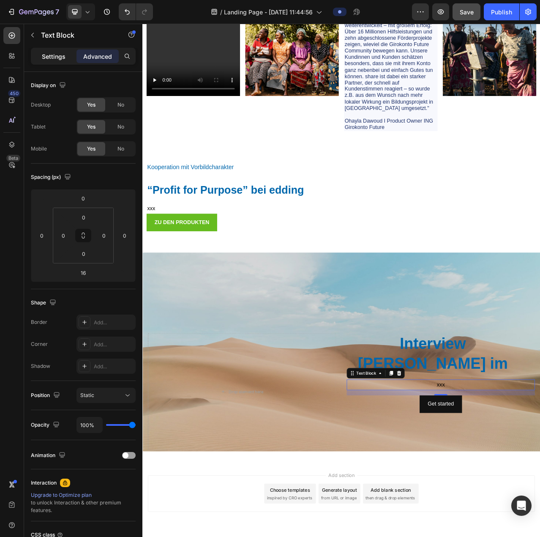
click at [53, 60] on div "Settings" at bounding box center [54, 56] width 42 height 14
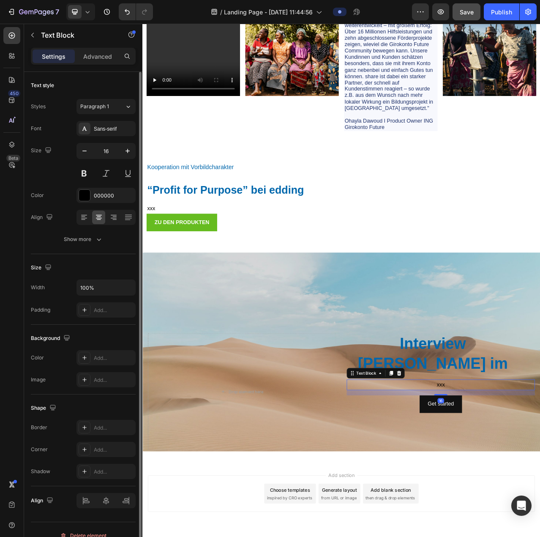
scroll to position [11, 0]
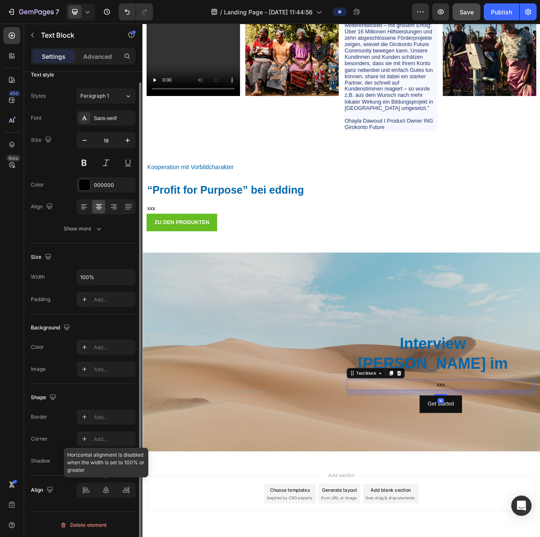
click at [87, 490] on div at bounding box center [105, 489] width 59 height 15
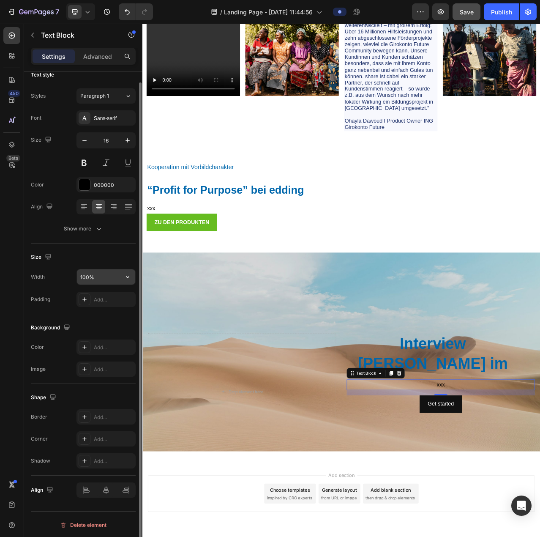
click at [120, 278] on input "100%" at bounding box center [106, 276] width 58 height 15
click at [124, 278] on icon "button" at bounding box center [127, 277] width 8 height 8
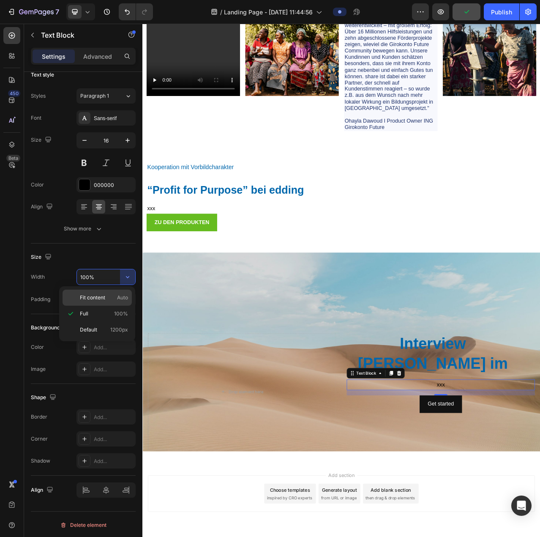
click at [116, 298] on p "Fit content Auto" at bounding box center [104, 298] width 48 height 8
type input "Auto"
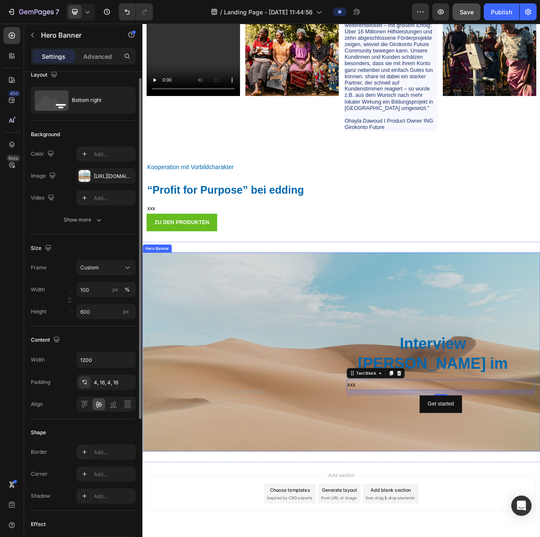
click at [336, 384] on div "Background Image" at bounding box center [395, 442] width 507 height 254
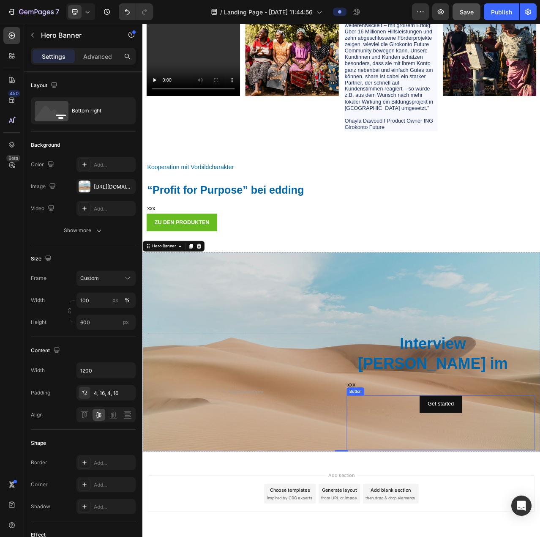
click at [480, 516] on div "Get started Button" at bounding box center [523, 532] width 240 height 70
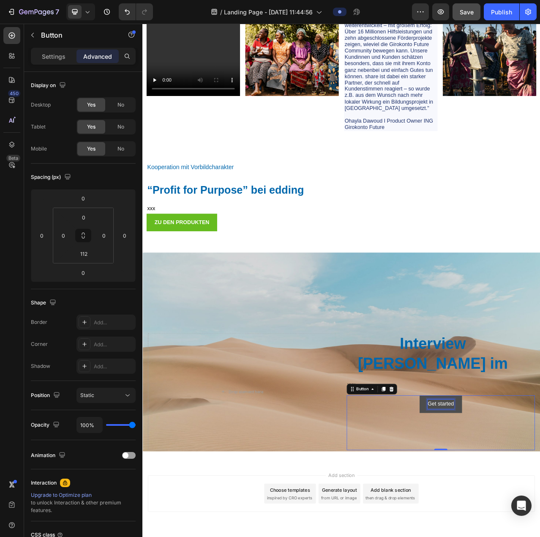
click at [526, 509] on div "Get started" at bounding box center [522, 508] width 33 height 12
click at [525, 508] on p "Get started" at bounding box center [522, 508] width 33 height 12
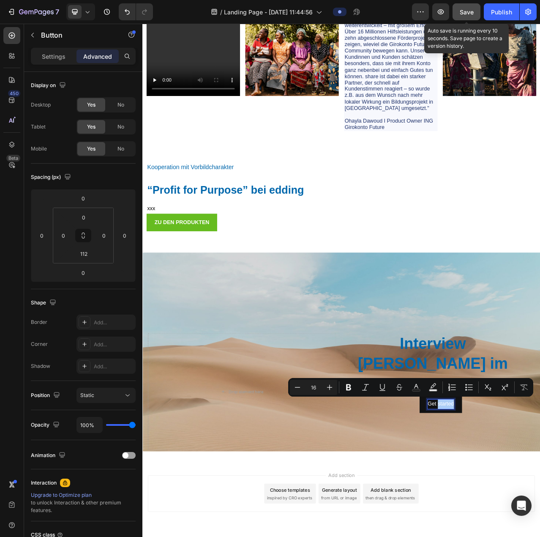
click at [461, 5] on button "Save" at bounding box center [467, 11] width 28 height 17
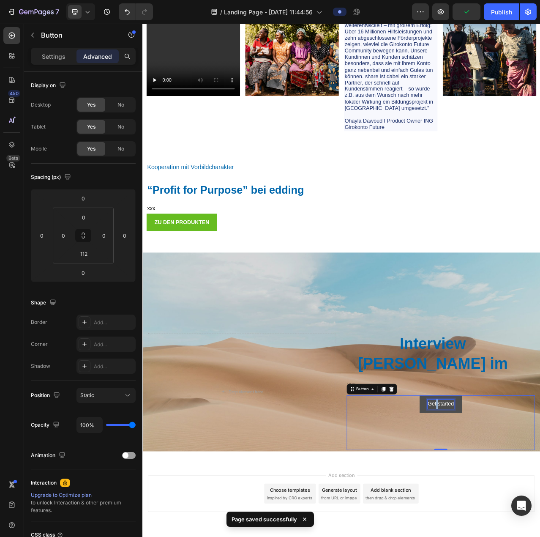
click at [511, 506] on p "Get started" at bounding box center [522, 508] width 33 height 12
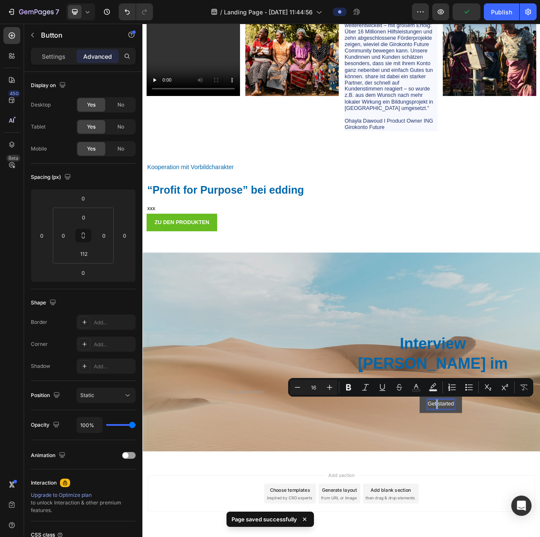
click at [511, 506] on p "Get started" at bounding box center [522, 508] width 33 height 12
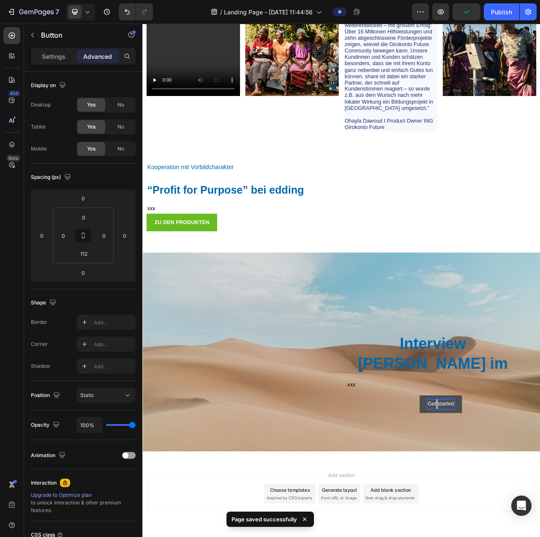
click at [511, 506] on p "Get started" at bounding box center [522, 508] width 33 height 12
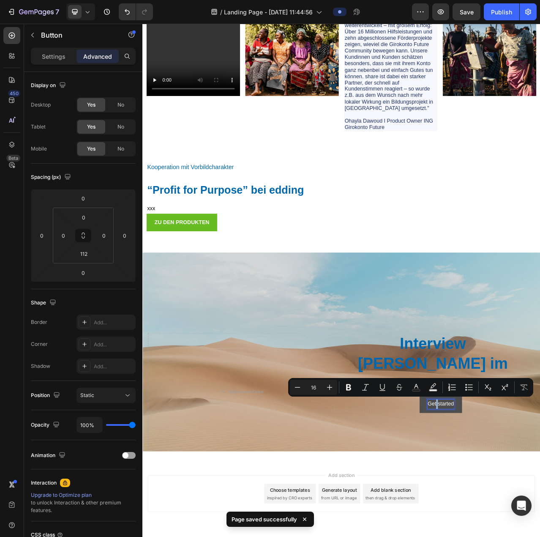
click at [511, 507] on p "Get started" at bounding box center [522, 508] width 33 height 12
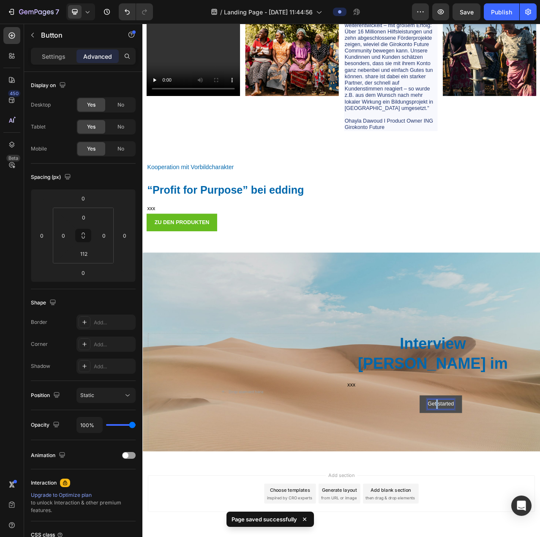
click at [511, 507] on p "Get started" at bounding box center [522, 508] width 33 height 12
click at [528, 510] on p "started" at bounding box center [523, 508] width 21 height 12
click at [502, 497] on button "JETZT" at bounding box center [522, 508] width 41 height 22
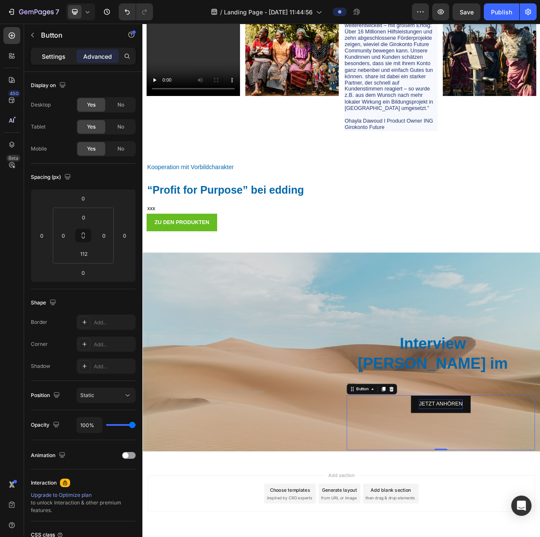
click at [63, 56] on p "Settings" at bounding box center [54, 56] width 24 height 9
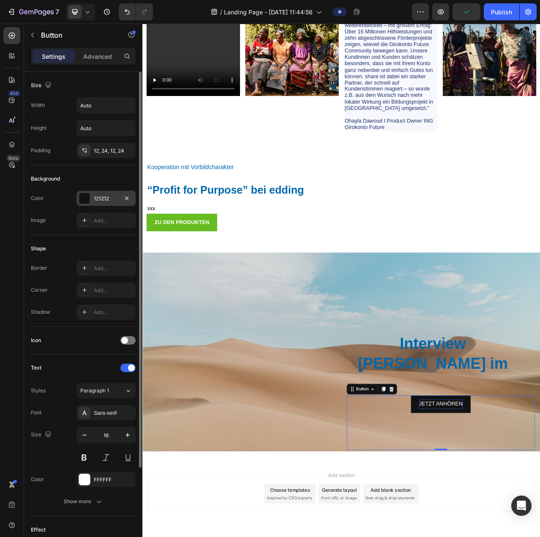
click at [106, 191] on div "121212" at bounding box center [105, 198] width 59 height 15
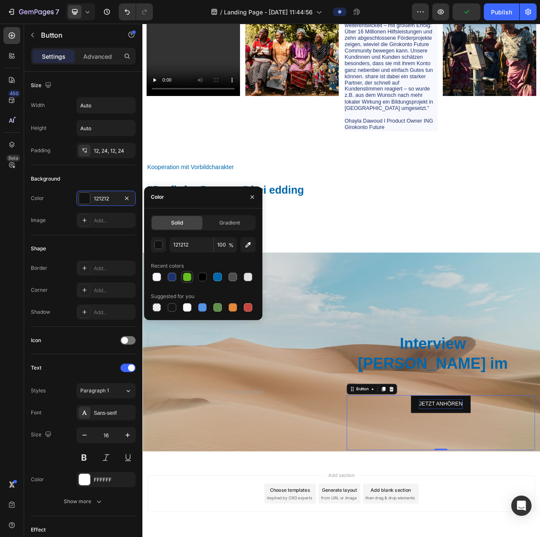
click at [190, 276] on div at bounding box center [187, 277] width 8 height 8
type input "66BC20"
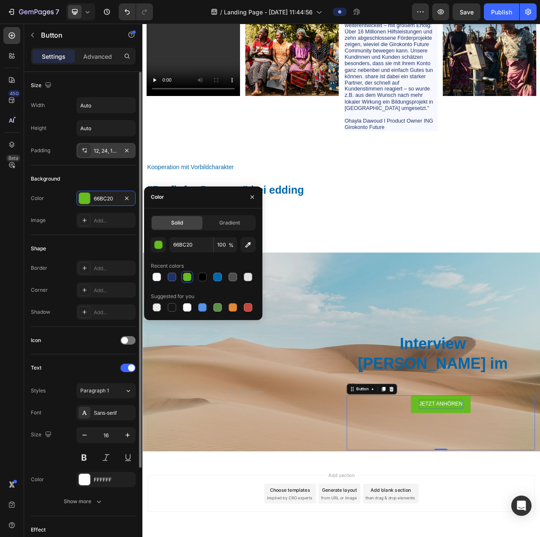
click at [110, 147] on div "12, 24, 12, 24" at bounding box center [106, 151] width 25 height 8
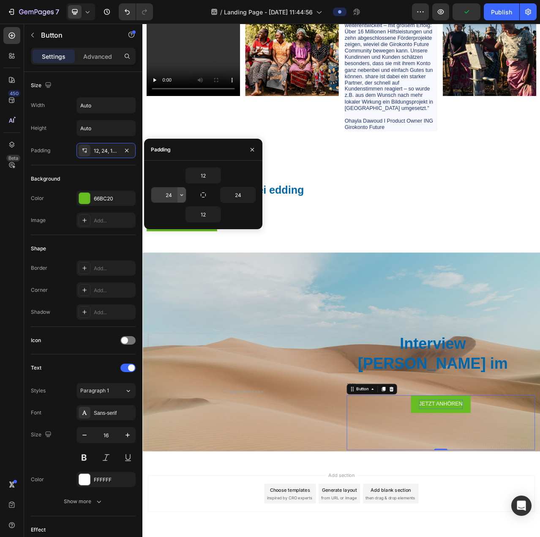
click at [182, 195] on icon "button" at bounding box center [181, 195] width 3 height 2
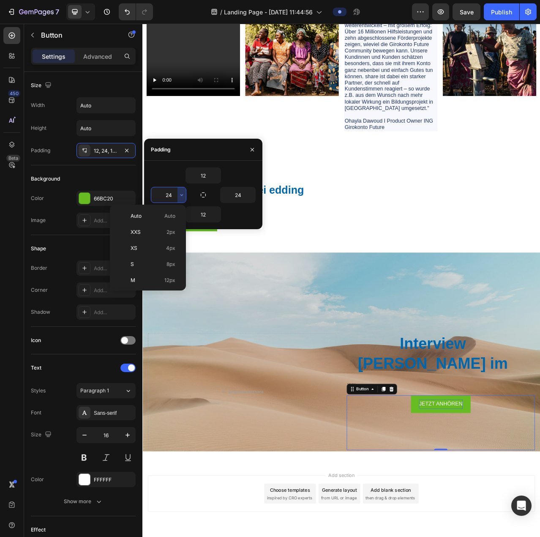
click at [172, 194] on input "24" at bounding box center [168, 194] width 35 height 15
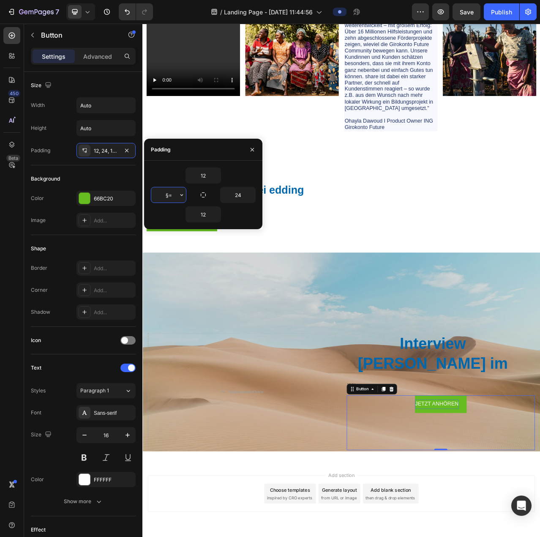
type input "§"
type input "30"
click at [177, 181] on div "12" at bounding box center [203, 175] width 105 height 16
click at [242, 192] on input "24" at bounding box center [238, 194] width 35 height 15
type input "30"
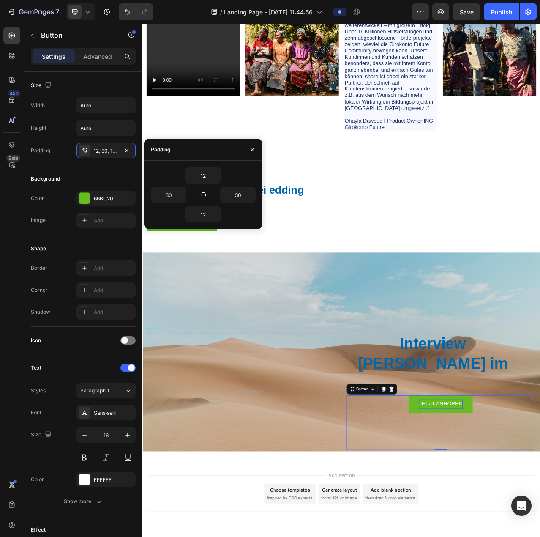
click at [243, 215] on div "12" at bounding box center [203, 214] width 105 height 16
click at [314, 530] on div "Drop element here" at bounding box center [269, 492] width 240 height 149
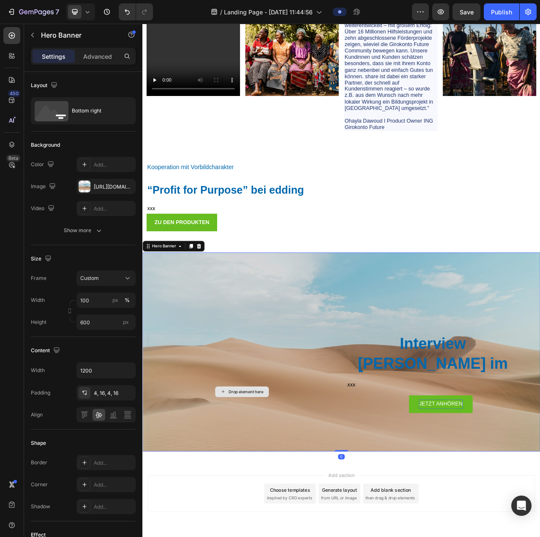
click at [308, 475] on div "Drop element here" at bounding box center [269, 492] width 240 height 149
click at [427, 491] on div "Interview Fränzi Kühne im Heading xxx Text Block JETZT ANHÖREN Button" at bounding box center [523, 492] width 240 height 149
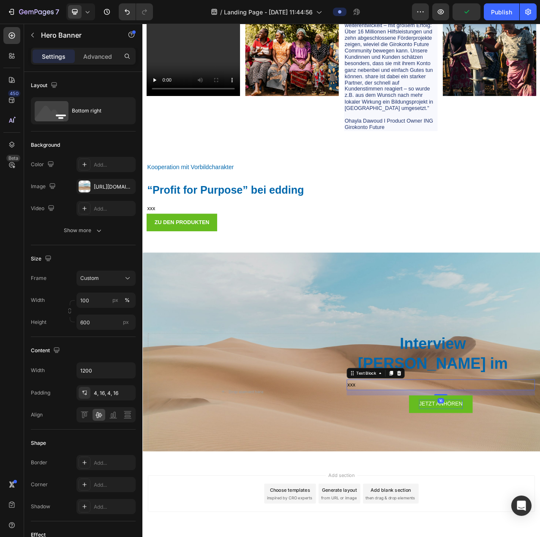
click at [429, 481] on div "xxx" at bounding box center [523, 484] width 240 height 14
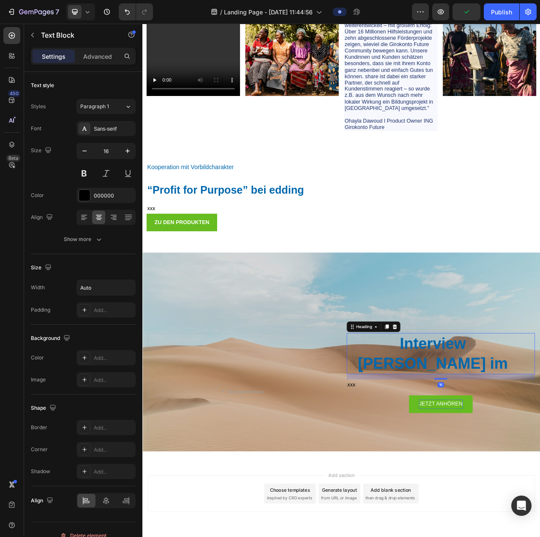
click at [425, 428] on p "Interview Fränzi Kühne im" at bounding box center [513, 444] width 218 height 51
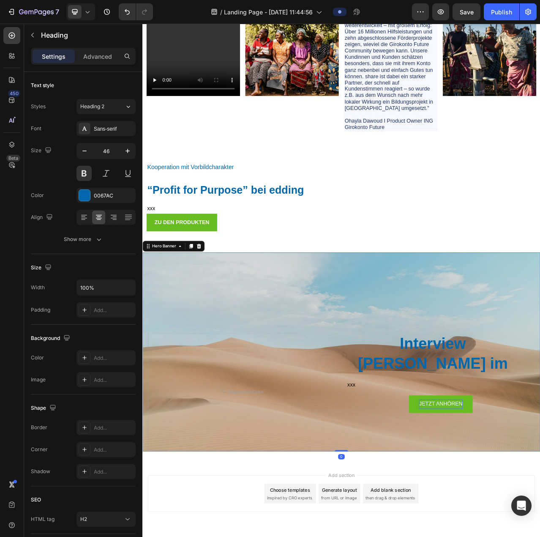
click at [267, 392] on div "Background Image" at bounding box center [395, 442] width 507 height 254
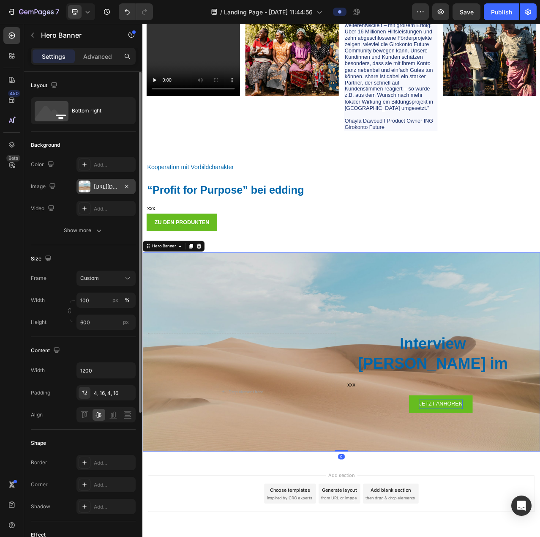
click at [94, 180] on div "[URL][DOMAIN_NAME]" at bounding box center [105, 186] width 59 height 15
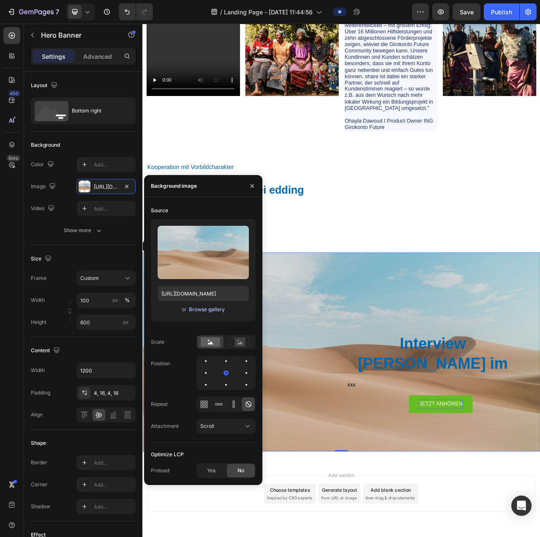
click at [196, 311] on div "Browse gallery" at bounding box center [207, 310] width 36 height 8
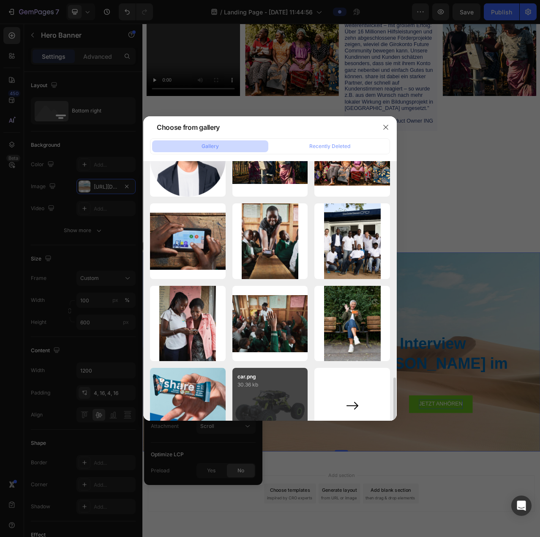
scroll to position [323, 0]
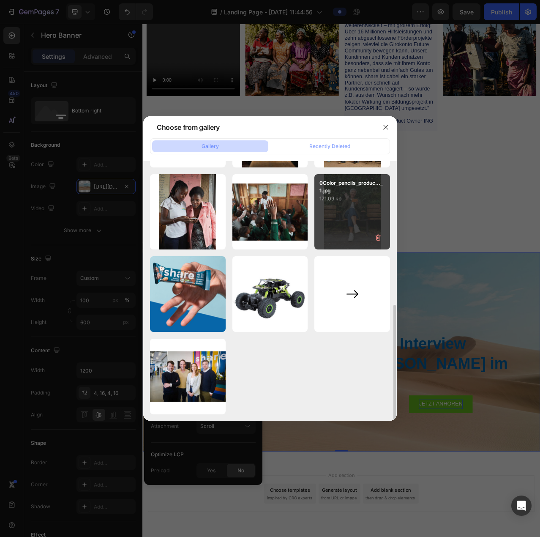
click at [348, 209] on div "0Color_pencils_produc..._1.jpg 171.09 kb" at bounding box center [352, 212] width 76 height 76
type input "https://cdn.shopify.com/s/files/1/0730/2706/0012/files/gempages_565401199738618…"
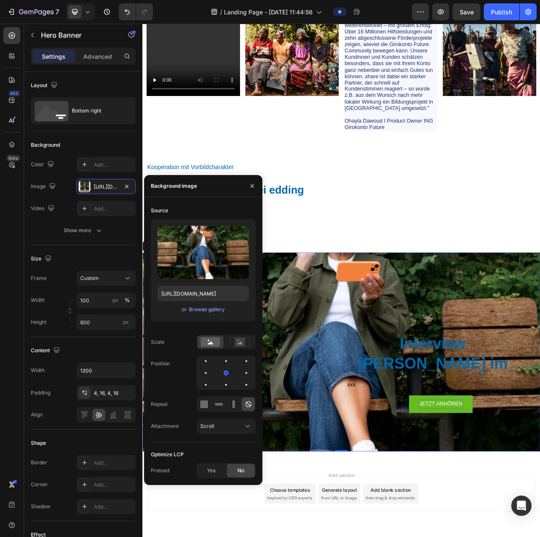
click at [385, 361] on div "Background Image" at bounding box center [395, 442] width 507 height 254
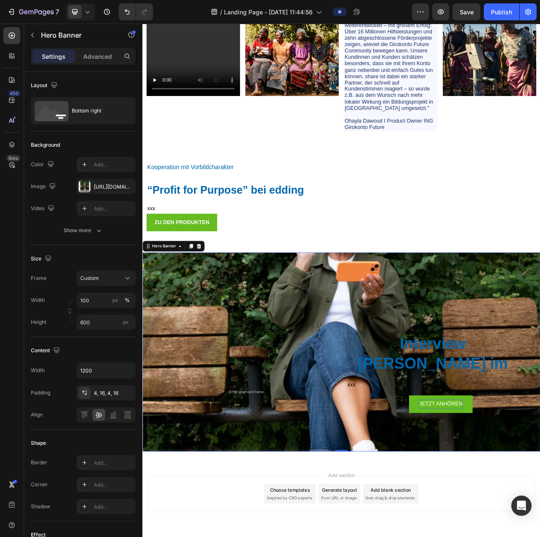
click at [378, 364] on div "Background Image" at bounding box center [395, 442] width 507 height 254
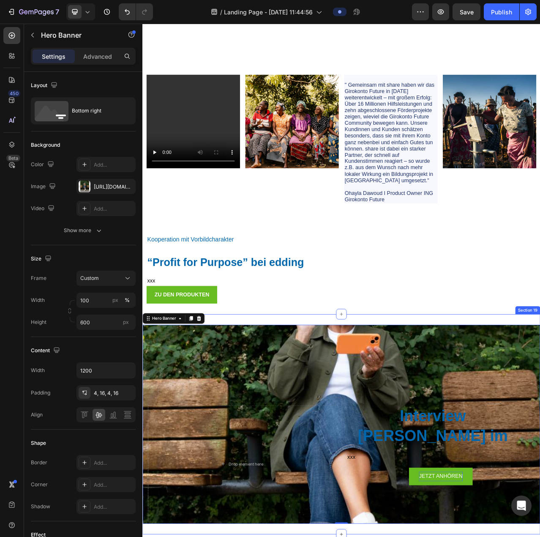
scroll to position [4261, 0]
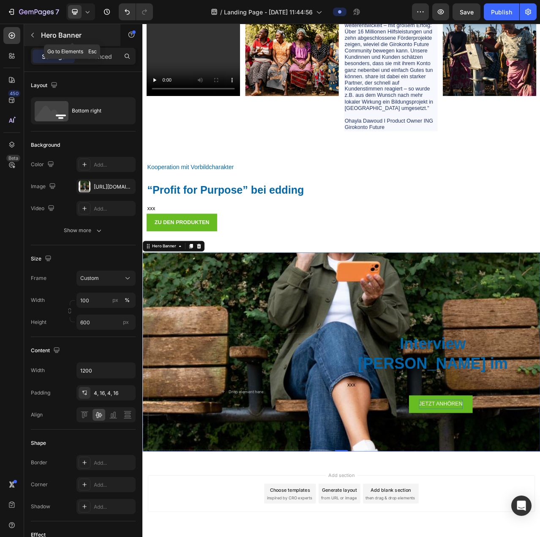
click at [35, 34] on icon "button" at bounding box center [32, 35] width 7 height 7
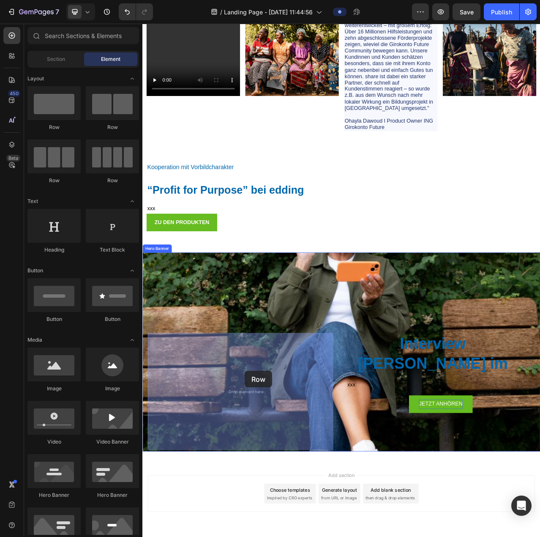
drag, startPoint x: 192, startPoint y: 136, endPoint x: 273, endPoint y: 466, distance: 339.2
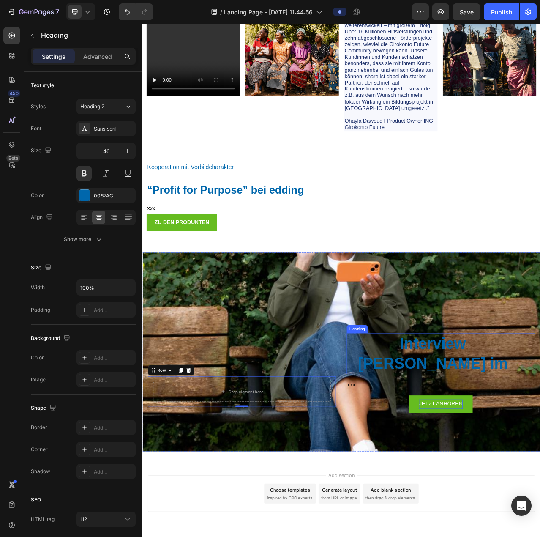
click at [508, 420] on p "Interview Fränzi Kühne im" at bounding box center [513, 444] width 218 height 51
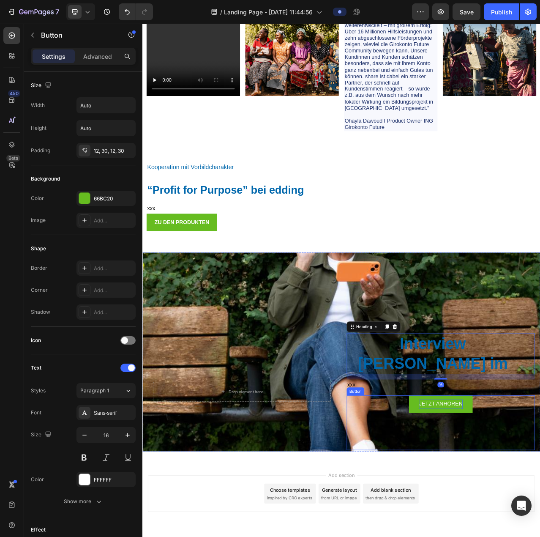
click at [509, 511] on p "JETZT ANHÖREN" at bounding box center [522, 508] width 55 height 12
click at [485, 444] on p "Interview Fränzi Kühne im" at bounding box center [513, 444] width 218 height 51
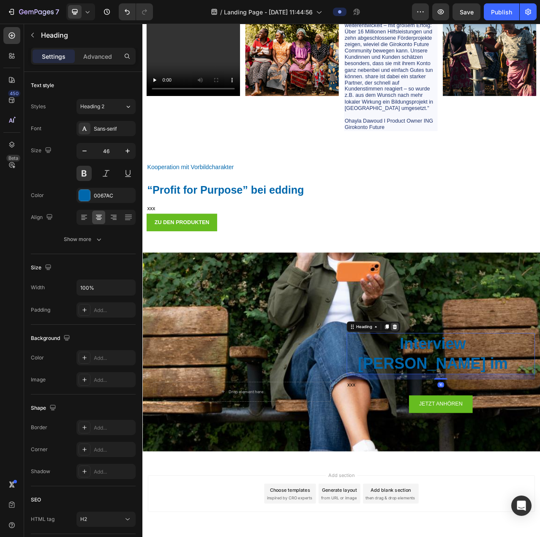
click at [461, 411] on icon at bounding box center [463, 410] width 5 height 6
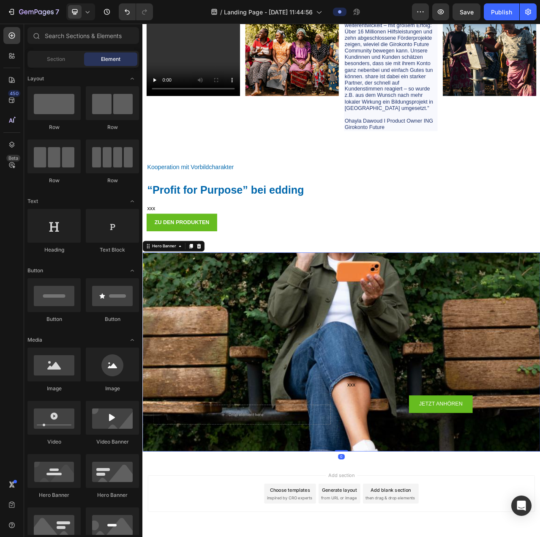
click at [521, 497] on div "xxx Text Block JETZT ANHÖREN Button" at bounding box center [523, 522] width 240 height 90
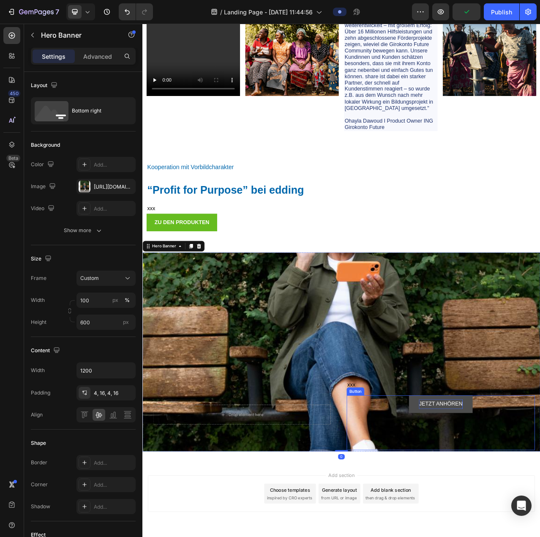
click at [522, 509] on p "JETZT ANHÖREN" at bounding box center [522, 508] width 55 height 12
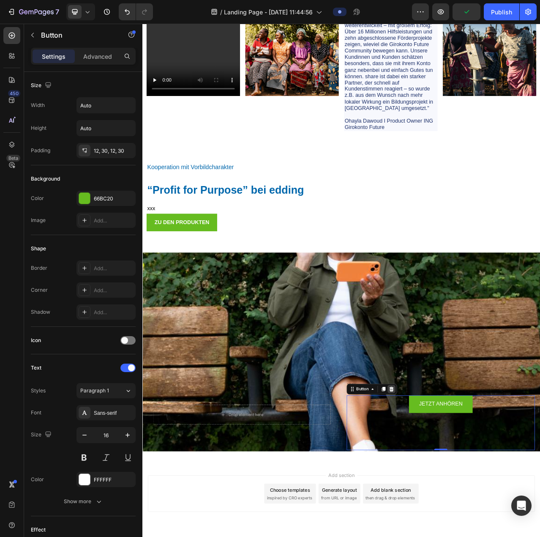
click at [458, 492] on div at bounding box center [460, 489] width 10 height 10
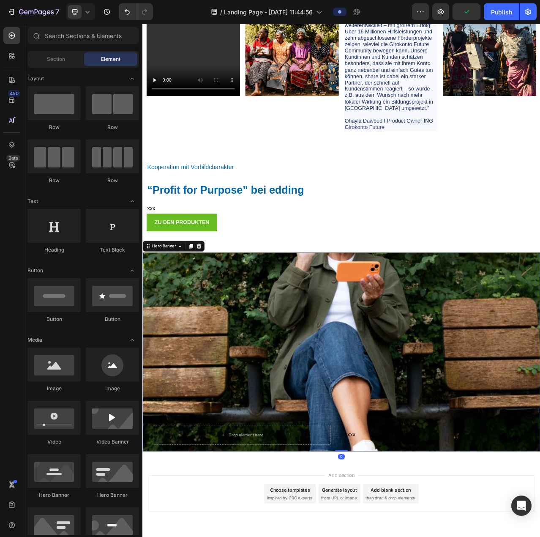
click at [467, 487] on div "Background Image" at bounding box center [395, 442] width 507 height 254
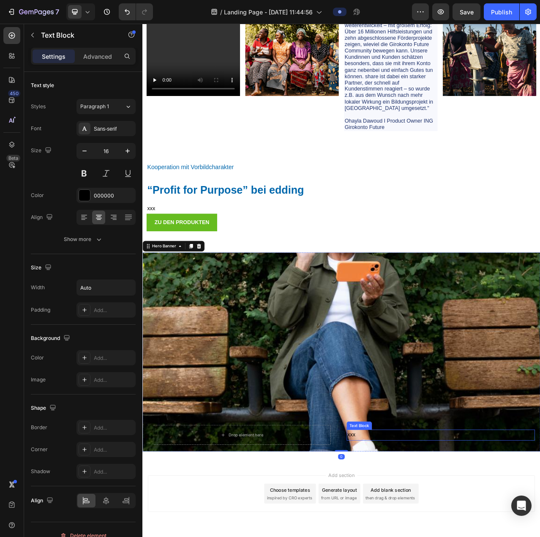
click at [464, 532] on div at bounding box center [469, 533] width 10 height 10
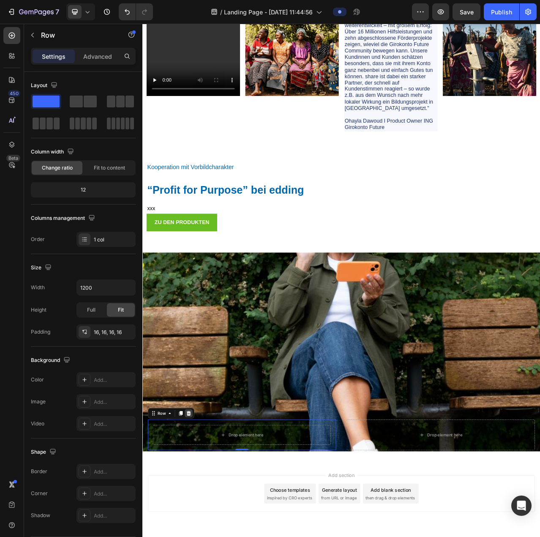
click at [201, 523] on icon at bounding box center [201, 520] width 7 height 7
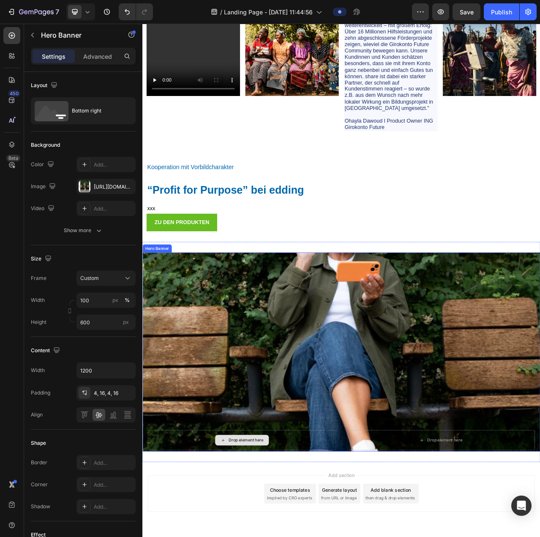
drag, startPoint x: 281, startPoint y: 396, endPoint x: 272, endPoint y: 388, distance: 12.3
click at [281, 396] on div "Background Image" at bounding box center [395, 442] width 507 height 254
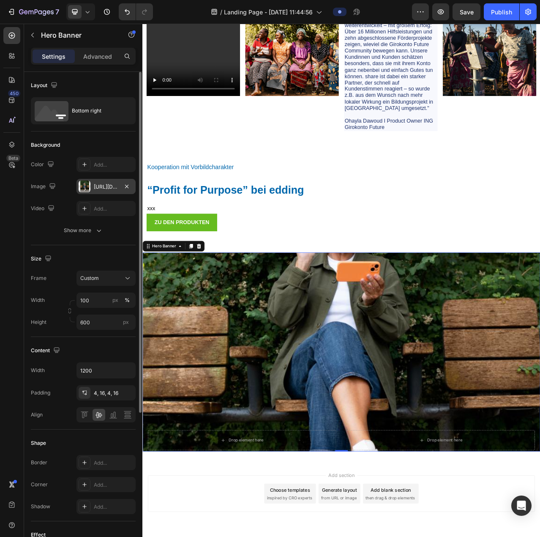
click at [94, 186] on div "https://cdn.shopify.com/s/files/1/0730/2706/0012/files/gempages_565401199738618…" at bounding box center [105, 186] width 59 height 15
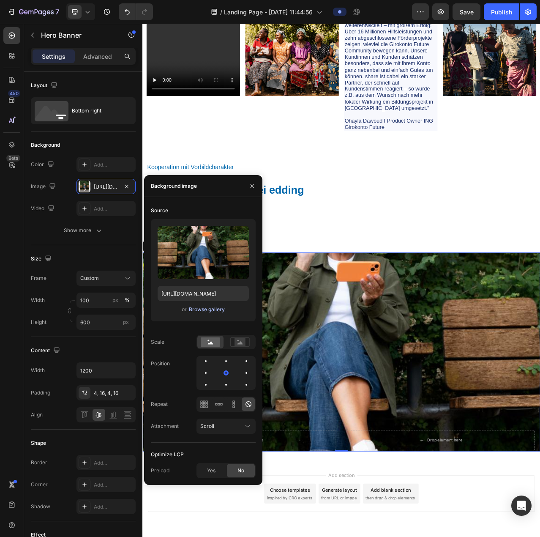
click at [209, 308] on div "Browse gallery" at bounding box center [207, 310] width 36 height 8
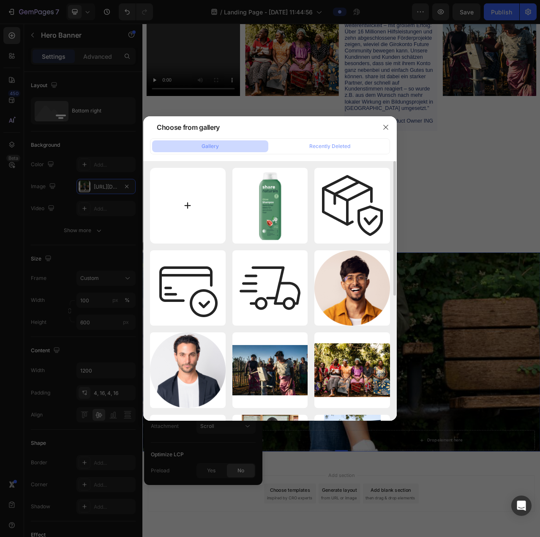
click at [193, 205] on input "file" at bounding box center [188, 206] width 76 height 76
type input "C:\fakepath\RaulKrauthausen_AS_601scaled_jpeg.jpg"
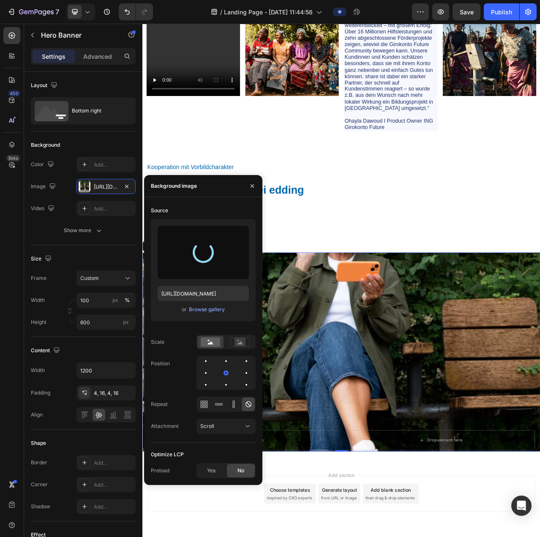
type input "[URL][DOMAIN_NAME]"
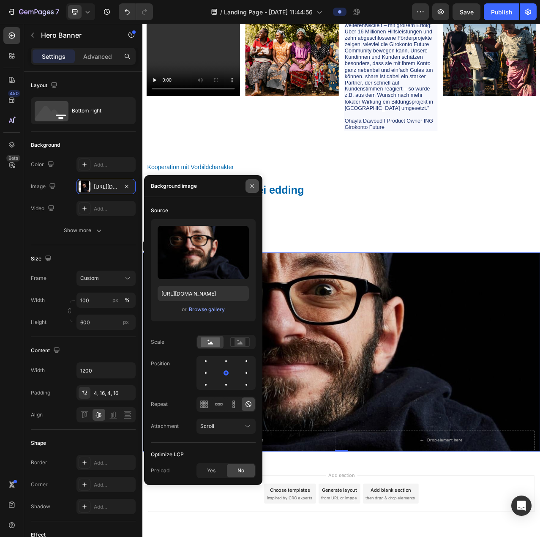
click at [251, 185] on icon "button" at bounding box center [252, 186] width 7 height 7
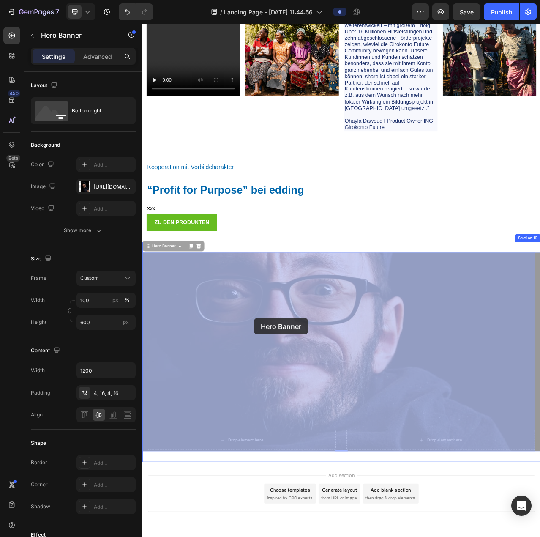
drag, startPoint x: 284, startPoint y: 388, endPoint x: 291, endPoint y: 404, distance: 17.6
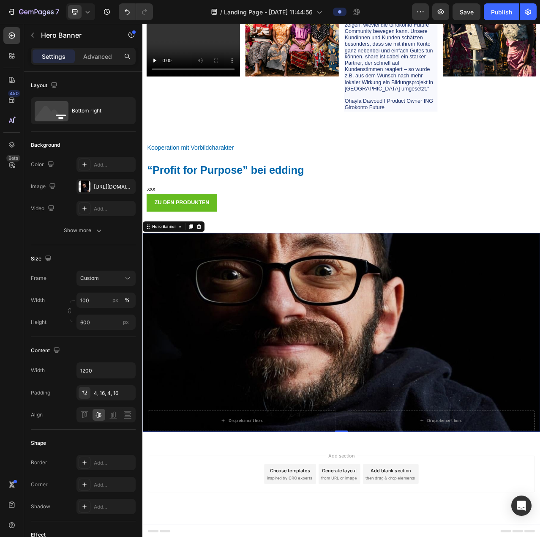
scroll to position [4286, 0]
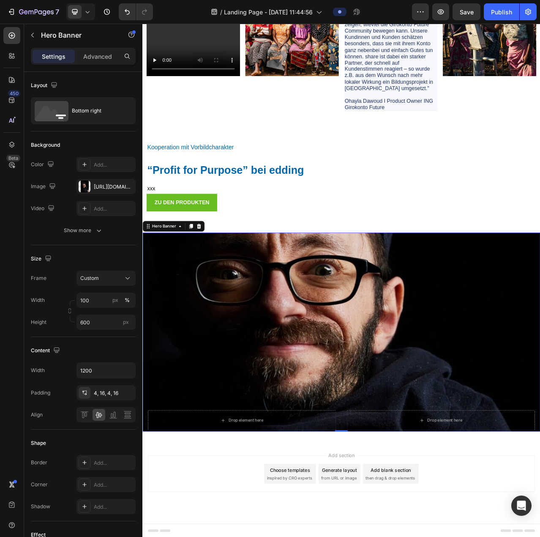
click at [524, 431] on div "Background Image" at bounding box center [395, 417] width 507 height 254
click at [522, 432] on div "Background Image" at bounding box center [395, 417] width 507 height 254
click at [216, 282] on icon at bounding box center [214, 281] width 7 height 7
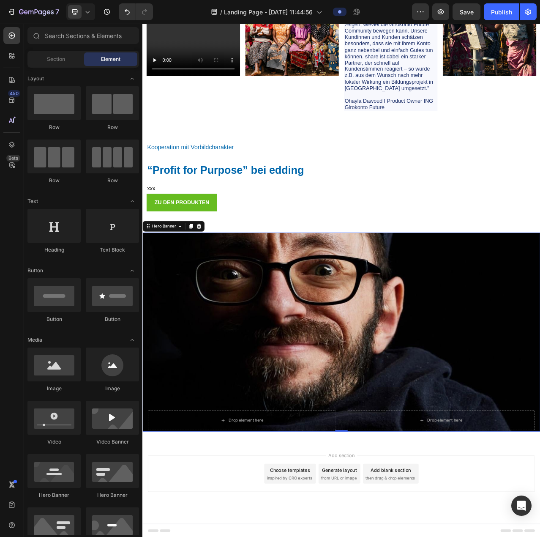
scroll to position [4058, 0]
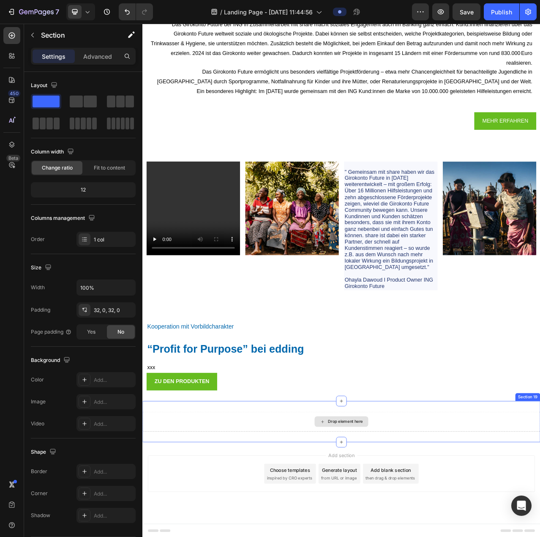
click at [342, 530] on div "Drop element here" at bounding box center [395, 530] width 507 height 25
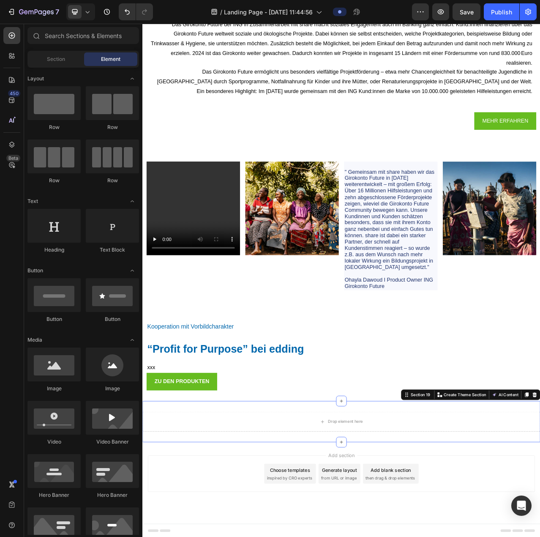
scroll to position [4005, 0]
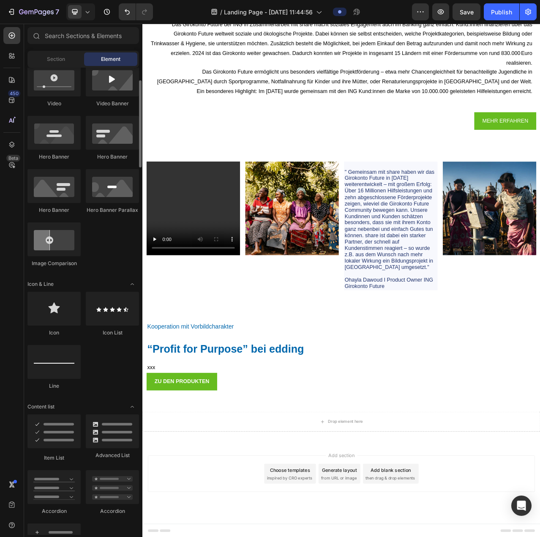
scroll to position [254, 0]
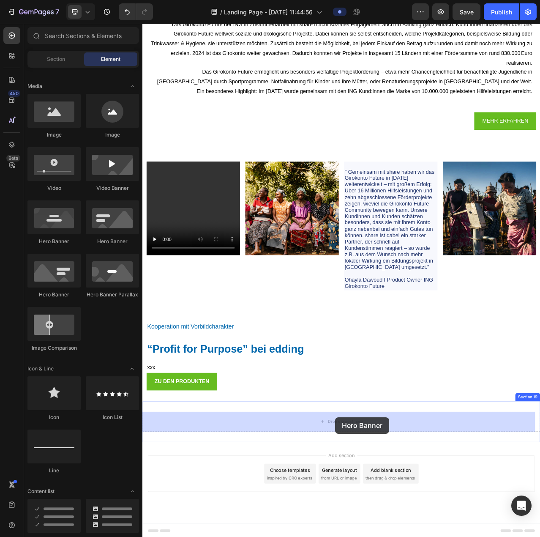
drag, startPoint x: 198, startPoint y: 297, endPoint x: 388, endPoint y: 525, distance: 297.3
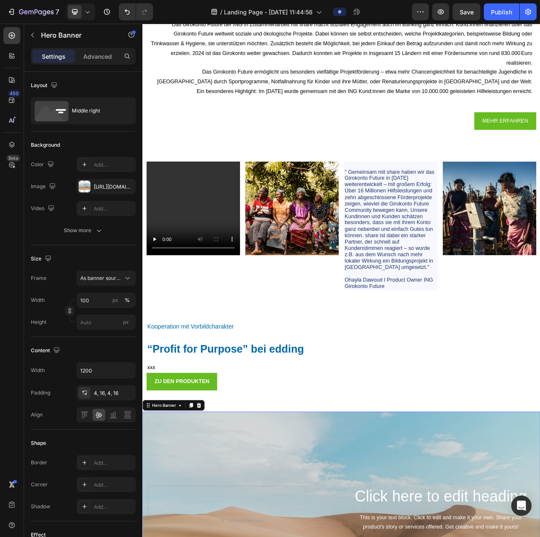
scroll to position [4286, 0]
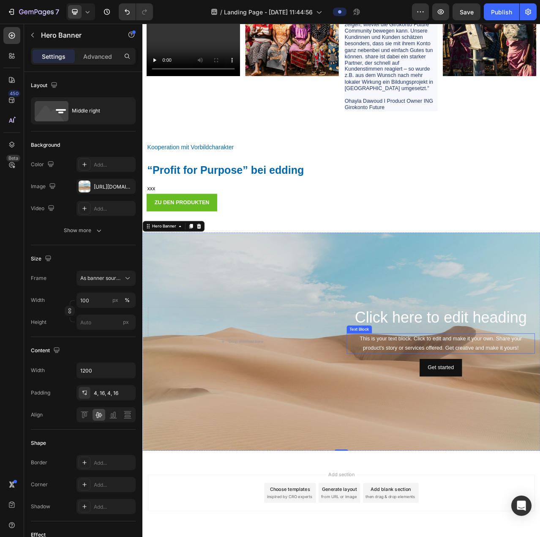
click at [404, 429] on div "This is your text block. Click to edit and make it your own. Share your product…" at bounding box center [523, 431] width 240 height 26
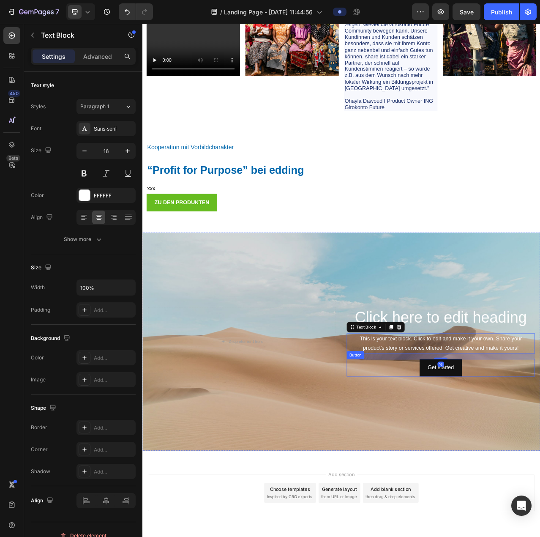
click at [403, 454] on div "Get started Button" at bounding box center [523, 462] width 240 height 22
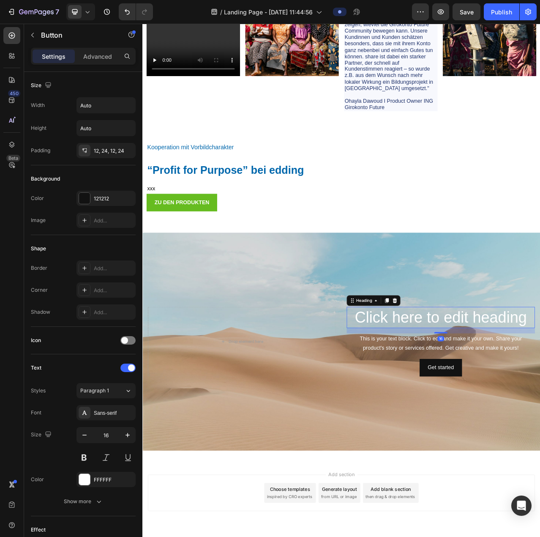
click at [403, 402] on h2 "Click here to edit heading" at bounding box center [523, 398] width 240 height 27
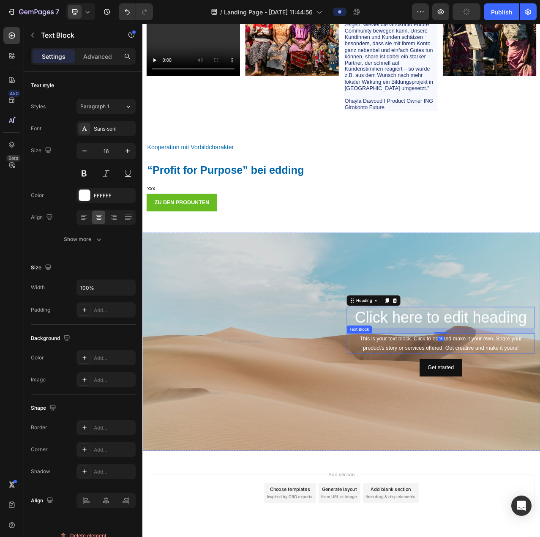
click at [420, 436] on div "This is your text block. Click to edit and make it your own. Share your product…" at bounding box center [523, 431] width 240 height 26
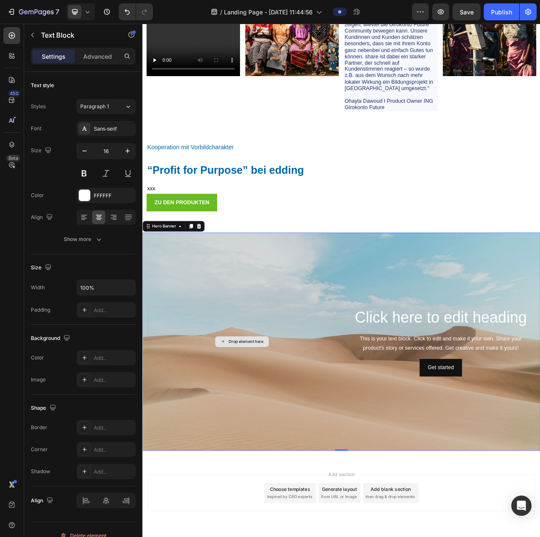
click at [362, 458] on div "Drop element here" at bounding box center [269, 429] width 240 height 89
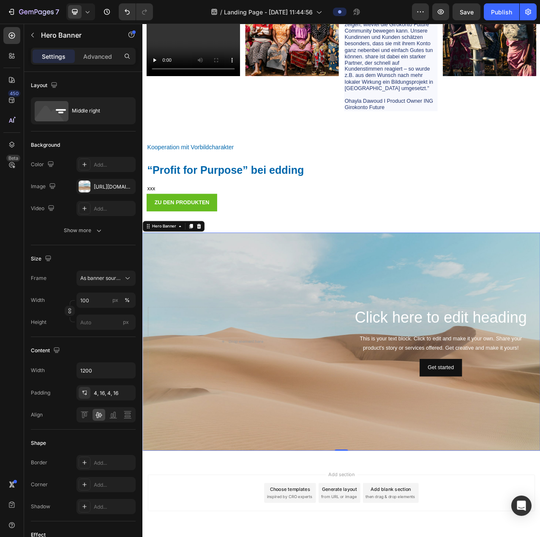
click at [398, 439] on div "Click here to edit heading Heading This is your text block. Click to edit and m…" at bounding box center [395, 429] width 507 height 92
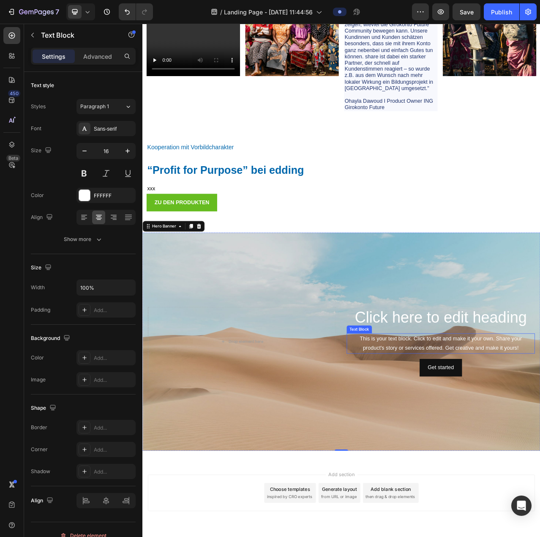
click at [415, 436] on div "This is your text block. Click to edit and make it your own. Share your product…" at bounding box center [523, 431] width 240 height 26
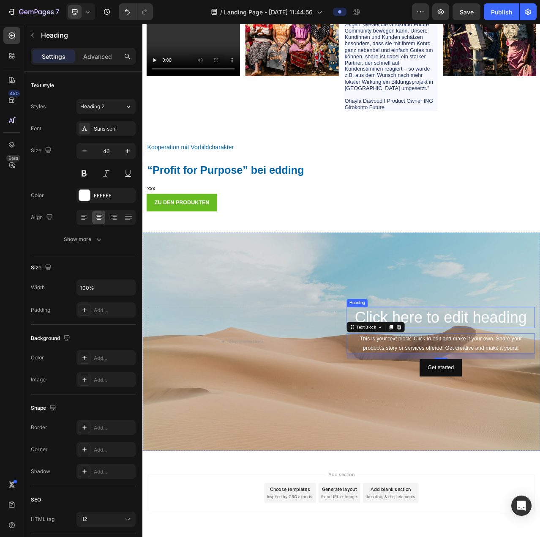
click at [516, 395] on h2 "Click here to edit heading" at bounding box center [523, 398] width 240 height 27
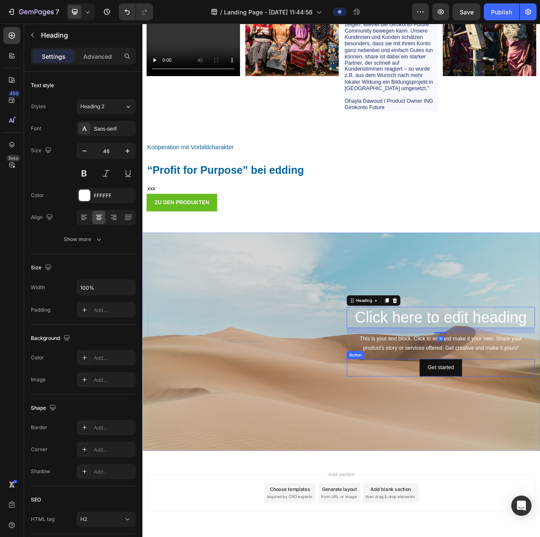
click at [444, 465] on div "Get started Button" at bounding box center [523, 462] width 240 height 22
click at [464, 392] on h2 "Click here to edit heading" at bounding box center [523, 398] width 240 height 27
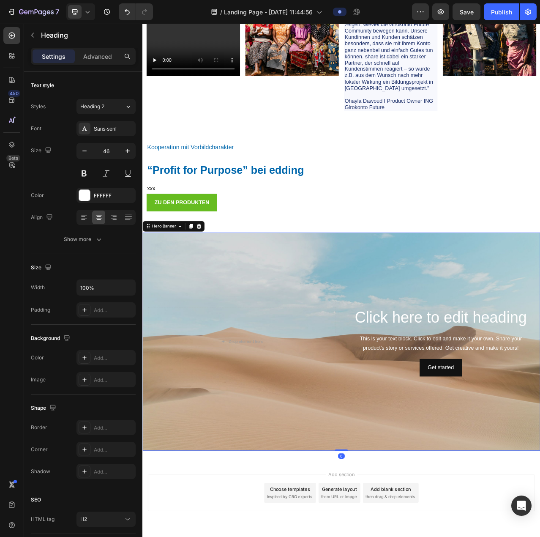
click at [398, 420] on div "Click here to edit heading Heading This is your text block. Click to edit and m…" at bounding box center [395, 429] width 507 height 92
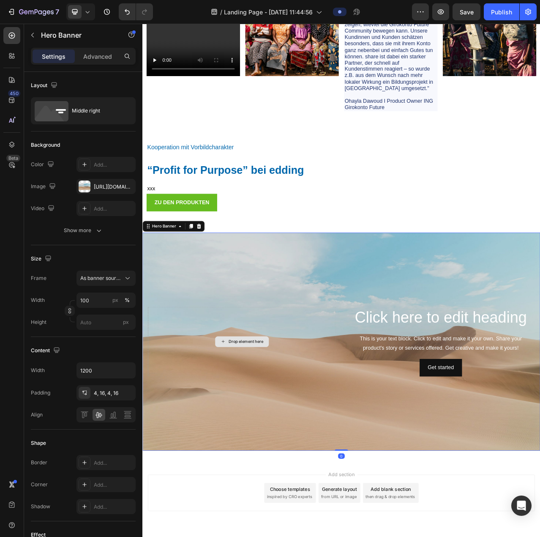
click at [374, 421] on div "Drop element here" at bounding box center [269, 429] width 240 height 89
click at [356, 442] on div "Drop element here" at bounding box center [269, 429] width 240 height 89
click at [404, 335] on div "Background Image" at bounding box center [395, 429] width 507 height 278
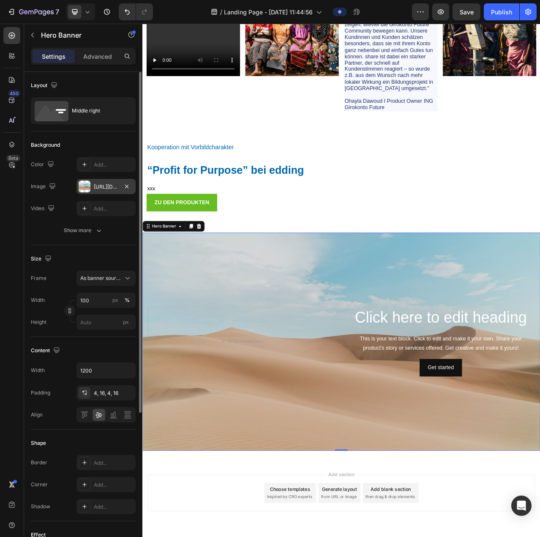
click at [100, 186] on div "[URL][DOMAIN_NAME]" at bounding box center [106, 187] width 25 height 8
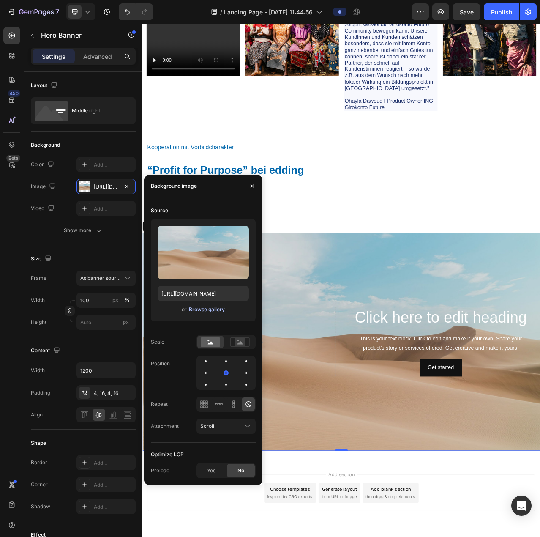
click at [199, 310] on div "Browse gallery" at bounding box center [207, 310] width 36 height 8
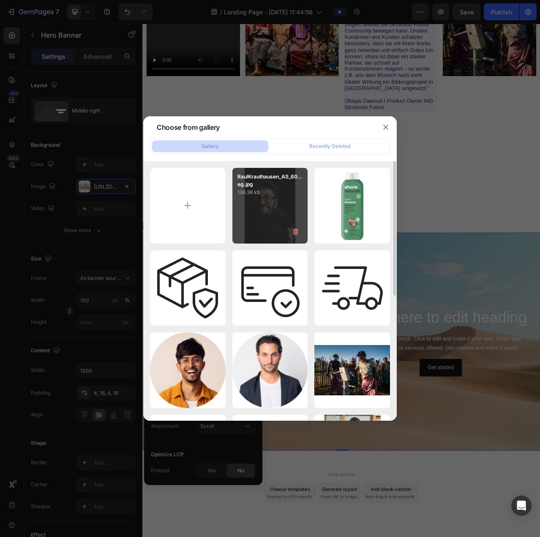
click at [276, 210] on div "RaulKrauthausen_AS_60...eg.jpg 136.38 kb" at bounding box center [270, 206] width 76 height 76
type input "[URL][DOMAIN_NAME]"
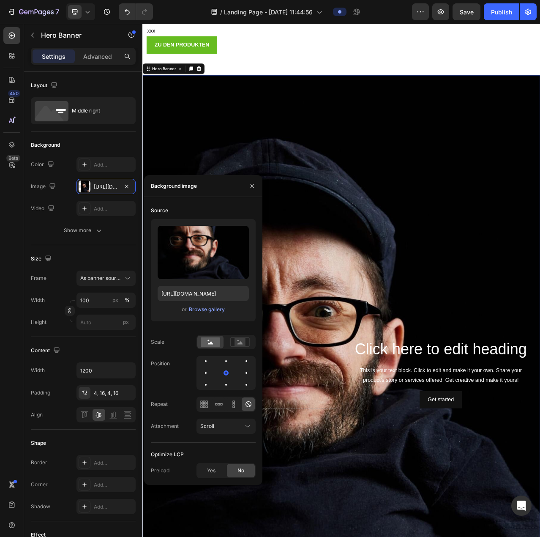
scroll to position [4582, 0]
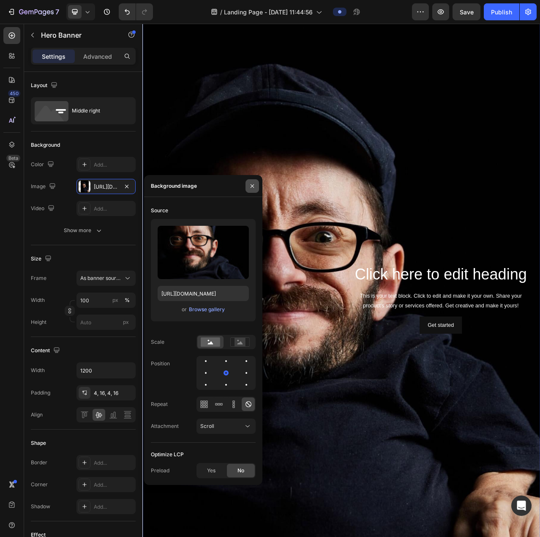
click at [251, 183] on icon "button" at bounding box center [252, 186] width 7 height 7
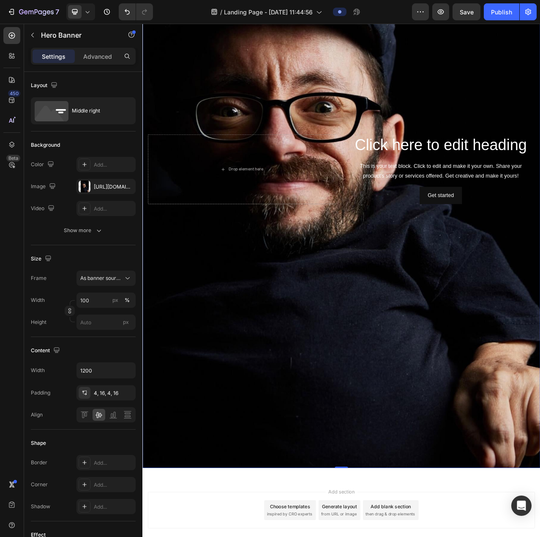
scroll to position [4784, 0]
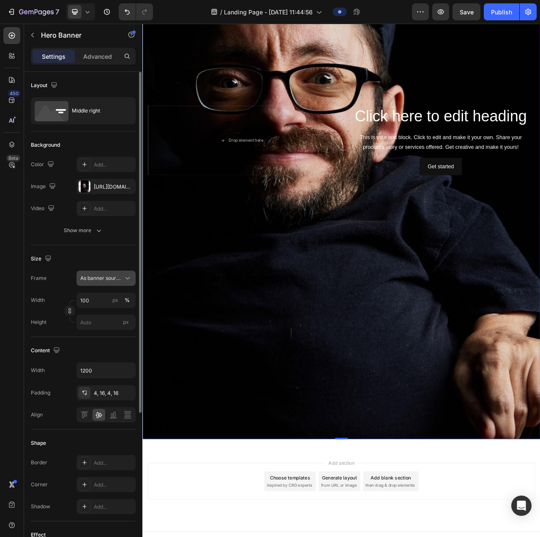
click at [112, 274] on div "As banner source" at bounding box center [106, 278] width 52 height 8
click at [108, 313] on div "Custom" at bounding box center [104, 314] width 49 height 8
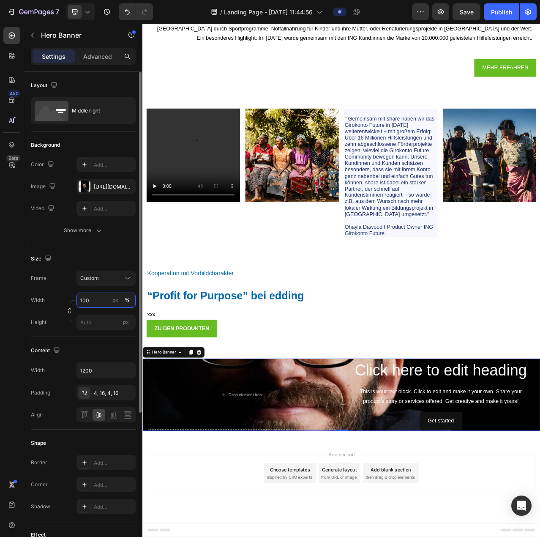
scroll to position [4125, 0]
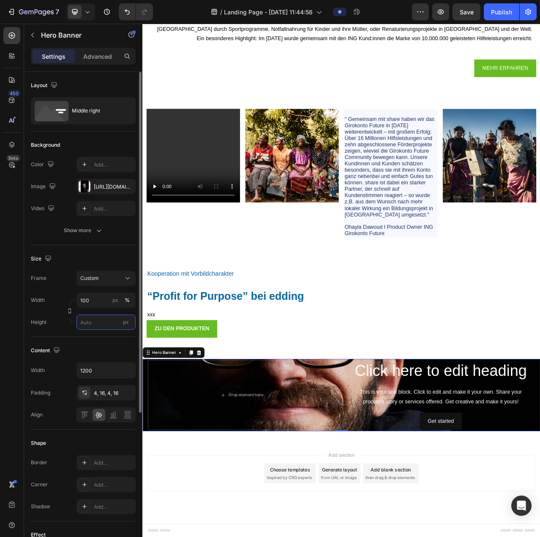
click at [101, 317] on input "px" at bounding box center [105, 321] width 59 height 15
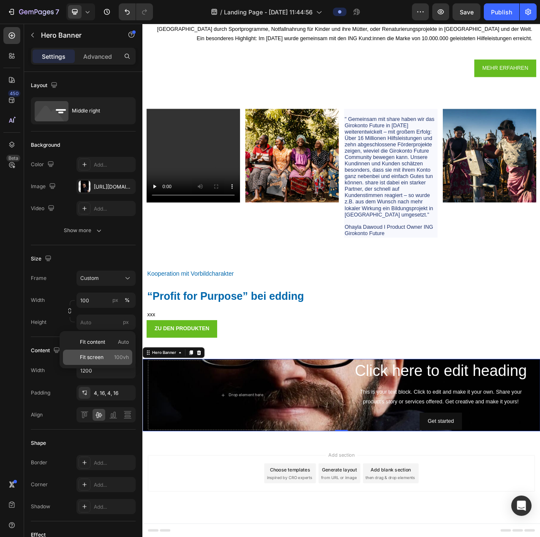
click at [101, 354] on span "Fit screen" at bounding box center [92, 357] width 24 height 8
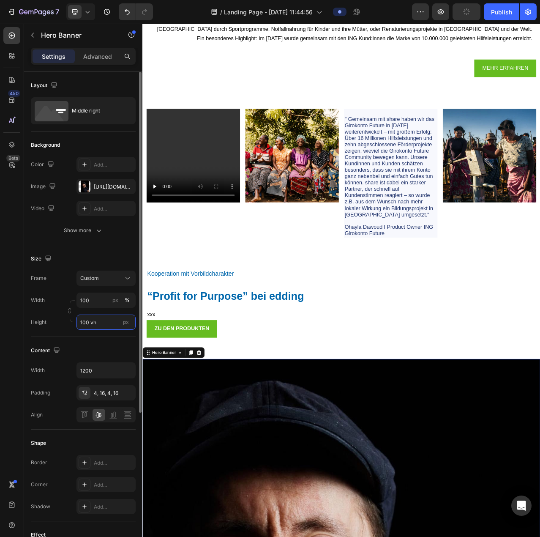
click at [96, 322] on input "100 vh" at bounding box center [105, 321] width 59 height 15
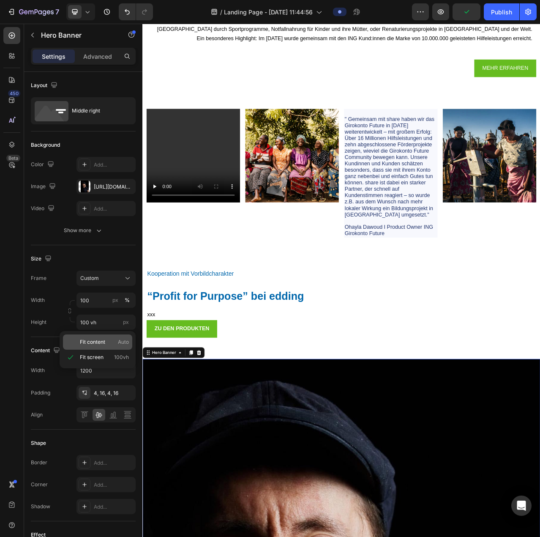
click at [108, 339] on p "Fit content Auto" at bounding box center [104, 342] width 49 height 8
type input "Auto"
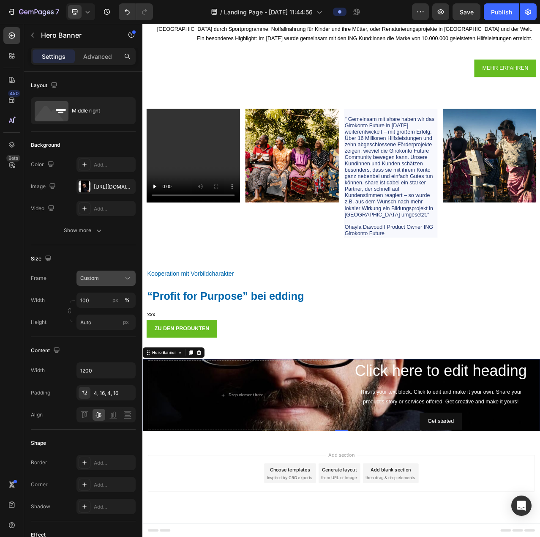
click at [100, 279] on div "Custom" at bounding box center [100, 278] width 41 height 8
click at [55, 284] on div "Frame Custom As banner source Custom" at bounding box center [83, 277] width 105 height 15
click at [85, 298] on input "100" at bounding box center [105, 299] width 59 height 15
drag, startPoint x: 49, startPoint y: 299, endPoint x: 53, endPoint y: 302, distance: 5.3
click at [49, 299] on div "Width 100 px %" at bounding box center [83, 299] width 105 height 15
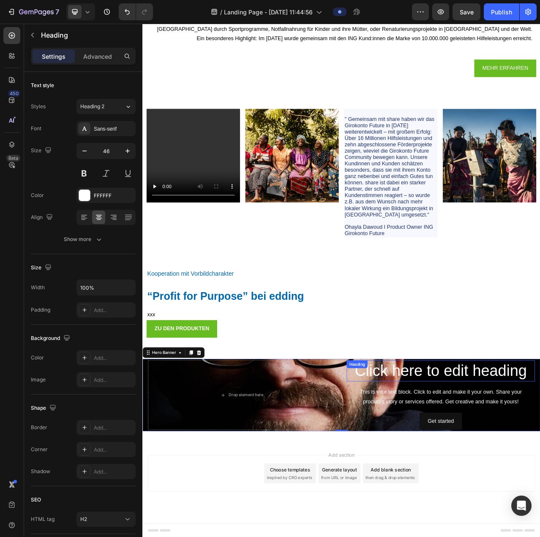
click at [414, 479] on h2 "Click here to edit heading" at bounding box center [523, 466] width 240 height 27
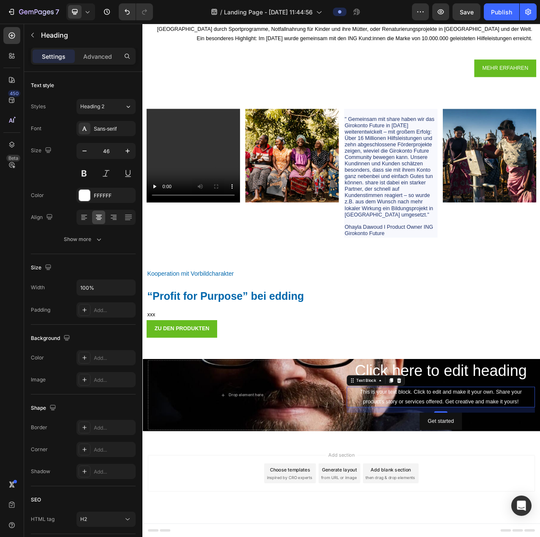
click at [410, 492] on div "This is your text block. Click to edit and make it your own. Share your product…" at bounding box center [523, 499] width 240 height 26
drag, startPoint x: 409, startPoint y: 508, endPoint x: 420, endPoint y: 519, distance: 16.1
click at [409, 508] on div "This is your text block. Click to edit and make it your own. Share your product…" at bounding box center [523, 499] width 240 height 26
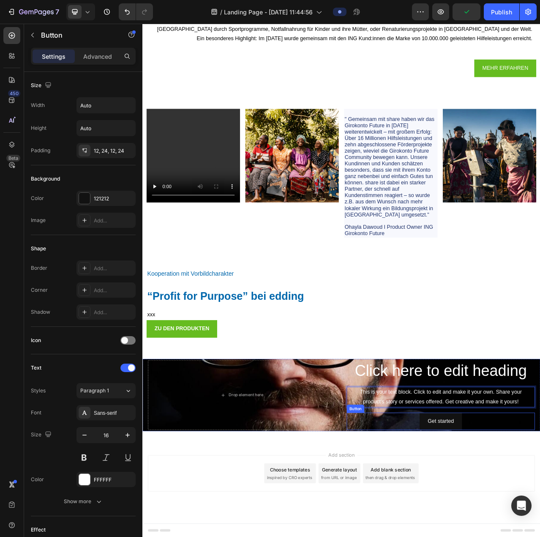
click at [432, 531] on div "Get started Button" at bounding box center [523, 530] width 240 height 22
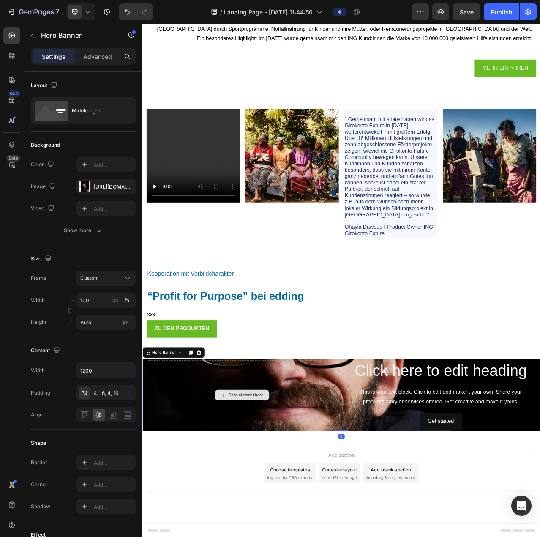
click at [357, 469] on div "Drop element here" at bounding box center [269, 497] width 240 height 89
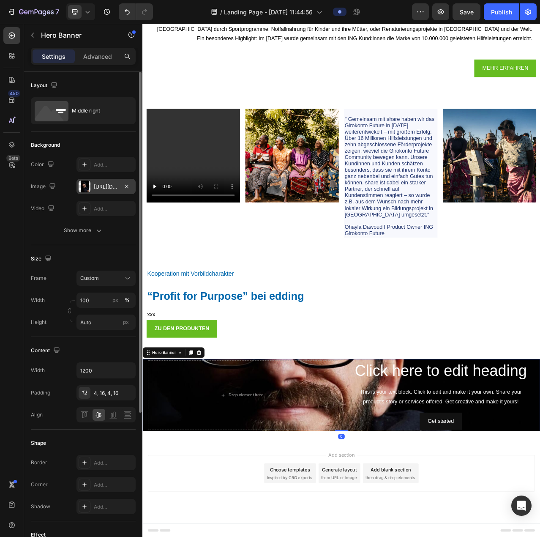
click at [106, 187] on div "[URL][DOMAIN_NAME]" at bounding box center [106, 187] width 25 height 8
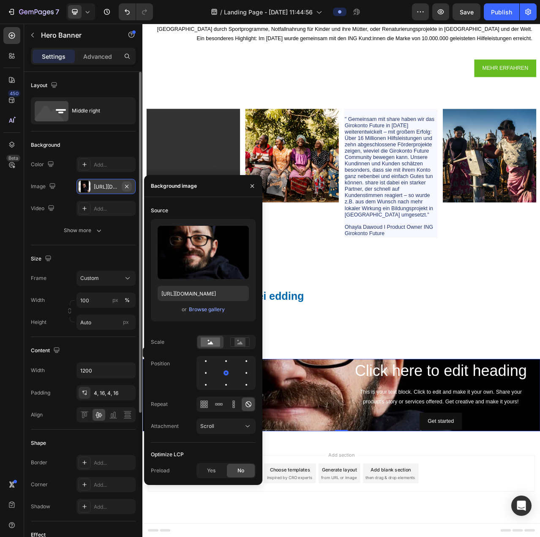
click at [131, 183] on button "button" at bounding box center [127, 186] width 10 height 10
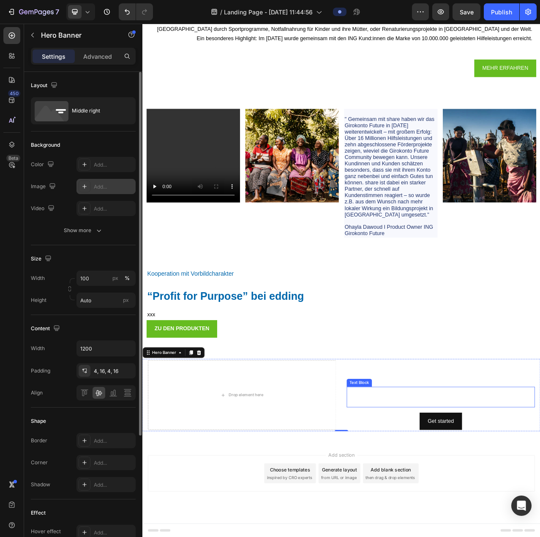
click at [455, 503] on p "This is your text block. Click to edit and make it your own. Share your product…" at bounding box center [523, 499] width 238 height 25
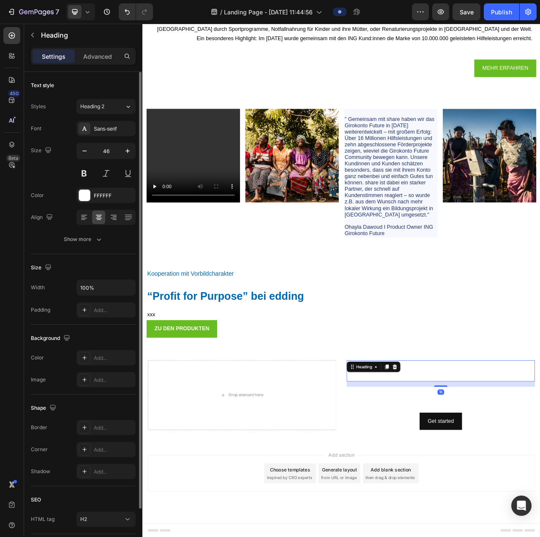
click at [403, 470] on h2 "Click here to edit heading" at bounding box center [523, 466] width 240 height 27
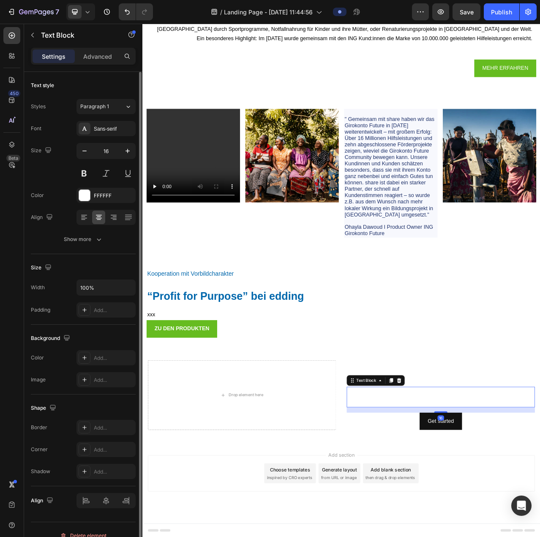
click at [430, 502] on p "This is your text block. Click to edit and make it your own. Share your product…" at bounding box center [523, 499] width 238 height 25
click at [444, 530] on div "Get started Button" at bounding box center [523, 530] width 240 height 22
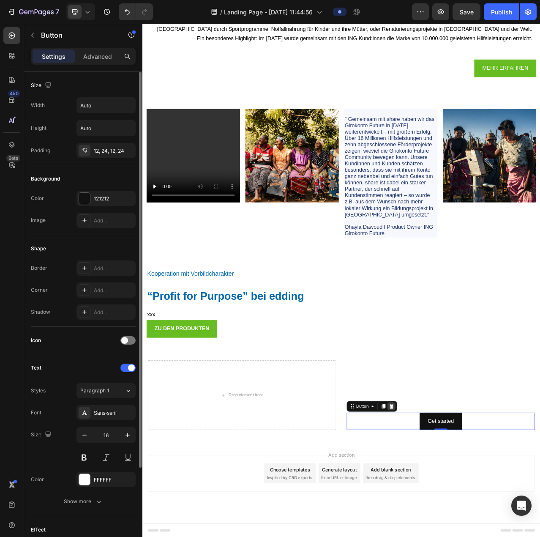
click at [456, 512] on icon at bounding box center [459, 511] width 7 height 7
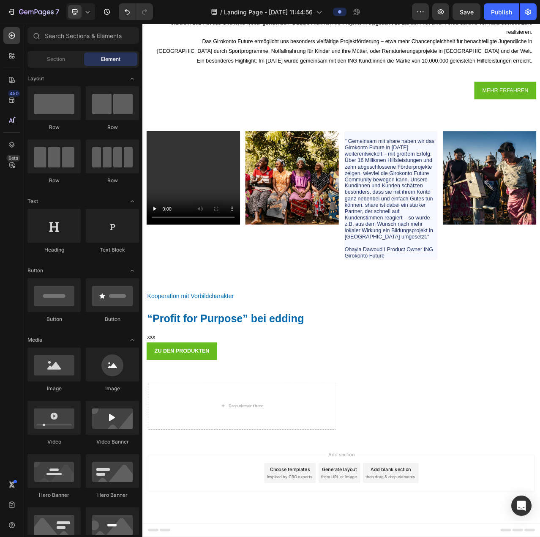
scroll to position [4095, 0]
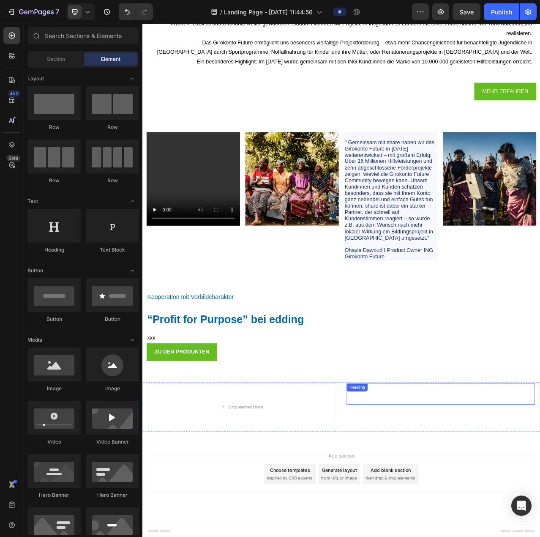
click at [461, 500] on h2 "Click here to edit heading" at bounding box center [523, 495] width 240 height 27
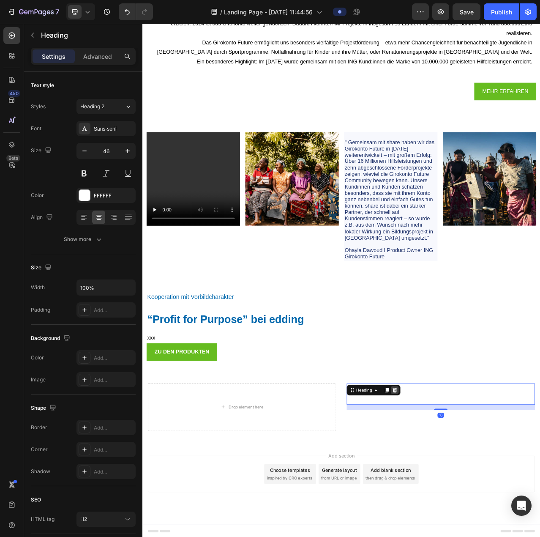
click at [459, 487] on div at bounding box center [464, 491] width 10 height 10
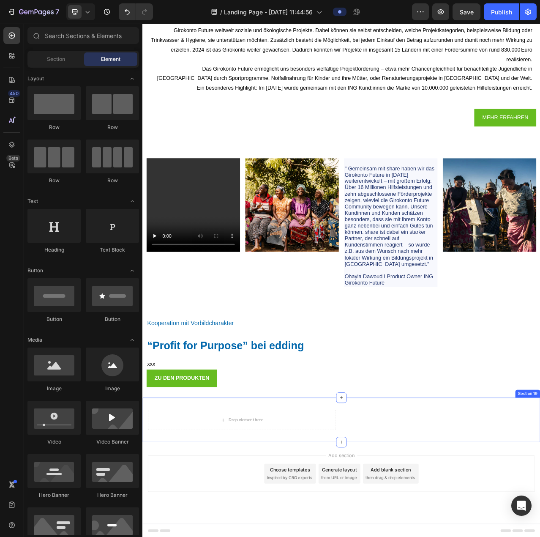
click at [491, 513] on div "This is your text block. Click to edit and make it your own. Share your product…" at bounding box center [395, 528] width 507 height 57
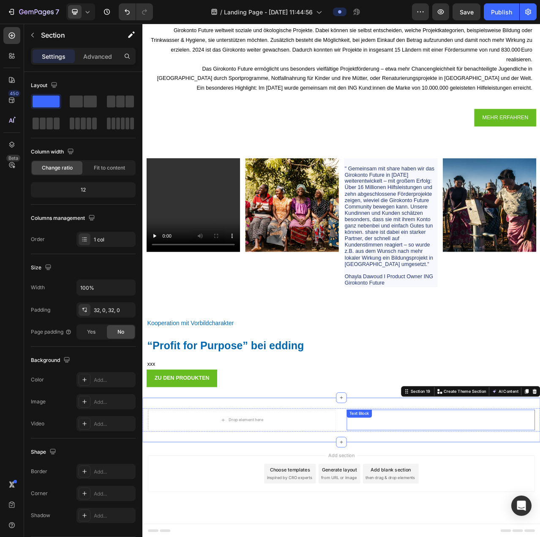
click at [494, 525] on p "This is your text block. Click to edit and make it your own. Share your product…" at bounding box center [523, 528] width 238 height 25
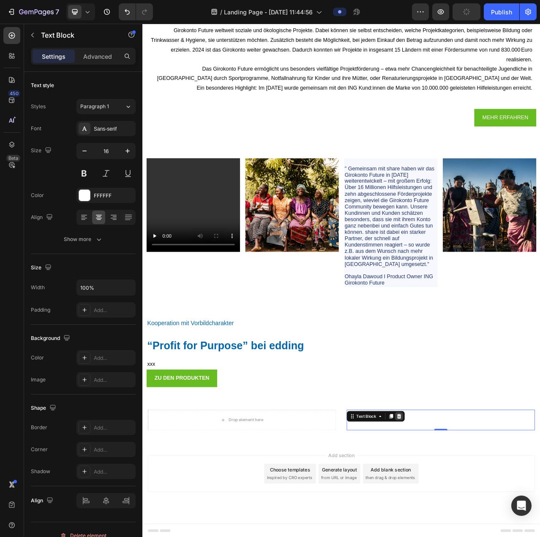
click at [467, 521] on icon at bounding box center [469, 524] width 5 height 6
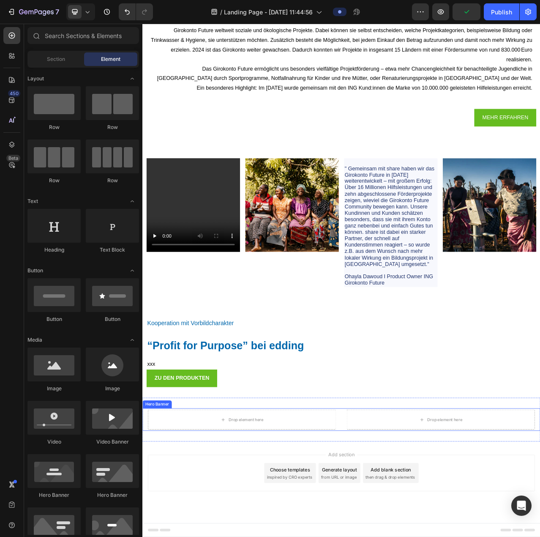
scroll to position [4061, 0]
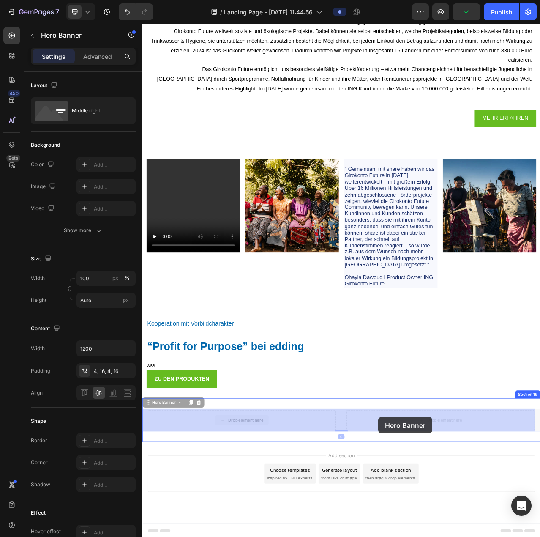
drag, startPoint x: 304, startPoint y: 523, endPoint x: 443, endPoint y: 525, distance: 139.5
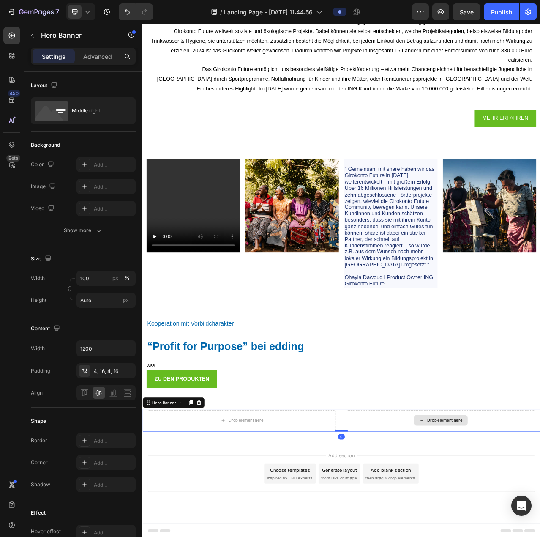
click at [447, 531] on div "Drop element here" at bounding box center [523, 528] width 240 height 25
click at [464, 528] on div "Drop element here" at bounding box center [523, 528] width 240 height 25
click at [475, 524] on div "Drop element here" at bounding box center [523, 528] width 240 height 25
drag, startPoint x: 216, startPoint y: 507, endPoint x: 237, endPoint y: 516, distance: 23.3
click at [216, 507] on icon at bounding box center [214, 507] width 5 height 6
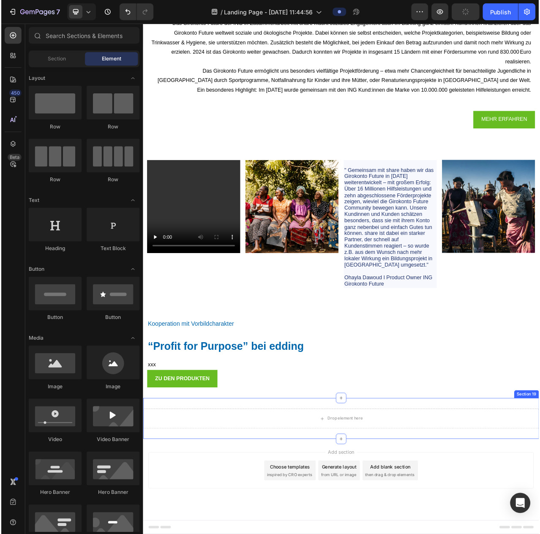
scroll to position [4058, 0]
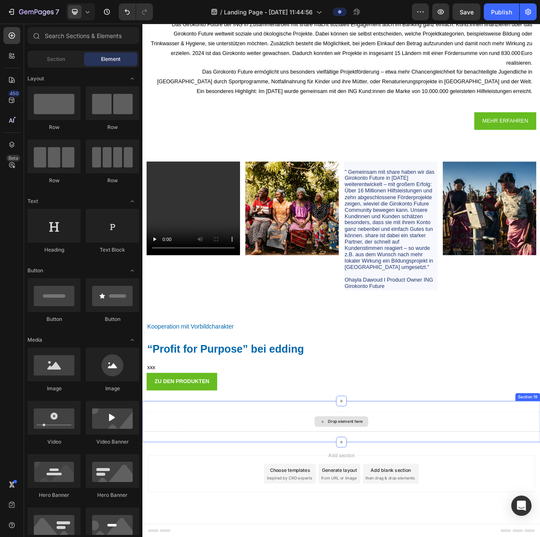
click at [505, 525] on div "Drop element here" at bounding box center [395, 530] width 507 height 25
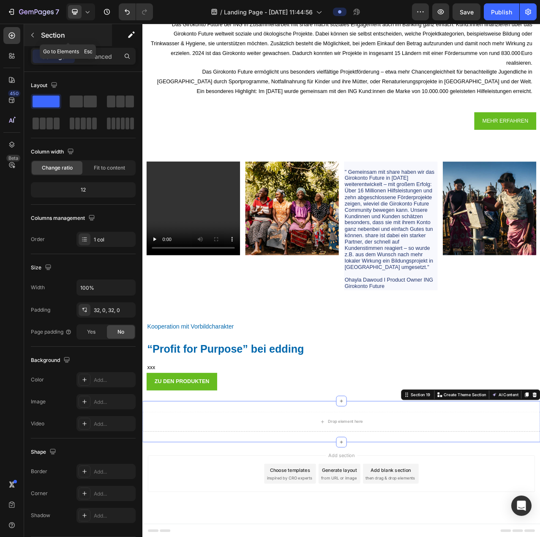
click at [41, 31] on div "Section" at bounding box center [68, 35] width 88 height 22
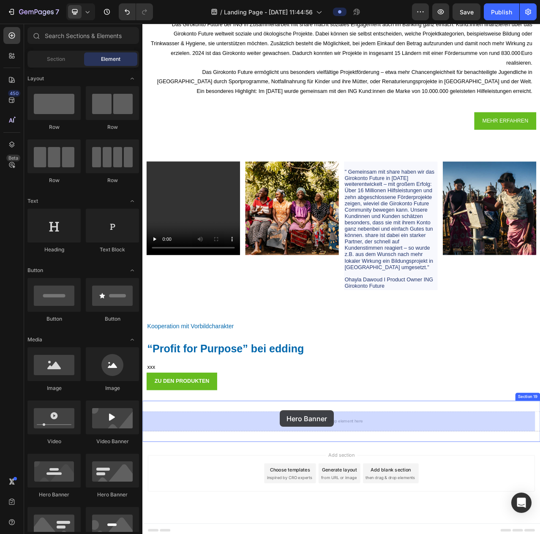
scroll to position [4061, 0]
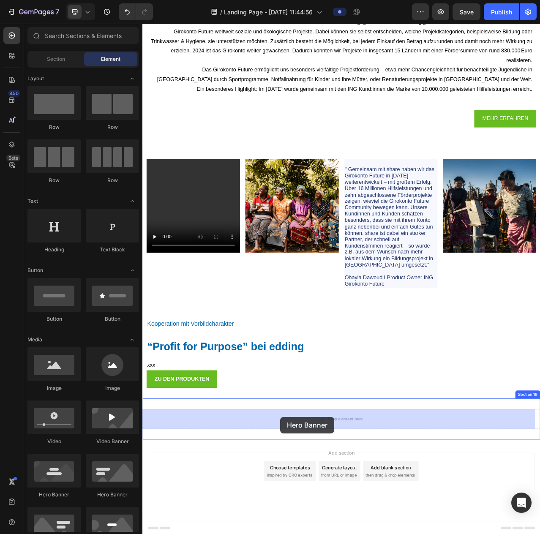
drag, startPoint x: 217, startPoint y: 311, endPoint x: 318, endPoint y: 525, distance: 236.6
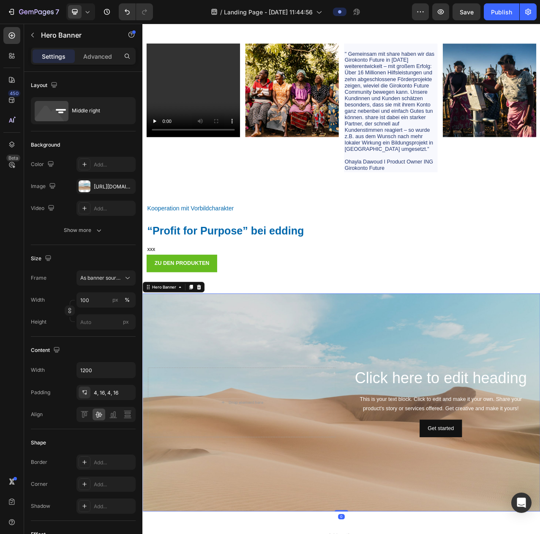
scroll to position [4310, 0]
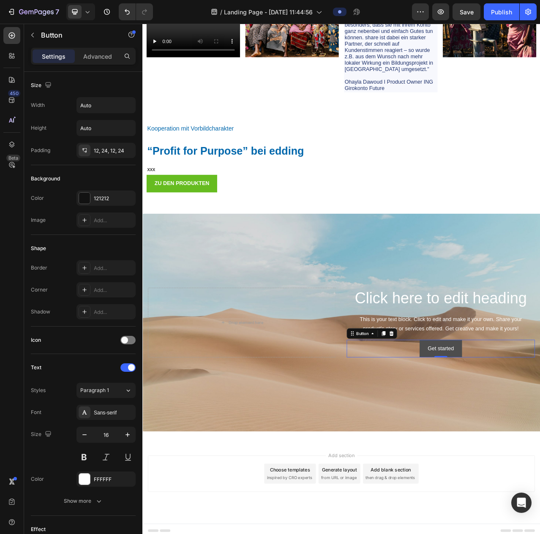
click at [540, 435] on button "Get started" at bounding box center [523, 438] width 54 height 22
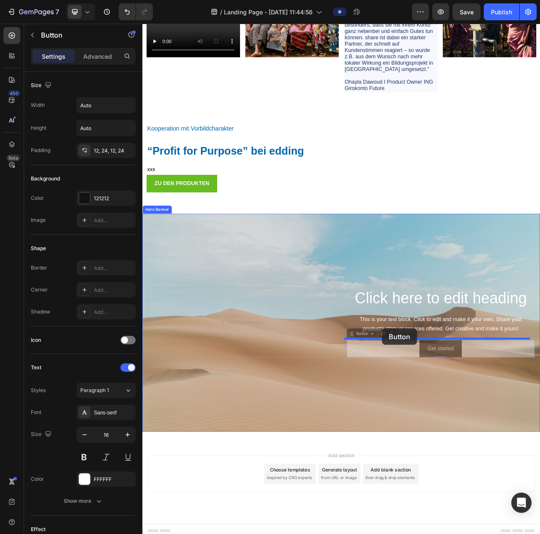
drag, startPoint x: 426, startPoint y: 436, endPoint x: 448, endPoint y: 412, distance: 32.3
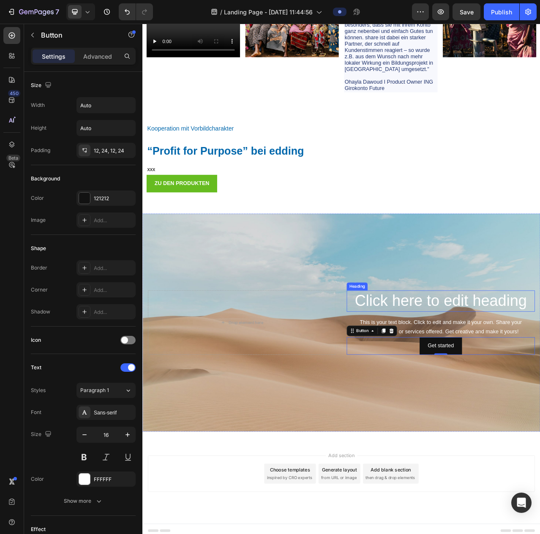
click at [518, 387] on h2 "Click here to edit heading" at bounding box center [523, 377] width 240 height 27
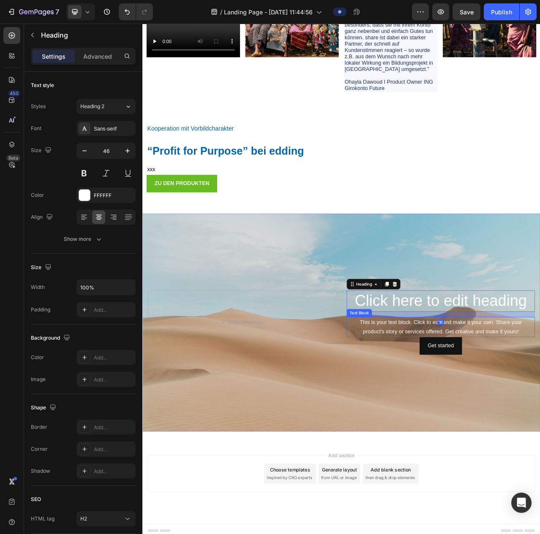
click at [499, 412] on div "This is your text block. Click to edit and make it your own. Share your product…" at bounding box center [523, 411] width 240 height 26
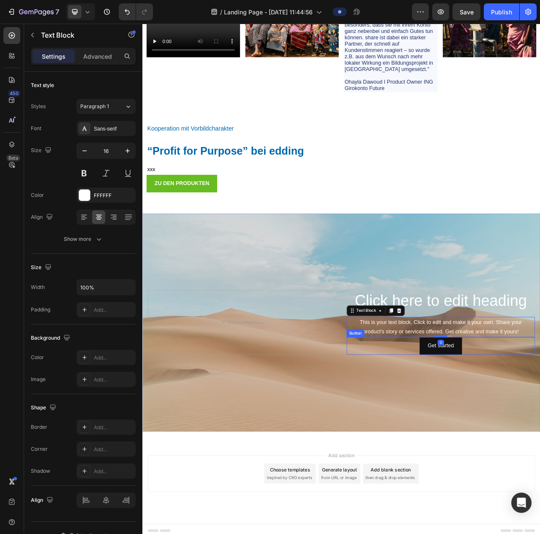
click at [446, 434] on div "Get started Button" at bounding box center [523, 434] width 240 height 22
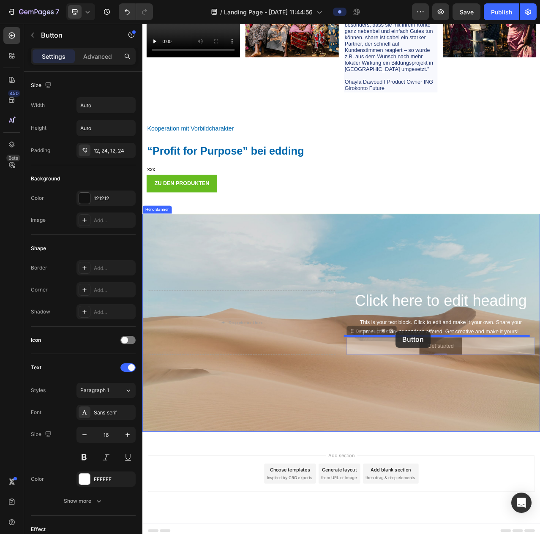
drag, startPoint x: 408, startPoint y: 414, endPoint x: 465, endPoint y: 416, distance: 57.5
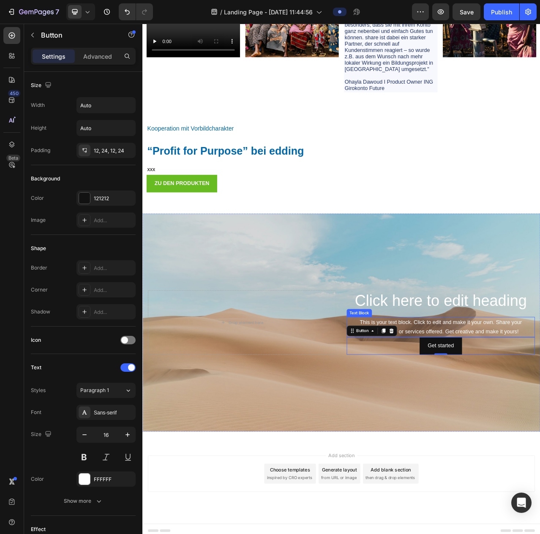
click at [509, 412] on div "This is your text block. Click to edit and make it your own. Share your product…" at bounding box center [523, 411] width 240 height 26
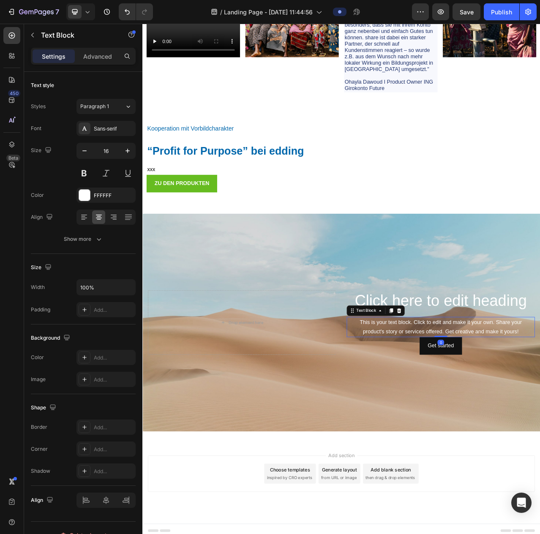
click at [506, 412] on div "This is your text block. Click to edit and make it your own. Share your product…" at bounding box center [523, 411] width 240 height 26
click at [503, 413] on p "This is your text block. Click to edit and make it your own. Share your product…" at bounding box center [523, 410] width 238 height 25
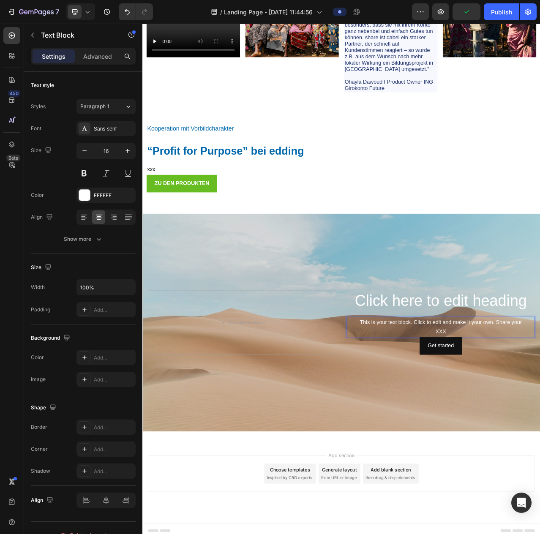
click at [540, 398] on p "This is your text block. Click to edit and make it your own. Share your XXX" at bounding box center [523, 410] width 238 height 25
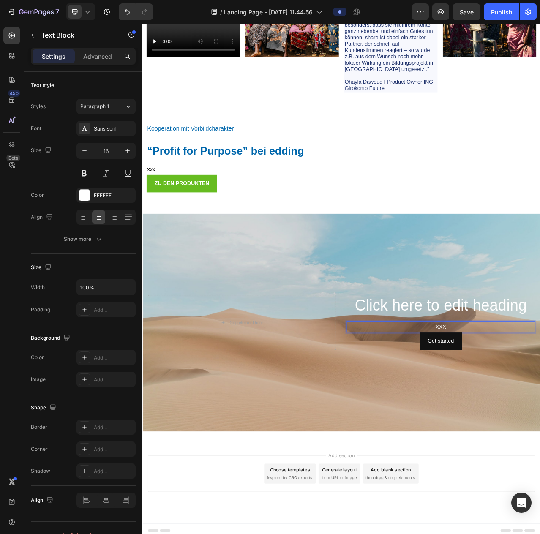
click at [525, 407] on p "XXX" at bounding box center [523, 410] width 238 height 12
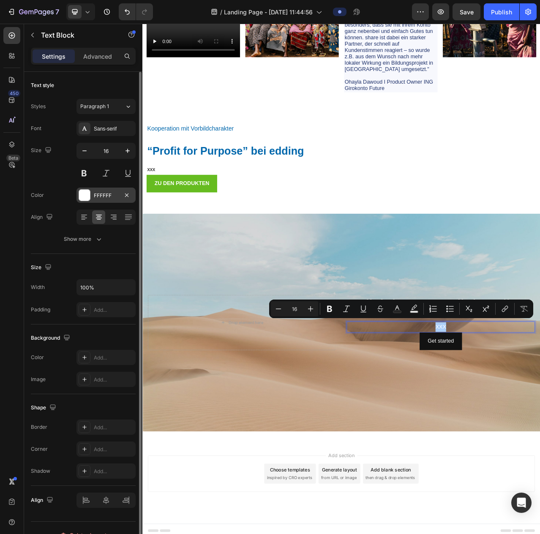
click at [85, 196] on div at bounding box center [84, 195] width 11 height 11
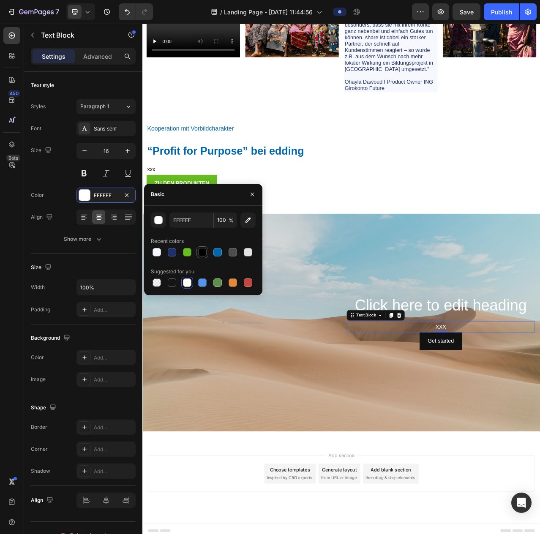
click at [203, 251] on div at bounding box center [202, 252] width 8 height 8
type input "000000"
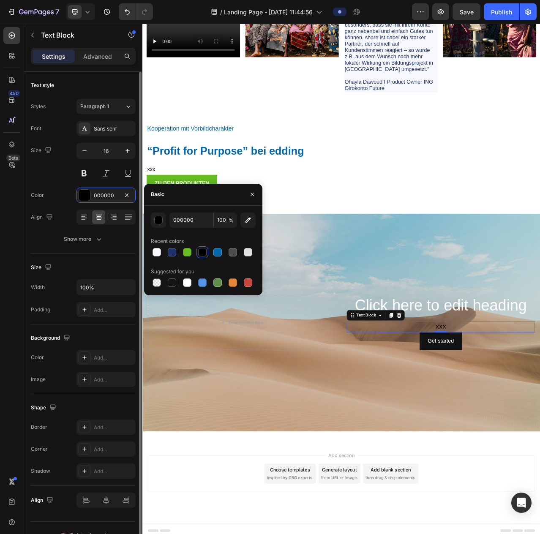
click at [89, 507] on div "Align" at bounding box center [83, 500] width 105 height 29
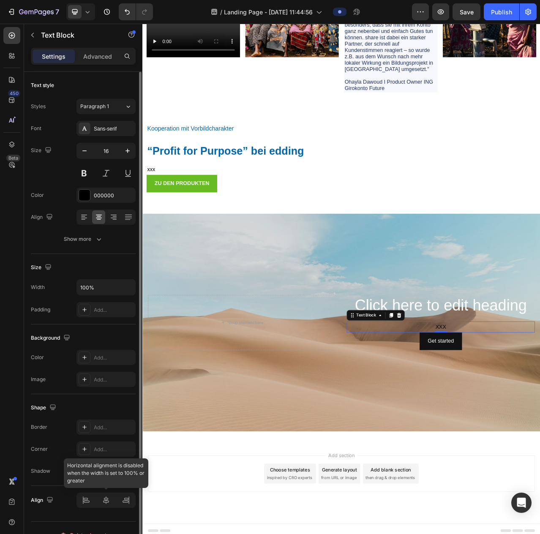
click at [87, 495] on div at bounding box center [105, 500] width 59 height 15
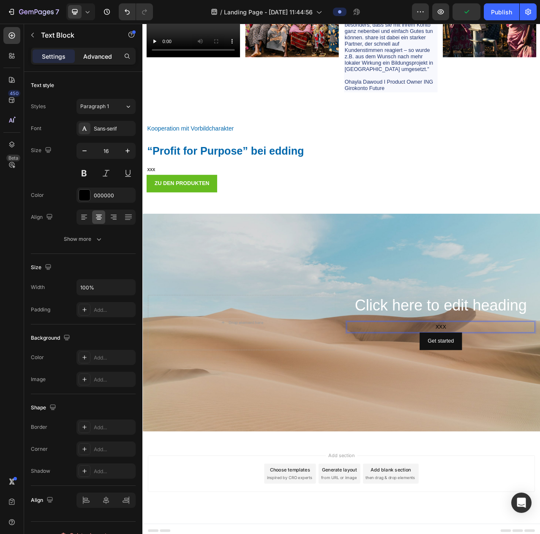
click at [100, 61] on div "Advanced" at bounding box center [97, 56] width 42 height 14
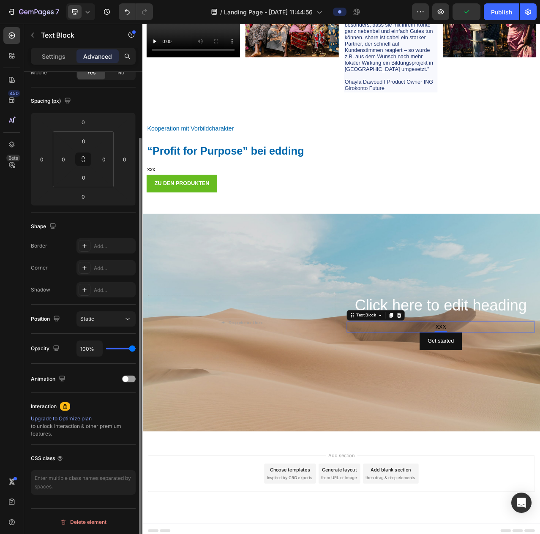
scroll to position [0, 0]
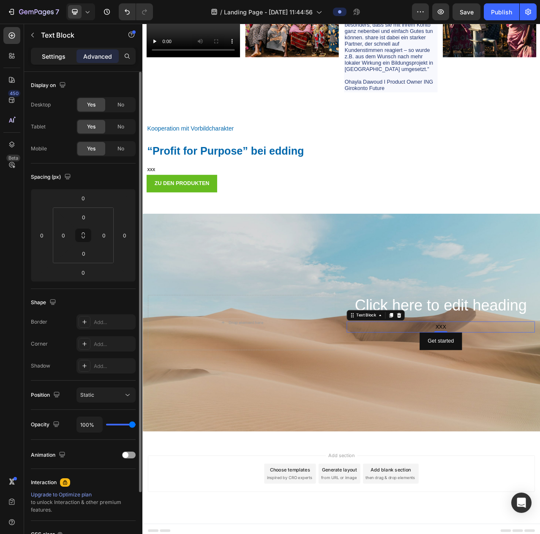
click at [62, 56] on p "Settings" at bounding box center [54, 56] width 24 height 9
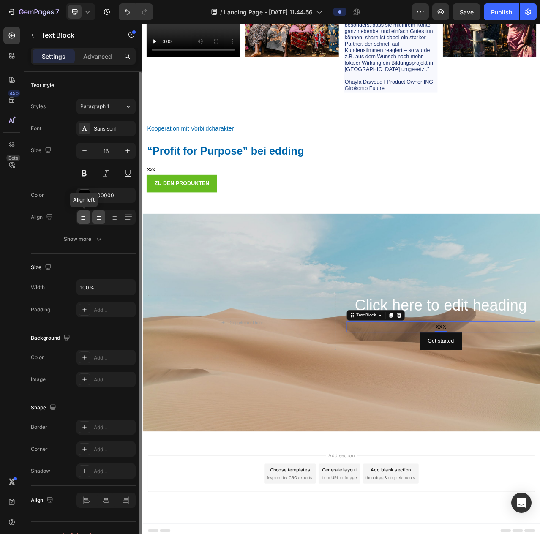
click at [82, 212] on div at bounding box center [83, 217] width 13 height 14
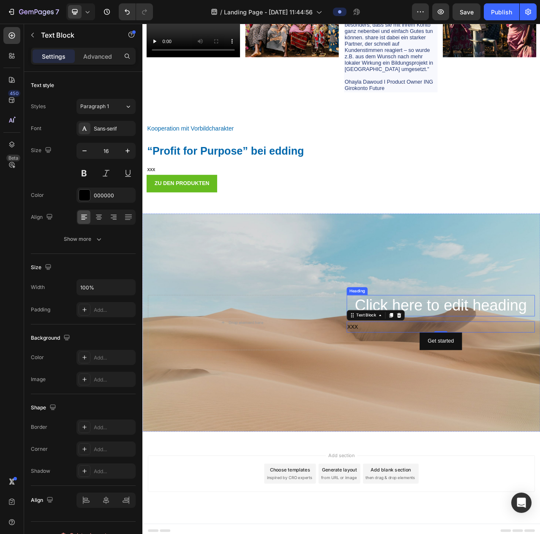
click at [521, 391] on h2 "Click here to edit heading" at bounding box center [523, 383] width 240 height 27
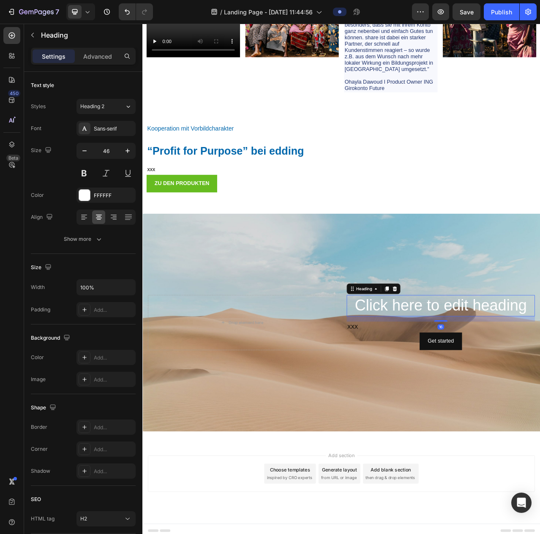
click at [521, 391] on h2 "Click here to edit heading" at bounding box center [523, 383] width 240 height 27
click at [521, 391] on p "Click here to edit heading" at bounding box center [523, 383] width 238 height 25
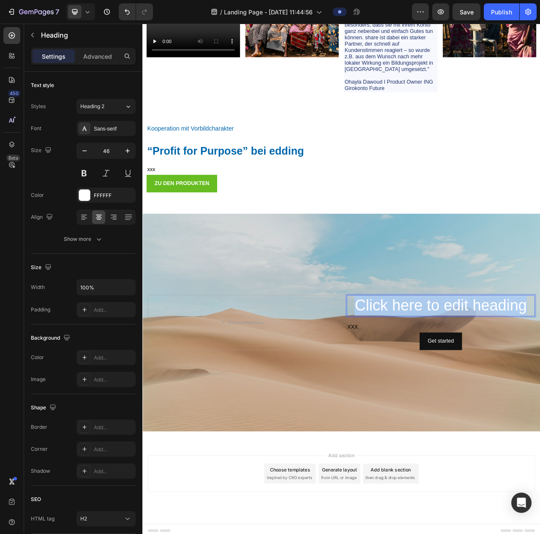
click at [521, 391] on p "Click here to edit heading" at bounding box center [523, 383] width 238 height 25
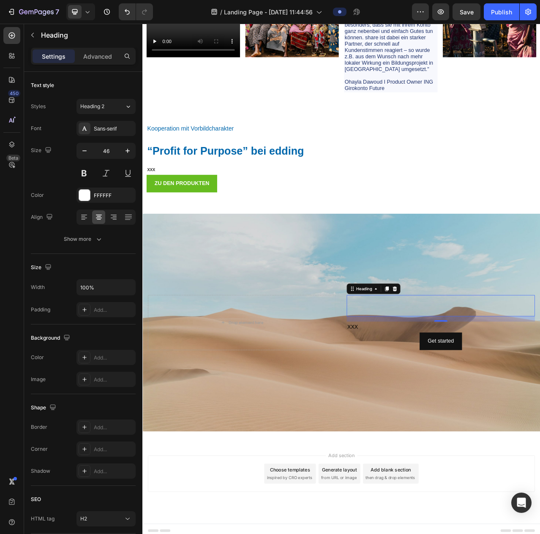
click at [436, 392] on h2 "Rich Text Editor. Editing area: main" at bounding box center [523, 383] width 240 height 27
click at [443, 376] on h2 "Rich Text Editor. Editing area: main" at bounding box center [523, 383] width 240 height 27
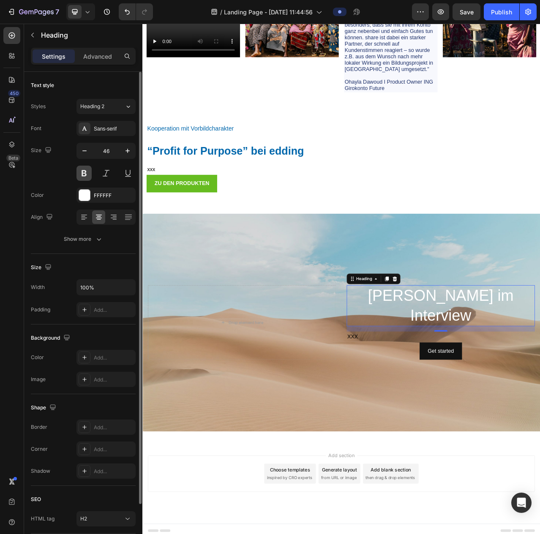
click at [86, 172] on button at bounding box center [83, 173] width 15 height 15
click at [100, 107] on span "Heading 2" at bounding box center [92, 107] width 24 height 8
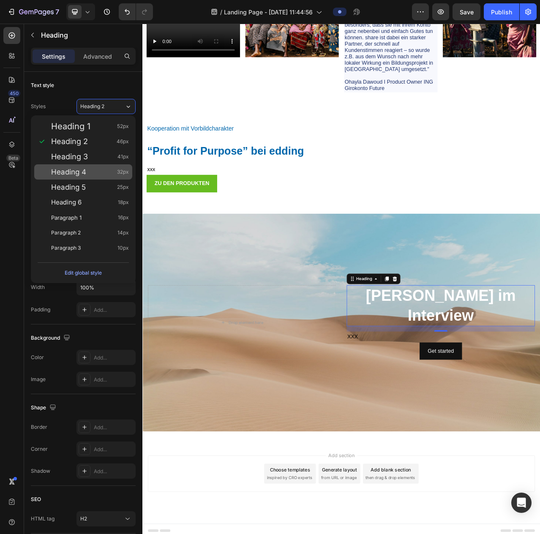
click at [103, 175] on div "Heading 4 32px" at bounding box center [90, 172] width 78 height 8
type input "32"
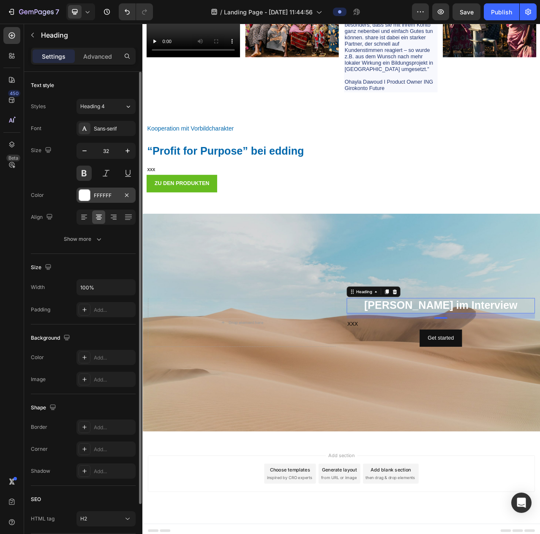
click at [96, 199] on div "FFFFFF" at bounding box center [105, 195] width 59 height 15
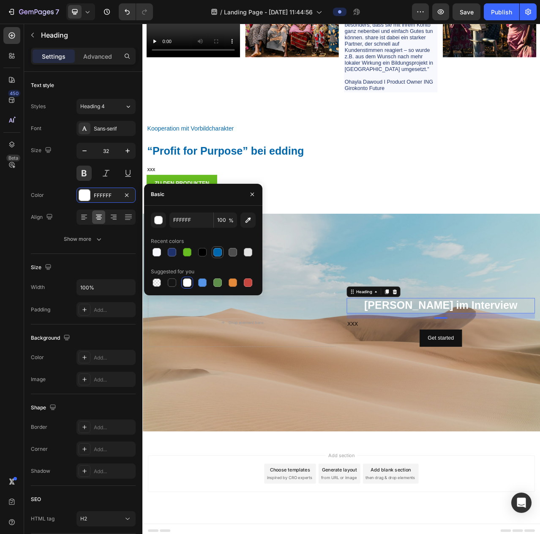
click at [215, 250] on div at bounding box center [217, 252] width 8 height 8
type input "0067AC"
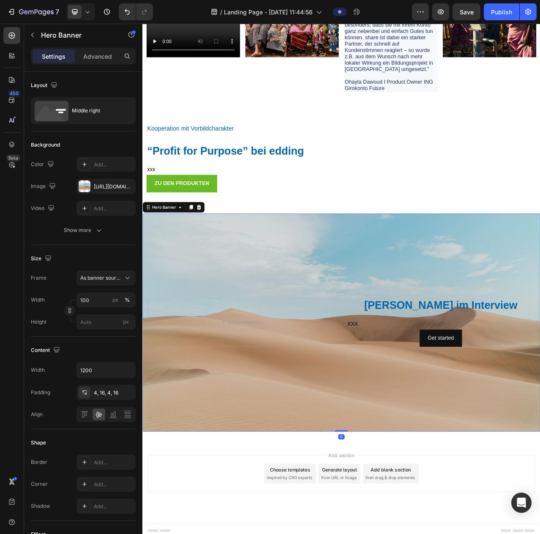
click at [357, 453] on div "Background Image" at bounding box center [395, 405] width 507 height 278
click at [448, 464] on div "Background Image" at bounding box center [395, 405] width 507 height 278
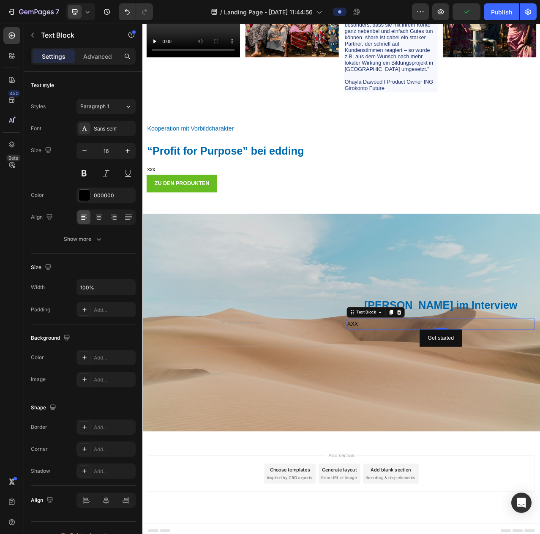
click at [414, 406] on p "XXX" at bounding box center [523, 407] width 238 height 12
drag, startPoint x: 501, startPoint y: 424, endPoint x: 474, endPoint y: 423, distance: 26.6
click at [497, 424] on button "Get started" at bounding box center [523, 425] width 54 height 22
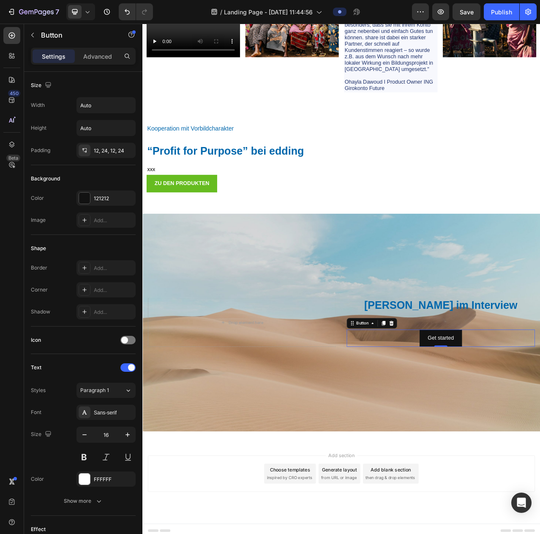
click at [450, 423] on div "Get started Button 0" at bounding box center [523, 425] width 240 height 22
click at [507, 424] on div "Get started" at bounding box center [522, 425] width 33 height 12
click at [520, 425] on p "Get started" at bounding box center [522, 425] width 33 height 12
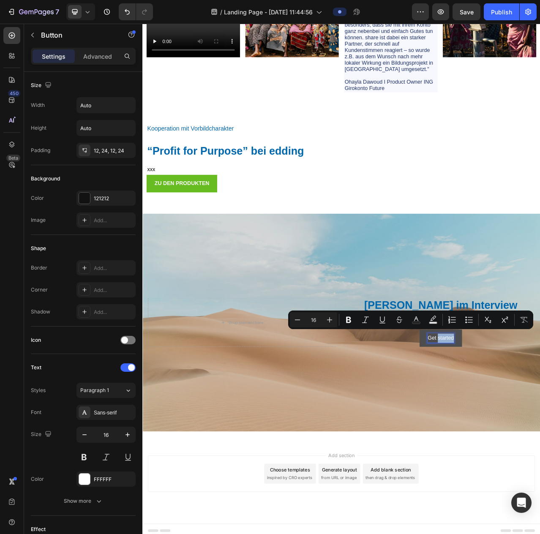
click at [520, 425] on p "Get started" at bounding box center [522, 425] width 33 height 12
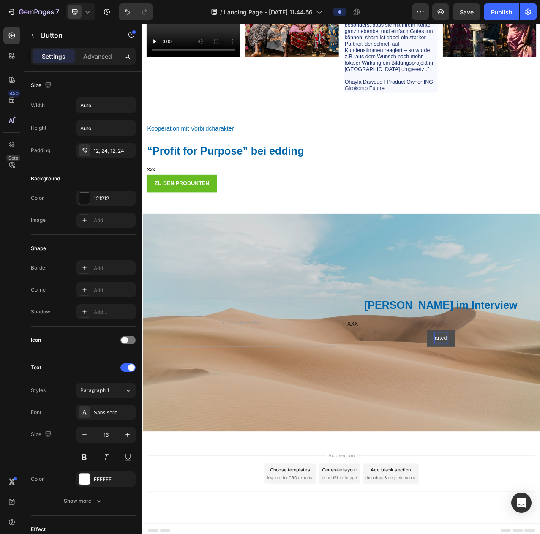
click at [523, 423] on p "arted" at bounding box center [522, 425] width 15 height 12
click at [524, 423] on p "arted" at bounding box center [522, 425] width 15 height 12
click at [502, 414] on button "JETZT" at bounding box center [522, 425] width 41 height 22
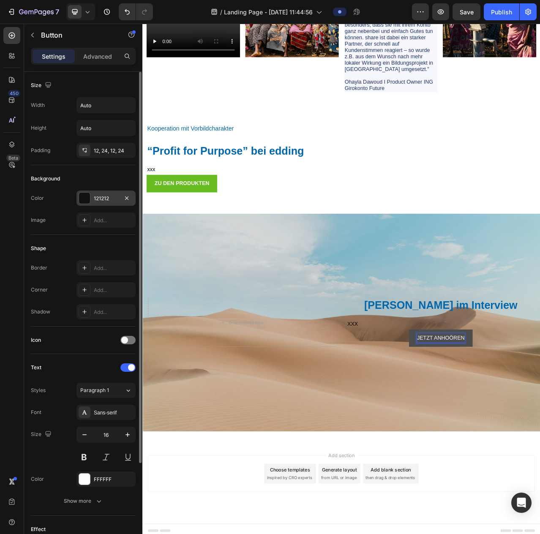
click at [92, 193] on div "121212" at bounding box center [105, 198] width 59 height 15
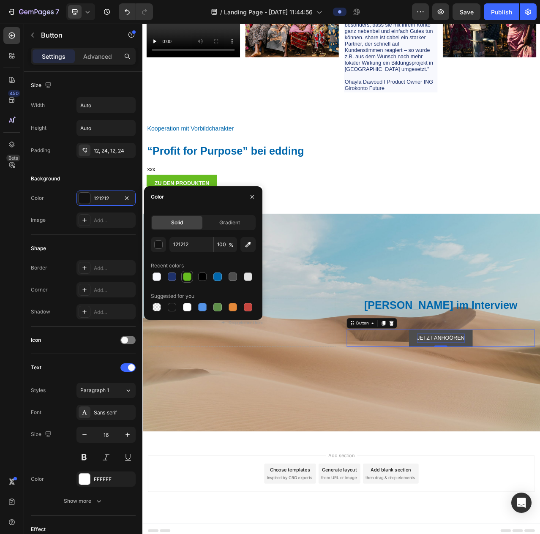
click at [186, 278] on div at bounding box center [187, 277] width 8 height 8
type input "66BC20"
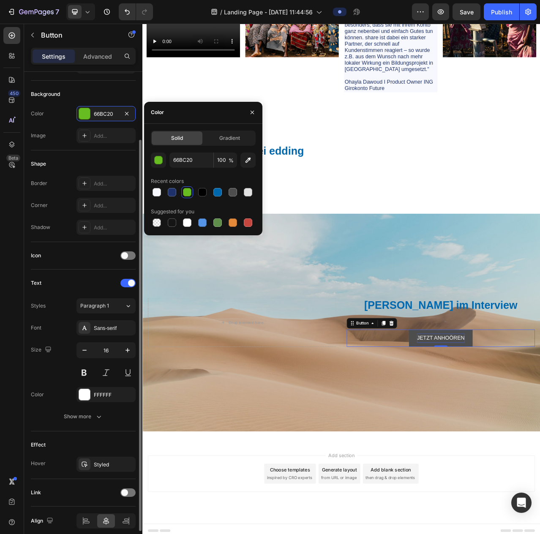
scroll to position [117, 0]
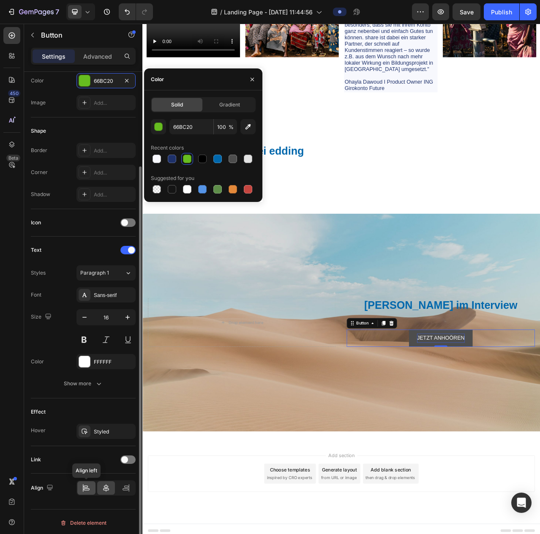
click at [81, 485] on div at bounding box center [86, 488] width 18 height 14
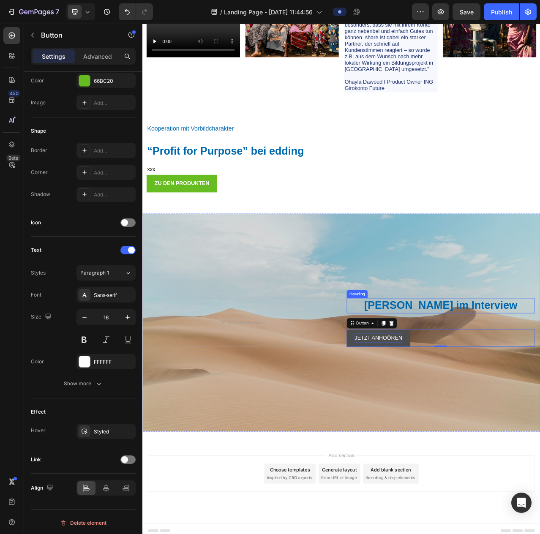
click at [441, 379] on p "[PERSON_NAME] im Interview" at bounding box center [523, 383] width 238 height 18
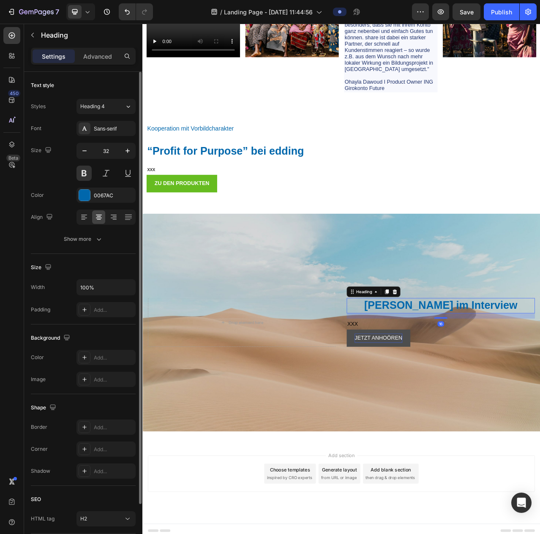
scroll to position [61, 0]
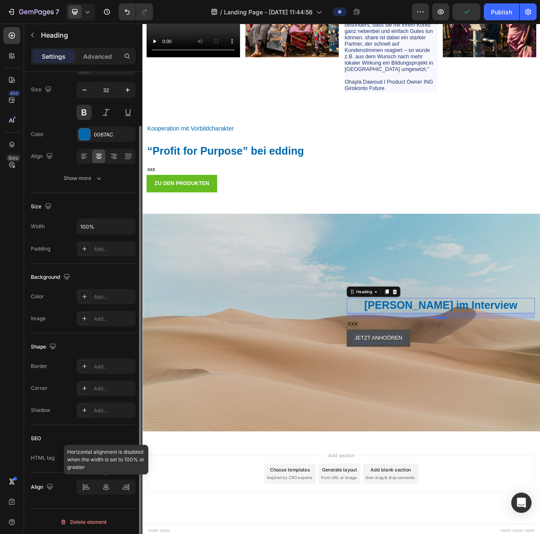
click at [87, 490] on div at bounding box center [105, 487] width 59 height 15
click at [83, 154] on icon at bounding box center [84, 154] width 6 height 1
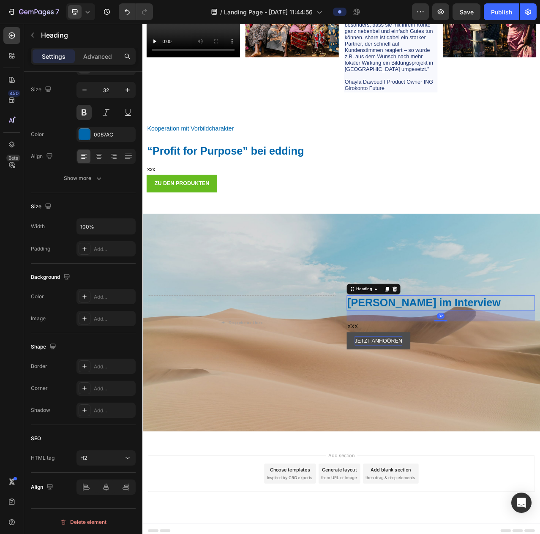
drag, startPoint x: 517, startPoint y: 397, endPoint x: 517, endPoint y: 404, distance: 6.8
click at [517, 404] on div "[PERSON_NAME] im Interview Heading 32 XXX Text Block JETZT ANHOÖREN Button" at bounding box center [523, 404] width 240 height 69
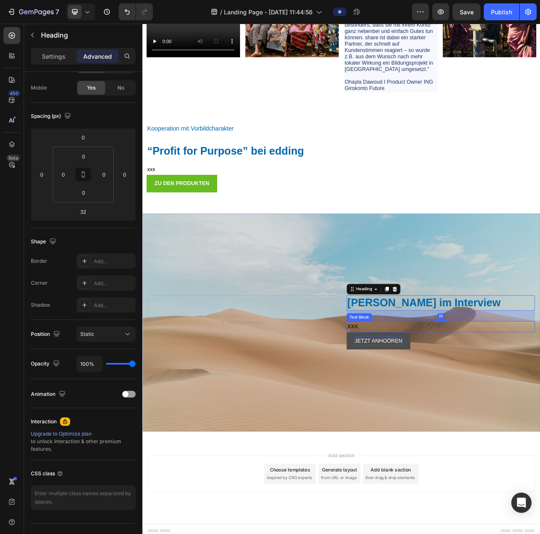
click at [407, 406] on p "XXX" at bounding box center [523, 410] width 238 height 12
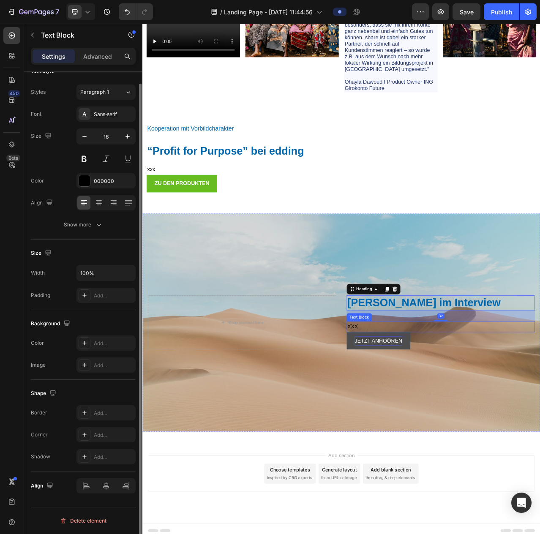
scroll to position [0, 0]
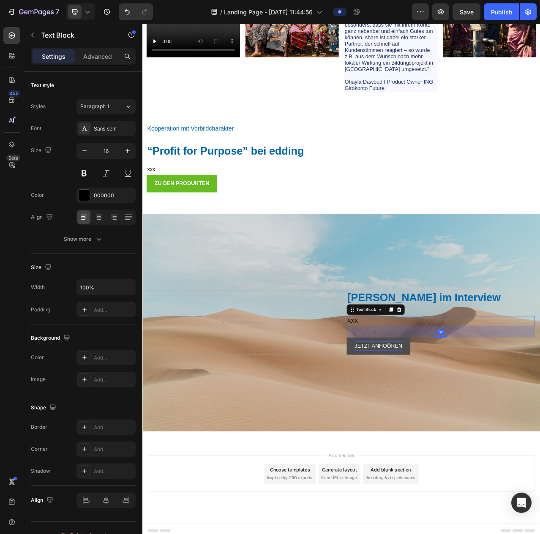
drag, startPoint x: 514, startPoint y: 414, endPoint x: 538, endPoint y: 422, distance: 25.5
click at [540, 424] on div "[PERSON_NAME] im Interview Heading XXX Text Block 32 JETZT ANHOÖREN [PERSON_NAM…" at bounding box center [523, 404] width 240 height 82
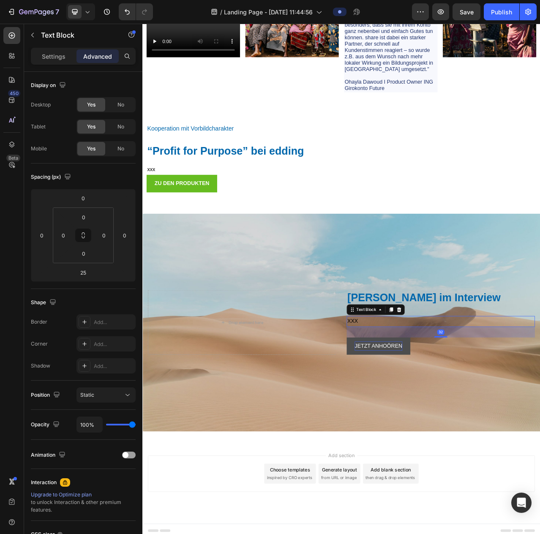
drag, startPoint x: 520, startPoint y: 418, endPoint x: 529, endPoint y: 420, distance: 9.1
click at [529, 410] on div "32" at bounding box center [523, 410] width 240 height 0
type input "32"
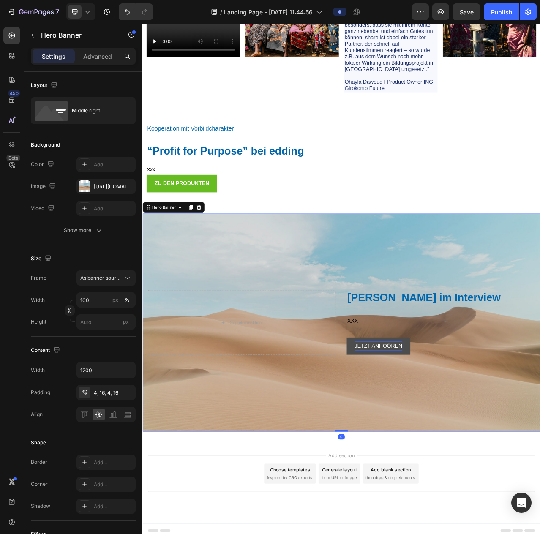
click at [475, 332] on div "Background Image" at bounding box center [395, 405] width 507 height 278
click at [409, 401] on p "XXX" at bounding box center [523, 403] width 238 height 12
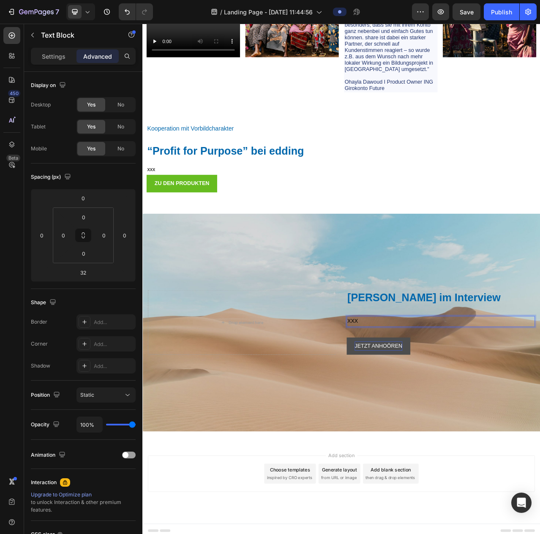
click at [415, 401] on p "XXX" at bounding box center [523, 403] width 238 height 12
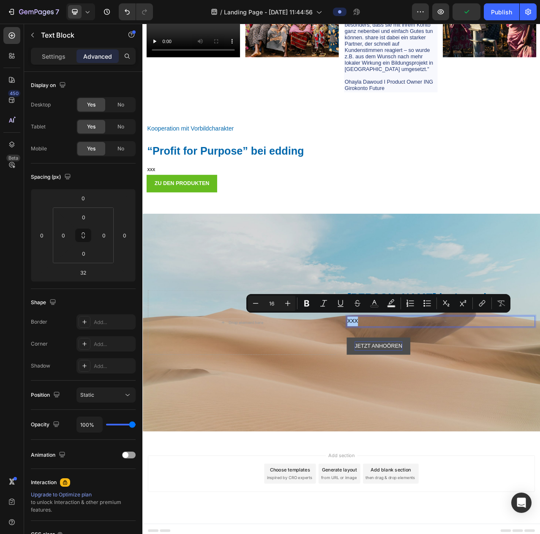
click at [57, 63] on div "Settings Advanced" at bounding box center [83, 56] width 105 height 17
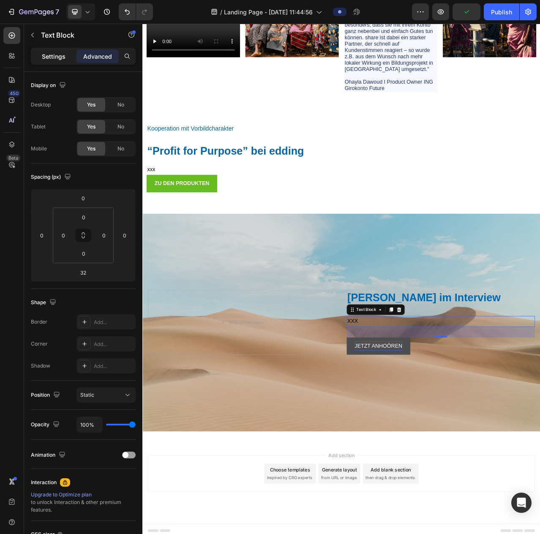
click at [58, 60] on p "Settings" at bounding box center [54, 56] width 24 height 9
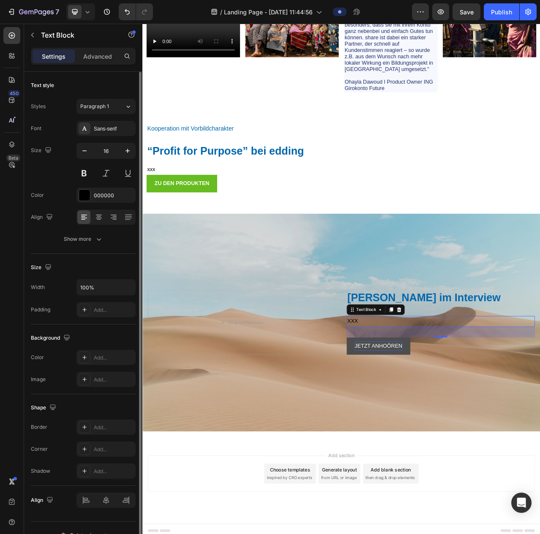
click at [110, 186] on div "Font Sans-serif Size 16 Color 000000 Align Show more" at bounding box center [83, 184] width 105 height 126
click at [111, 197] on div "000000" at bounding box center [106, 196] width 25 height 8
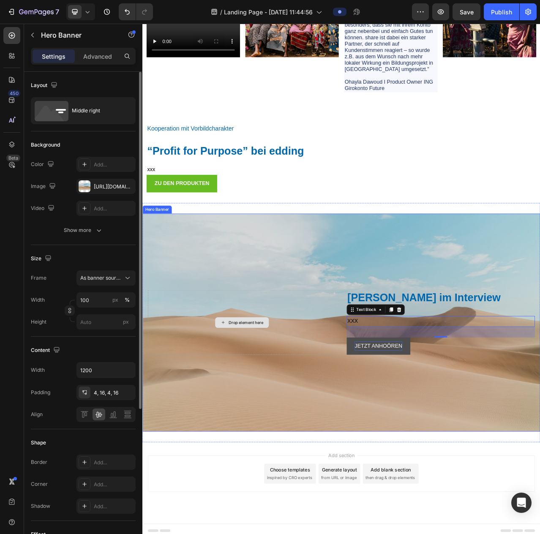
click at [243, 426] on div "Drop element here" at bounding box center [269, 404] width 240 height 82
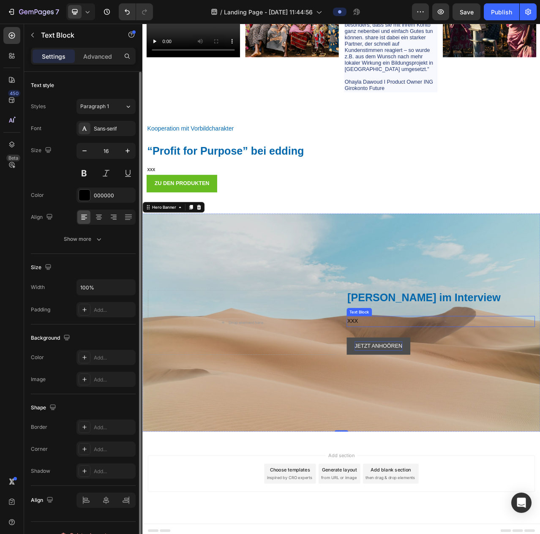
click at [494, 406] on p "XXX" at bounding box center [523, 403] width 238 height 12
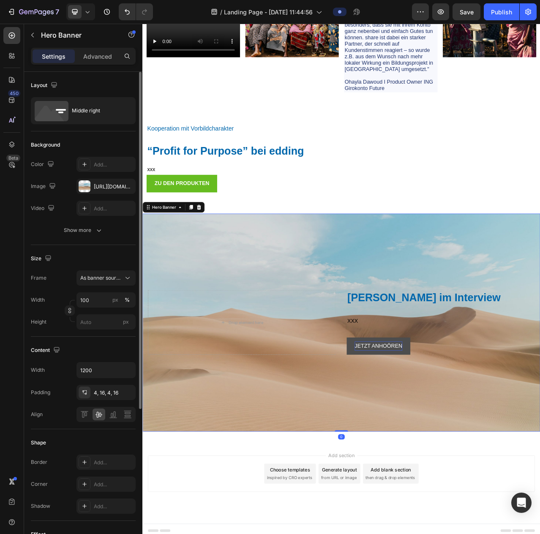
click at [374, 325] on div "Background Image" at bounding box center [395, 405] width 507 height 278
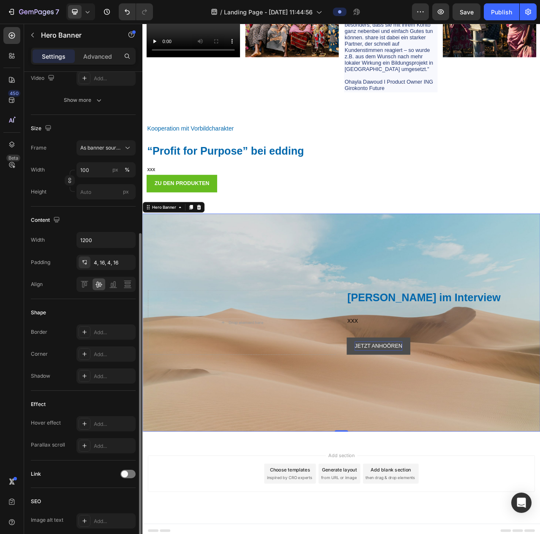
scroll to position [3, 0]
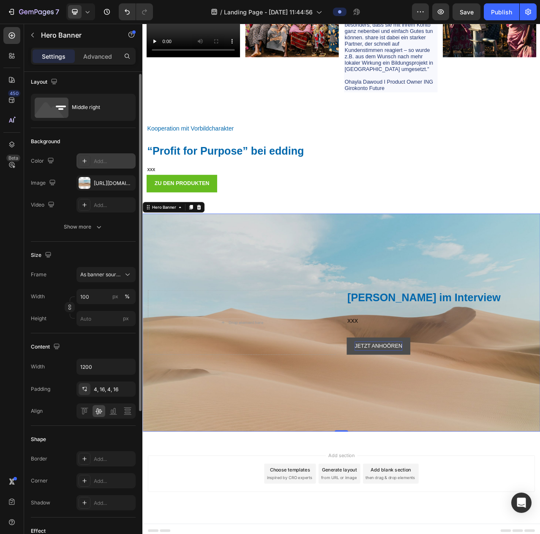
click at [79, 160] on div at bounding box center [85, 161] width 12 height 12
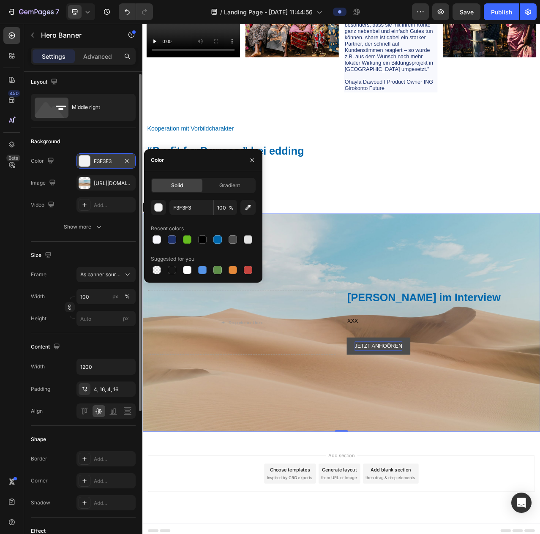
click at [157, 232] on div "Recent colors" at bounding box center [167, 229] width 33 height 8
click at [157, 237] on div at bounding box center [157, 239] width 8 height 8
type input "F7F8FD"
click at [157, 238] on div at bounding box center [157, 239] width 8 height 8
click at [129, 156] on button "button" at bounding box center [127, 161] width 10 height 10
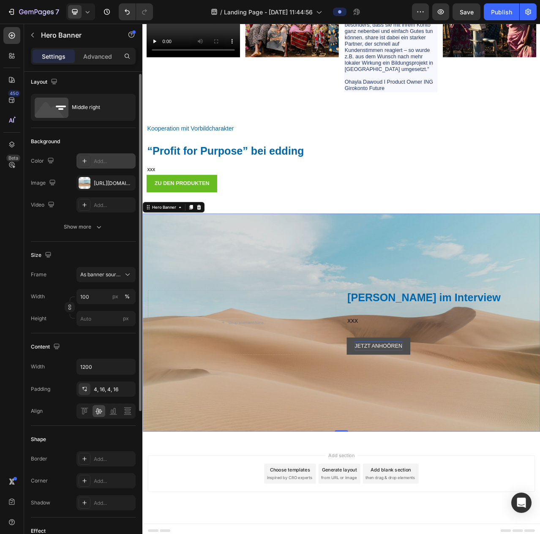
click at [374, 314] on div "Background Image" at bounding box center [395, 405] width 507 height 278
click at [311, 331] on div "Background Image" at bounding box center [395, 405] width 507 height 278
click at [103, 180] on div "[URL][DOMAIN_NAME]" at bounding box center [106, 184] width 25 height 8
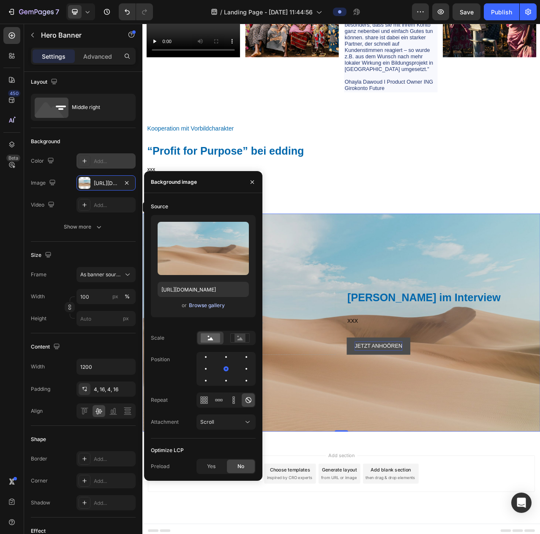
click at [197, 307] on div "Browse gallery" at bounding box center [207, 306] width 36 height 8
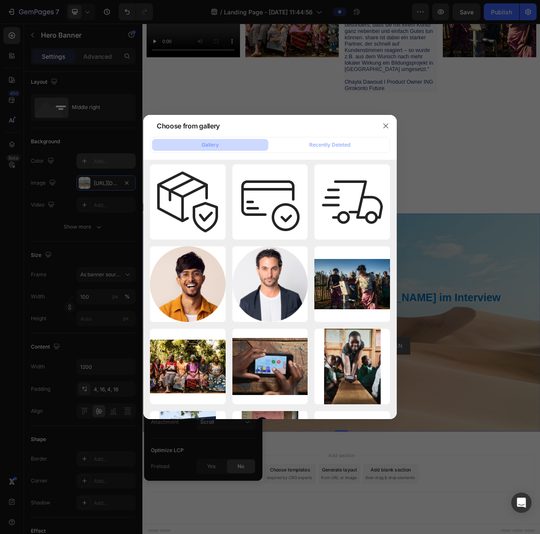
scroll to position [0, 0]
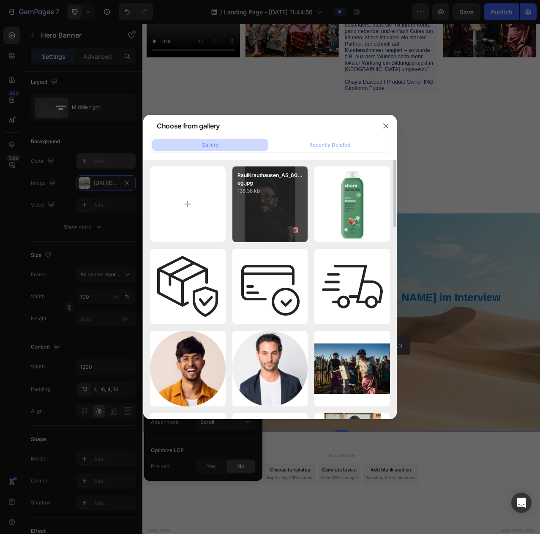
click at [269, 213] on div "RaulKrauthausen_AS_60...eg.jpg 136.38 kb" at bounding box center [270, 204] width 76 height 76
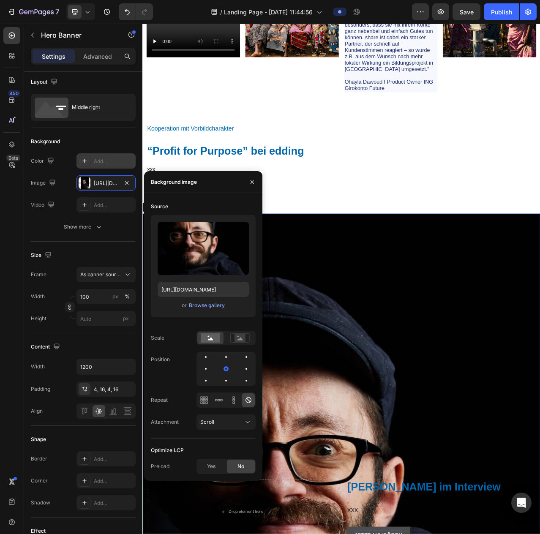
click at [196, 314] on div "Upload Image [URL][DOMAIN_NAME] or Browse gallery" at bounding box center [203, 266] width 105 height 102
click at [200, 306] on div "Browse gallery" at bounding box center [207, 306] width 36 height 8
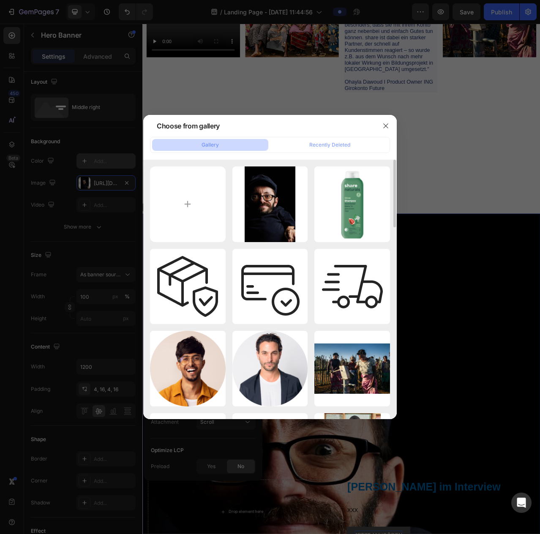
scroll to position [127, 0]
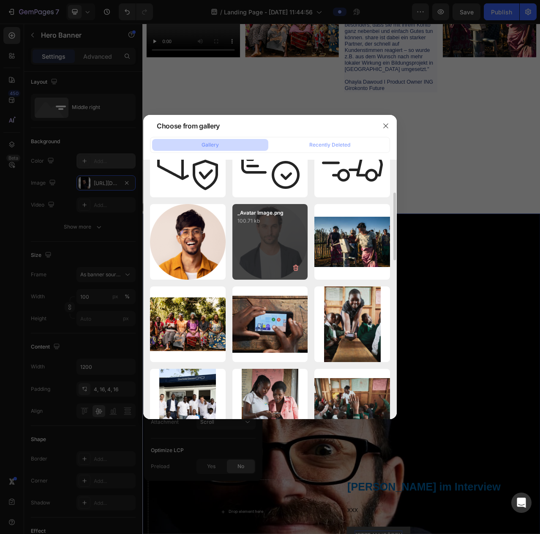
click at [262, 251] on div "_Avatar Image.png 100.71 kb" at bounding box center [270, 242] width 76 height 76
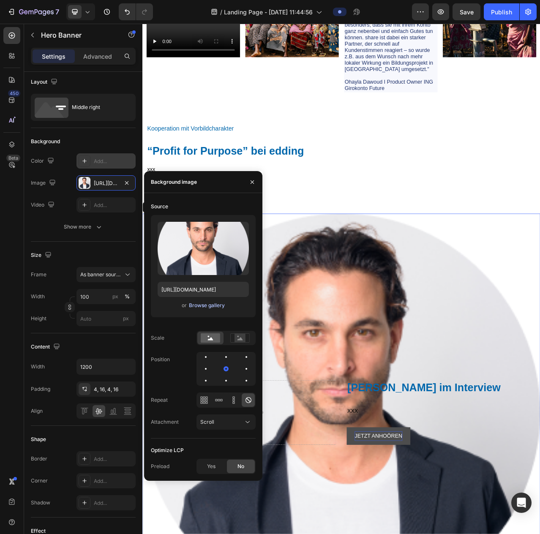
click at [201, 309] on button "Browse gallery" at bounding box center [206, 305] width 37 height 8
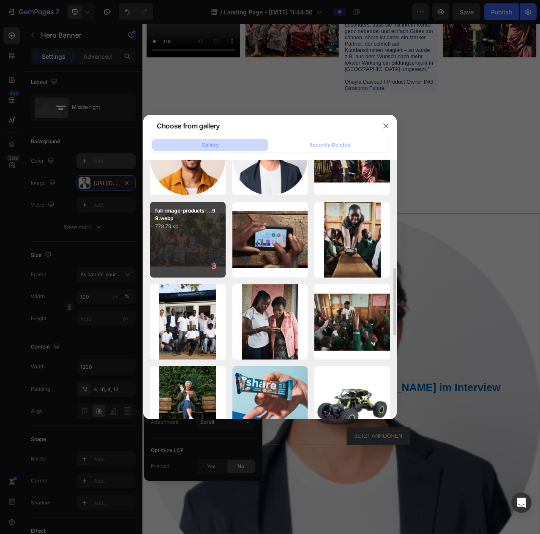
scroll to position [254, 0]
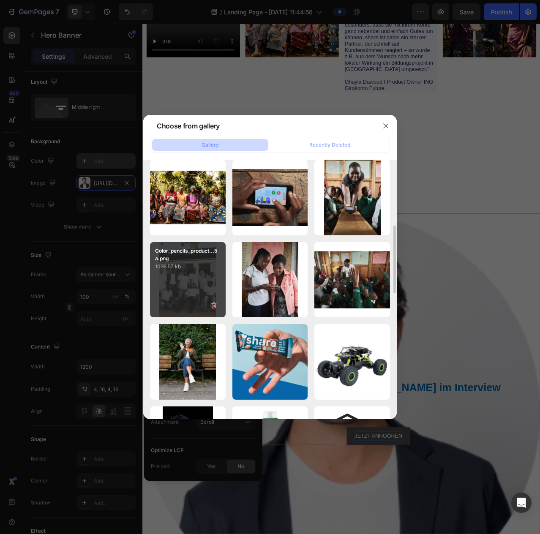
click at [192, 283] on div "Color_pencils_product...5a.png 1036.57 kb" at bounding box center [188, 280] width 76 height 76
type input "[URL][DOMAIN_NAME]"
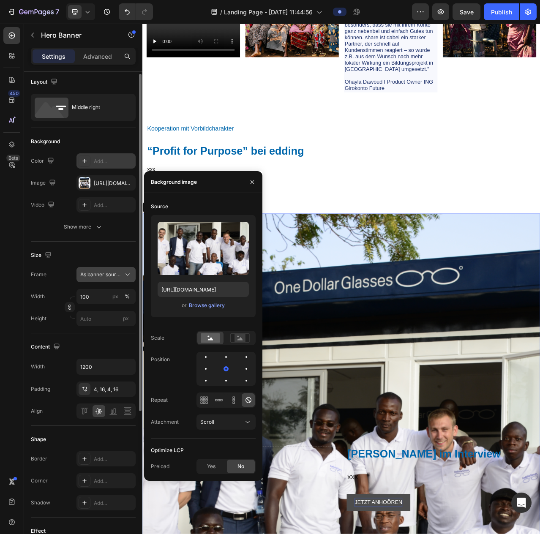
click at [103, 276] on span "As banner source" at bounding box center [100, 275] width 41 height 8
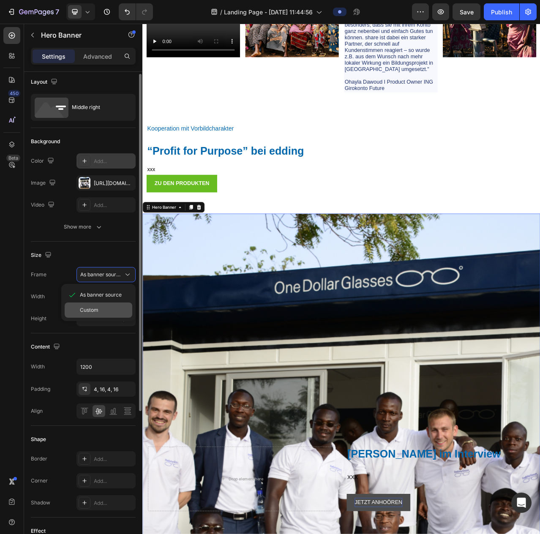
click at [102, 303] on div "Custom" at bounding box center [99, 310] width 68 height 15
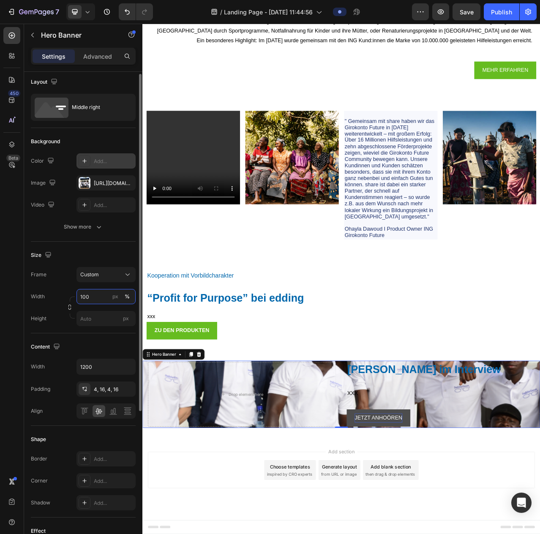
scroll to position [4122, 0]
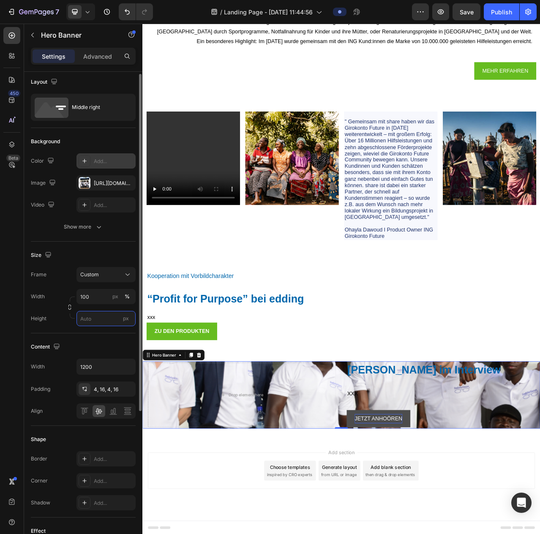
click at [93, 317] on input "px" at bounding box center [105, 318] width 59 height 15
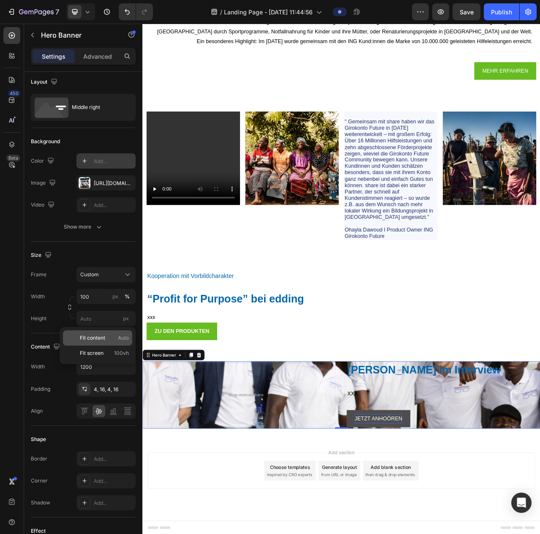
click at [100, 336] on span "Fit content" at bounding box center [92, 338] width 25 height 8
type input "Auto"
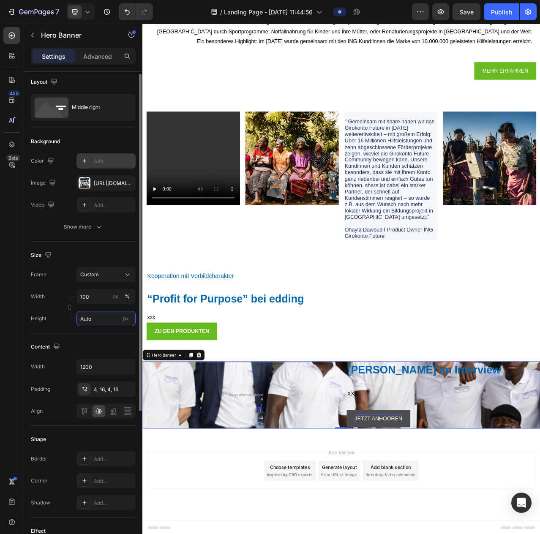
click at [98, 320] on input "Auto" at bounding box center [105, 318] width 59 height 15
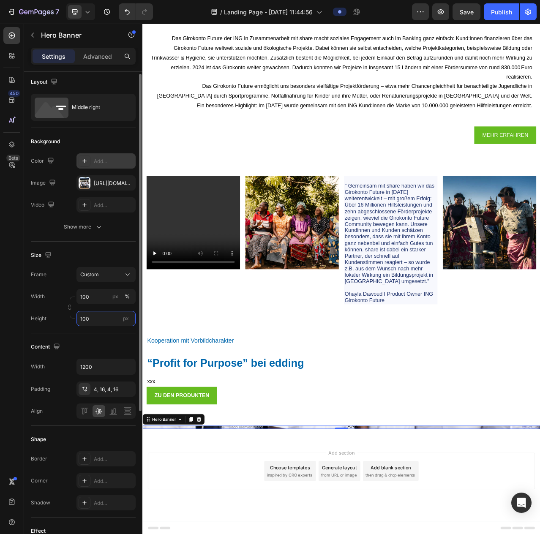
scroll to position [4078, 0]
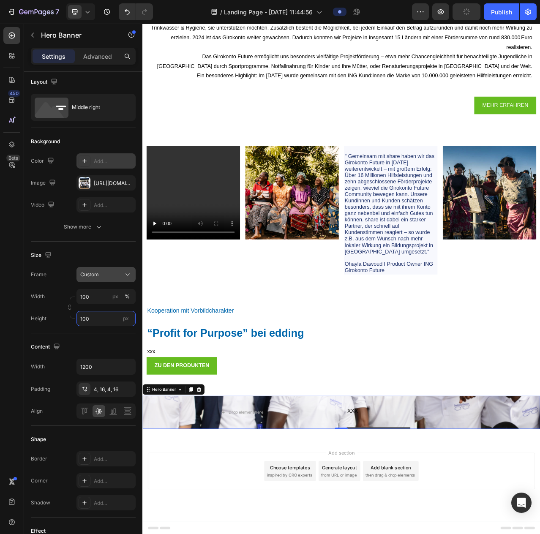
type input "100"
click at [116, 272] on div "Custom" at bounding box center [100, 275] width 41 height 8
click at [296, 504] on div "Drop element here" at bounding box center [269, 519] width 240 height 82
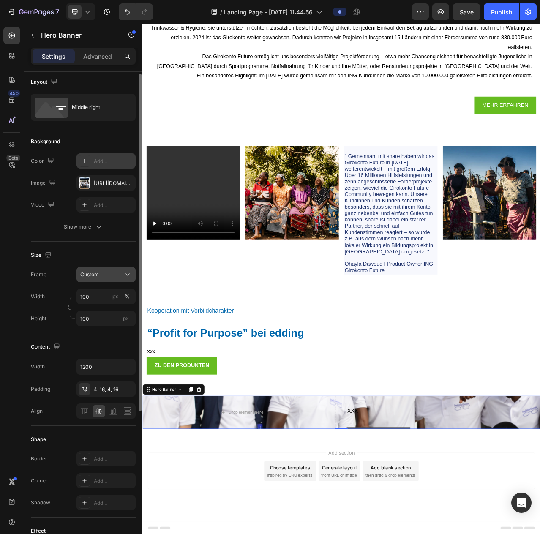
click at [97, 273] on span "Custom" at bounding box center [89, 275] width 19 height 8
click at [97, 290] on div "As banner source" at bounding box center [99, 294] width 68 height 15
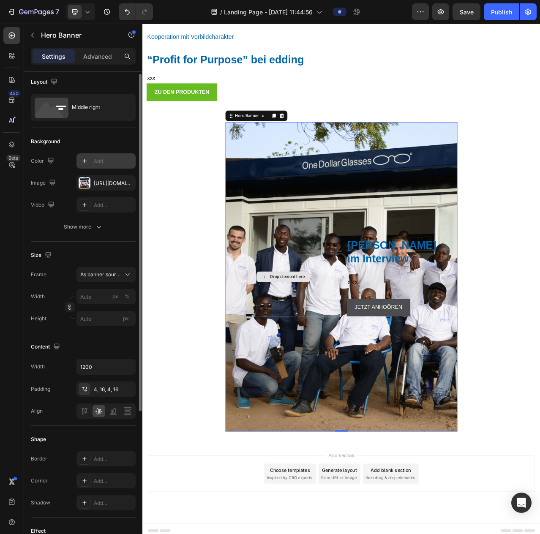
scroll to position [4430, 0]
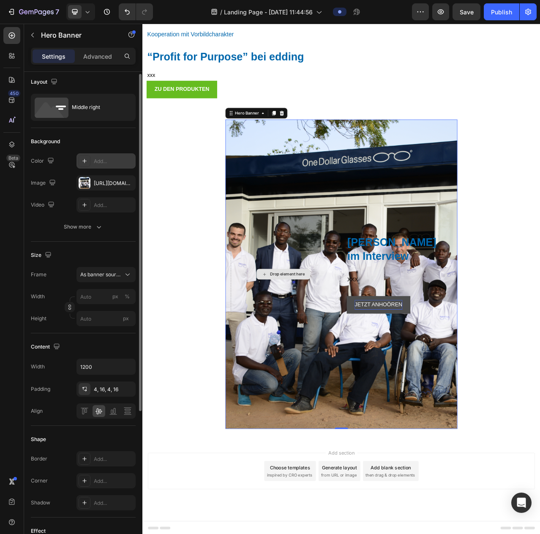
click at [329, 357] on div "Drop element here" at bounding box center [322, 343] width 134 height 100
click at [326, 369] on div "Drop element here" at bounding box center [322, 343] width 134 height 100
click at [310, 384] on div "Drop element here" at bounding box center [322, 343] width 134 height 100
click at [401, 226] on div "Background Image" at bounding box center [396, 343] width 296 height 395
click at [34, 34] on icon "button" at bounding box center [32, 35] width 7 height 7
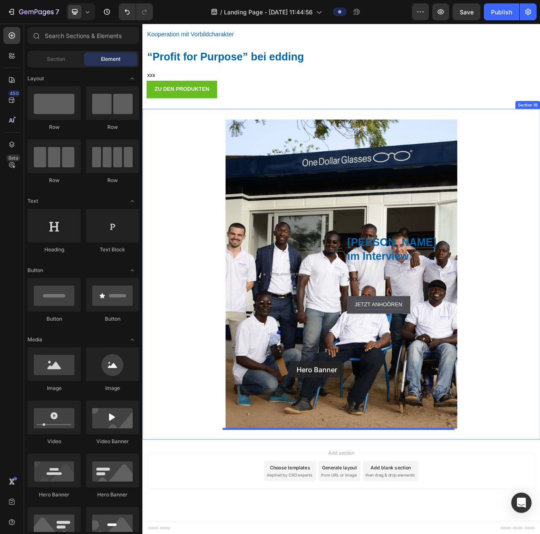
drag, startPoint x: 199, startPoint y: 294, endPoint x: 330, endPoint y: 454, distance: 207.8
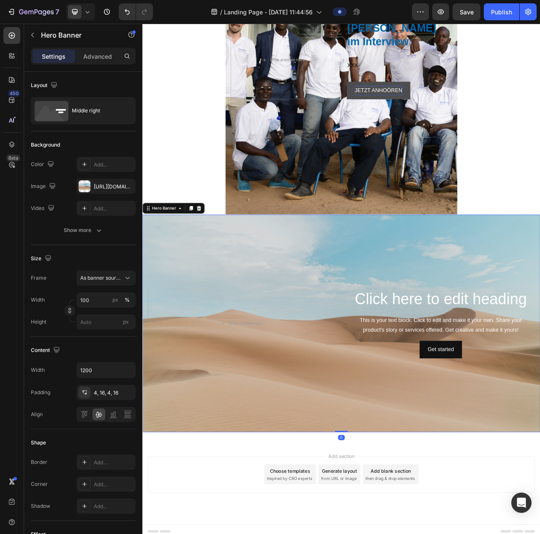
scroll to position [4705, 0]
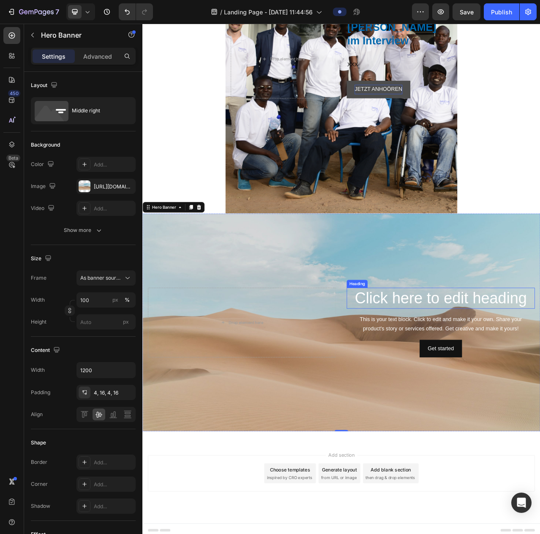
click at [499, 366] on h2 "Click here to edit heading" at bounding box center [523, 373] width 240 height 27
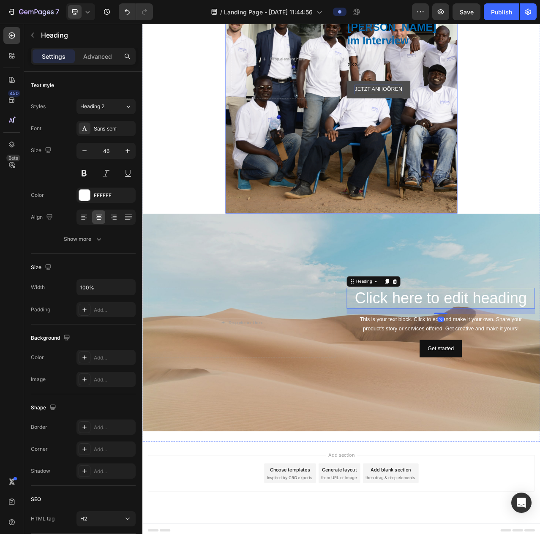
scroll to position [4578, 0]
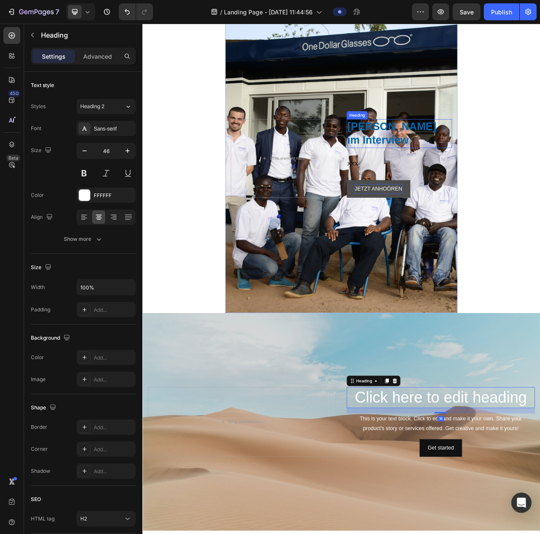
click at [458, 164] on p "[PERSON_NAME] im Interview" at bounding box center [470, 163] width 133 height 35
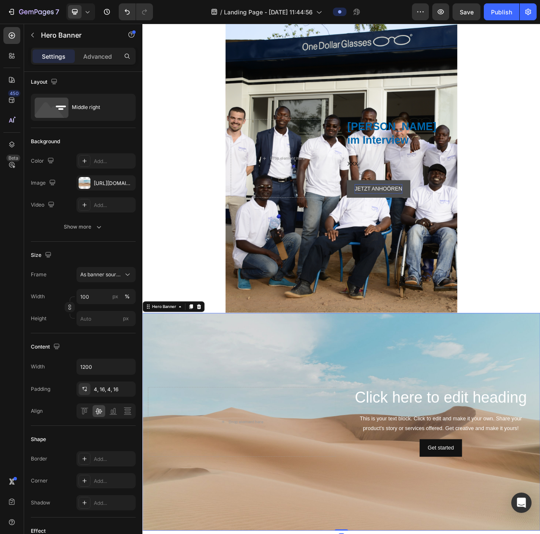
click at [540, 430] on div "Background Image" at bounding box center [395, 532] width 507 height 278
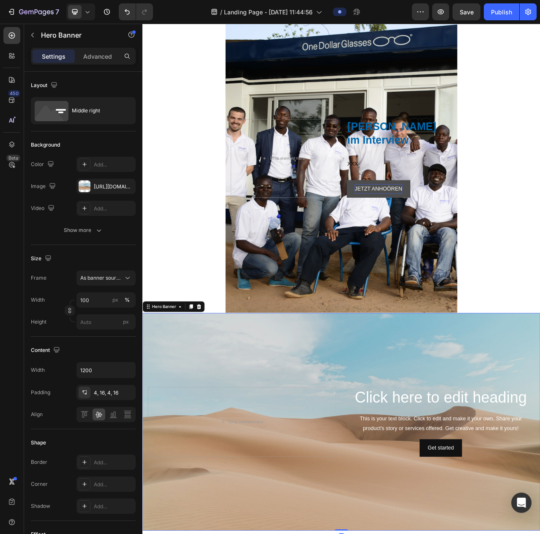
click at [527, 430] on div "Background Image" at bounding box center [395, 532] width 507 height 278
click at [214, 380] on div at bounding box center [214, 384] width 10 height 10
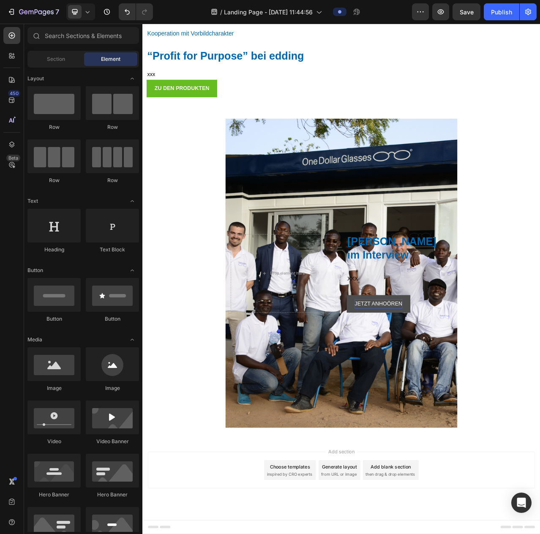
scroll to position [4430, 0]
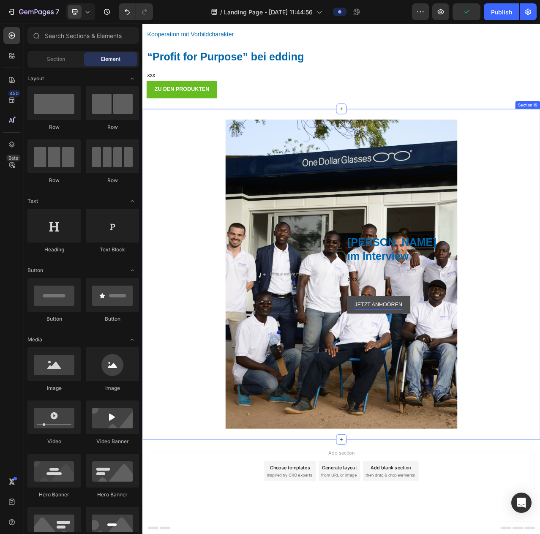
click at [540, 261] on div "[PERSON_NAME] im Interview Heading XXX Text Block JETZT ANHOÖREN [PERSON_NAME] …" at bounding box center [395, 343] width 507 height 395
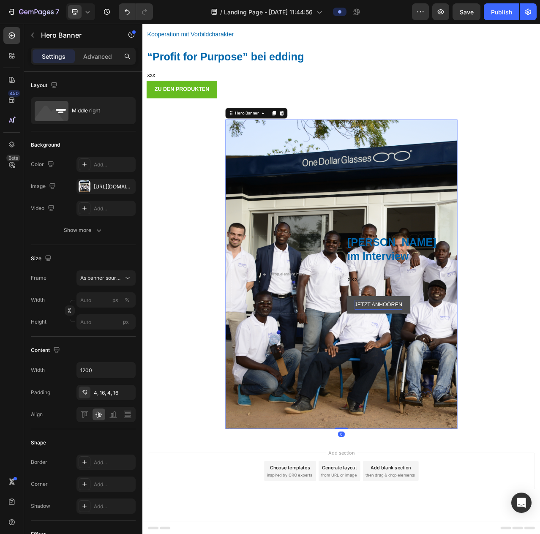
click at [309, 190] on div "Background Image" at bounding box center [396, 343] width 296 height 395
click at [317, 137] on icon at bounding box center [319, 138] width 5 height 6
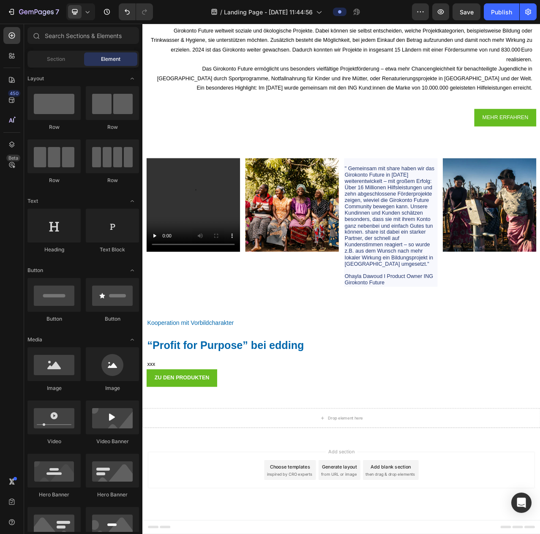
scroll to position [4061, 0]
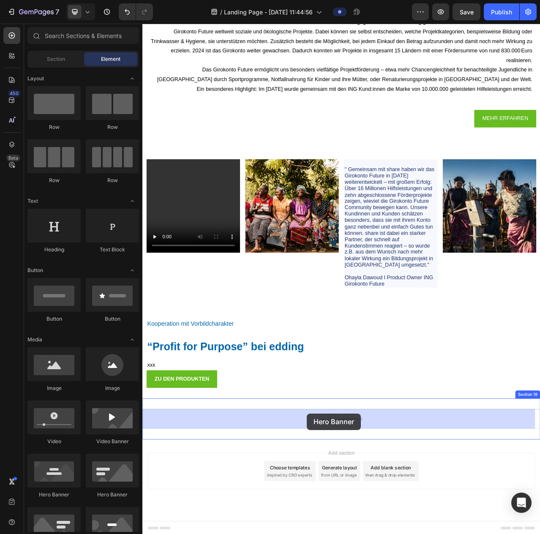
drag, startPoint x: 202, startPoint y: 295, endPoint x: 352, endPoint y: 521, distance: 271.4
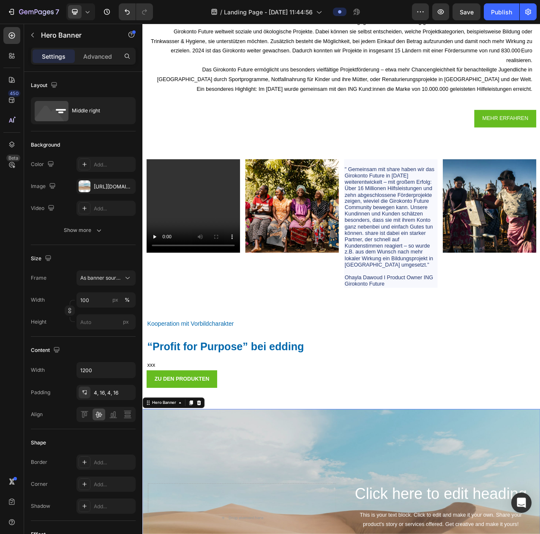
scroll to position [4310, 0]
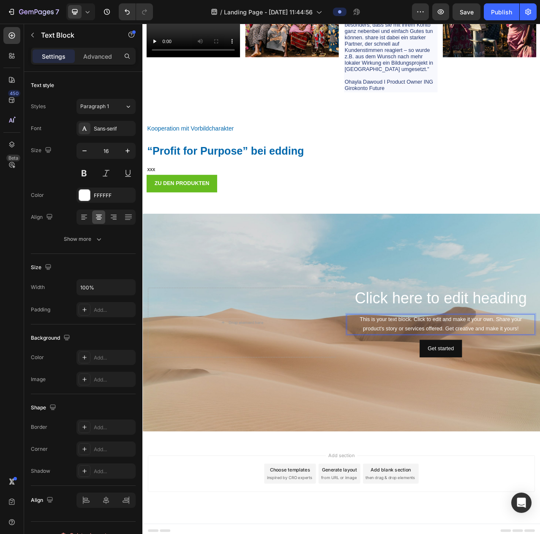
click at [491, 404] on div "This is your text block. Click to edit and make it your own. Share your product…" at bounding box center [523, 407] width 240 height 26
click at [491, 404] on p "This is your text block. Click to edit and make it your own. Share your product…" at bounding box center [523, 407] width 238 height 25
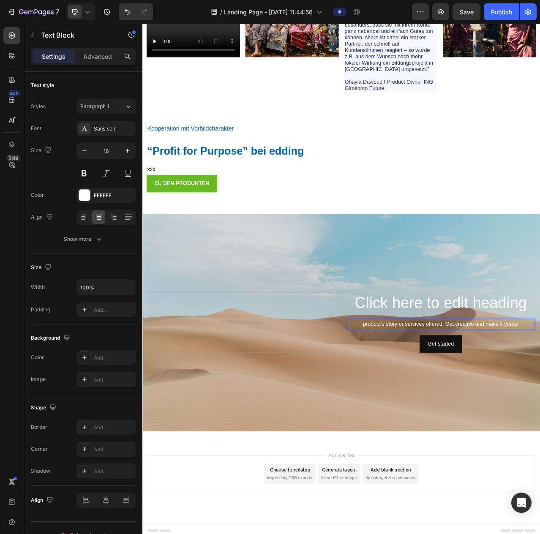
click at [540, 406] on p "product's story or services offered. Get creative and make it yours!" at bounding box center [523, 407] width 238 height 12
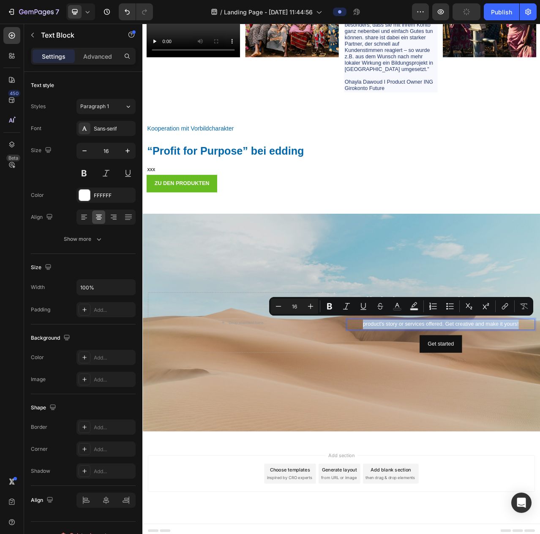
click at [540, 406] on p "product's story or services offered. Get creative and make it yours!" at bounding box center [523, 407] width 238 height 12
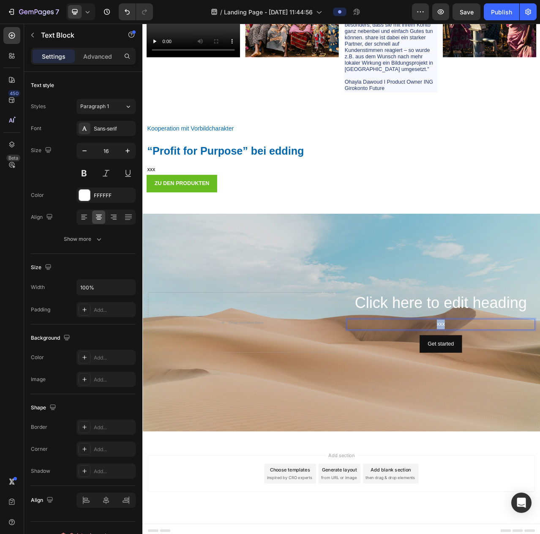
drag, startPoint x: 541, startPoint y: 404, endPoint x: 494, endPoint y: 408, distance: 47.9
click at [494, 408] on p "xxx" at bounding box center [523, 407] width 238 height 12
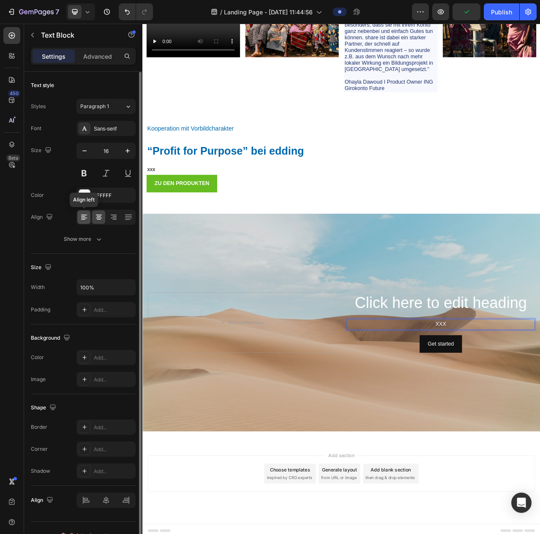
click at [81, 214] on icon at bounding box center [84, 217] width 8 height 8
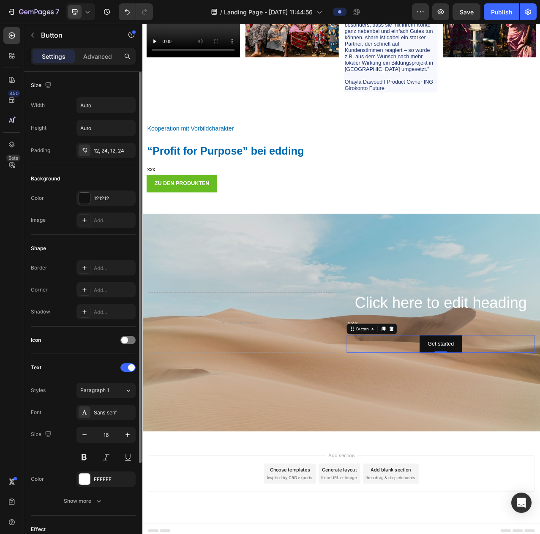
click at [477, 429] on div "Get started Button 0" at bounding box center [523, 432] width 240 height 22
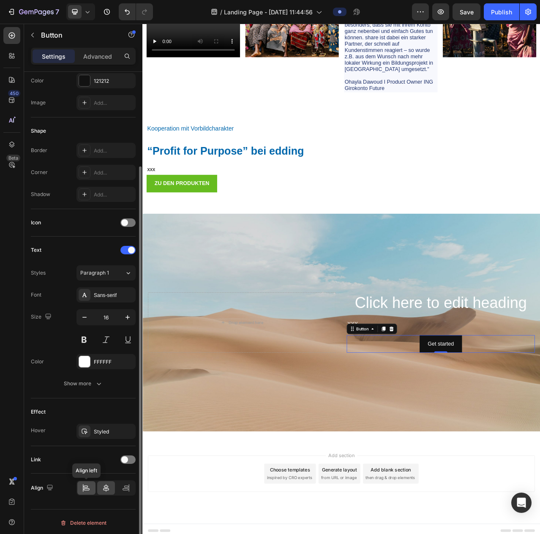
click at [90, 484] on icon at bounding box center [86, 488] width 8 height 8
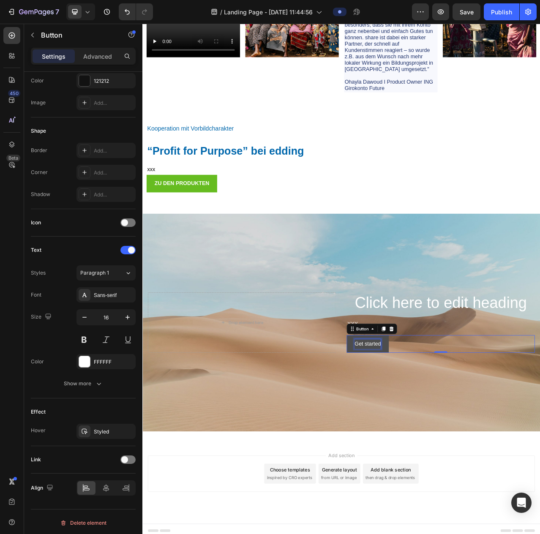
click at [413, 430] on div "Get started" at bounding box center [429, 432] width 33 height 12
click at [421, 429] on p "Get started" at bounding box center [429, 432] width 33 height 12
click at [403, 421] on button "JETZT" at bounding box center [423, 432] width 41 height 22
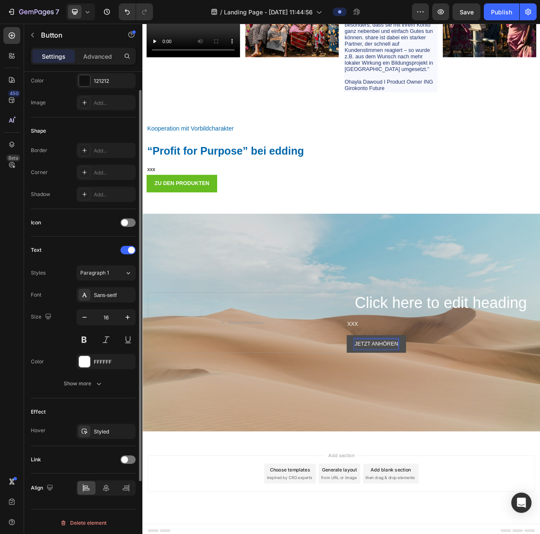
scroll to position [0, 0]
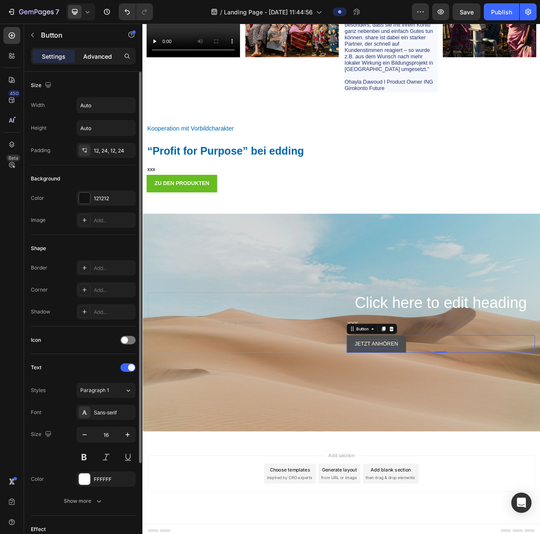
click at [98, 51] on div "Advanced" at bounding box center [97, 56] width 42 height 14
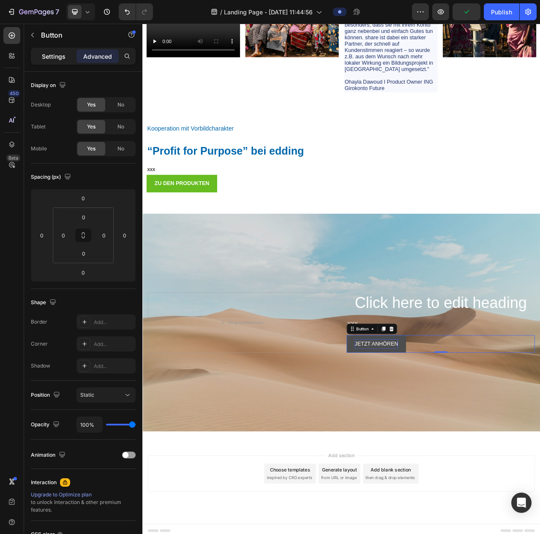
click at [52, 59] on p "Settings" at bounding box center [54, 56] width 24 height 9
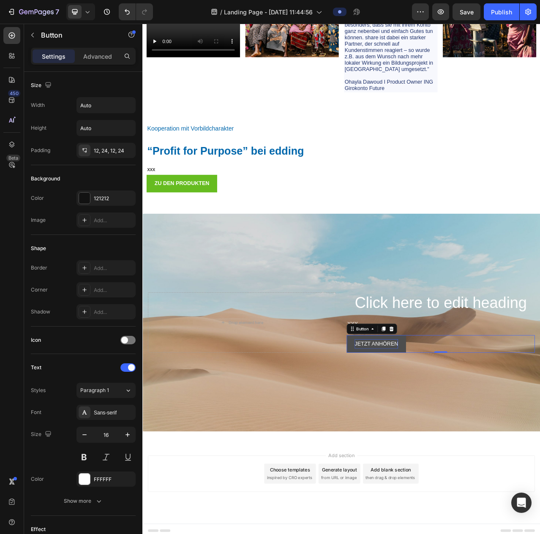
click at [467, 430] on button "JETZT ANHÖREN" at bounding box center [441, 432] width 76 height 22
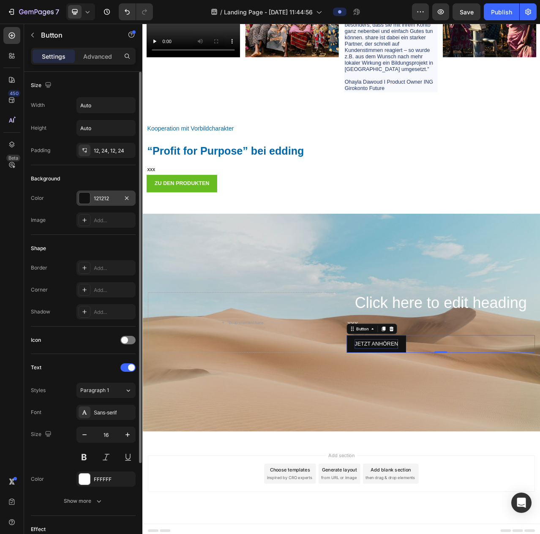
click at [81, 196] on div at bounding box center [84, 198] width 11 height 11
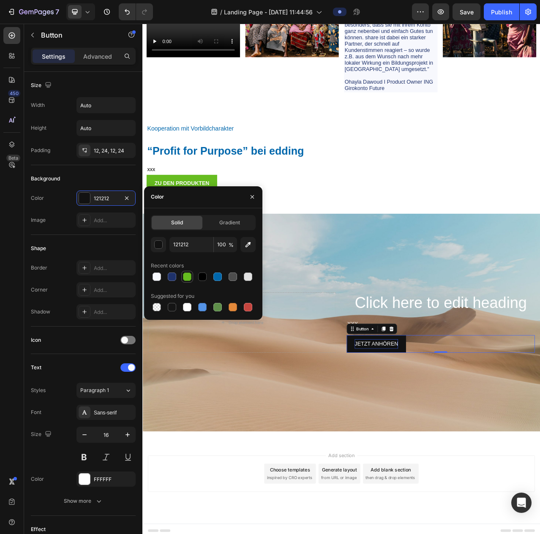
click at [192, 278] on div at bounding box center [187, 277] width 12 height 12
type input "66BC20"
click at [440, 377] on h2 "Click here to edit heading" at bounding box center [523, 379] width 240 height 27
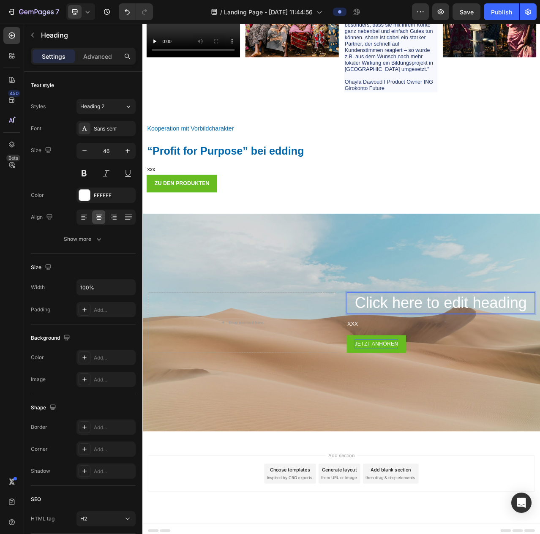
click at [440, 377] on h2 "Click here to edit heading" at bounding box center [523, 379] width 240 height 27
click at [440, 377] on p "Click here to edit heading" at bounding box center [523, 379] width 238 height 25
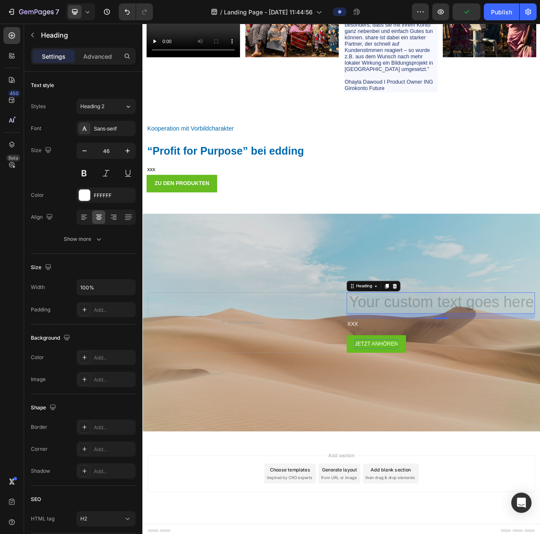
click at [494, 375] on h2 "Rich Text Editor. Editing area: main" at bounding box center [523, 379] width 240 height 27
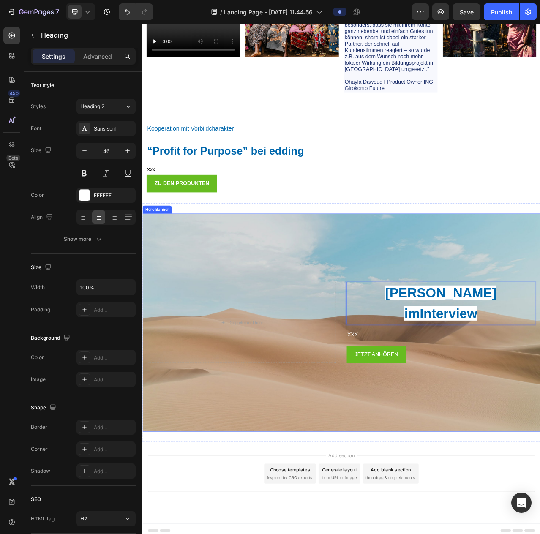
click at [532, 393] on div "[PERSON_NAME] imInterview Heading 16 XXX Text Block JETZT ANHÖREN Button" at bounding box center [523, 405] width 240 height 104
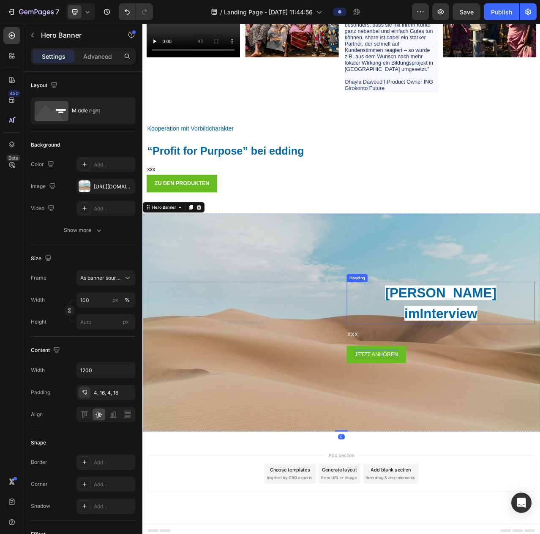
click at [536, 374] on strong "[PERSON_NAME] imInterview" at bounding box center [523, 379] width 142 height 45
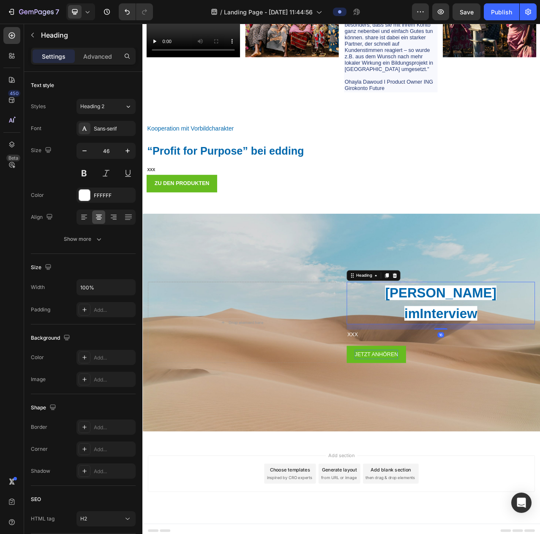
click at [534, 407] on div "16" at bounding box center [523, 410] width 240 height 7
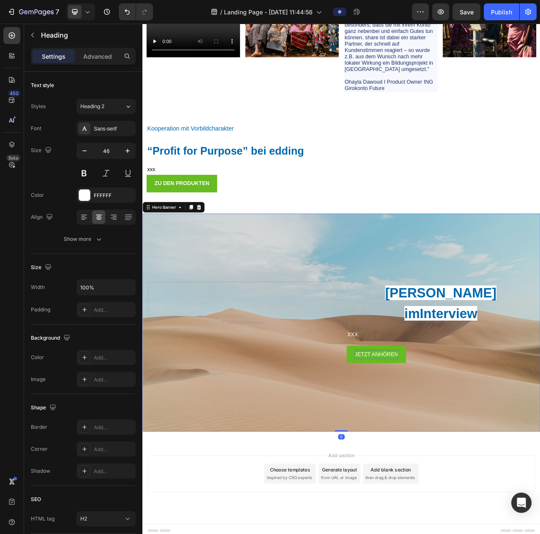
click at [529, 417] on div "⁠⁠⁠⁠⁠⁠⁠ [PERSON_NAME] imInterview Heading XXX Text Block JETZT ANHÖREN Button" at bounding box center [523, 405] width 240 height 104
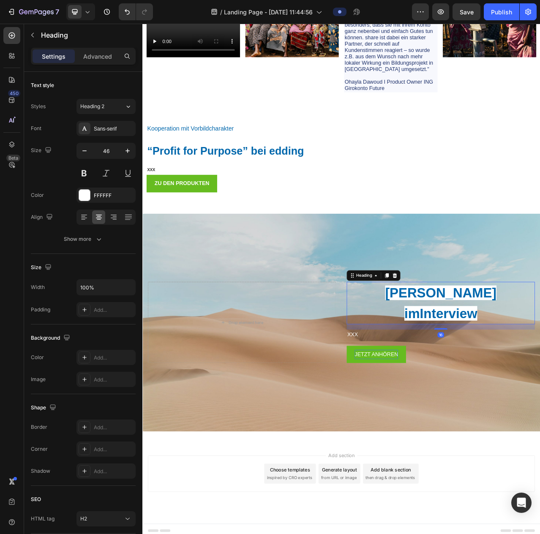
click at [540, 372] on strong "[PERSON_NAME] imInterview" at bounding box center [523, 379] width 142 height 45
click at [540, 376] on strong "[PERSON_NAME] imInterview" at bounding box center [523, 379] width 142 height 45
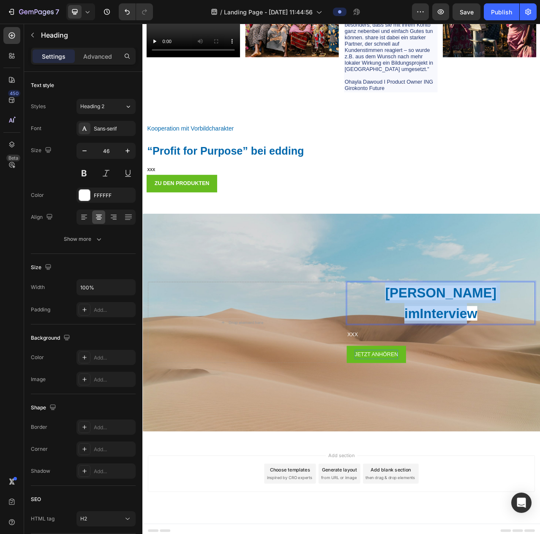
click at [540, 376] on strong "[PERSON_NAME] imInterview" at bounding box center [523, 379] width 142 height 45
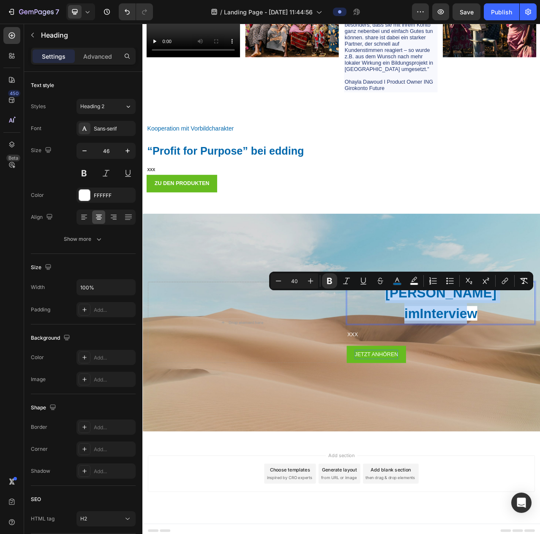
click at [540, 377] on strong "[PERSON_NAME] imInterview" at bounding box center [523, 379] width 142 height 45
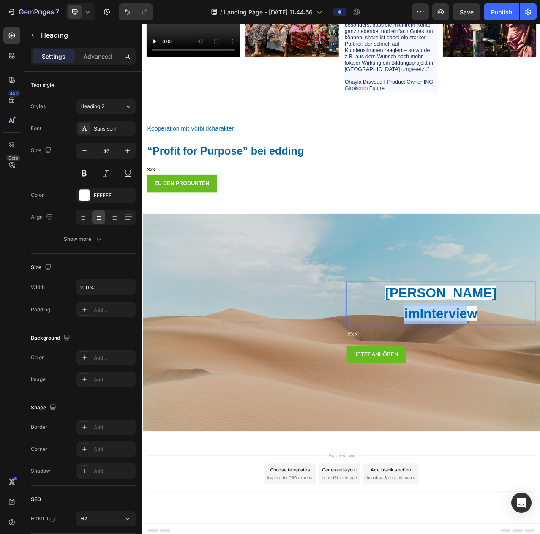
click at [540, 377] on strong "[PERSON_NAME] imInterview" at bounding box center [523, 379] width 142 height 45
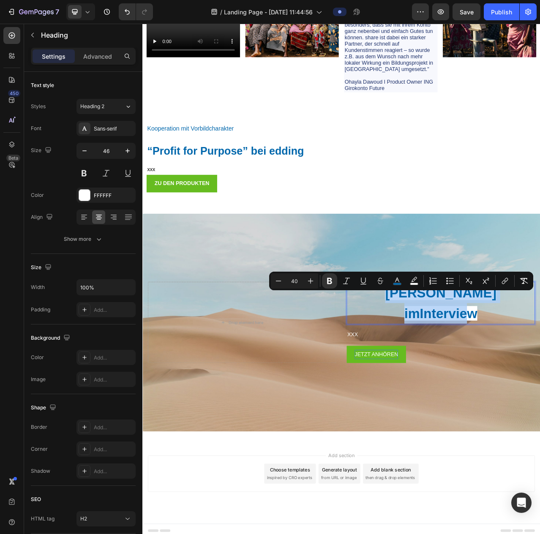
click at [537, 378] on strong "[PERSON_NAME] imInterview" at bounding box center [523, 379] width 142 height 45
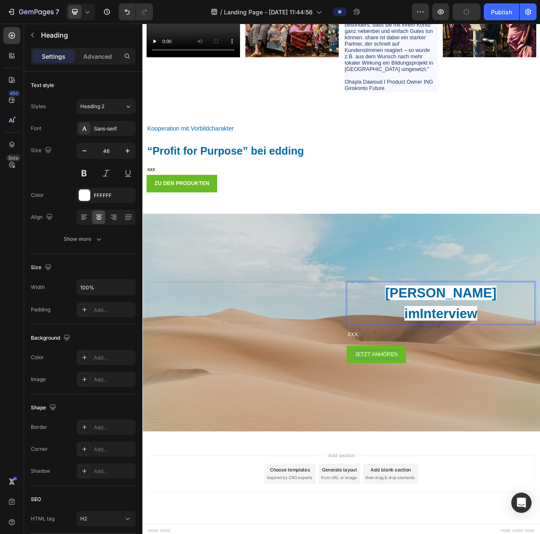
click at [499, 376] on strong "[PERSON_NAME] imInterview" at bounding box center [523, 379] width 142 height 45
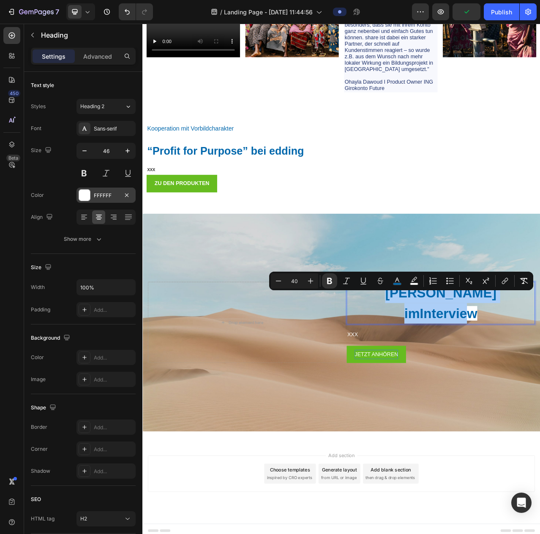
click at [86, 196] on div at bounding box center [84, 195] width 11 height 11
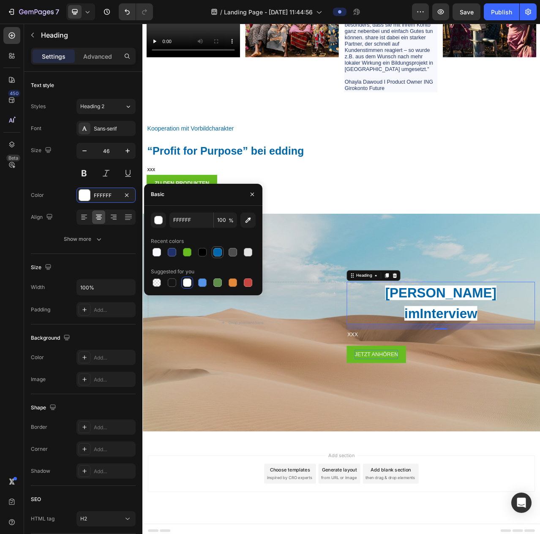
click at [221, 253] on div at bounding box center [217, 252] width 8 height 8
type input "0067AC"
click at [221, 253] on div at bounding box center [217, 252] width 8 height 8
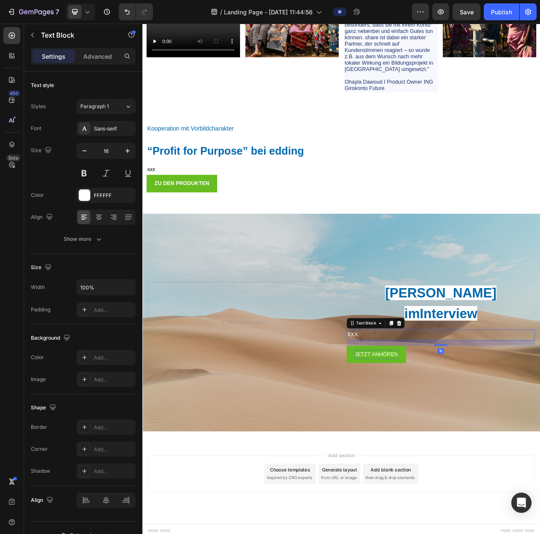
click at [488, 415] on p "XXX" at bounding box center [523, 421] width 238 height 12
click at [414, 383] on p "⁠⁠⁠⁠⁠⁠⁠ [PERSON_NAME] imInterview" at bounding box center [523, 380] width 238 height 52
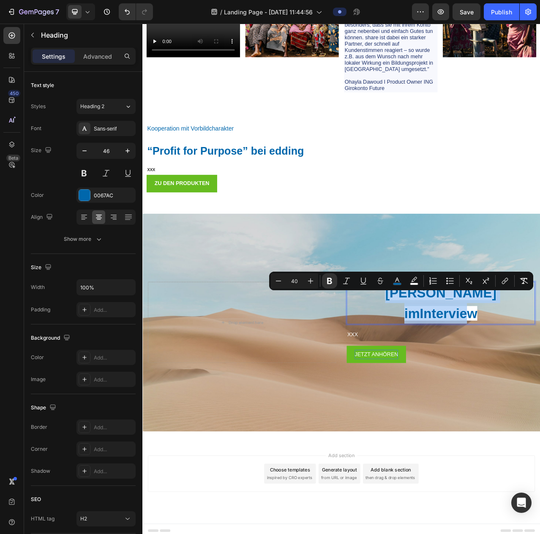
drag, startPoint x: 416, startPoint y: 380, endPoint x: 616, endPoint y: 385, distance: 199.5
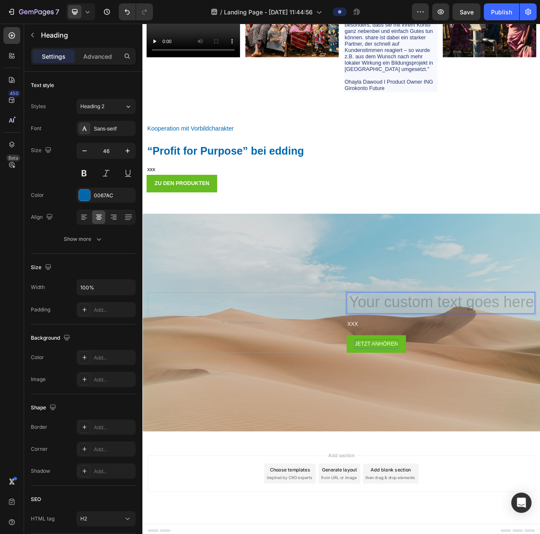
click at [540, 377] on h2 "Rich Text Editor. Editing area: main" at bounding box center [523, 379] width 240 height 27
click at [540, 376] on h2 "Rich Text Editor. Editing area: main" at bounding box center [523, 379] width 240 height 27
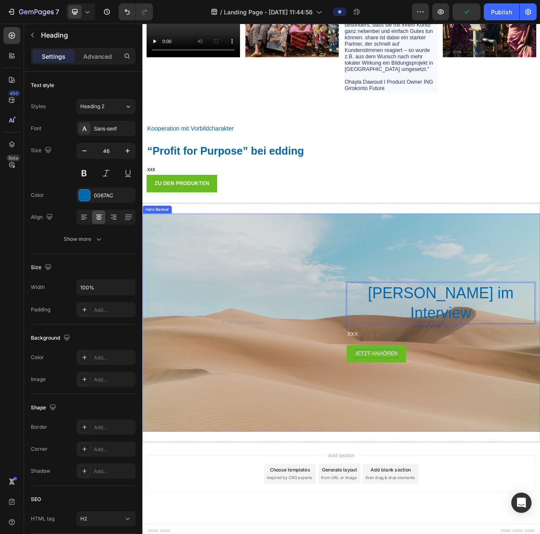
scroll to position [4297, 0]
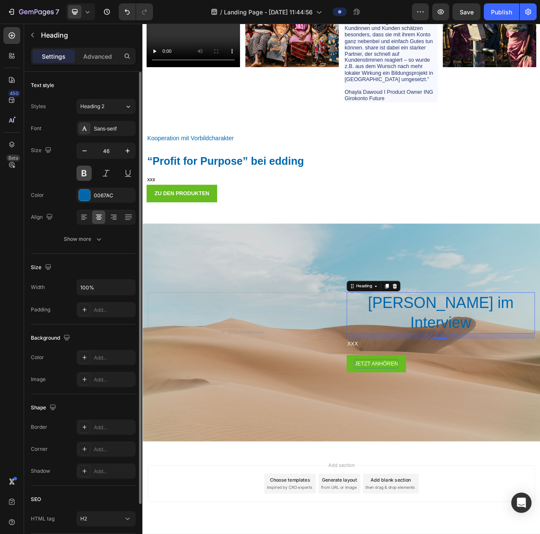
click at [87, 172] on button at bounding box center [83, 173] width 15 height 15
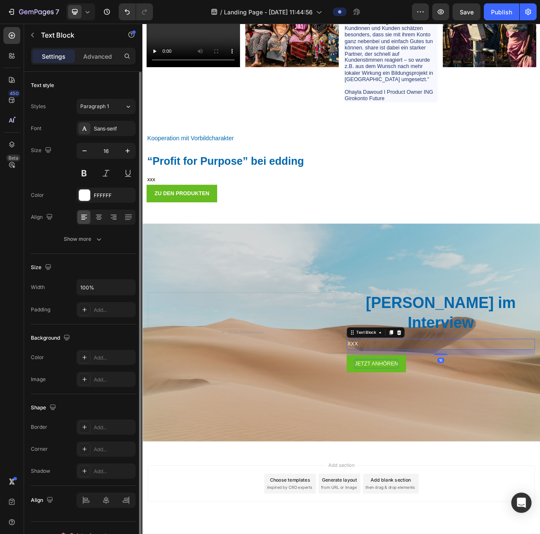
click at [413, 431] on p "XXX" at bounding box center [523, 432] width 238 height 12
click at [86, 196] on div at bounding box center [84, 195] width 11 height 11
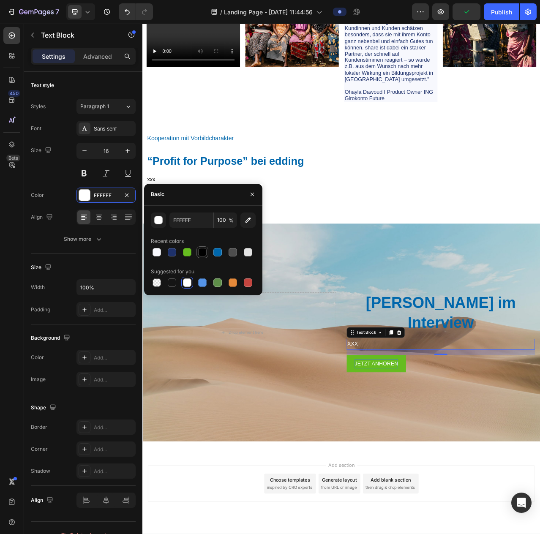
click at [205, 250] on div at bounding box center [202, 252] width 8 height 8
type input "000000"
click at [282, 451] on div "Drop element here" at bounding box center [269, 417] width 240 height 102
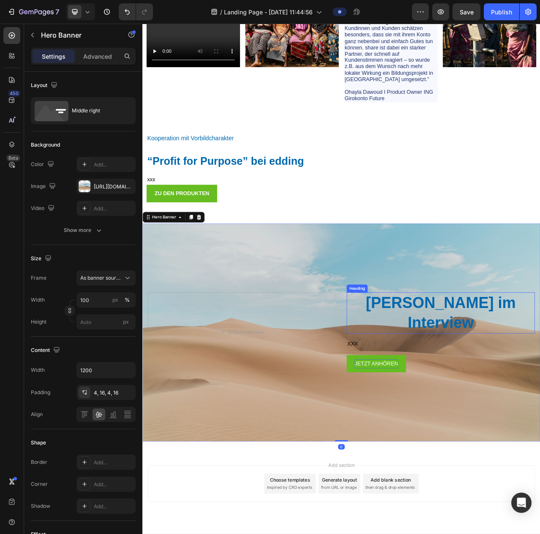
click at [437, 381] on p "[PERSON_NAME] im Interview" at bounding box center [523, 392] width 238 height 51
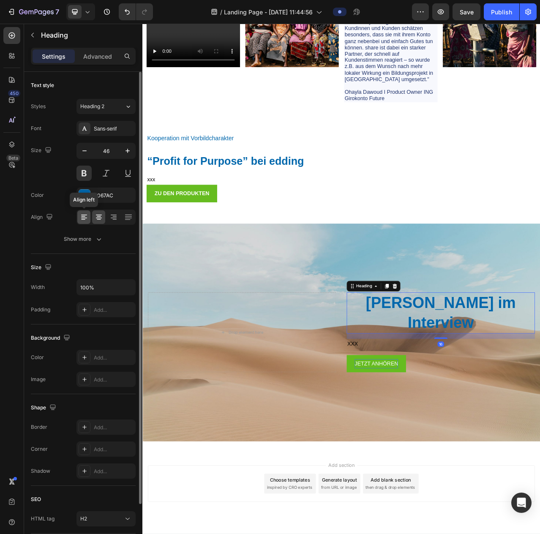
click at [88, 219] on icon at bounding box center [84, 217] width 8 height 8
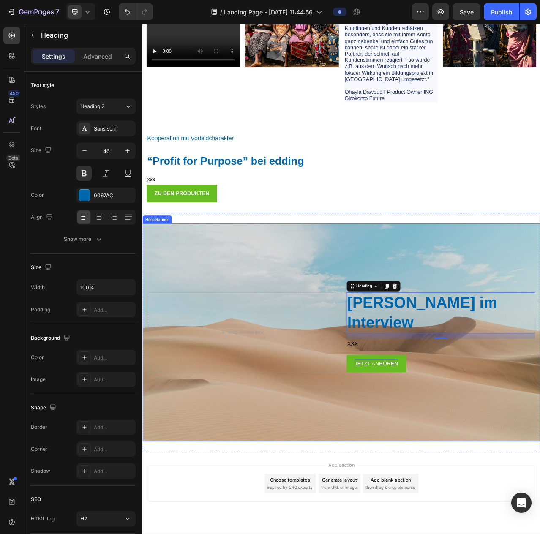
click at [246, 302] on div "Background Image" at bounding box center [395, 417] width 507 height 278
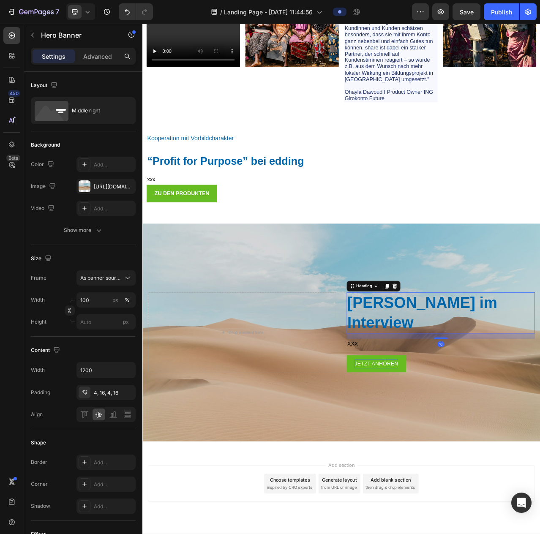
click at [477, 403] on p "[PERSON_NAME] im Interview" at bounding box center [523, 392] width 238 height 51
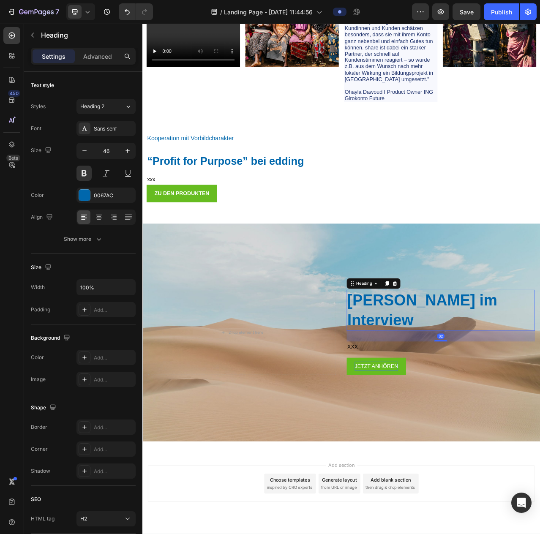
drag, startPoint x: 516, startPoint y: 421, endPoint x: 528, endPoint y: 428, distance: 13.4
click at [529, 428] on div "[PERSON_NAME] im Interview Heading 32 XXX Text Block JETZT ANHÖREN [PERSON_NAME]" at bounding box center [523, 417] width 240 height 109
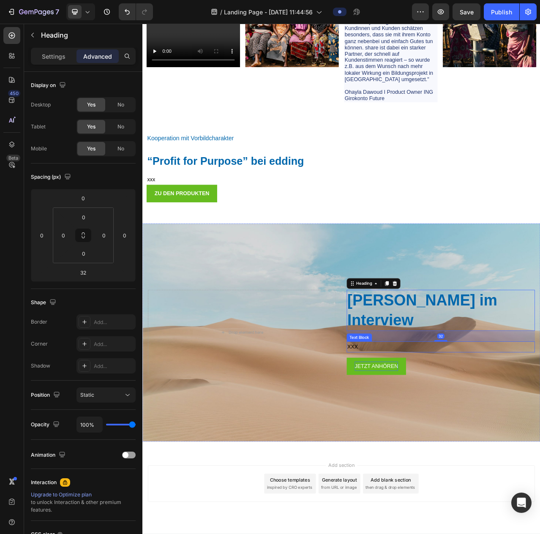
click at [409, 436] on p "XXX" at bounding box center [523, 436] width 238 height 12
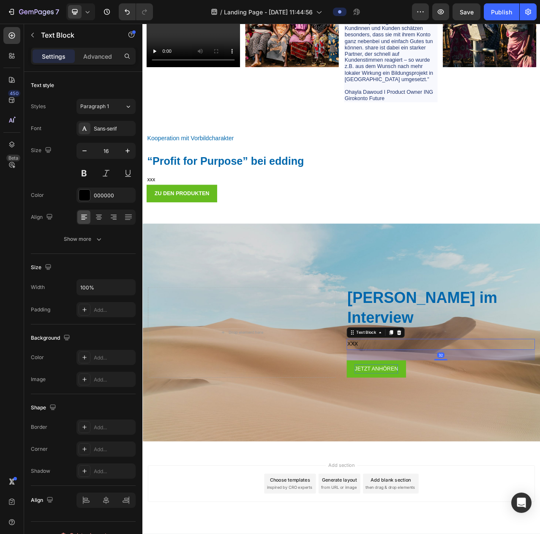
drag, startPoint x: 522, startPoint y: 446, endPoint x: 532, endPoint y: 453, distance: 11.8
click at [532, 453] on div "[PERSON_NAME] im Interview Heading XXX Text Block 32 JETZT ANHÖREN [PERSON_NAME]" at bounding box center [523, 417] width 240 height 115
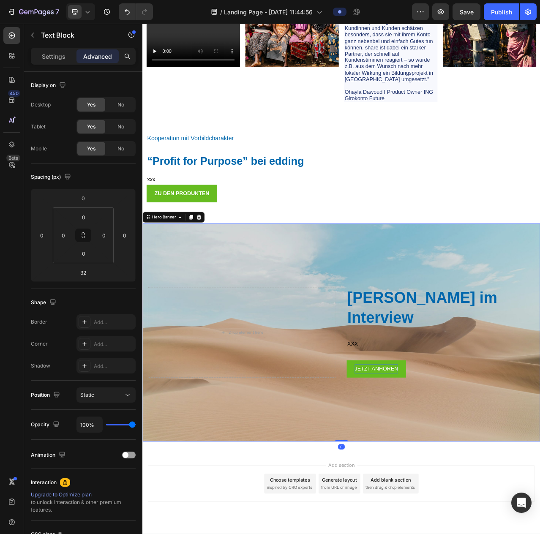
click at [468, 505] on div "Background Image" at bounding box center [395, 417] width 507 height 278
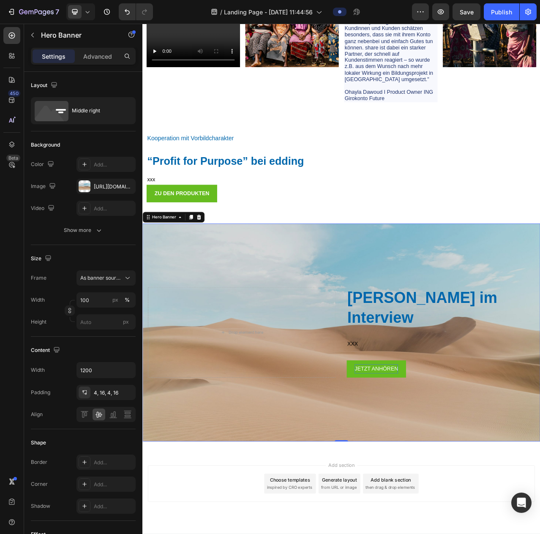
click at [248, 332] on div "Background Image" at bounding box center [395, 417] width 507 height 278
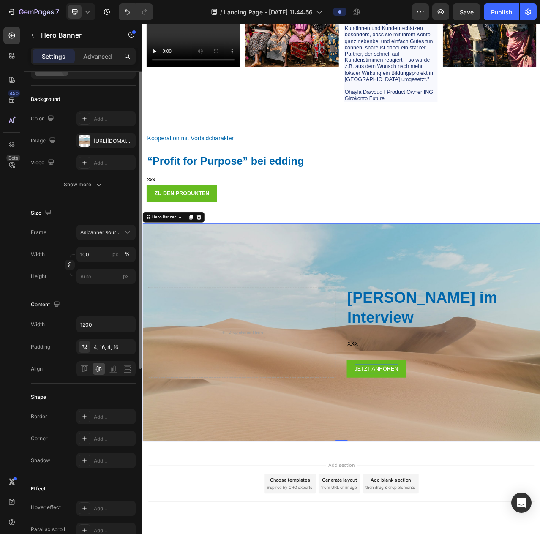
scroll to position [0, 0]
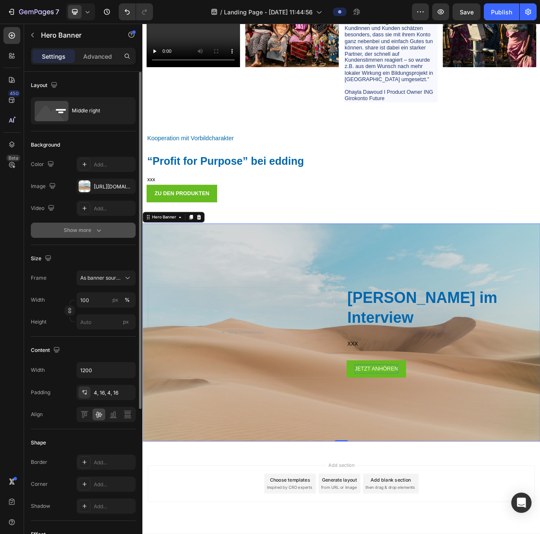
click at [101, 229] on icon "button" at bounding box center [99, 230] width 8 height 8
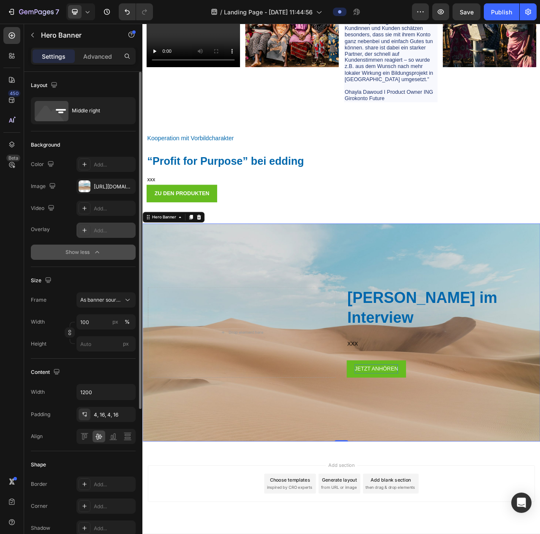
click at [98, 231] on div "Add..." at bounding box center [114, 231] width 40 height 8
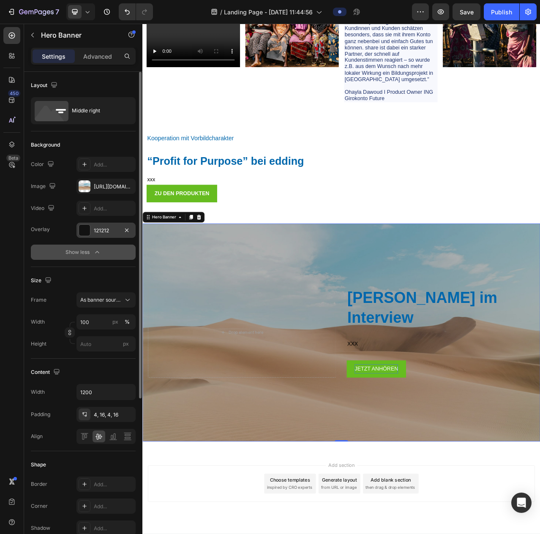
click at [376, 306] on div "Overlay" at bounding box center [395, 417] width 507 height 278
click at [510, 524] on div "Overlay" at bounding box center [395, 417] width 507 height 278
click at [468, 17] on button "Save" at bounding box center [467, 11] width 28 height 17
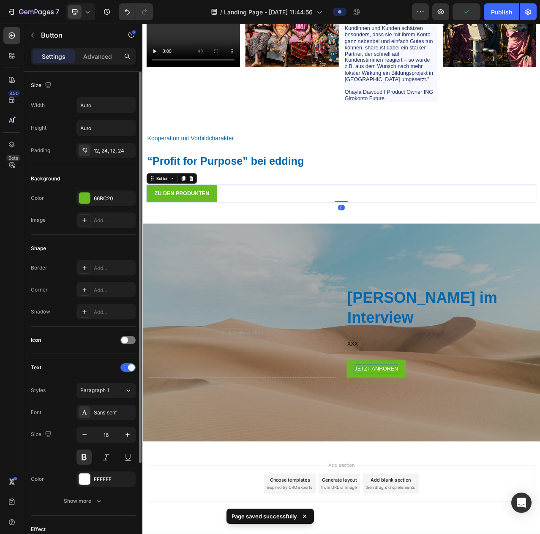
click at [367, 237] on div "ZU DEN PRODUKTEN Button 0" at bounding box center [395, 240] width 497 height 22
click at [218, 348] on div "Overlay" at bounding box center [395, 417] width 507 height 278
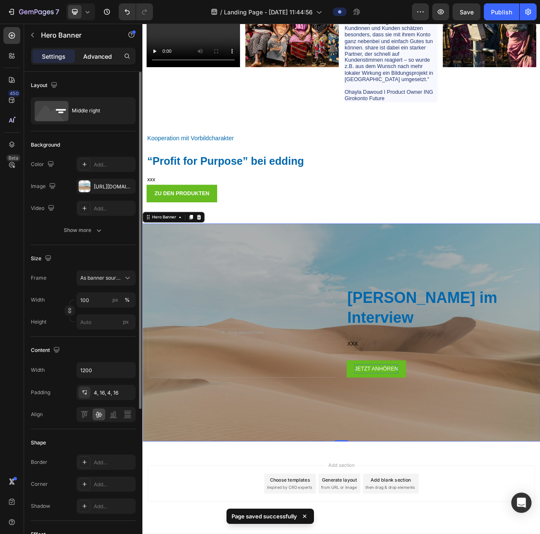
click at [101, 56] on p "Advanced" at bounding box center [97, 56] width 29 height 9
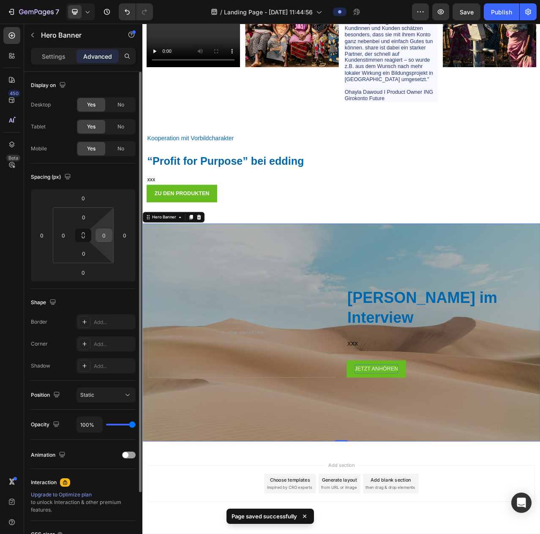
click at [105, 239] on input "0" at bounding box center [104, 235] width 13 height 13
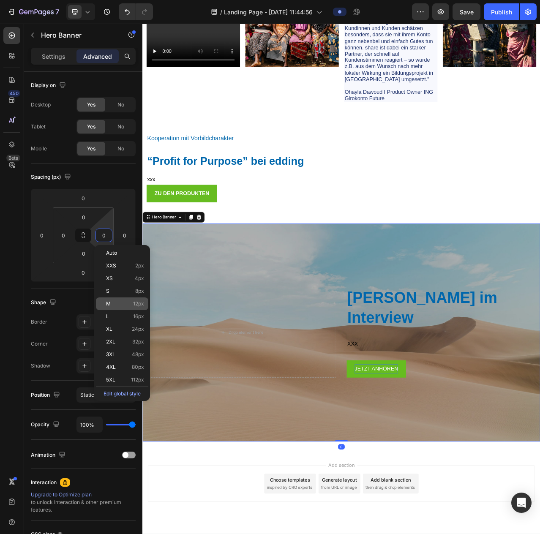
click at [128, 302] on p "M 12px" at bounding box center [125, 304] width 38 height 6
type input "12"
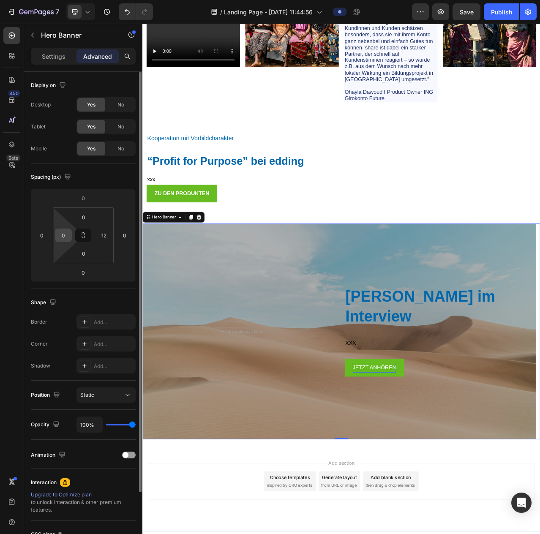
click at [67, 235] on input "0" at bounding box center [63, 235] width 13 height 13
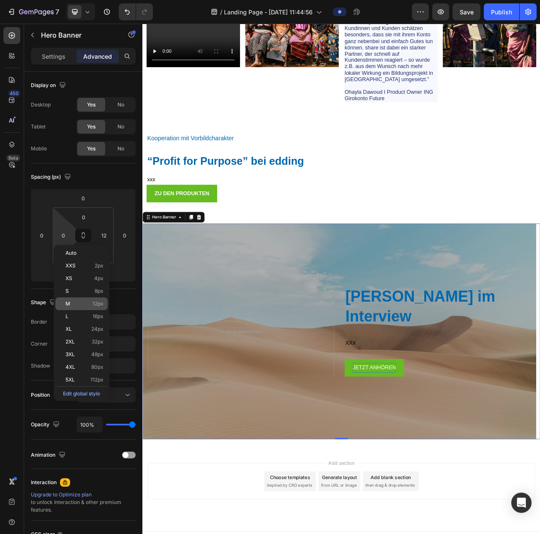
click at [85, 306] on p "M 12px" at bounding box center [84, 304] width 38 height 6
type input "12"
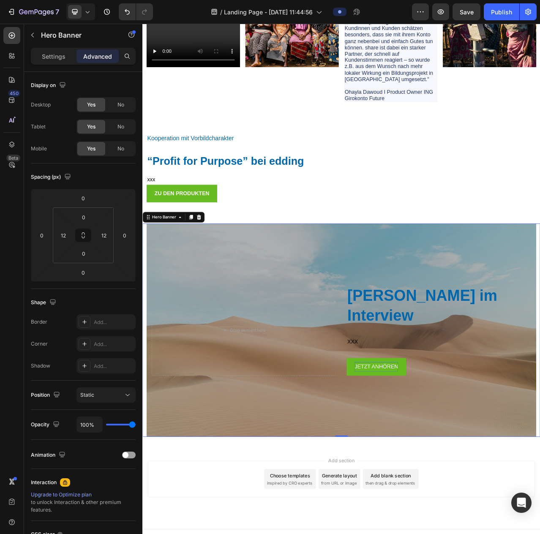
click at [316, 326] on div "Overlay" at bounding box center [395, 414] width 497 height 272
click at [361, 218] on p "xxx" at bounding box center [395, 222] width 495 height 12
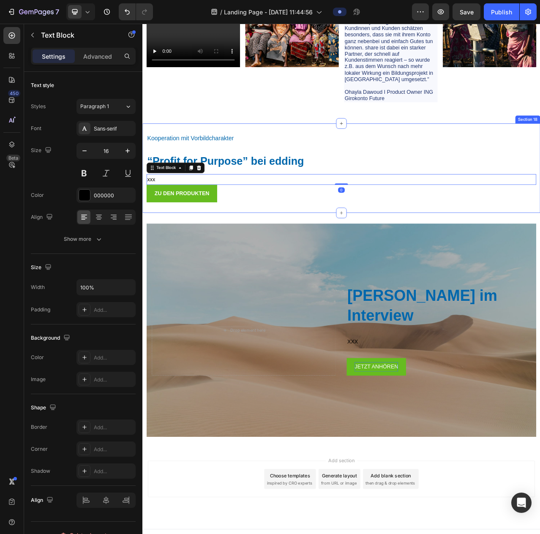
click at [371, 180] on div "Kooperation mit Vorbildcharakter Heading “Profit for Purpose” bei edding  Headi…" at bounding box center [395, 207] width 497 height 87
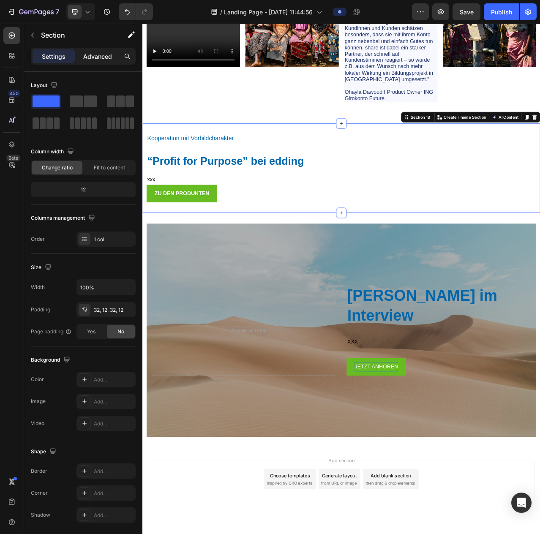
click at [103, 62] on div "Advanced" at bounding box center [97, 56] width 42 height 14
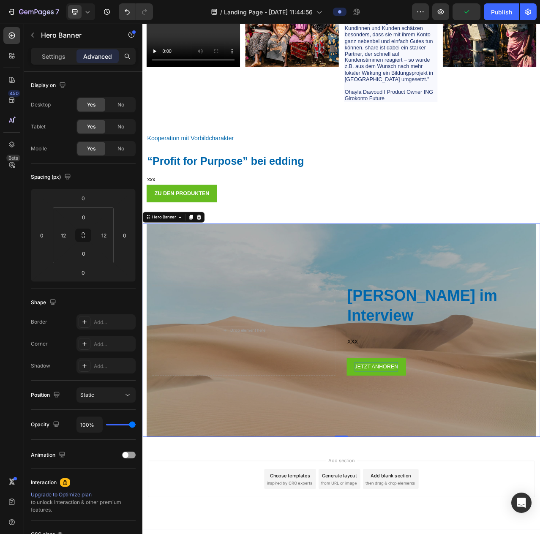
click at [486, 522] on div "Overlay" at bounding box center [395, 414] width 497 height 272
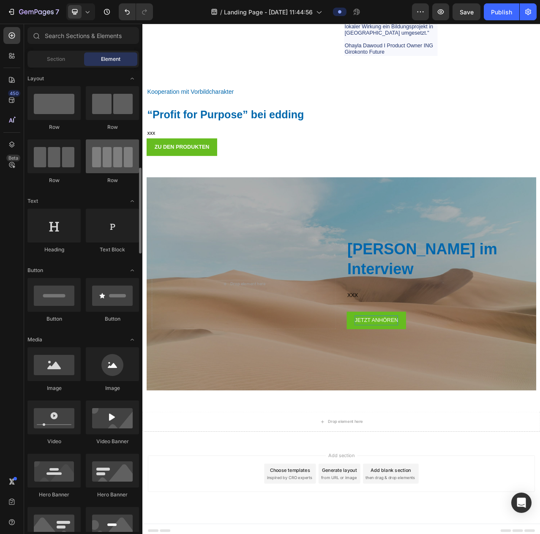
scroll to position [85, 0]
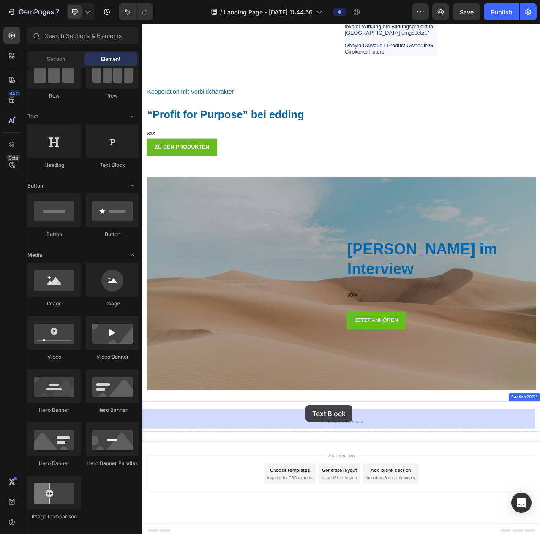
drag, startPoint x: 256, startPoint y: 175, endPoint x: 351, endPoint y: 511, distance: 349.4
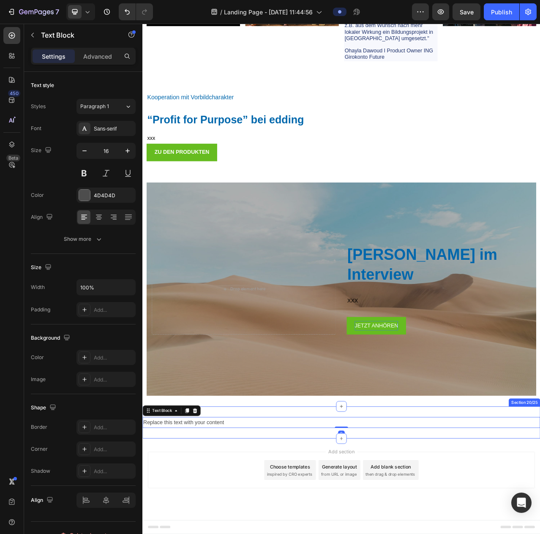
scroll to position [4345, 0]
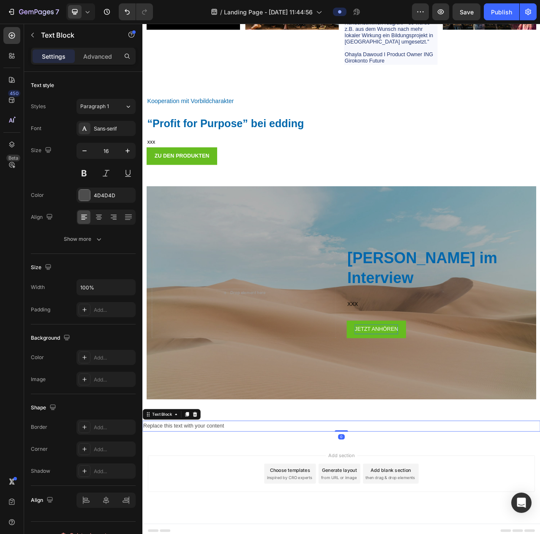
click at [265, 532] on div "Replace this text with your content" at bounding box center [395, 537] width 507 height 14
click at [265, 532] on p "Replace this text with your content" at bounding box center [395, 537] width 505 height 12
click at [285, 533] on div "Rich Text Editor. Editing area: main" at bounding box center [395, 537] width 507 height 14
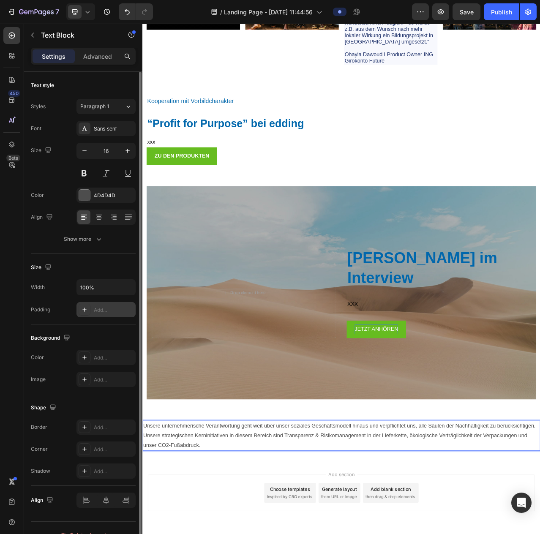
scroll to position [13, 0]
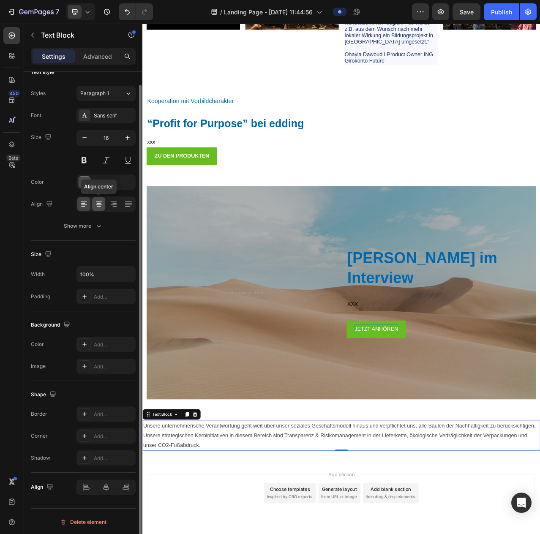
click at [96, 199] on div at bounding box center [98, 204] width 13 height 14
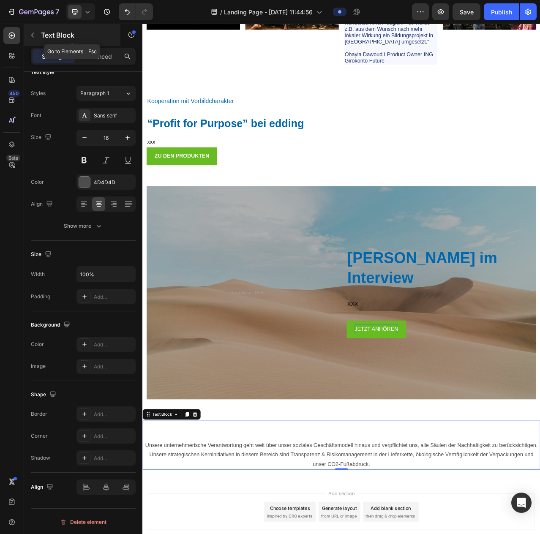
click at [35, 37] on icon "button" at bounding box center [32, 35] width 7 height 7
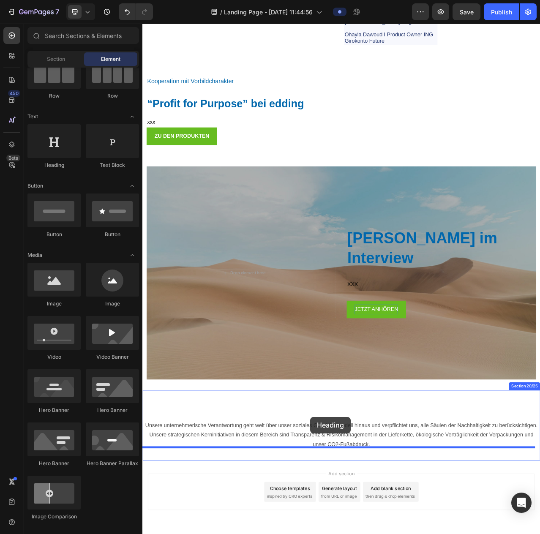
scroll to position [4394, 0]
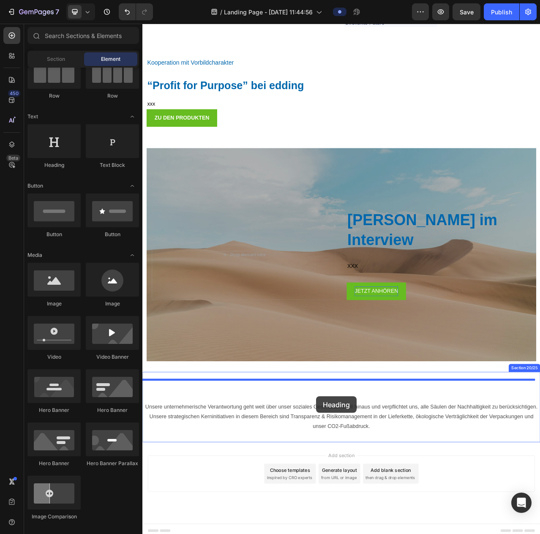
drag, startPoint x: 200, startPoint y: 166, endPoint x: 364, endPoint y: 499, distance: 371.5
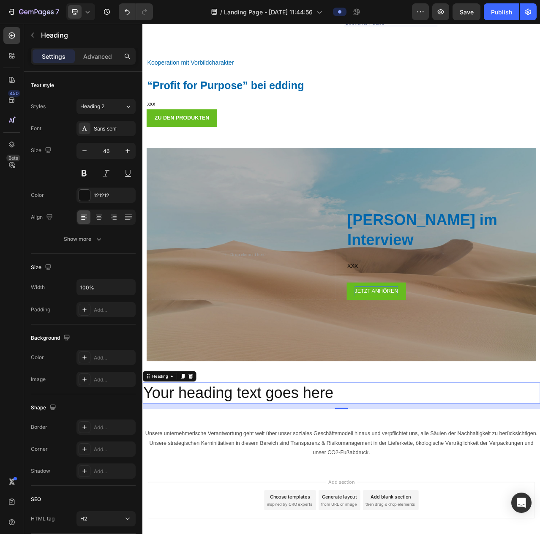
click at [390, 494] on h2 "Your heading text goes here" at bounding box center [395, 494] width 507 height 27
click at [390, 494] on p "Your heading text goes here" at bounding box center [395, 494] width 505 height 25
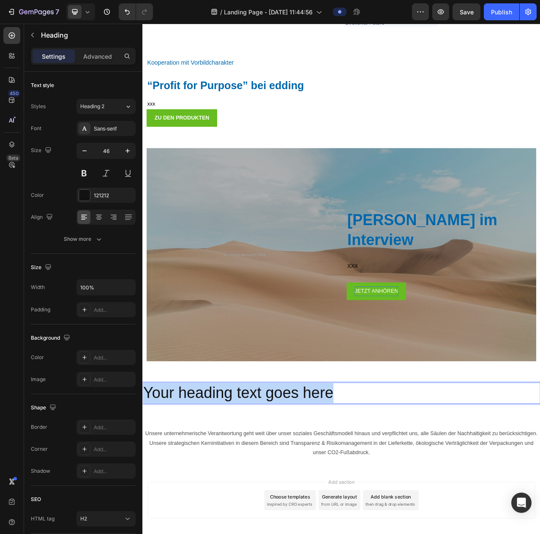
click at [390, 494] on p "Your heading text goes here" at bounding box center [395, 494] width 505 height 25
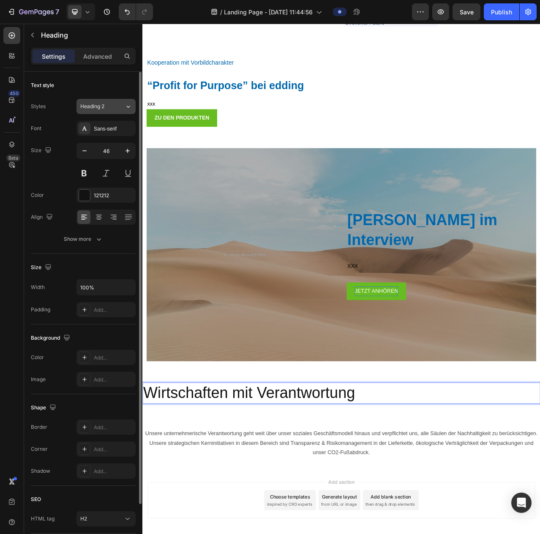
click at [113, 110] on button "Heading 2" at bounding box center [105, 106] width 59 height 15
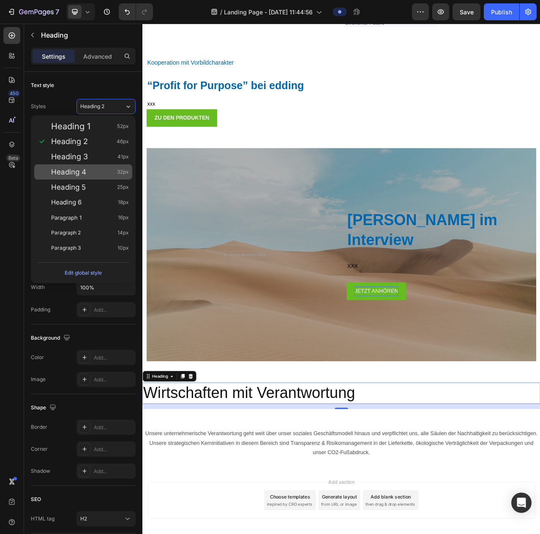
click at [109, 173] on div "Heading 4 32px" at bounding box center [90, 172] width 78 height 8
type input "32"
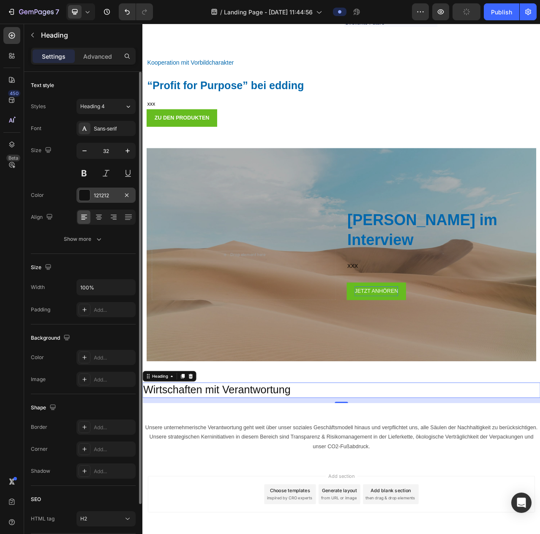
click at [101, 196] on div "121212" at bounding box center [106, 196] width 25 height 8
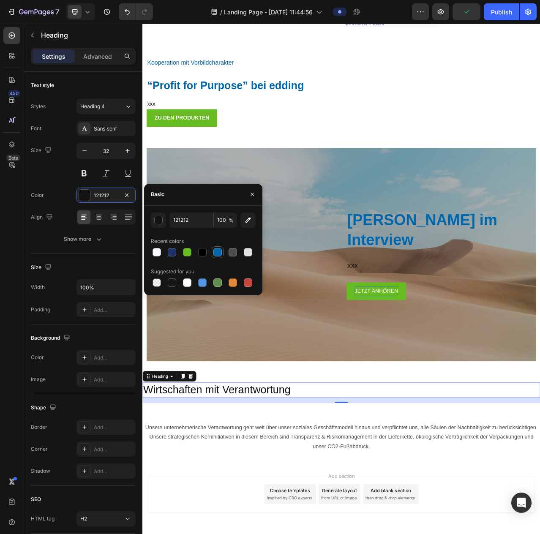
click at [215, 250] on div at bounding box center [217, 252] width 8 height 8
type input "0067AC"
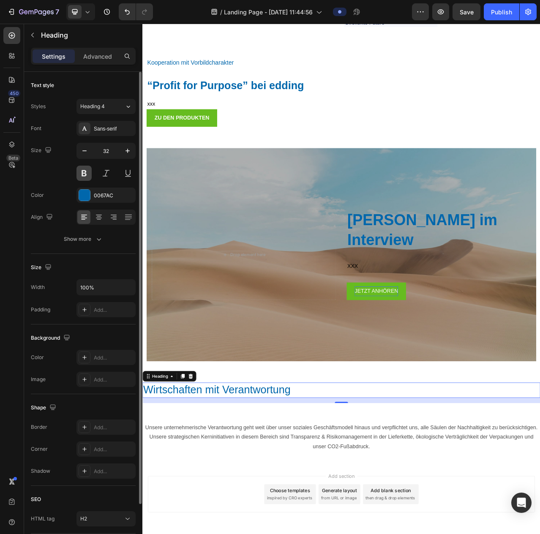
click at [89, 176] on button at bounding box center [83, 173] width 15 height 15
click at [101, 216] on icon at bounding box center [99, 217] width 8 height 8
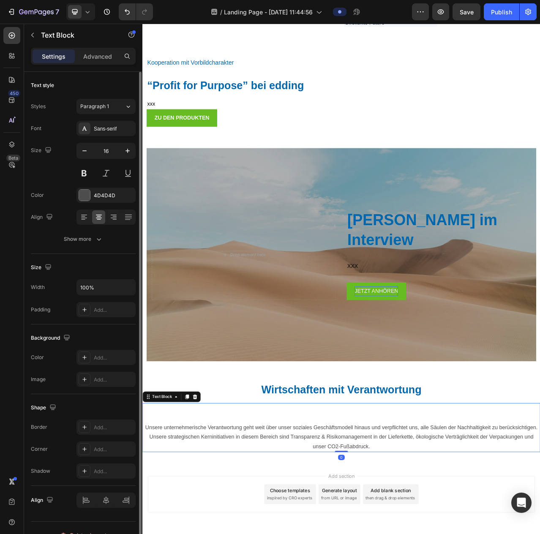
click at [326, 510] on p "Rich Text Editor. Editing area: main" at bounding box center [395, 514] width 505 height 12
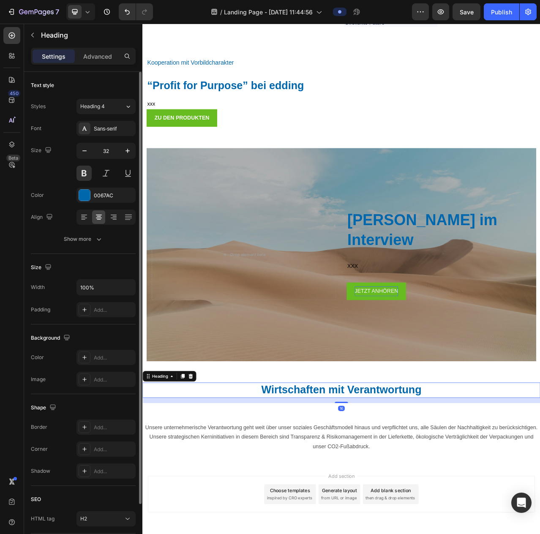
click at [383, 489] on p "Wirtschaften mit Verantwortung" at bounding box center [395, 491] width 505 height 18
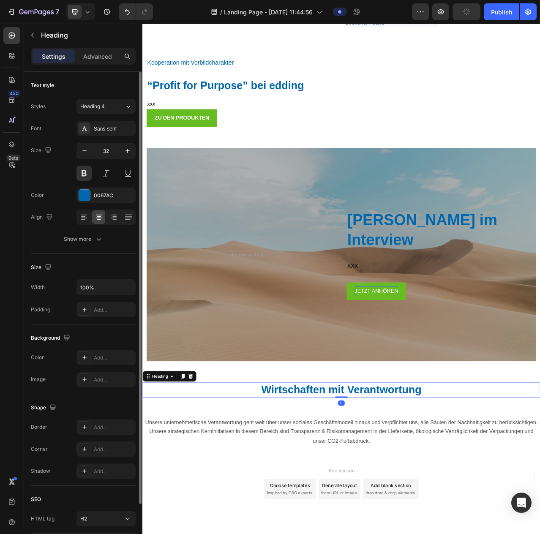
drag, startPoint x: 393, startPoint y: 502, endPoint x: 395, endPoint y: 486, distance: 16.7
click at [395, 486] on div "Wirtschaften mit Verantwortung Heading 0" at bounding box center [395, 490] width 507 height 19
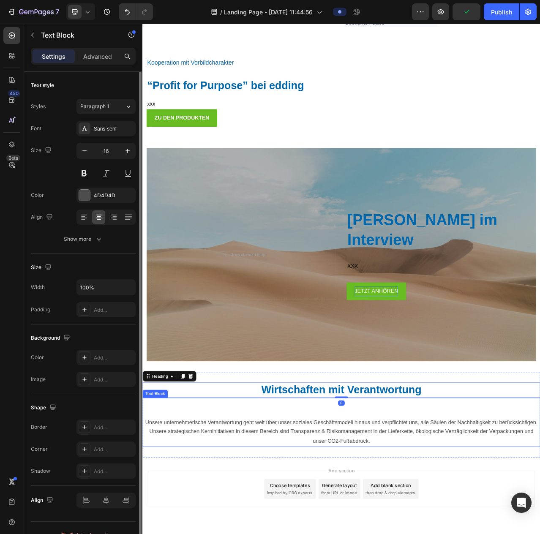
click at [371, 526] on p "Unsere unternehmerische Verantwortung geht weit über unser soziales Geschäftsmo…" at bounding box center [395, 544] width 505 height 36
click at [171, 528] on p "Unsere unternehmerische Verantwortung geht weit über unser soziales Geschäftsmo…" at bounding box center [395, 544] width 505 height 36
click at [169, 529] on p "Unsere unternehmerische Verantwortung geht weit über unser soziales Geschäftsmo…" at bounding box center [395, 544] width 505 height 36
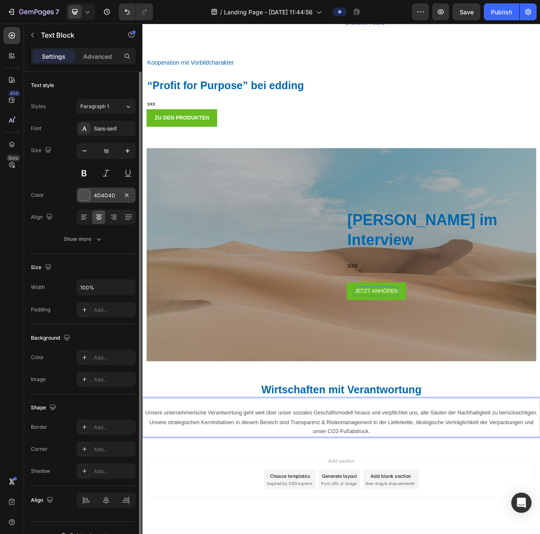
click at [93, 197] on div "4D4D4D" at bounding box center [105, 195] width 59 height 15
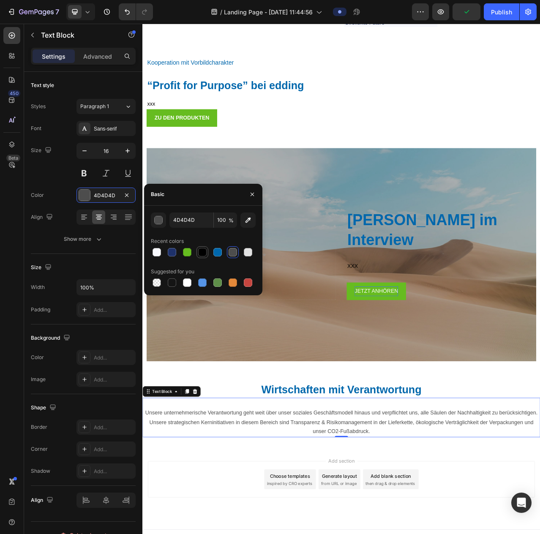
click at [204, 253] on div at bounding box center [202, 252] width 8 height 8
type input "000000"
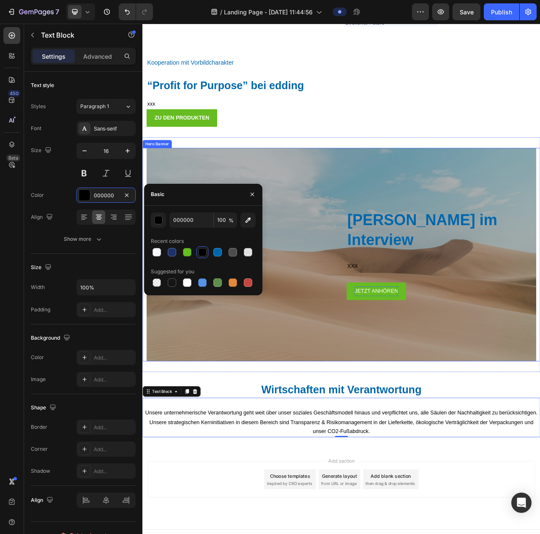
click at [477, 419] on div "Overlay" at bounding box center [395, 318] width 497 height 272
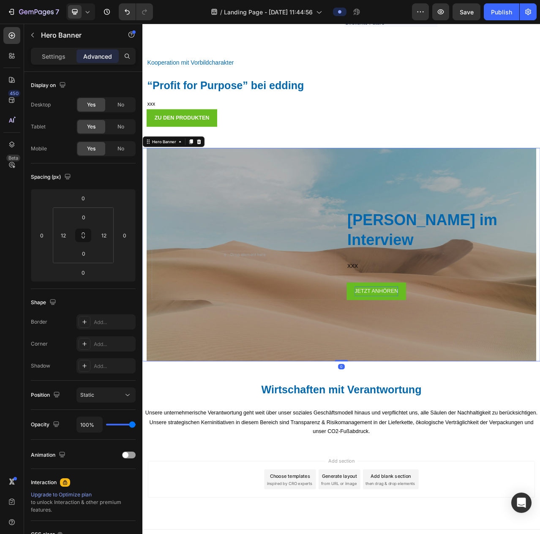
drag, startPoint x: 392, startPoint y: 448, endPoint x: 396, endPoint y: 444, distance: 6.0
click at [396, 444] on div "[PERSON_NAME] im Interview Heading XXX Text Block JETZT ANHÖREN [PERSON_NAME] D…" at bounding box center [395, 318] width 507 height 272
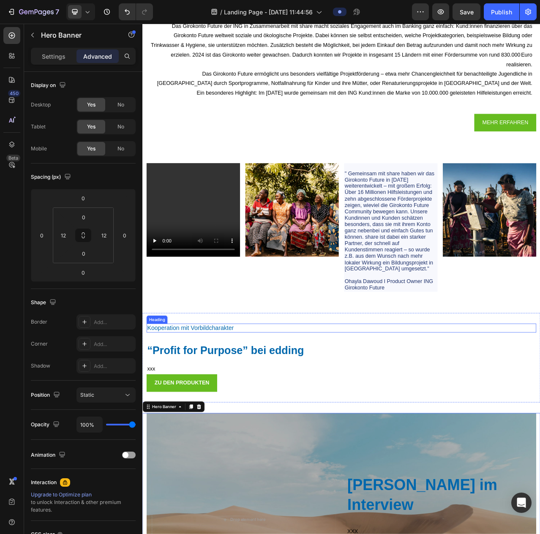
scroll to position [4267, 0]
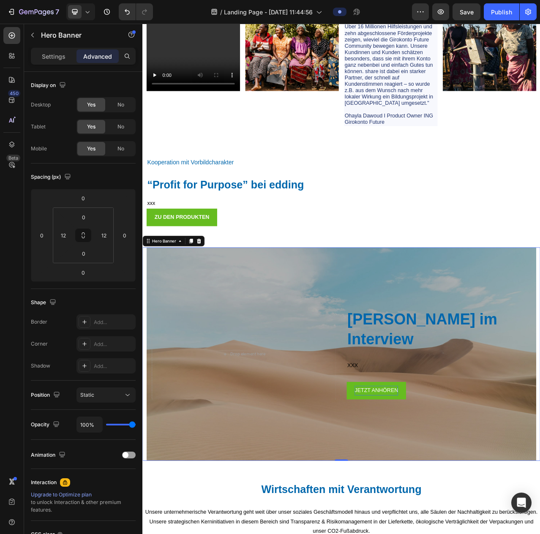
click at [259, 372] on div "Overlay" at bounding box center [395, 445] width 497 height 272
click at [339, 342] on div "Overlay" at bounding box center [395, 445] width 497 height 272
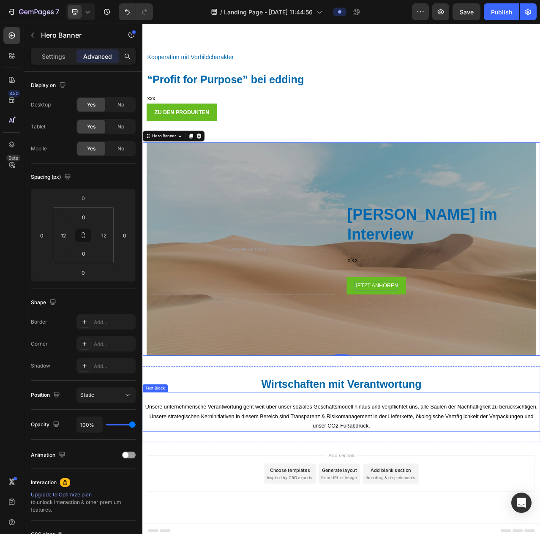
click at [540, 502] on p at bounding box center [395, 500] width 505 height 12
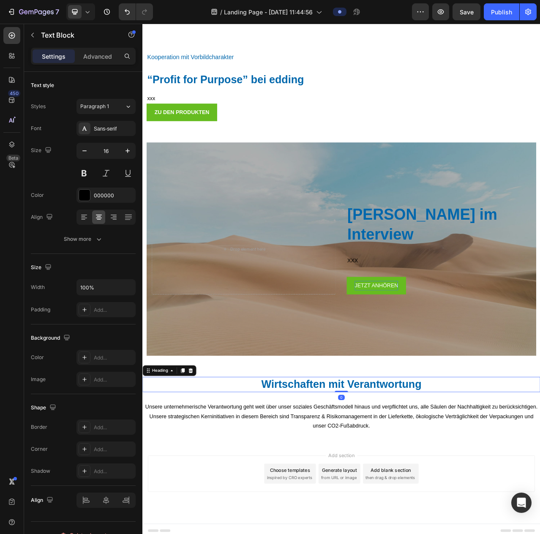
click at [540, 474] on h2 "Wirtschaften mit Verantwortung" at bounding box center [395, 483] width 507 height 19
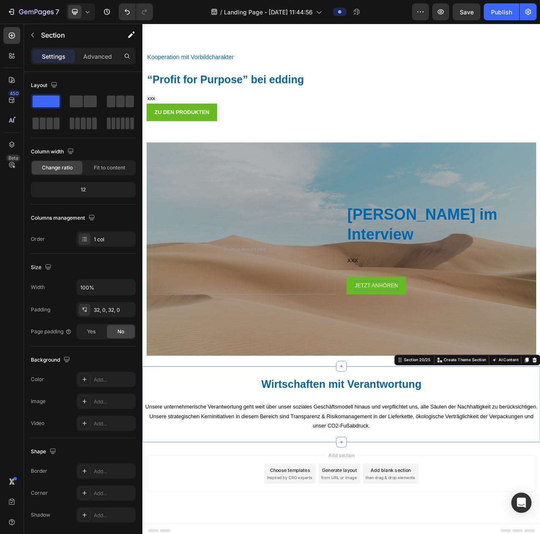
click at [540, 461] on div "Wirtschaften mit Verantwortung Heading Unsere unternehmerische Verantwortung ge…" at bounding box center [395, 509] width 507 height 97
click at [107, 55] on p "Advanced" at bounding box center [97, 56] width 29 height 9
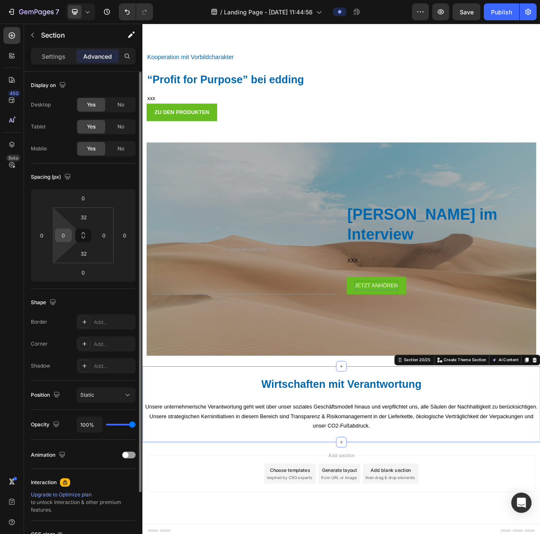
click at [60, 237] on input "0" at bounding box center [63, 235] width 13 height 13
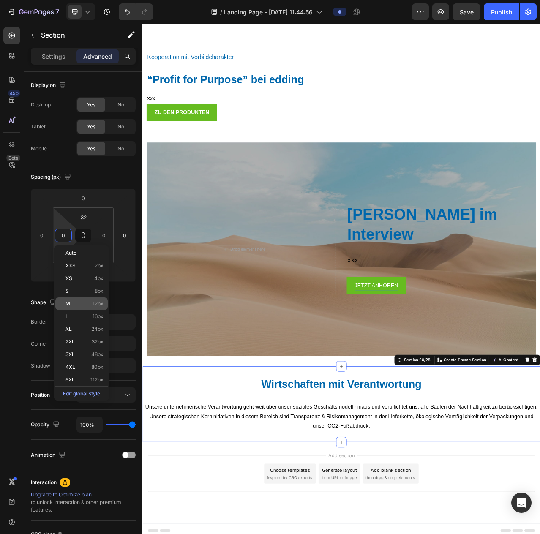
click at [82, 307] on div "M 12px" at bounding box center [81, 303] width 52 height 13
type input "12"
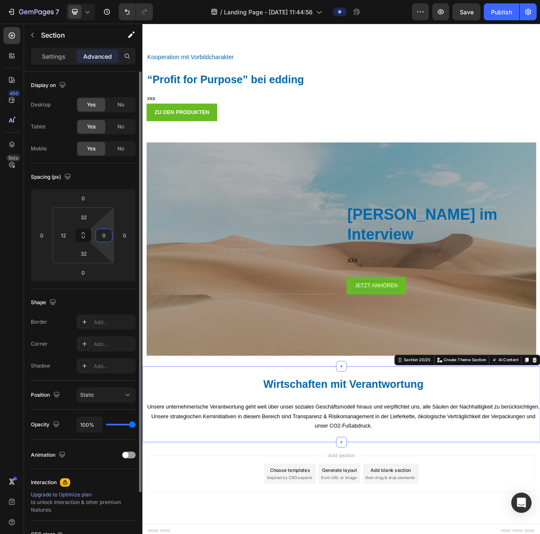
click at [103, 239] on input "0" at bounding box center [104, 235] width 13 height 13
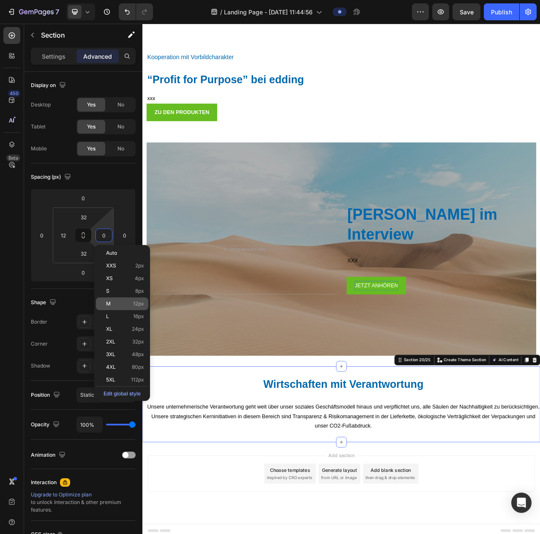
click at [115, 305] on p "M 12px" at bounding box center [125, 304] width 38 height 6
type input "12"
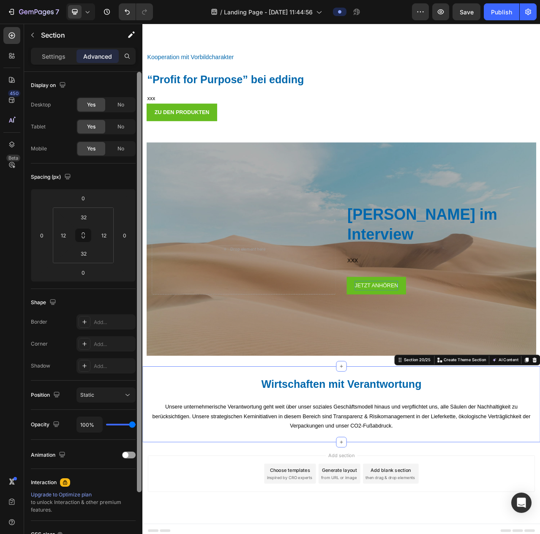
click at [141, 385] on div at bounding box center [139, 282] width 5 height 420
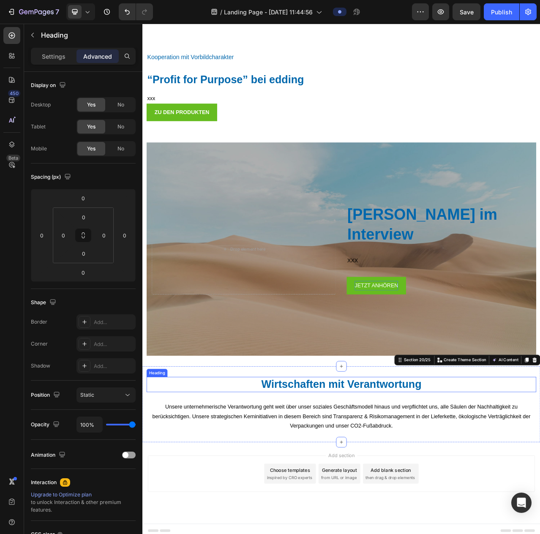
click at [150, 469] on div "Wirtschaften mit Verantwortung Heading Unsere unternehmerische Verantwortung ge…" at bounding box center [395, 509] width 507 height 97
click at [158, 536] on div "Wirtschaften mit Verantwortung Heading Unsere unternehmerische Verantwortung ge…" at bounding box center [395, 509] width 507 height 97
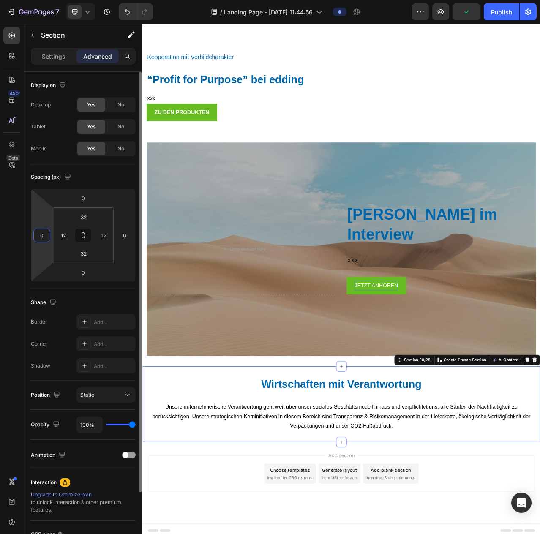
click at [46, 238] on input "0" at bounding box center [41, 235] width 13 height 13
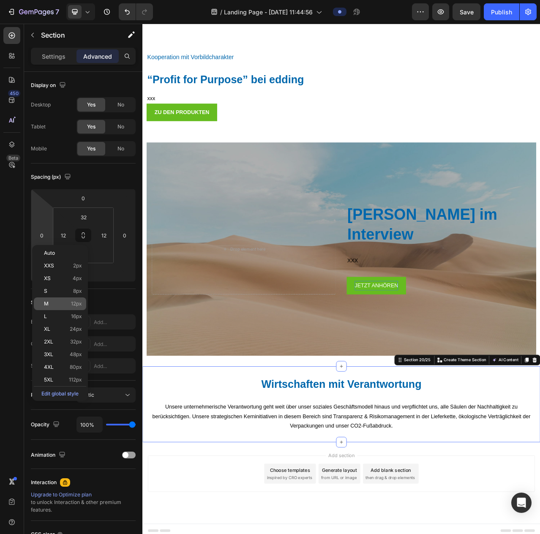
click at [62, 307] on div "M 12px" at bounding box center [60, 303] width 52 height 13
type input "12"
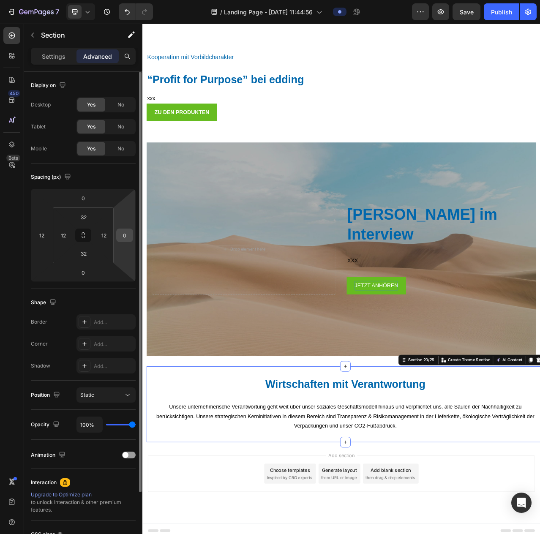
click at [124, 236] on input "0" at bounding box center [124, 235] width 13 height 13
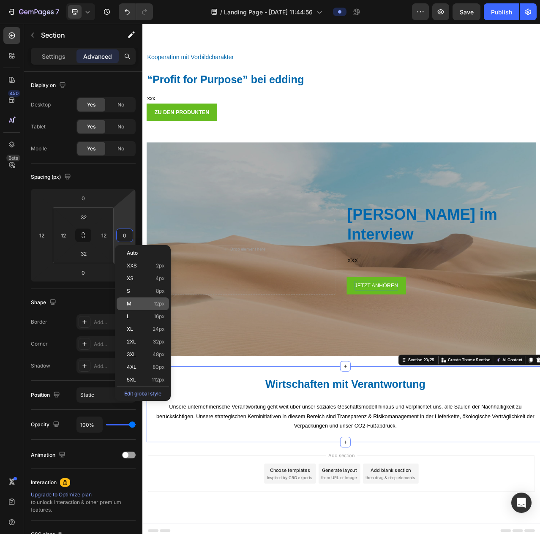
click at [150, 306] on p "M 12px" at bounding box center [146, 304] width 38 height 6
type input "12"
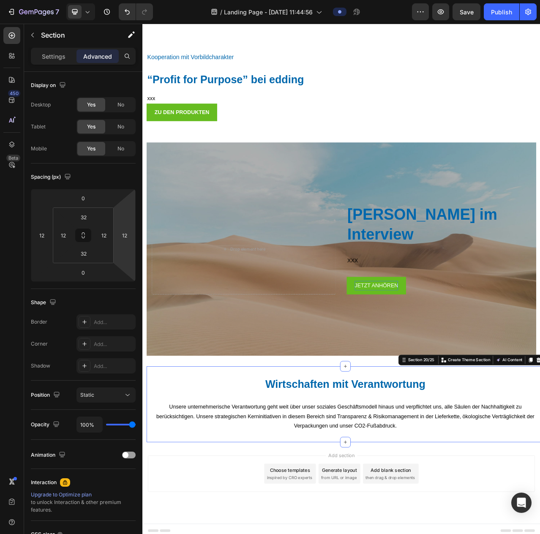
click at [540, 465] on div "Wirtschaften mit Verantwortung Heading Unsere unternehmerische Verantwortung ge…" at bounding box center [400, 509] width 507 height 97
click at [169, 464] on div "Wirtschaften mit Verantwortung Heading Unsere unternehmerische Verantwortung ge…" at bounding box center [400, 509] width 507 height 97
click at [540, 536] on div "Wirtschaften mit Verantwortung Heading Unsere unternehmerische Verantwortung ge…" at bounding box center [400, 509] width 507 height 97
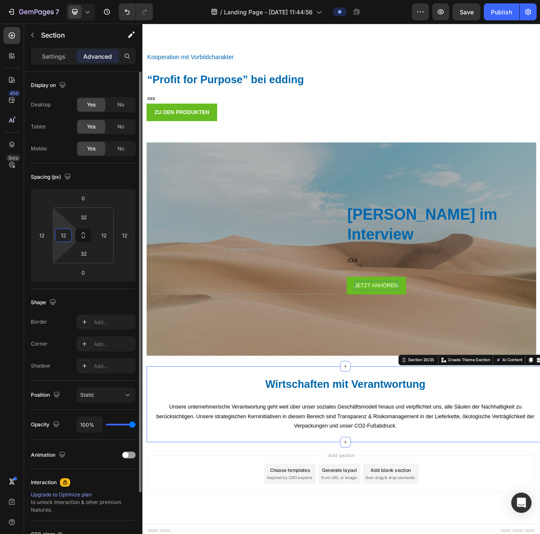
click at [61, 238] on input "12" at bounding box center [63, 235] width 13 height 13
type input "0"
click at [105, 234] on input "12" at bounding box center [104, 235] width 13 height 13
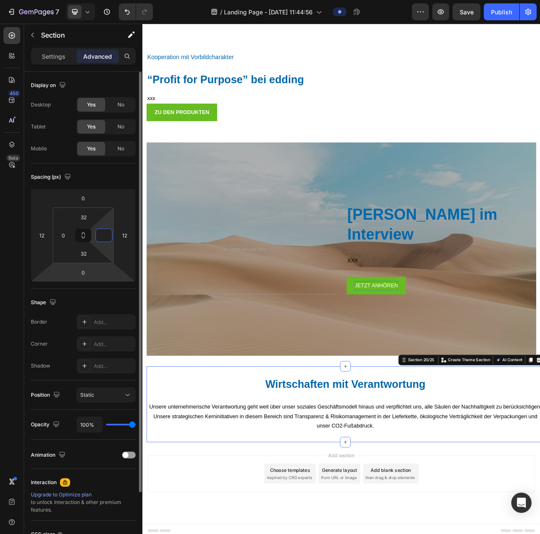
type input "0"
click at [103, 0] on html "7 Version history / Landing Page - [DATE] 11:44:56 Preview Save Publish 450 Bet…" at bounding box center [270, 0] width 540 height 0
click at [59, 0] on html "7 Version history / Landing Page - [DATE] 11:44:56 Preview Save Publish 450 Bet…" at bounding box center [270, 0] width 540 height 0
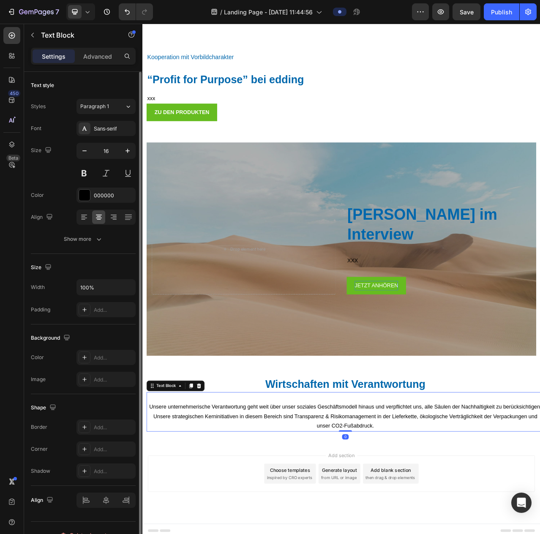
click at [516, 536] on p "Unsere unternehmerische Verantwortung geht weit über unser soziales Geschäftsmo…" at bounding box center [400, 525] width 505 height 36
click at [540, 475] on h2 "Wirtschaften mit Verantwortung" at bounding box center [400, 483] width 507 height 19
click at [171, 509] on p "Unsere unternehmerische Verantwortung geht weit über unser soziales Geschäftsmo…" at bounding box center [400, 525] width 505 height 36
click at [172, 509] on p "Unsere unternehmerische Verantwortung geht weit über unser soziales Geschäftsmo…" at bounding box center [400, 525] width 505 height 36
click at [470, 530] on p "Unsere unternehmerische Verantwortung geht weit über unser soziales Geschäftsmo…" at bounding box center [400, 525] width 505 height 36
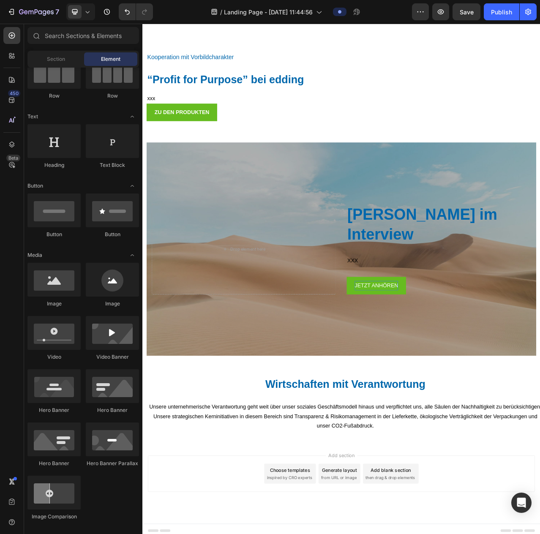
click at [466, 19] on button "Save" at bounding box center [467, 11] width 28 height 17
click at [463, 13] on span "Save" at bounding box center [467, 11] width 14 height 7
